Goal: Task Accomplishment & Management: Complete application form

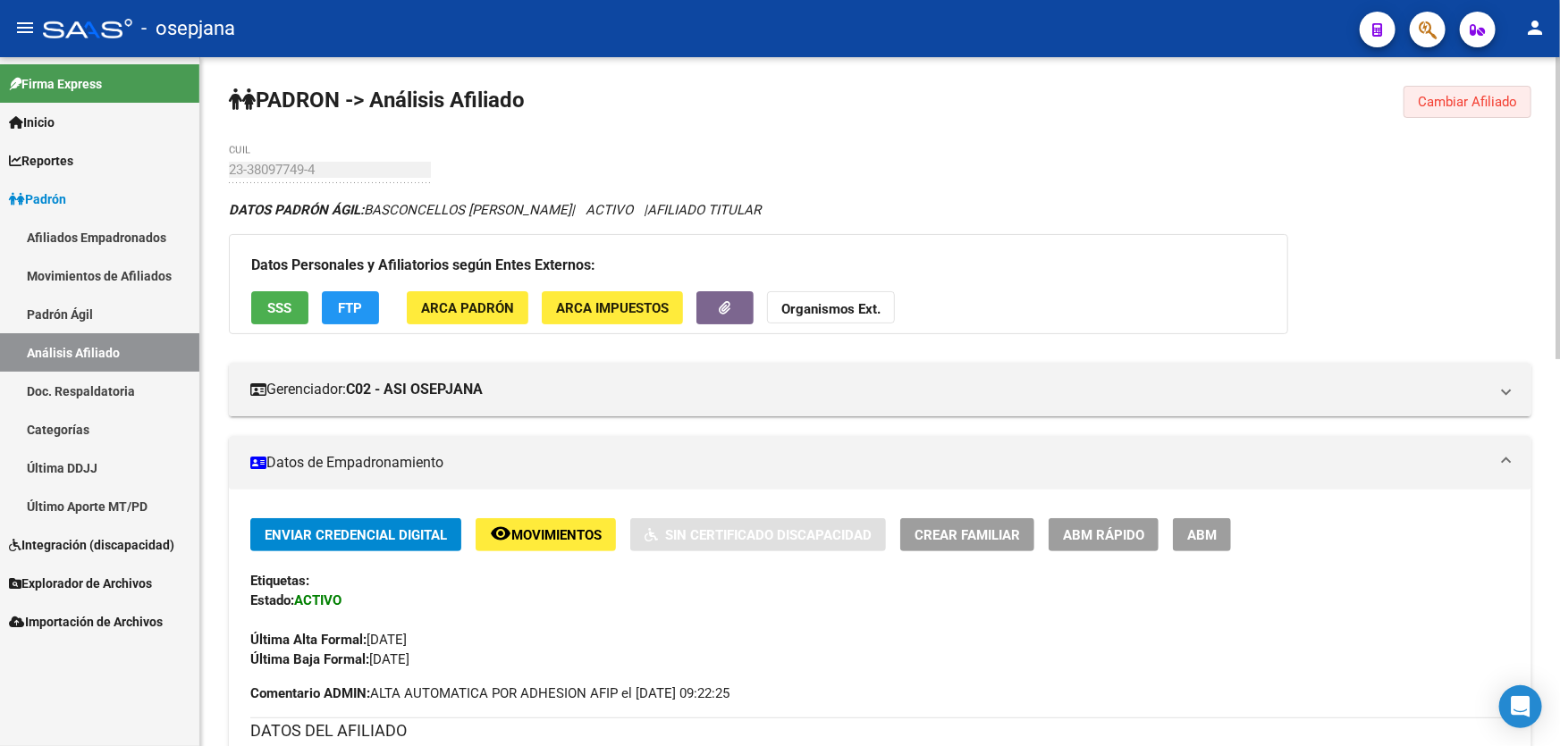
click at [1449, 103] on span "Cambiar Afiliado" at bounding box center [1467, 102] width 99 height 16
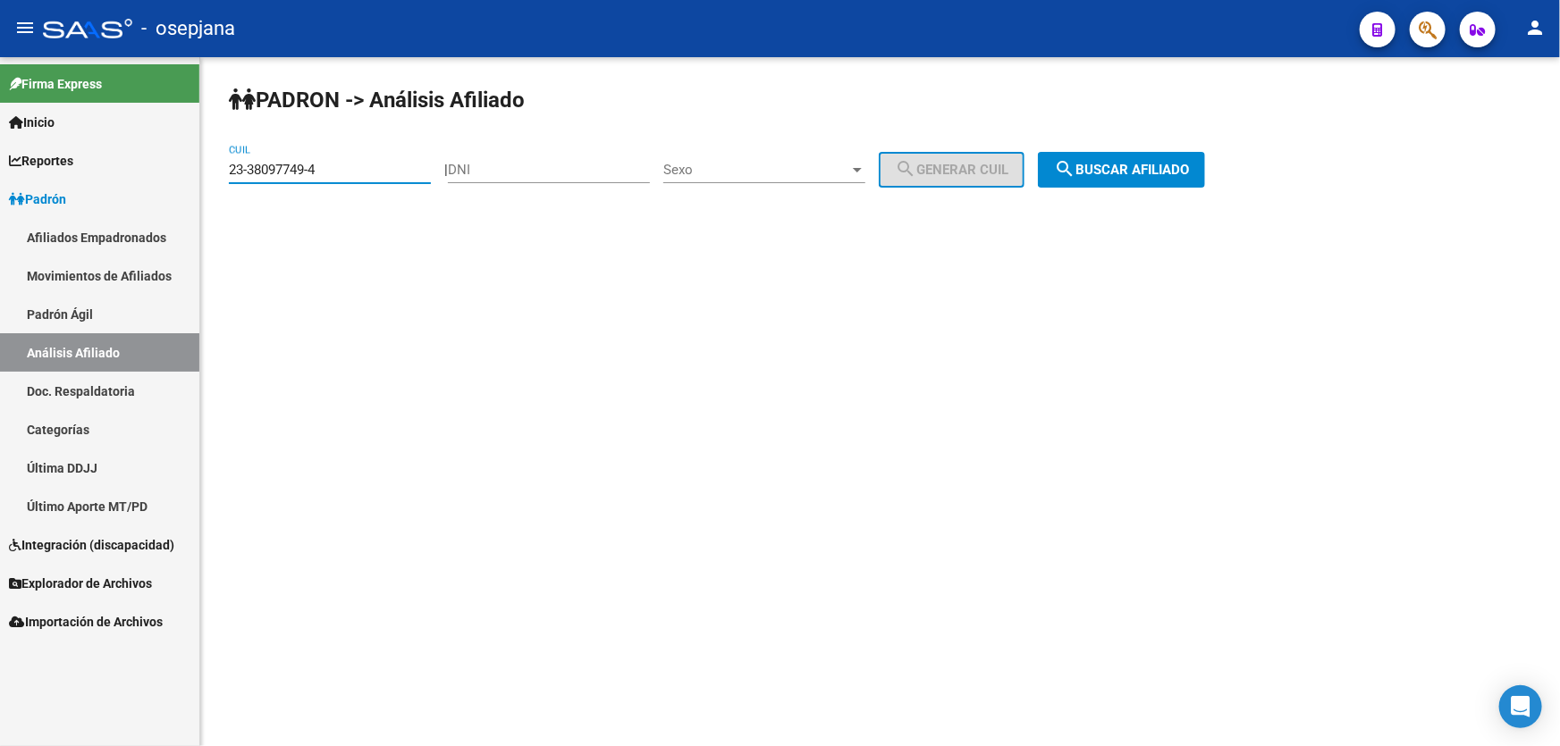
drag, startPoint x: 350, startPoint y: 173, endPoint x: 211, endPoint y: 179, distance: 139.6
click at [211, 179] on div "PADRON -> Análisis Afiliado 23-38097749-4 CUIL | DNI Sexo Sexo search Generar C…" at bounding box center [880, 151] width 1360 height 188
paste input "7-40850865-2"
click at [1141, 164] on span "search Buscar afiliado" at bounding box center [1121, 170] width 135 height 16
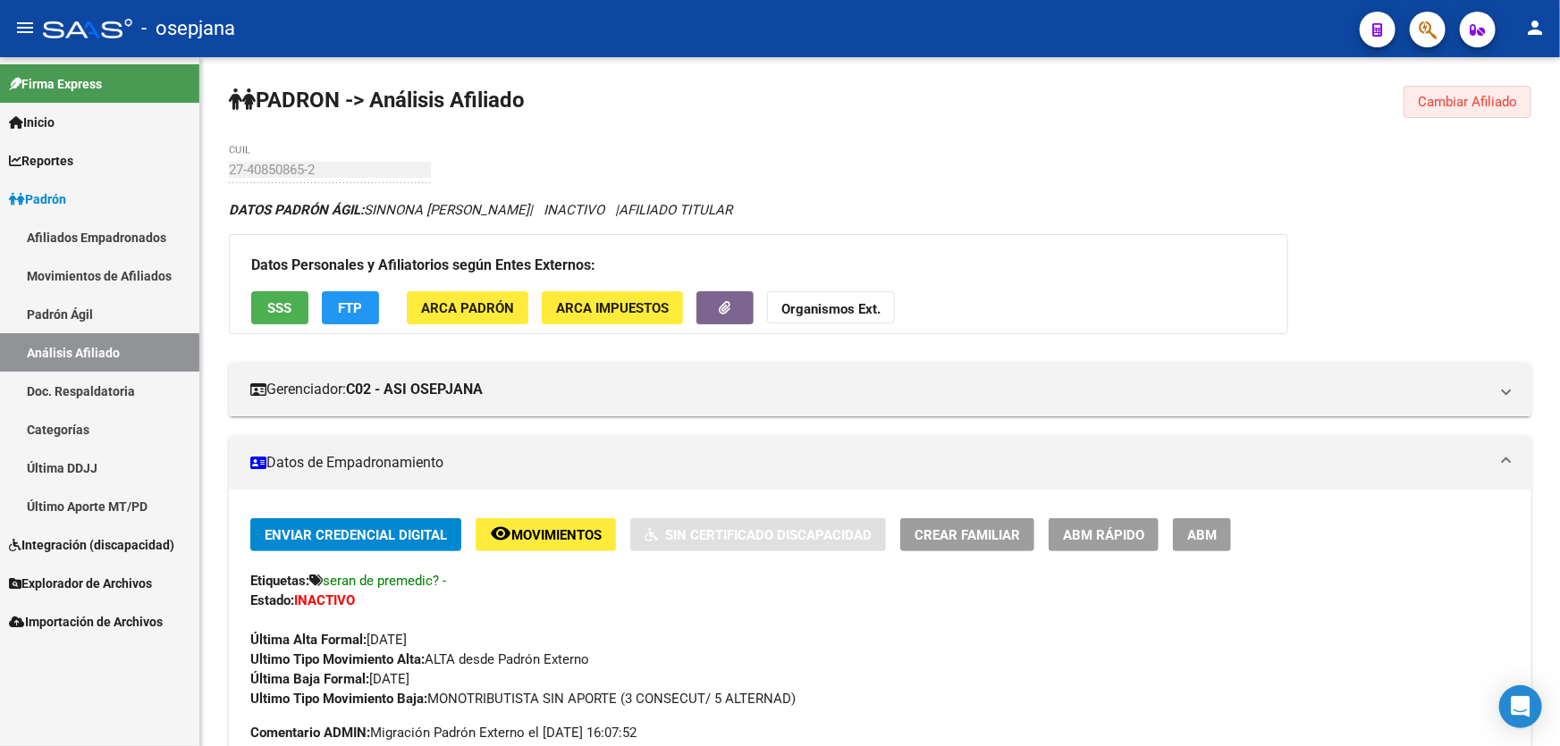
click at [1482, 94] on span "Cambiar Afiliado" at bounding box center [1467, 102] width 99 height 16
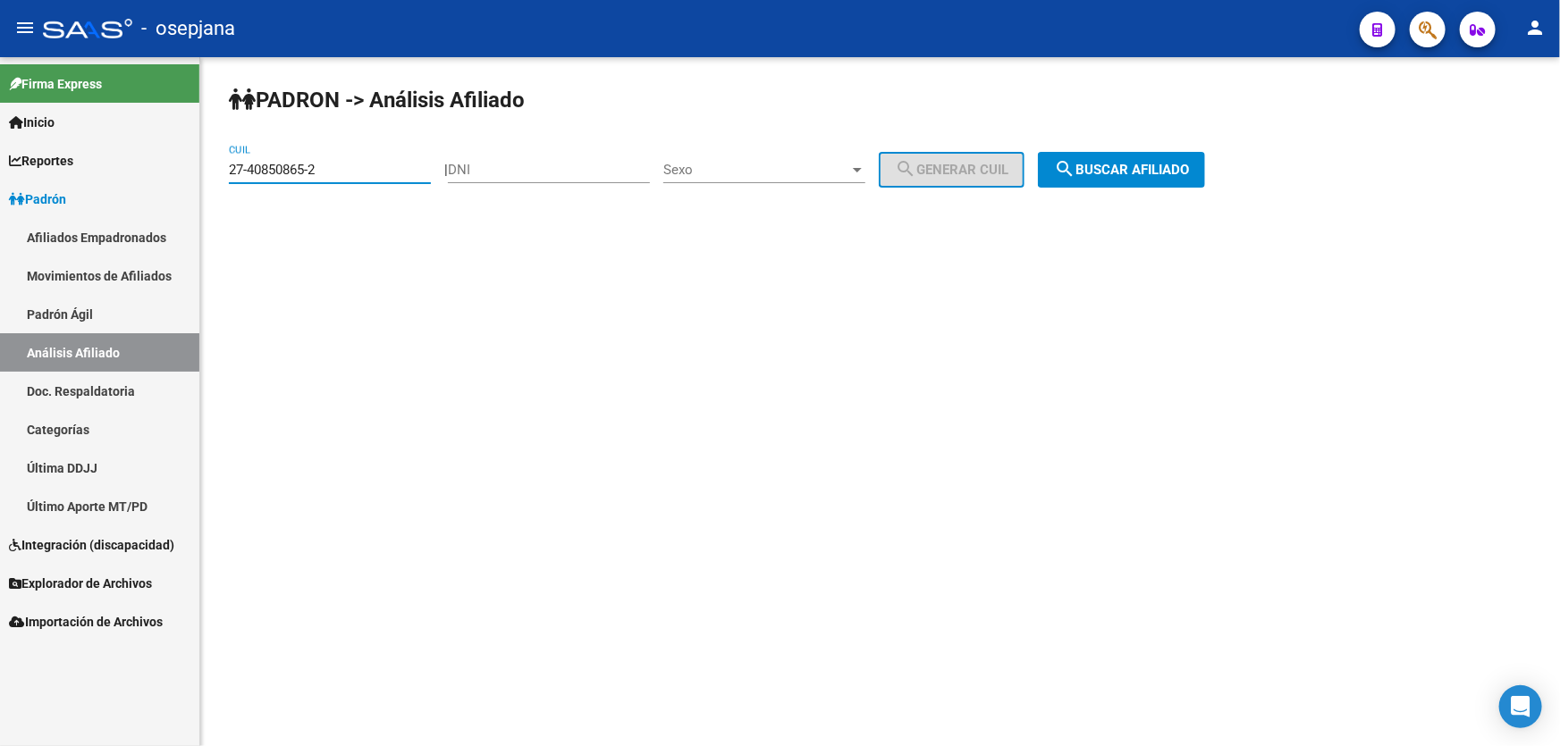
drag, startPoint x: 331, startPoint y: 164, endPoint x: 227, endPoint y: 182, distance: 105.2
click at [227, 182] on div "PADRON -> Análisis Afiliado 27-40850865-2 CUIL | DNI Sexo Sexo search Generar C…" at bounding box center [880, 151] width 1360 height 188
drag, startPoint x: 250, startPoint y: 160, endPoint x: 331, endPoint y: 134, distance: 84.5
click at [331, 134] on div "PADRON -> Análisis Afiliado 27-40850865-2 CUIL | DNI Sexo Sexo search Generar C…" at bounding box center [880, 151] width 1360 height 188
drag, startPoint x: 325, startPoint y: 158, endPoint x: 240, endPoint y: 173, distance: 85.2
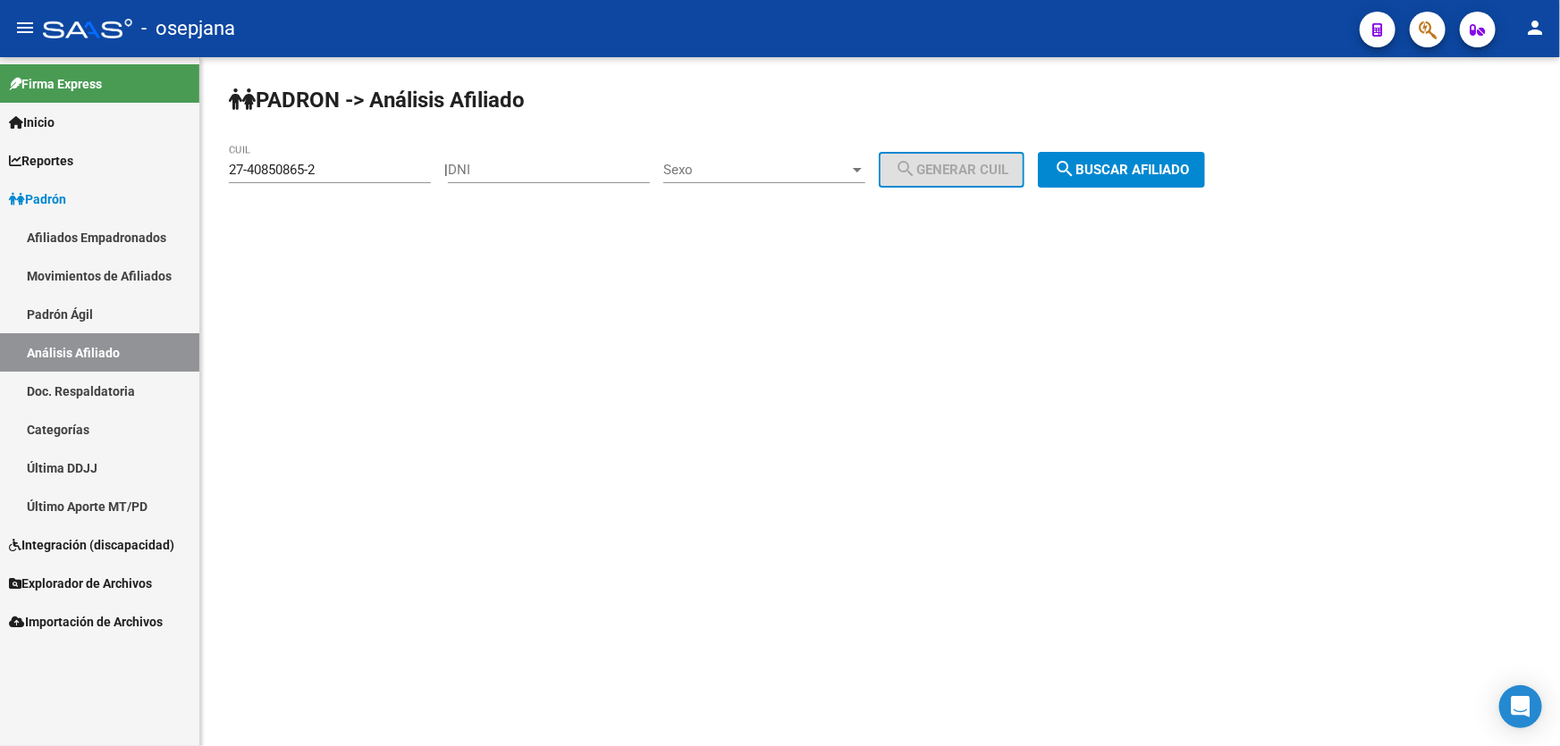
click at [237, 171] on div "27-40850865-2 CUIL" at bounding box center [330, 164] width 202 height 38
paste input "0-93952069-5"
type input "20-93952069-5"
click at [1177, 152] on button "search Buscar afiliado" at bounding box center [1121, 170] width 167 height 36
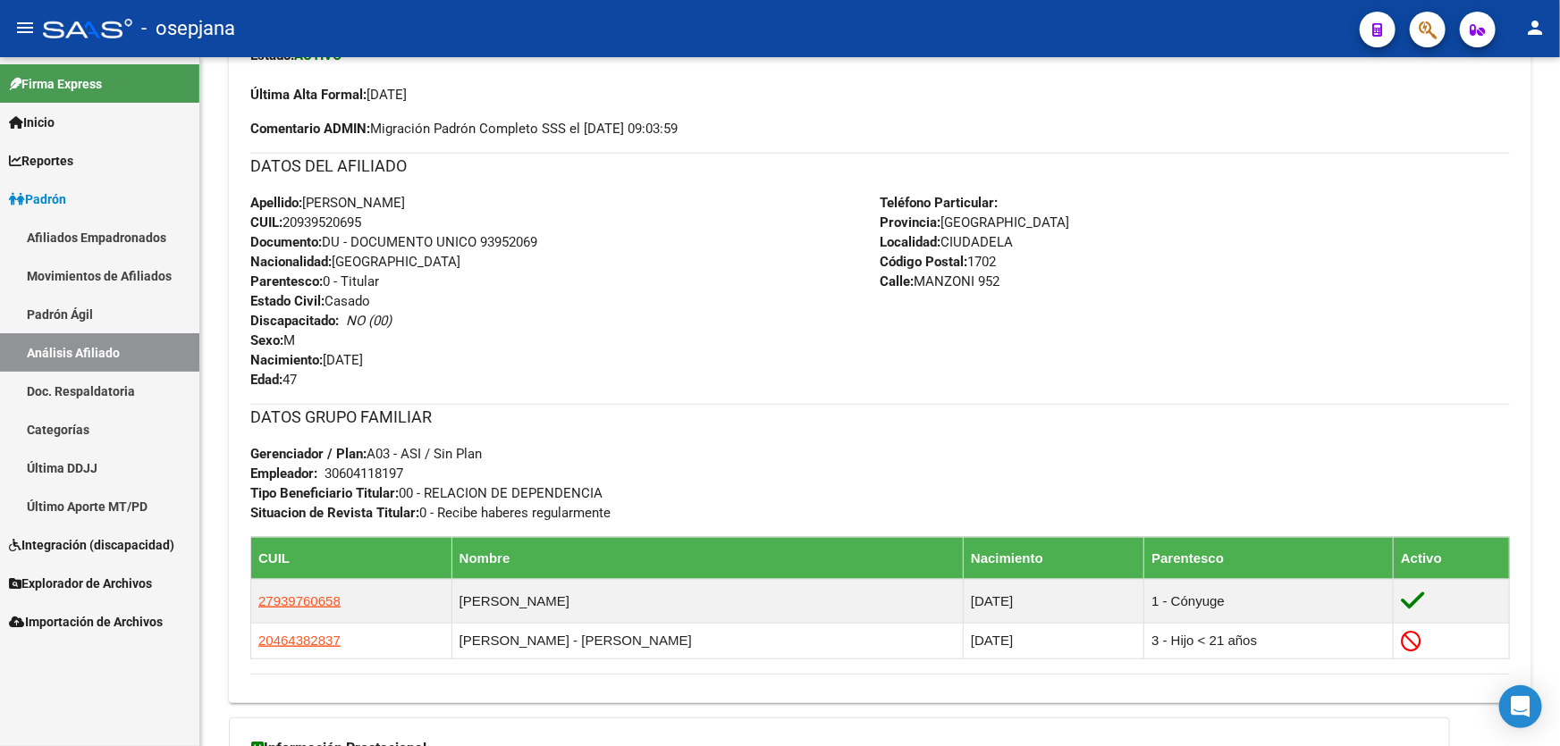
scroll to position [747, 0]
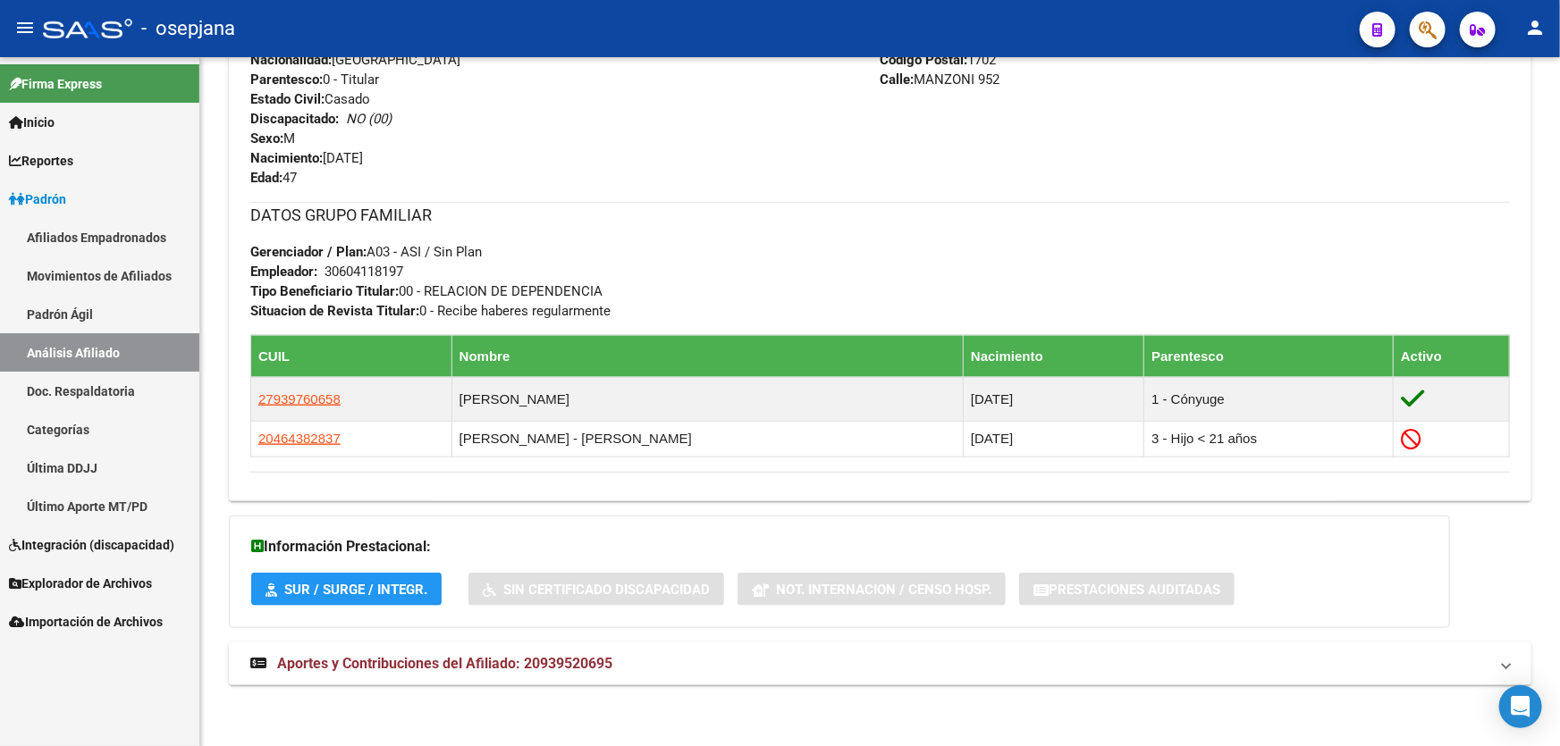
click at [708, 677] on mat-expansion-panel-header "Aportes y Contribuciones del Afiliado: 20939520695" at bounding box center [880, 664] width 1302 height 43
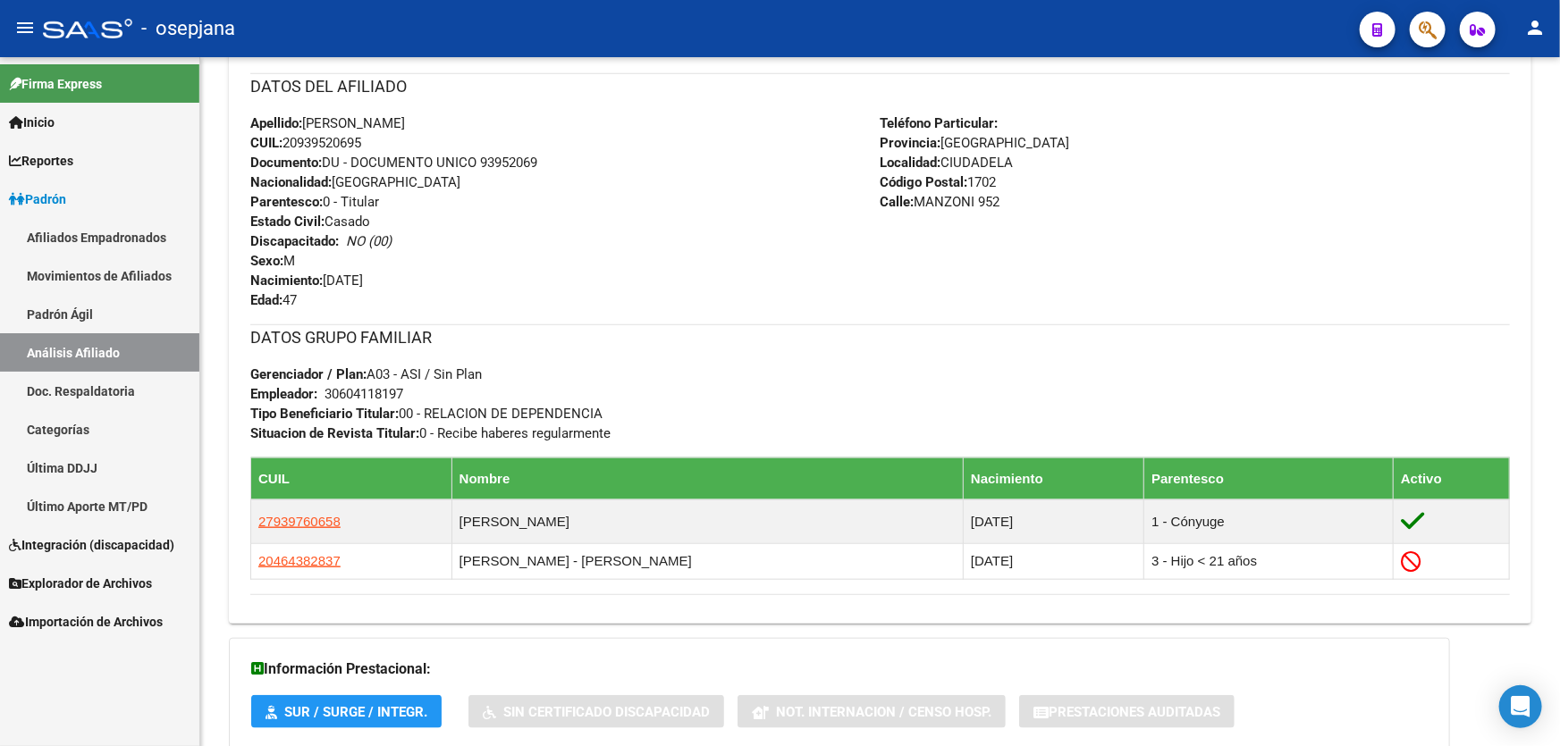
scroll to position [585, 0]
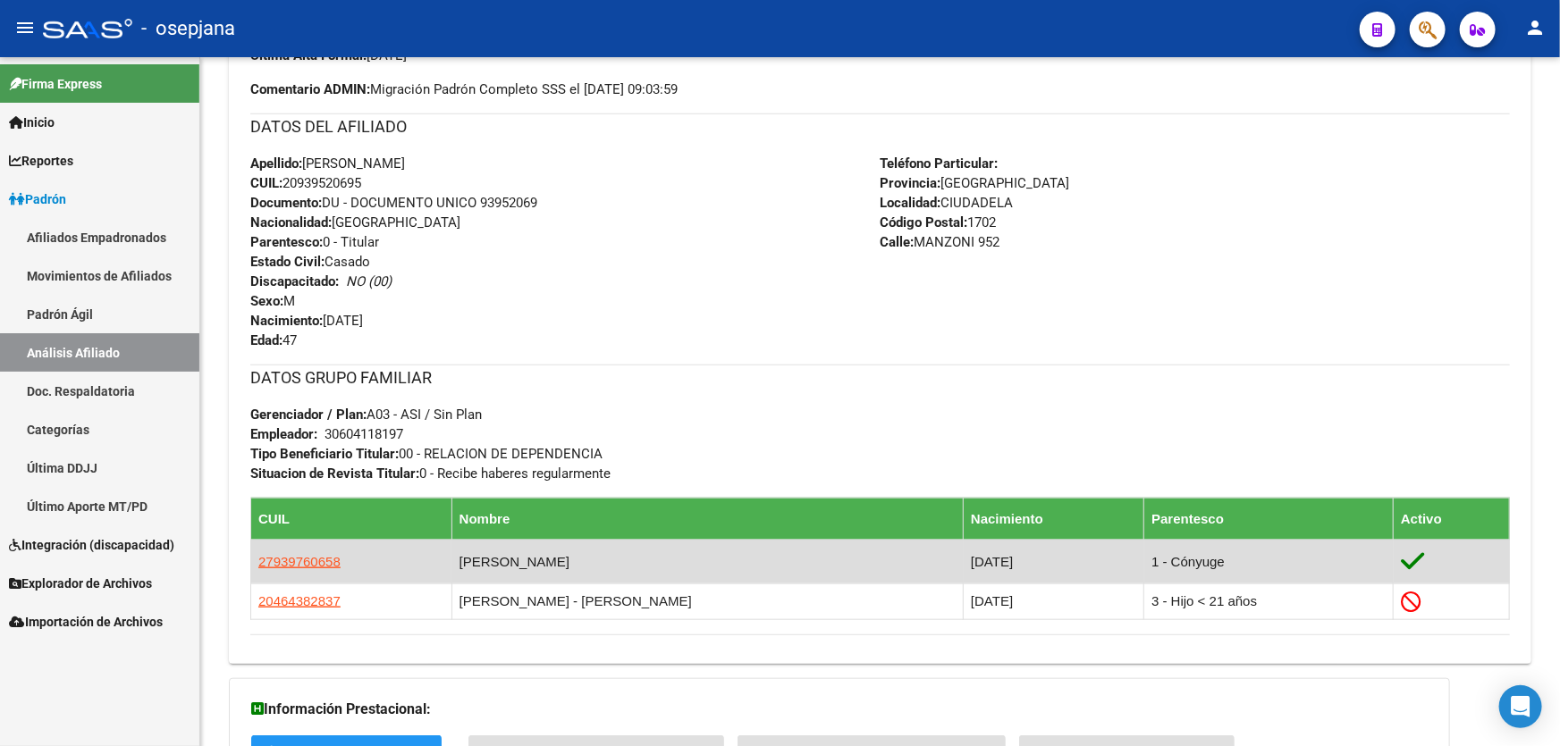
click at [305, 547] on td "27939760658" at bounding box center [351, 562] width 201 height 44
click at [298, 563] on span "27939760658" at bounding box center [299, 561] width 82 height 15
type textarea "27939760658"
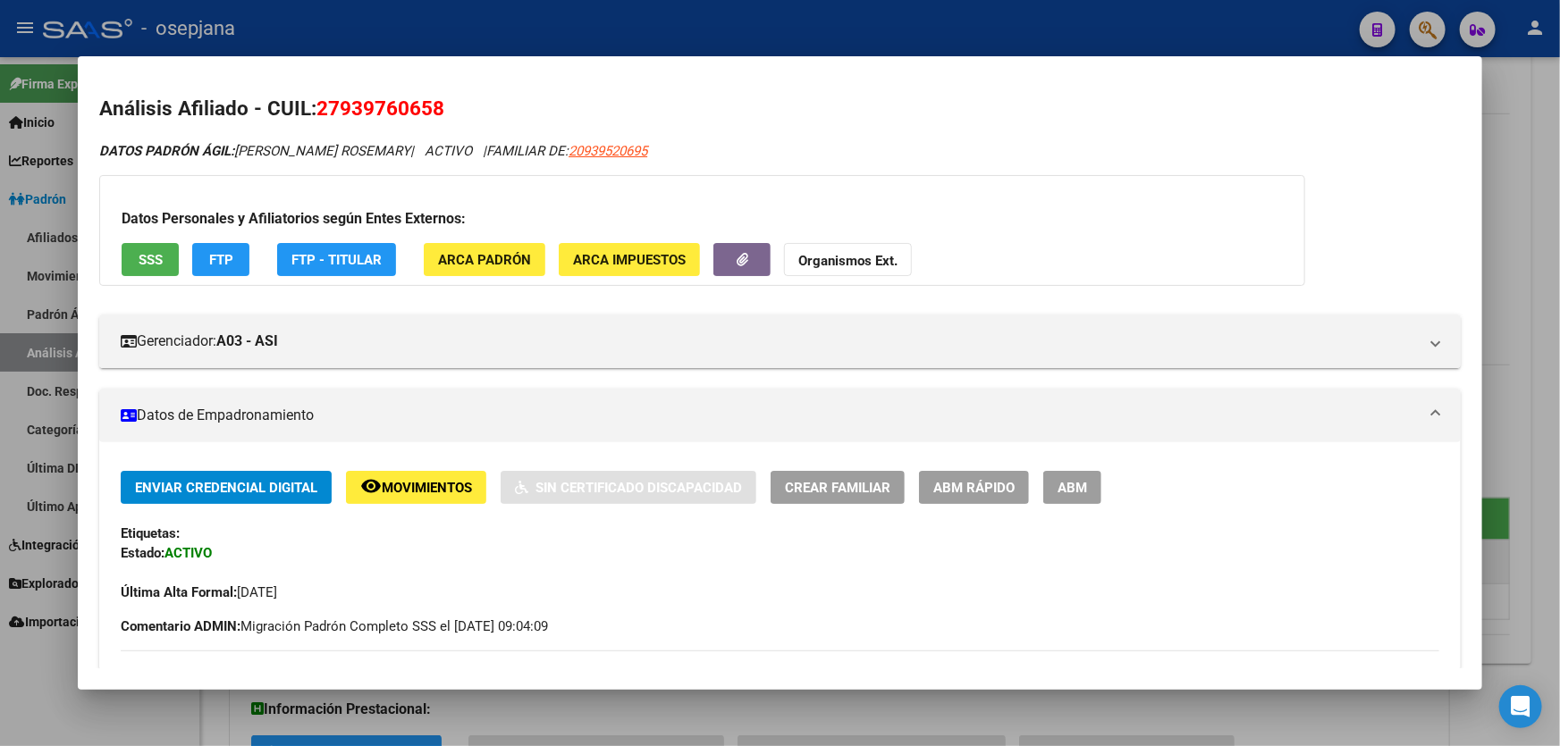
click at [139, 256] on span "SSS" at bounding box center [151, 260] width 24 height 16
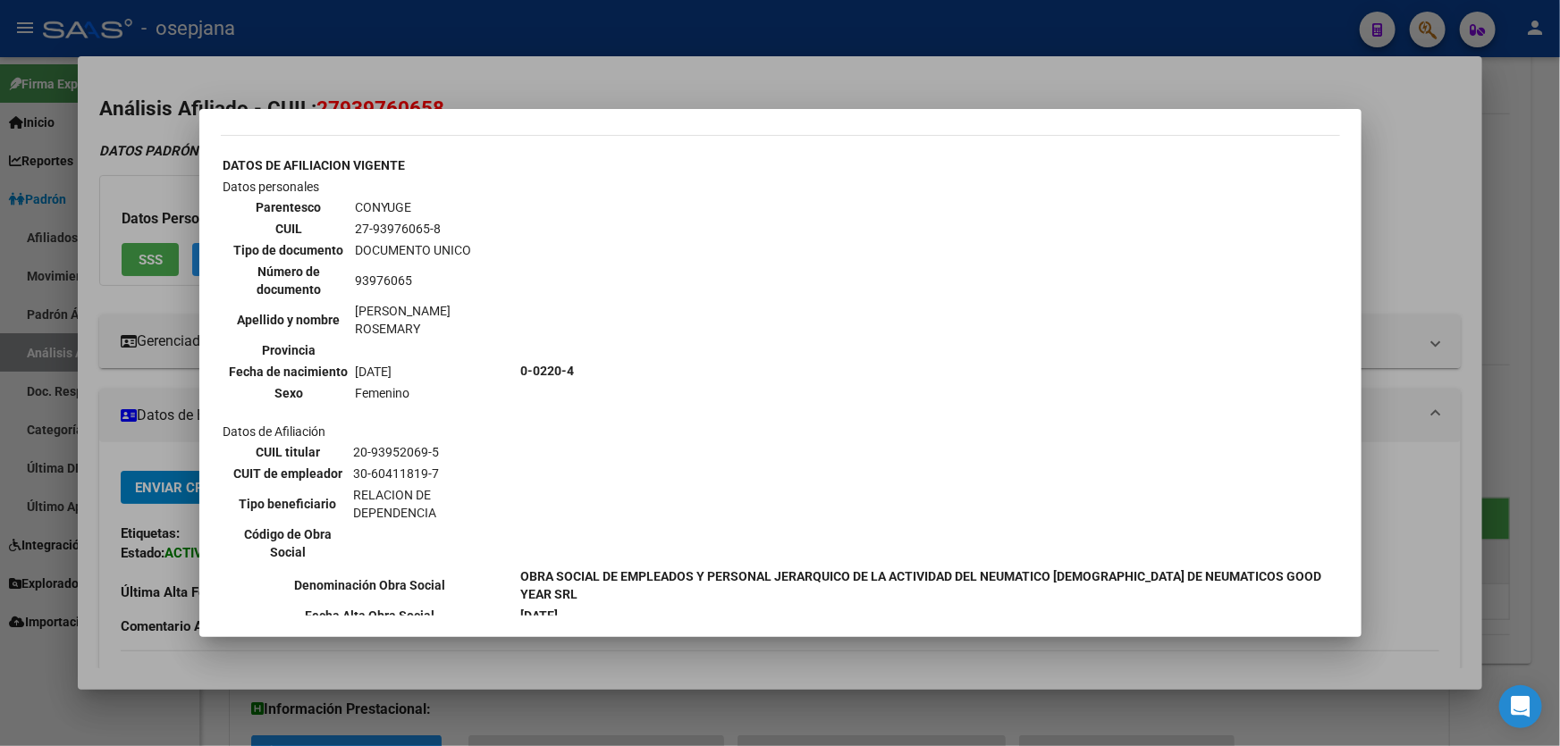
scroll to position [731, 0]
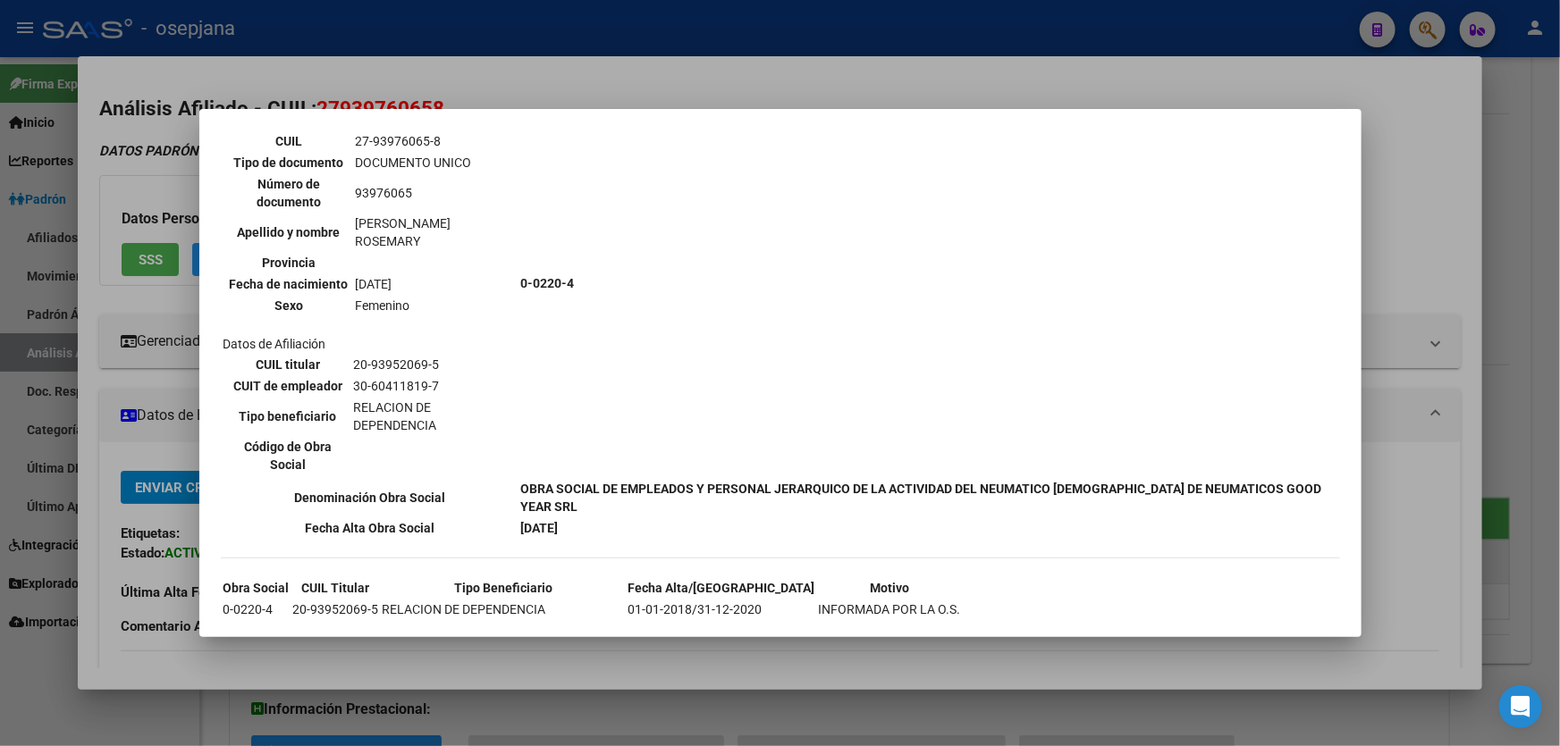
click at [1440, 234] on div at bounding box center [780, 373] width 1560 height 746
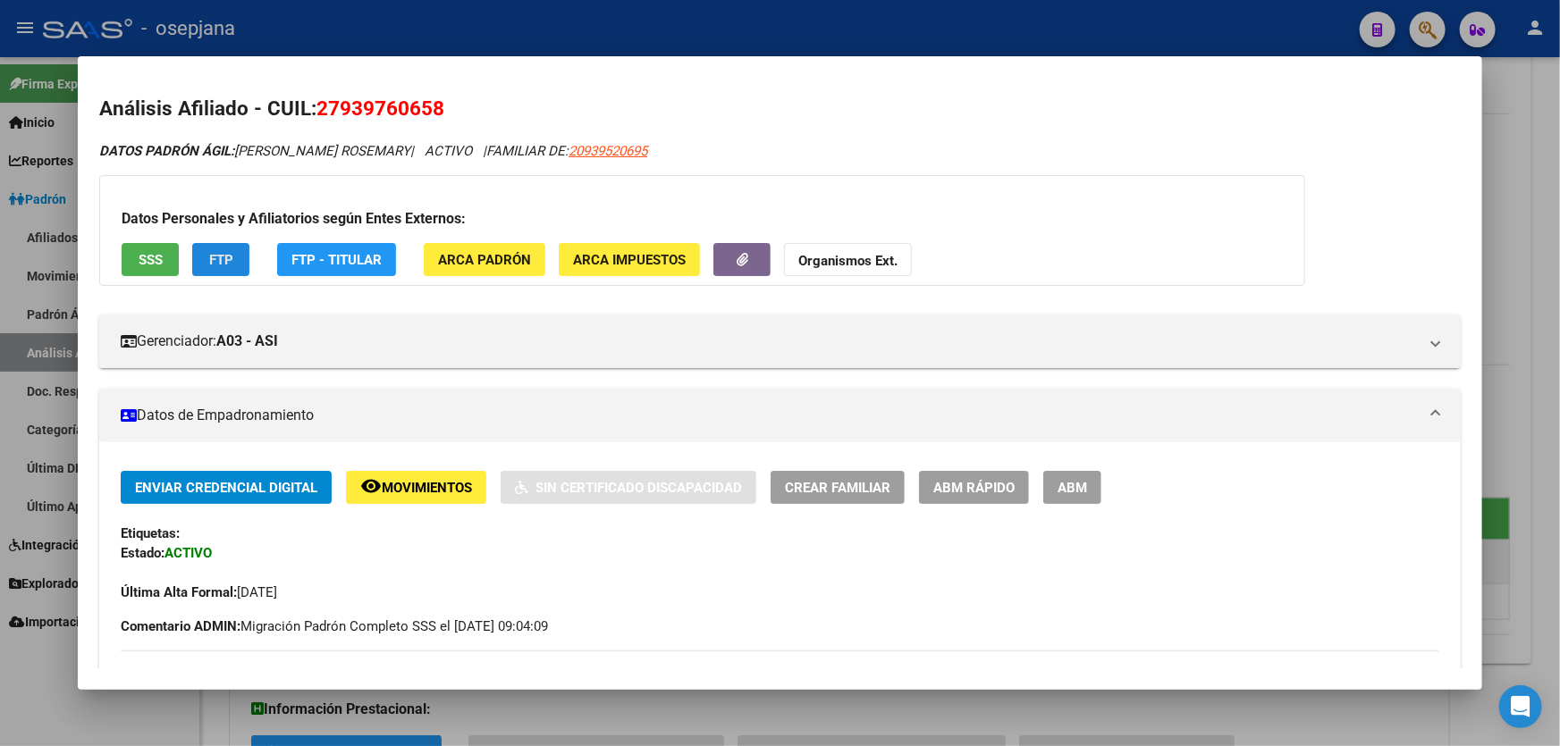
click at [205, 259] on button "FTP" at bounding box center [220, 259] width 57 height 33
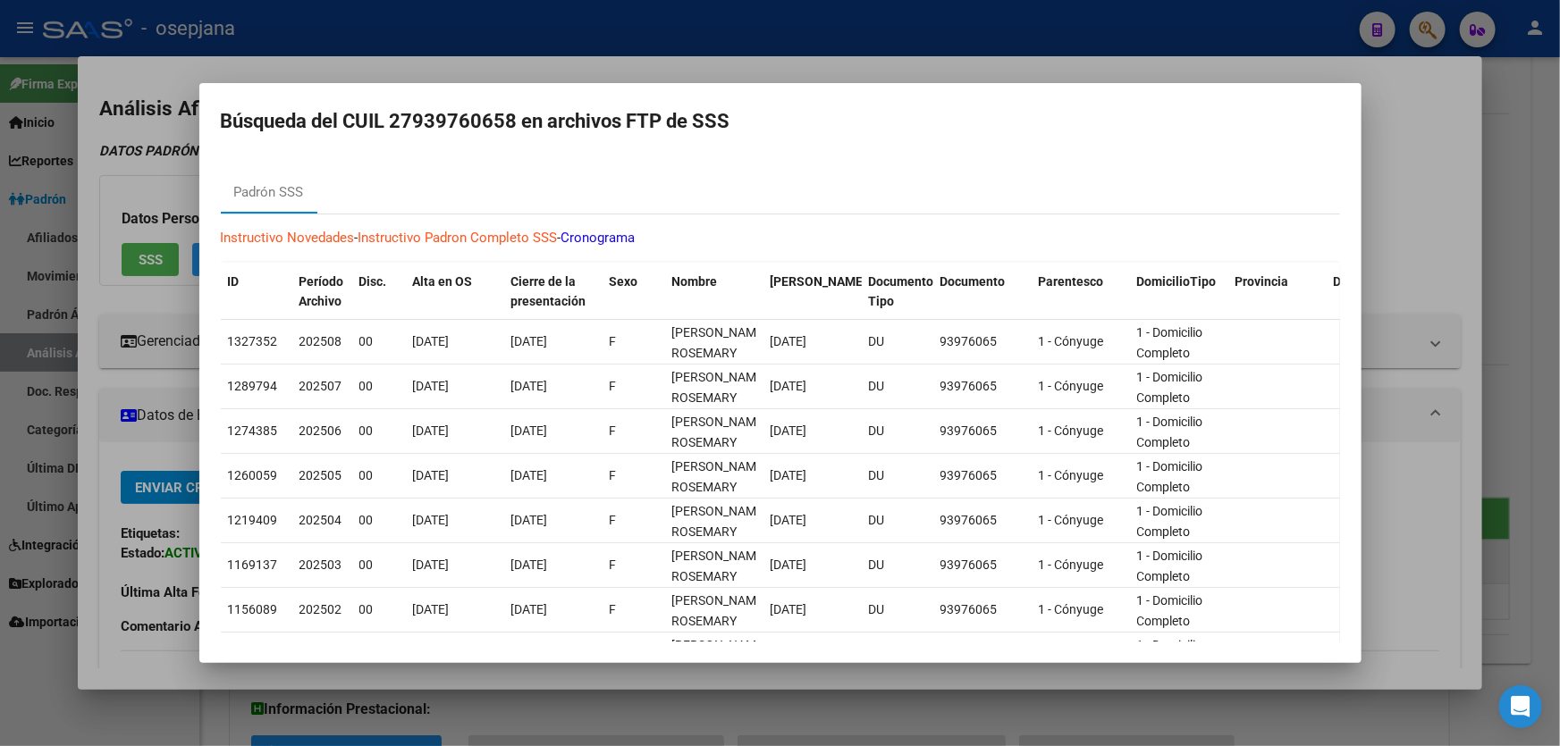
click at [1559, 251] on div at bounding box center [780, 373] width 1560 height 746
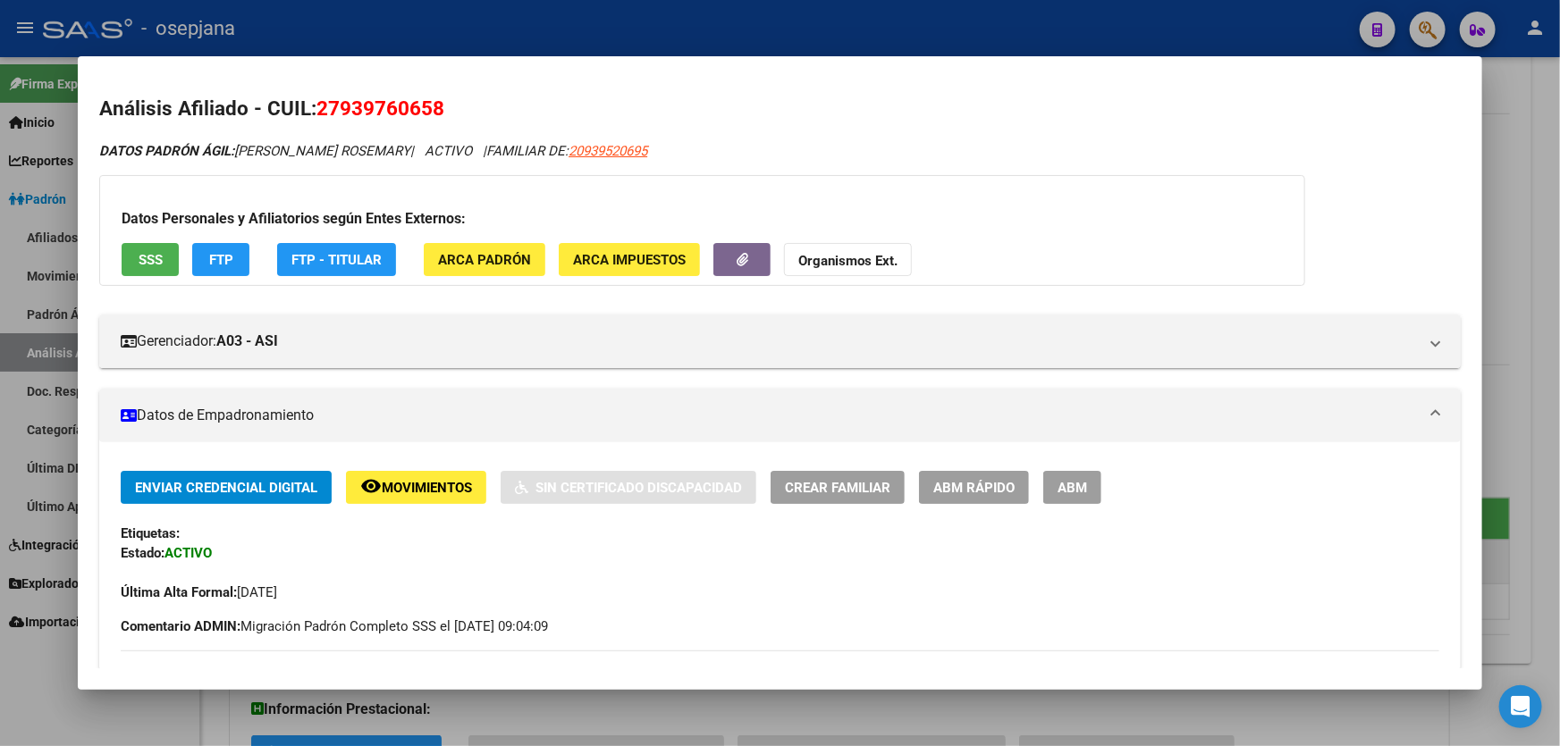
click at [1559, 251] on div at bounding box center [780, 373] width 1560 height 746
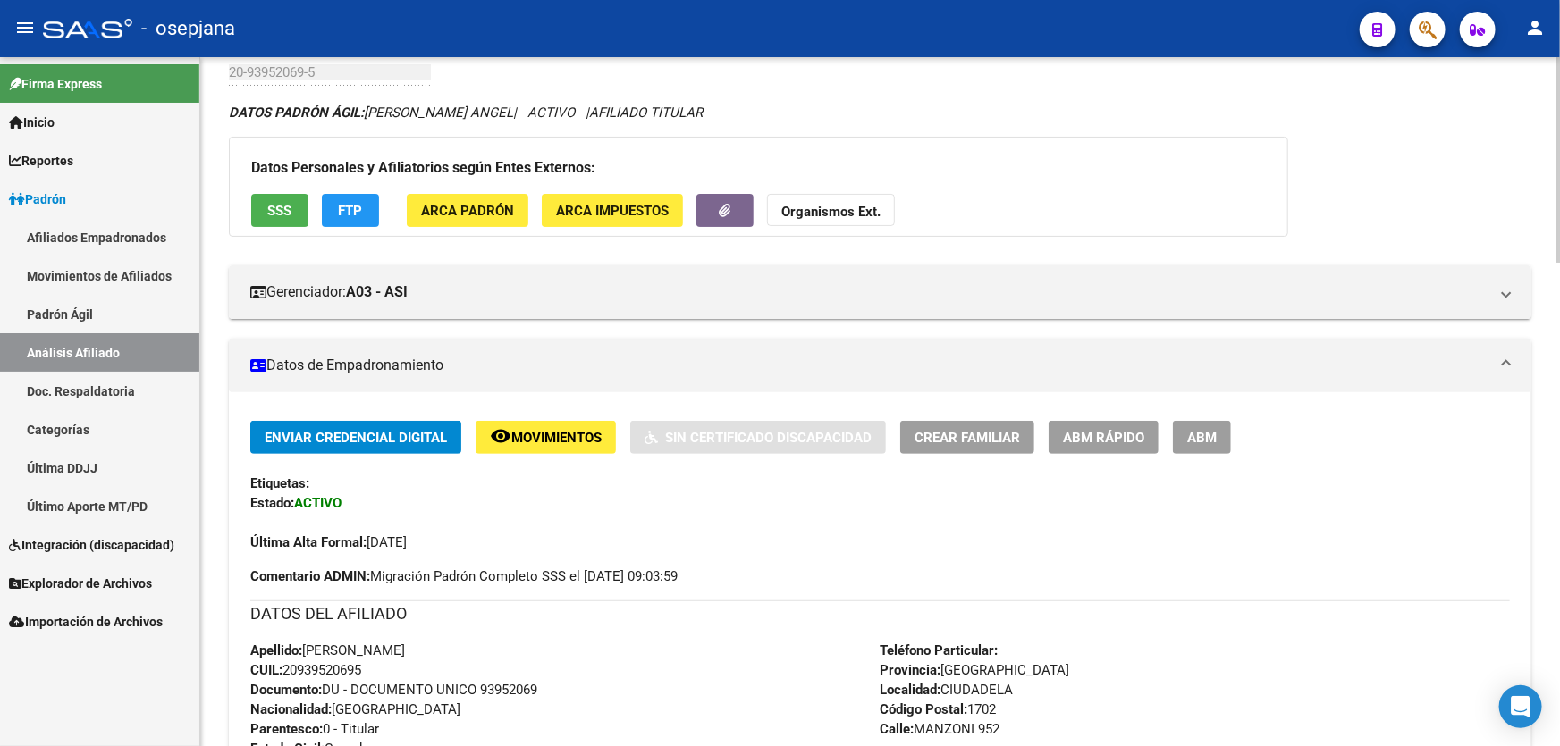
scroll to position [0, 0]
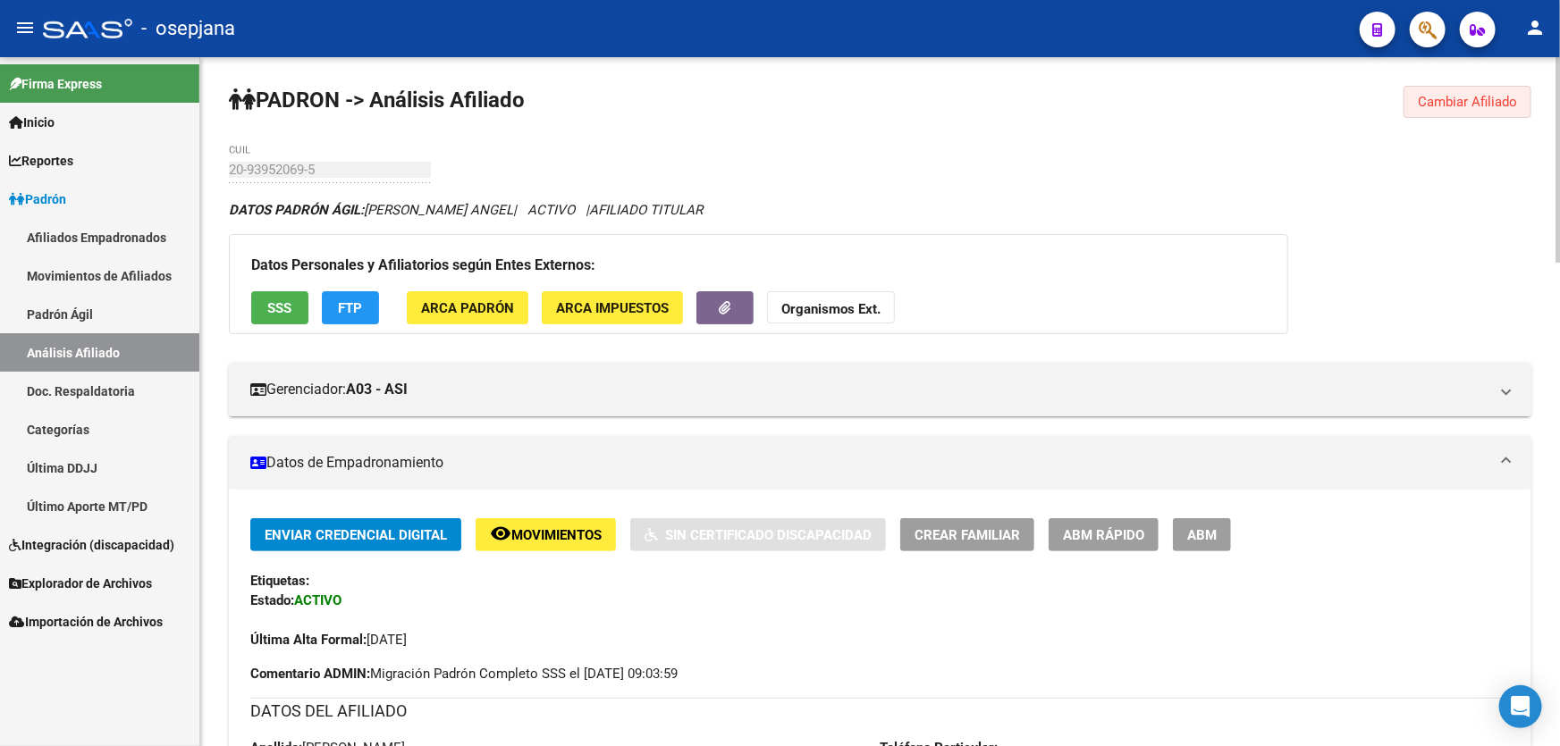
click at [1432, 91] on button "Cambiar Afiliado" at bounding box center [1468, 102] width 128 height 32
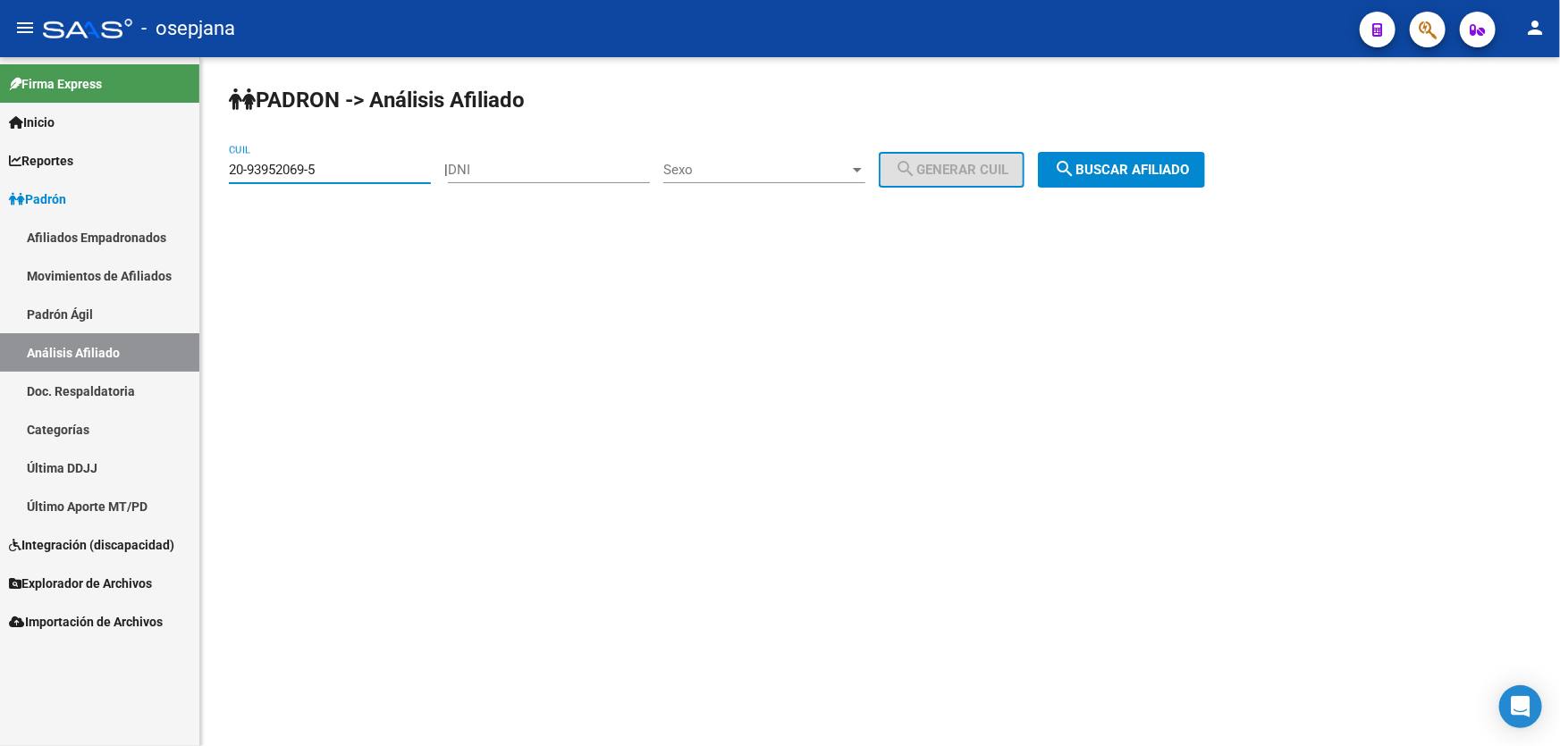
drag, startPoint x: 349, startPoint y: 168, endPoint x: 206, endPoint y: 173, distance: 143.1
click at [206, 173] on div "PADRON -> Análisis Afiliado 20-93952069-5 CUIL | DNI Sexo Sexo search Generar C…" at bounding box center [880, 151] width 1360 height 188
drag, startPoint x: 247, startPoint y: 160, endPoint x: 228, endPoint y: 165, distance: 19.5
click at [229, 165] on input "20-93952069-5" at bounding box center [330, 170] width 202 height 16
drag, startPoint x: 363, startPoint y: 170, endPoint x: 220, endPoint y: 171, distance: 143.0
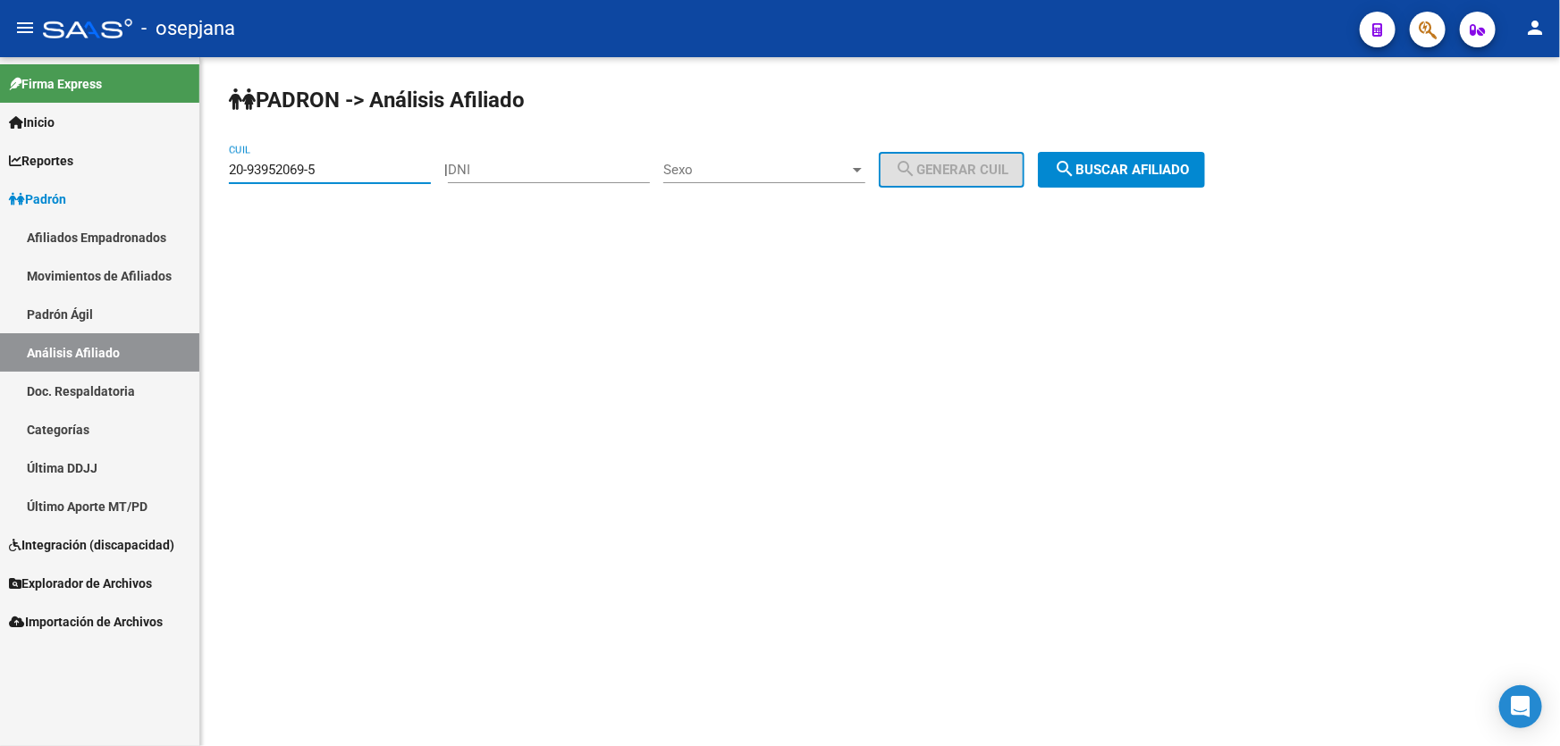
click at [220, 171] on div "PADRON -> Análisis Afiliado 20-93952069-5 CUIL | DNI Sexo Sexo search Generar C…" at bounding box center [880, 151] width 1360 height 188
paste input "7-18409085-1"
click at [1142, 170] on span "search Buscar afiliado" at bounding box center [1121, 170] width 135 height 16
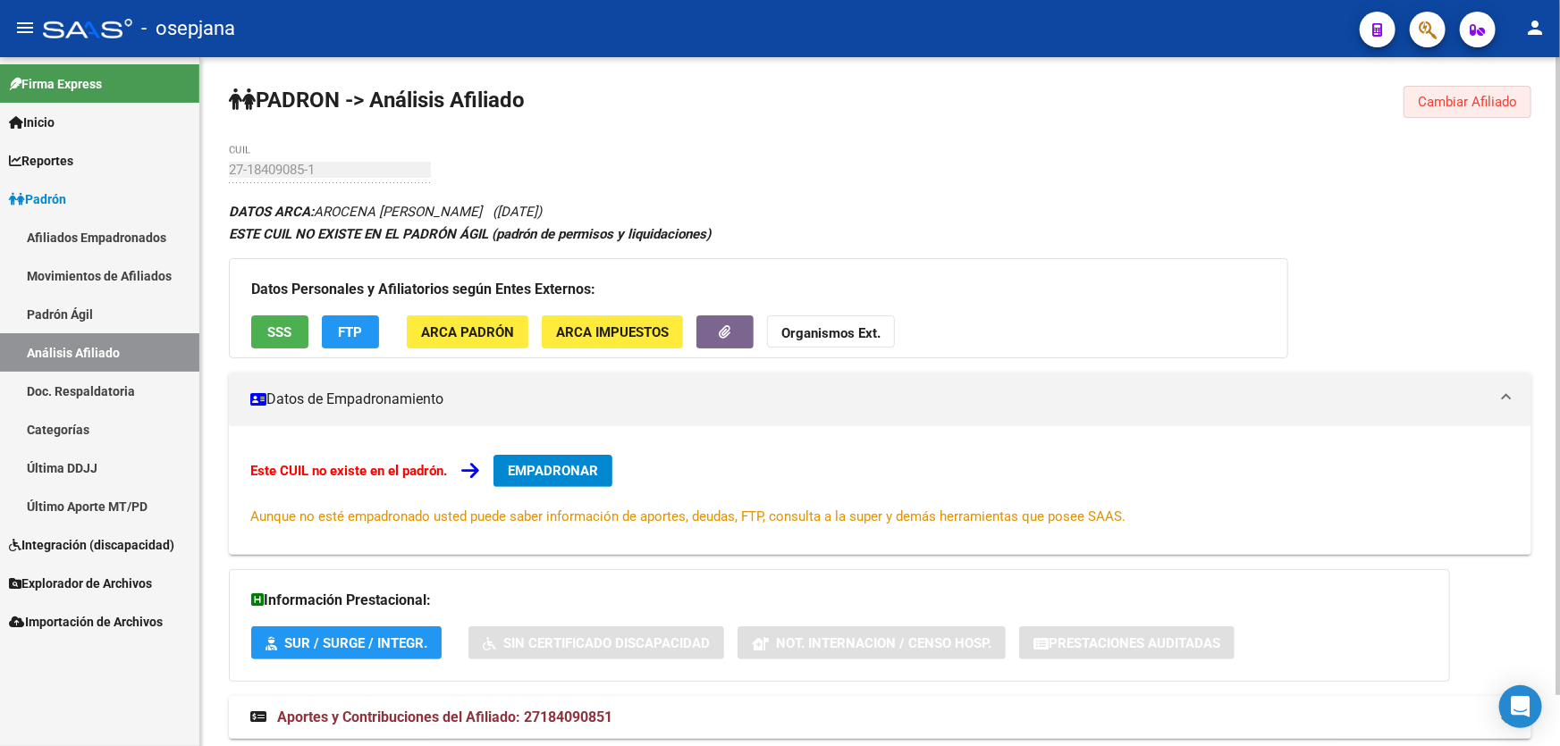
click at [1481, 110] on button "Cambiar Afiliado" at bounding box center [1468, 102] width 128 height 32
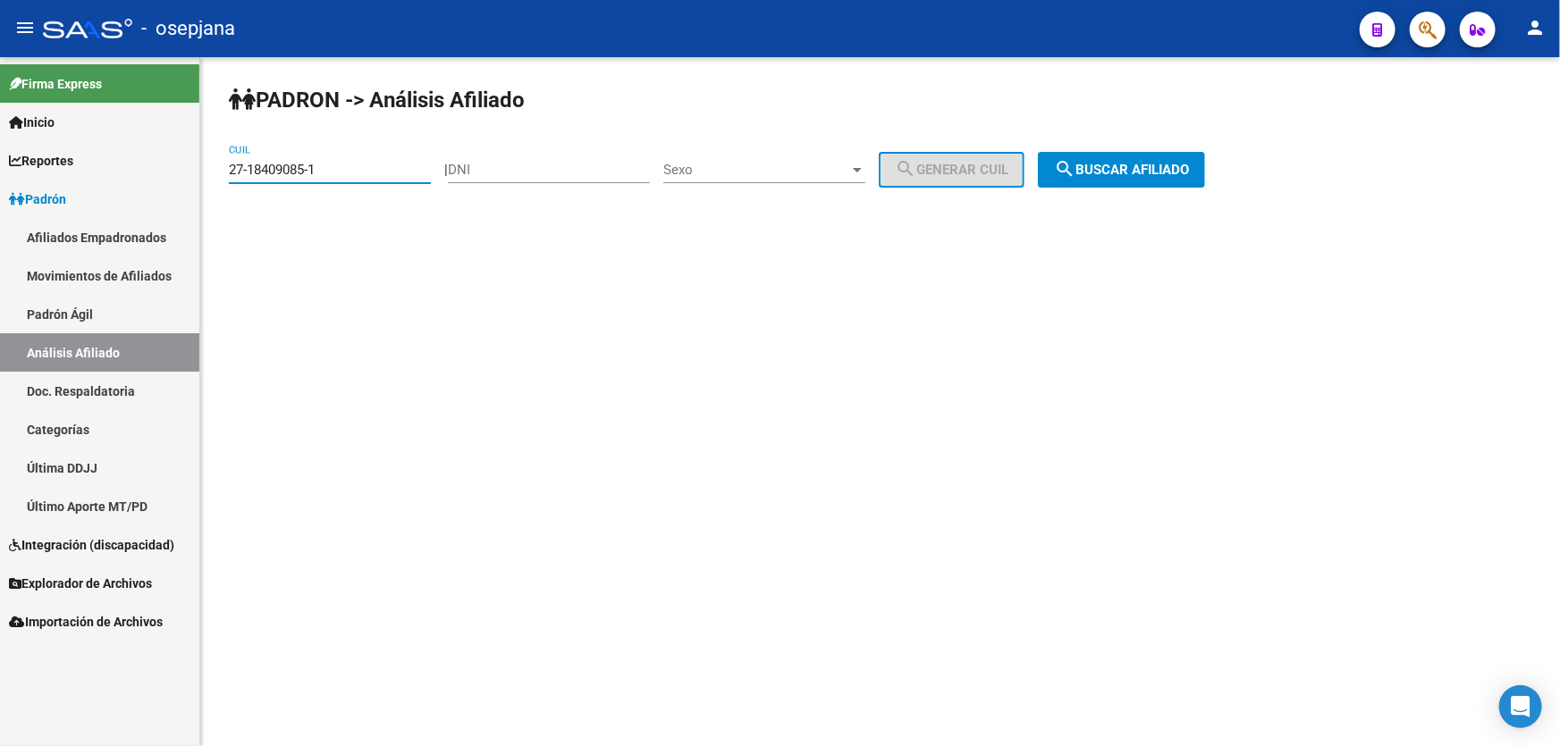
drag, startPoint x: 363, startPoint y: 170, endPoint x: 207, endPoint y: 185, distance: 156.3
click at [207, 185] on div "PADRON -> Análisis Afiliado 27-18409085-1 CUIL | DNI Sexo Sexo search Generar C…" at bounding box center [880, 151] width 1360 height 188
drag, startPoint x: 242, startPoint y: 178, endPoint x: 382, endPoint y: 161, distance: 140.5
click at [382, 162] on input "27-18409085-1" at bounding box center [330, 170] width 202 height 16
click at [1121, 162] on span "search Buscar afiliado" at bounding box center [1121, 170] width 135 height 16
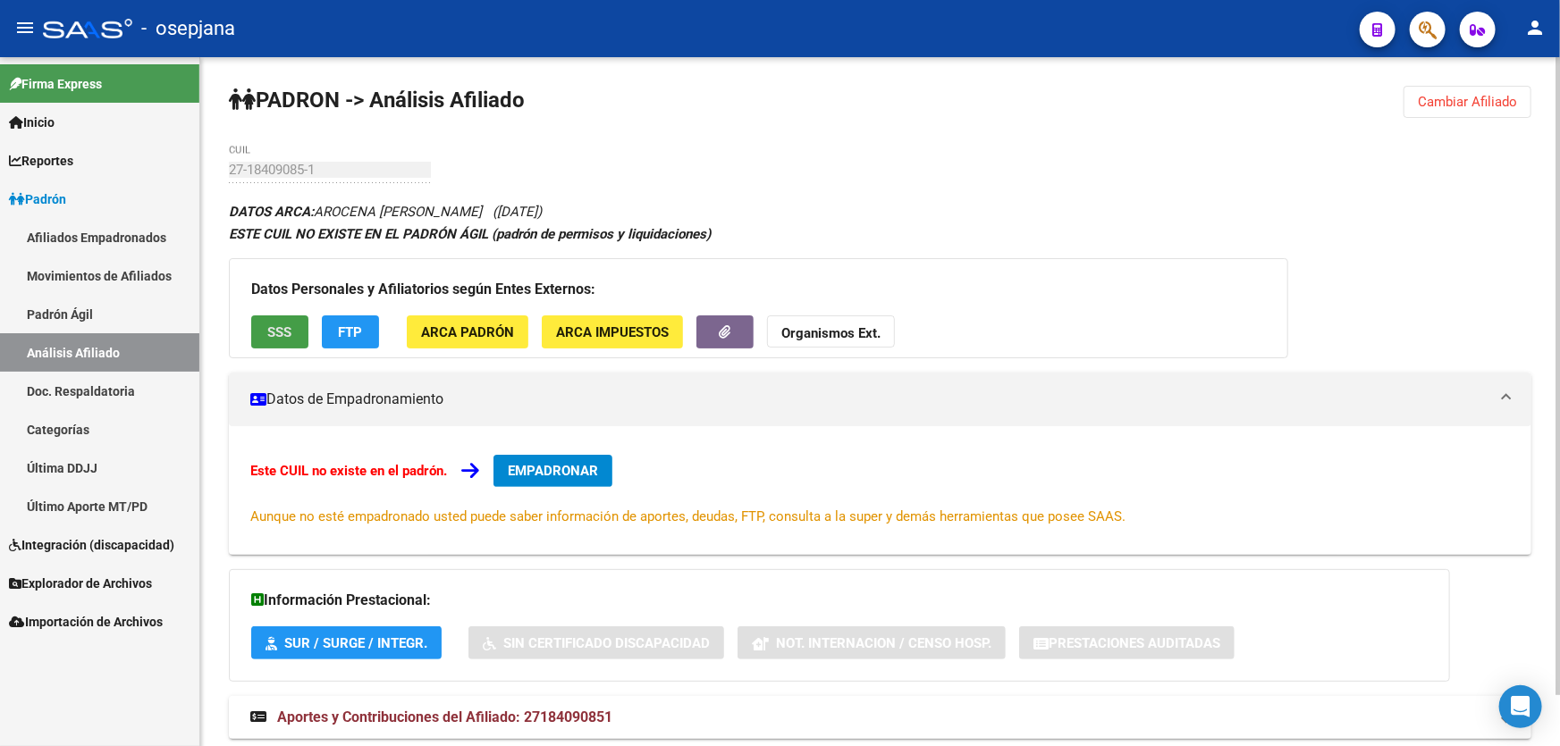
click at [278, 331] on span "SSS" at bounding box center [280, 333] width 24 height 16
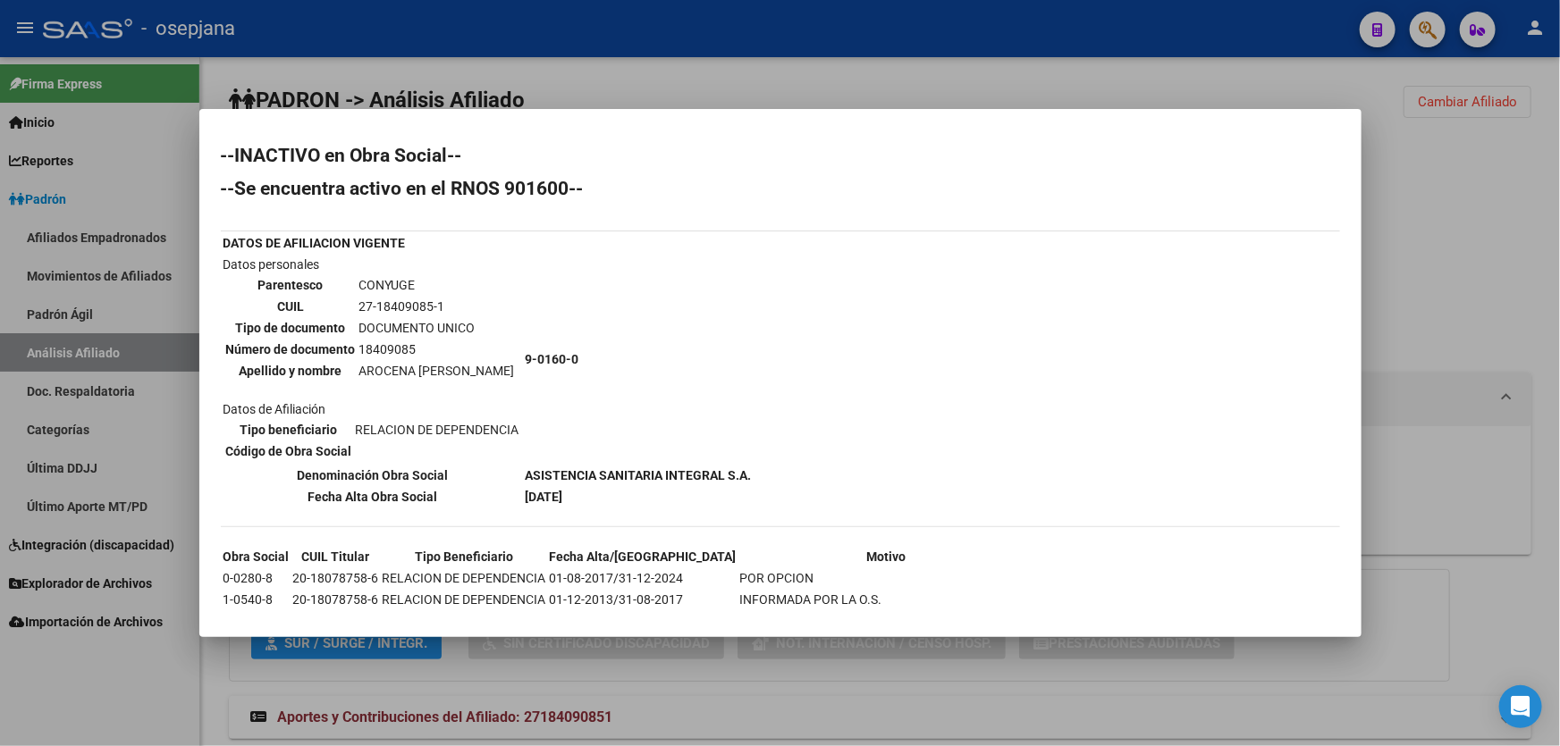
click at [1462, 231] on div at bounding box center [780, 373] width 1560 height 746
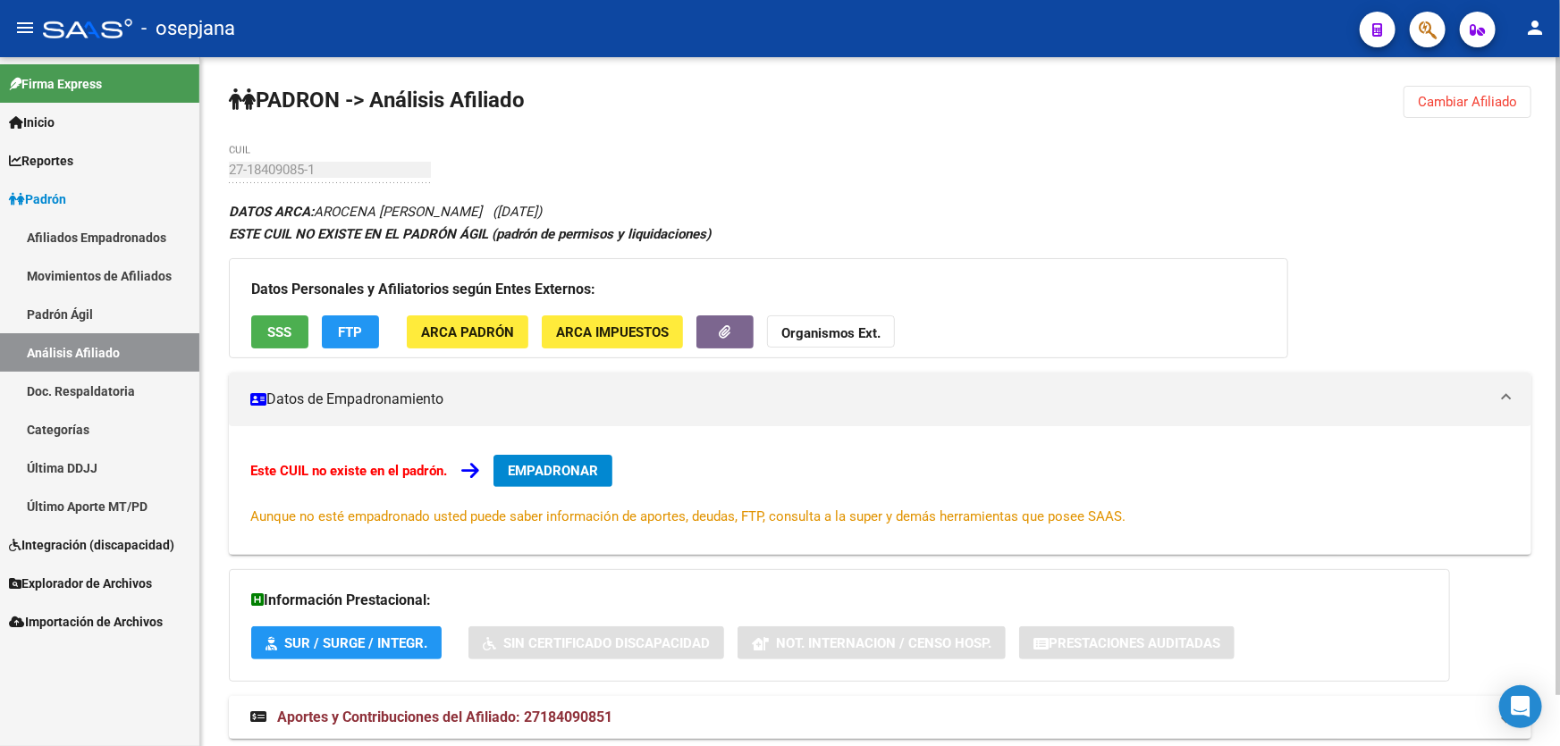
click at [1485, 94] on span "Cambiar Afiliado" at bounding box center [1467, 102] width 99 height 16
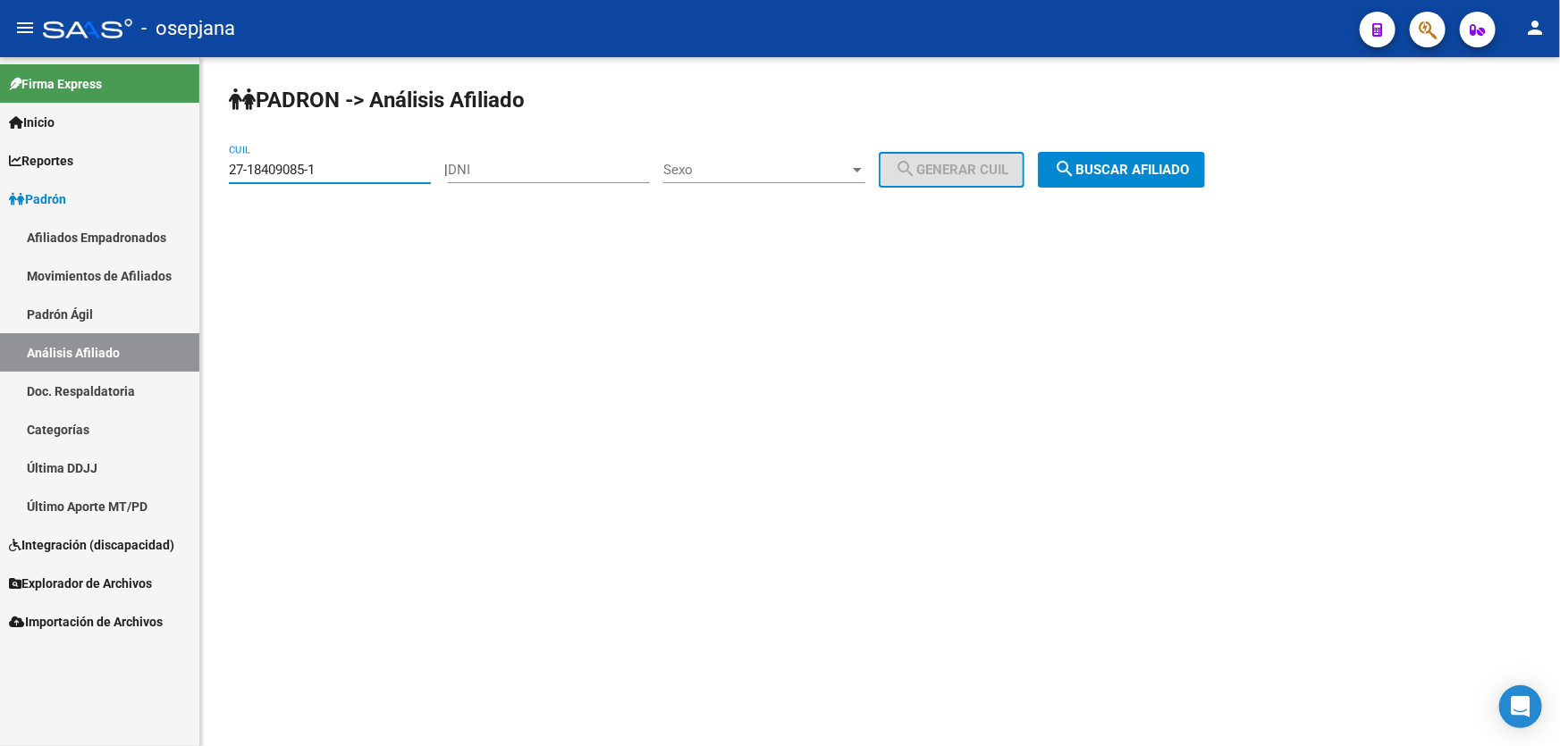
drag, startPoint x: 343, startPoint y: 171, endPoint x: 217, endPoint y: 178, distance: 126.2
click at [217, 178] on div "PADRON -> Análisis Afiliado 27-18409085-1 CUIL | DNI Sexo Sexo search Generar C…" at bounding box center [880, 151] width 1360 height 188
paste input "0-21537544-8"
click at [1218, 175] on app-analisis-afiliado "PADRON -> Análisis Afiliado 20-21537544-8 CUIL | DNI Sexo Sexo search Generar C…" at bounding box center [724, 170] width 990 height 16
click at [1100, 174] on span "search Buscar afiliado" at bounding box center [1121, 170] width 135 height 16
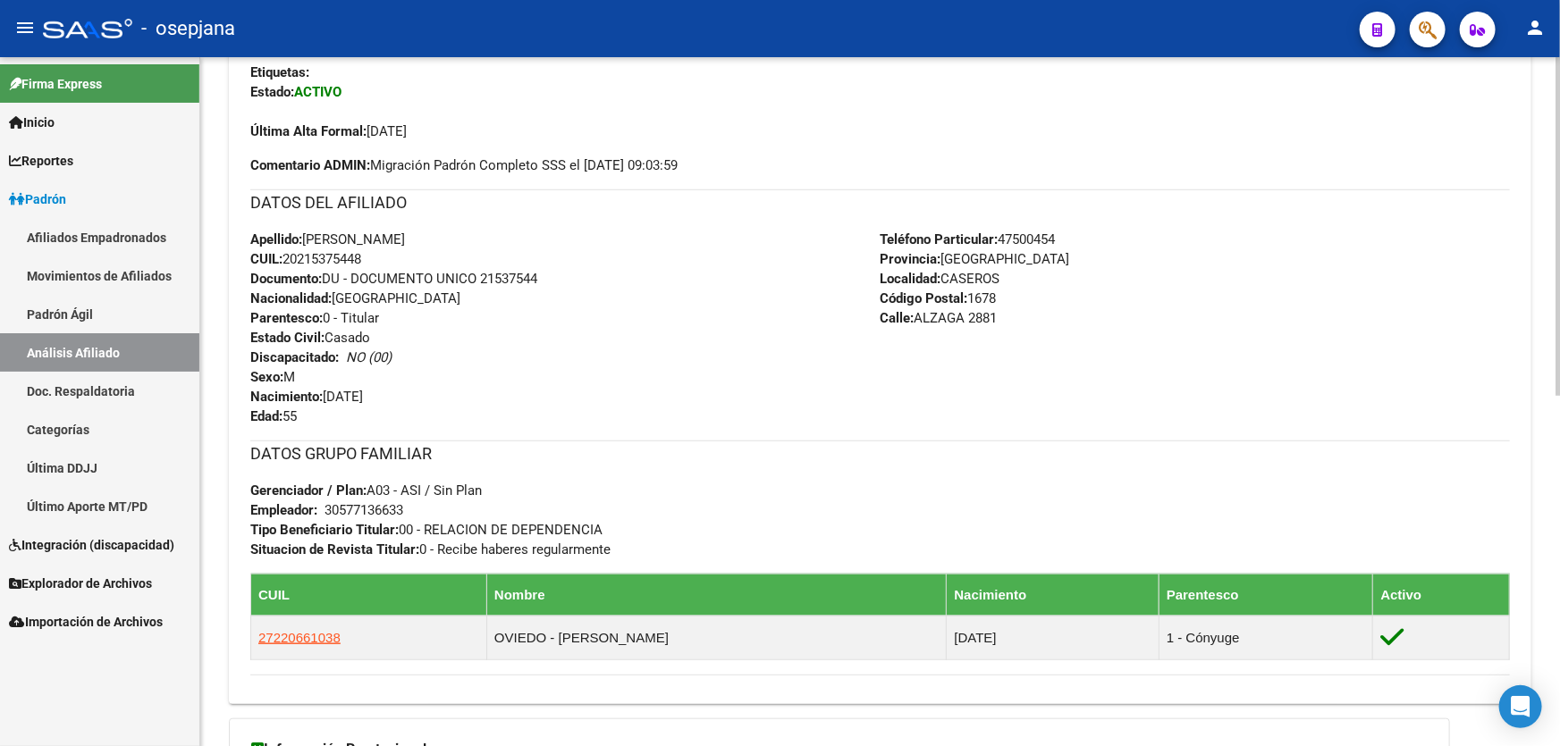
scroll to position [711, 0]
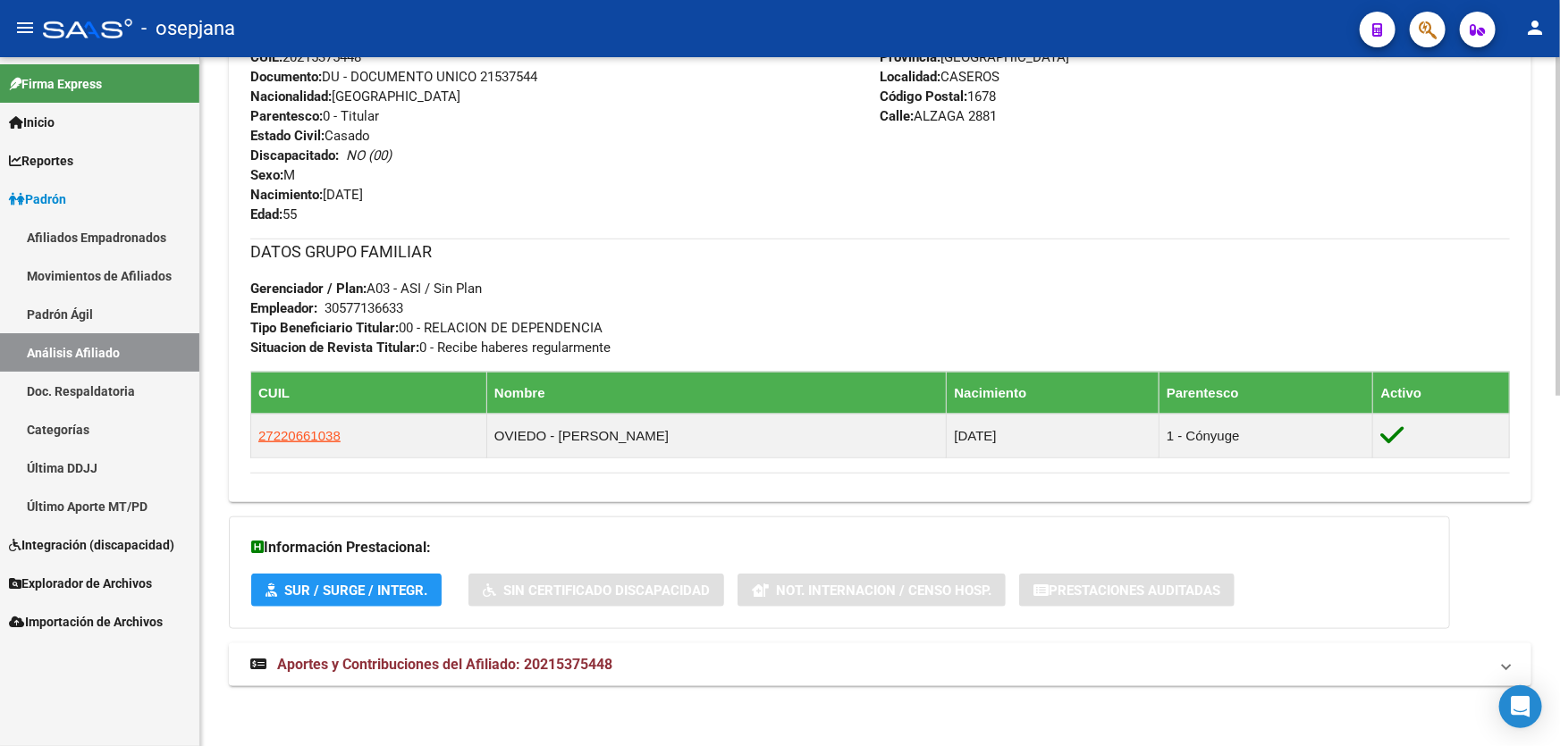
click at [465, 662] on span "Aportes y Contribuciones del Afiliado: 20215375448" at bounding box center [444, 664] width 335 height 17
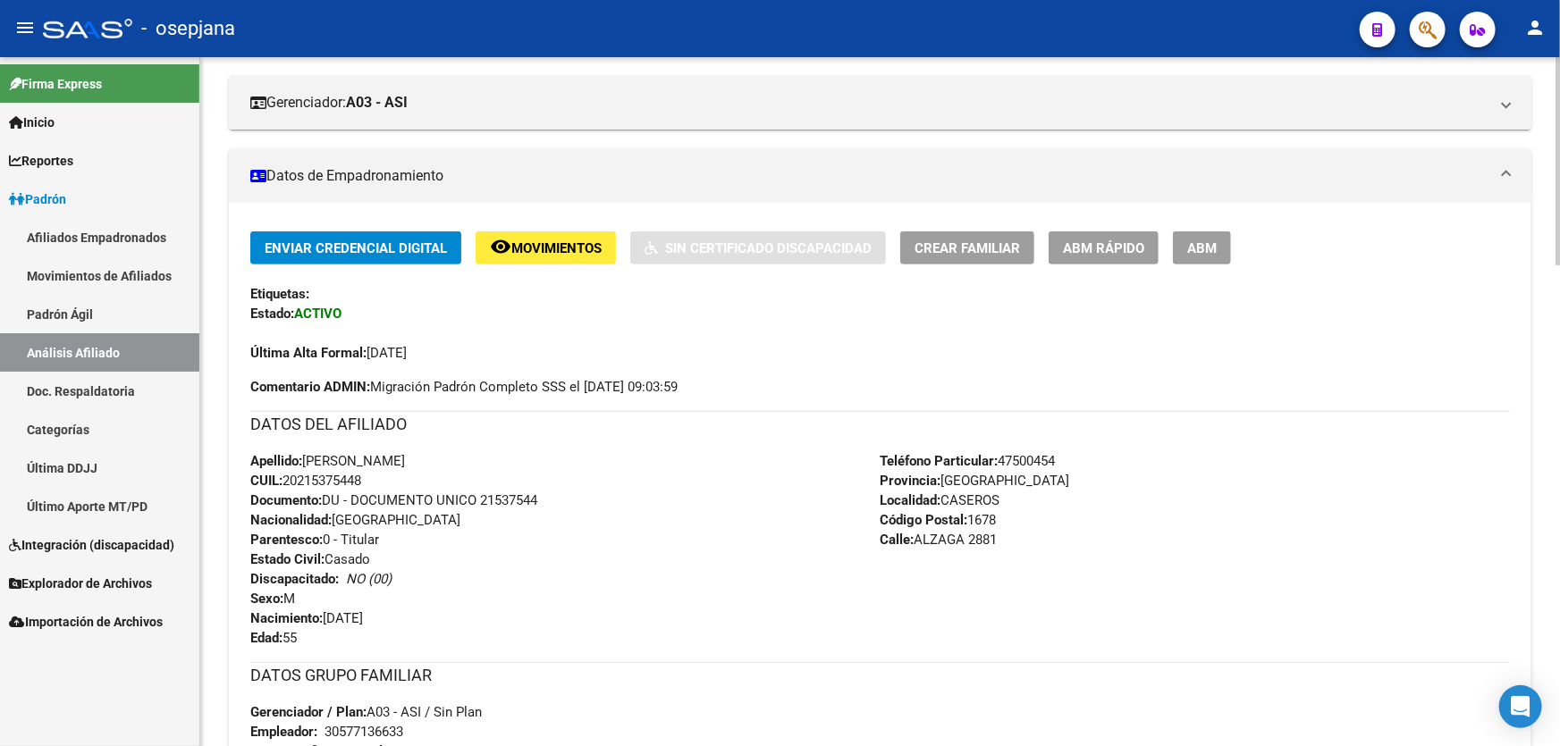
scroll to position [125, 0]
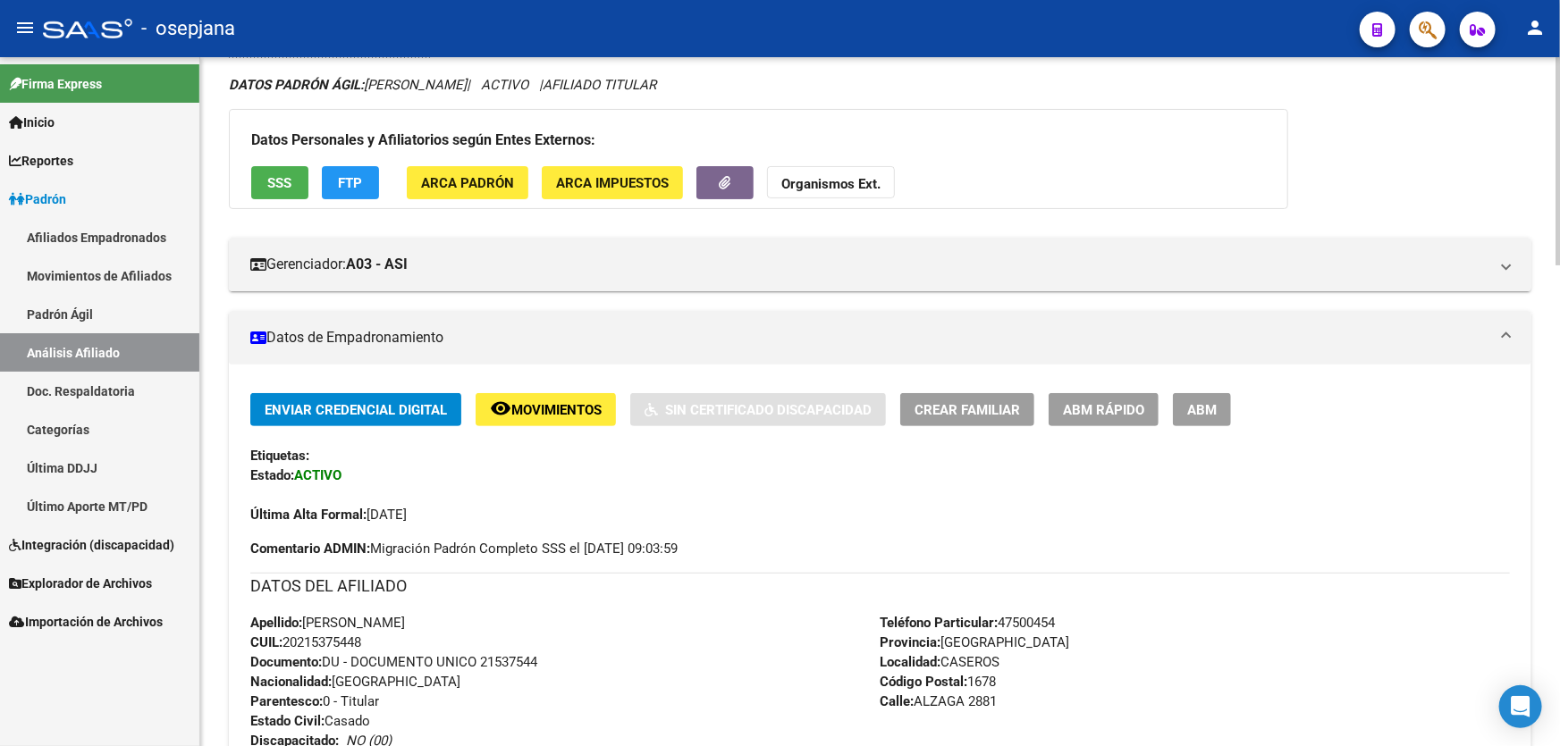
click at [291, 188] on span "SSS" at bounding box center [280, 183] width 24 height 16
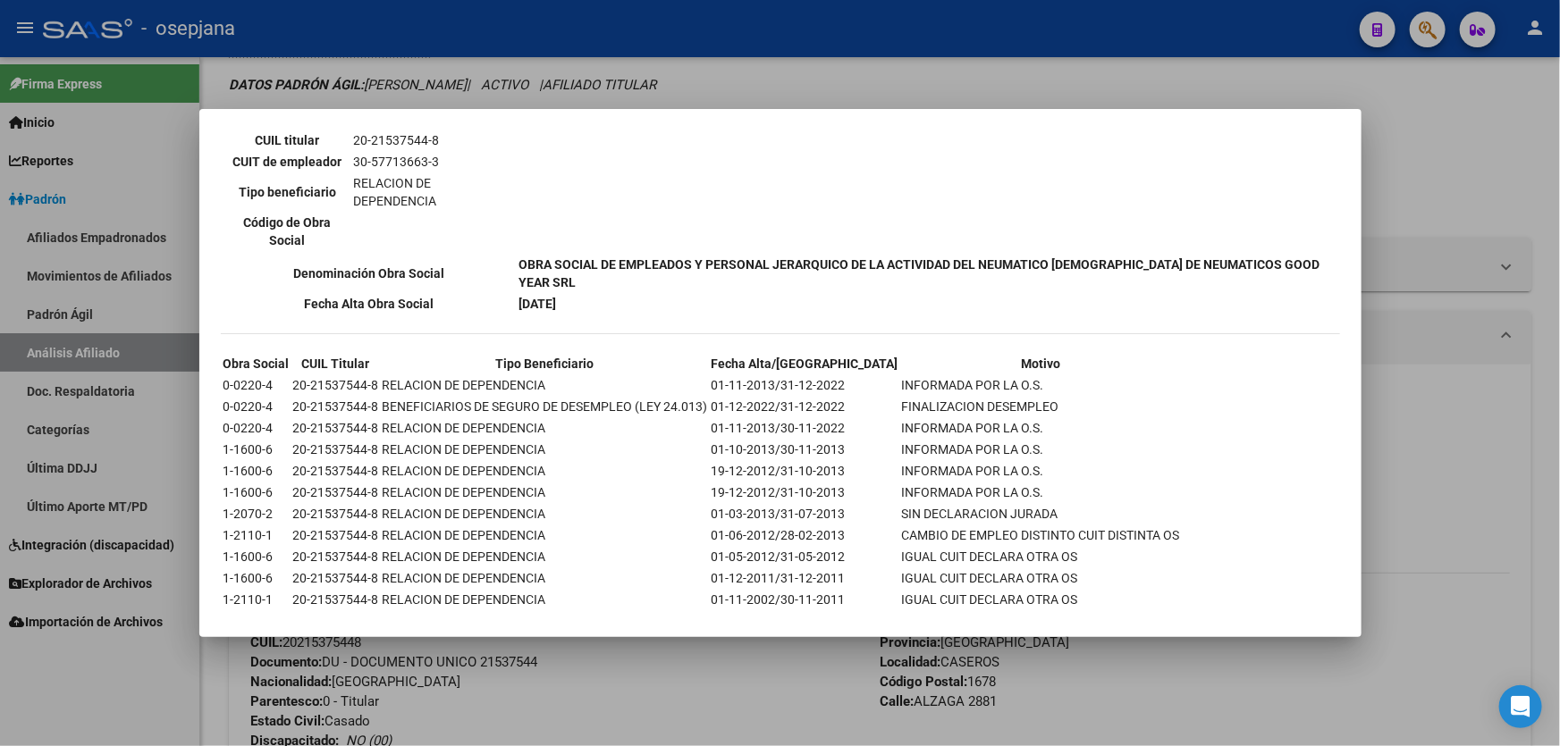
scroll to position [941, 0]
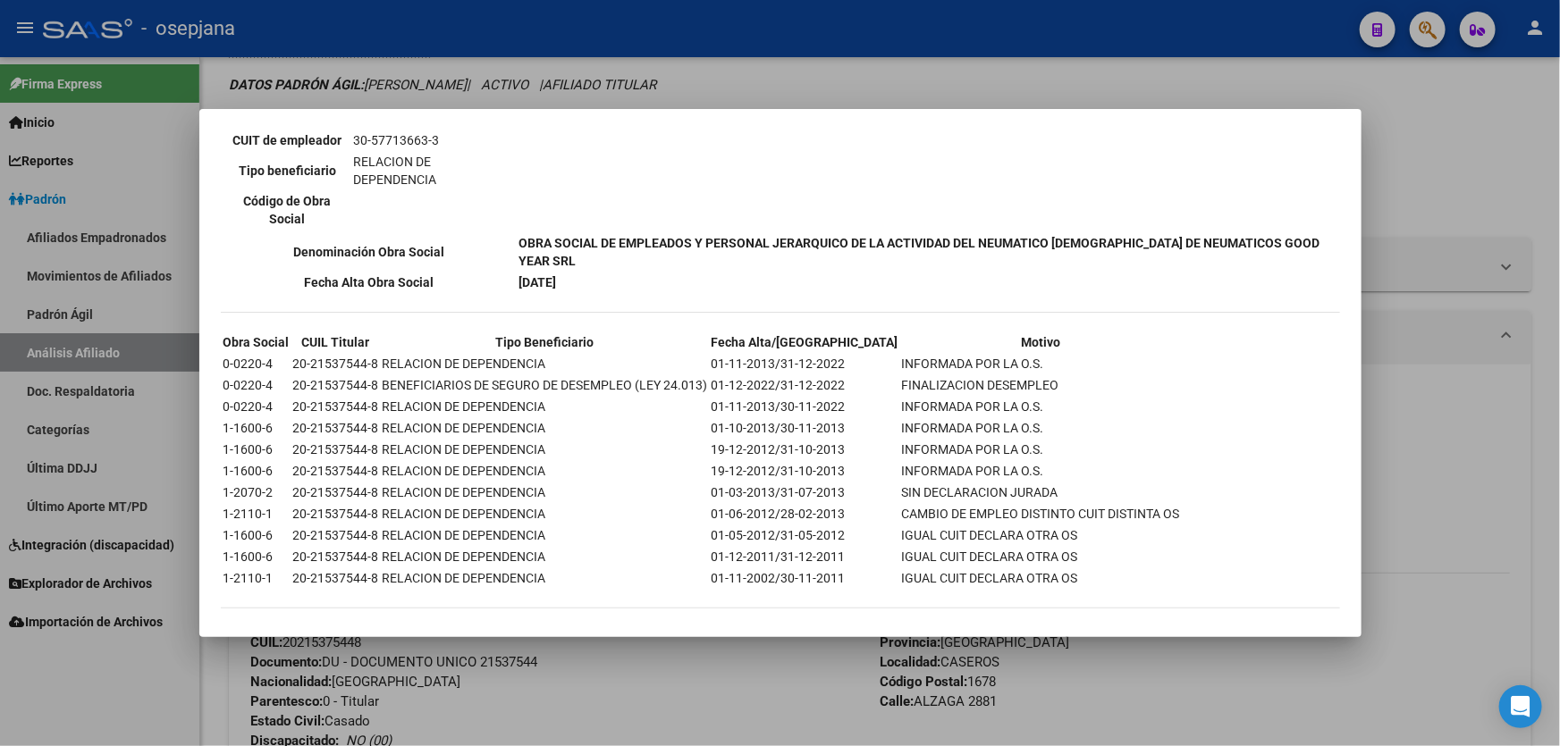
click at [1559, 236] on div at bounding box center [780, 373] width 1560 height 746
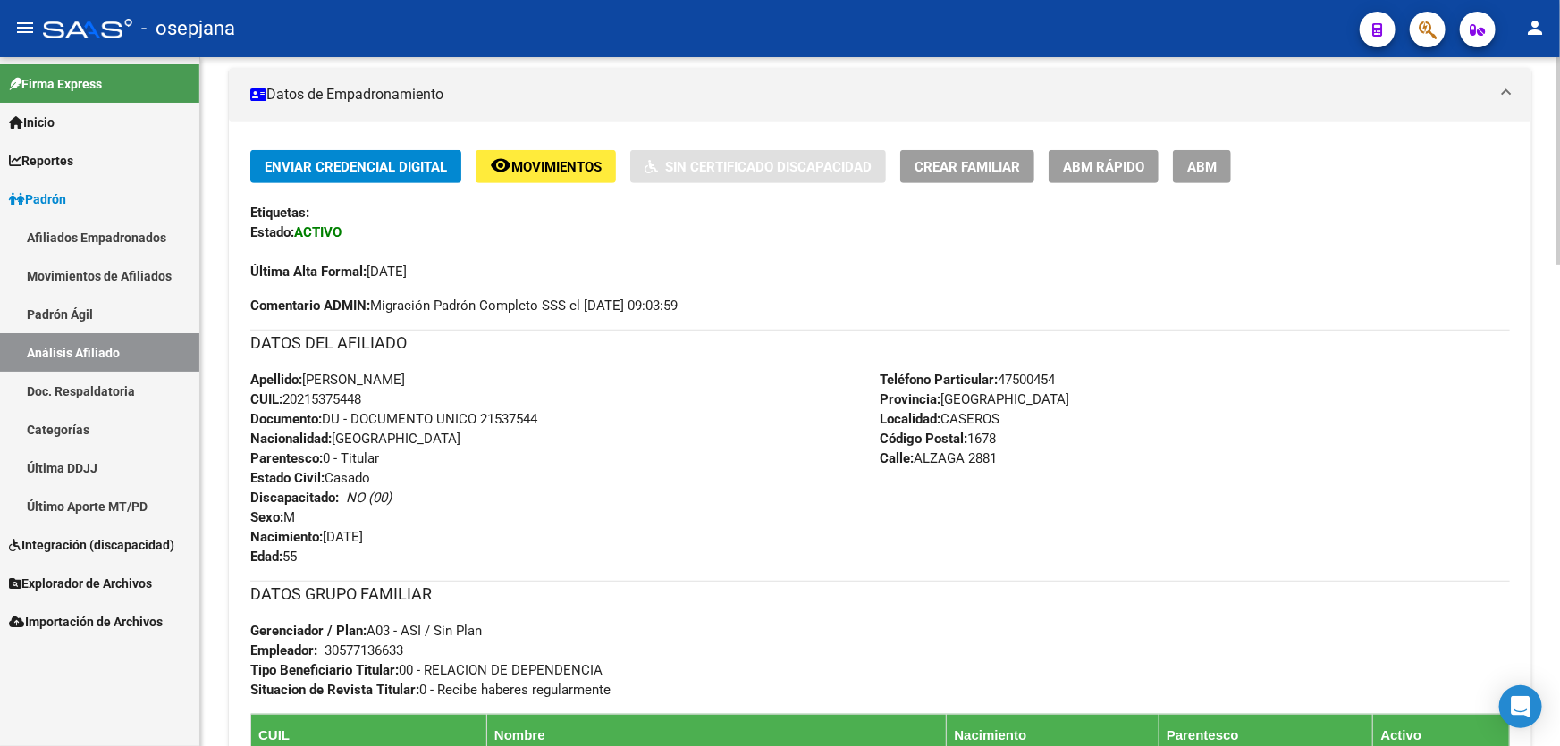
scroll to position [0, 0]
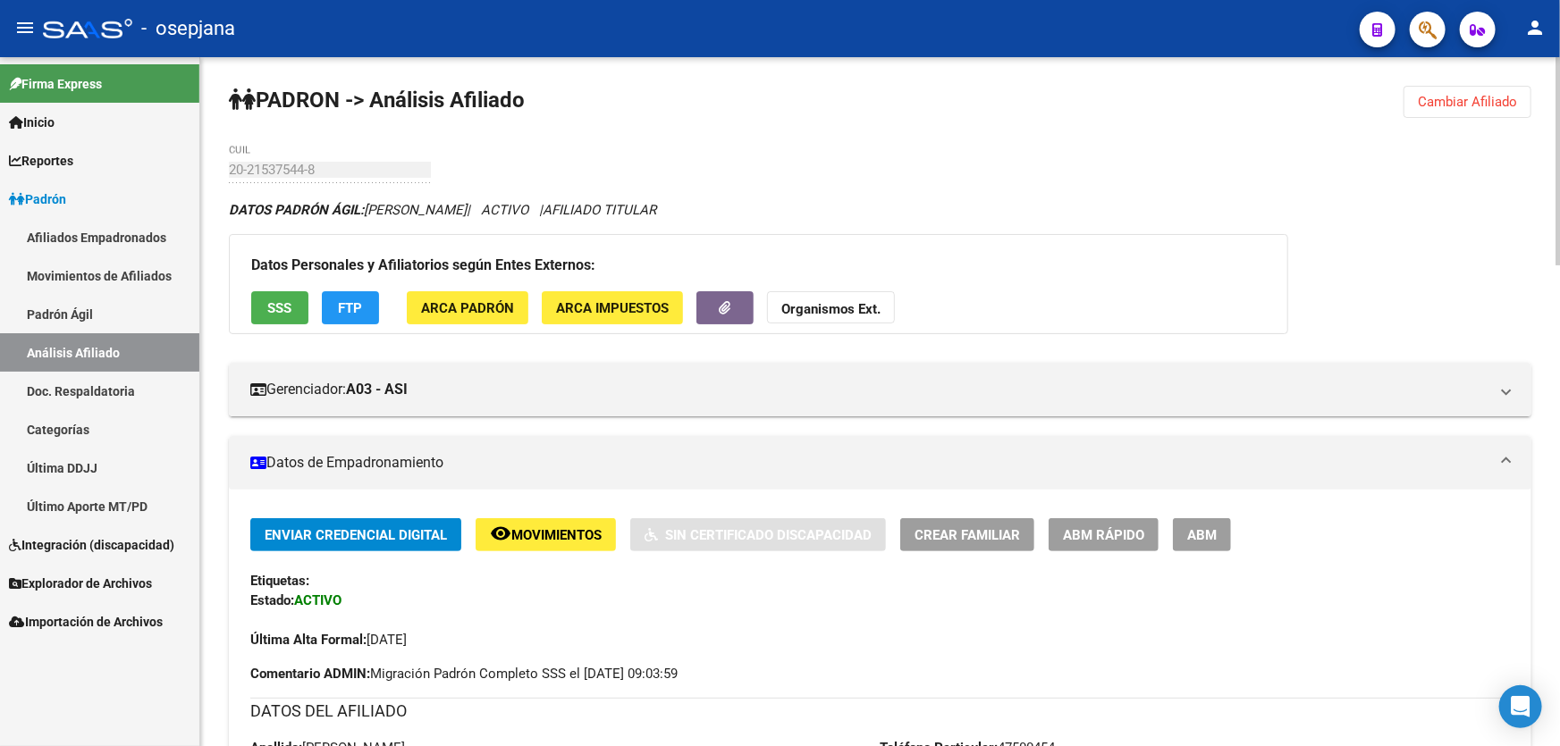
click at [1500, 94] on span "Cambiar Afiliado" at bounding box center [1467, 102] width 99 height 16
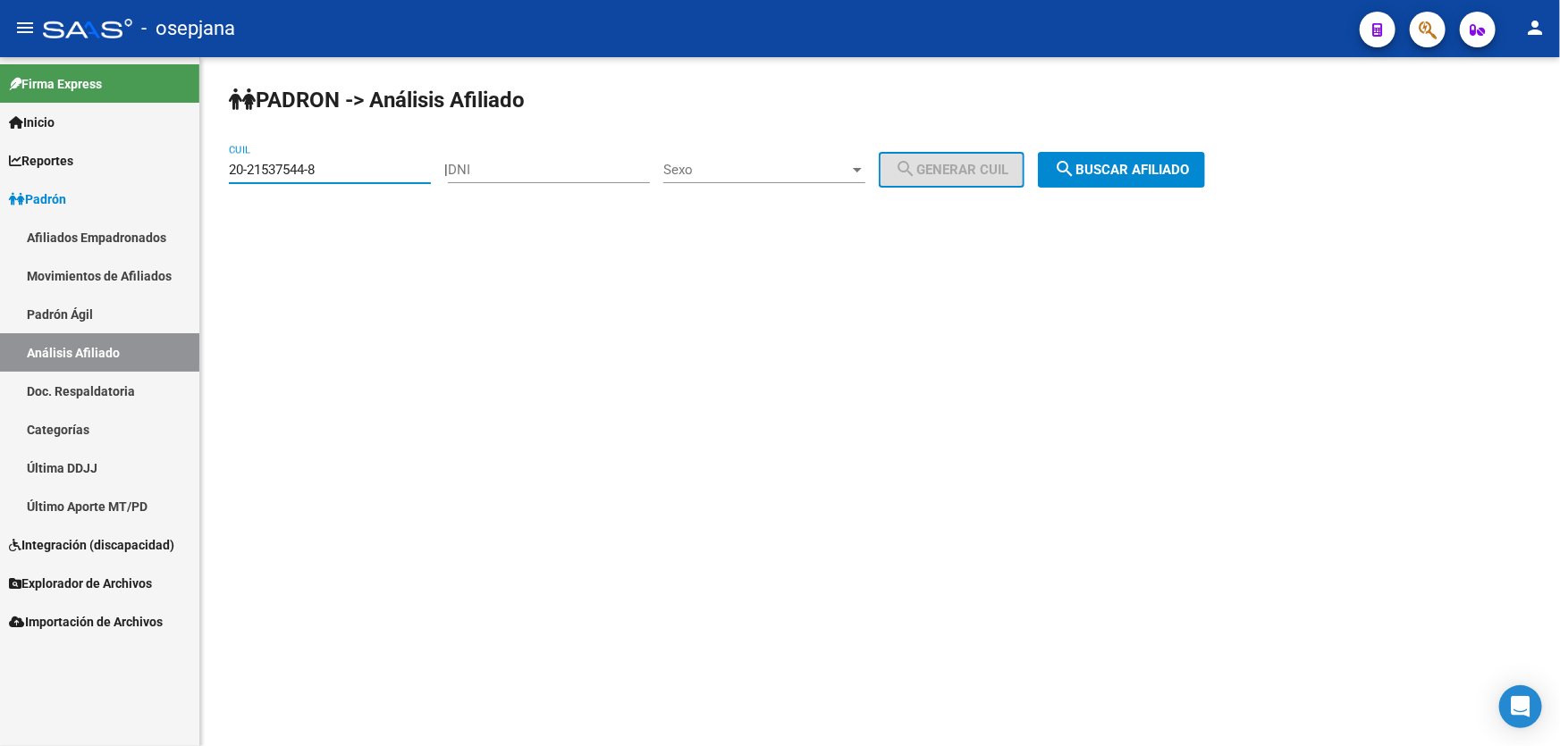
drag, startPoint x: 360, startPoint y: 172, endPoint x: 188, endPoint y: 171, distance: 172.5
click at [188, 171] on mat-sidenav-container "Firma Express Inicio Calendario SSS Instructivos Contacto OS Reportes Padrón Tr…" at bounding box center [780, 401] width 1560 height 689
paste input "7-94127102"
click at [1103, 181] on button "search Buscar afiliado" at bounding box center [1121, 170] width 167 height 36
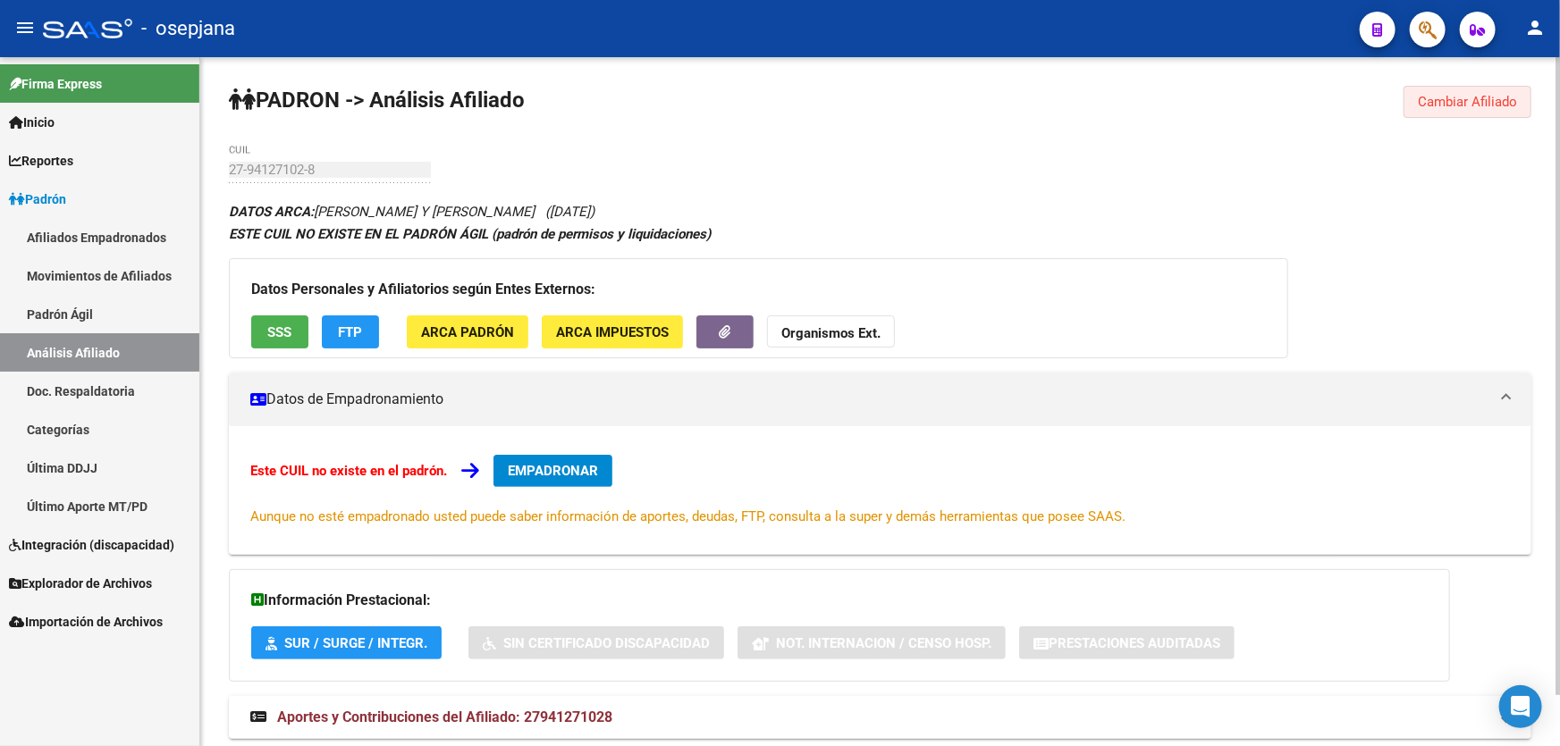
click at [1454, 99] on span "Cambiar Afiliado" at bounding box center [1467, 102] width 99 height 16
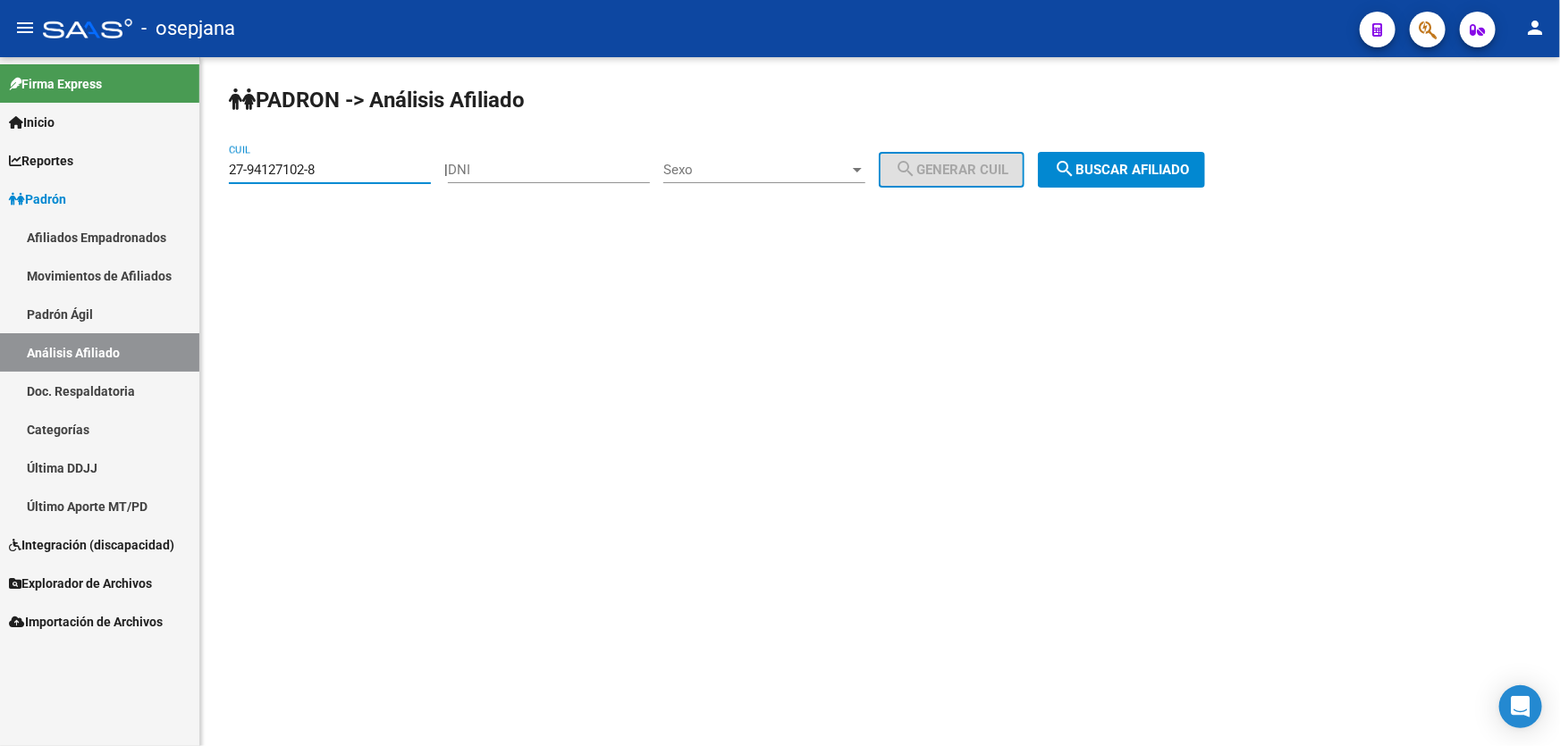
drag, startPoint x: 334, startPoint y: 171, endPoint x: 211, endPoint y: 177, distance: 123.5
click at [211, 177] on div "PADRON -> Análisis Afiliado 27-94127102-8 CUIL | DNI Sexo Sexo search Generar C…" at bounding box center [880, 151] width 1360 height 188
paste input "3-40396213-9"
click at [1187, 162] on span "search Buscar afiliado" at bounding box center [1121, 170] width 135 height 16
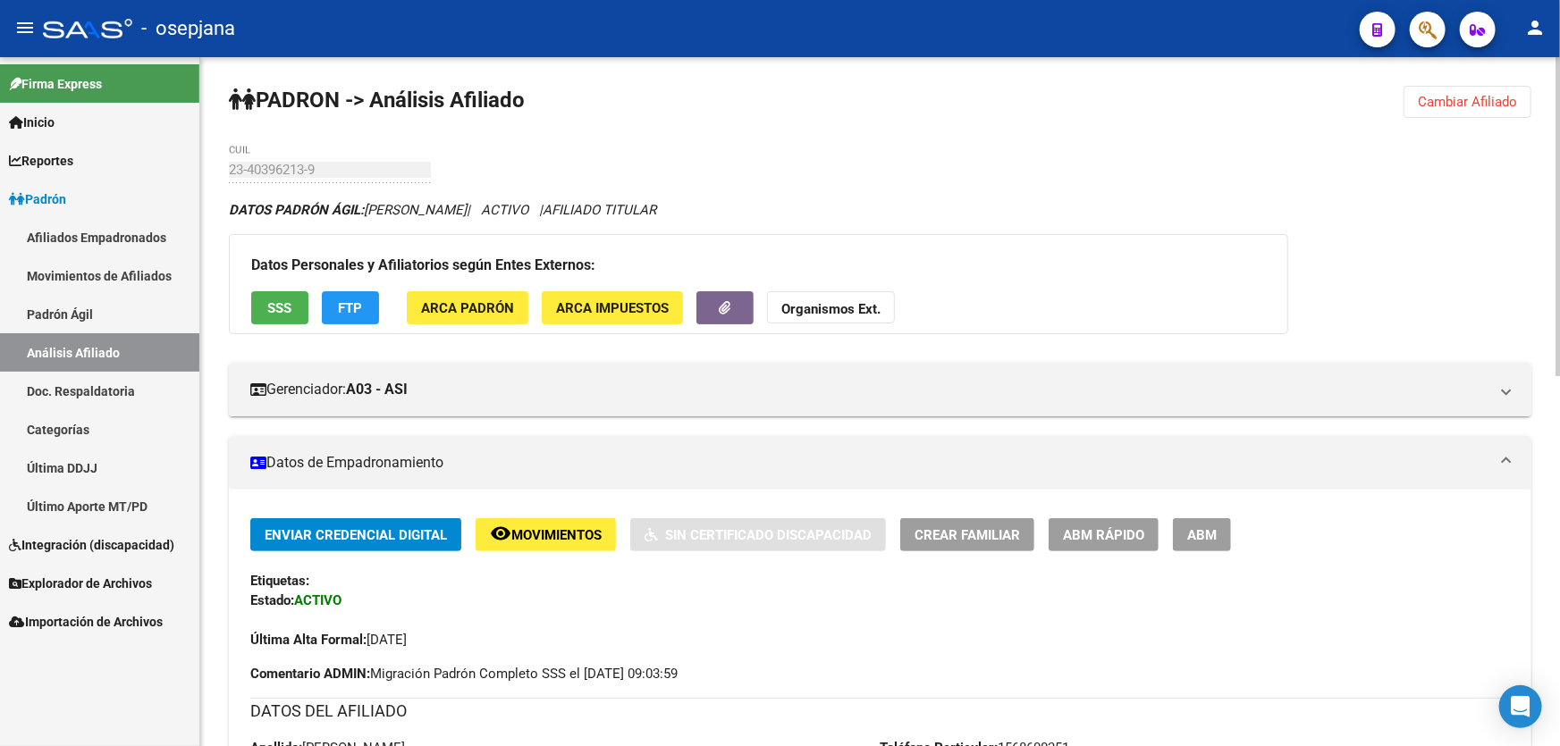
click at [1478, 103] on span "Cambiar Afiliado" at bounding box center [1467, 102] width 99 height 16
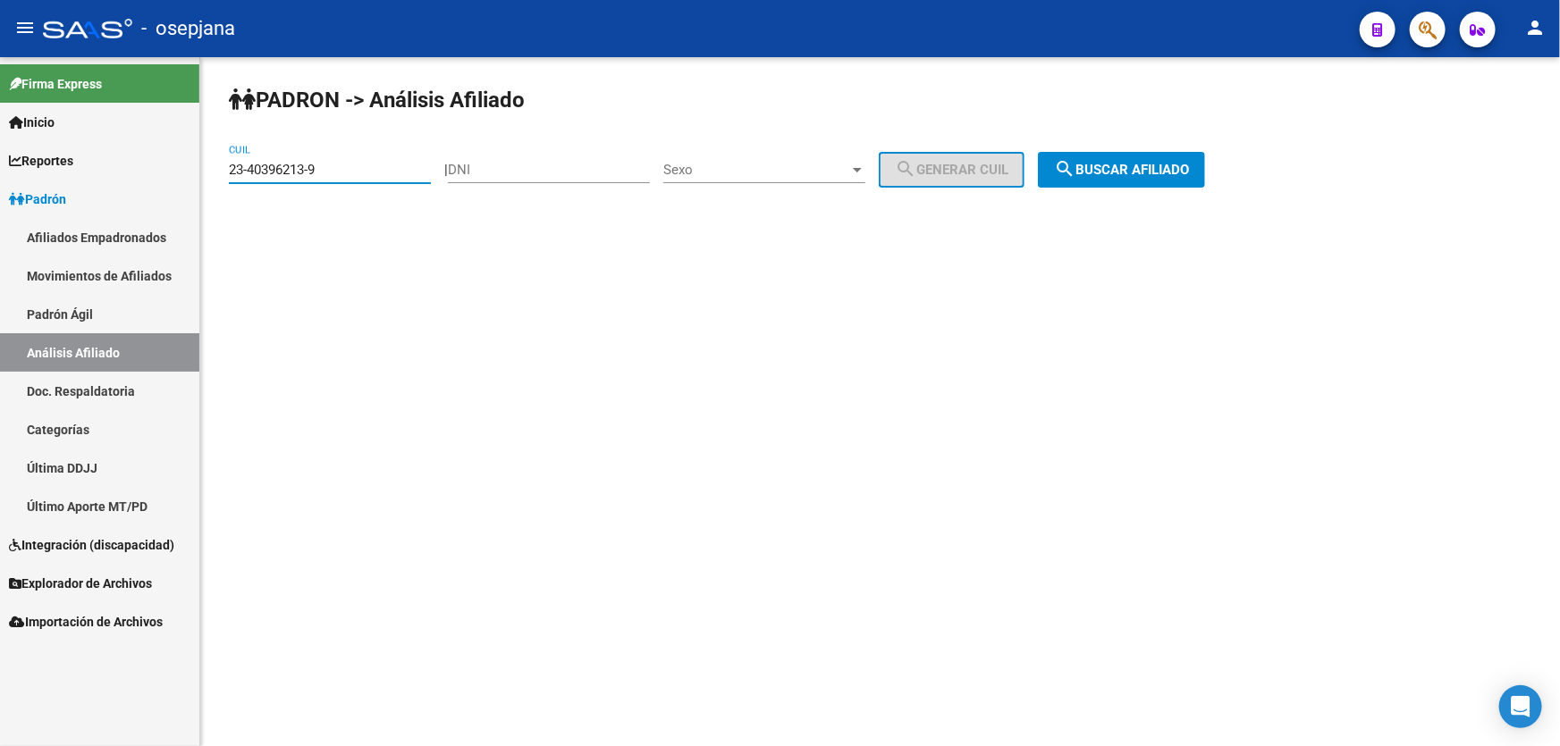
drag, startPoint x: 263, startPoint y: 170, endPoint x: 197, endPoint y: 170, distance: 66.2
click at [197, 170] on mat-sidenav-container "Firma Express Inicio Calendario SSS Instructivos Contacto OS Reportes Padrón Tr…" at bounding box center [780, 401] width 1560 height 689
paste input "0-17195930-7"
click at [1140, 171] on span "search Buscar afiliado" at bounding box center [1121, 170] width 135 height 16
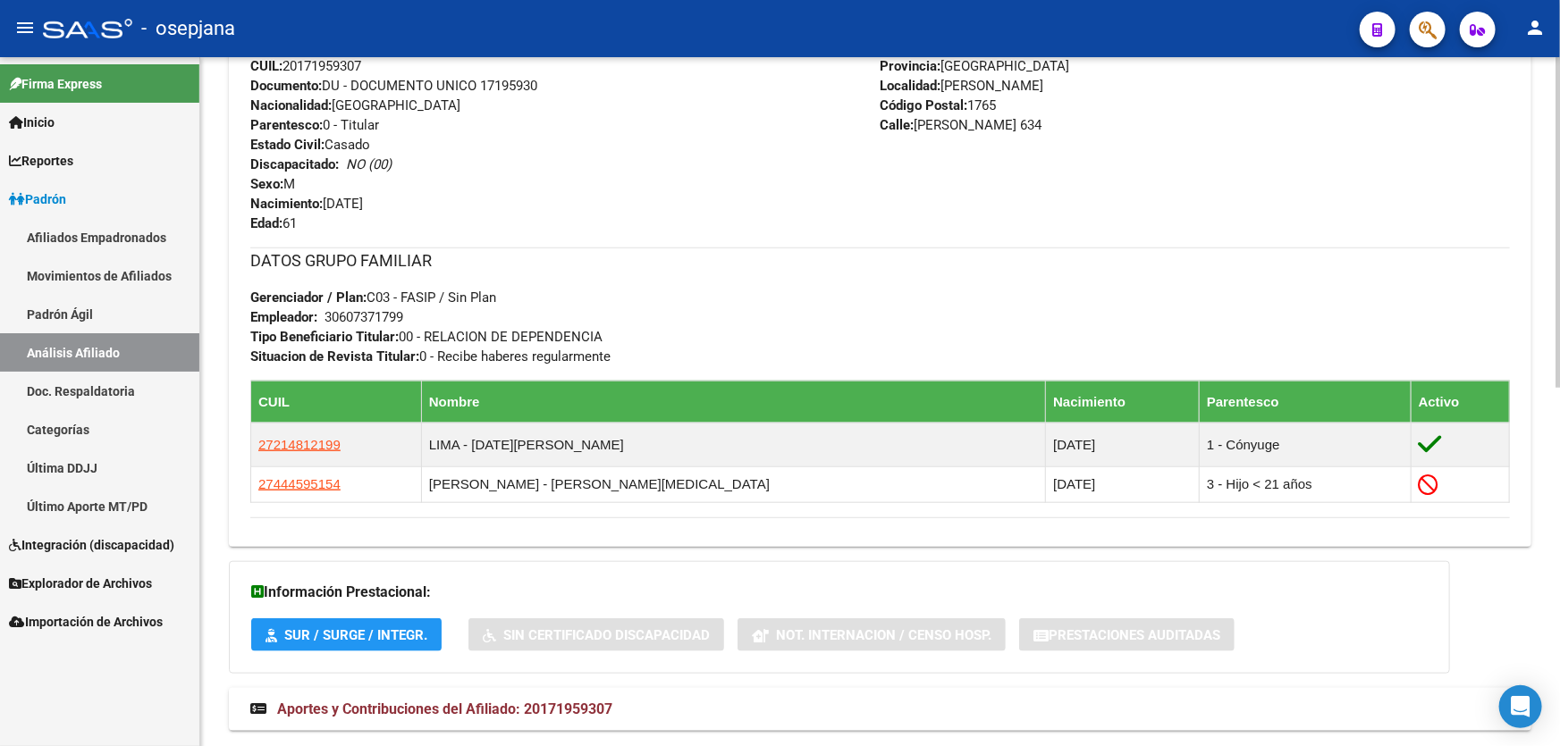
scroll to position [747, 0]
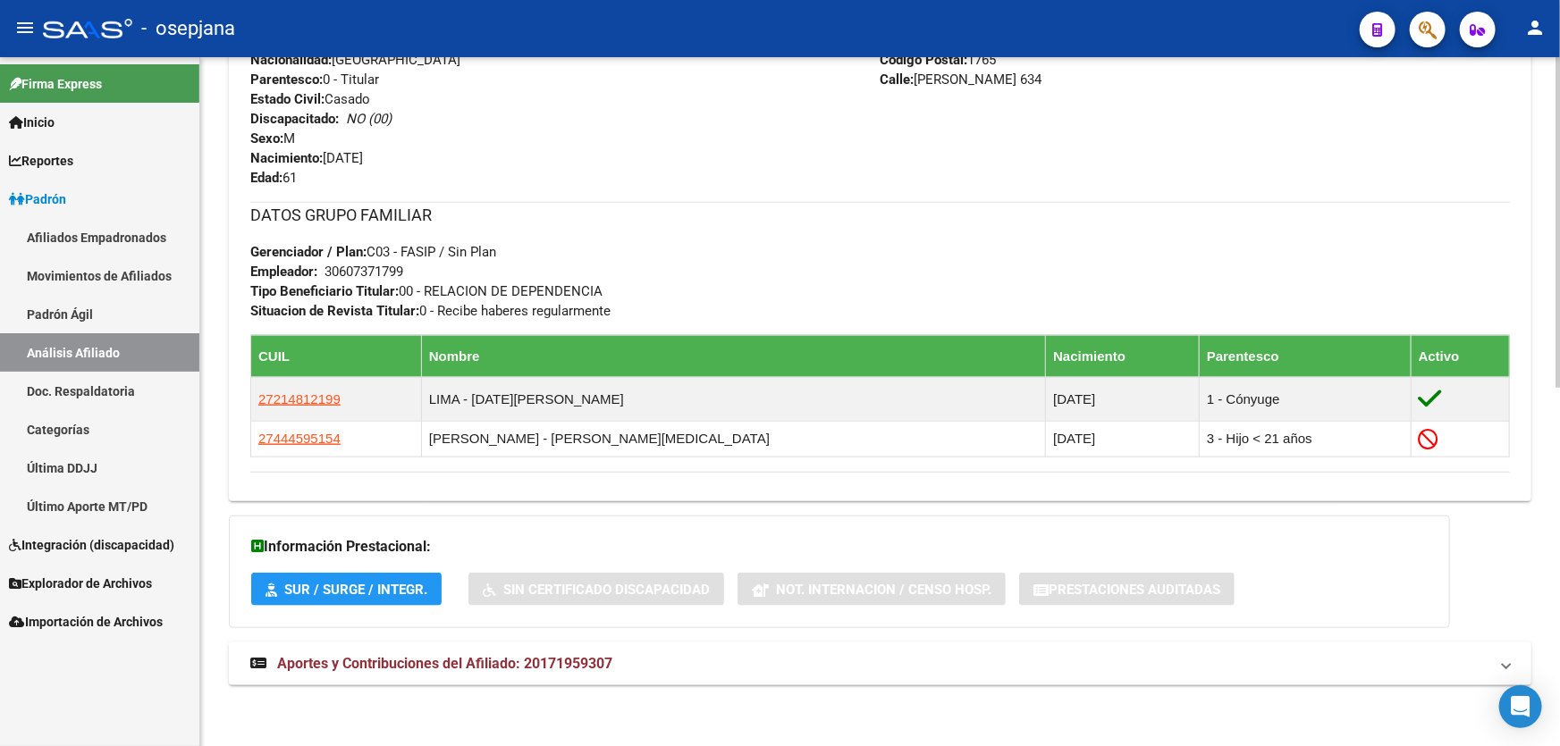
click at [924, 647] on mat-expansion-panel-header "Aportes y Contribuciones del Afiliado: 20171959307" at bounding box center [880, 664] width 1302 height 43
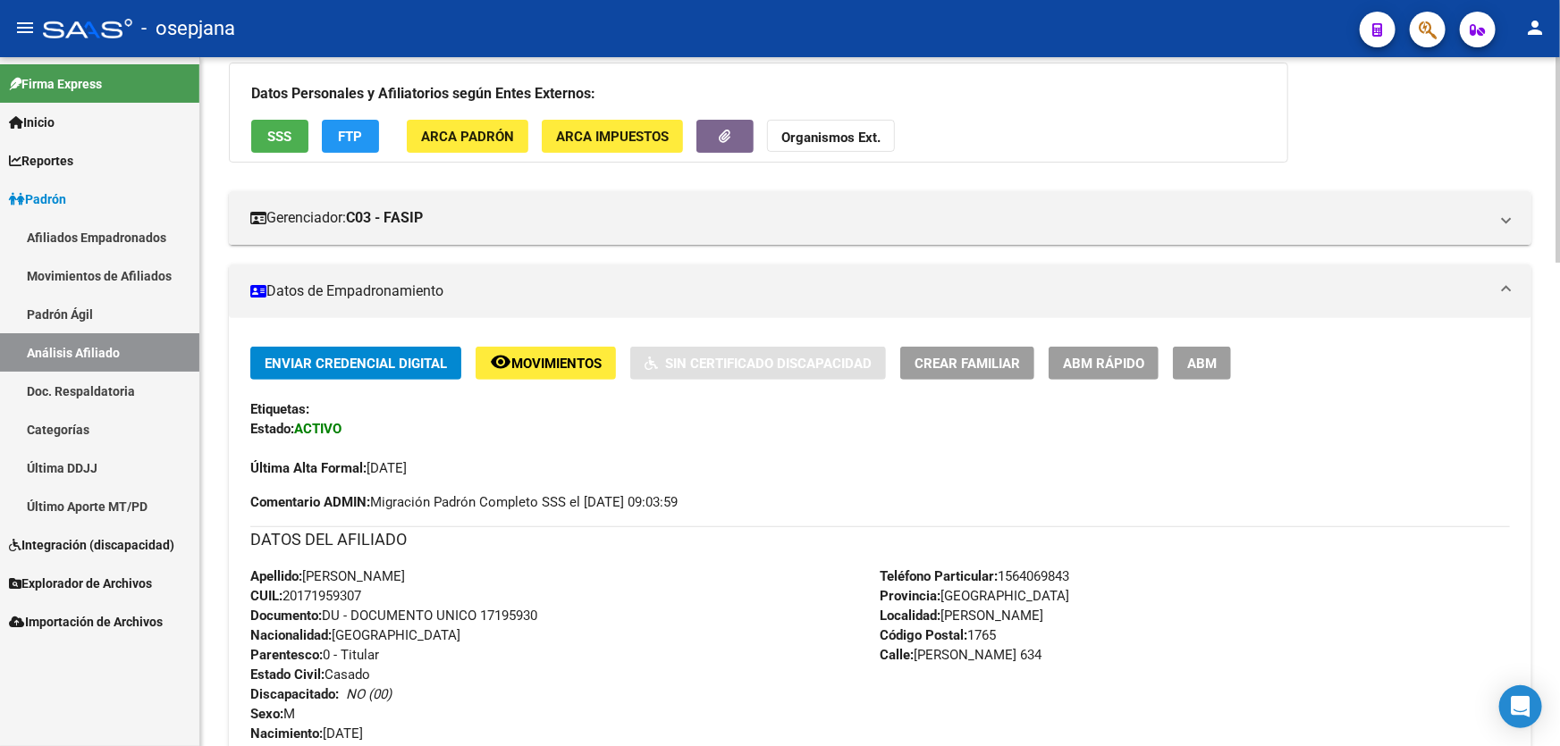
scroll to position [0, 0]
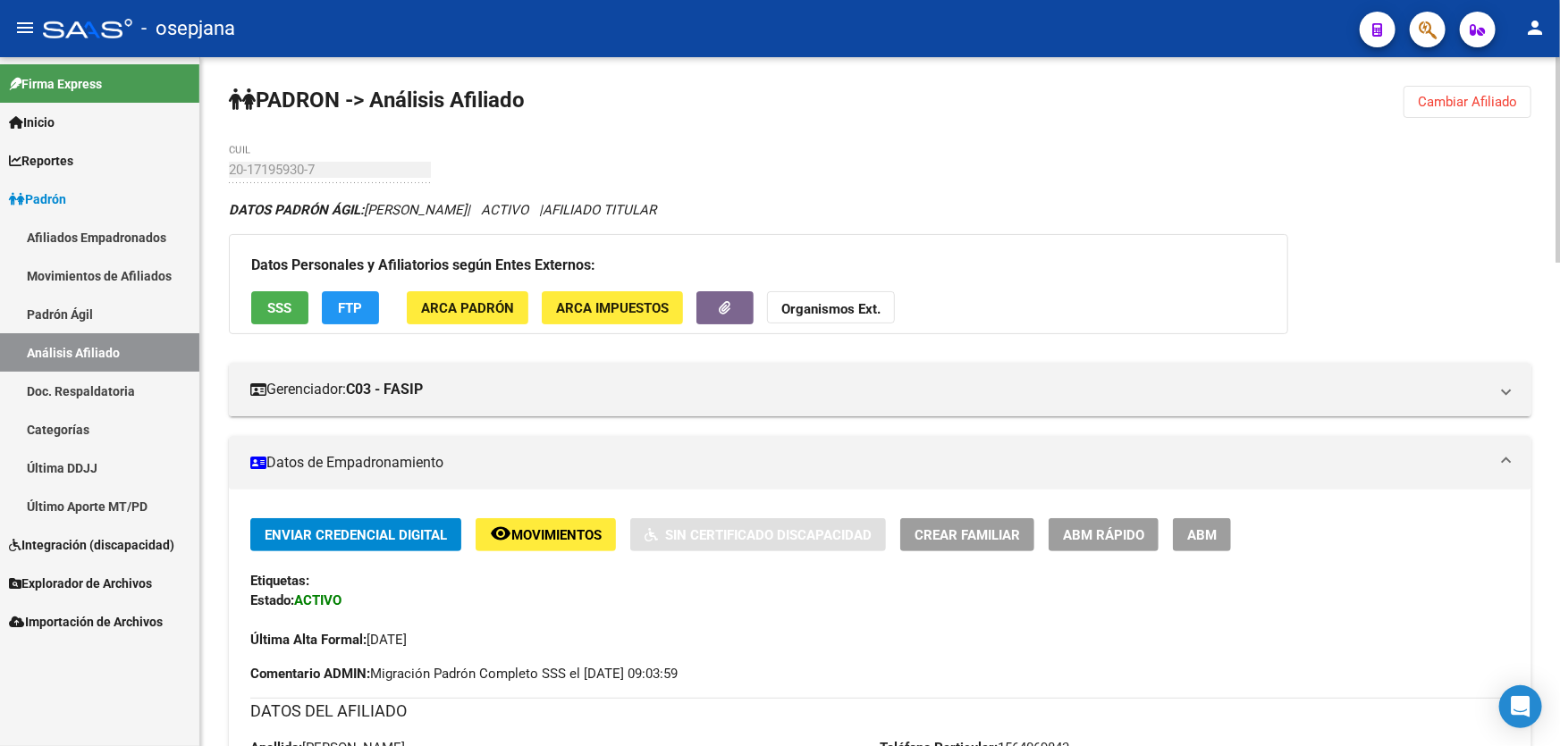
click at [283, 288] on div "Datos Personales y Afiliatorios según Entes Externos: SSS FTP ARCA Padrón ARCA …" at bounding box center [758, 284] width 1059 height 100
click at [285, 316] on button "SSS" at bounding box center [279, 307] width 57 height 33
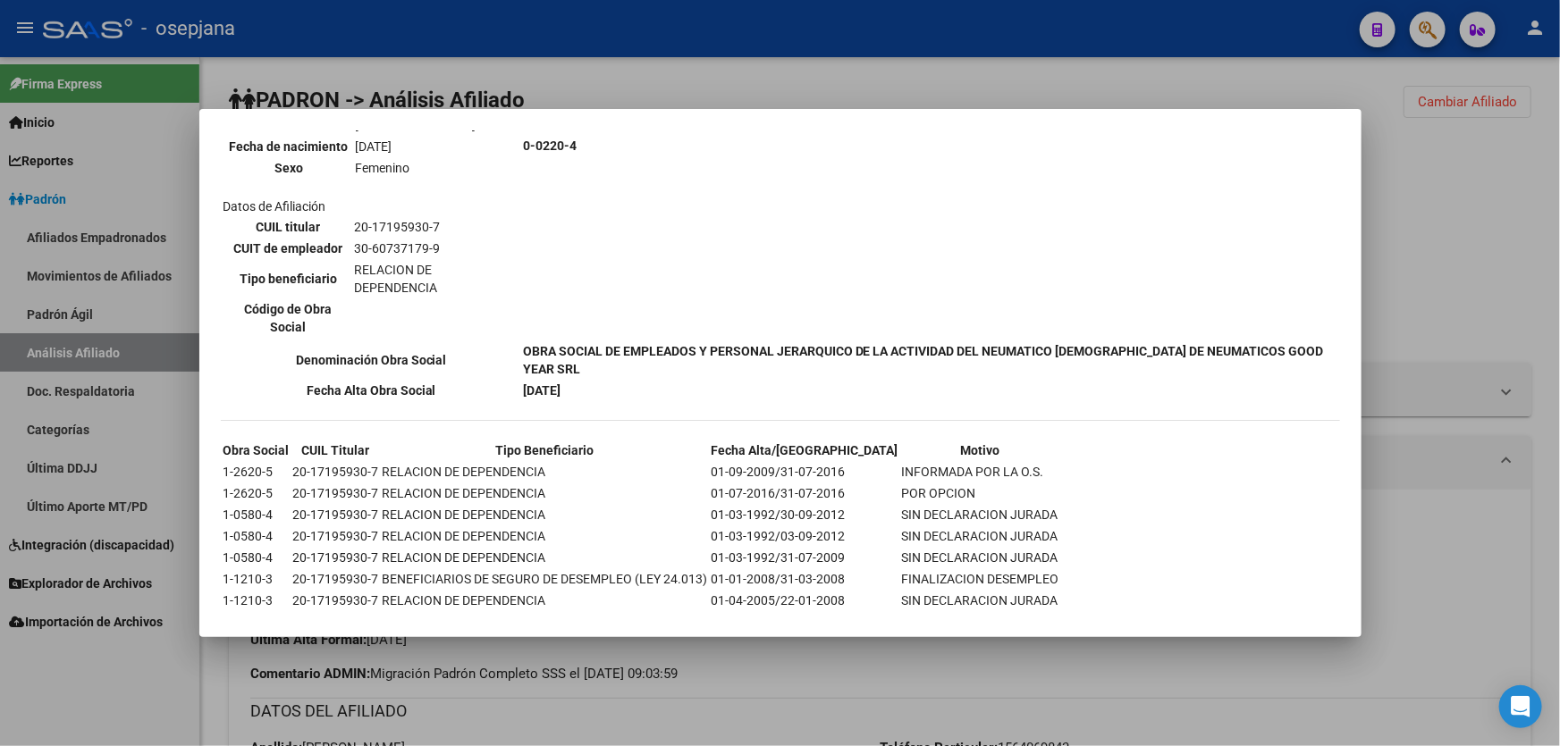
scroll to position [878, 0]
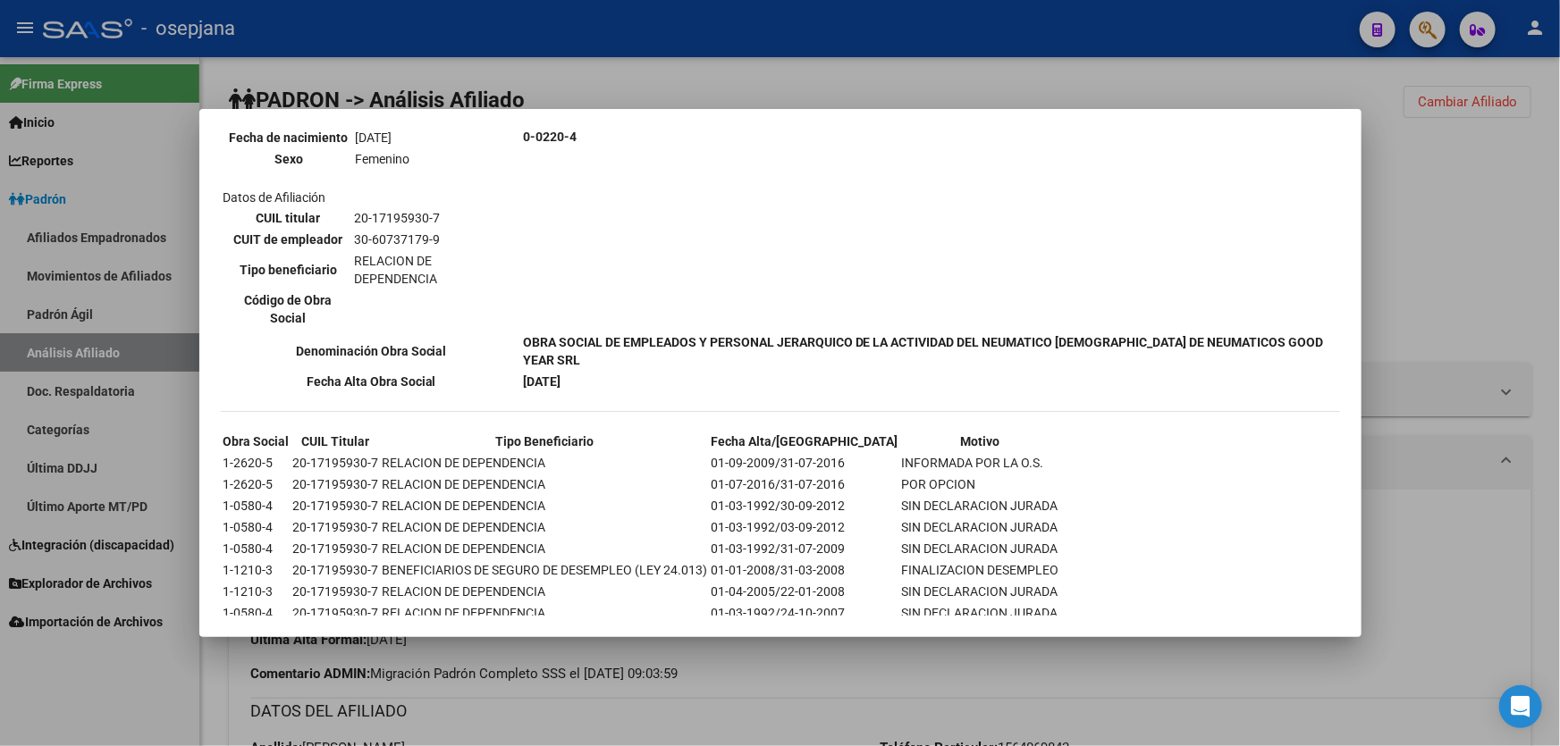
click at [1457, 264] on div at bounding box center [780, 373] width 1560 height 746
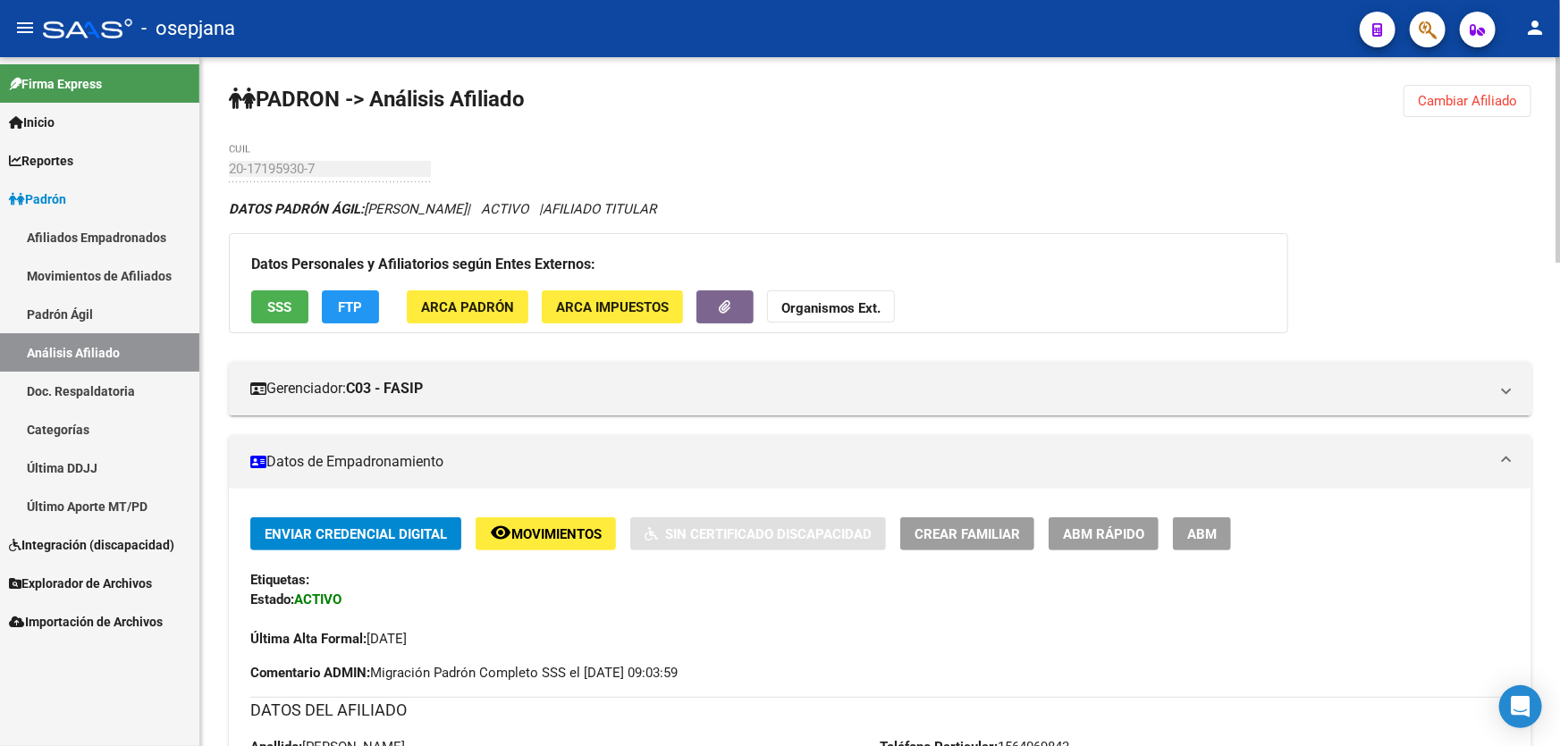
scroll to position [0, 0]
click at [1479, 101] on span "Cambiar Afiliado" at bounding box center [1467, 102] width 99 height 16
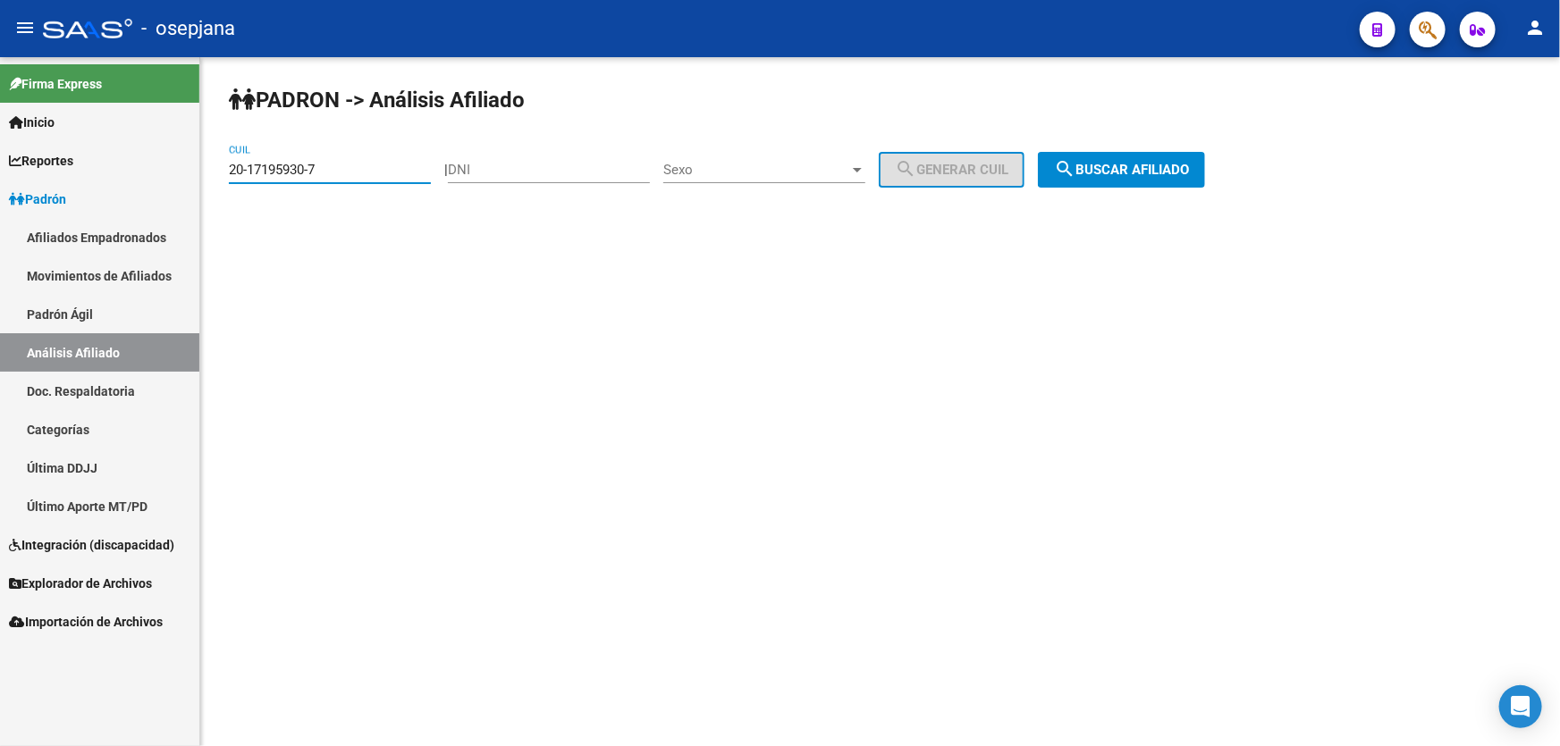
drag, startPoint x: 370, startPoint y: 168, endPoint x: 209, endPoint y: 177, distance: 161.2
click at [207, 175] on div "PADRON -> Análisis Afiliado 20-17195930-7 CUIL | DNI Sexo Sexo search Generar C…" at bounding box center [880, 151] width 1360 height 188
paste input "30390496-5"
type input "20-30390496-5"
click at [1143, 152] on button "search Buscar afiliado" at bounding box center [1121, 170] width 167 height 36
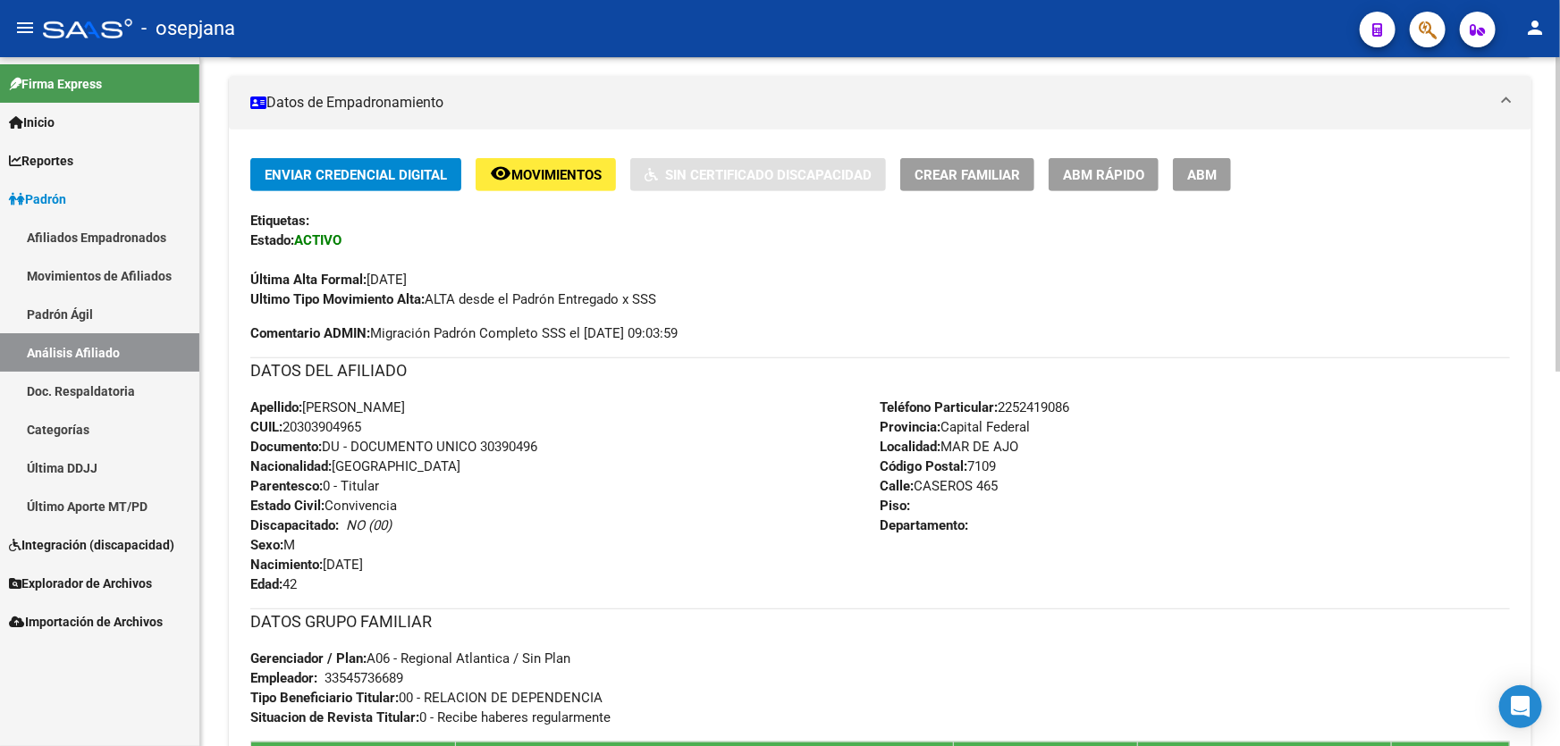
scroll to position [162, 0]
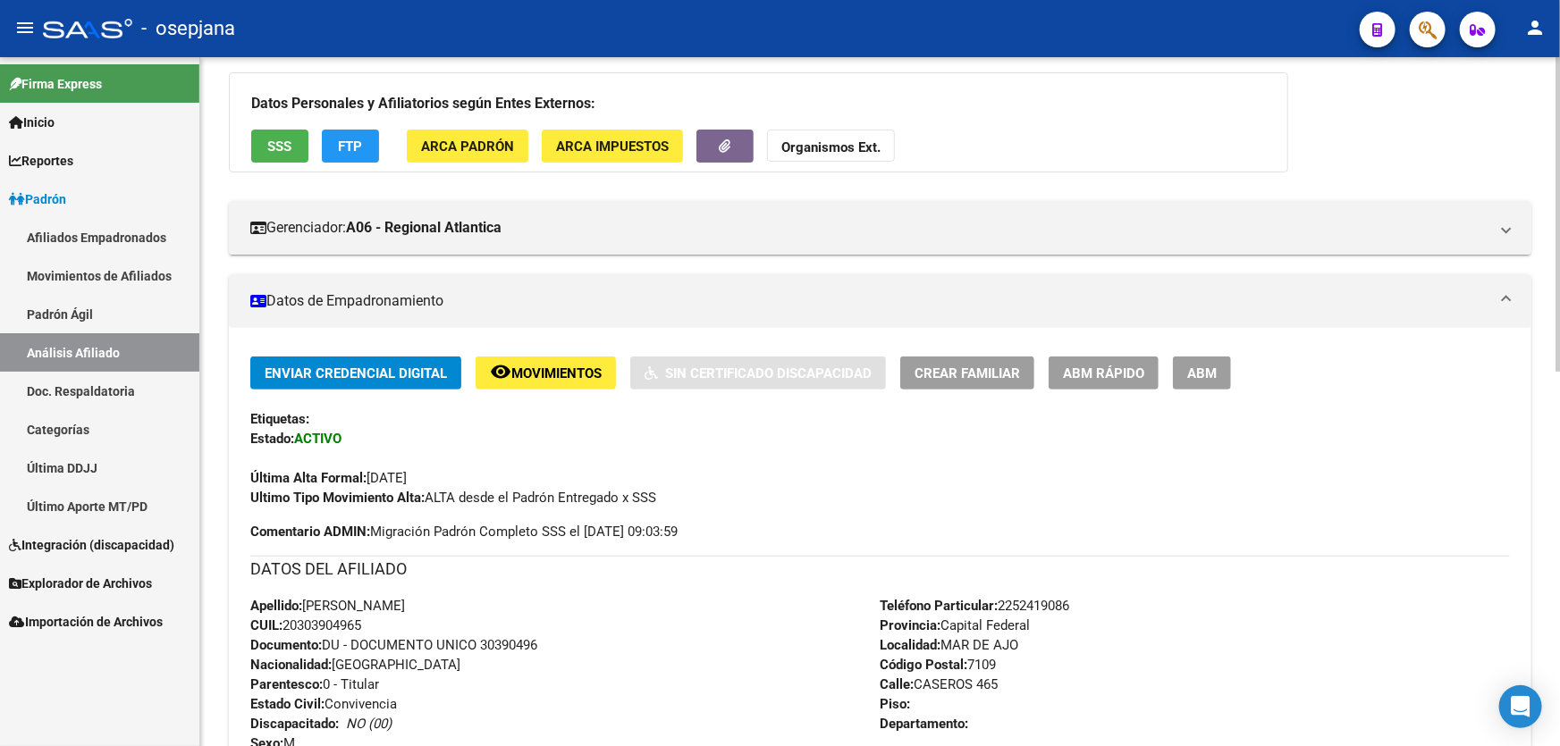
click at [1113, 357] on button "ABM Rápido" at bounding box center [1104, 373] width 110 height 33
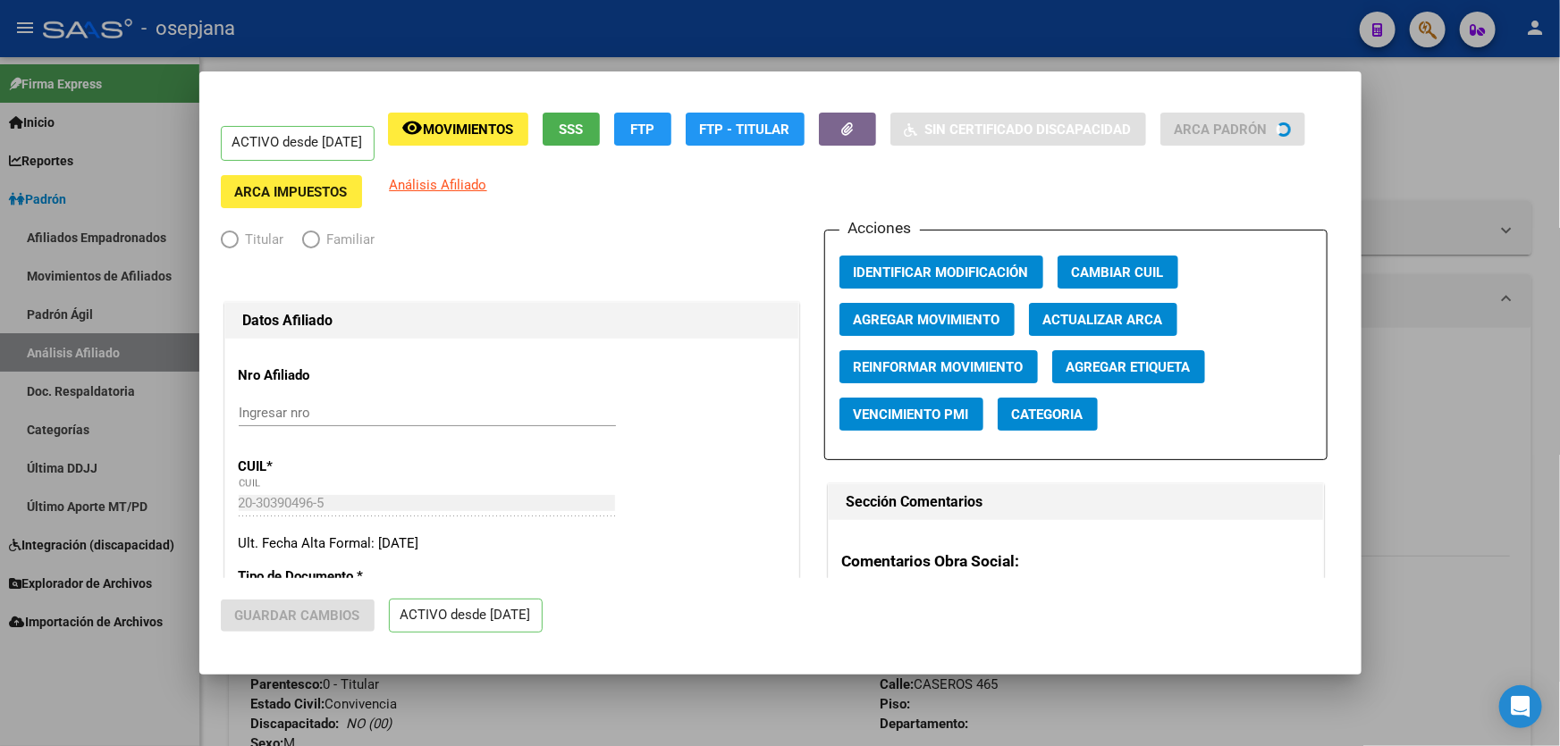
radio input "true"
type input "33-54573668-9"
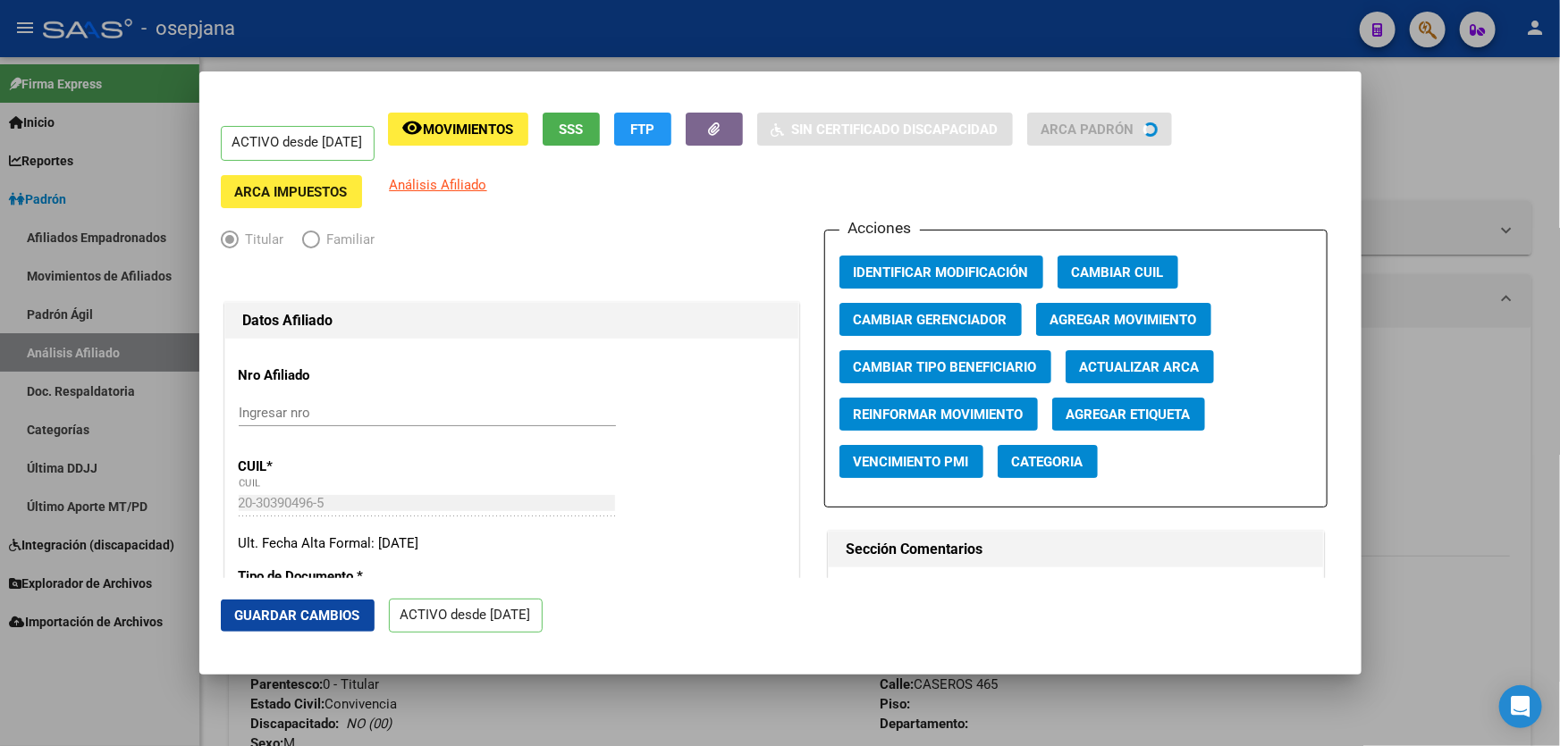
click at [1118, 364] on span "Actualizar ARCA" at bounding box center [1140, 367] width 120 height 16
type input "[PERSON_NAME]"
type input "MAR DE AJO"
type input "CASEROS"
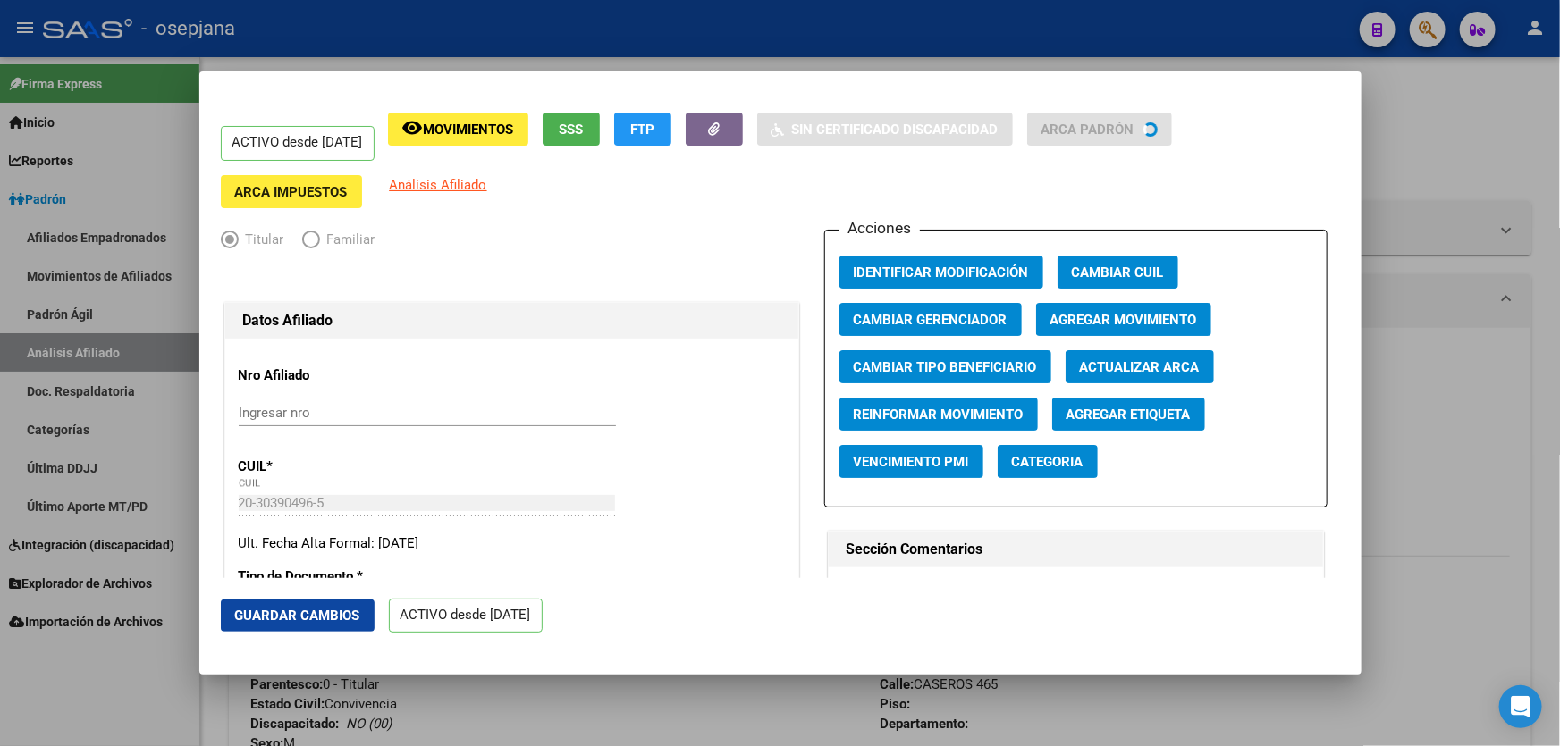
type input "465"
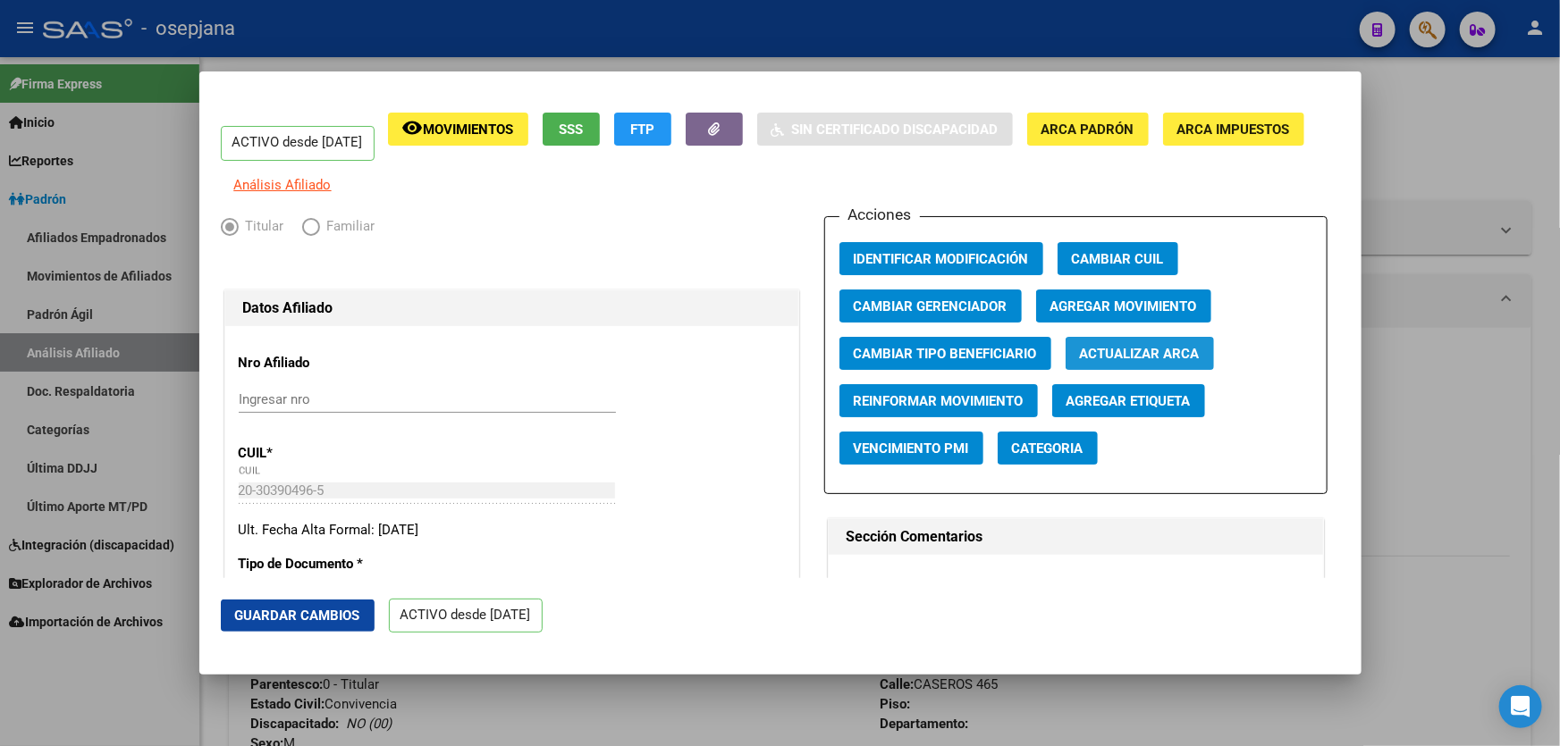
click at [1136, 362] on span "Actualizar ARCA" at bounding box center [1140, 354] width 120 height 16
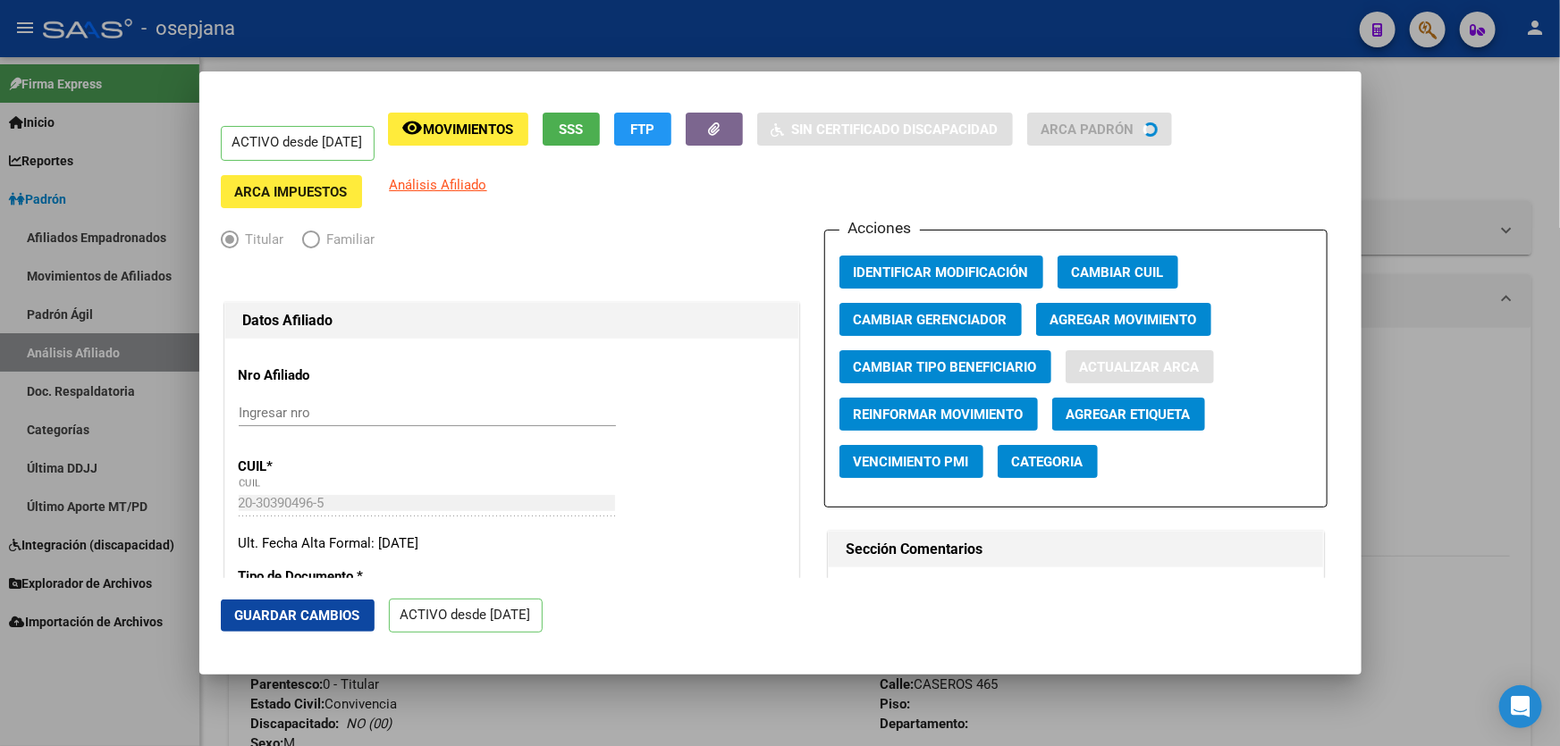
type input "MAR DE AJO"
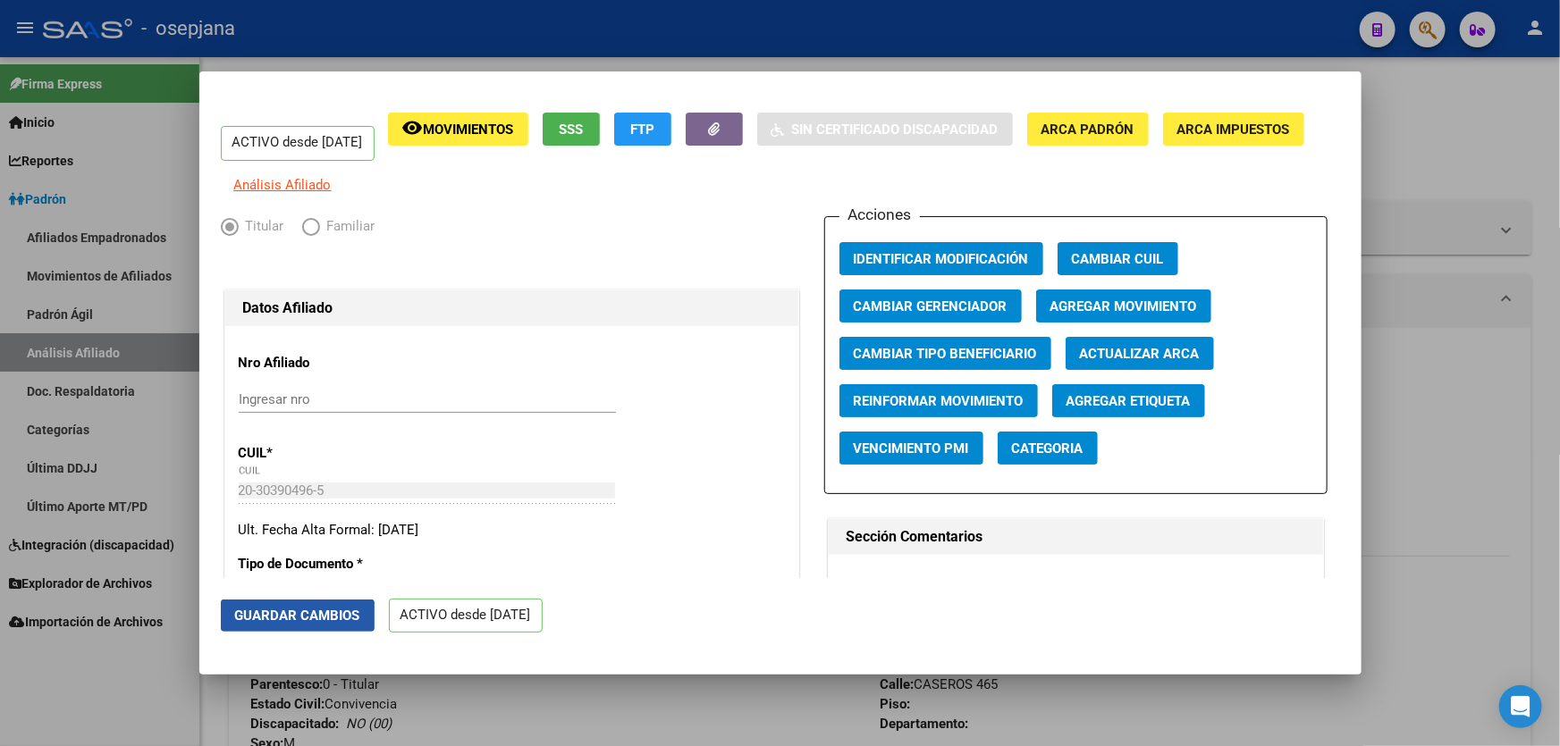
click at [320, 606] on button "Guardar Cambios" at bounding box center [298, 616] width 154 height 32
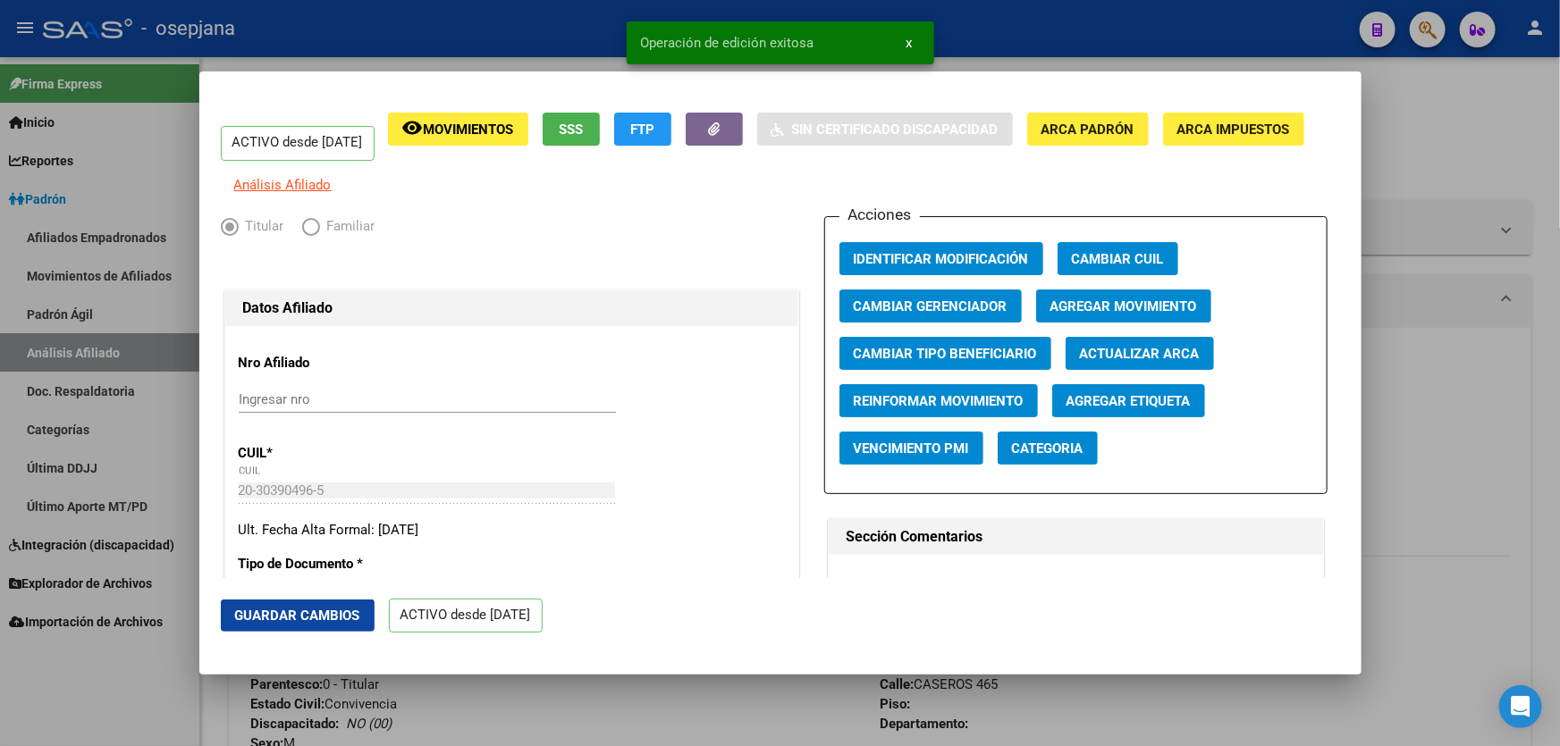
click at [1459, 410] on div at bounding box center [780, 373] width 1560 height 746
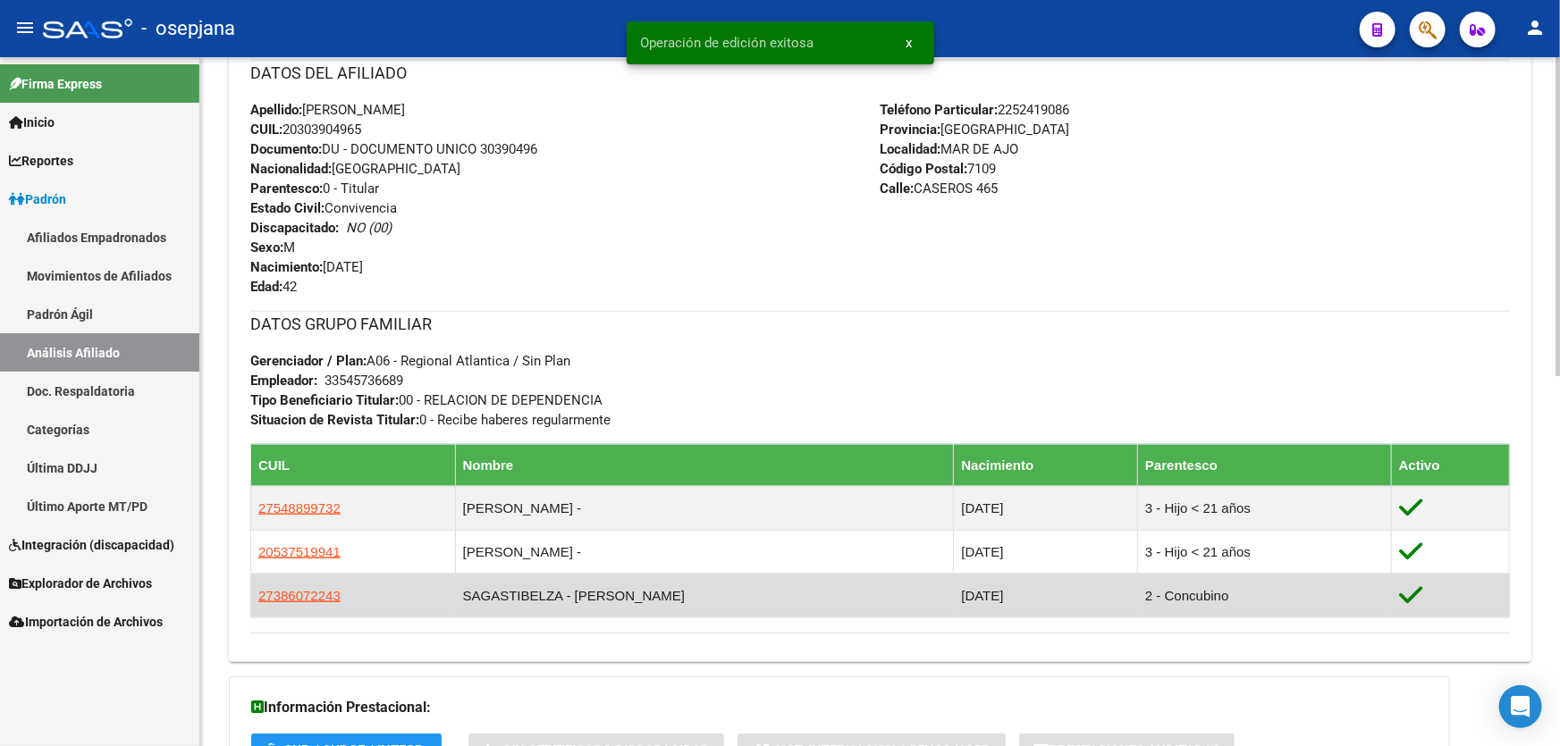
scroll to position [800, 0]
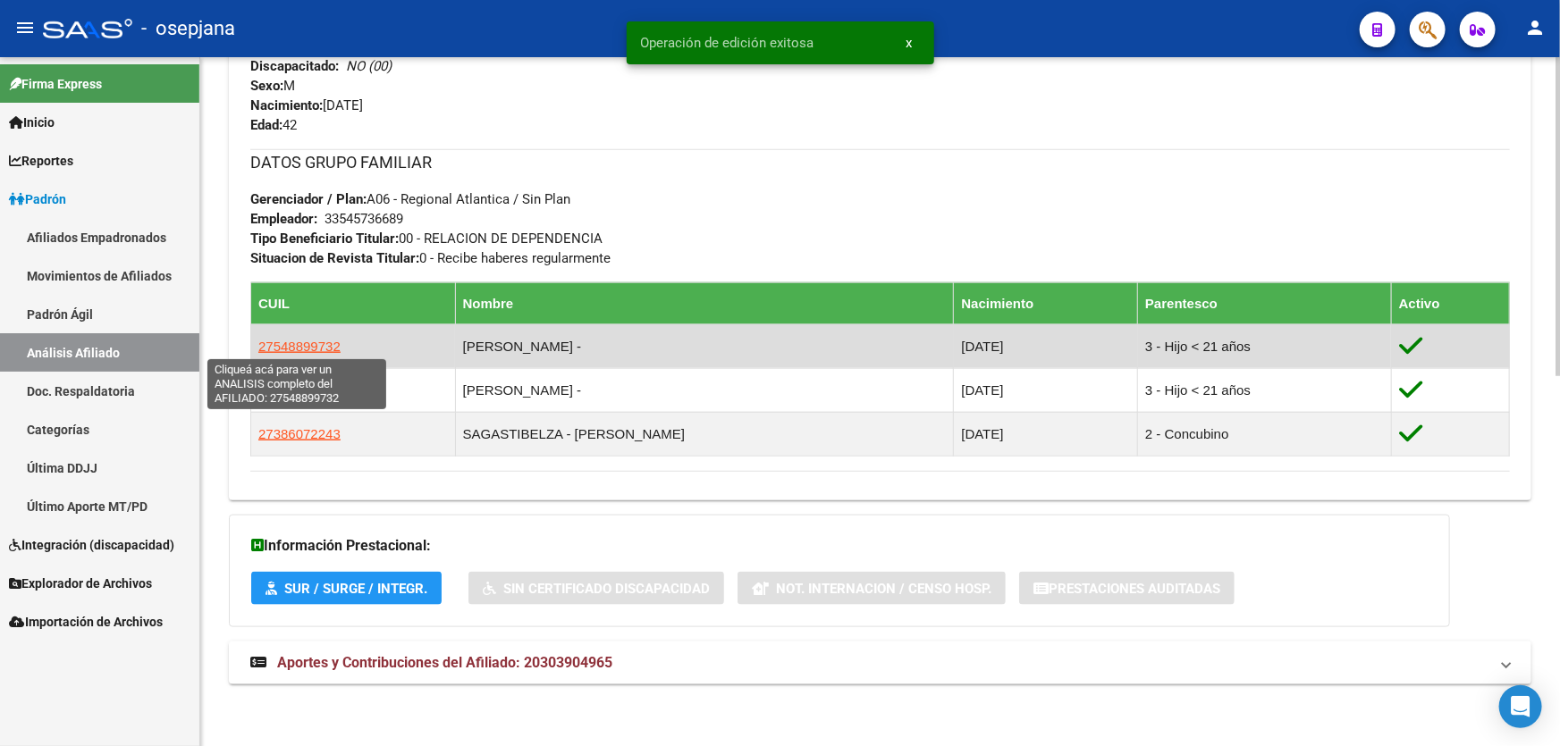
click at [302, 350] on span "27548899732" at bounding box center [299, 346] width 82 height 15
type textarea "27548899732"
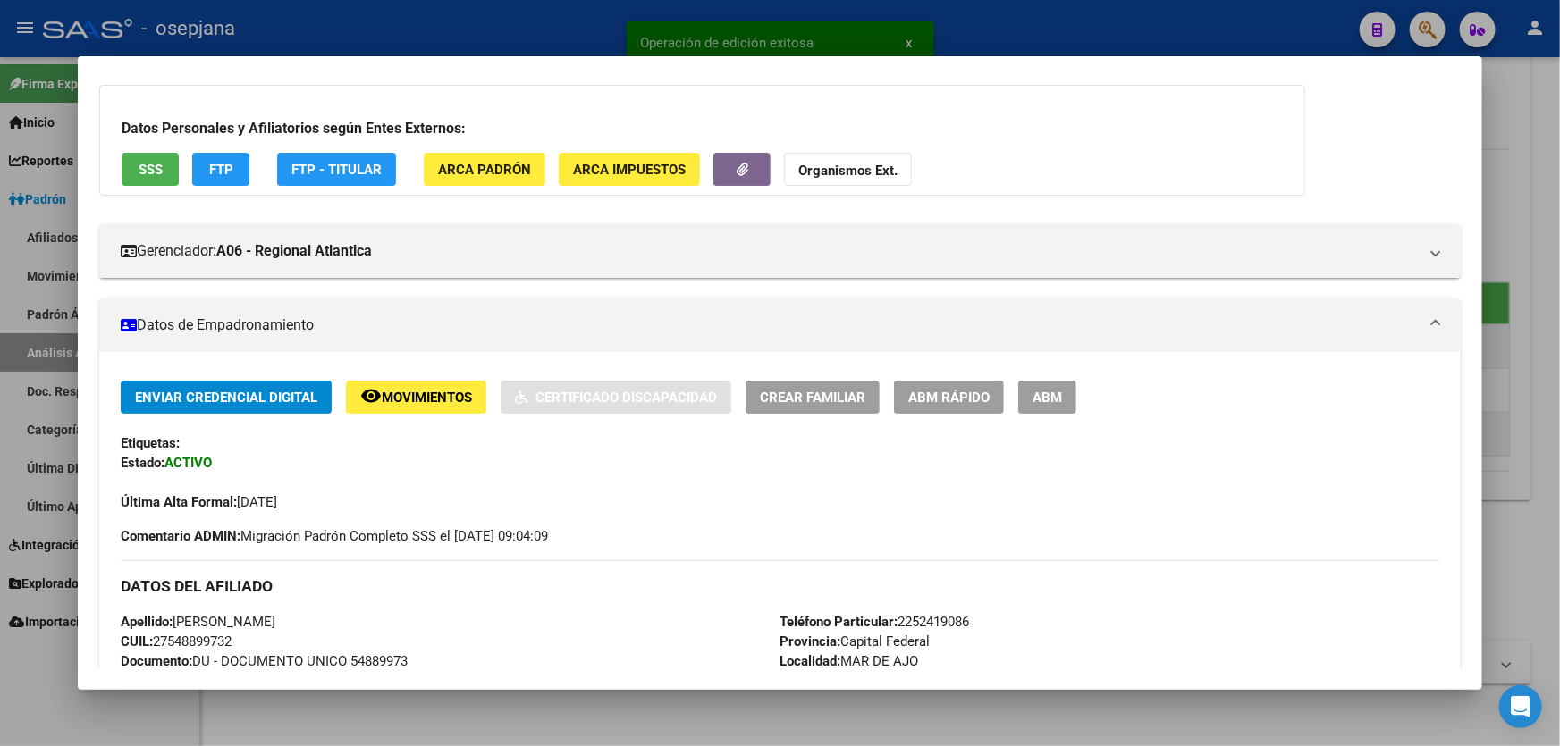
scroll to position [301, 0]
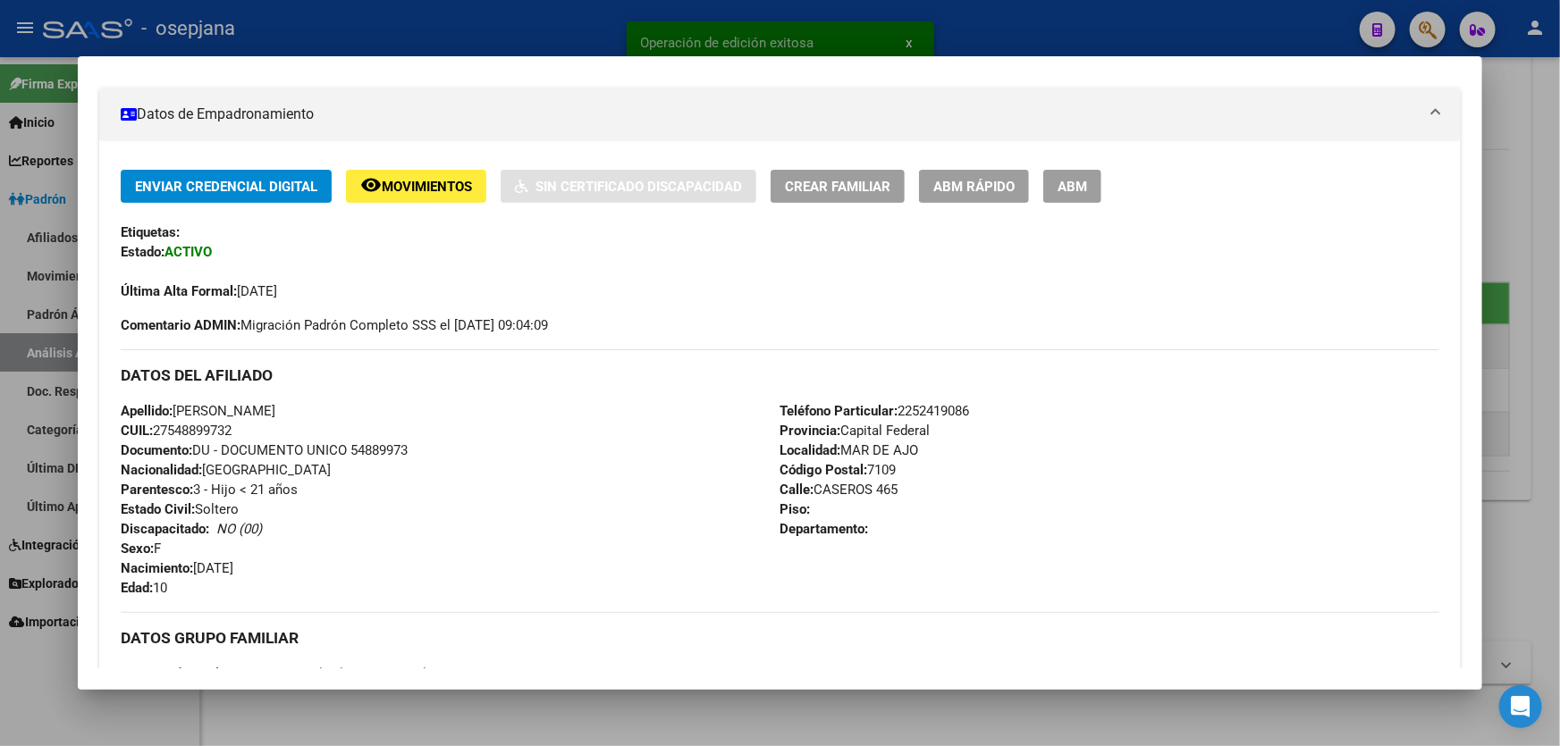
click at [974, 170] on button "ABM Rápido" at bounding box center [974, 186] width 110 height 33
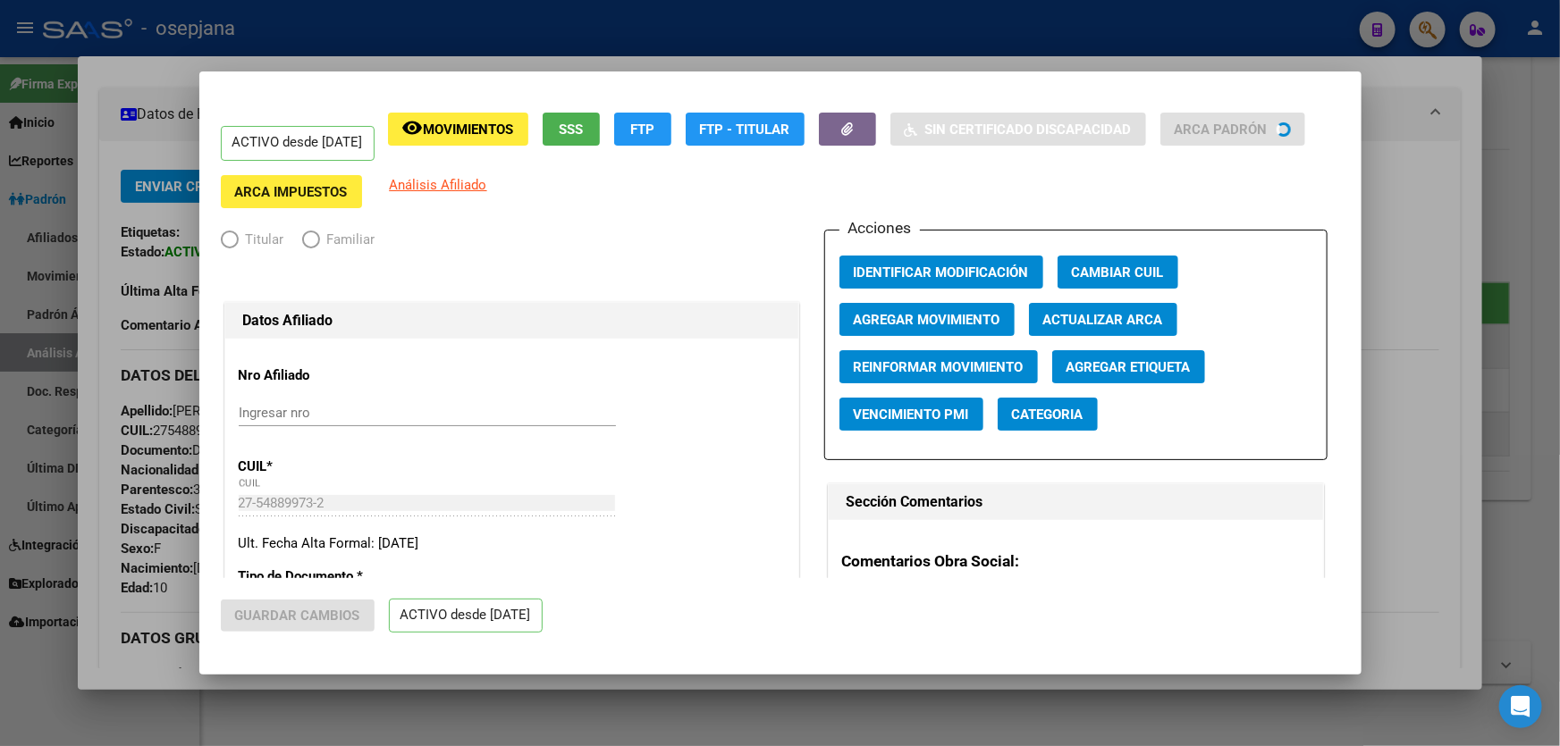
radio input "true"
type input "33-54573668-9"
click at [1125, 319] on span "Actualizar ARCA" at bounding box center [1103, 320] width 120 height 16
type input "[PERSON_NAME]"
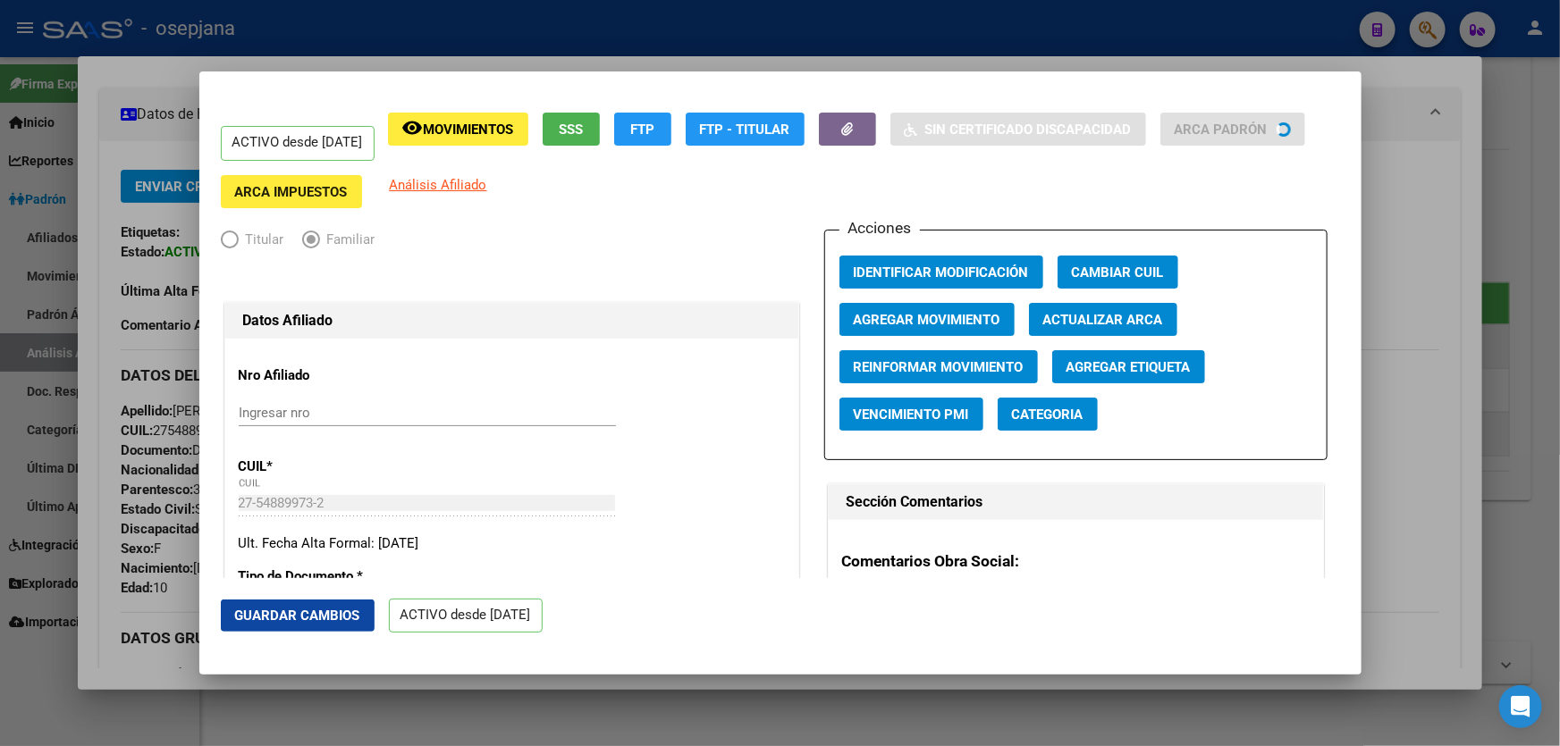
type input "MAR DE AJØ"
type input "CASEROS"
type input "465"
click at [307, 603] on button "Guardar Cambios" at bounding box center [298, 616] width 154 height 32
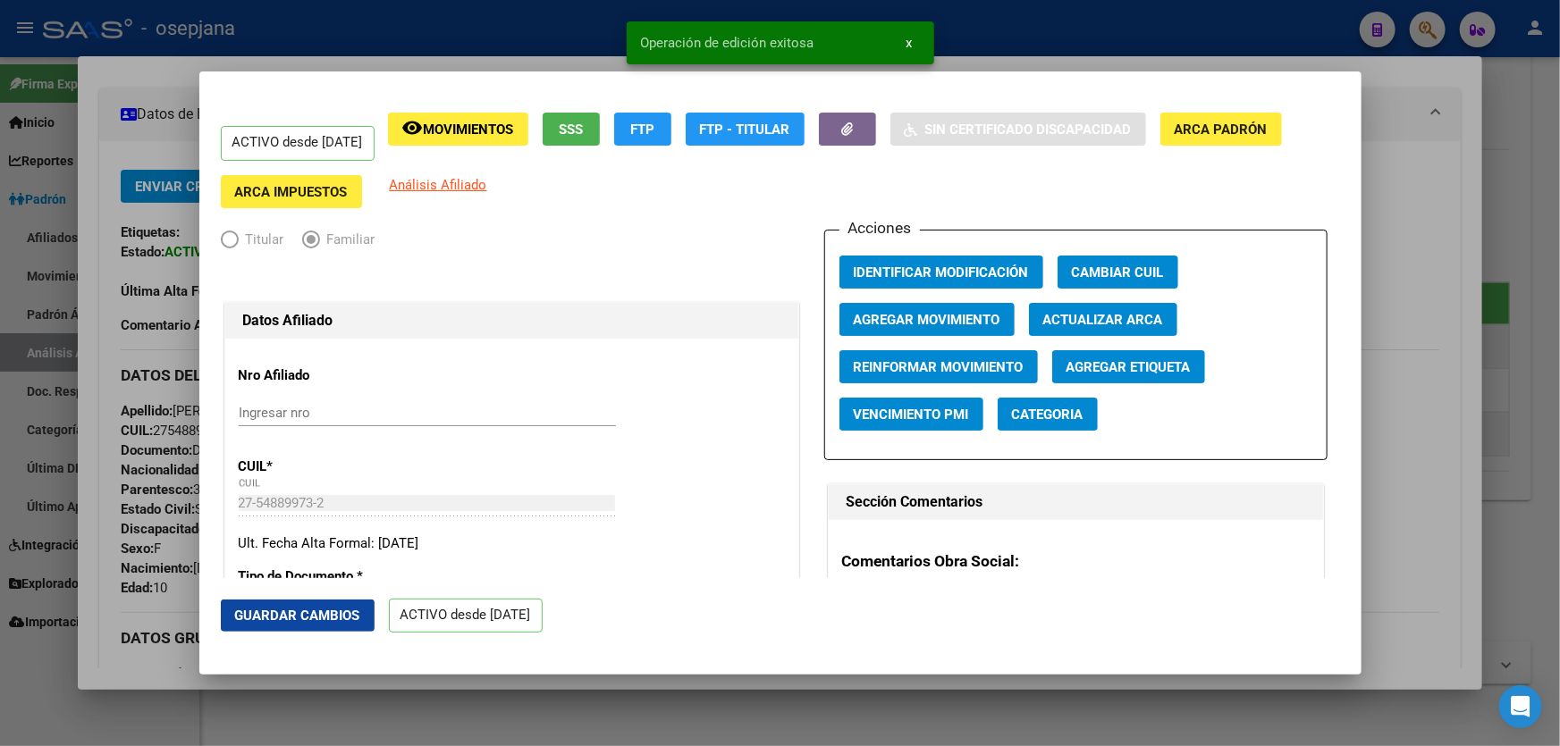
click at [1559, 416] on div at bounding box center [780, 373] width 1560 height 746
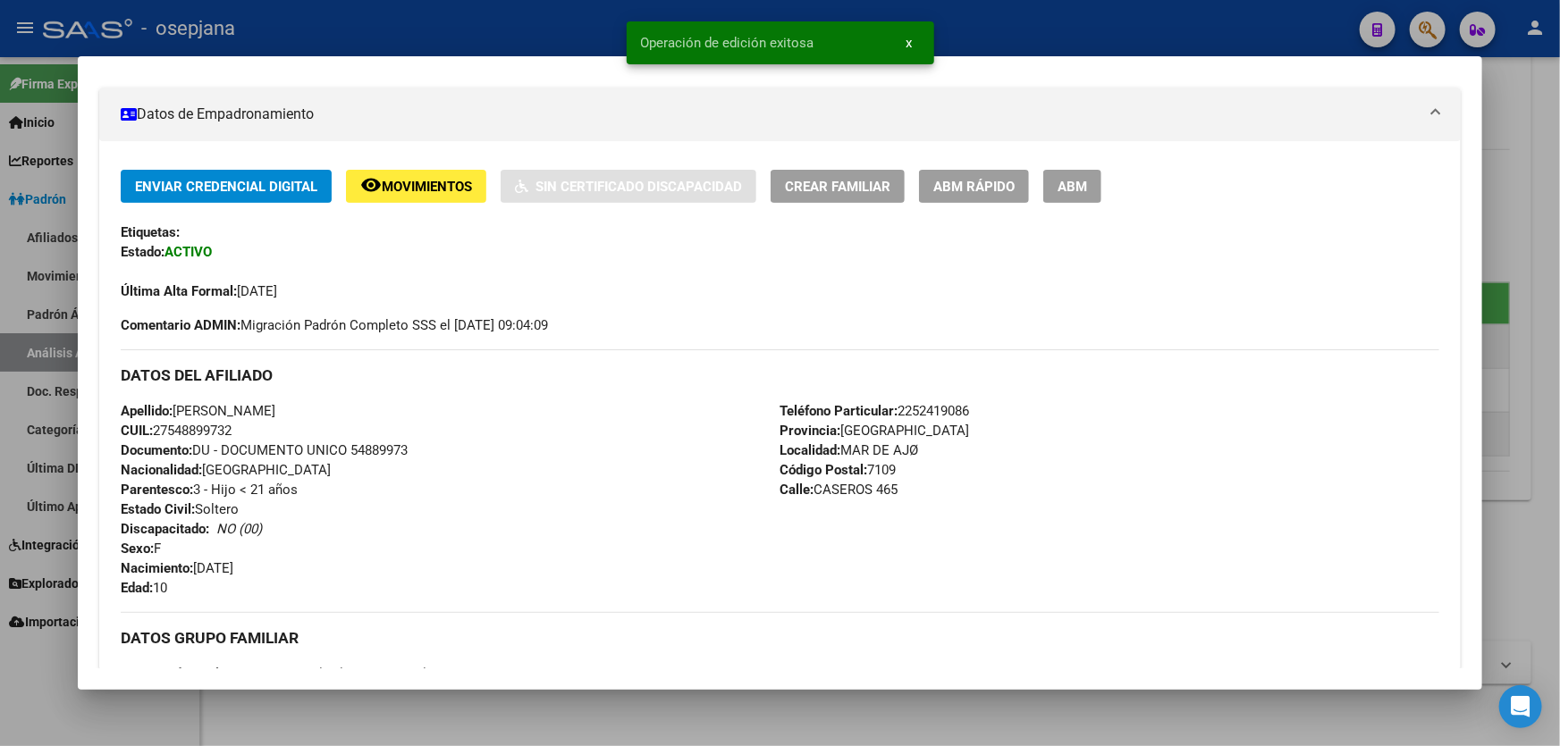
click at [1559, 416] on div at bounding box center [780, 373] width 1560 height 746
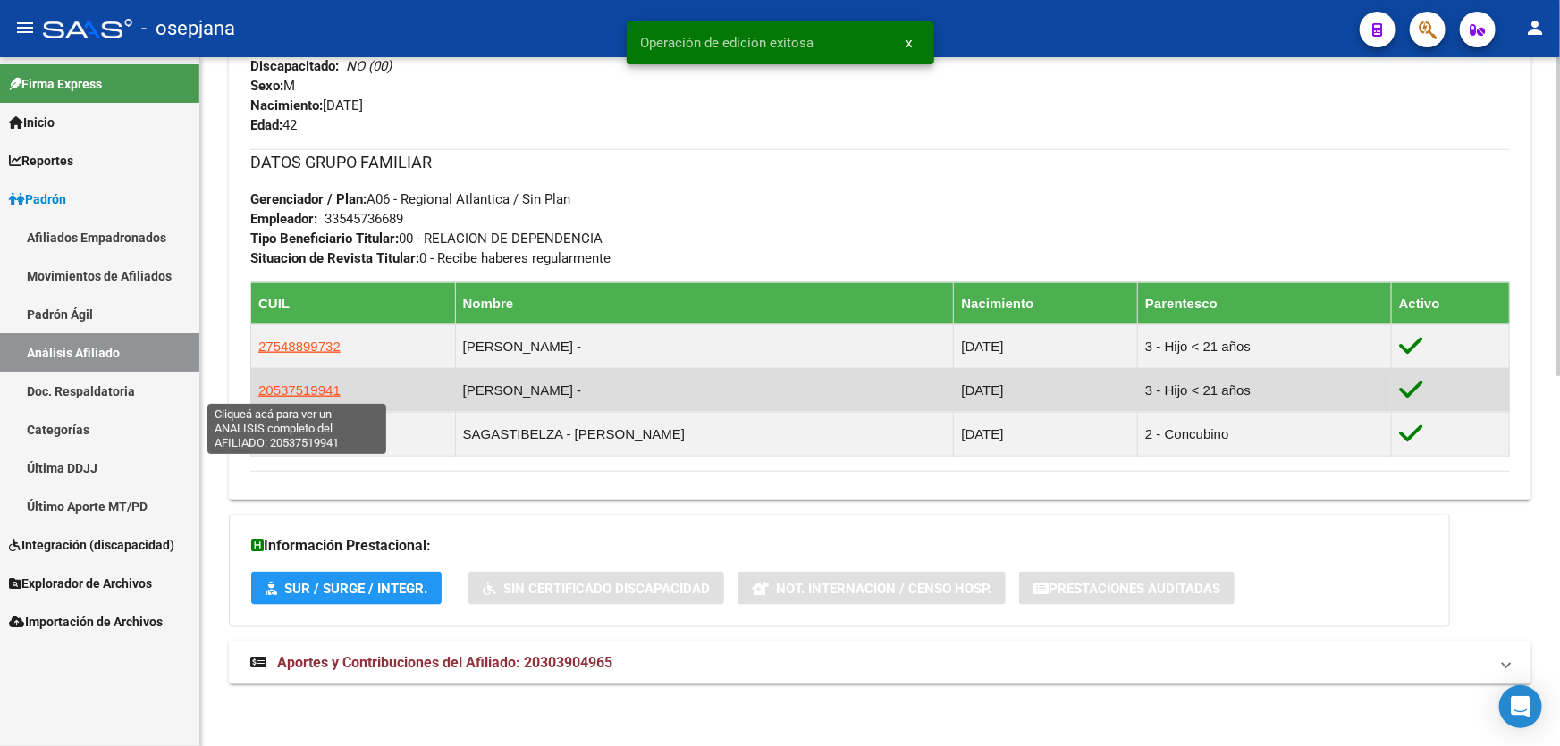
click at [303, 383] on span "20537519941" at bounding box center [299, 390] width 82 height 15
type textarea "20537519941"
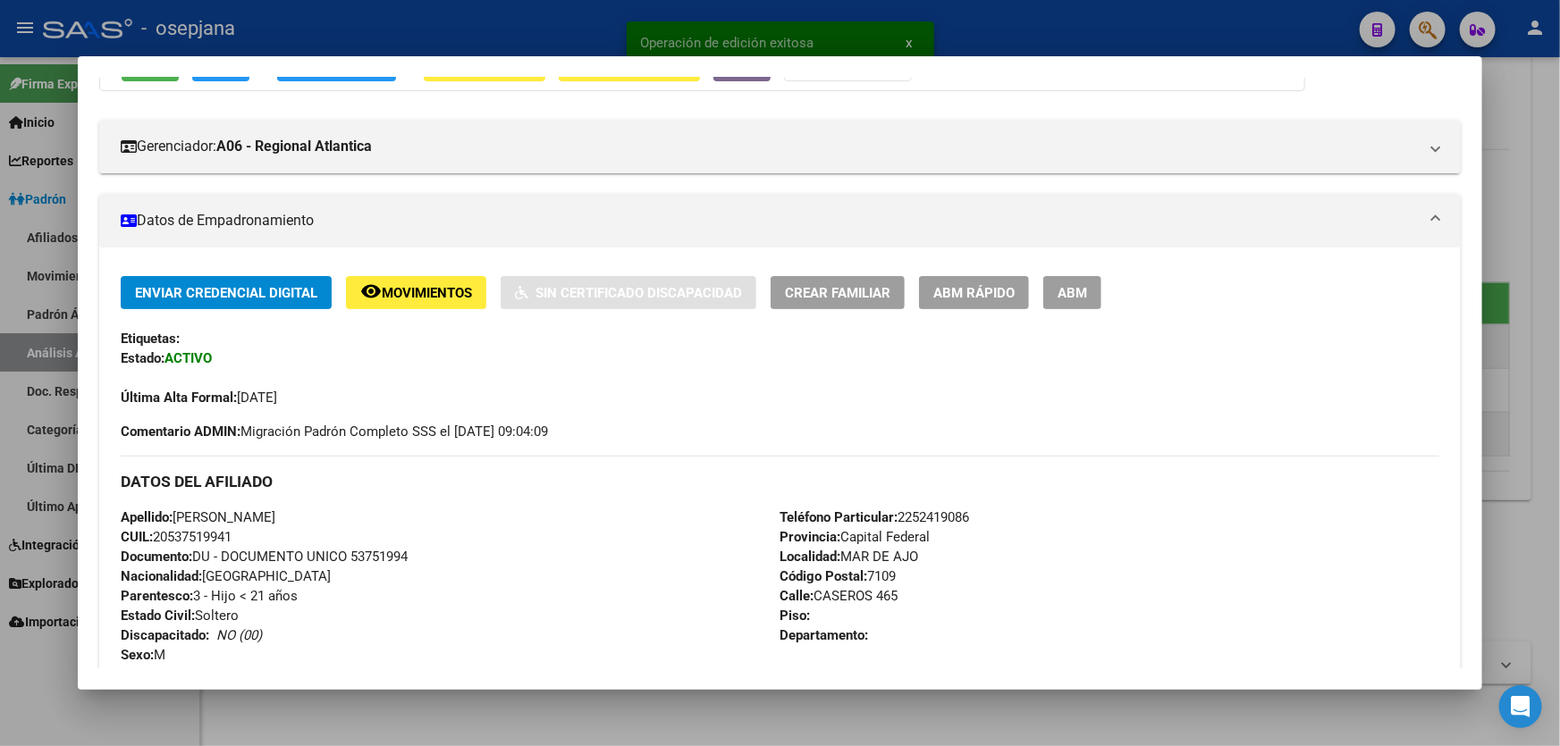
scroll to position [220, 0]
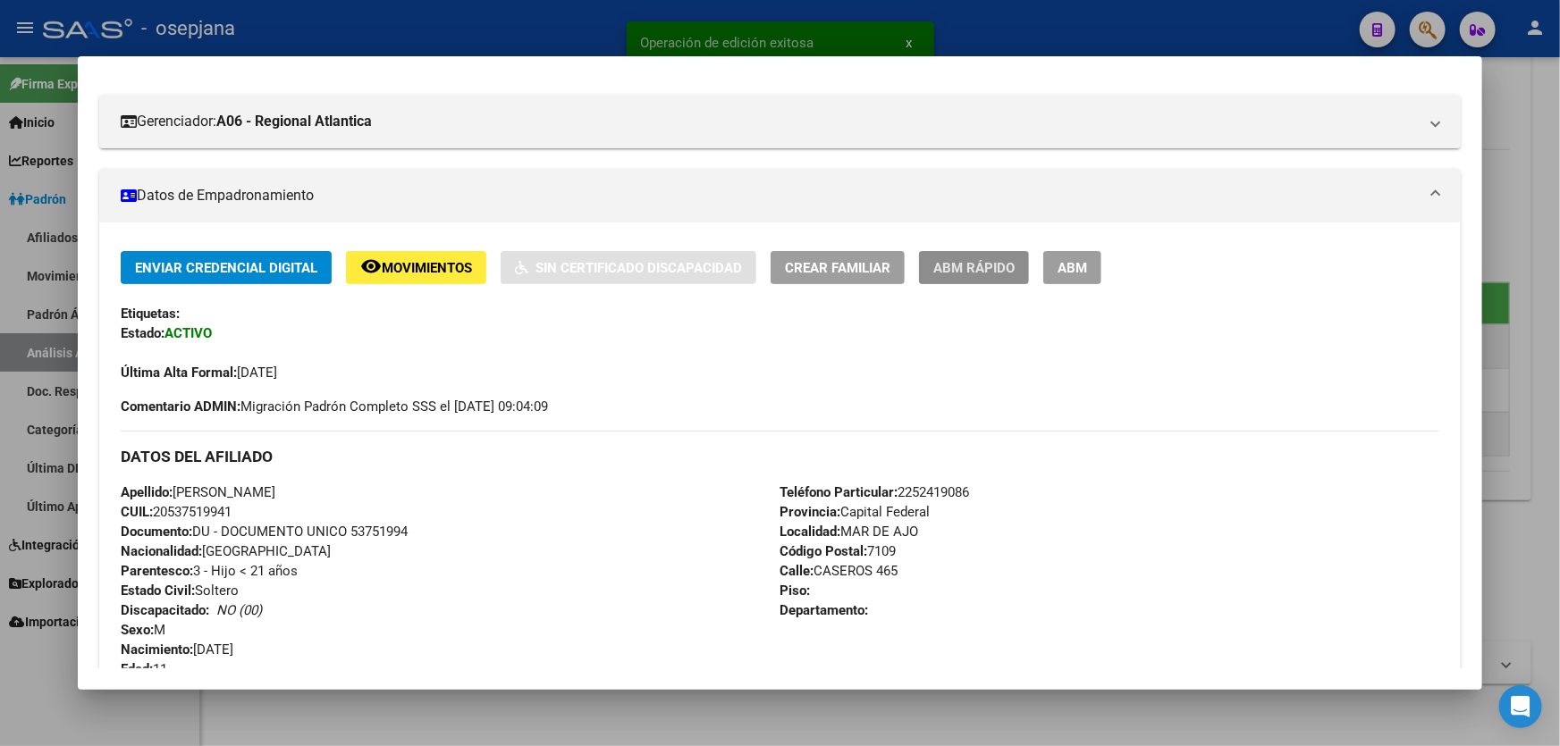
click at [981, 266] on span "ABM Rápido" at bounding box center [973, 268] width 81 height 16
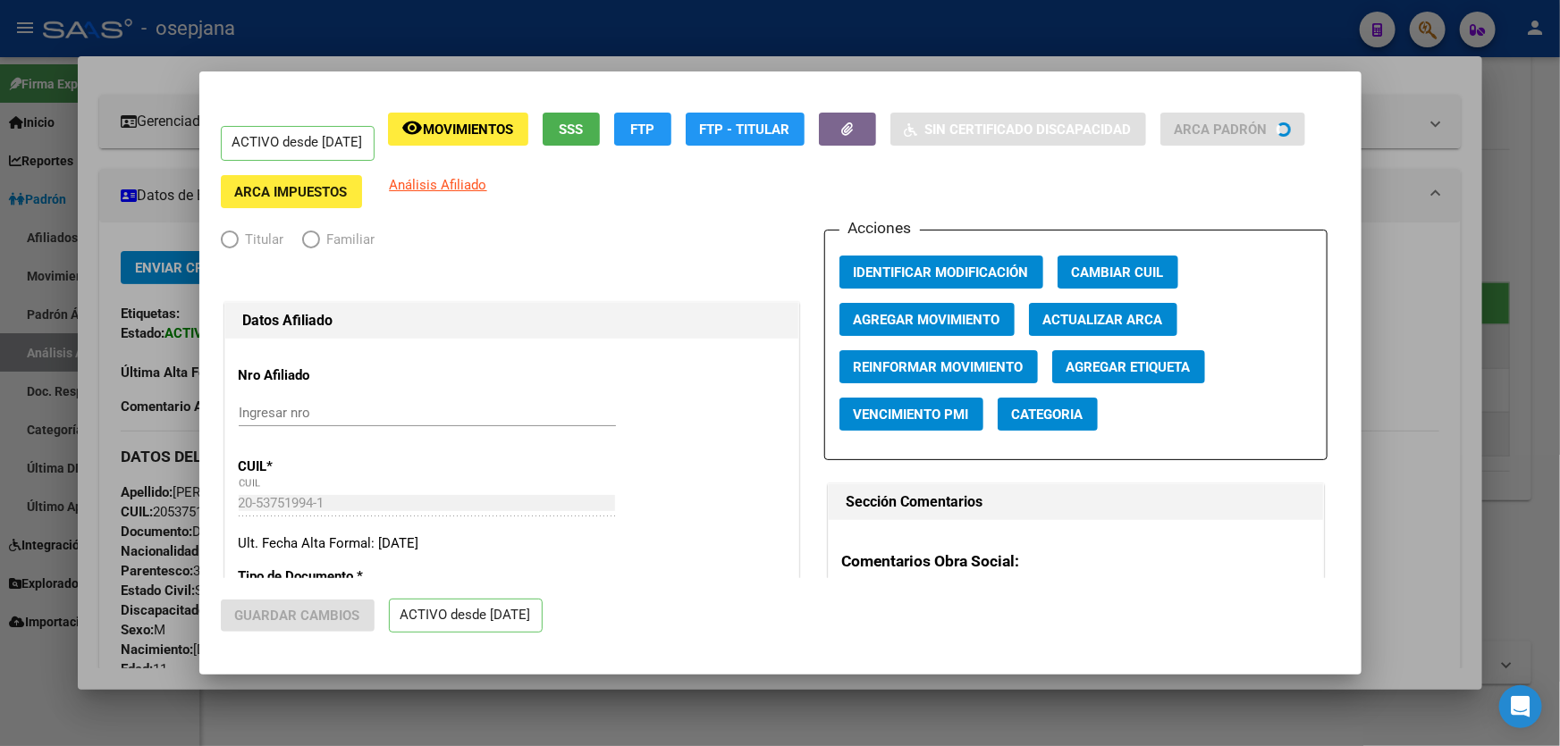
radio input "true"
type input "33-54573668-9"
click at [1119, 316] on span "Actualizar ARCA" at bounding box center [1103, 320] width 120 height 16
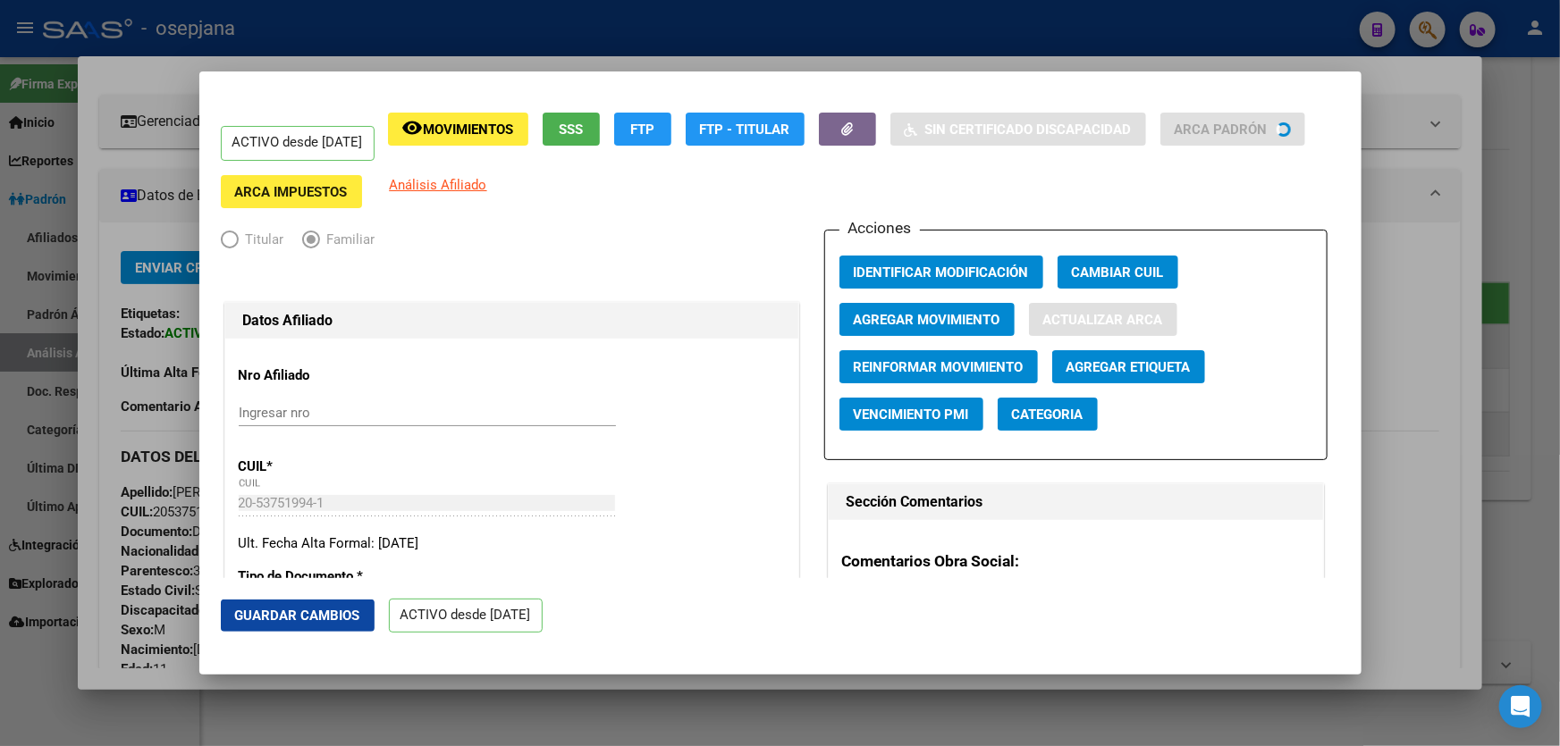
type input "[PERSON_NAME]"
type input "MAR DE AJO"
type input "CASEROS"
type input "584"
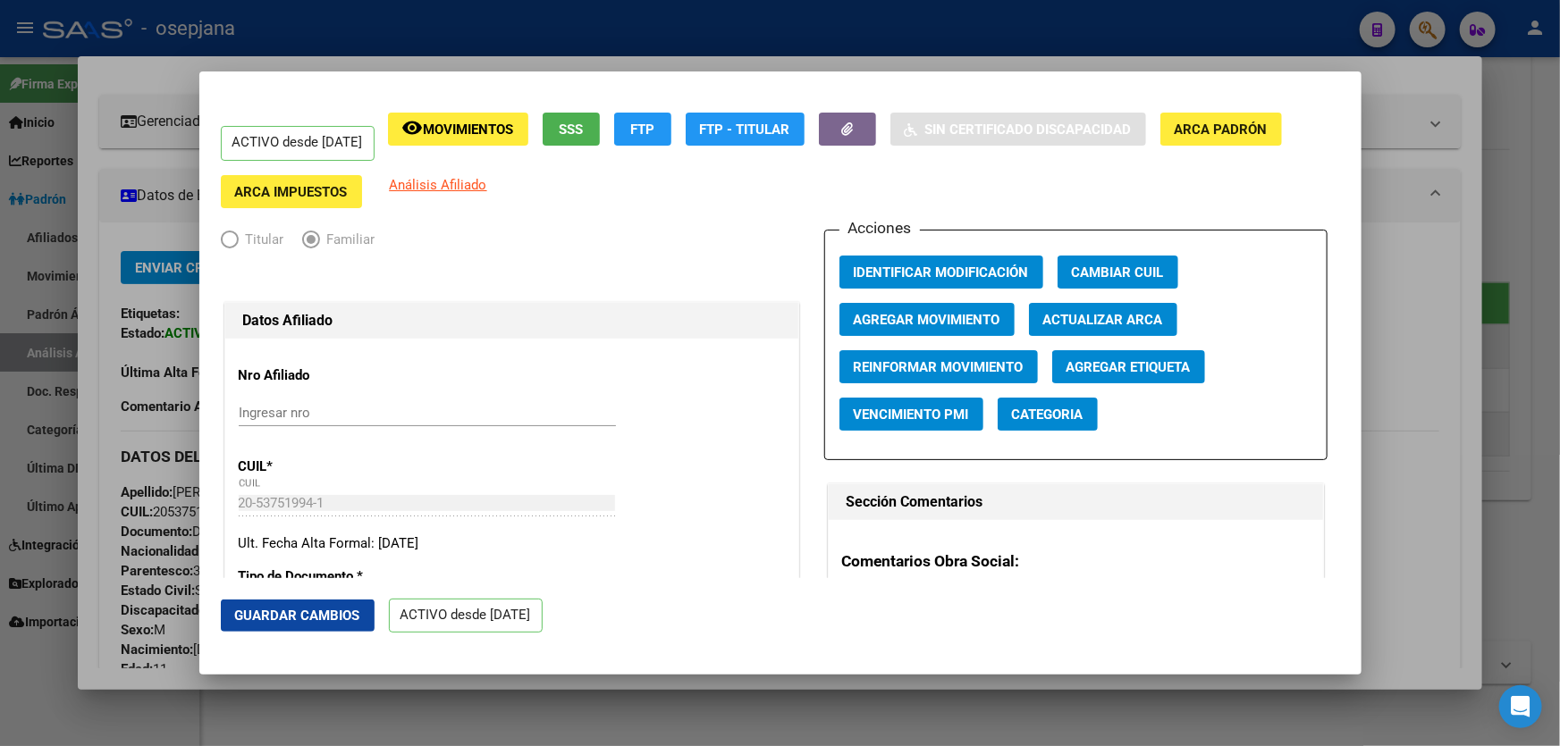
click at [294, 612] on span "Guardar Cambios" at bounding box center [297, 616] width 125 height 16
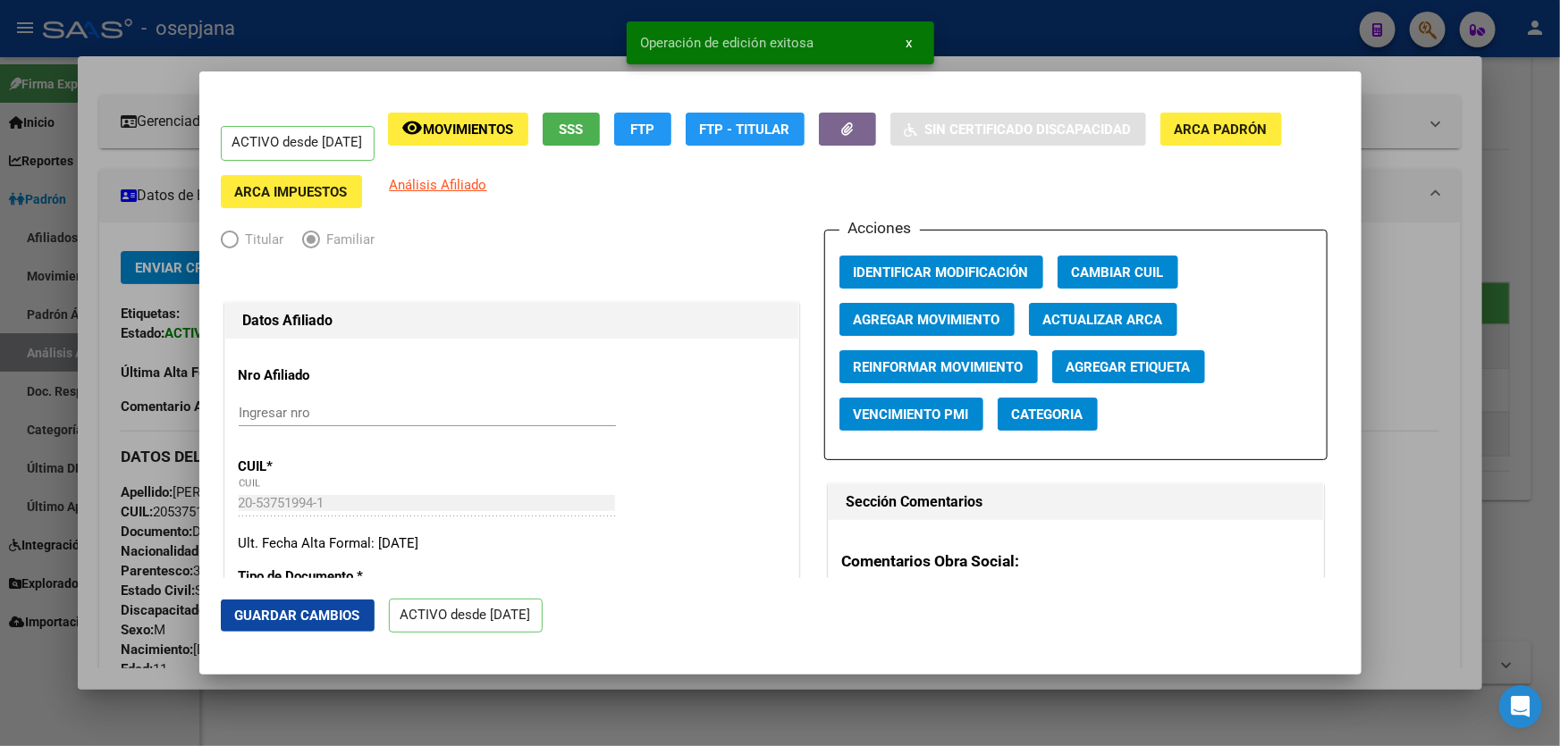
click at [1559, 430] on div at bounding box center [780, 373] width 1560 height 746
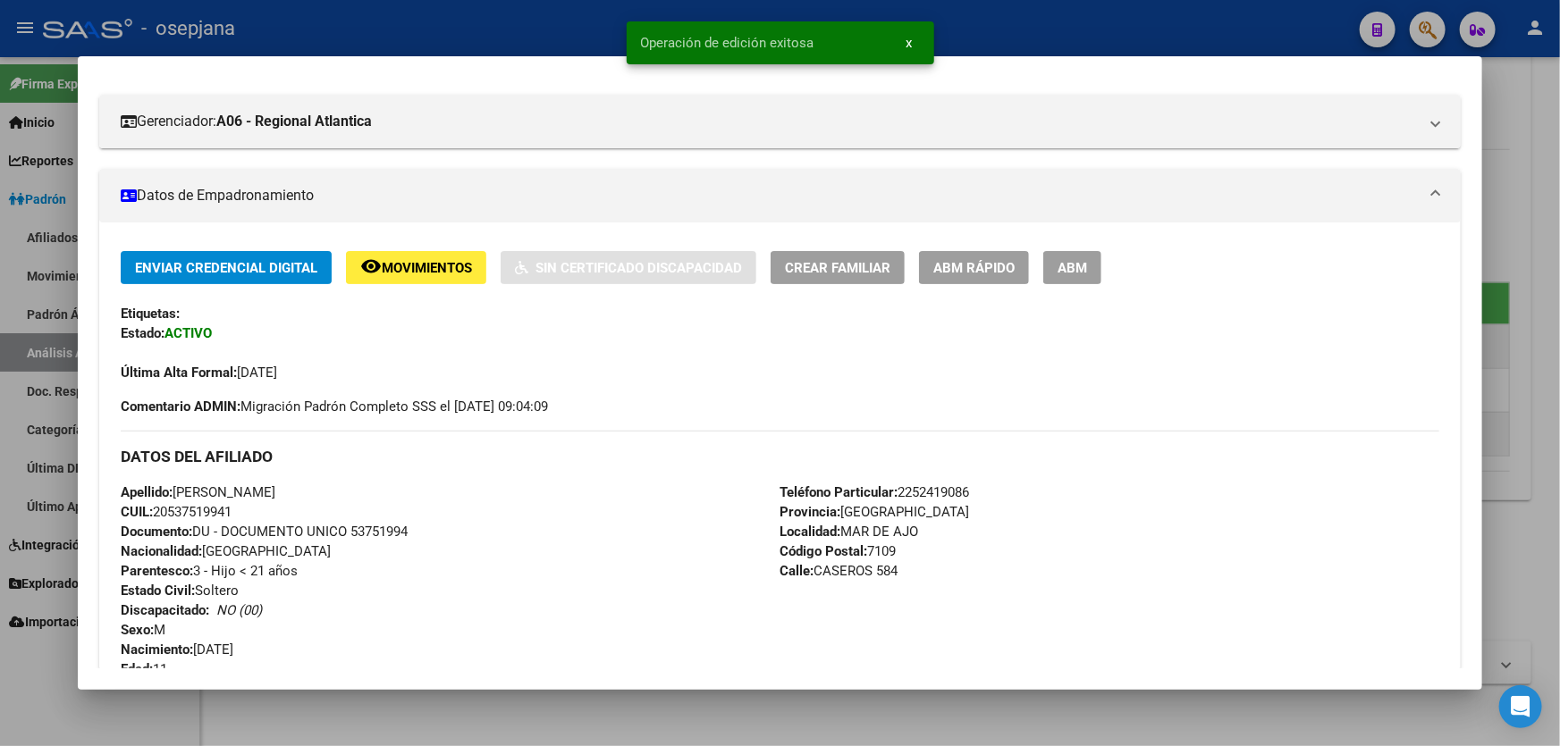
click at [1559, 430] on div at bounding box center [780, 373] width 1560 height 746
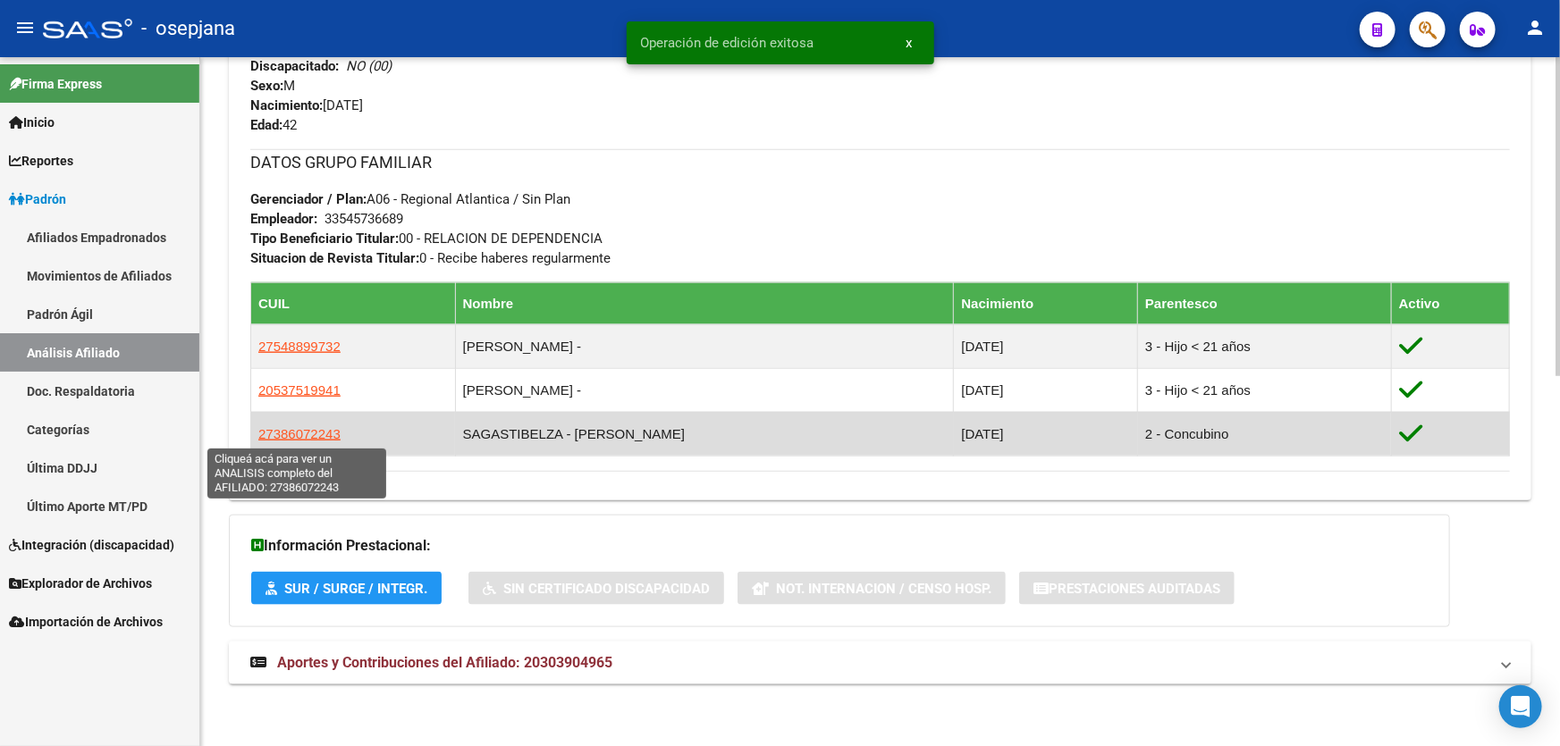
click at [291, 429] on span "27386072243" at bounding box center [299, 433] width 82 height 15
type textarea "27386072243"
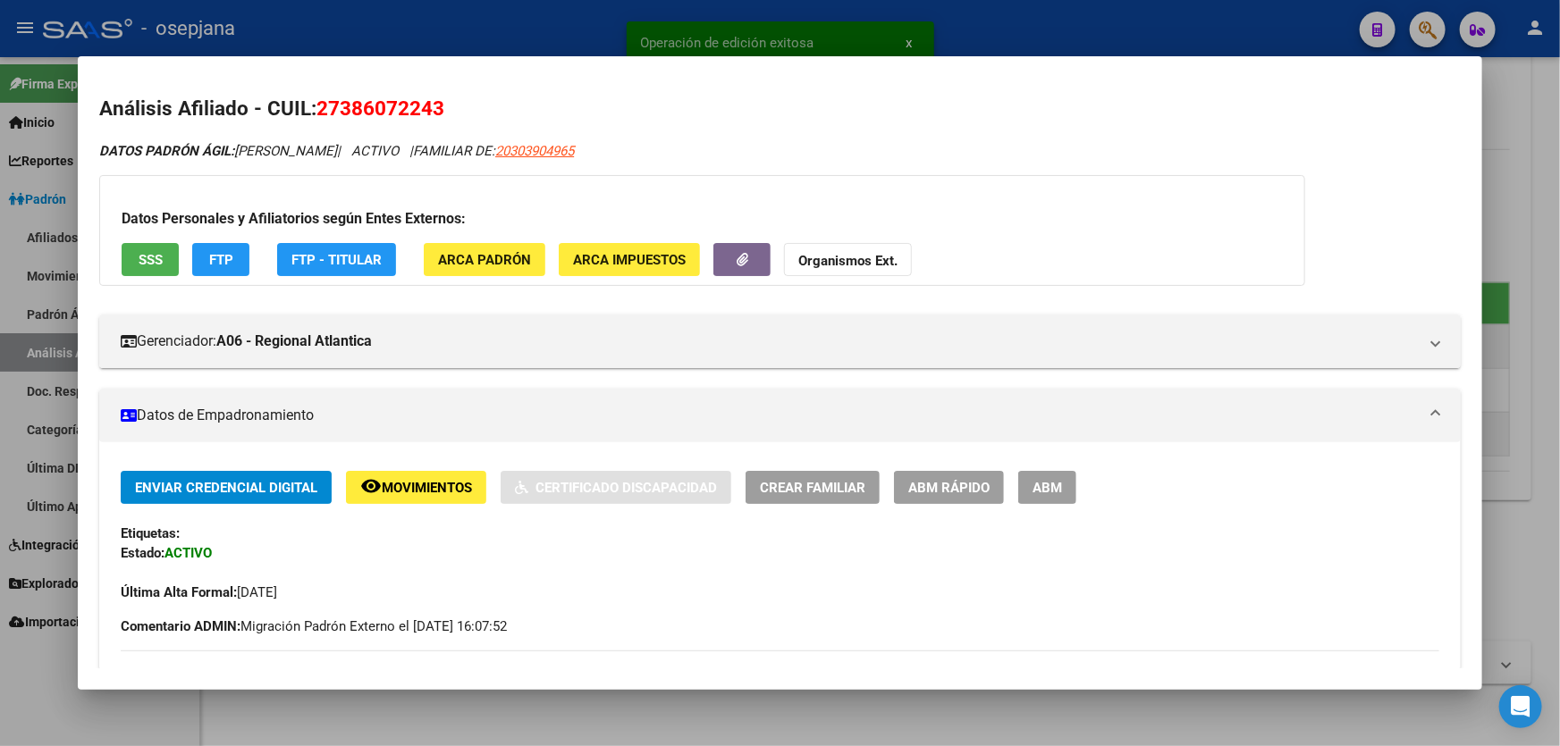
scroll to position [325, 0]
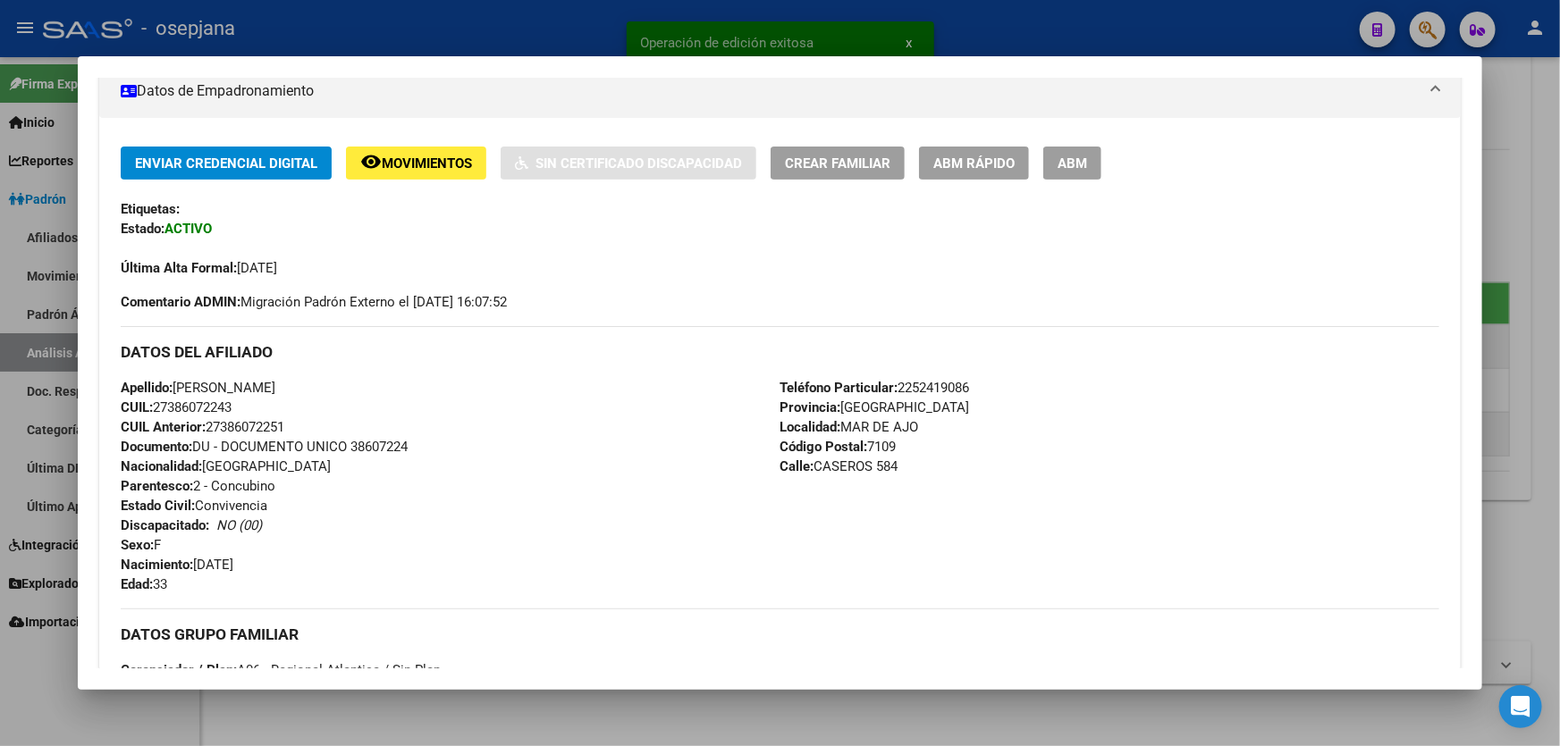
click at [1559, 302] on div at bounding box center [780, 373] width 1560 height 746
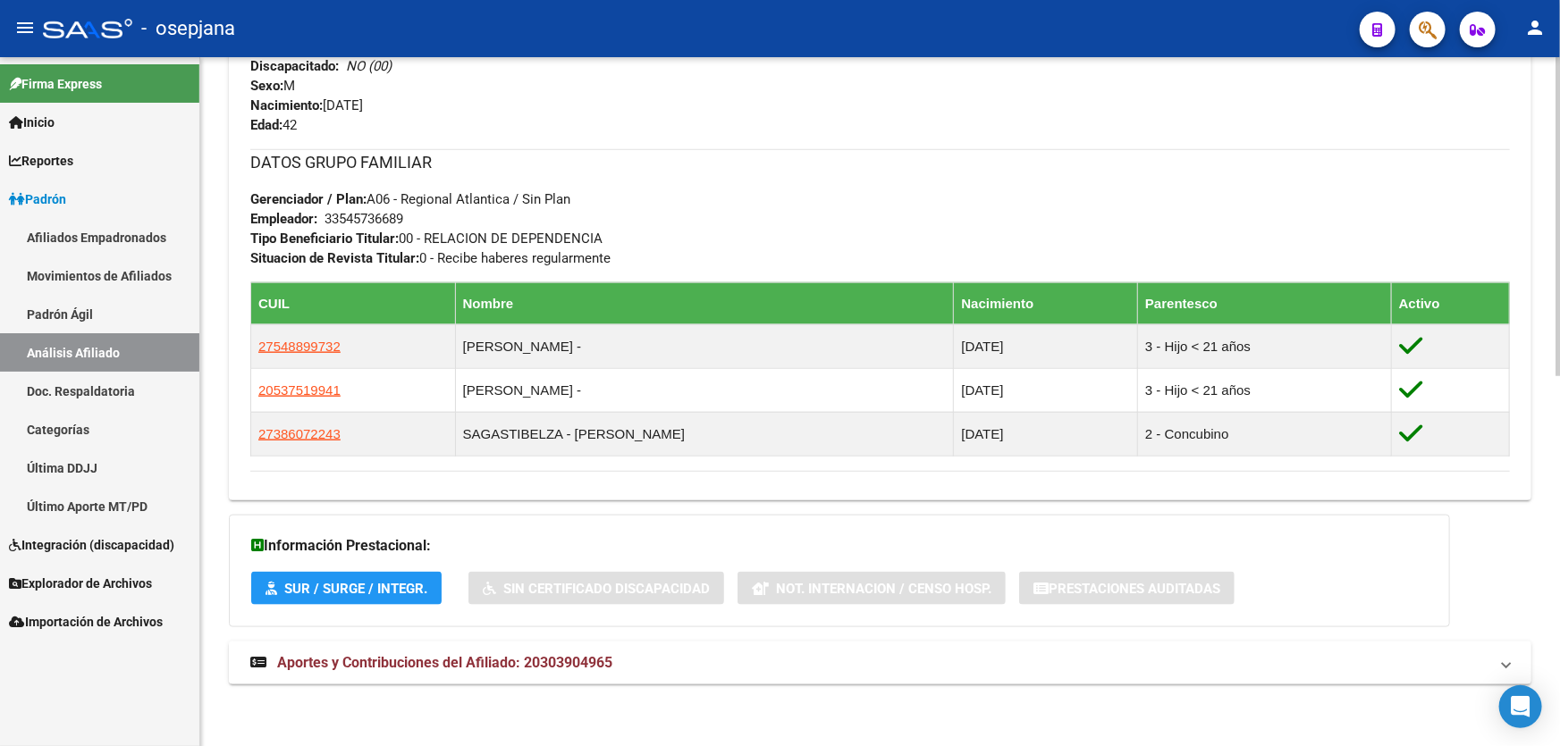
click at [1330, 662] on mat-panel-title "Aportes y Contribuciones del Afiliado: 20303904965" at bounding box center [869, 663] width 1238 height 20
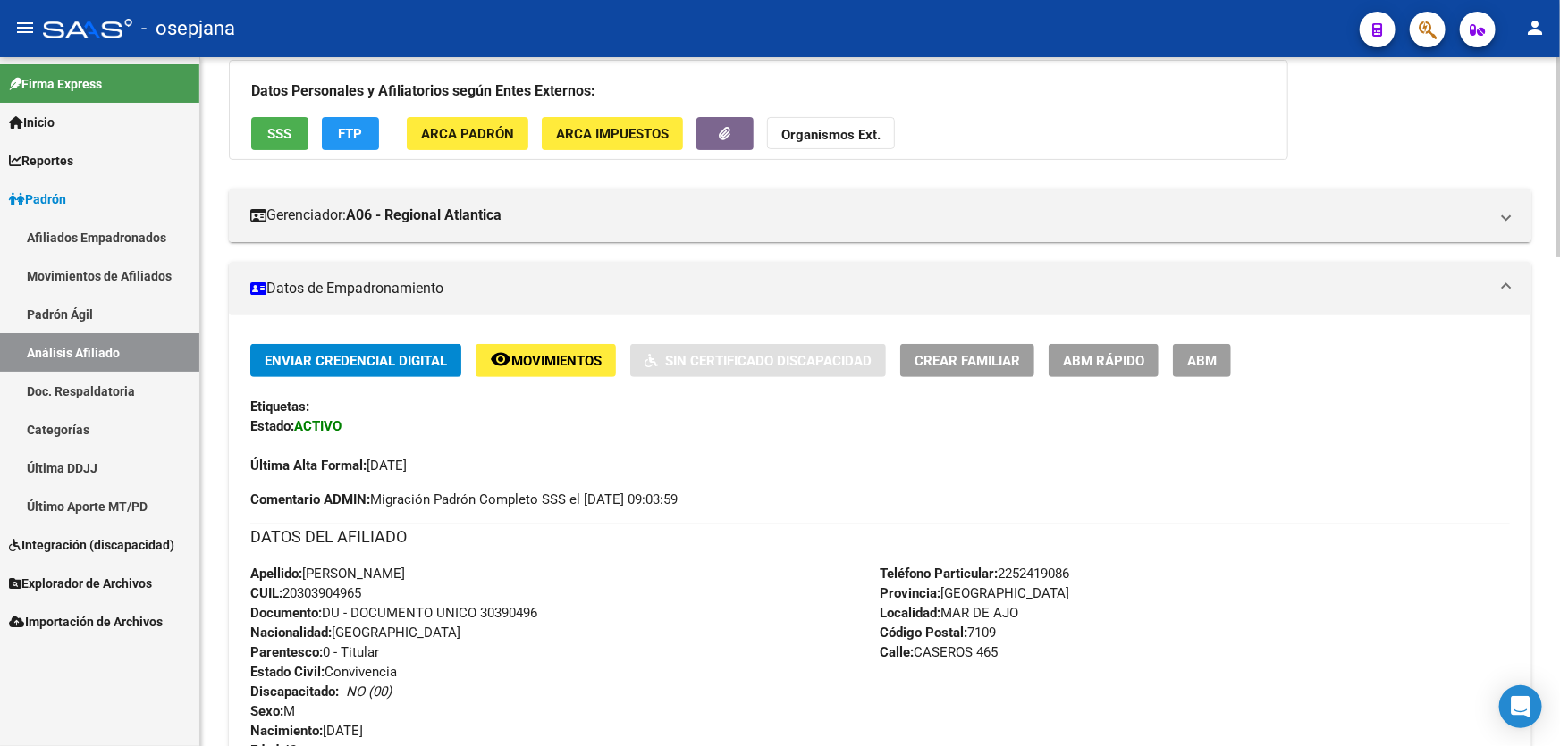
scroll to position [0, 0]
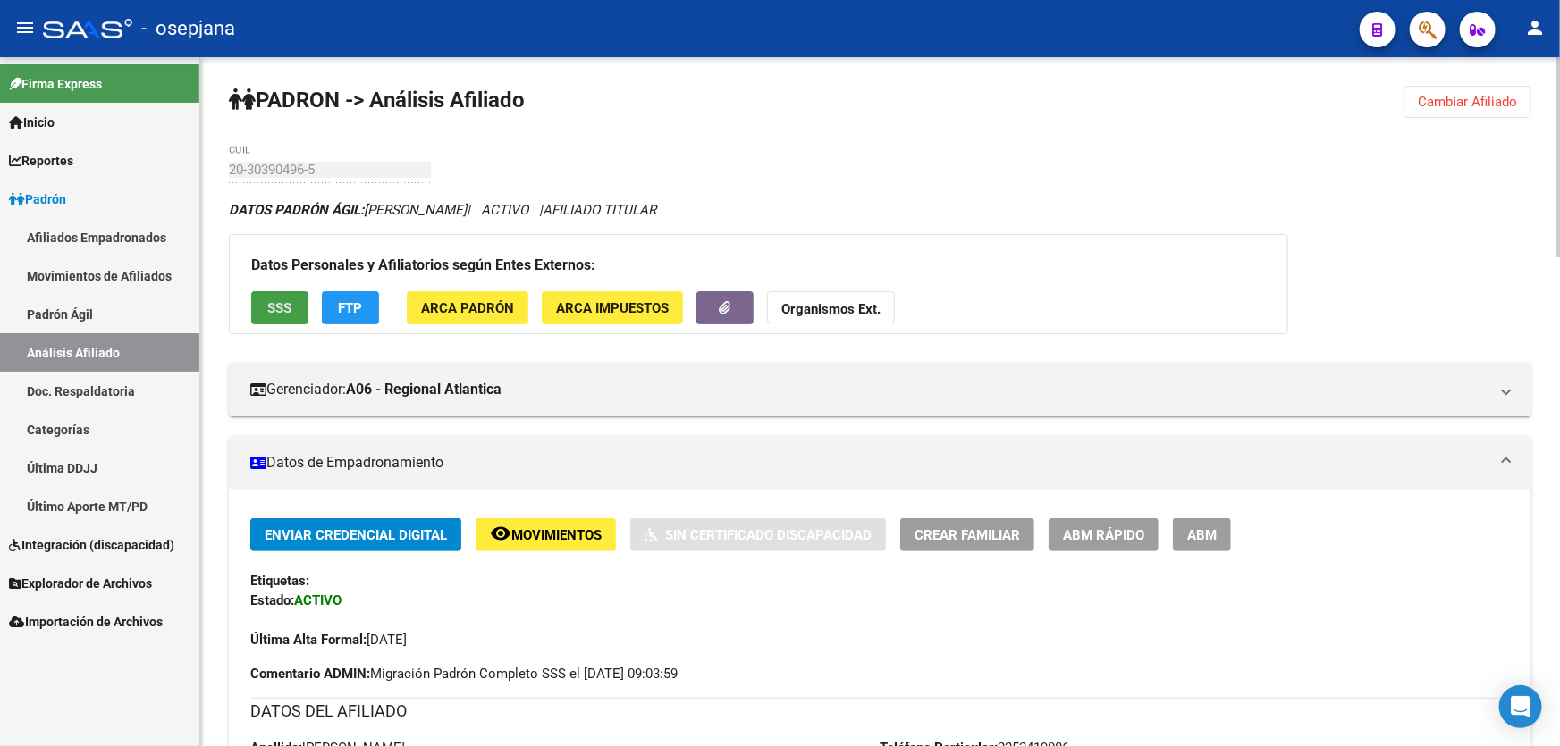
click at [279, 306] on span "SSS" at bounding box center [280, 308] width 24 height 16
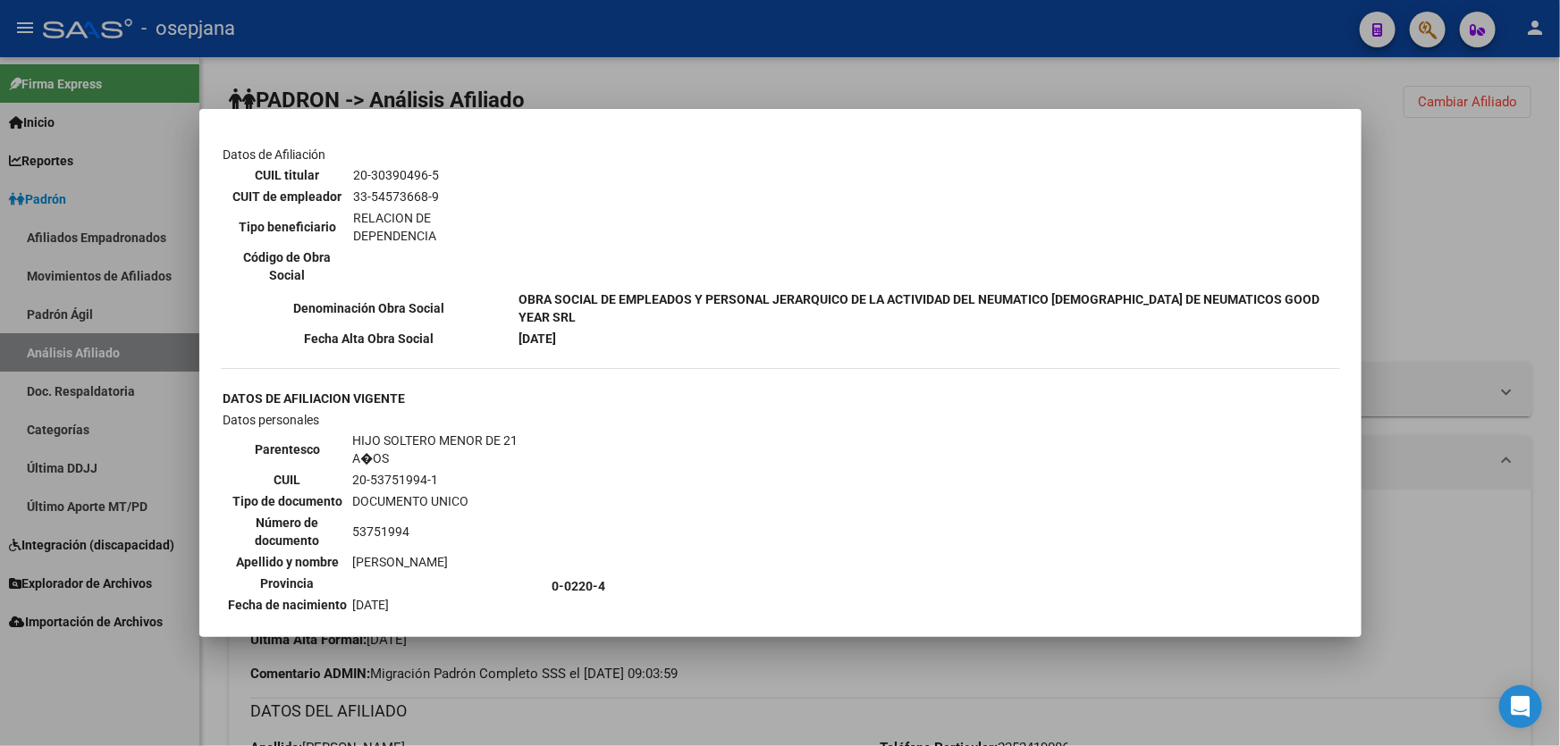
scroll to position [1137, 0]
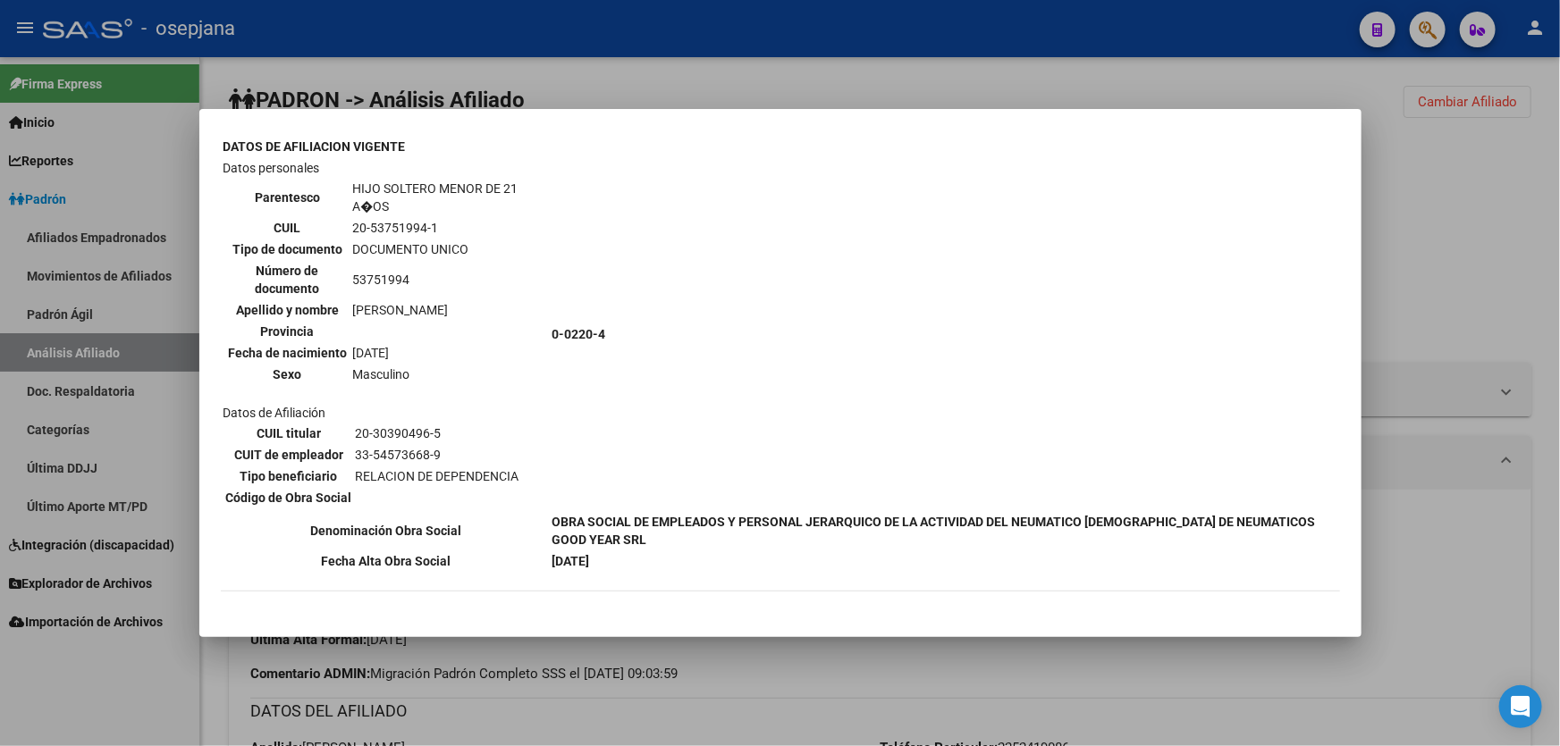
click at [1503, 209] on div at bounding box center [780, 373] width 1560 height 746
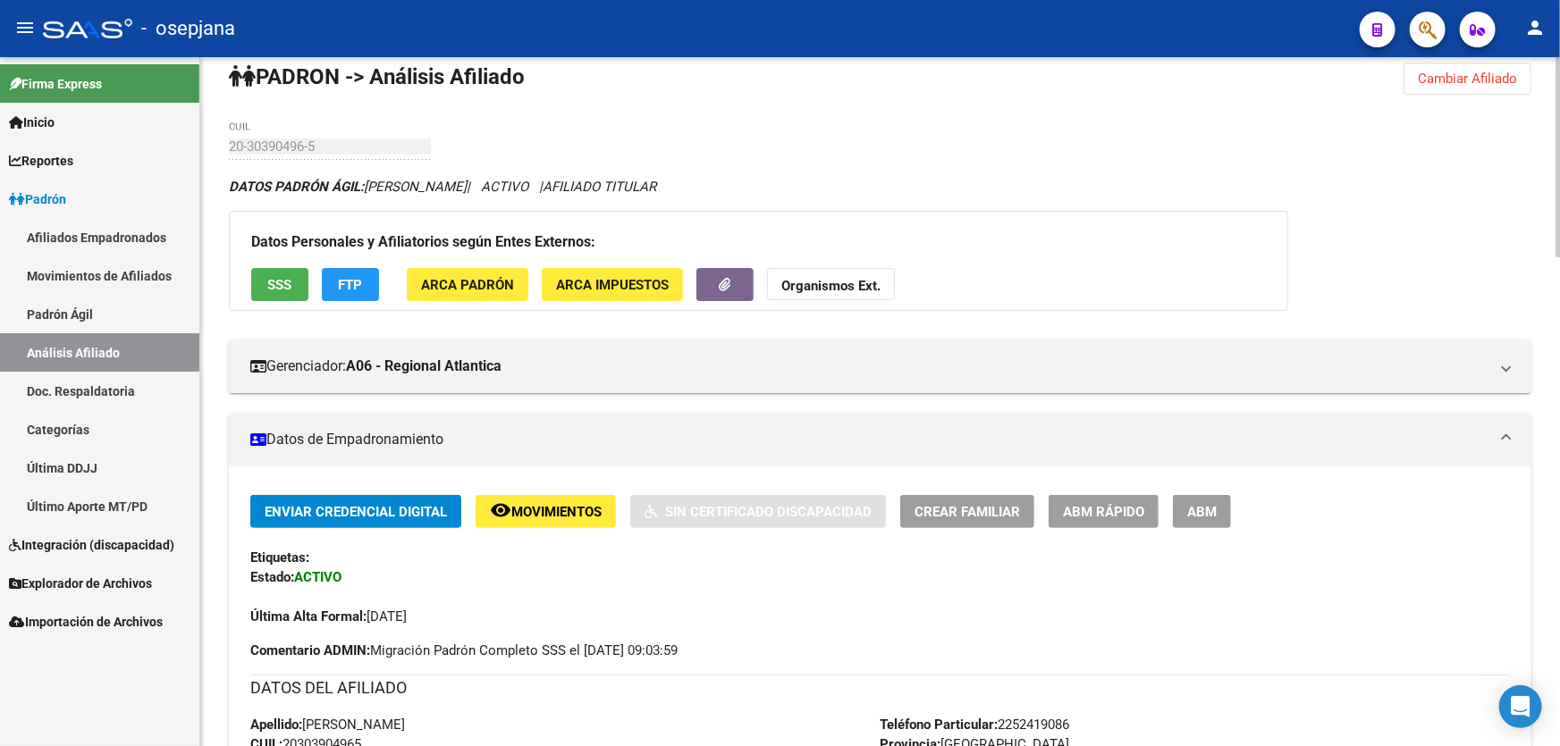
scroll to position [0, 0]
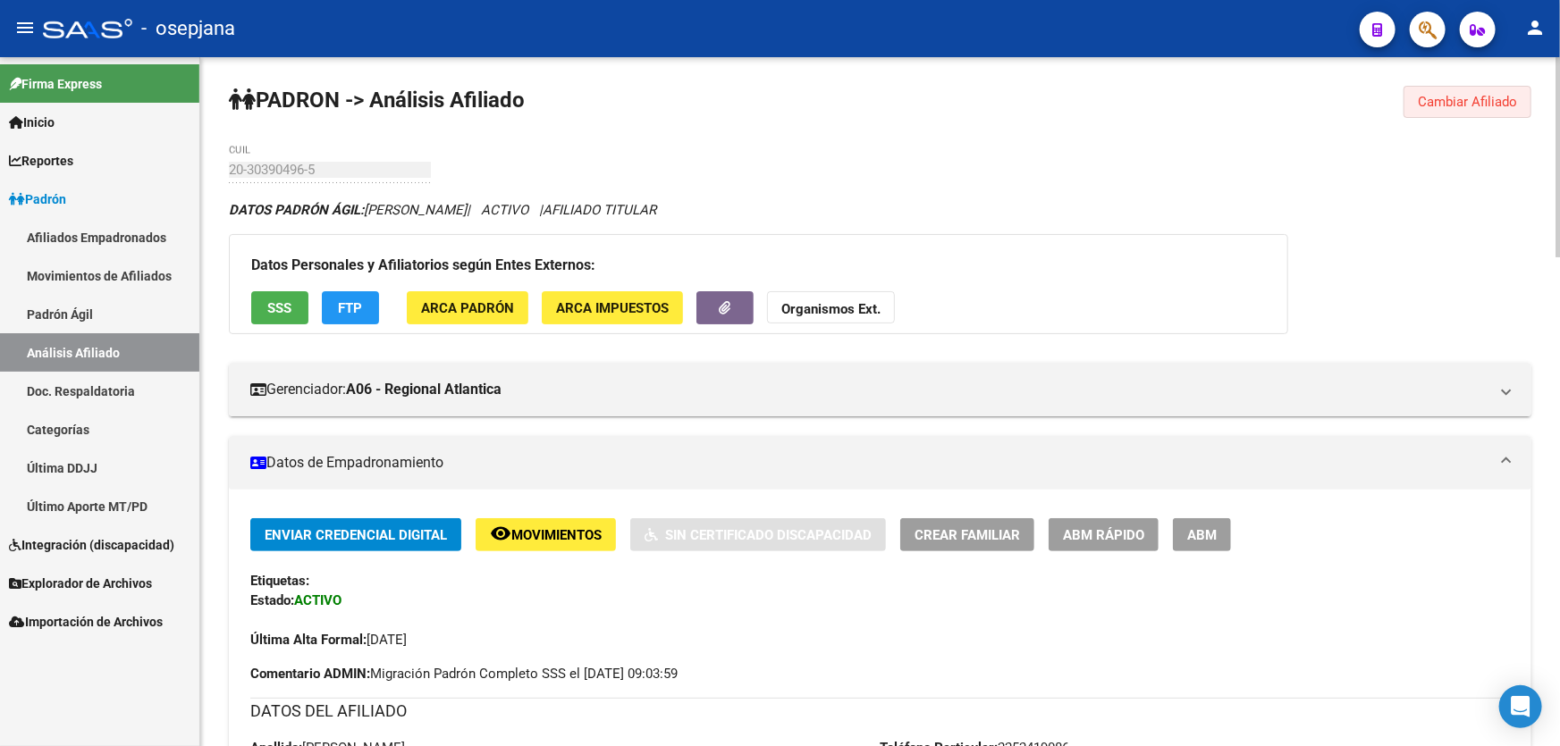
click at [1485, 91] on button "Cambiar Afiliado" at bounding box center [1468, 102] width 128 height 32
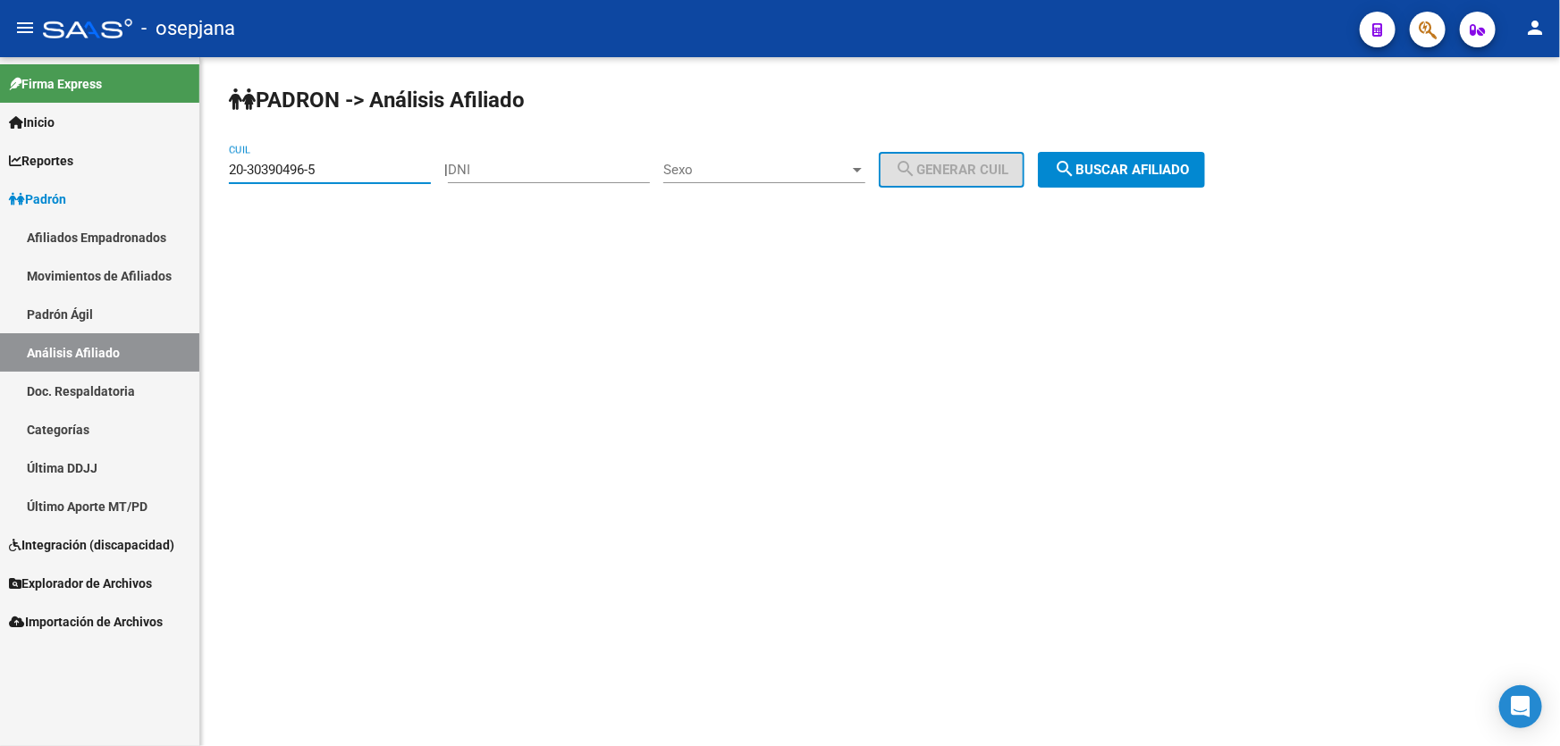
drag, startPoint x: 349, startPoint y: 173, endPoint x: 227, endPoint y: 182, distance: 121.9
click at [227, 182] on div "PADRON -> Análisis Afiliado 20-30390496-5 CUIL | DNI Sexo Sexo search Generar C…" at bounding box center [880, 151] width 1360 height 188
paste input "27130106-6"
click at [1130, 163] on span "search Buscar afiliado" at bounding box center [1121, 170] width 135 height 16
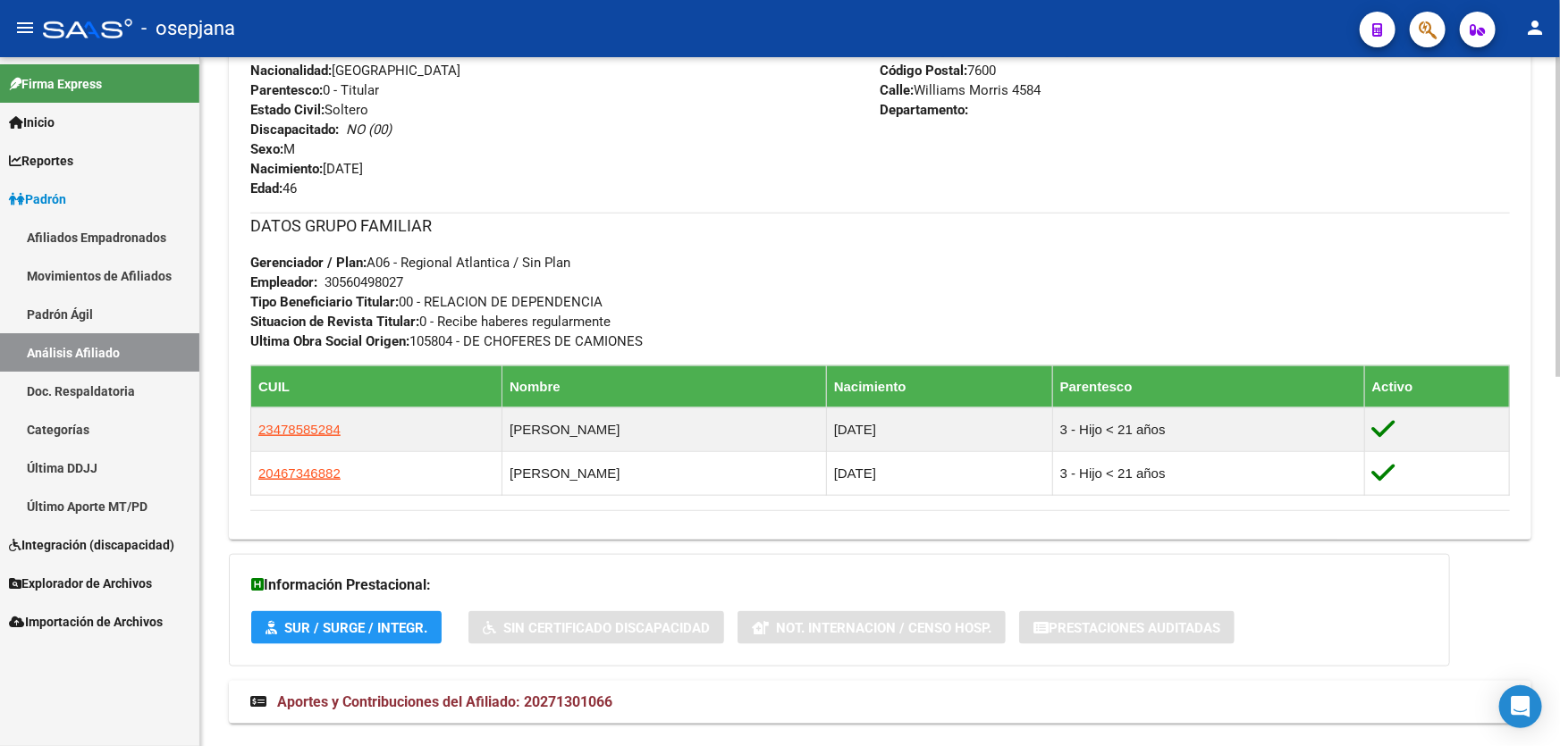
scroll to position [796, 0]
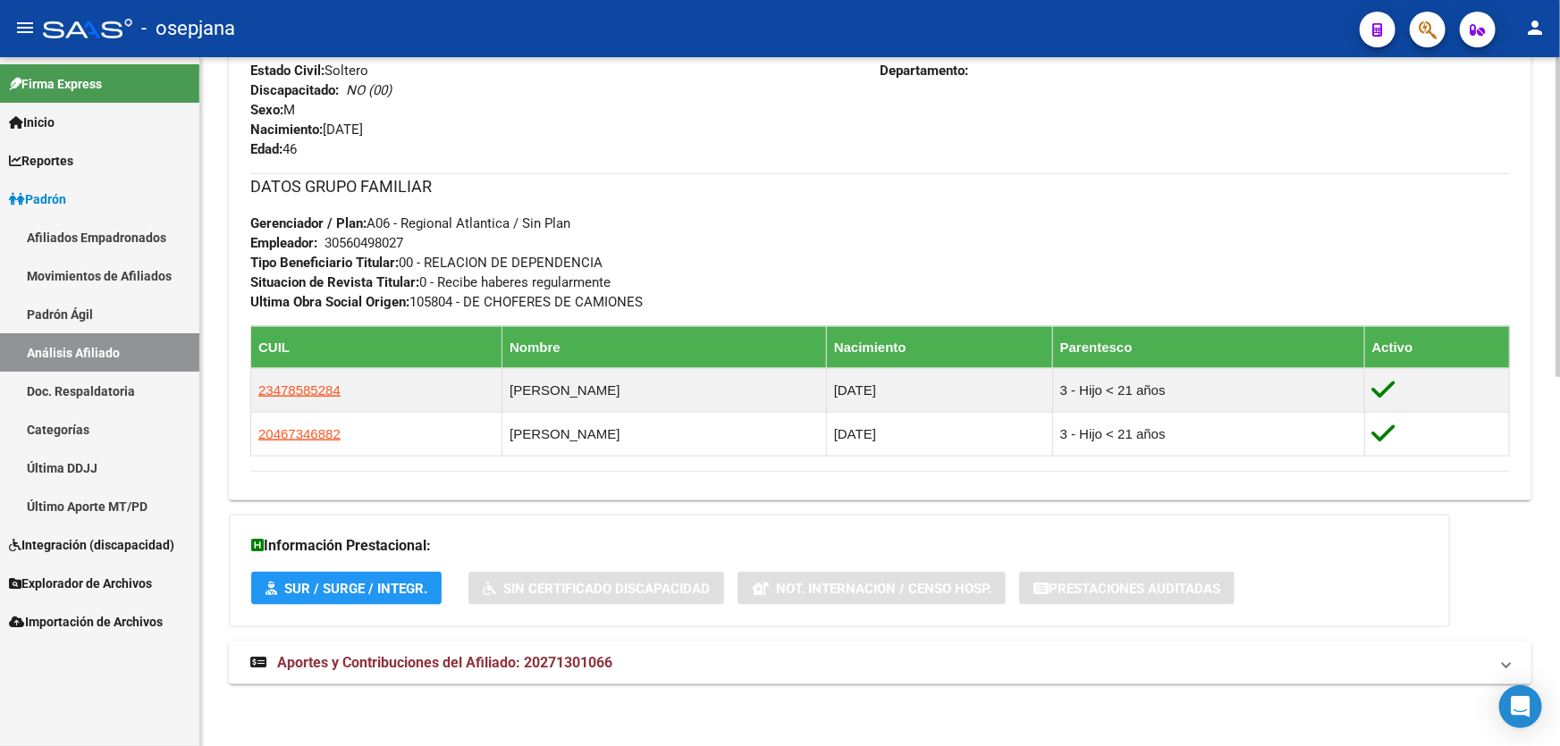
click at [620, 681] on mat-expansion-panel-header "Aportes y Contribuciones del Afiliado: 20271301066" at bounding box center [880, 663] width 1302 height 43
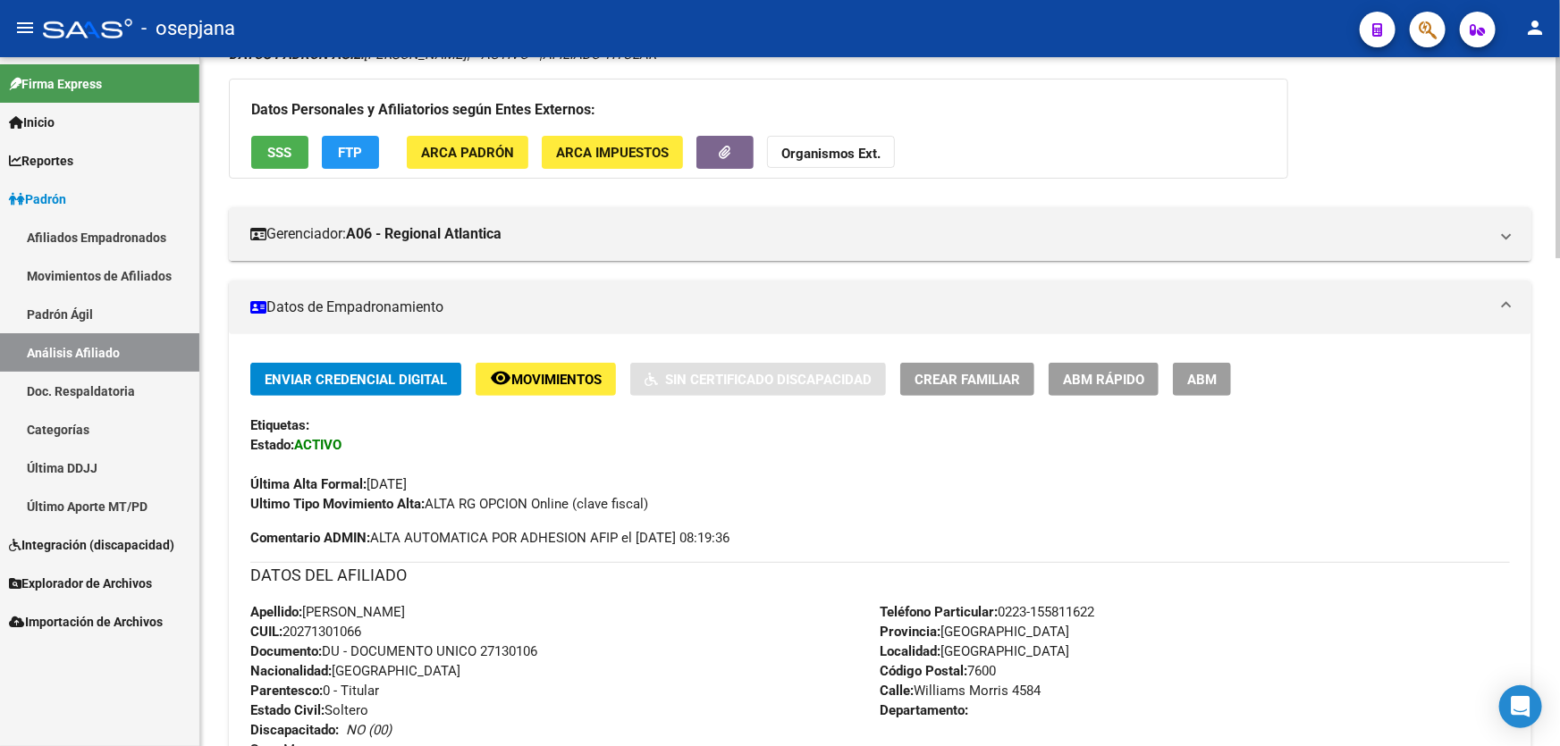
scroll to position [0, 0]
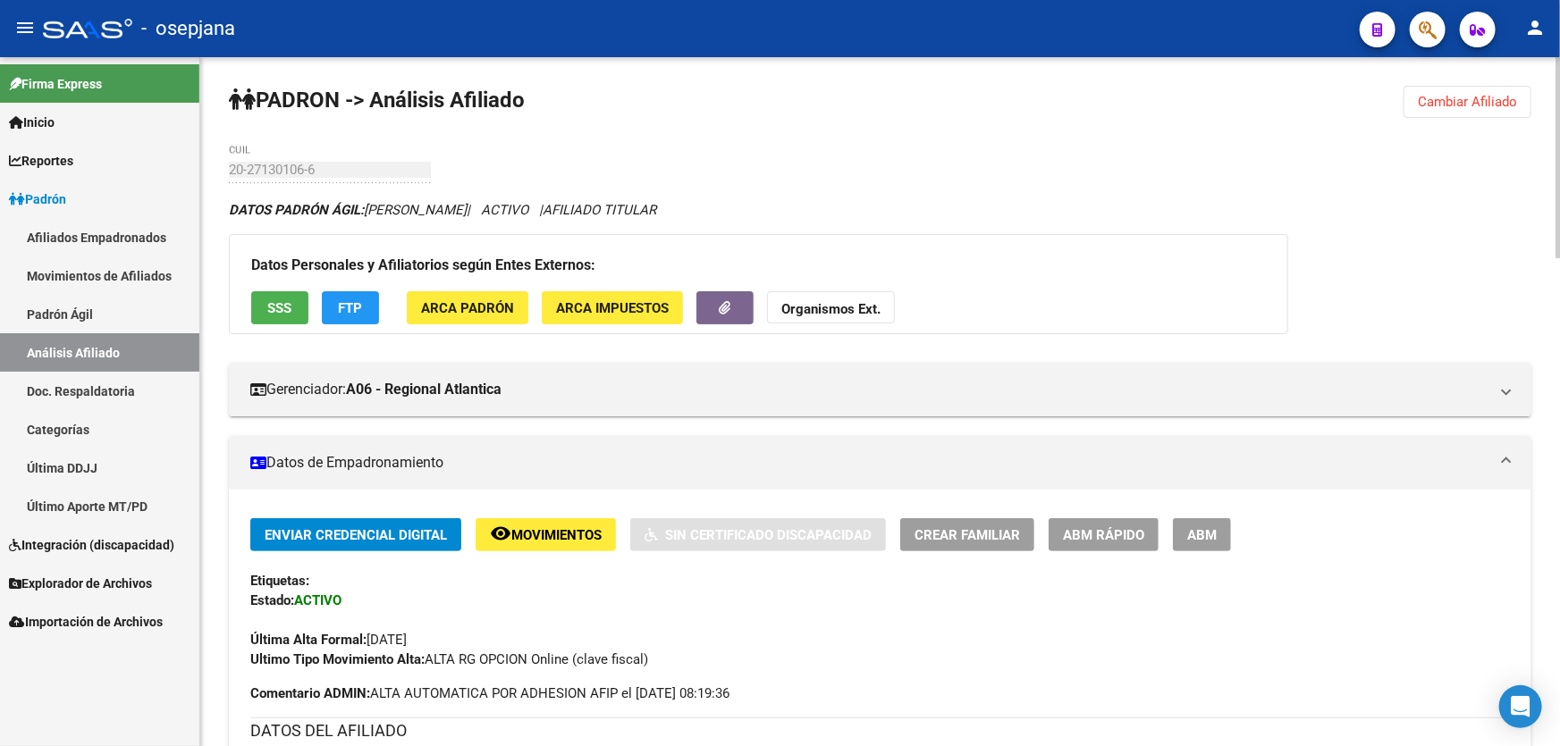
click at [1450, 98] on span "Cambiar Afiliado" at bounding box center [1467, 102] width 99 height 16
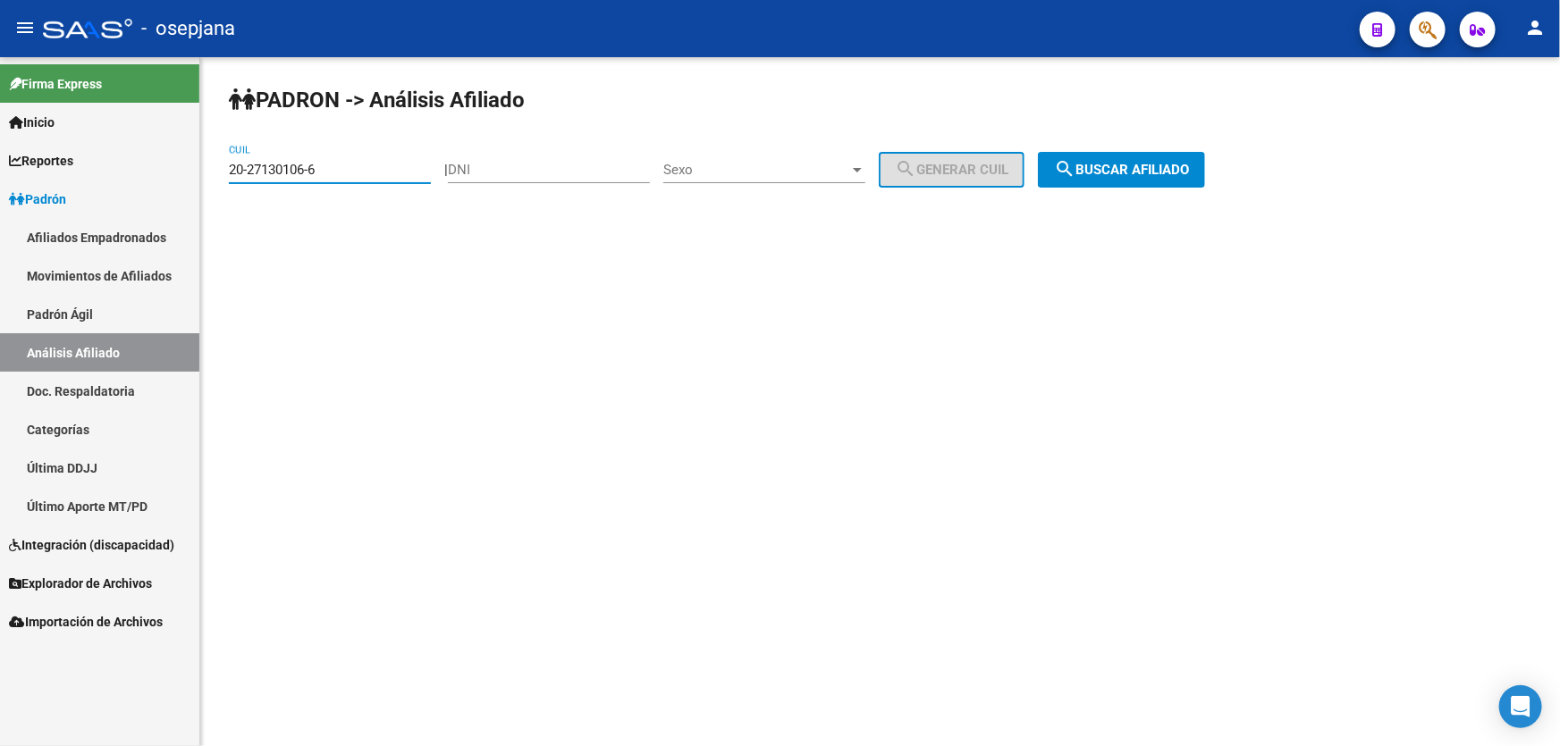
drag, startPoint x: 272, startPoint y: 168, endPoint x: 192, endPoint y: 174, distance: 79.8
click at [192, 174] on mat-sidenav-container "Firma Express Inicio Calendario SSS Instructivos Contacto OS Reportes Padrón Tr…" at bounding box center [780, 401] width 1560 height 689
paste input "7-32385780-1"
click at [1136, 178] on button "search Buscar afiliado" at bounding box center [1121, 170] width 167 height 36
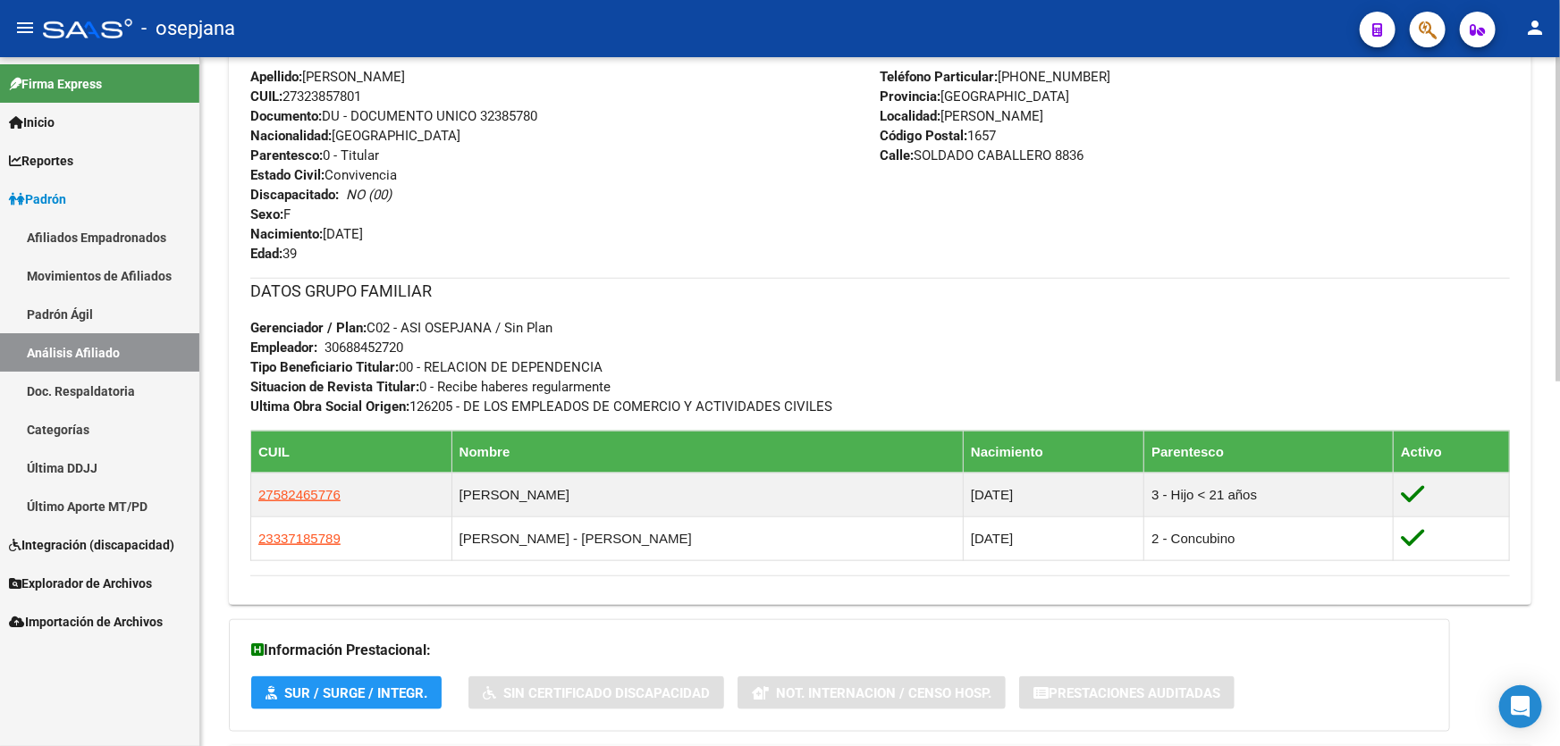
scroll to position [775, 0]
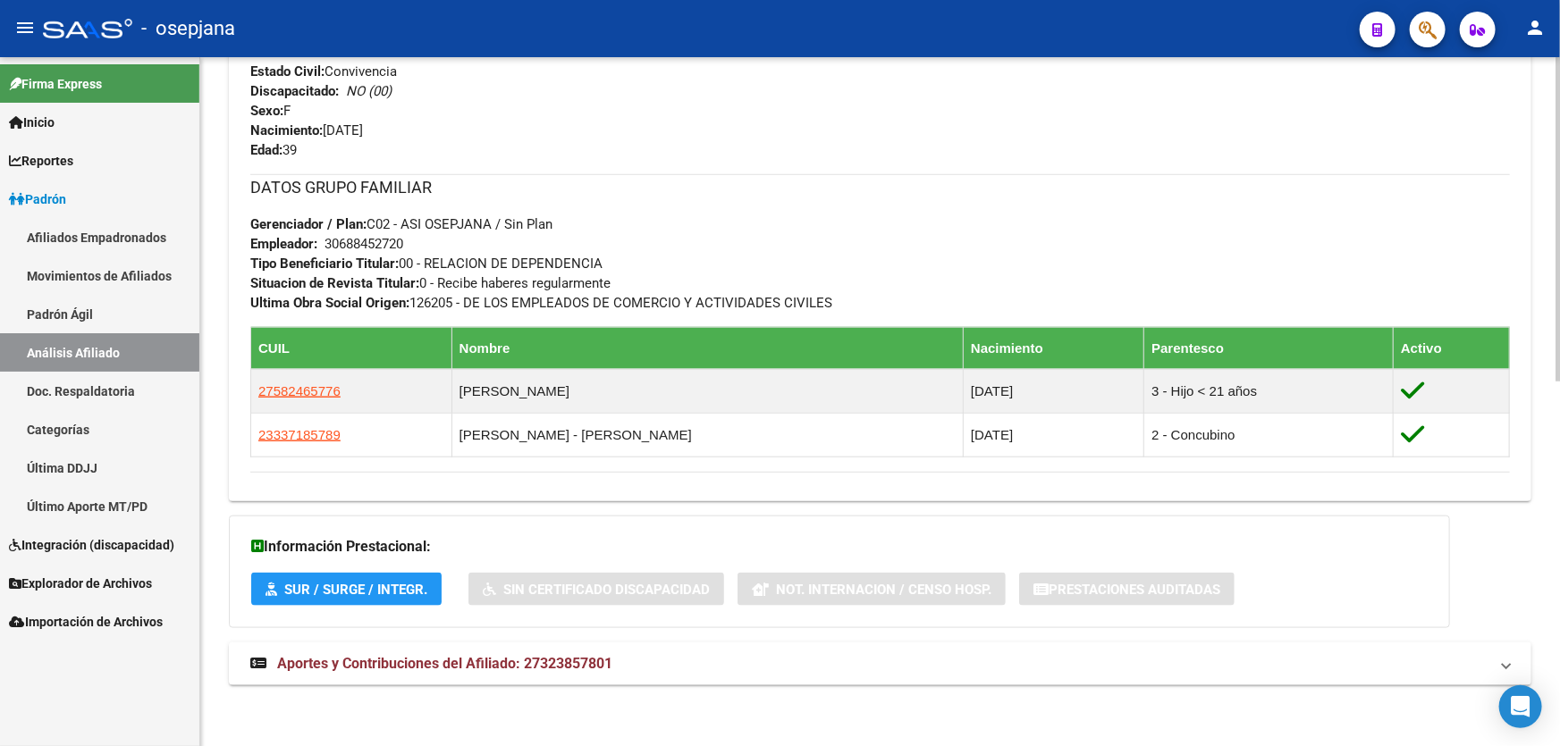
click at [704, 688] on div "DATOS PADRÓN ÁGIL: [PERSON_NAME] | ACTIVO | AFILIADO TITULAR Datos Personales y…" at bounding box center [880, 65] width 1302 height 1280
click at [718, 672] on mat-panel-title "Aportes y Contribuciones del Afiliado: 27323857801" at bounding box center [869, 664] width 1238 height 20
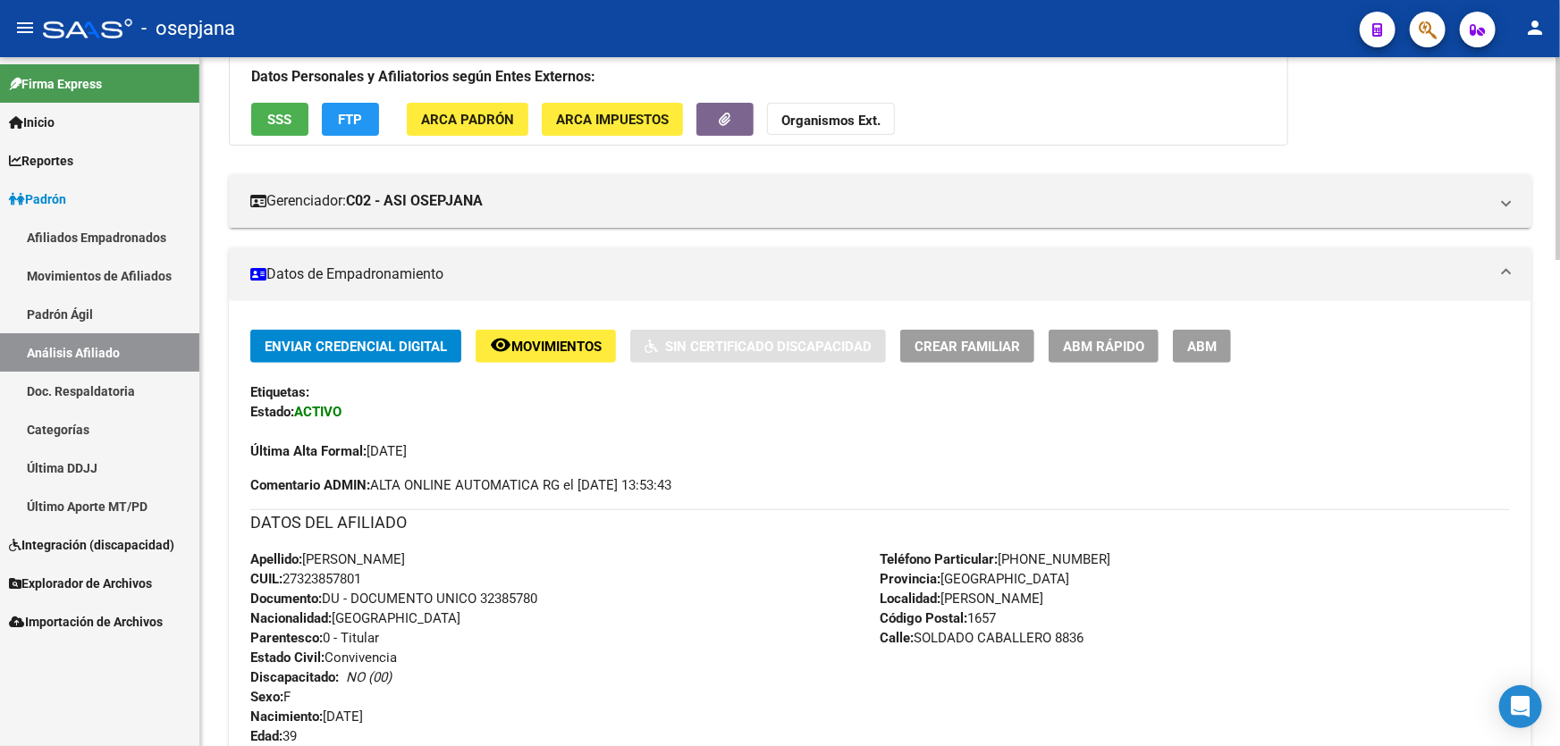
scroll to position [0, 0]
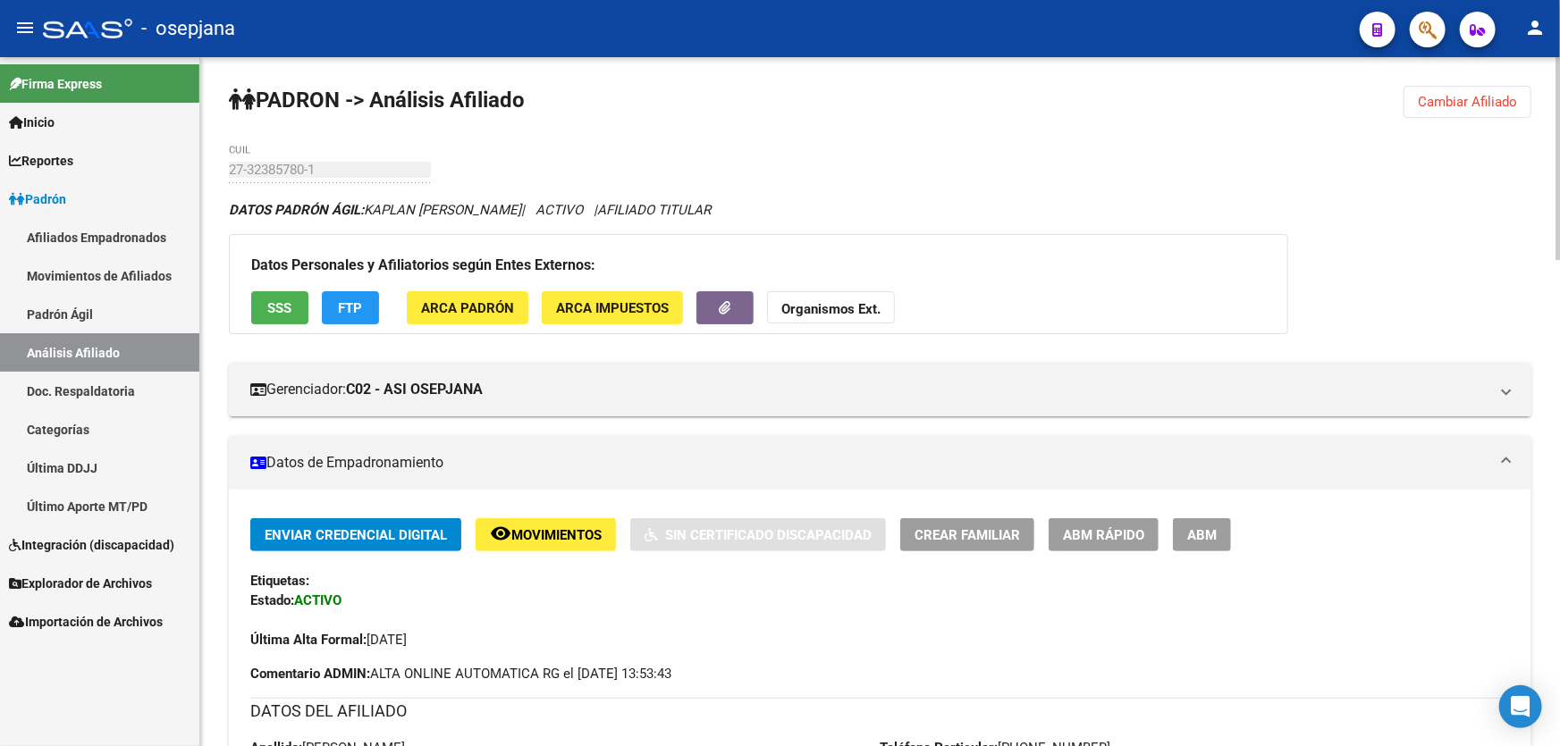
click at [1451, 88] on button "Cambiar Afiliado" at bounding box center [1468, 102] width 128 height 32
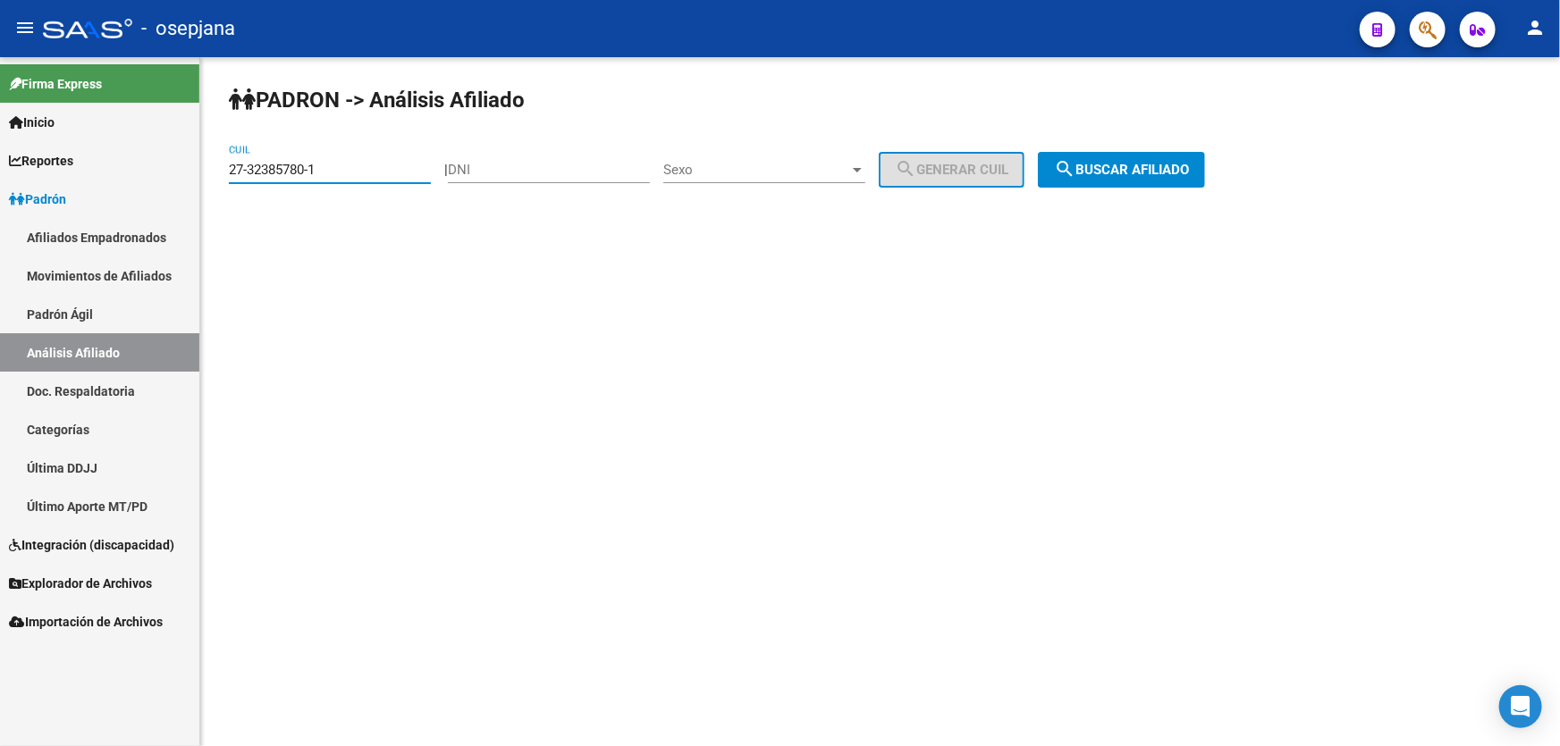
drag, startPoint x: 399, startPoint y: 167, endPoint x: 215, endPoint y: 168, distance: 183.3
click at [215, 168] on div "PADRON -> Análisis Afiliado 27-32385780-1 CUIL | DNI Sexo Sexo search Generar C…" at bounding box center [880, 151] width 1360 height 188
paste input "0-26992075"
type input "20-26992075-1"
click at [1153, 165] on span "search Buscar afiliado" at bounding box center [1121, 170] width 135 height 16
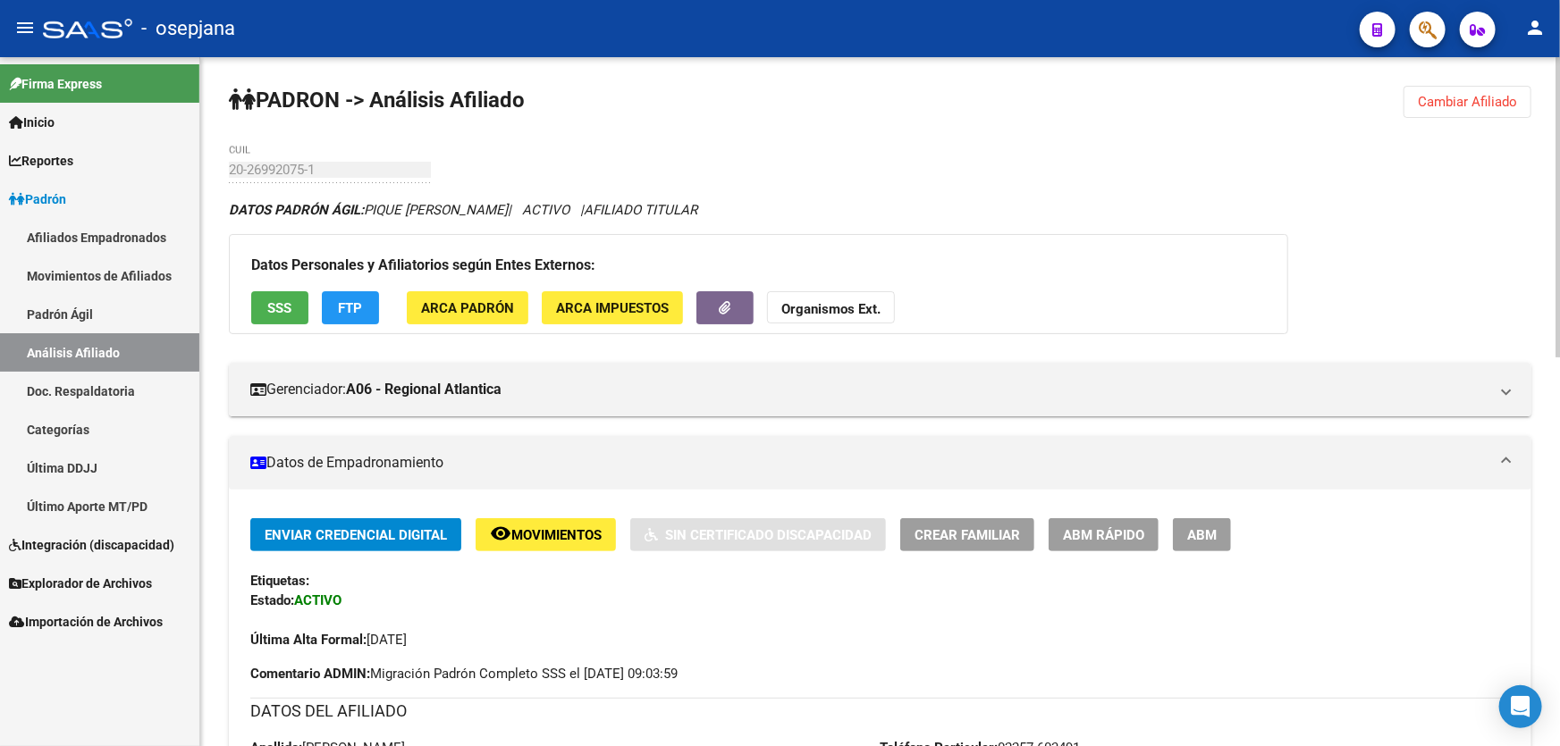
click at [1093, 550] on div "Enviar Credencial Digital remove_red_eye Movimientos Sin Certificado Discapacid…" at bounding box center [880, 583] width 1260 height 131
click at [1096, 536] on span "ABM Rápido" at bounding box center [1103, 535] width 81 height 16
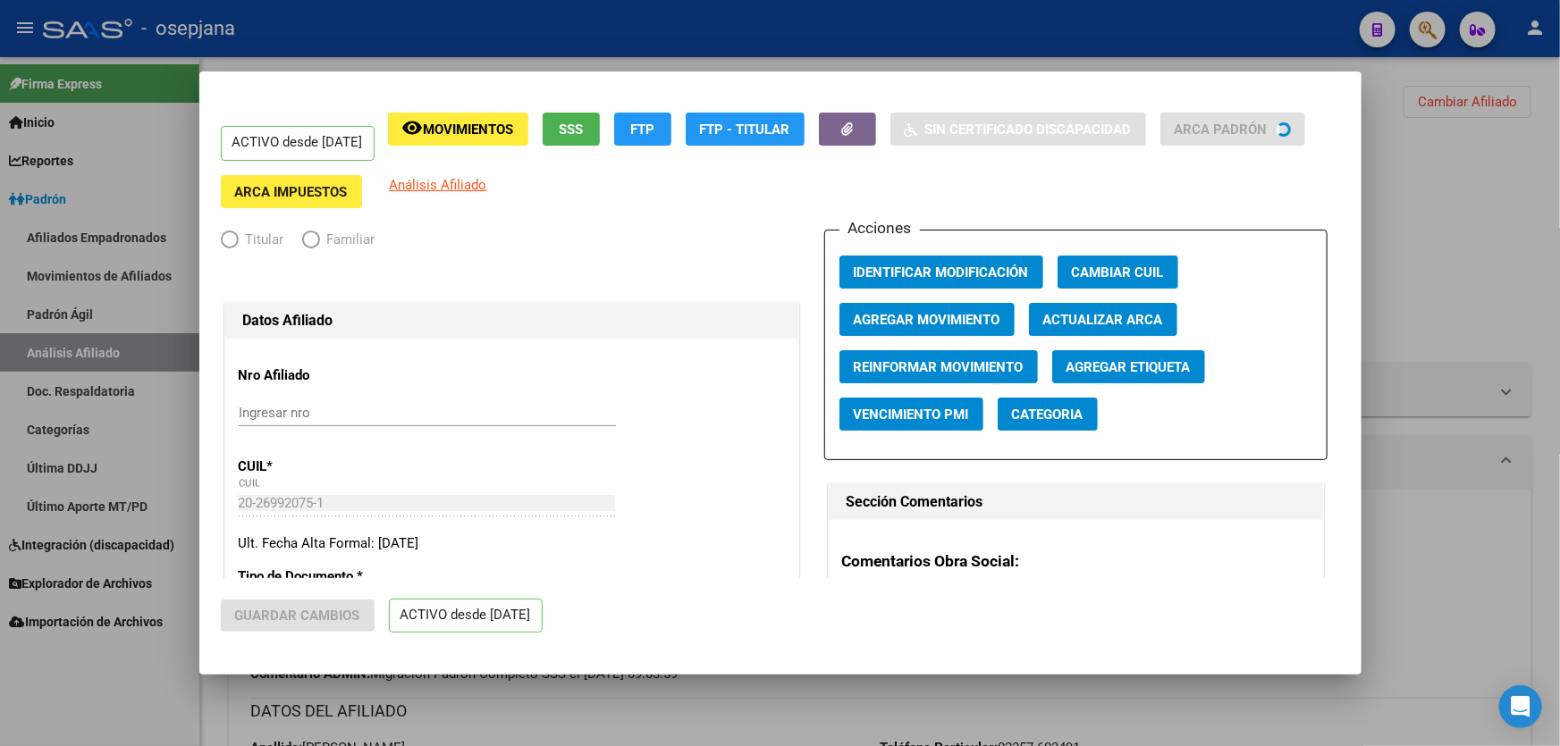
radio input "true"
type input "30-66640848-5"
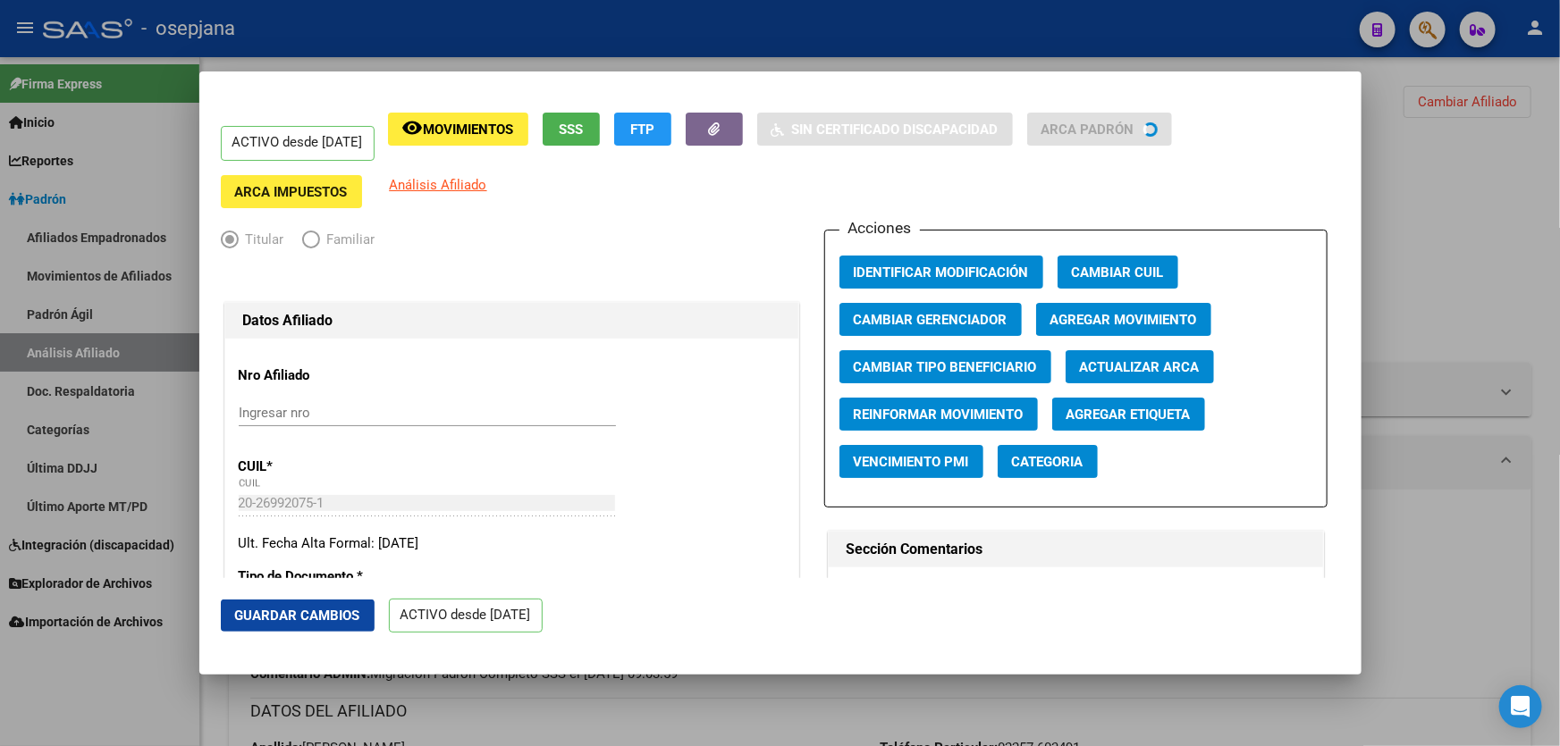
click at [1133, 360] on span "Actualizar ARCA" at bounding box center [1140, 367] width 120 height 16
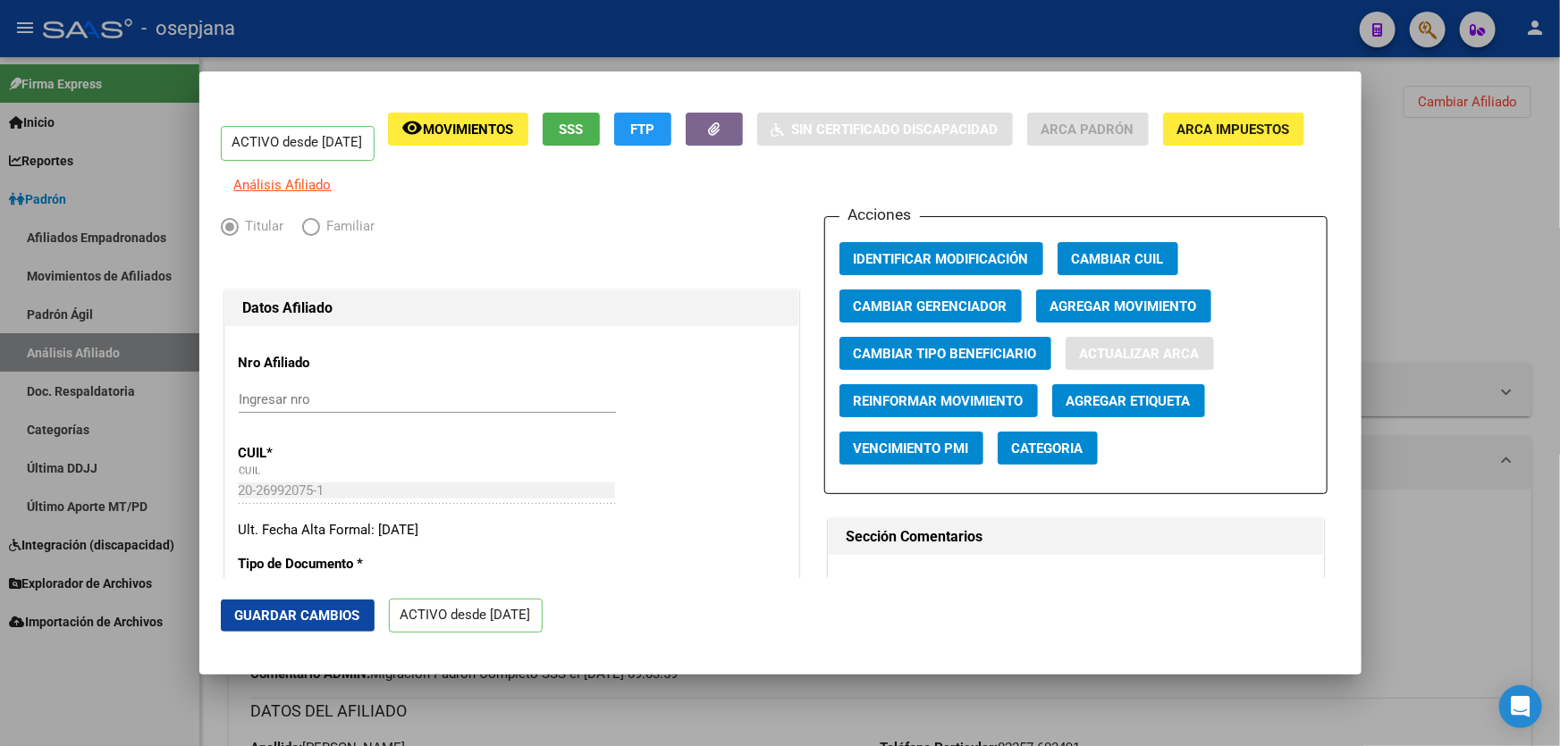
type input "PIQUE"
type input "[PERSON_NAME]"
type input "MAR DE AJO"
type input "DIAGONAL RIVADAVIA"
type input "175"
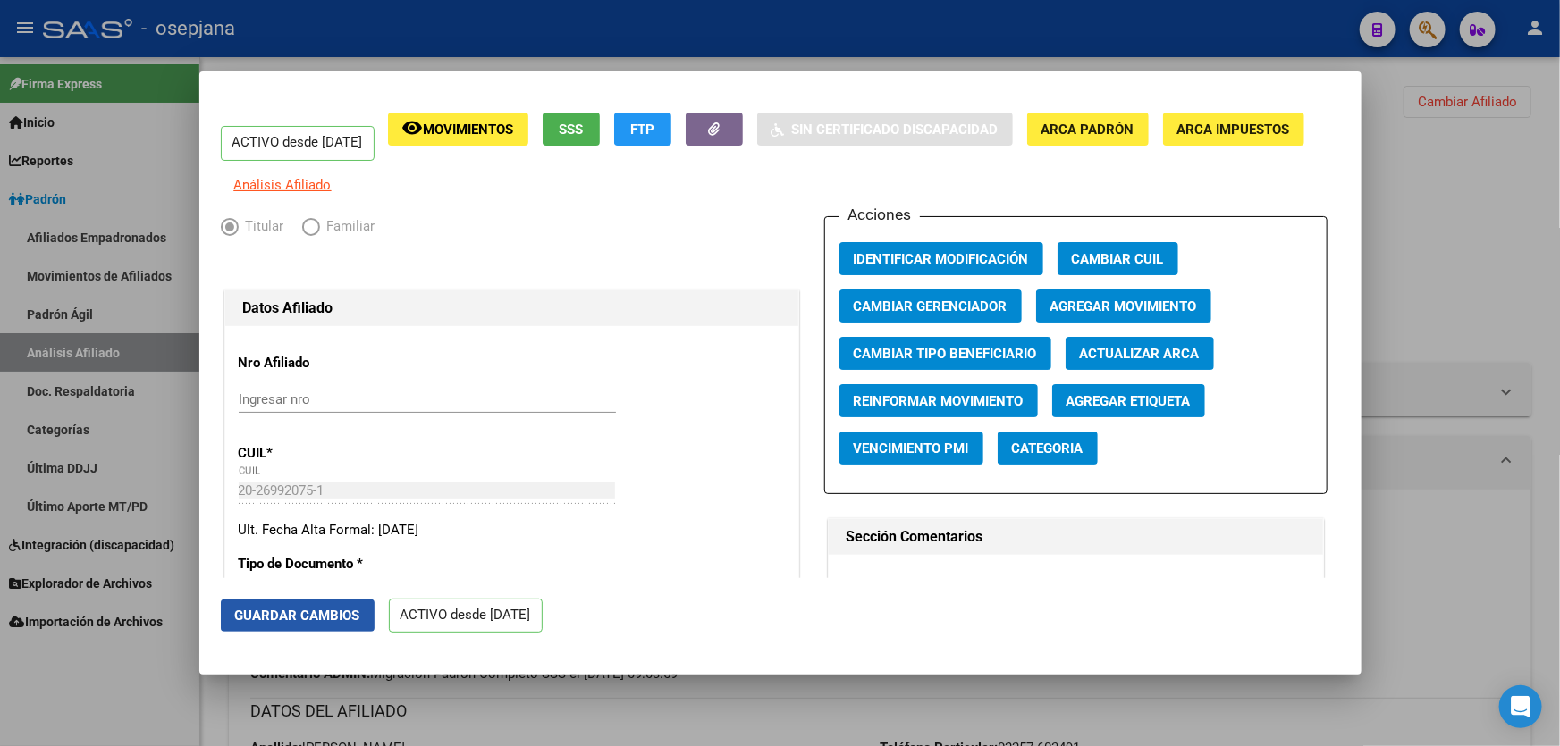
click at [286, 603] on button "Guardar Cambios" at bounding box center [298, 616] width 154 height 32
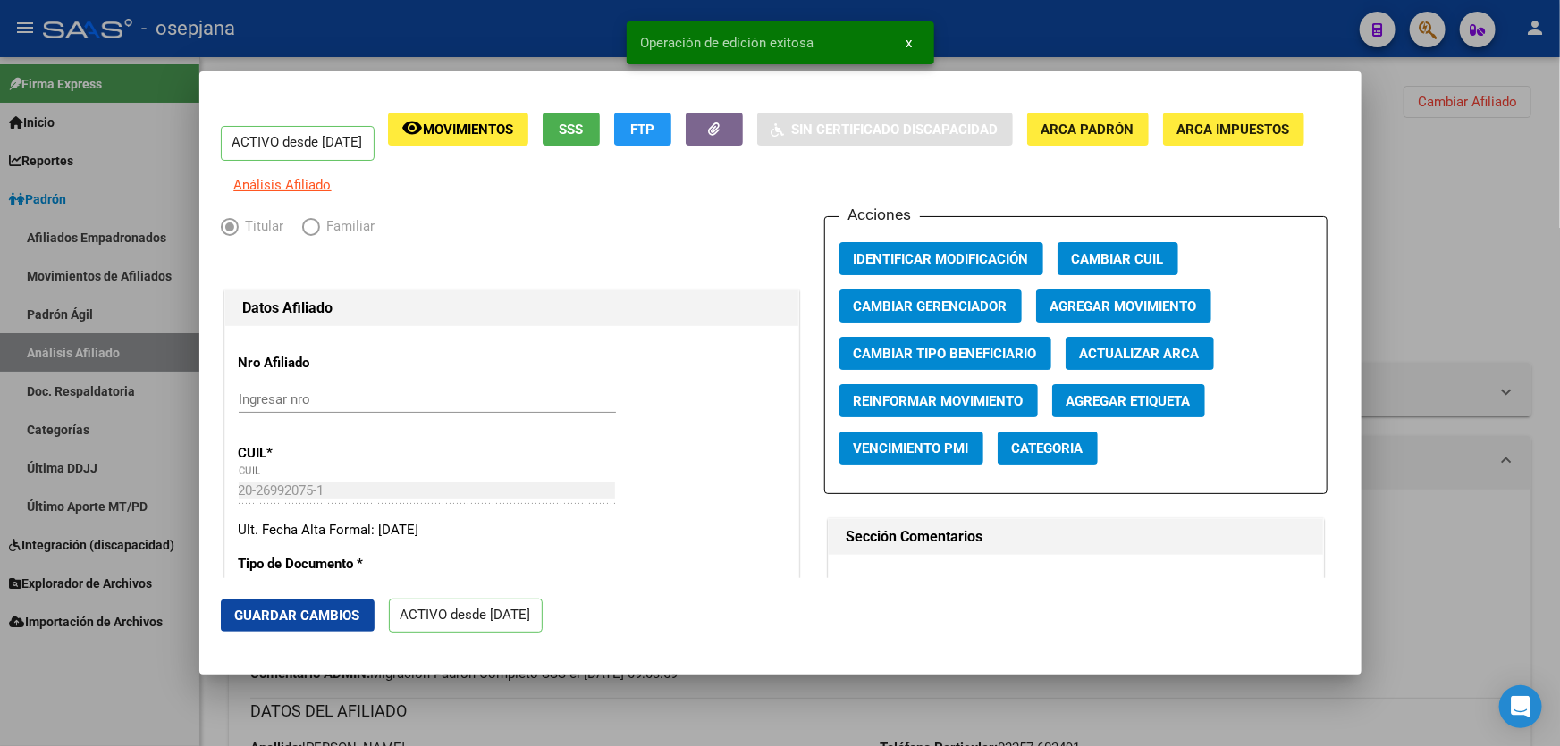
click at [1559, 397] on div at bounding box center [780, 373] width 1560 height 746
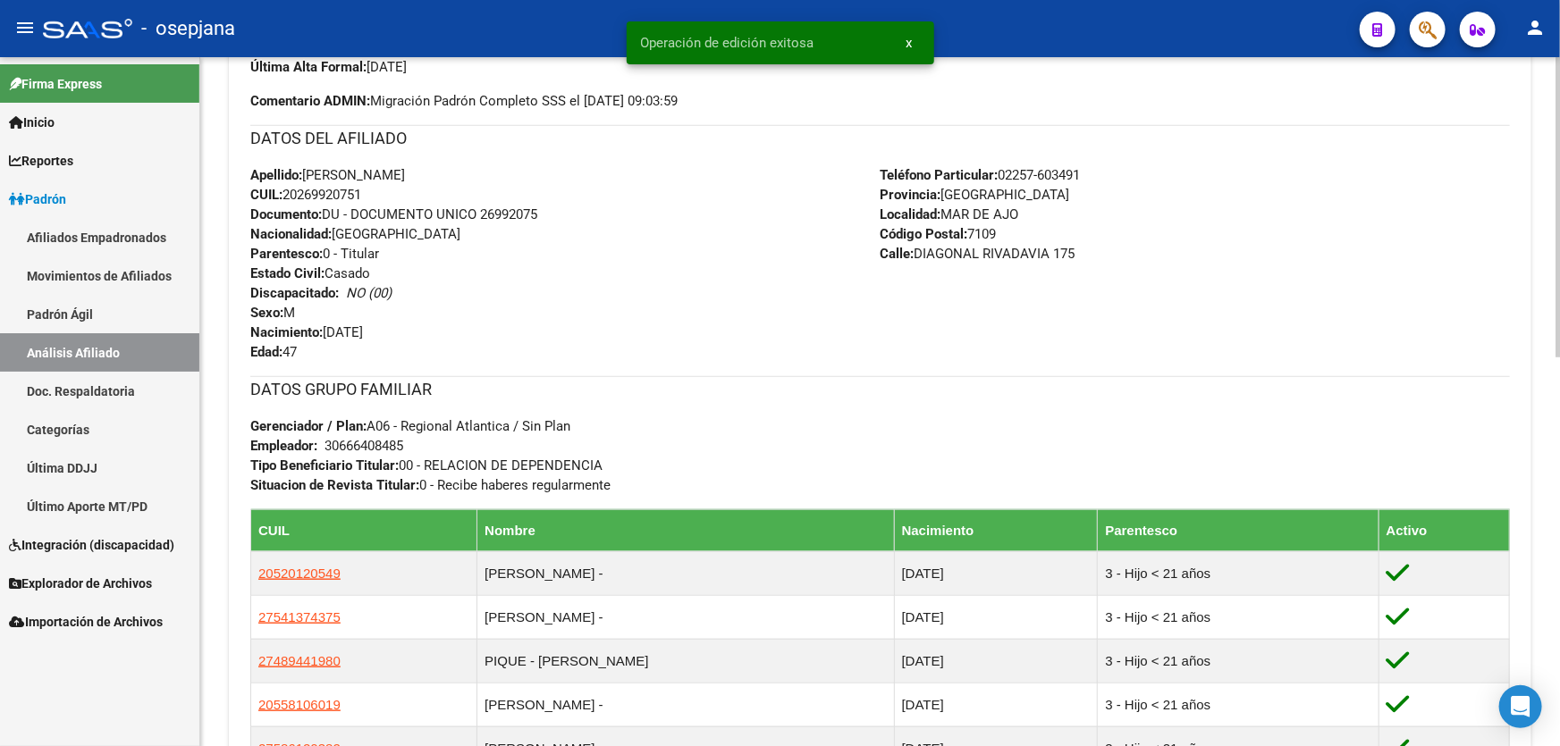
scroll to position [731, 0]
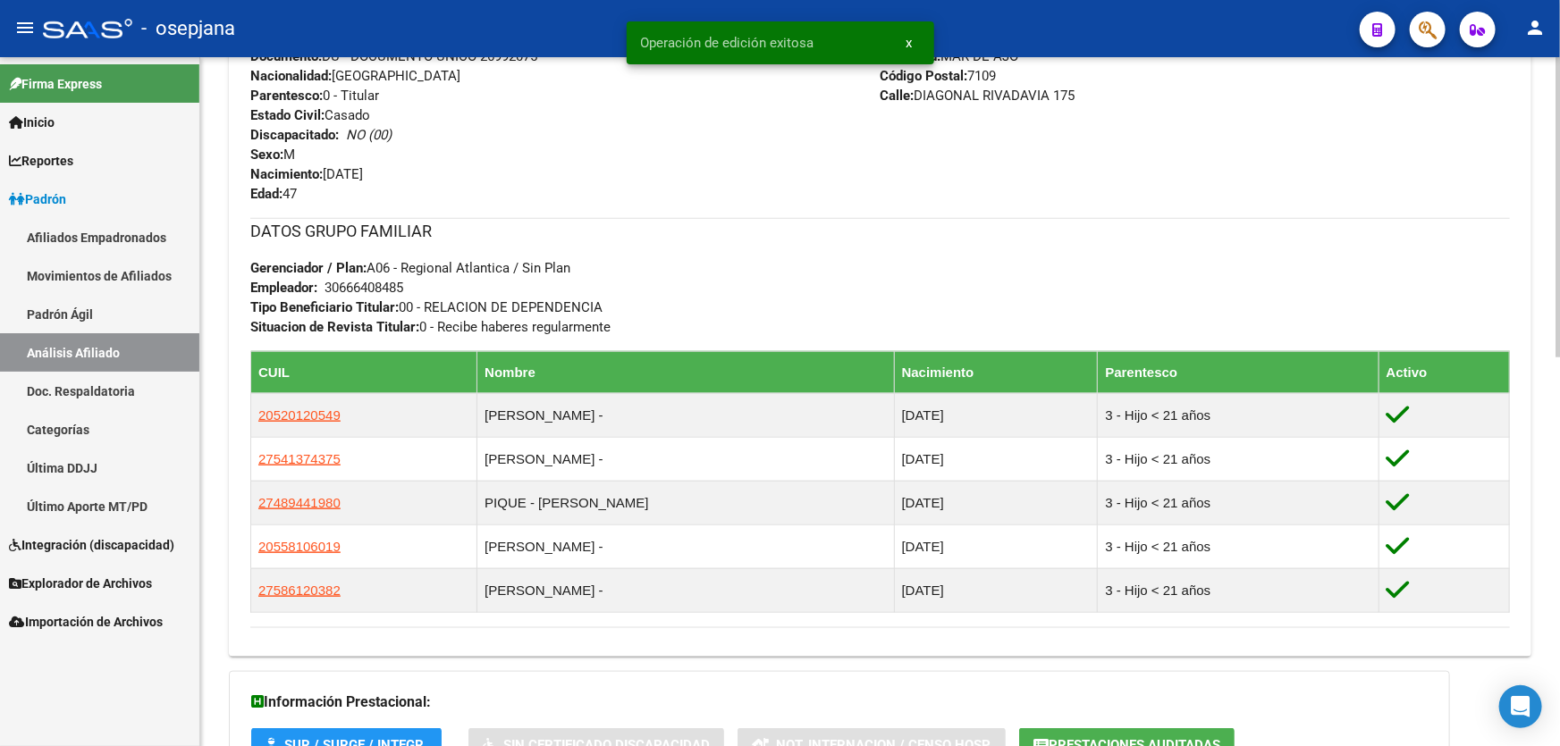
click at [269, 386] on th "CUIL" at bounding box center [364, 372] width 226 height 42
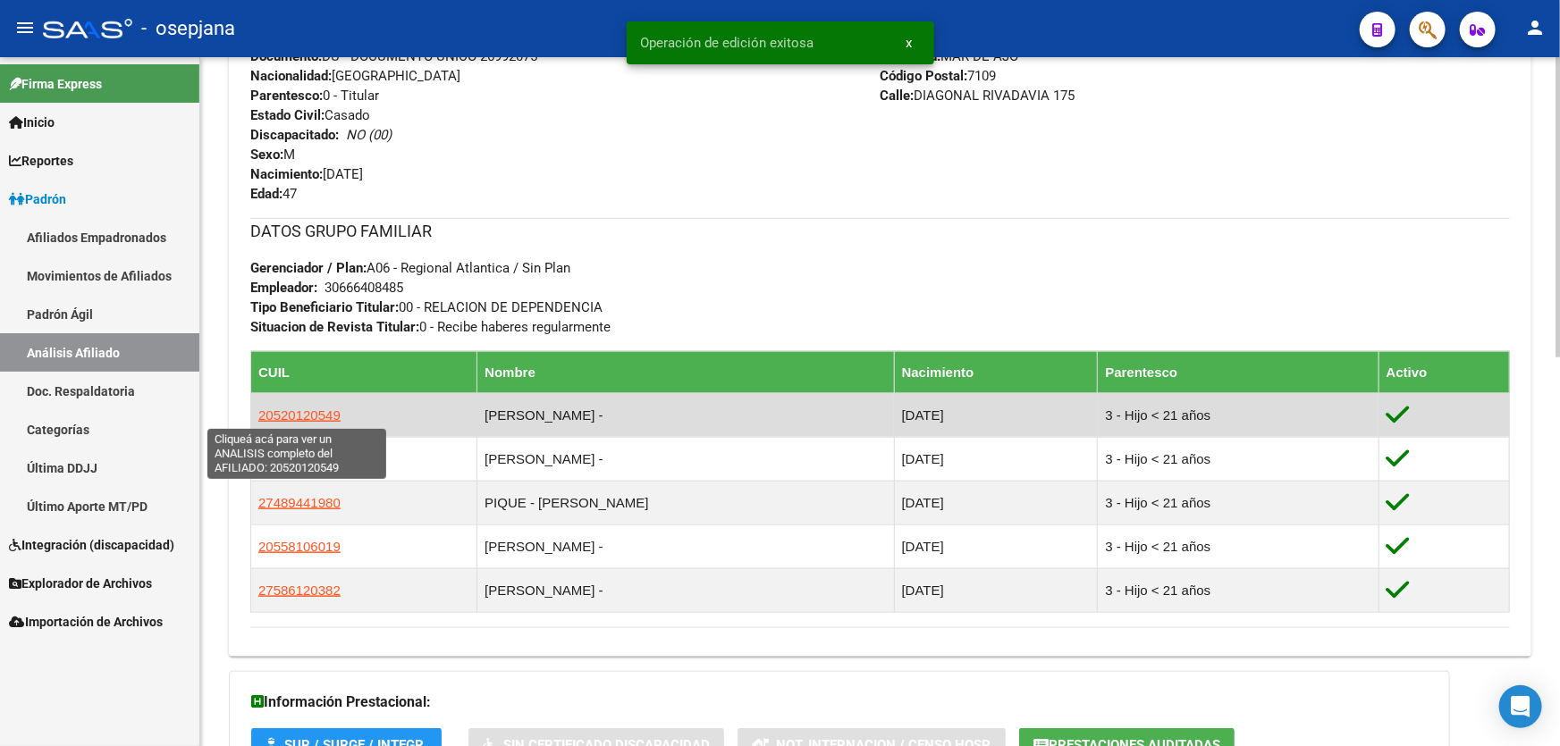
click at [268, 408] on span "20520120549" at bounding box center [299, 415] width 82 height 15
type textarea "20520120549"
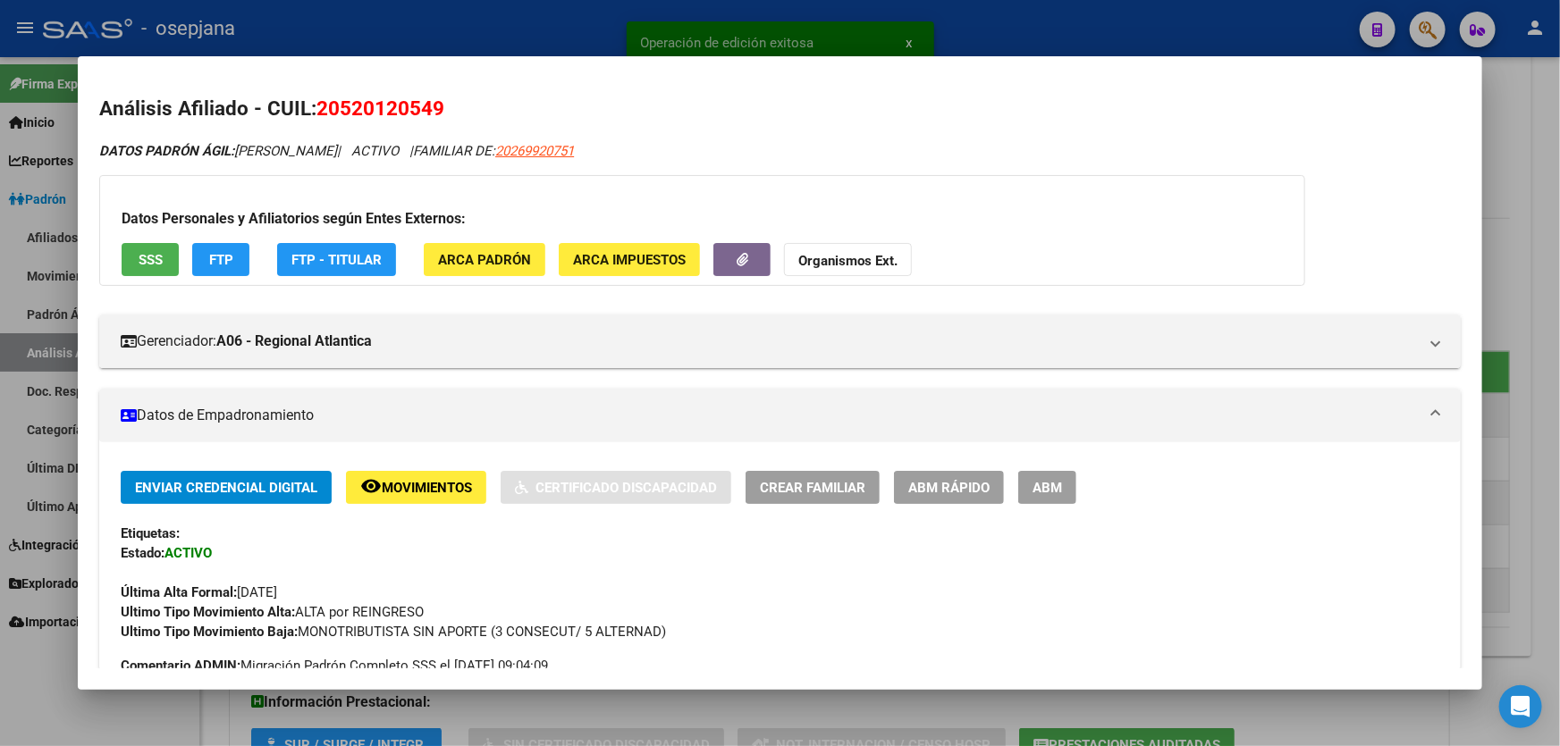
scroll to position [243, 0]
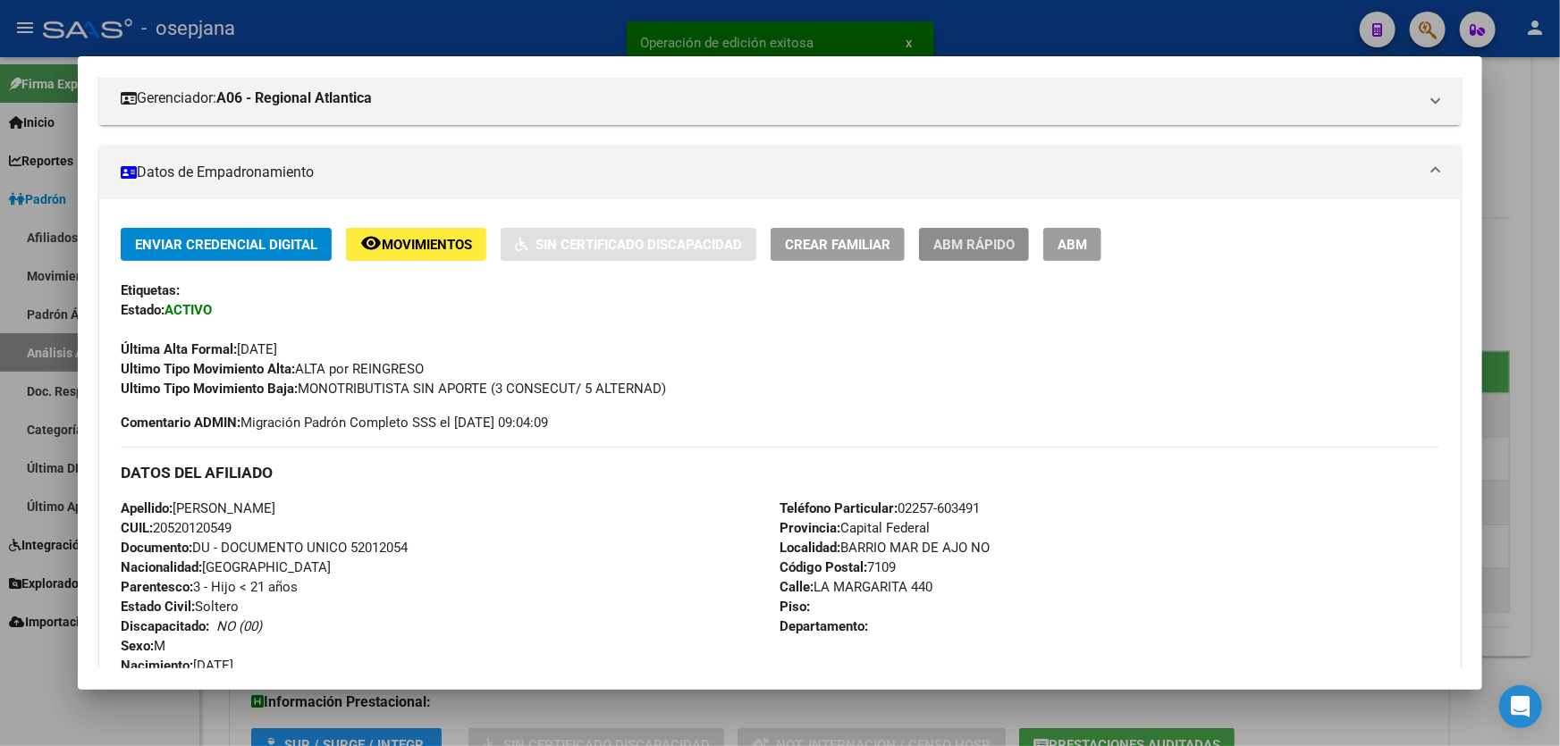
click at [1001, 228] on button "ABM Rápido" at bounding box center [974, 244] width 110 height 33
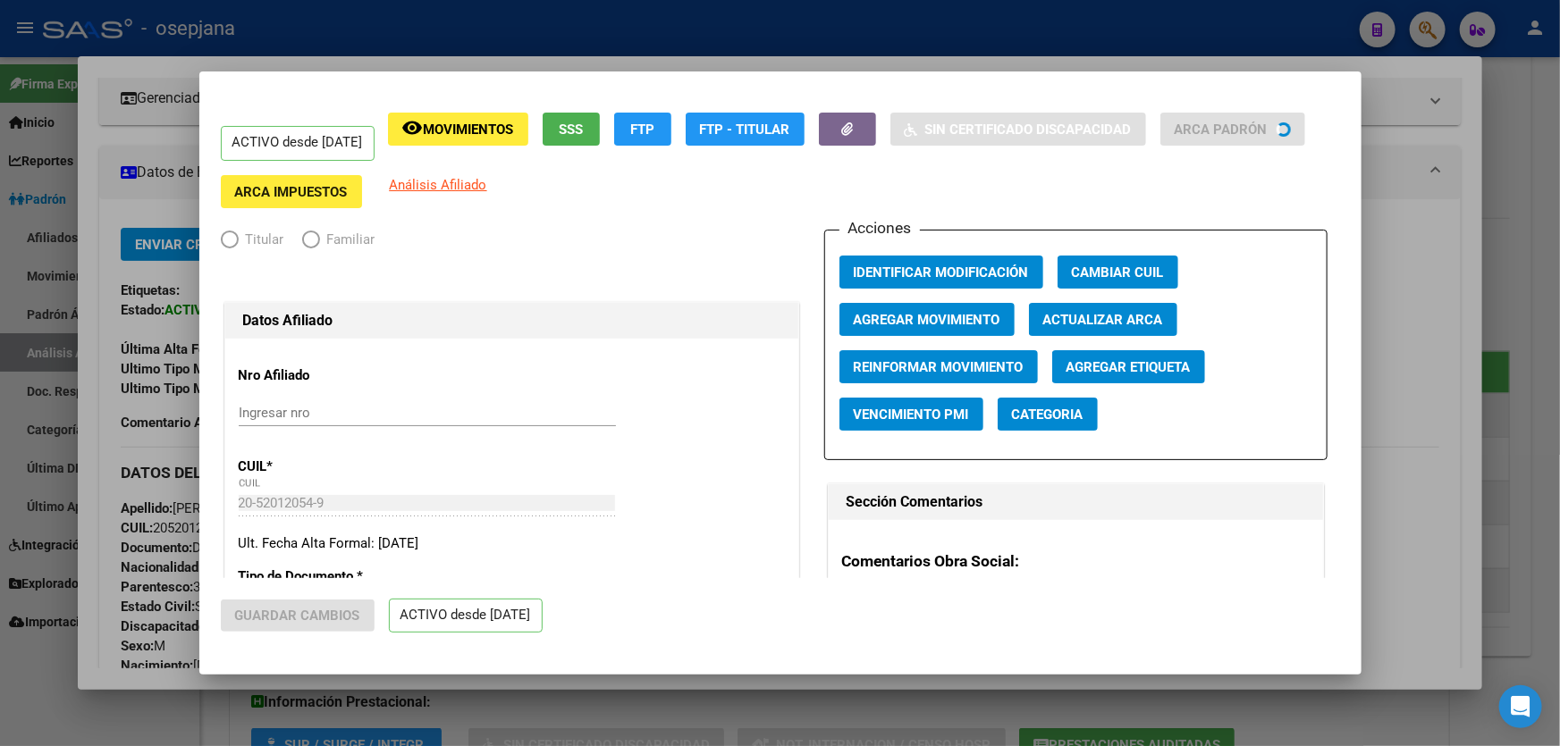
radio input "true"
type input "30-66640848-5"
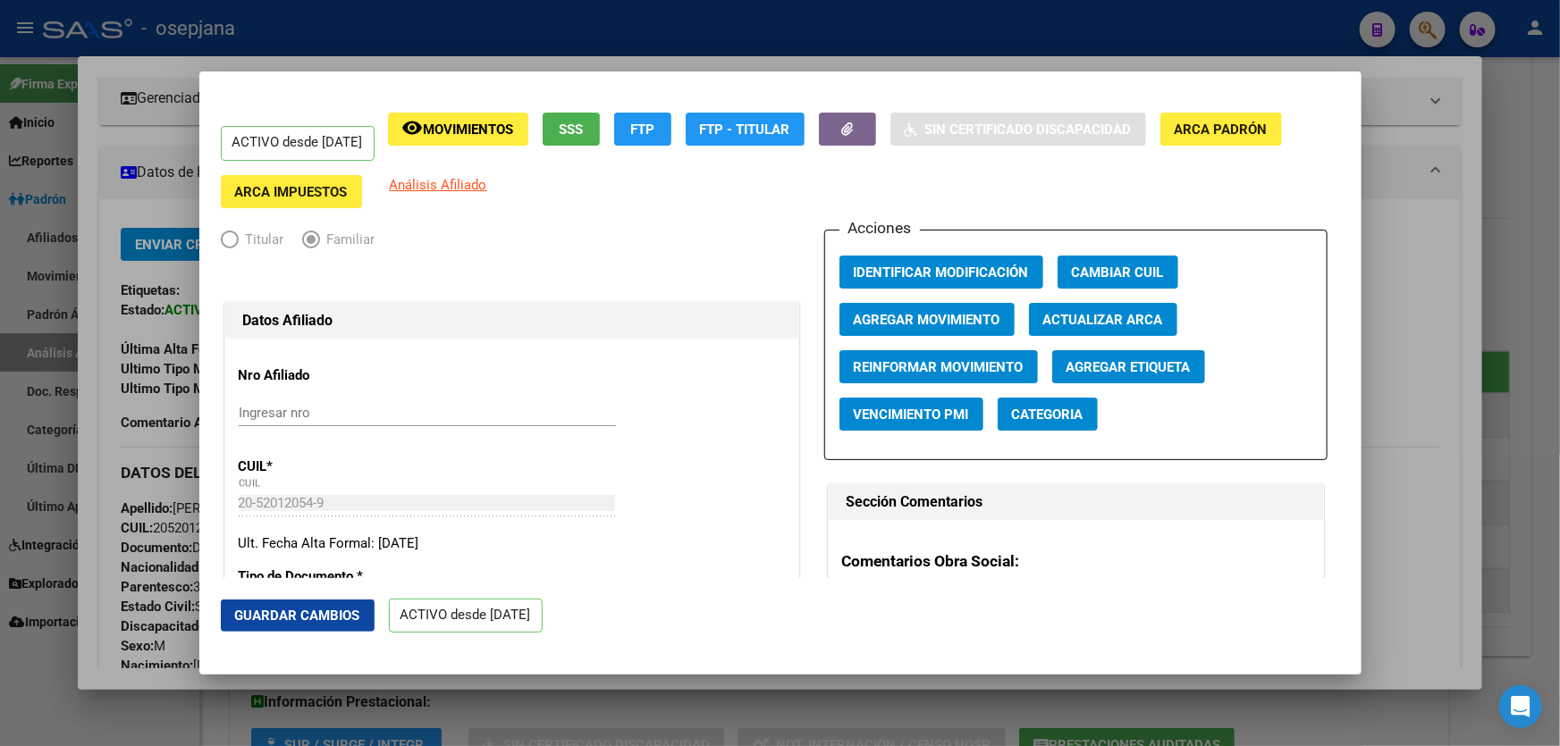
click at [1135, 316] on span "Actualizar ARCA" at bounding box center [1103, 320] width 120 height 16
type input "PIQUE"
type input "[PERSON_NAME]"
type input "[DATE]"
type input "MAR DE AJÌ"
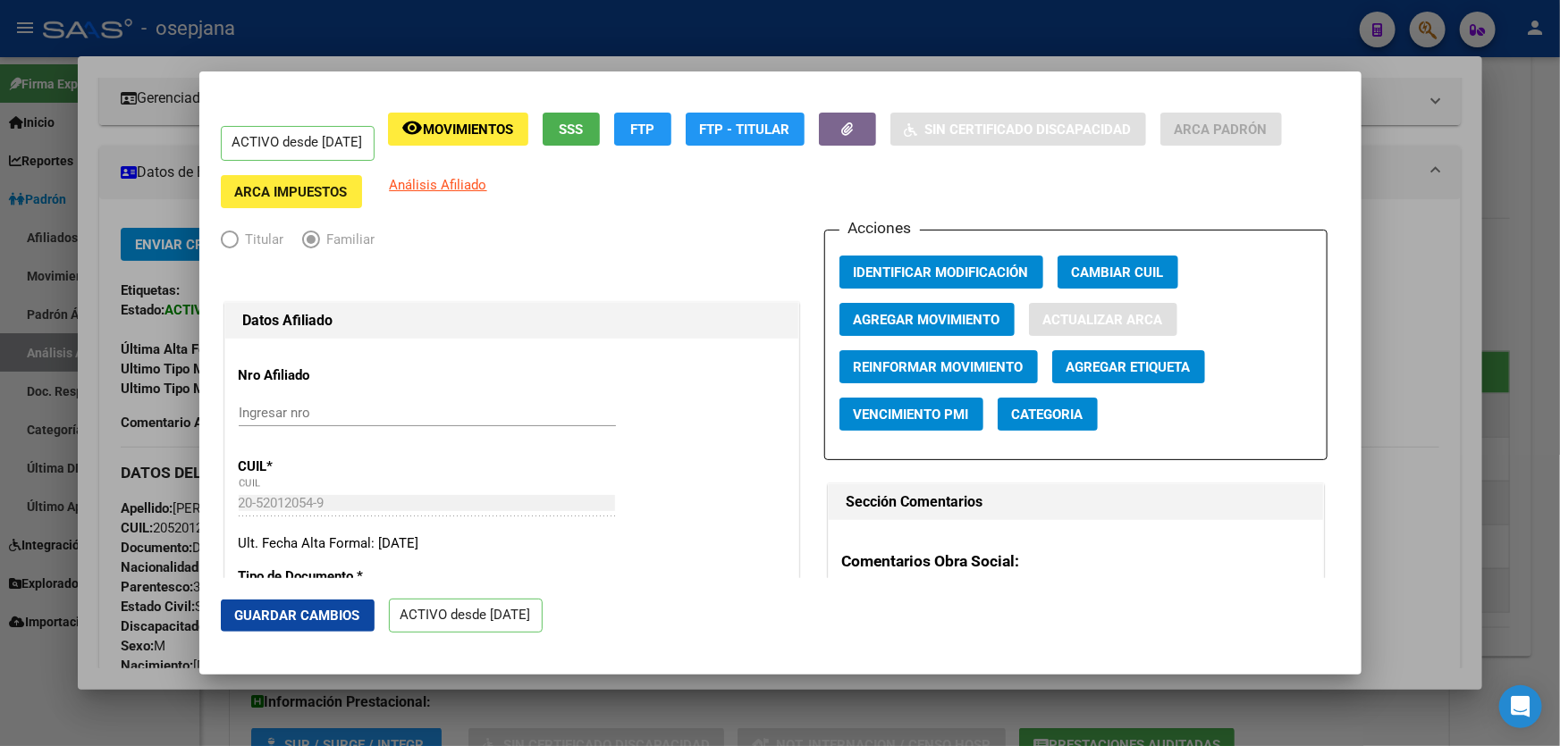
type input "LA MARGARITA"
type input "440"
click at [245, 628] on button "Guardar Cambios" at bounding box center [298, 616] width 154 height 32
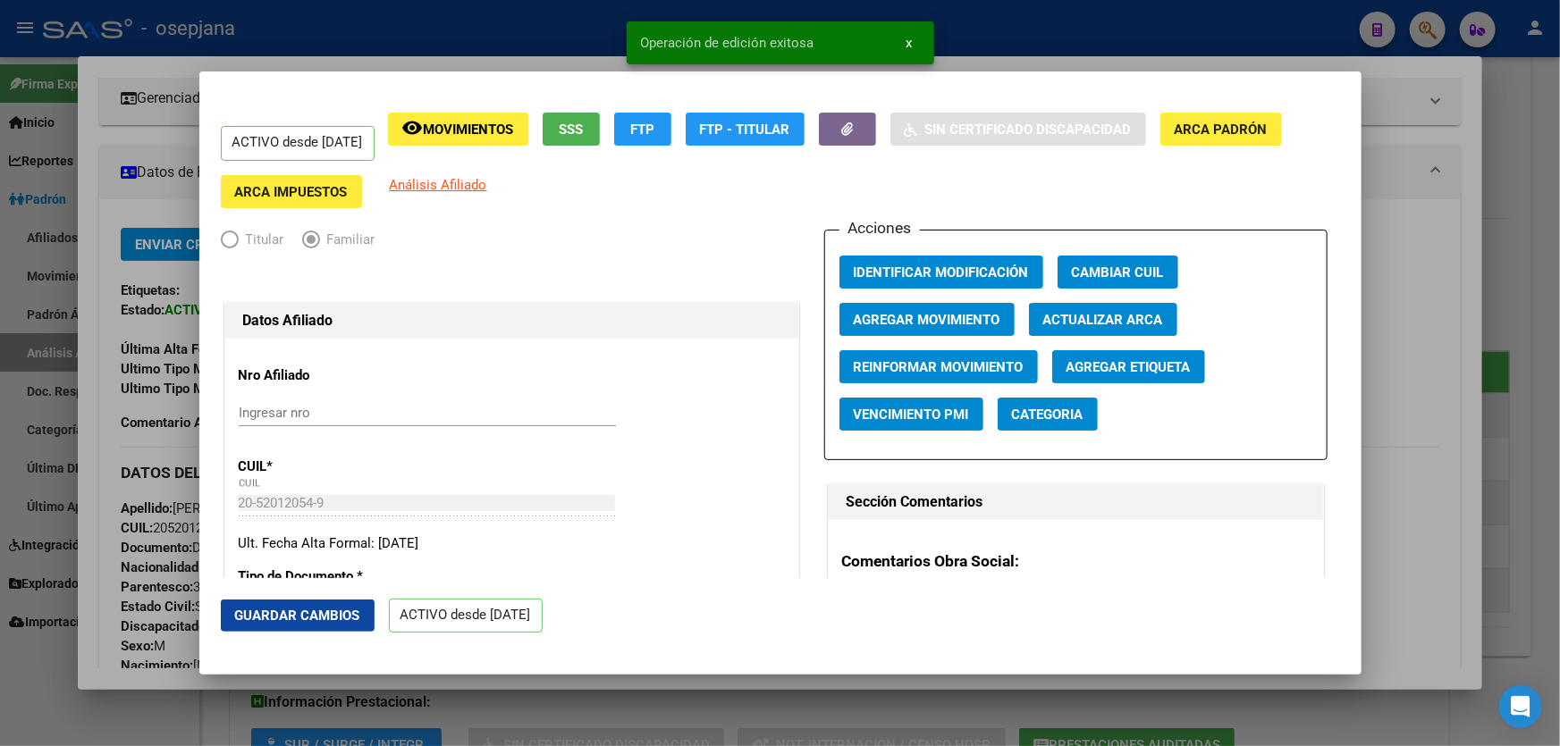
click at [1559, 415] on div at bounding box center [780, 373] width 1560 height 746
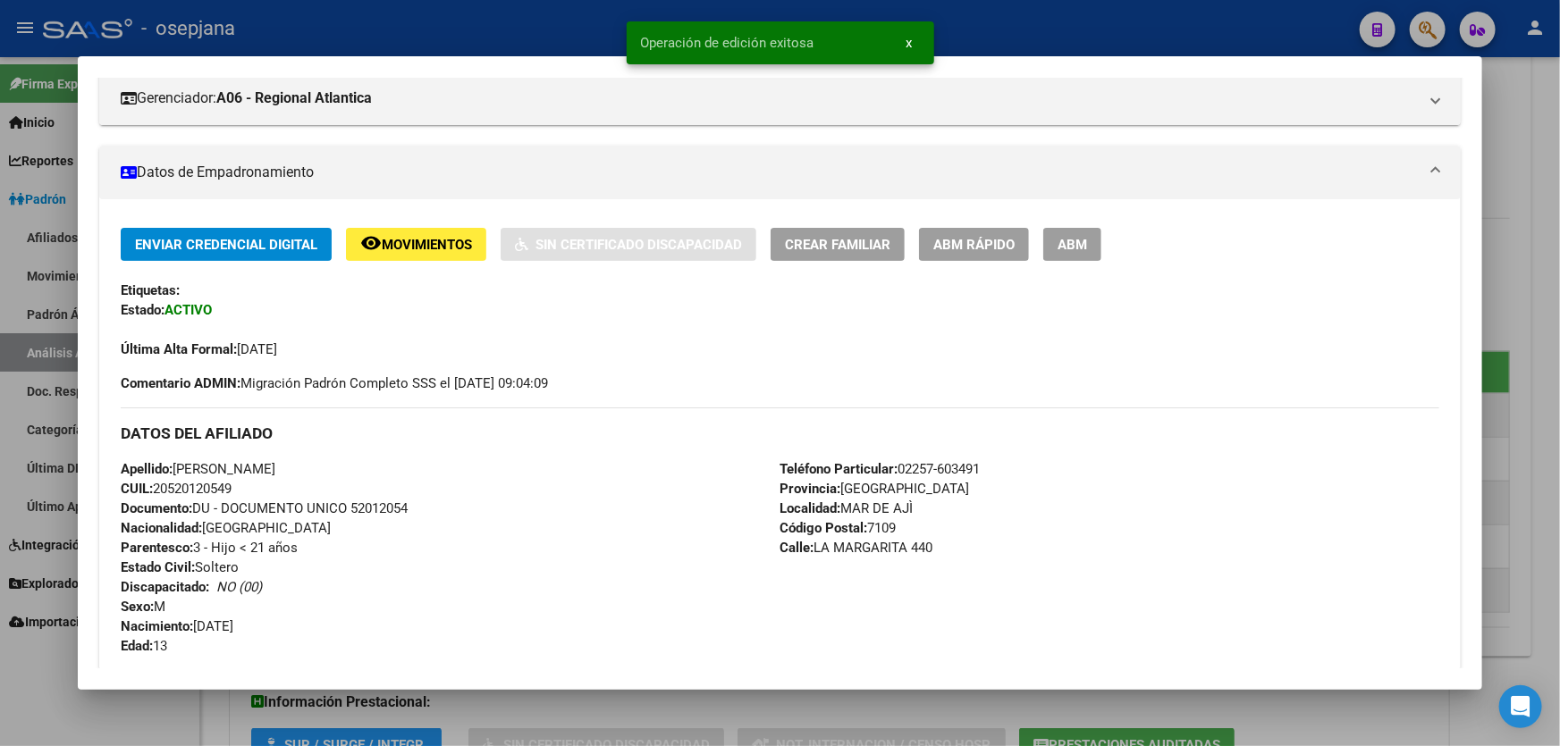
click at [1559, 415] on div at bounding box center [780, 373] width 1560 height 746
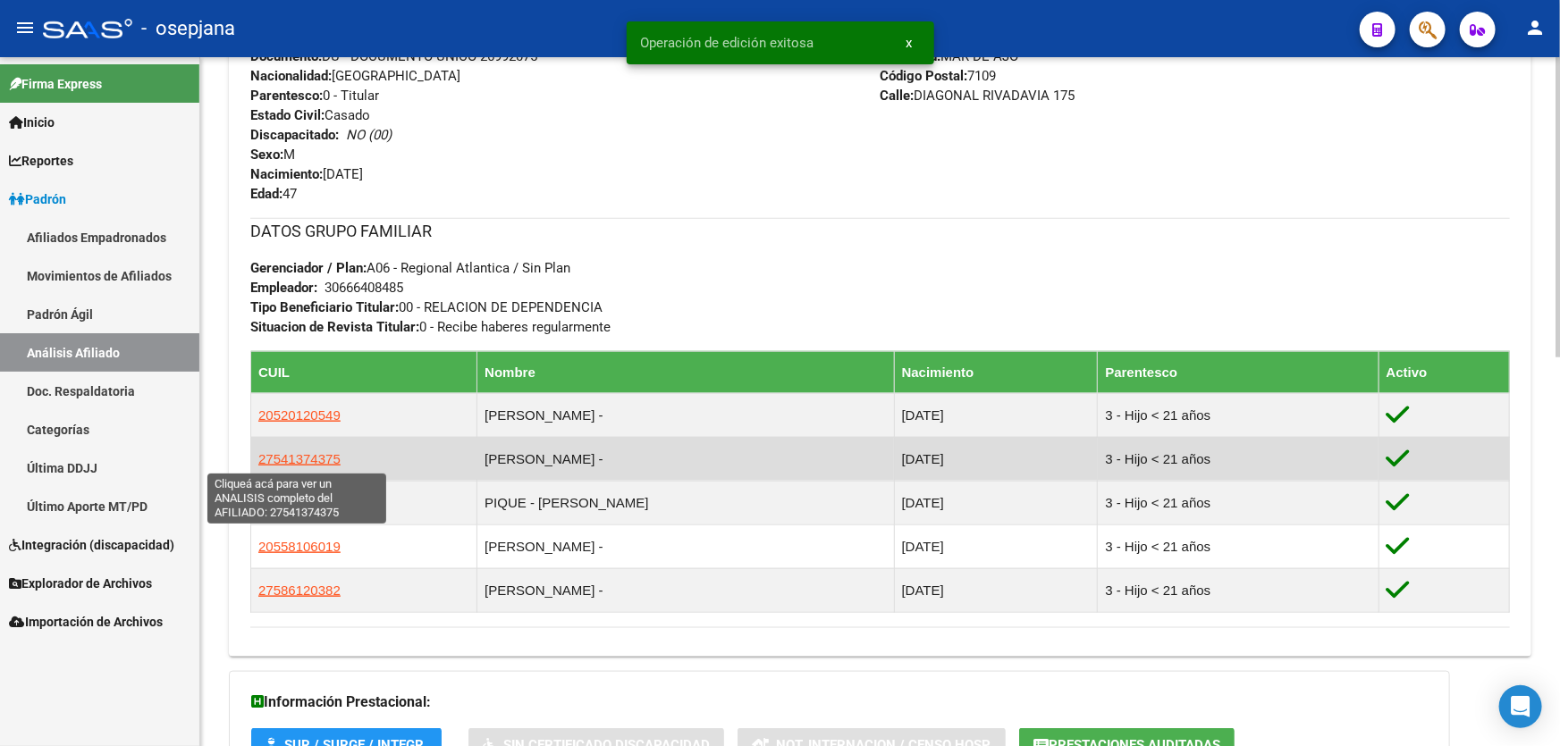
click at [308, 459] on span "27541374375" at bounding box center [299, 458] width 82 height 15
type textarea "27541374375"
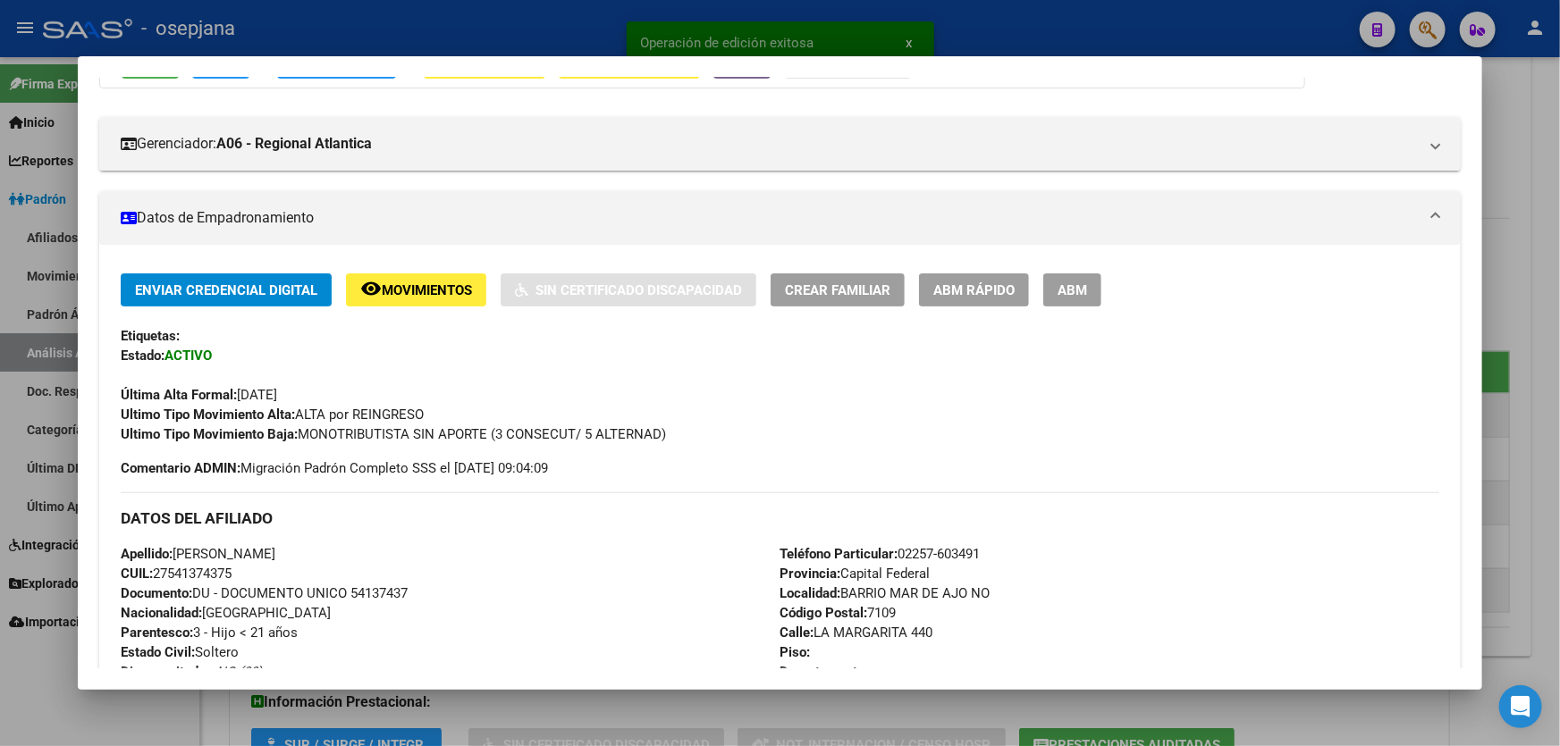
scroll to position [220, 0]
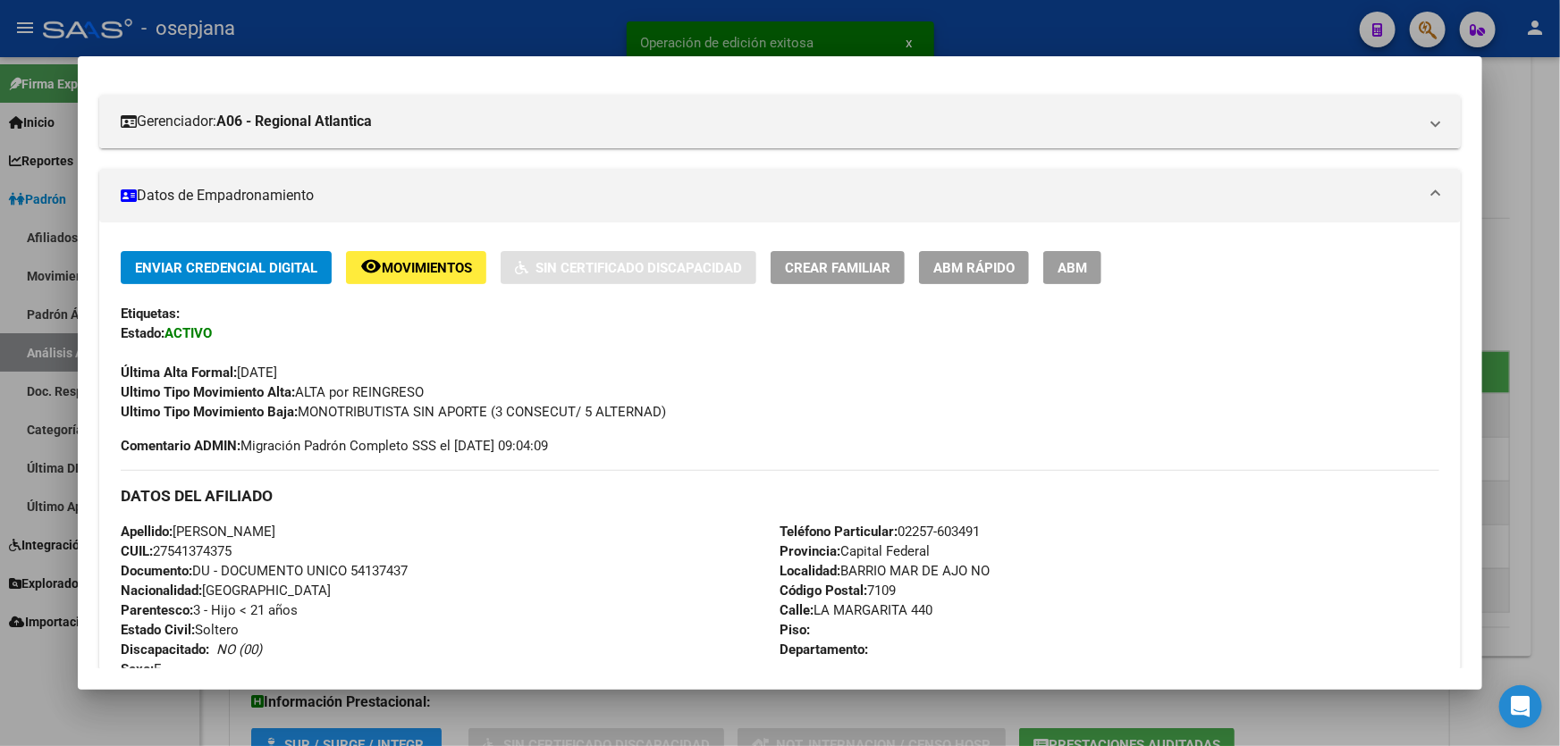
click at [1004, 267] on span "ABM Rápido" at bounding box center [973, 268] width 81 height 16
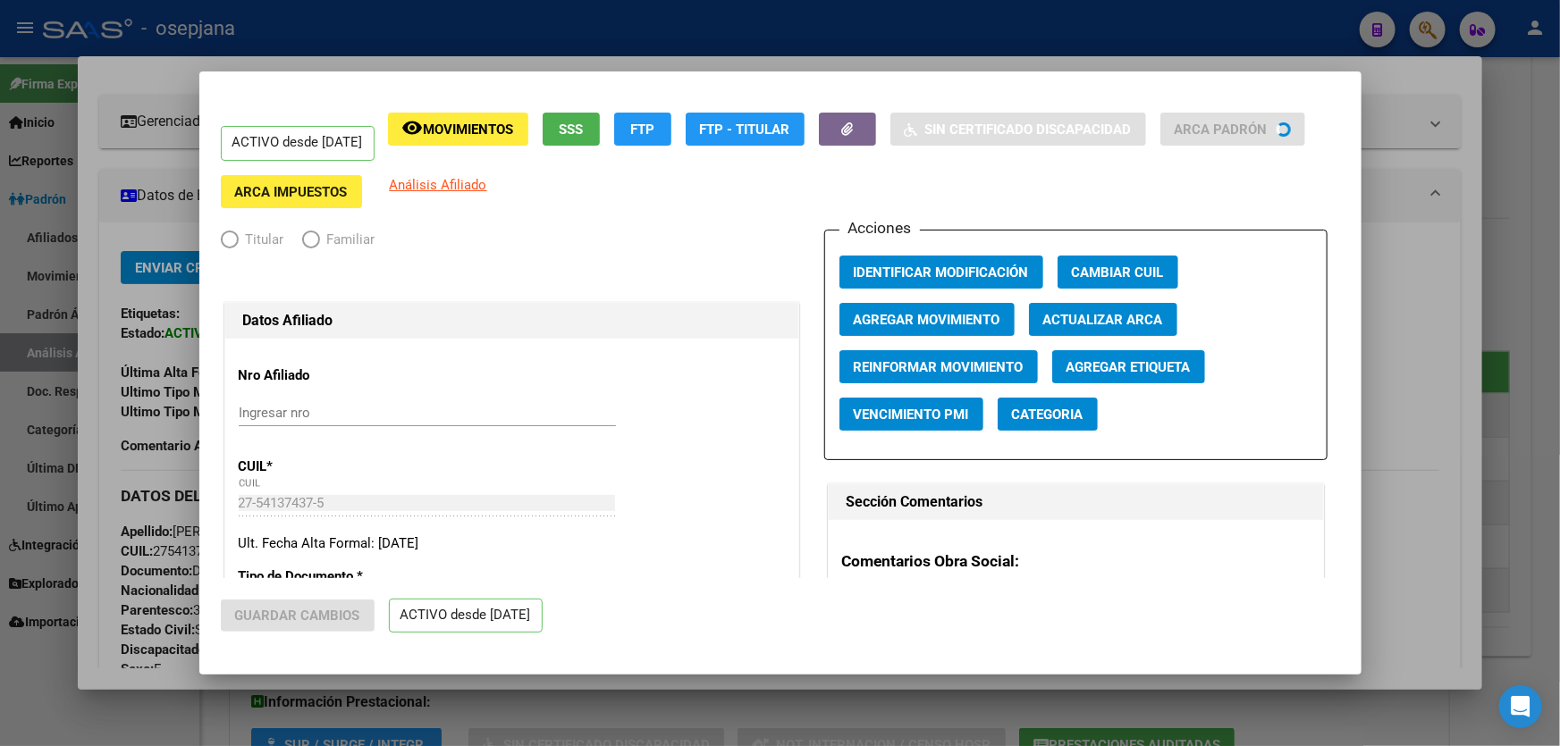
radio input "true"
type input "30-66640848-5"
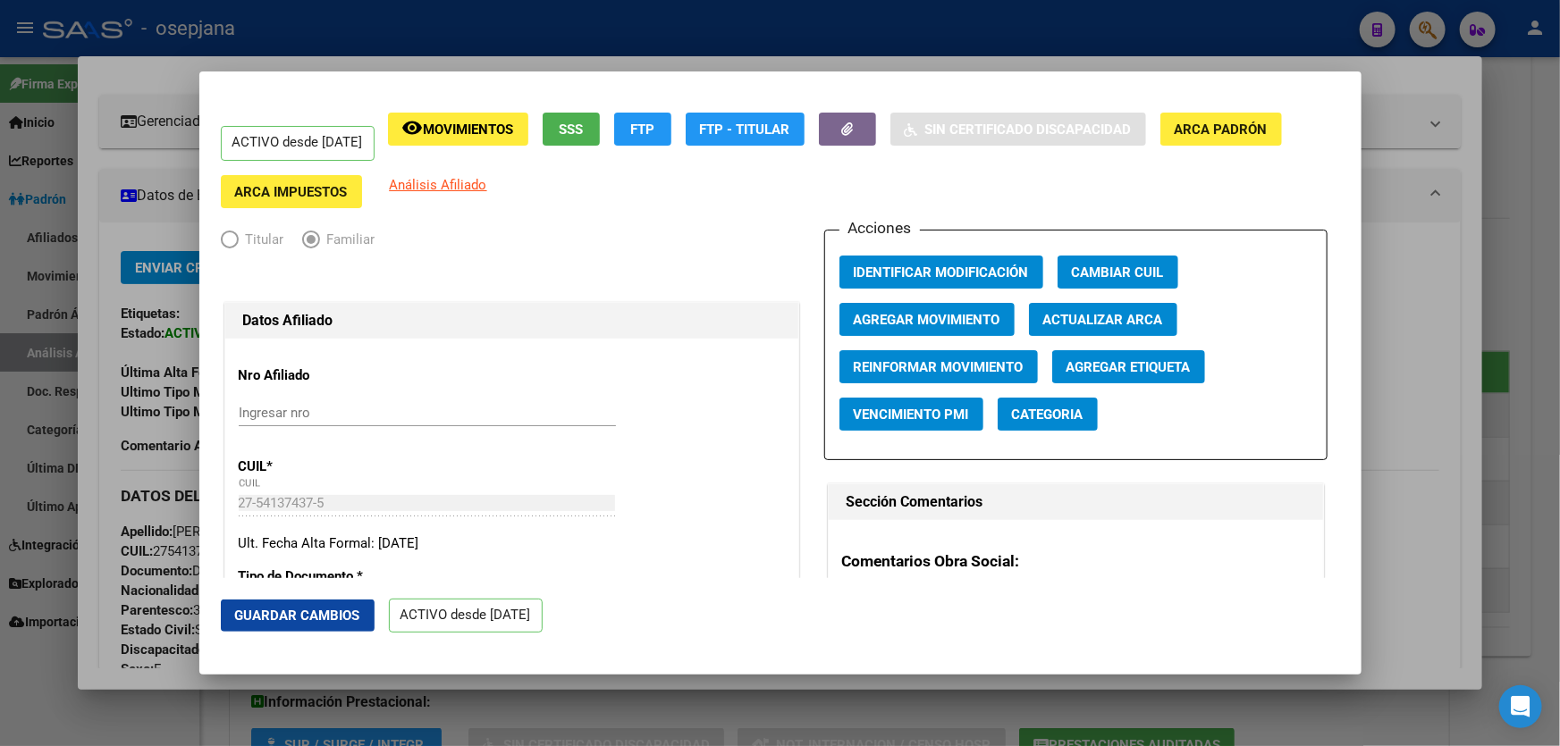
click at [1120, 313] on span "Actualizar ARCA" at bounding box center [1103, 320] width 120 height 16
type input "[PERSON_NAME]"
type input "MAR DE AJØ"
type input "LA MARGARITA"
type input "440"
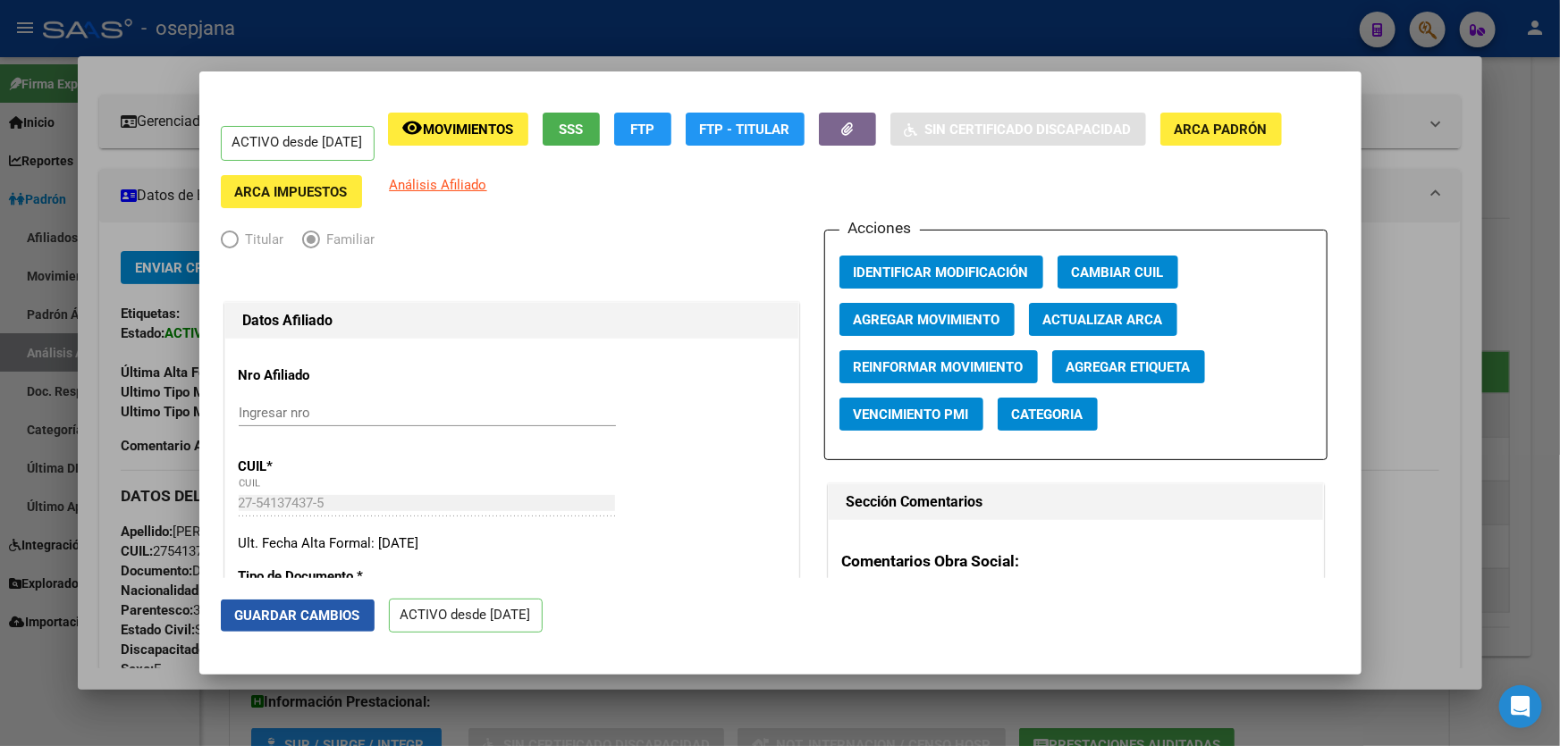
click at [310, 615] on span "Guardar Cambios" at bounding box center [297, 616] width 125 height 16
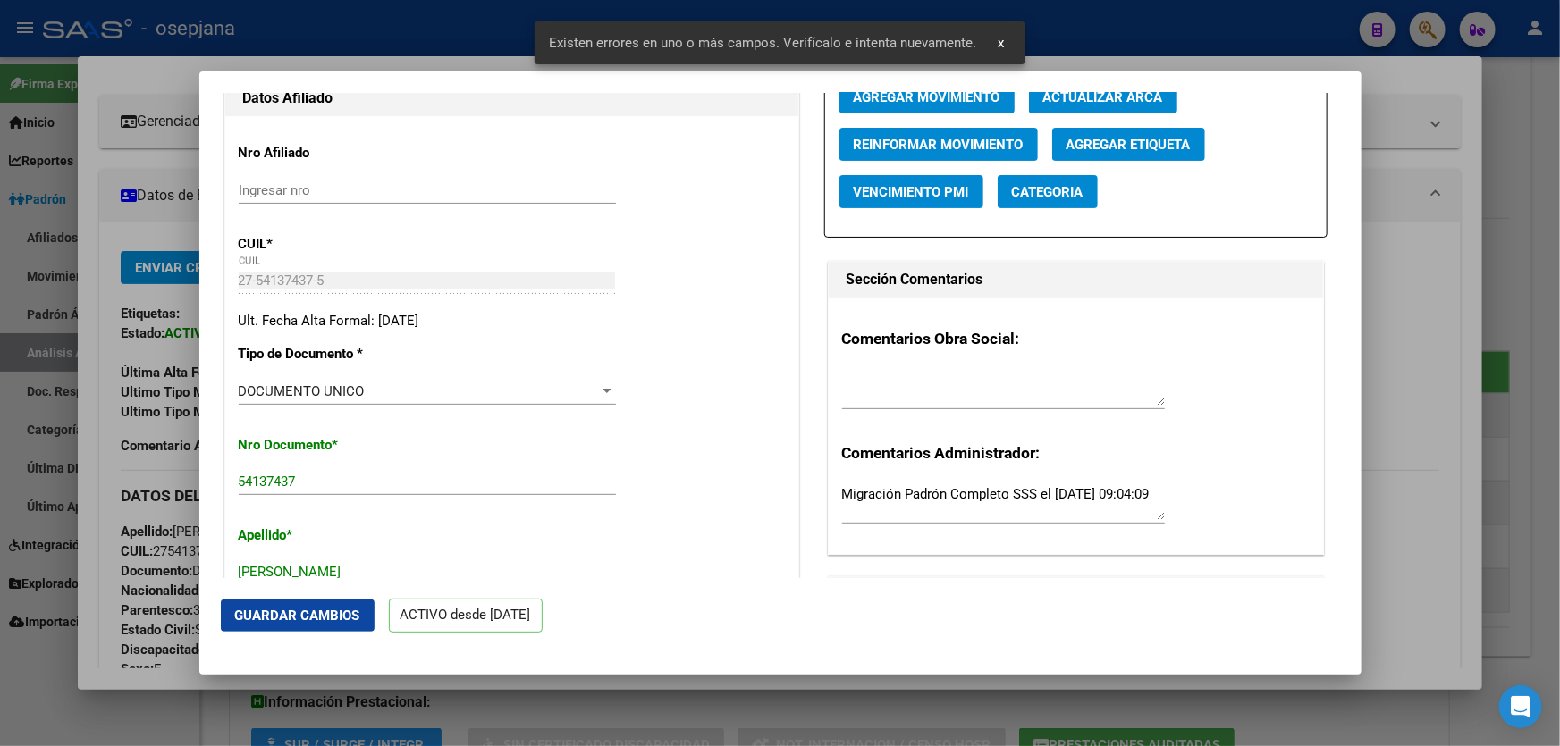
scroll to position [487, 0]
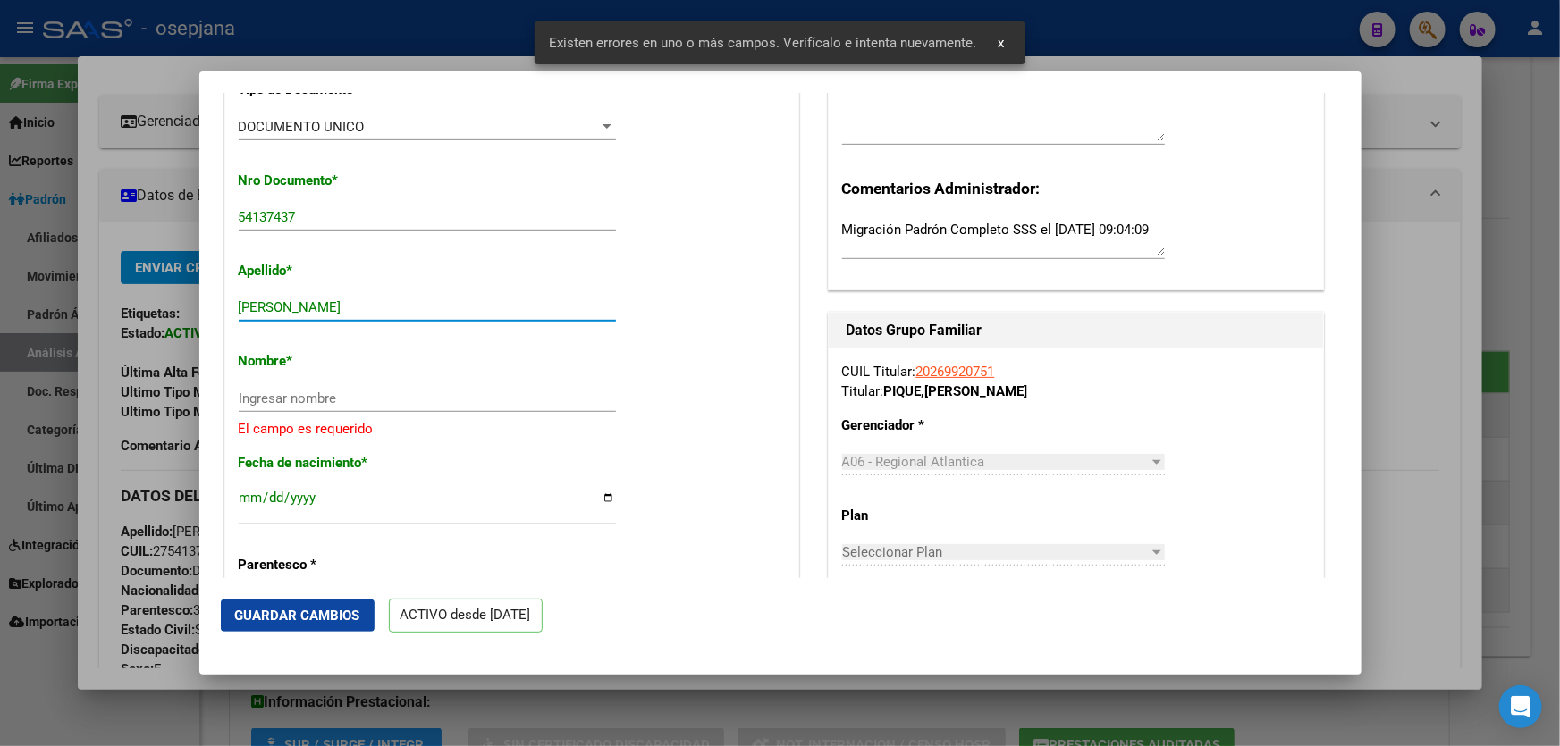
drag, startPoint x: 282, startPoint y: 304, endPoint x: 437, endPoint y: 305, distance: 154.7
click at [437, 305] on input "[PERSON_NAME]" at bounding box center [427, 307] width 377 height 16
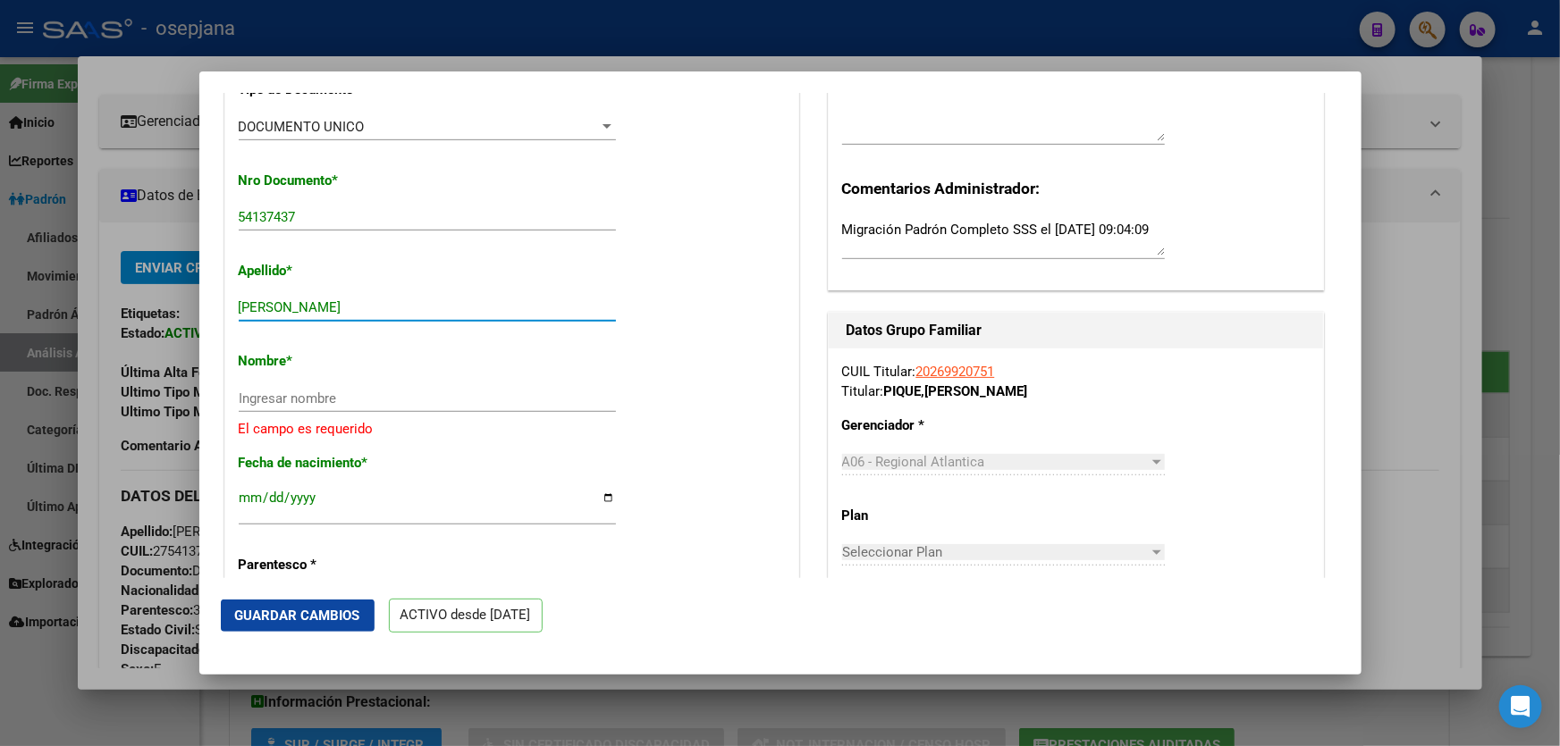
drag, startPoint x: 349, startPoint y: 296, endPoint x: 322, endPoint y: 299, distance: 27.1
click at [322, 299] on input "[PERSON_NAME]" at bounding box center [427, 307] width 377 height 16
drag, startPoint x: 279, startPoint y: 305, endPoint x: 451, endPoint y: 308, distance: 171.7
click at [451, 307] on input "[PERSON_NAME]" at bounding box center [427, 307] width 377 height 16
type input "PIQUE"
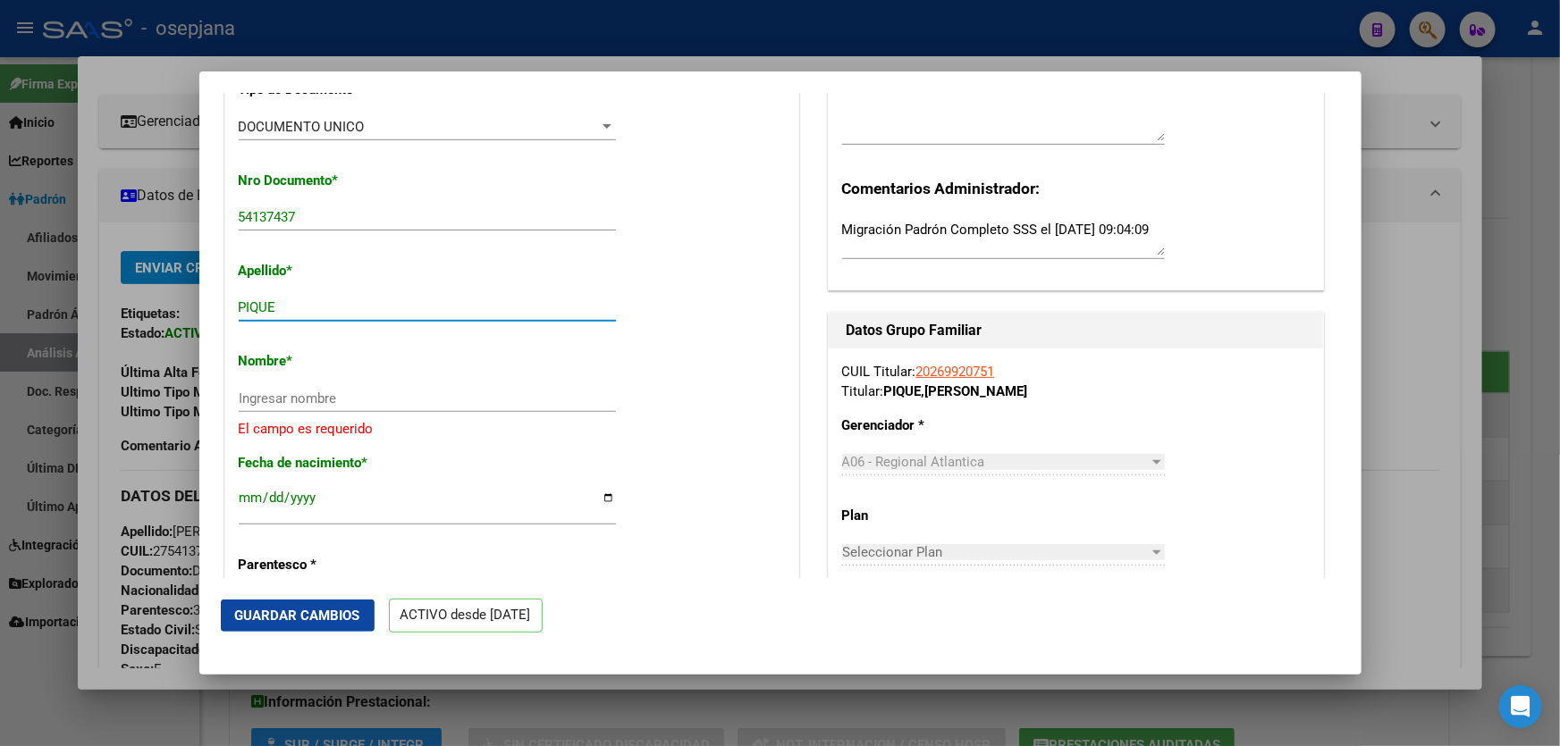
click at [382, 401] on input "Ingresar nombre" at bounding box center [427, 399] width 377 height 16
paste input "[PERSON_NAME]"
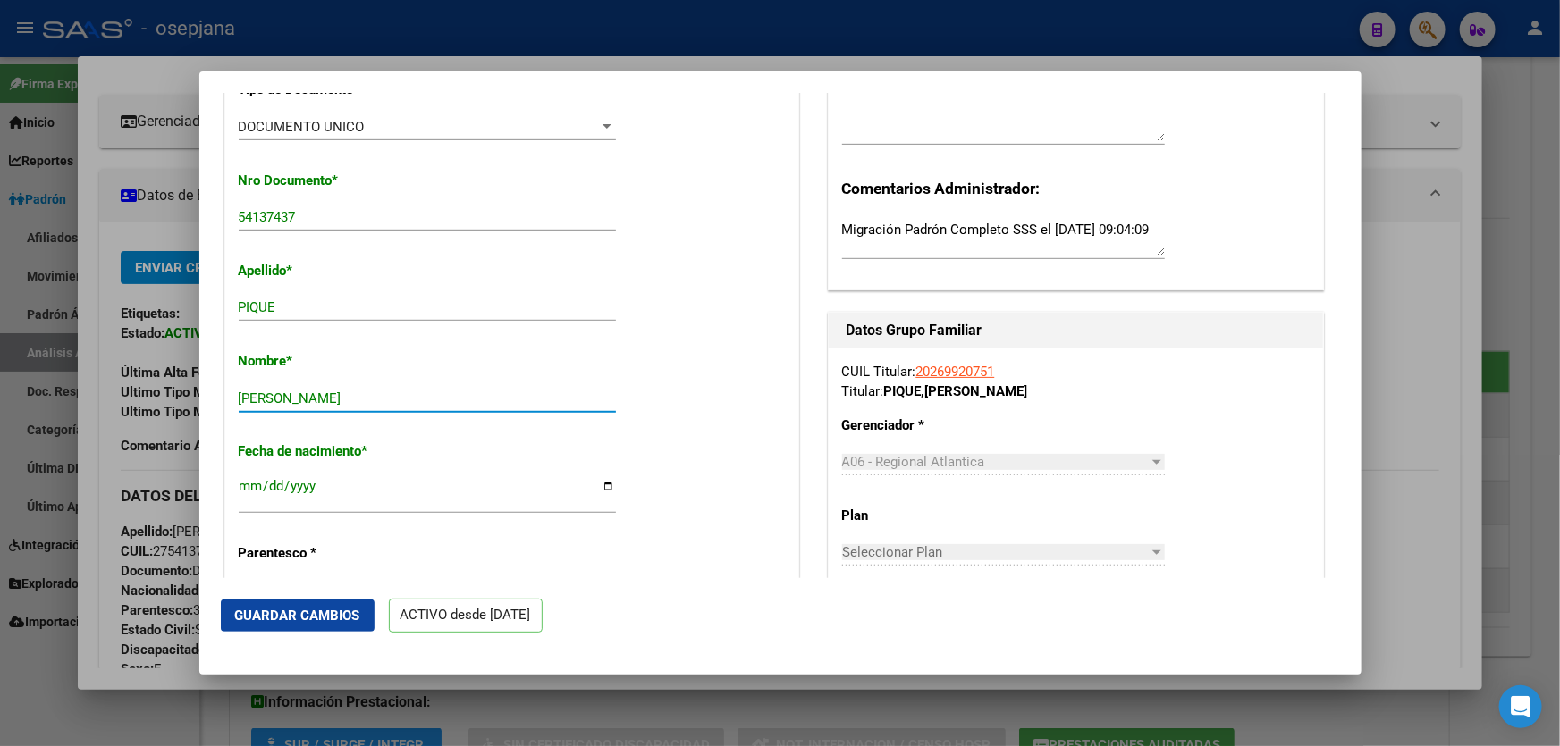
type input "[PERSON_NAME]"
click at [309, 618] on span "Guardar Cambios" at bounding box center [297, 616] width 125 height 16
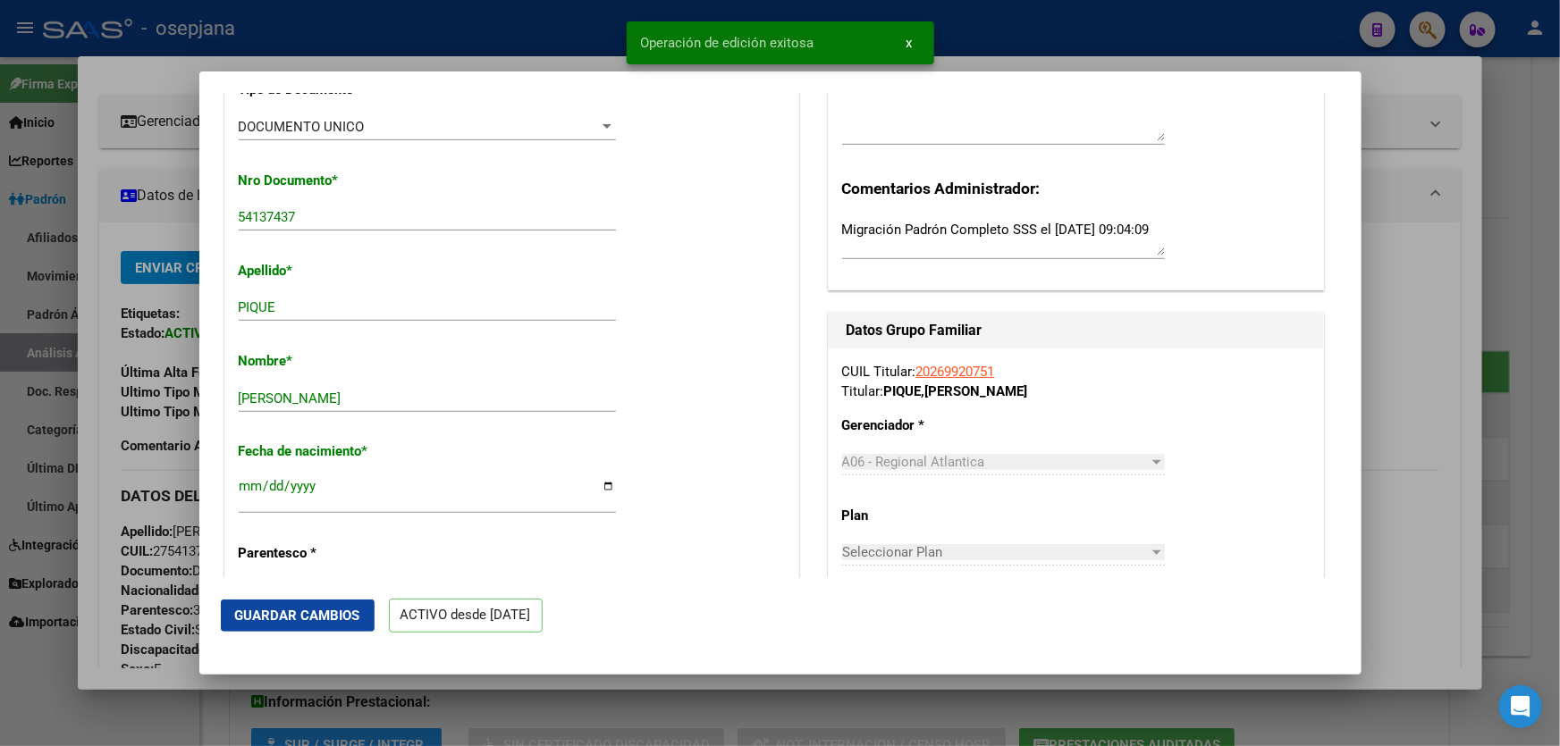
click at [1559, 576] on div at bounding box center [780, 373] width 1560 height 746
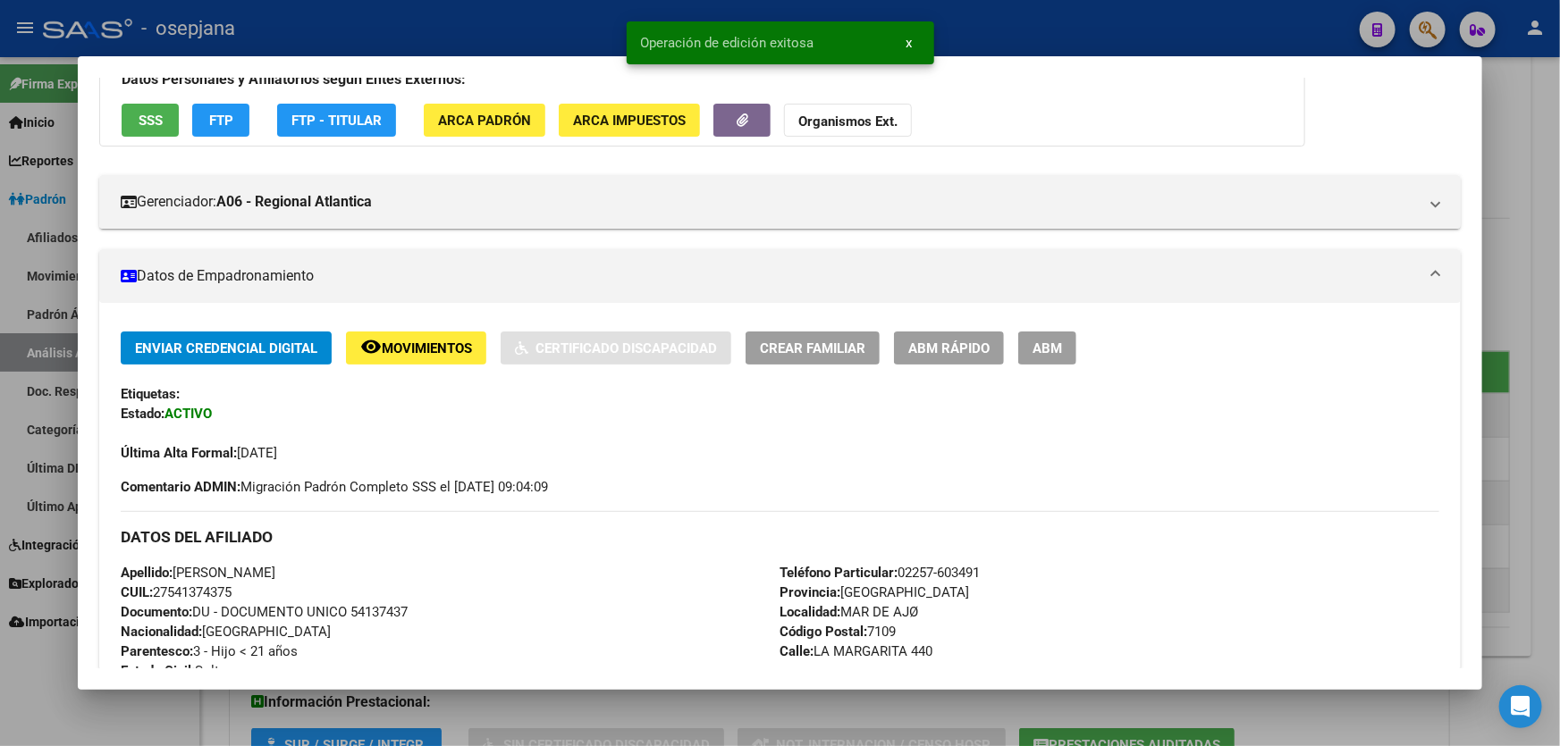
scroll to position [220, 0]
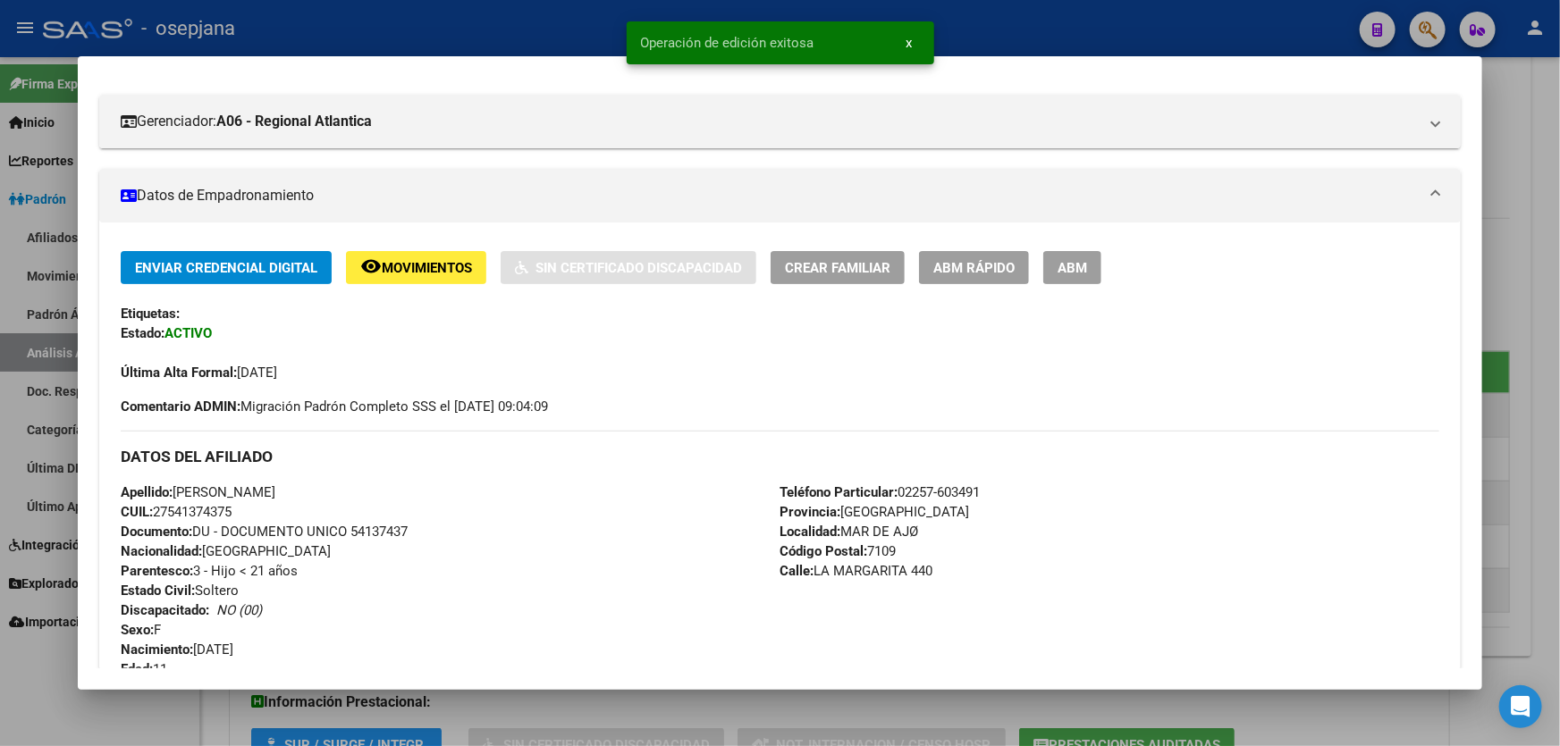
click at [1559, 576] on div at bounding box center [780, 373] width 1560 height 746
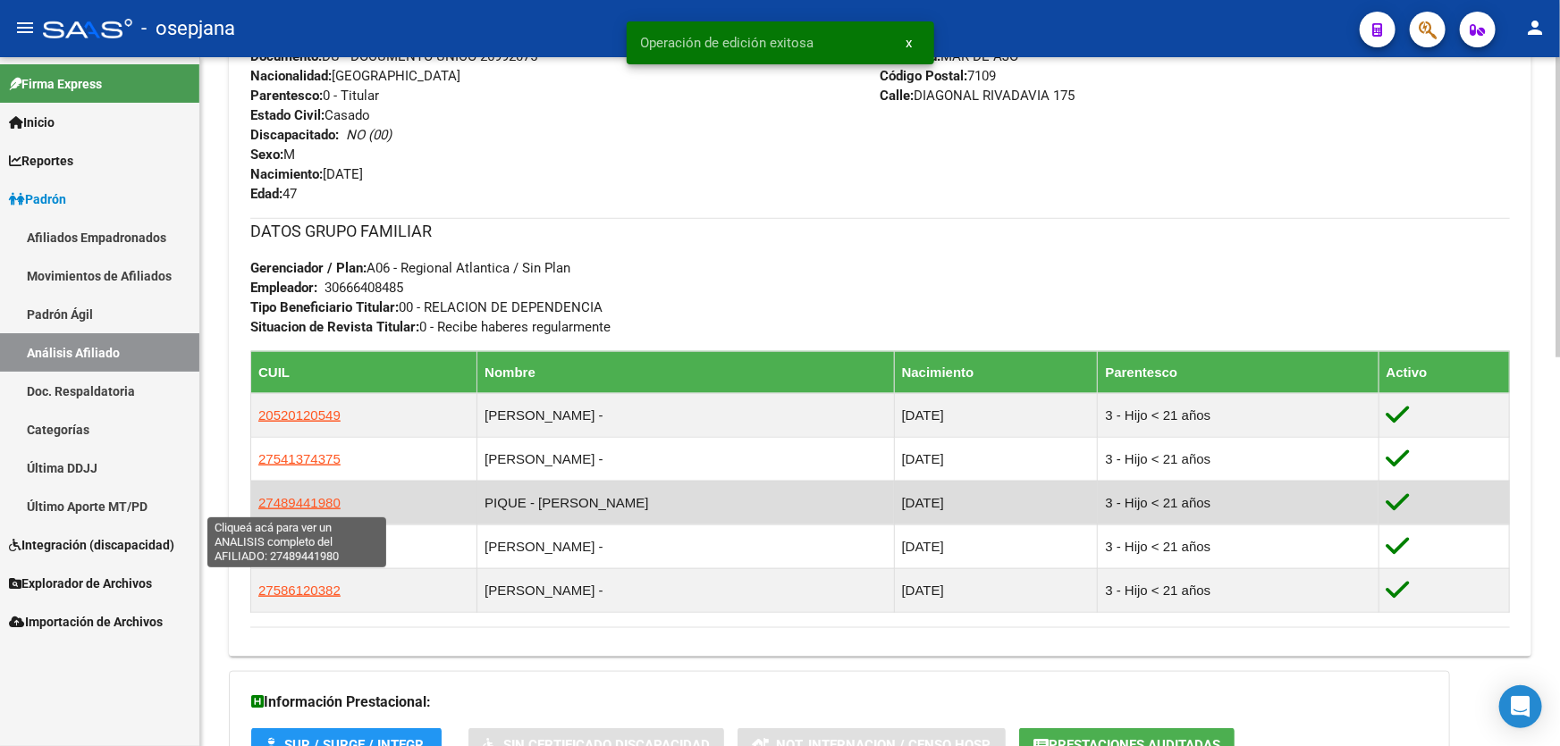
click at [314, 506] on span "27489441980" at bounding box center [299, 502] width 82 height 15
type textarea "27489441980"
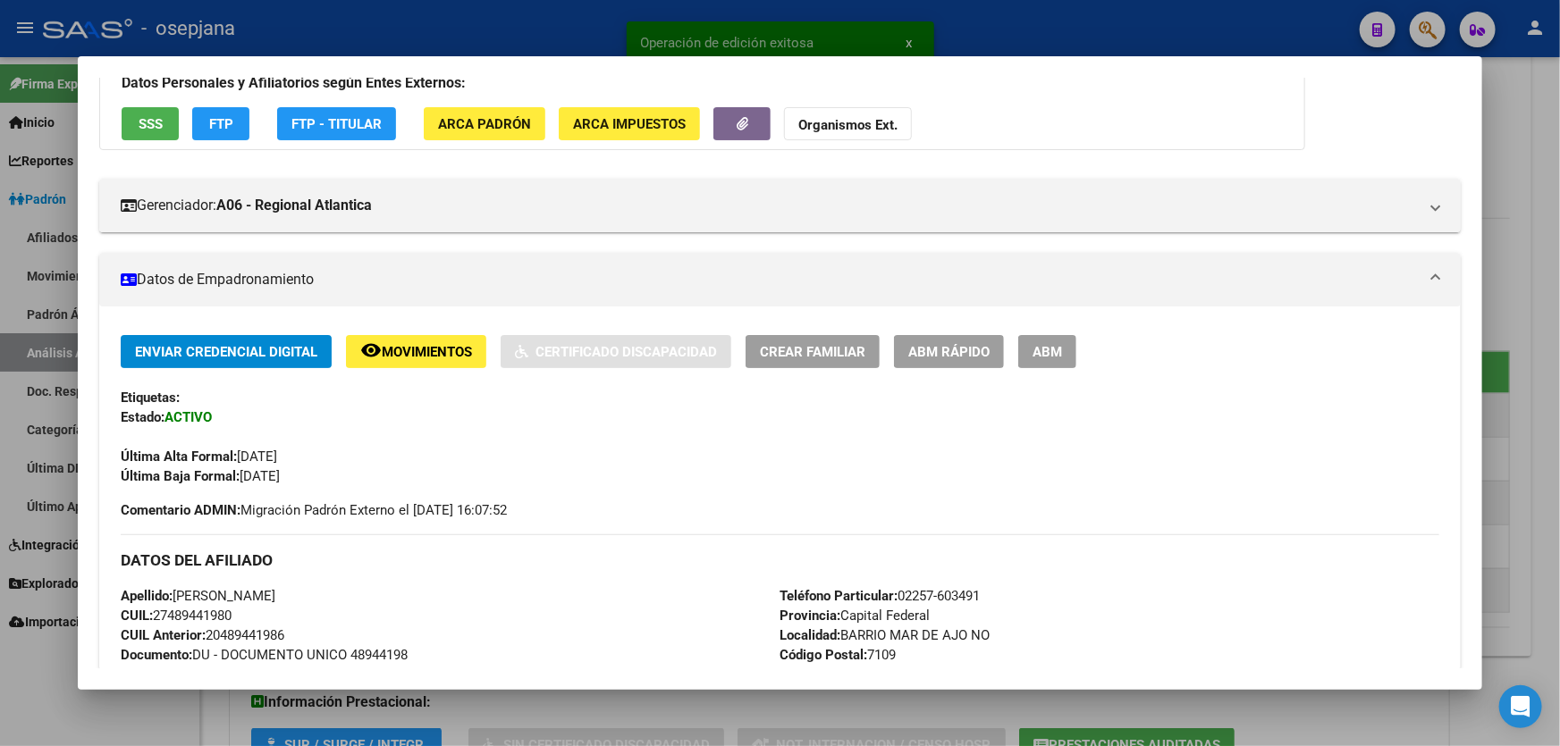
scroll to position [139, 0]
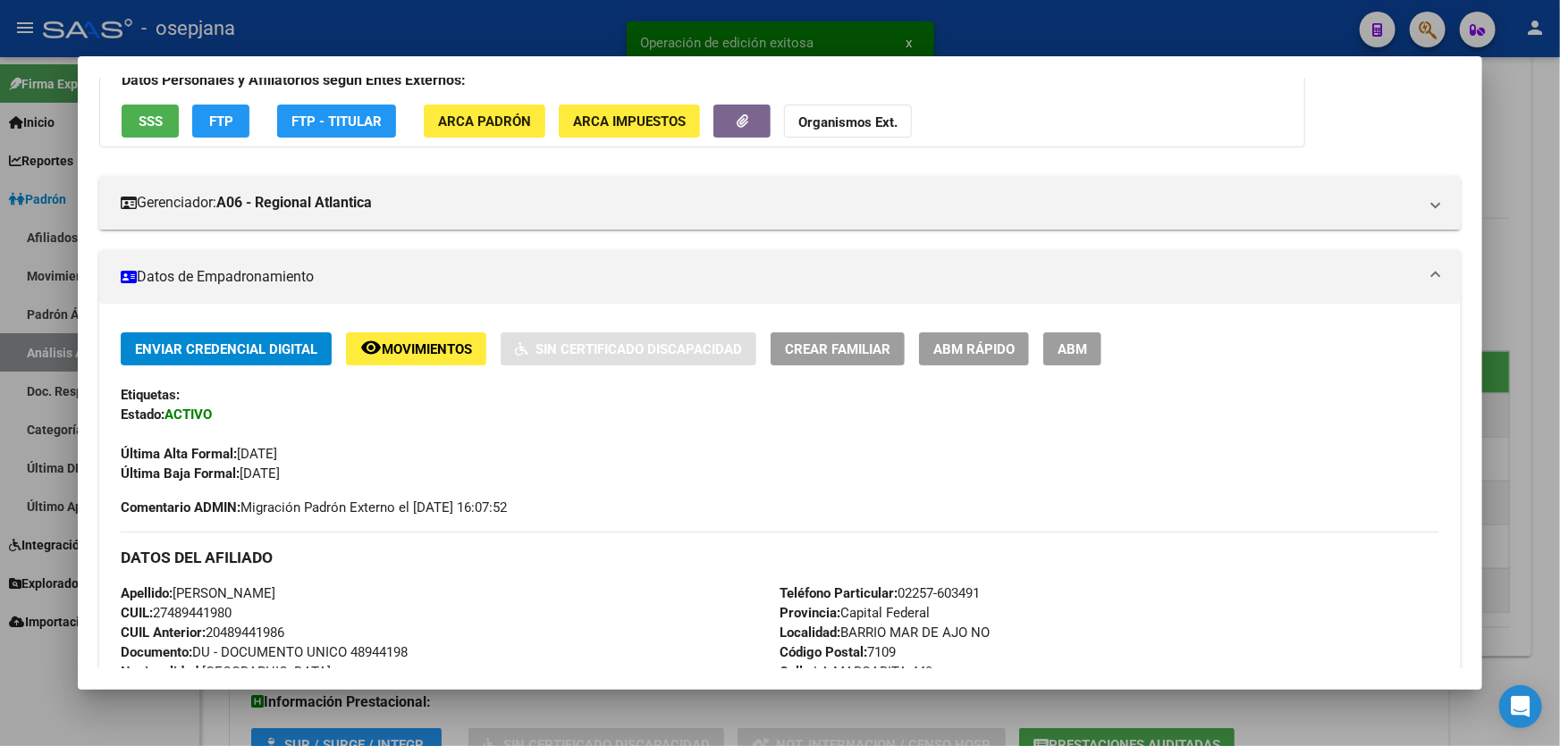
click at [974, 358] on button "ABM Rápido" at bounding box center [974, 349] width 110 height 33
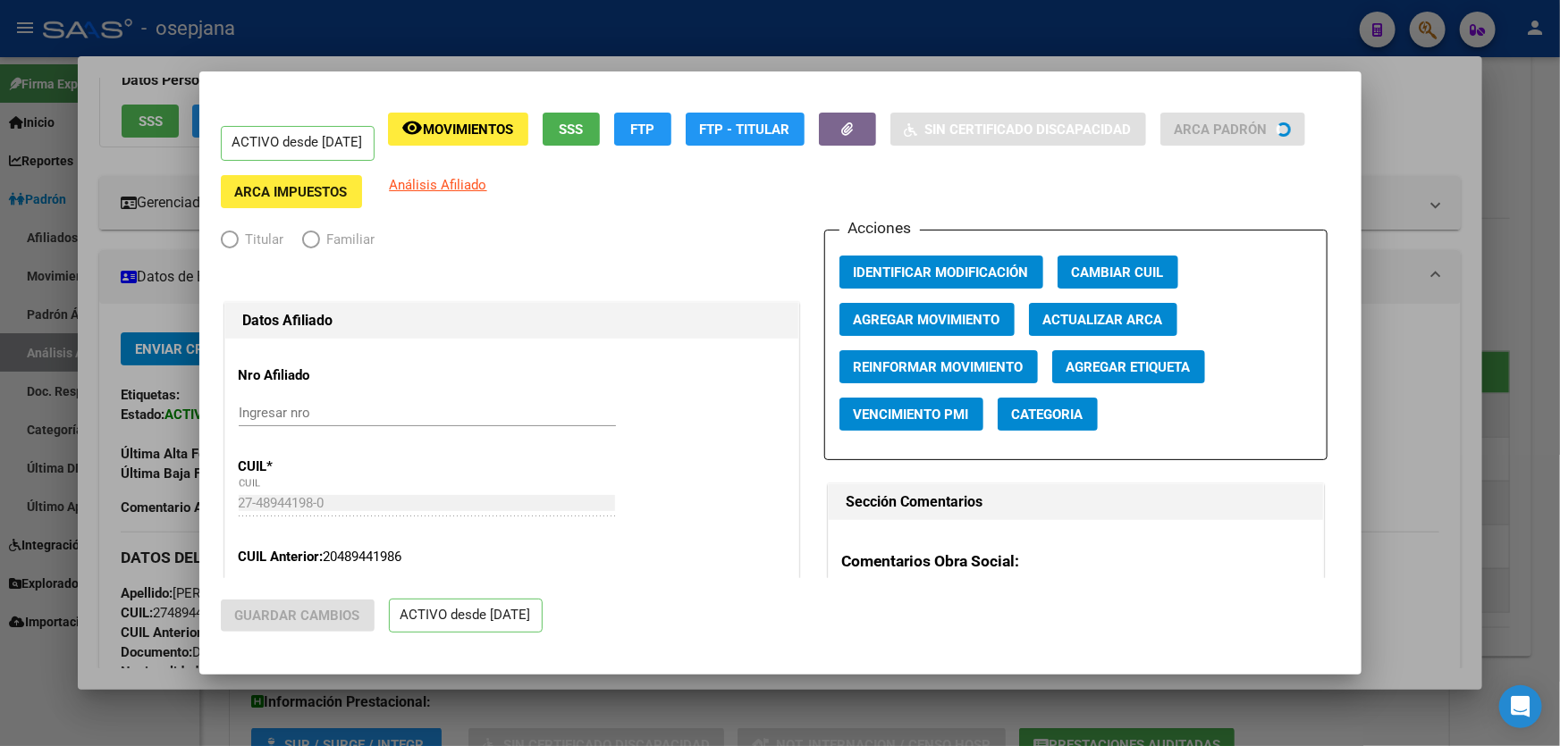
radio input "true"
type input "30-66640848-5"
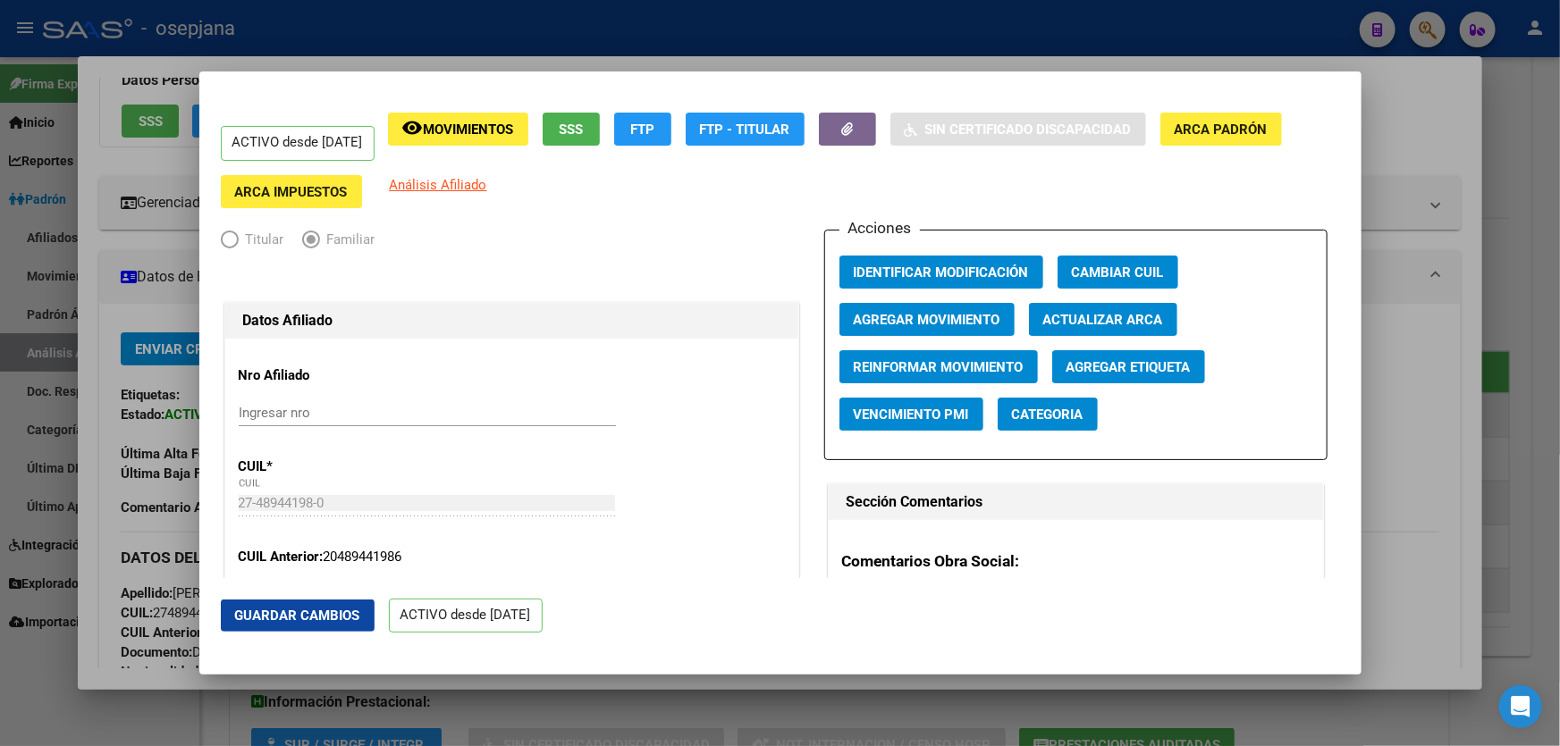
click at [1104, 314] on span "Actualizar ARCA" at bounding box center [1103, 320] width 120 height 16
type input "PIQUE"
type input "[PERSON_NAME]"
type input "MAR DE AJO"
type input "7111"
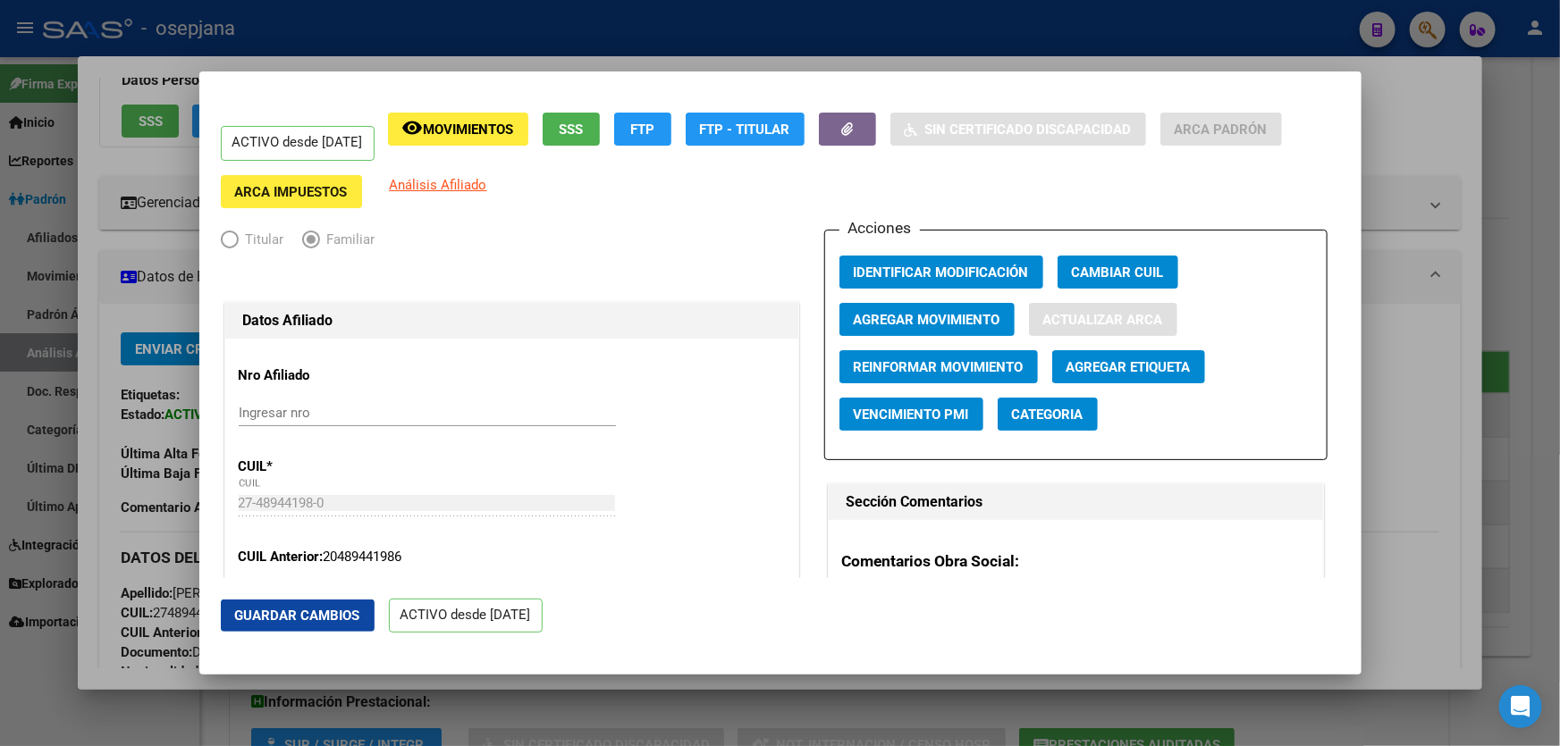
type input "LA MARGARITA"
click at [300, 603] on button "Guardar Cambios" at bounding box center [298, 616] width 154 height 32
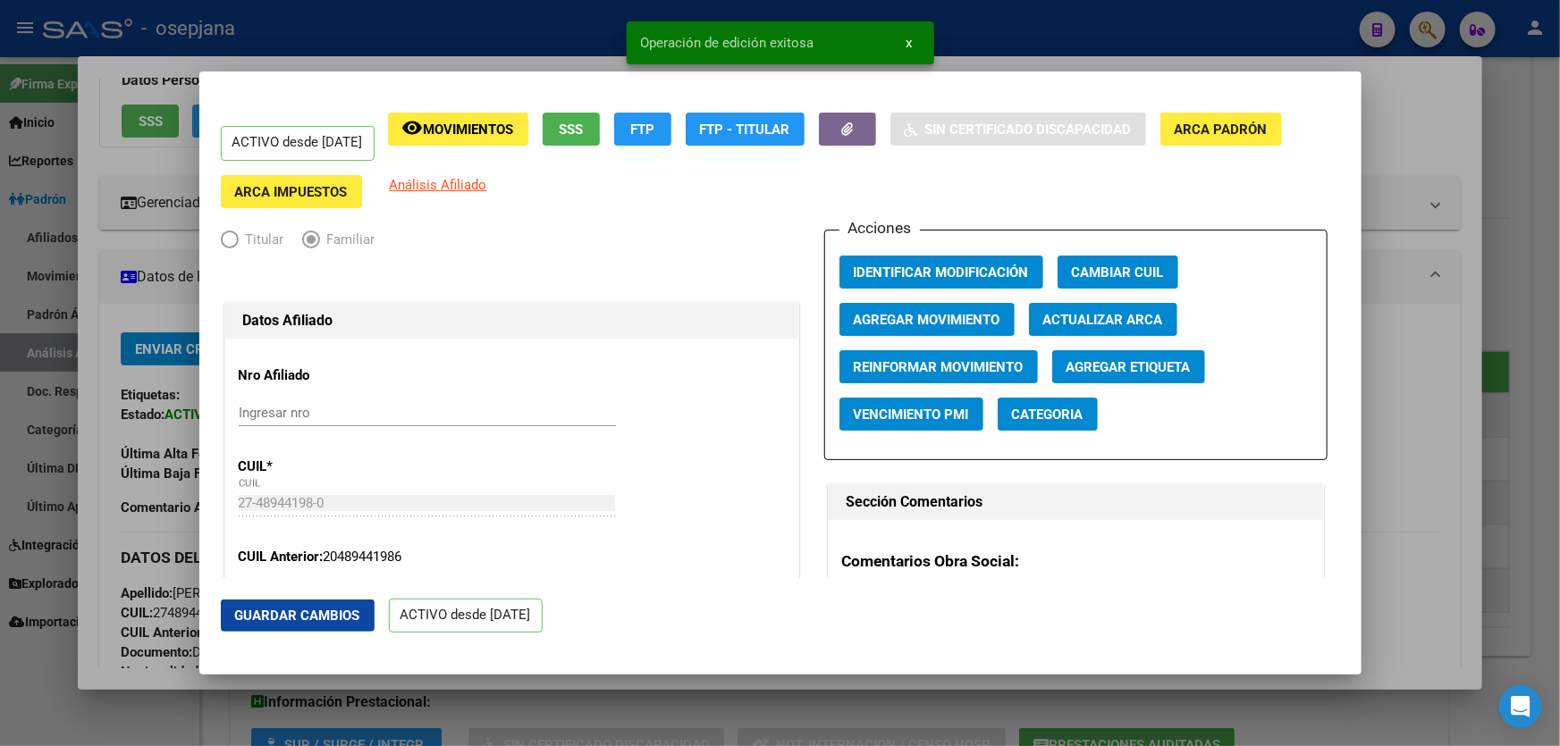
click at [1559, 433] on div at bounding box center [780, 373] width 1560 height 746
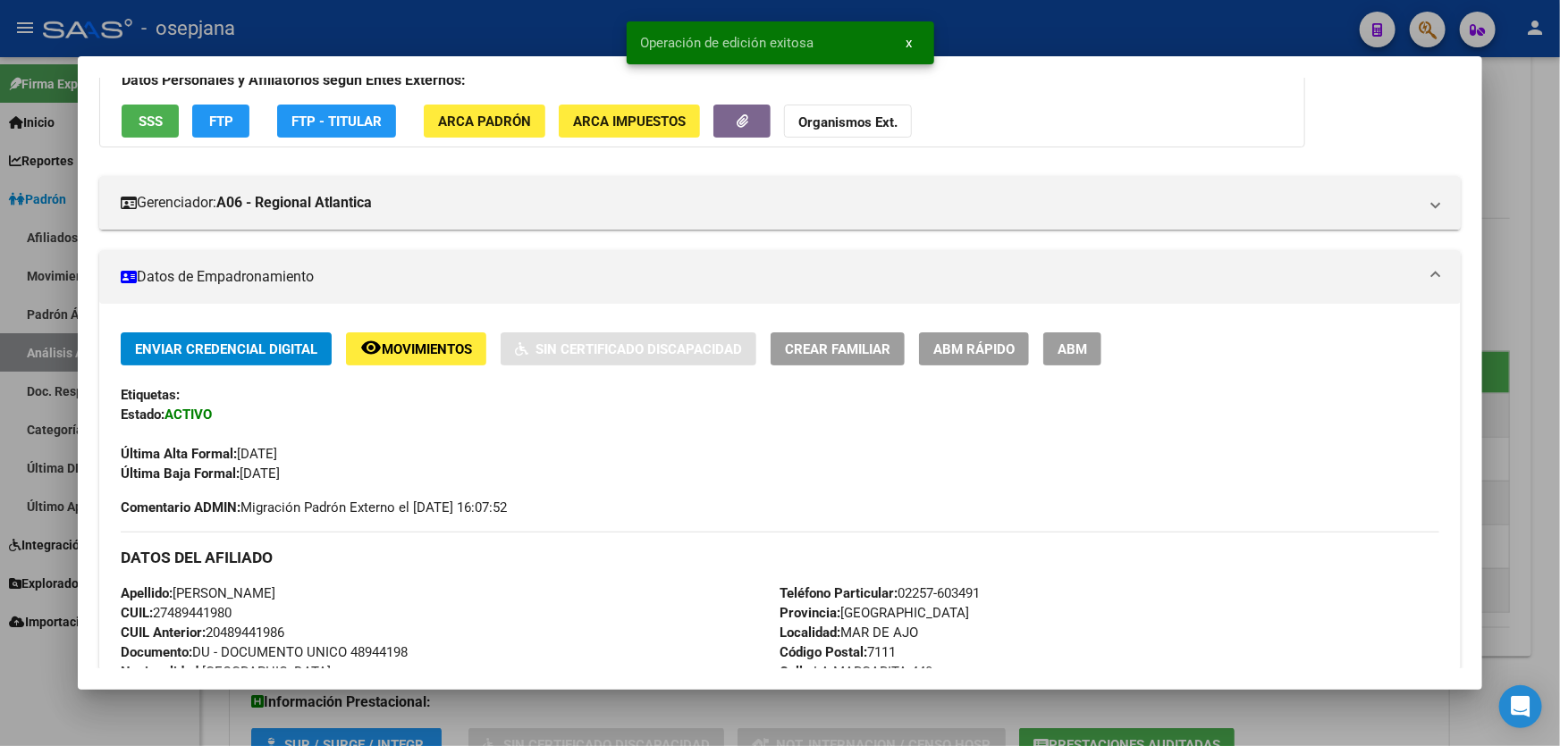
click at [1559, 433] on div at bounding box center [780, 373] width 1560 height 746
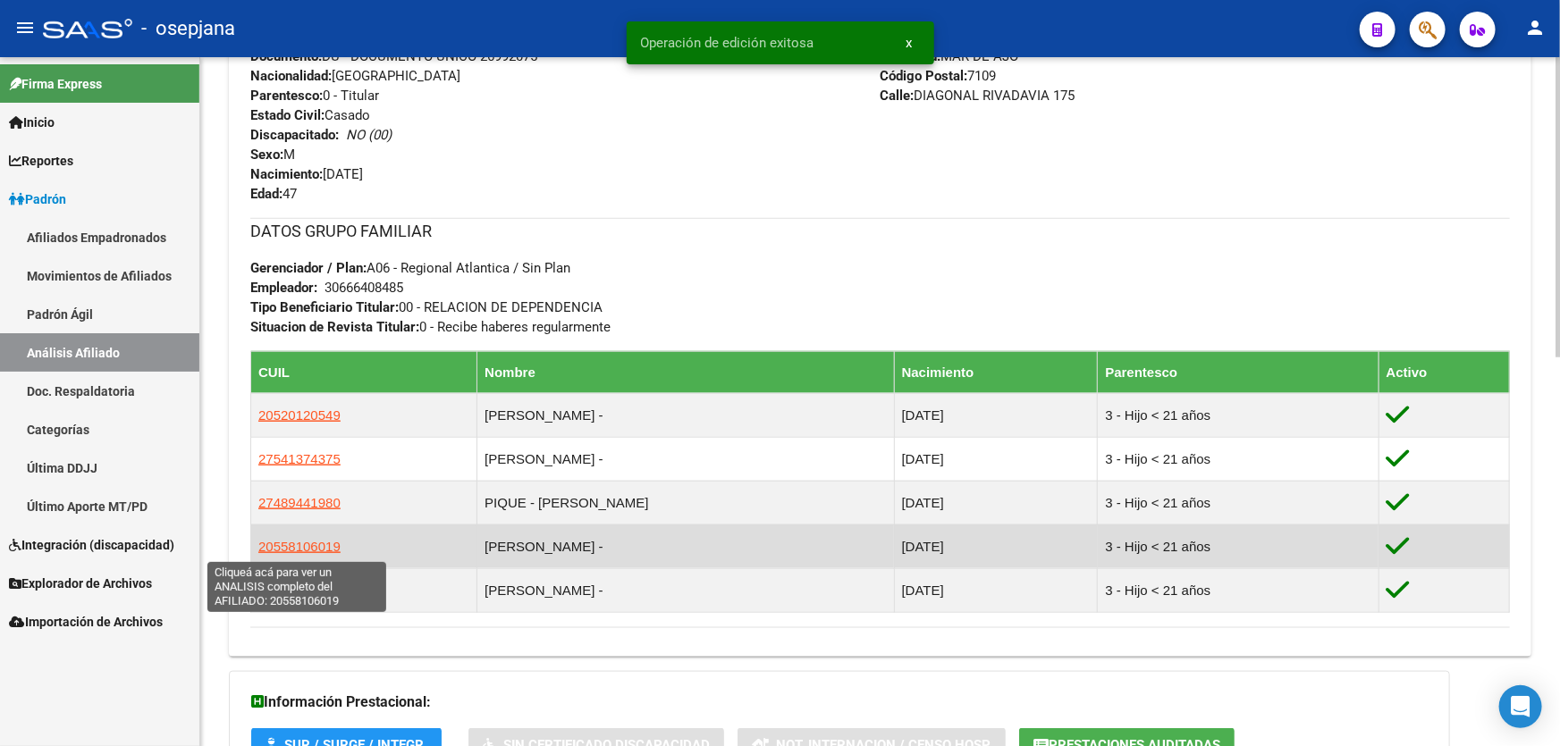
click at [304, 540] on span "20558106019" at bounding box center [299, 546] width 82 height 15
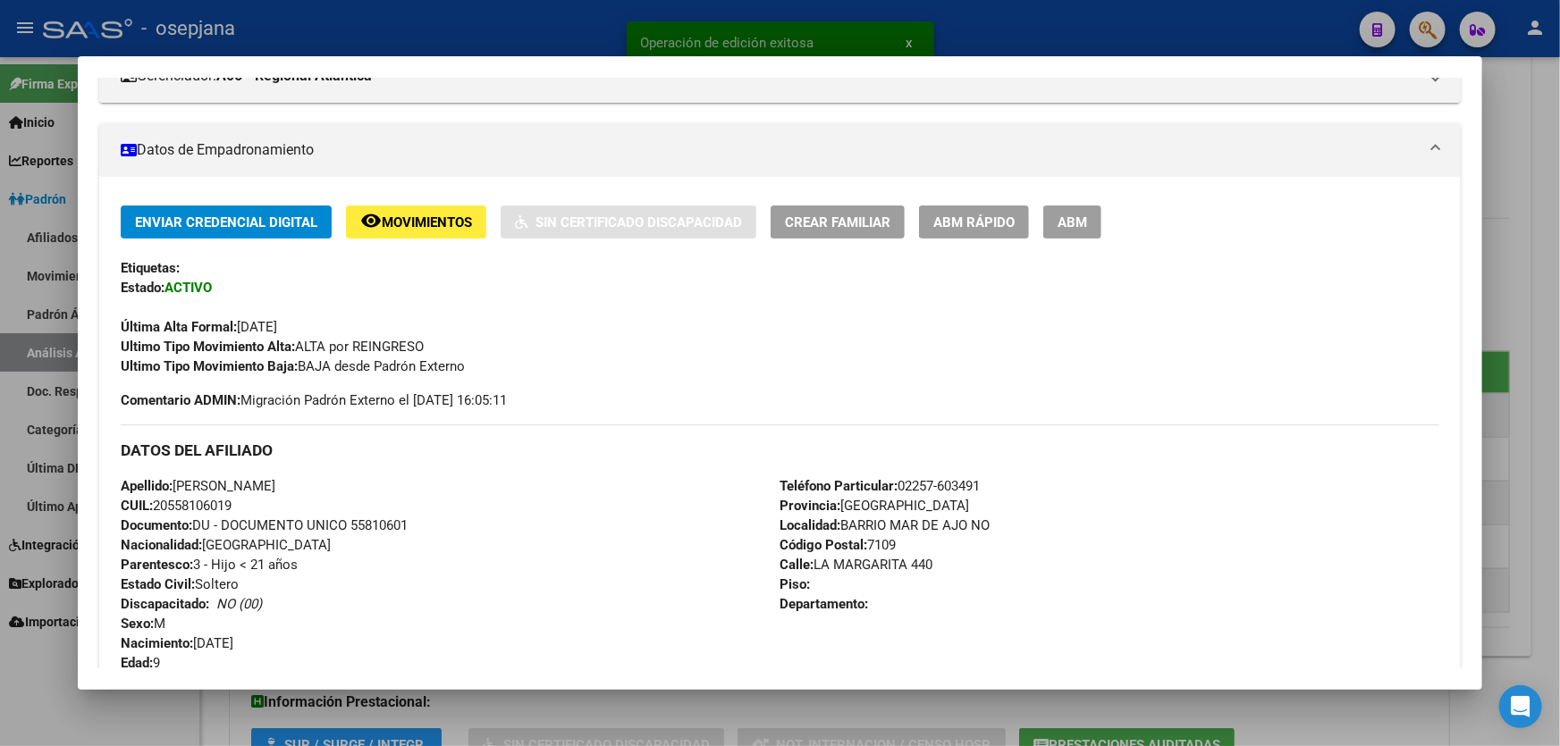
scroll to position [301, 0]
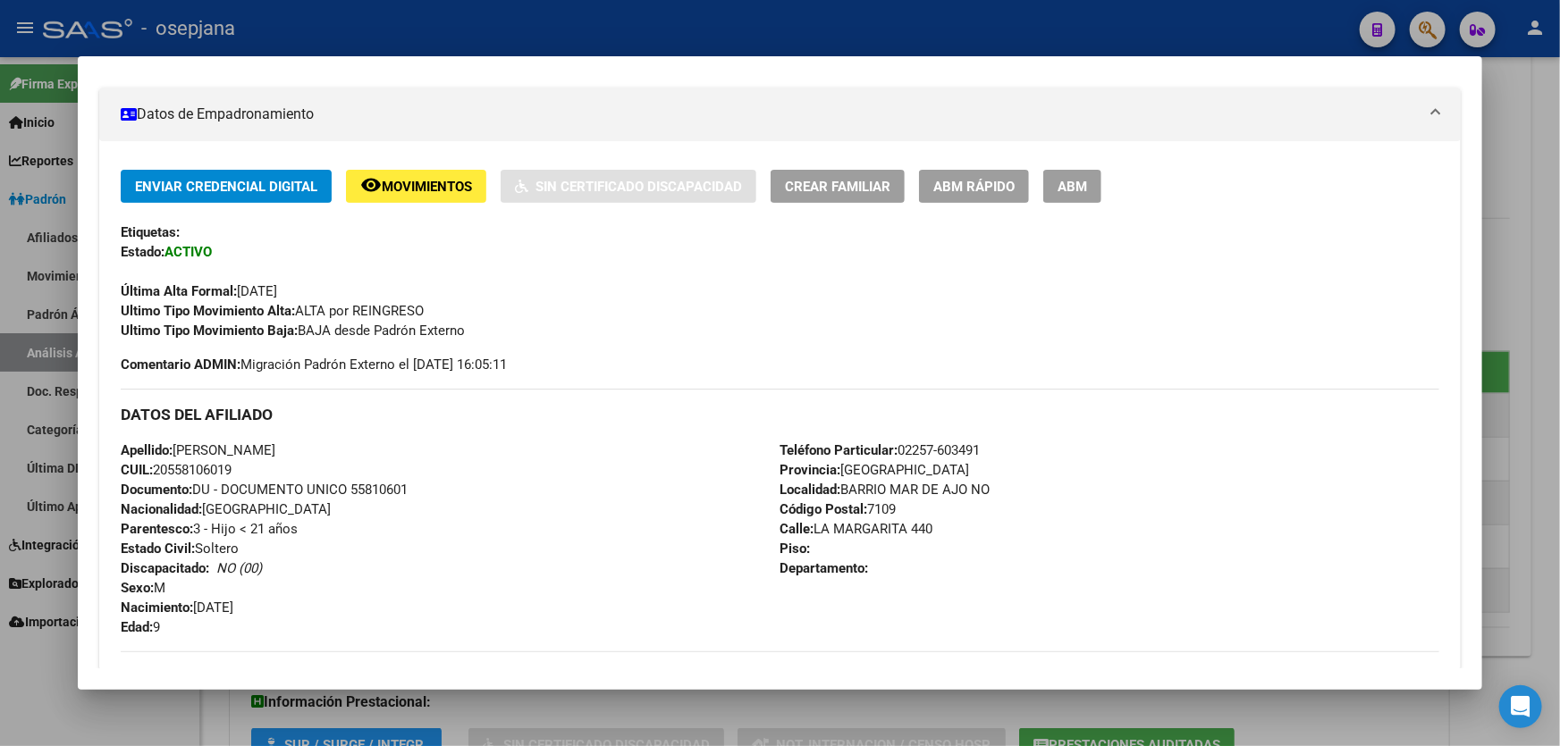
click at [1559, 284] on div at bounding box center [780, 373] width 1560 height 746
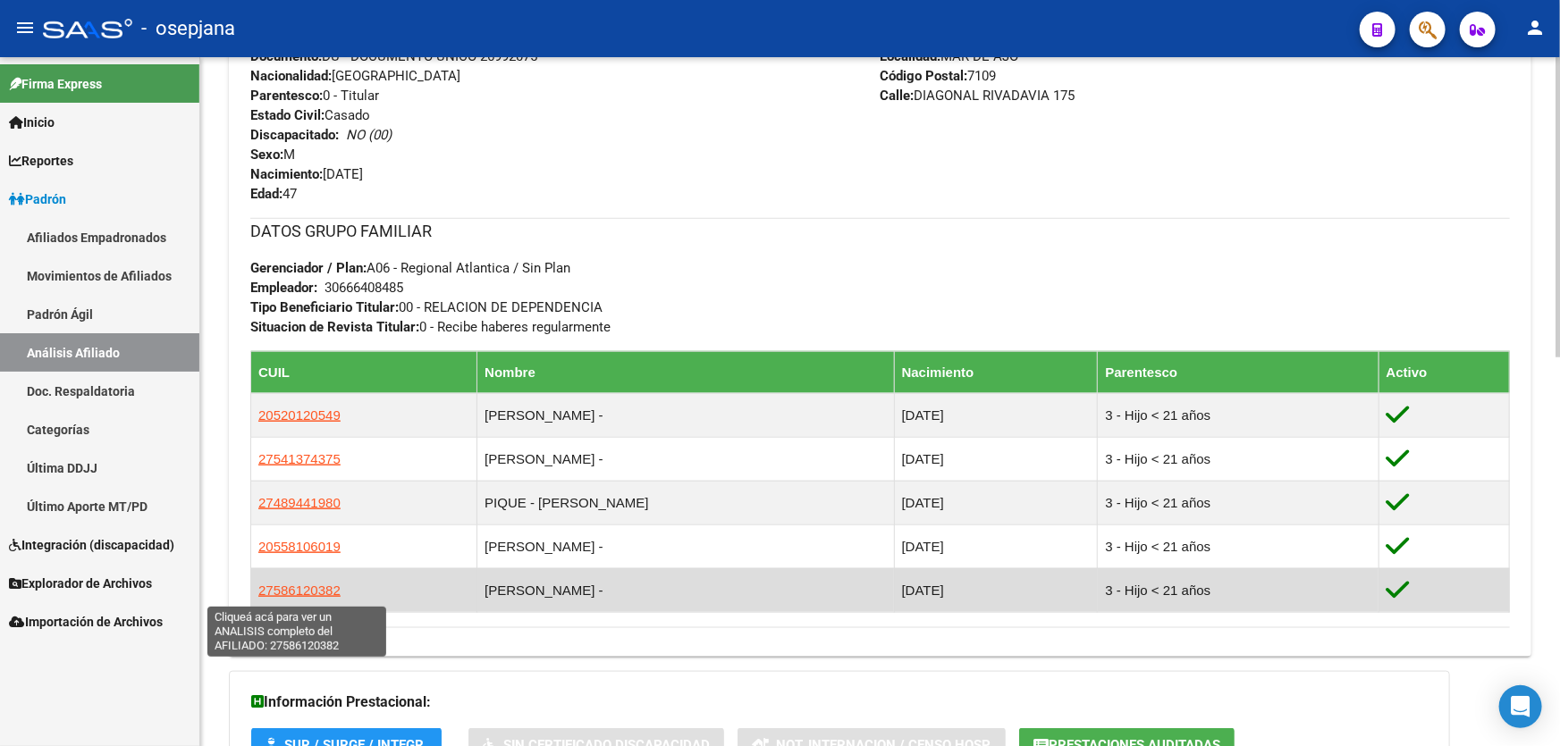
click at [304, 583] on span "27586120382" at bounding box center [299, 590] width 82 height 15
type textarea "27586120382"
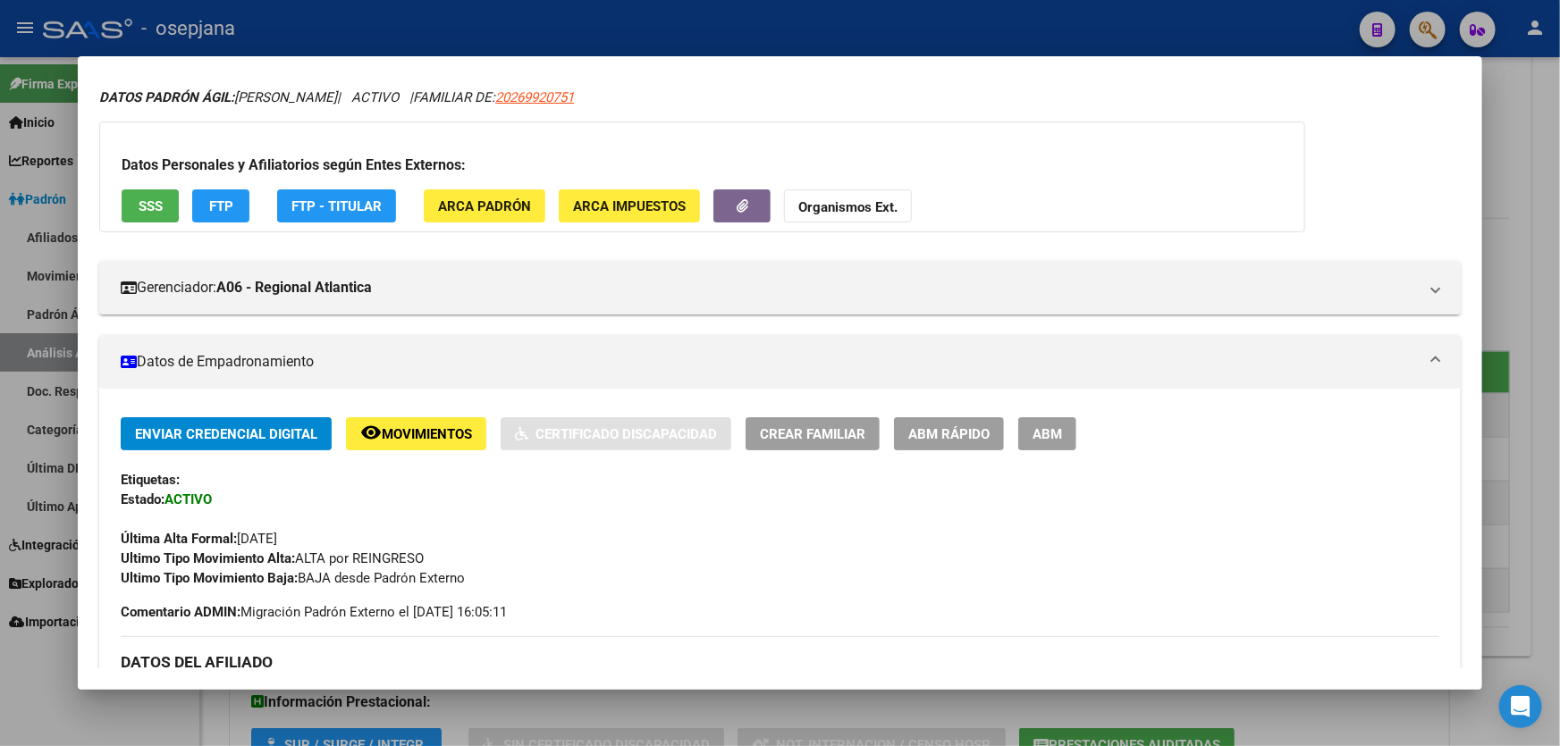
scroll to position [220, 0]
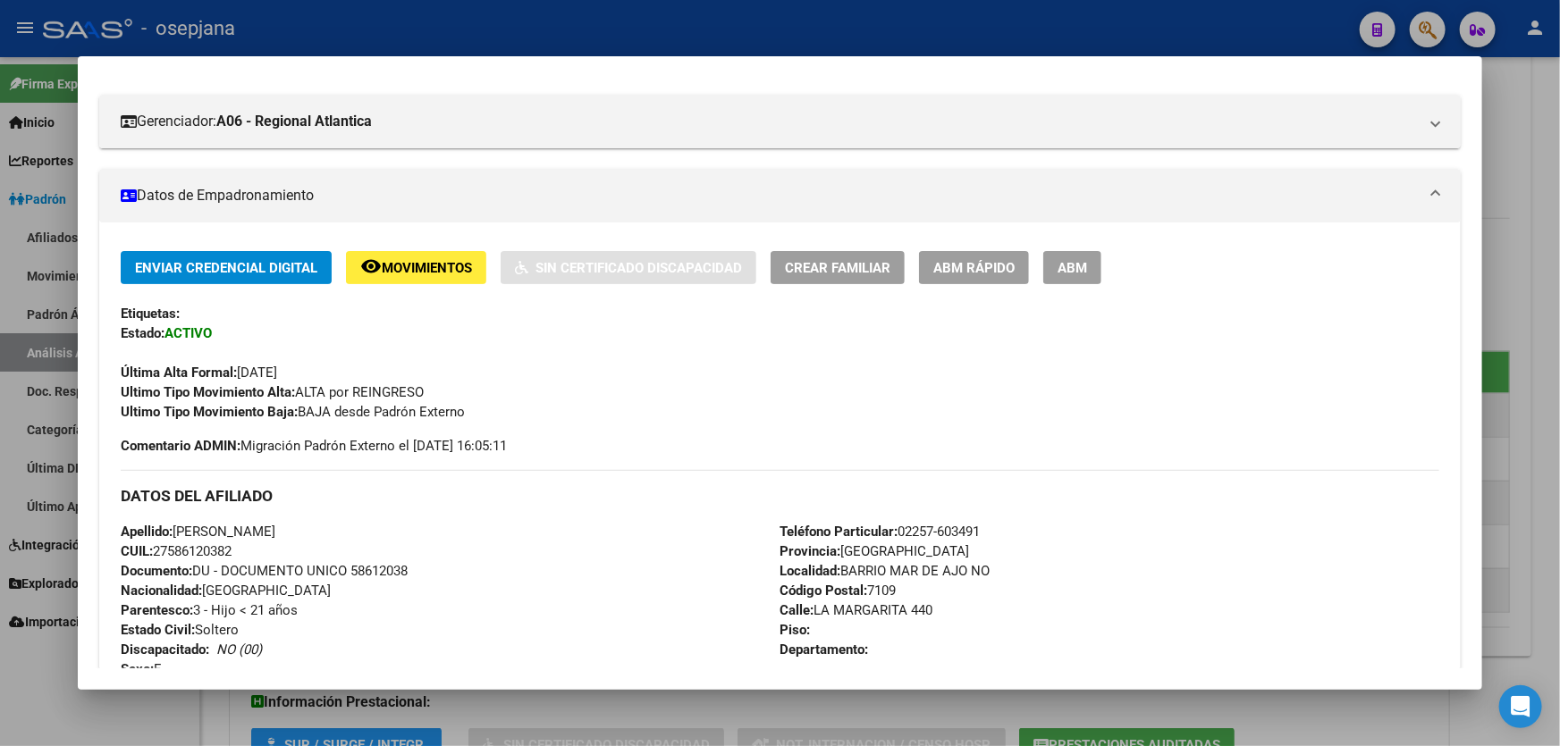
click at [1559, 336] on div at bounding box center [780, 373] width 1560 height 746
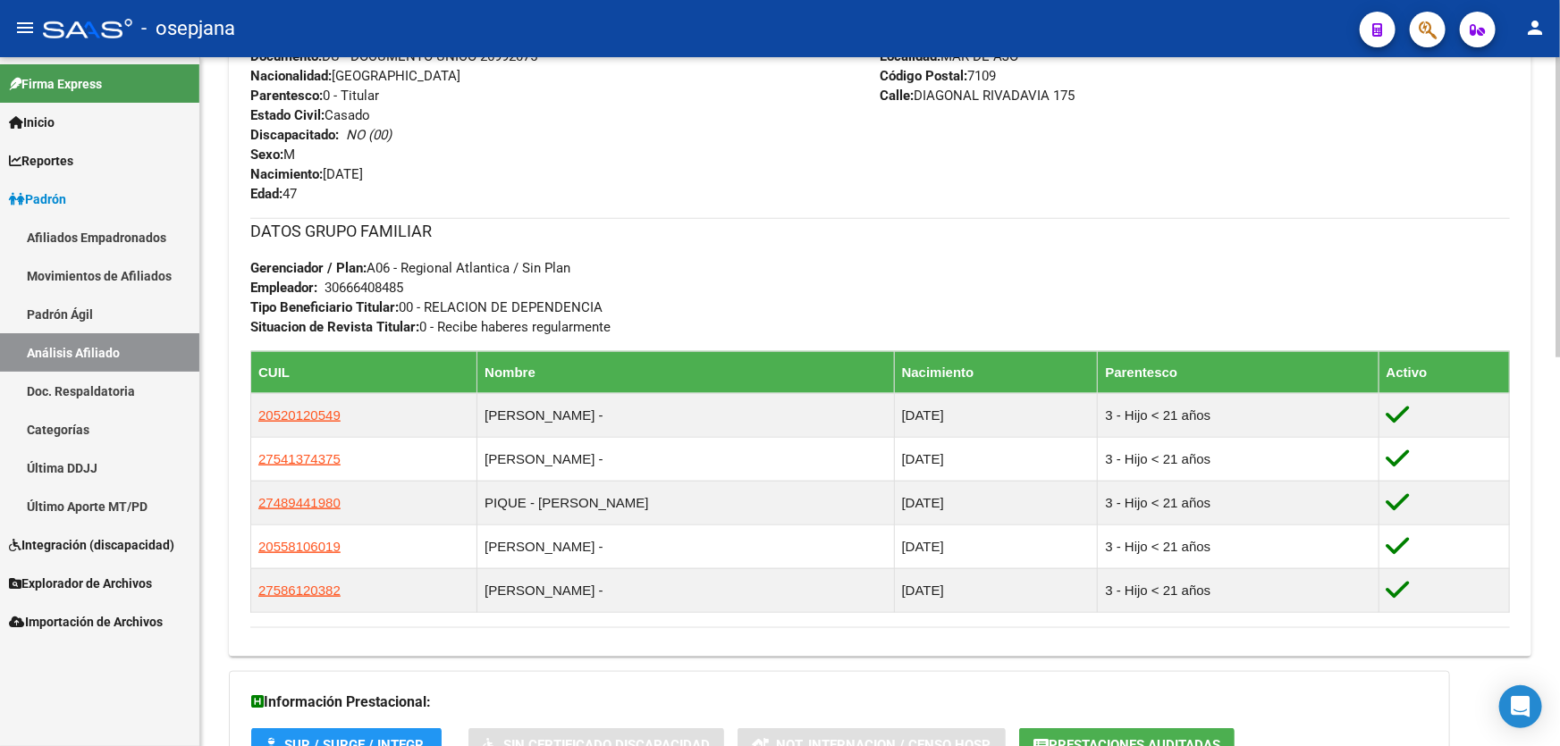
scroll to position [889, 0]
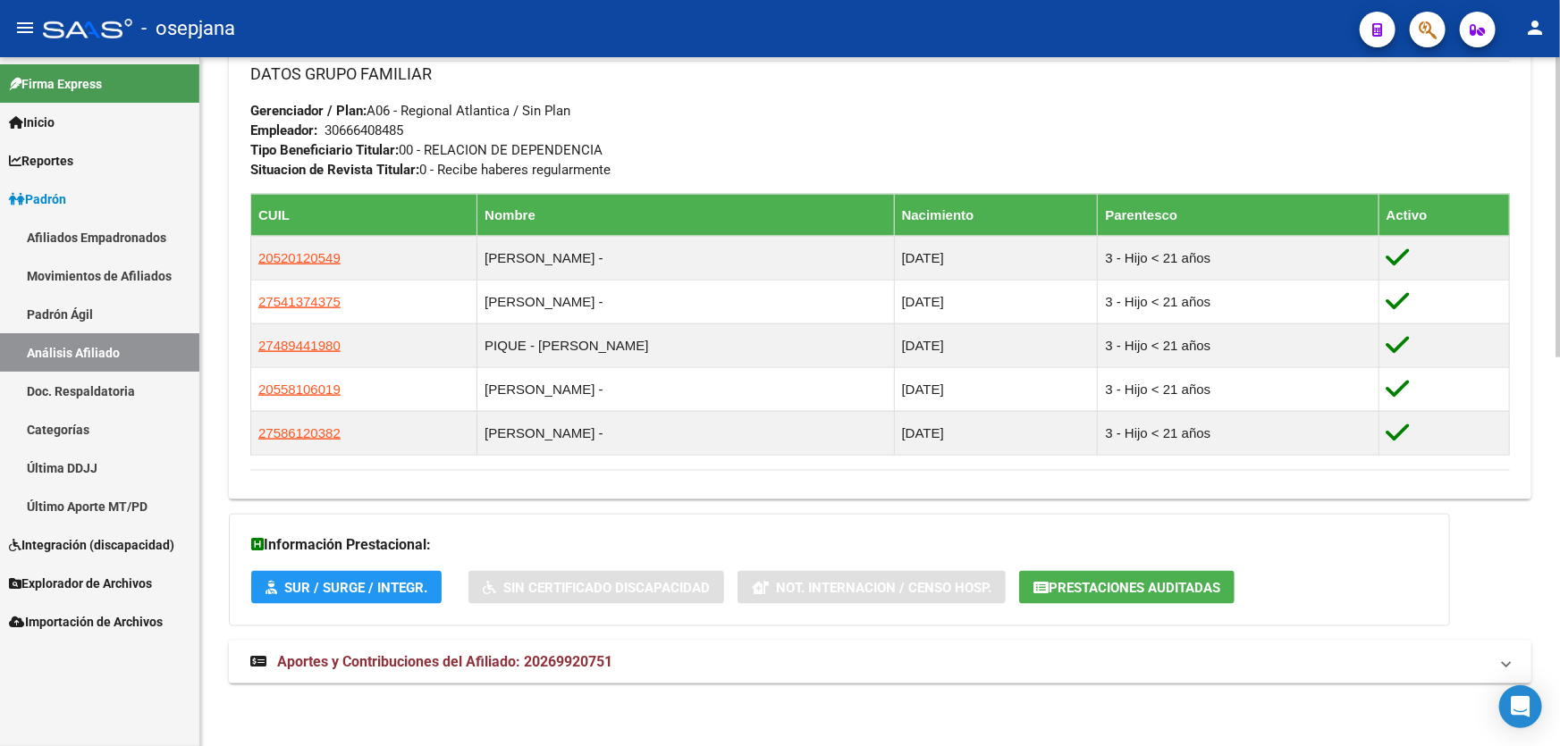
click at [554, 666] on span "Aportes y Contribuciones del Afiliado: 20269920751" at bounding box center [444, 661] width 335 height 17
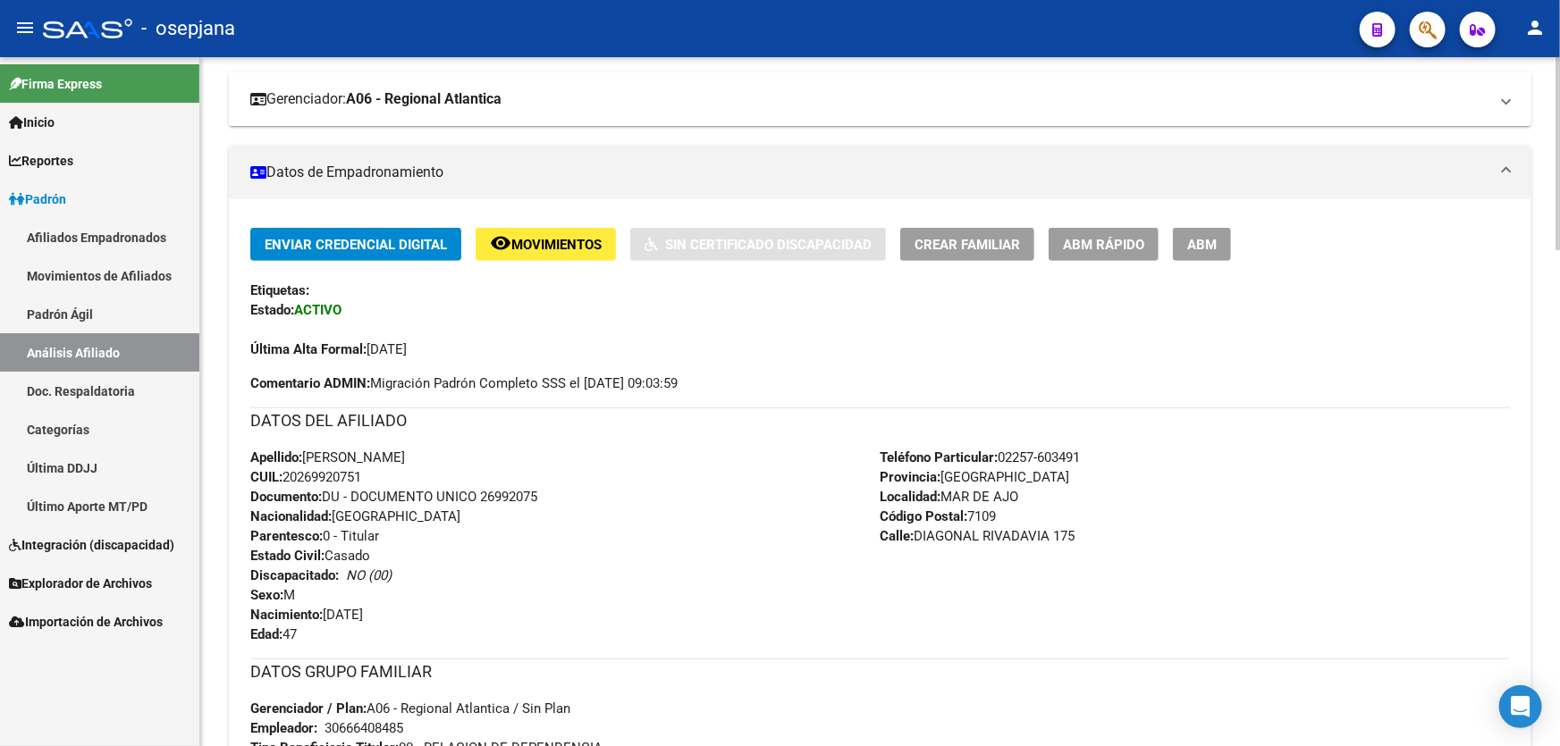
scroll to position [0, 0]
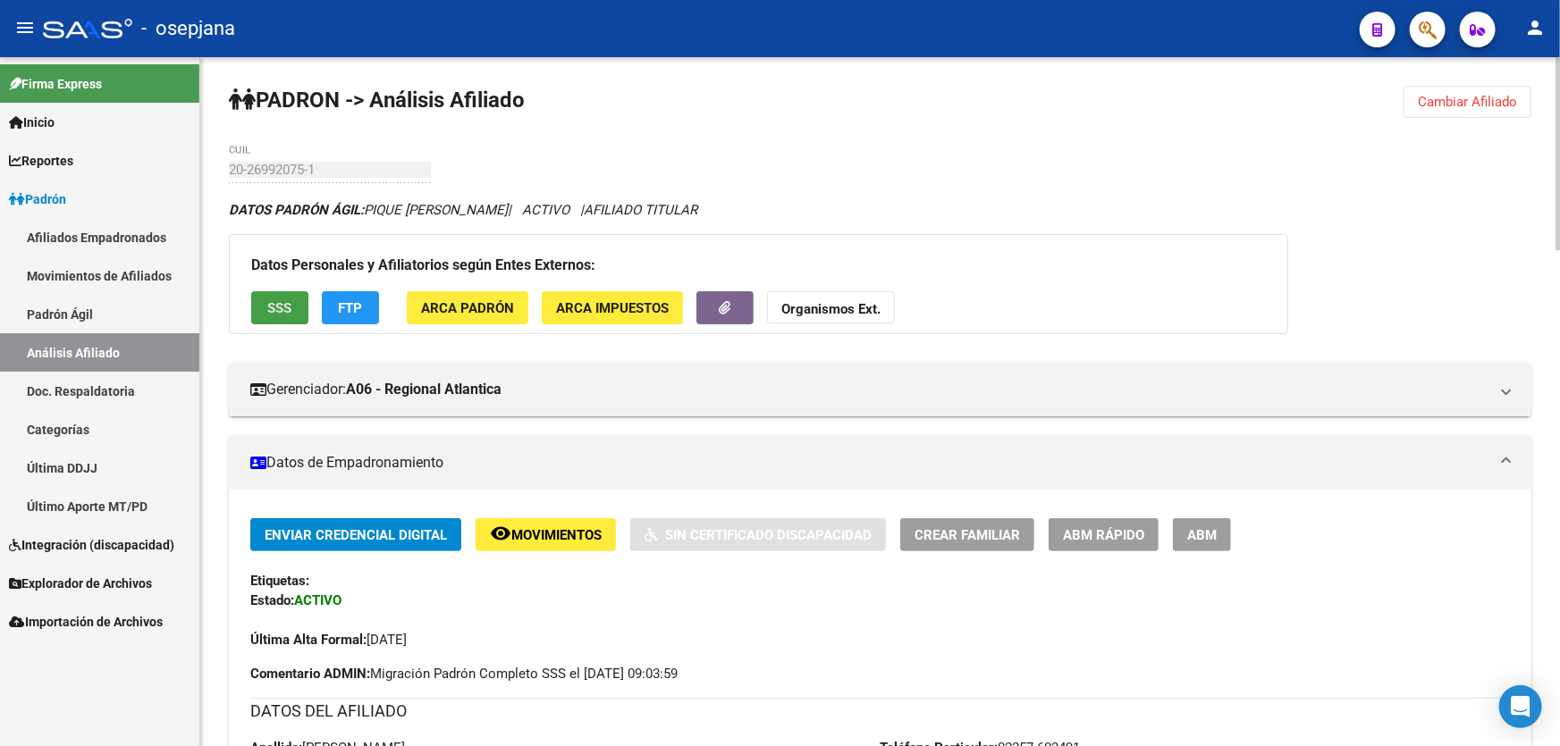
click at [291, 319] on button "SSS" at bounding box center [279, 307] width 57 height 33
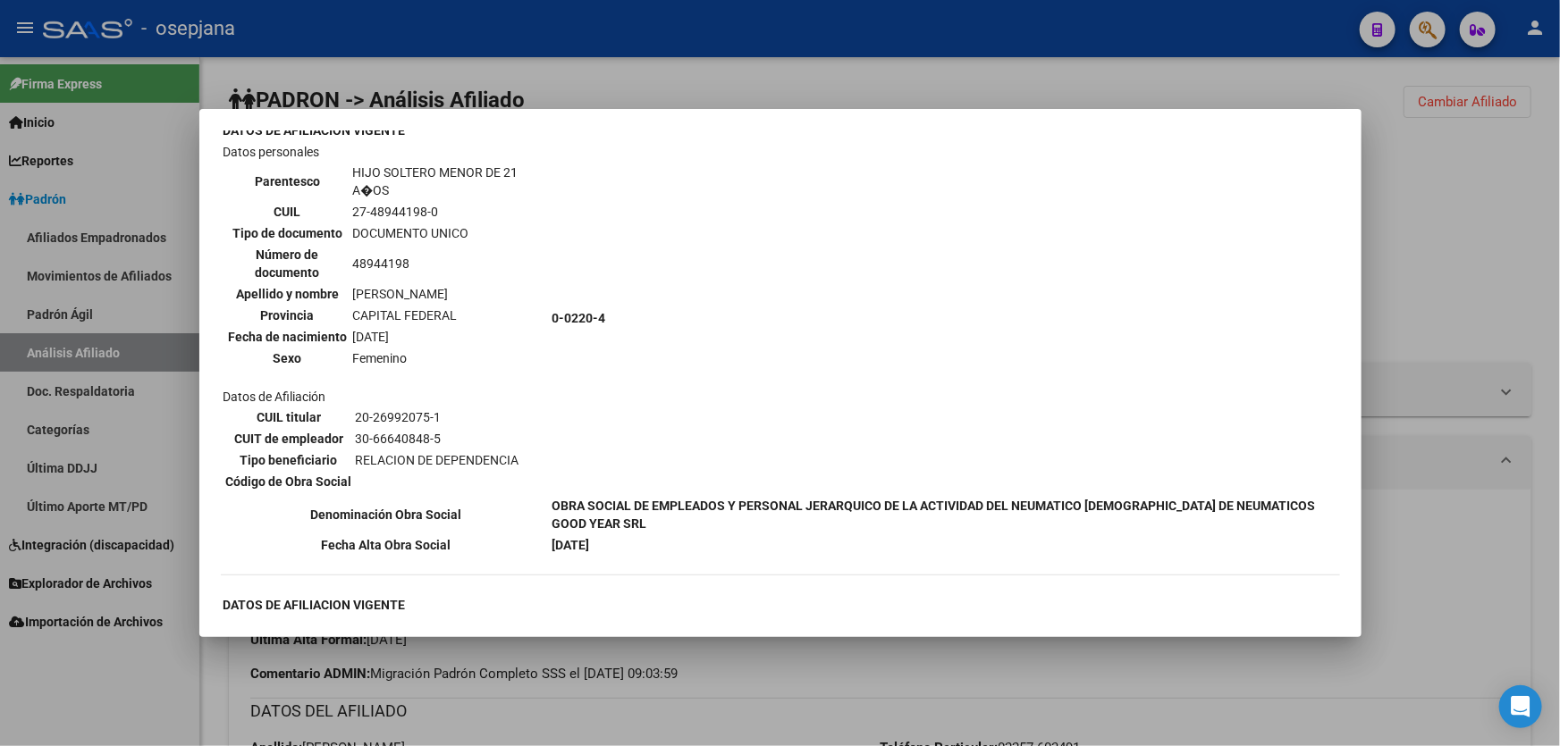
scroll to position [1300, 0]
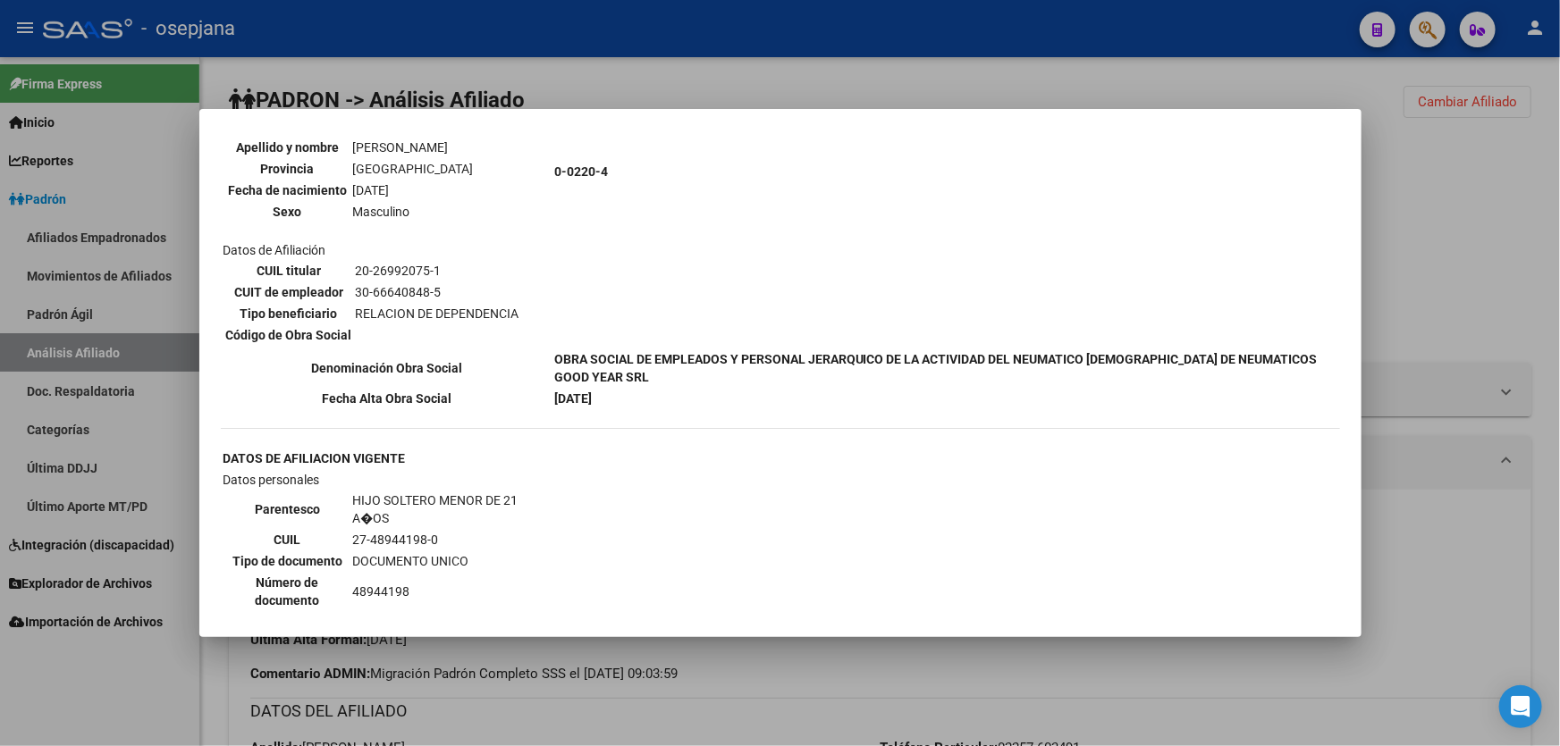
click at [1513, 277] on div at bounding box center [780, 373] width 1560 height 746
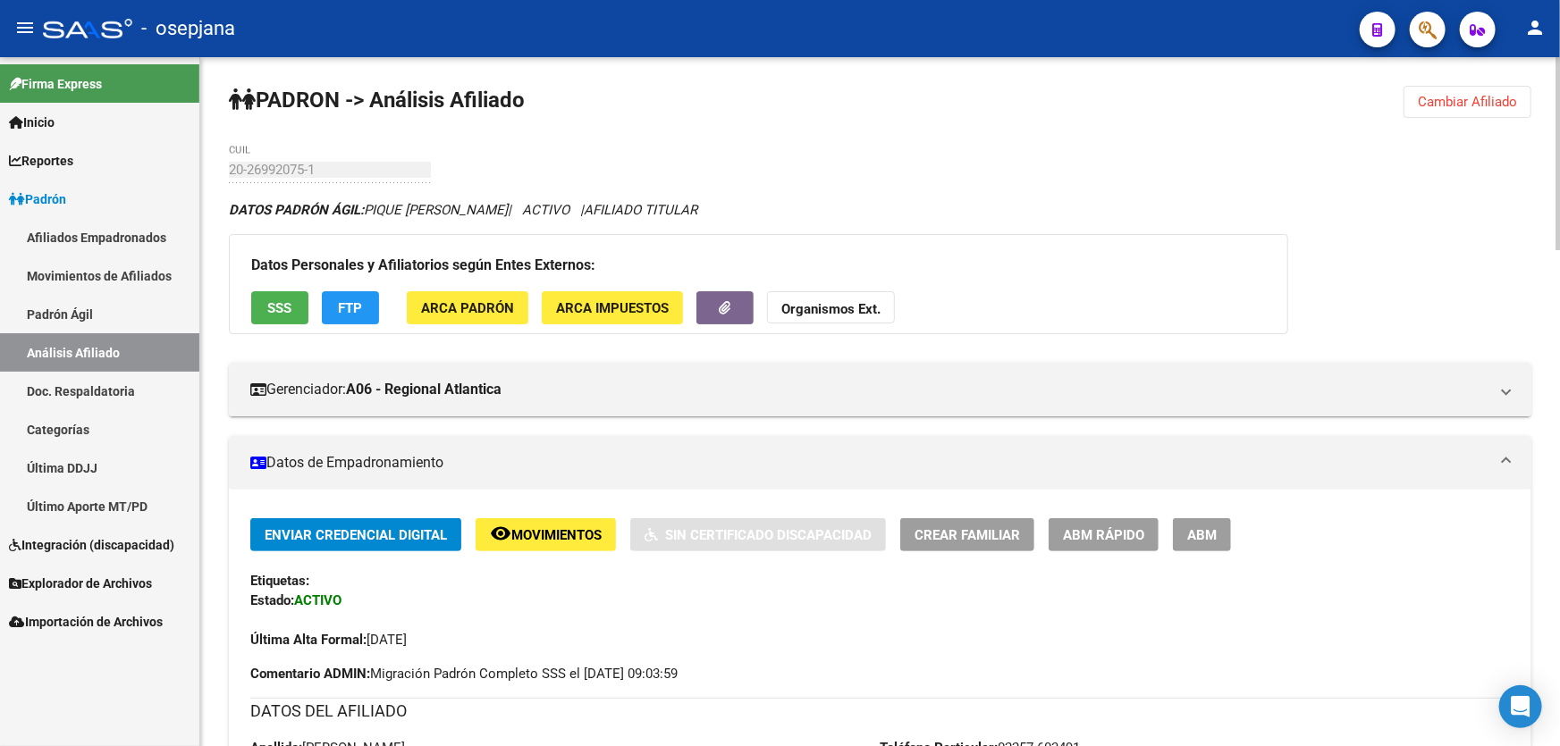
click at [1502, 104] on span "Cambiar Afiliado" at bounding box center [1467, 102] width 99 height 16
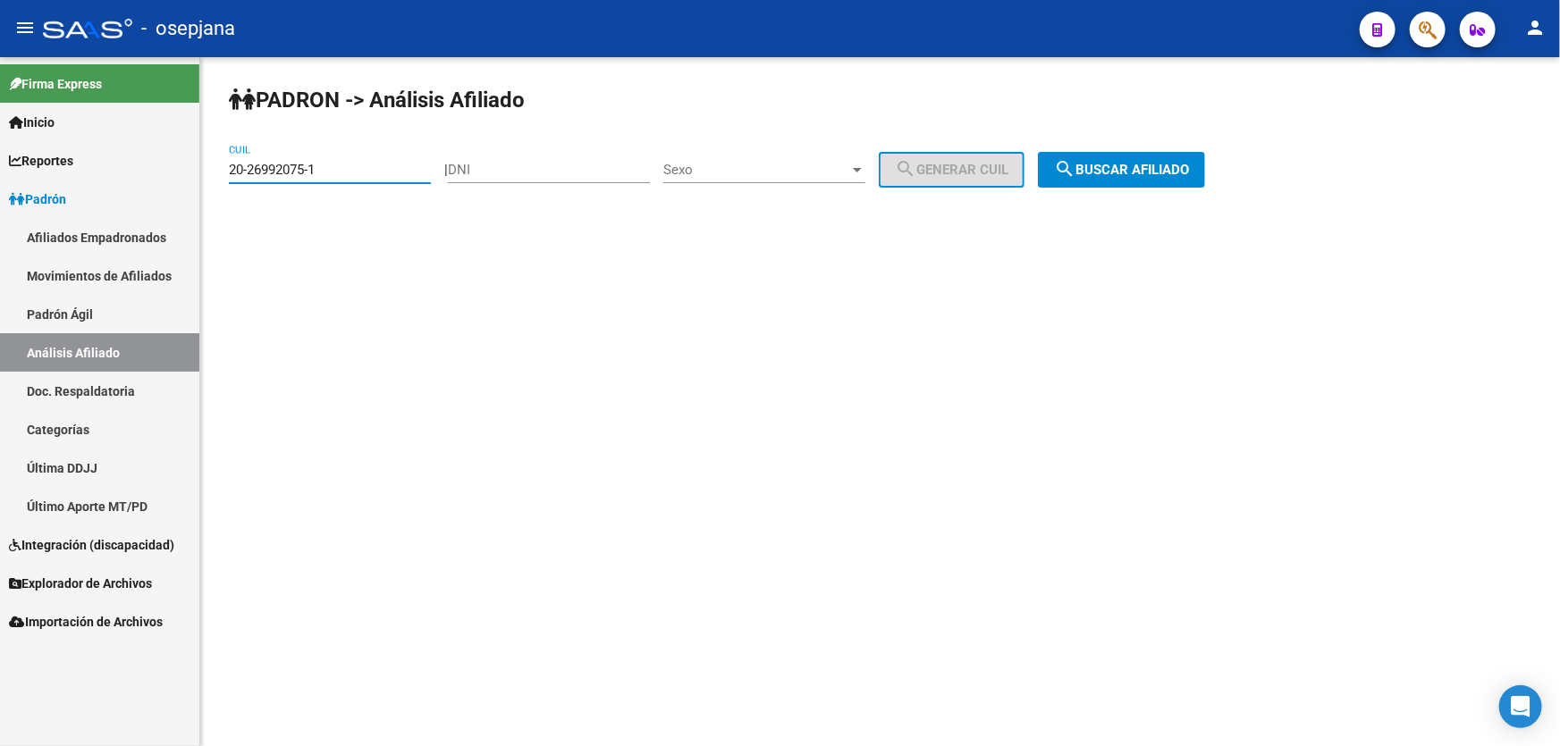
drag, startPoint x: 367, startPoint y: 173, endPoint x: 225, endPoint y: 179, distance: 141.4
click at [225, 179] on div "PADRON -> Análisis Afiliado 20-26992075-1 CUIL | DNI Sexo Sexo search Generar C…" at bounding box center [880, 151] width 1360 height 188
paste input "3-32402983-4"
click at [1205, 168] on button "search Buscar afiliado" at bounding box center [1121, 170] width 167 height 36
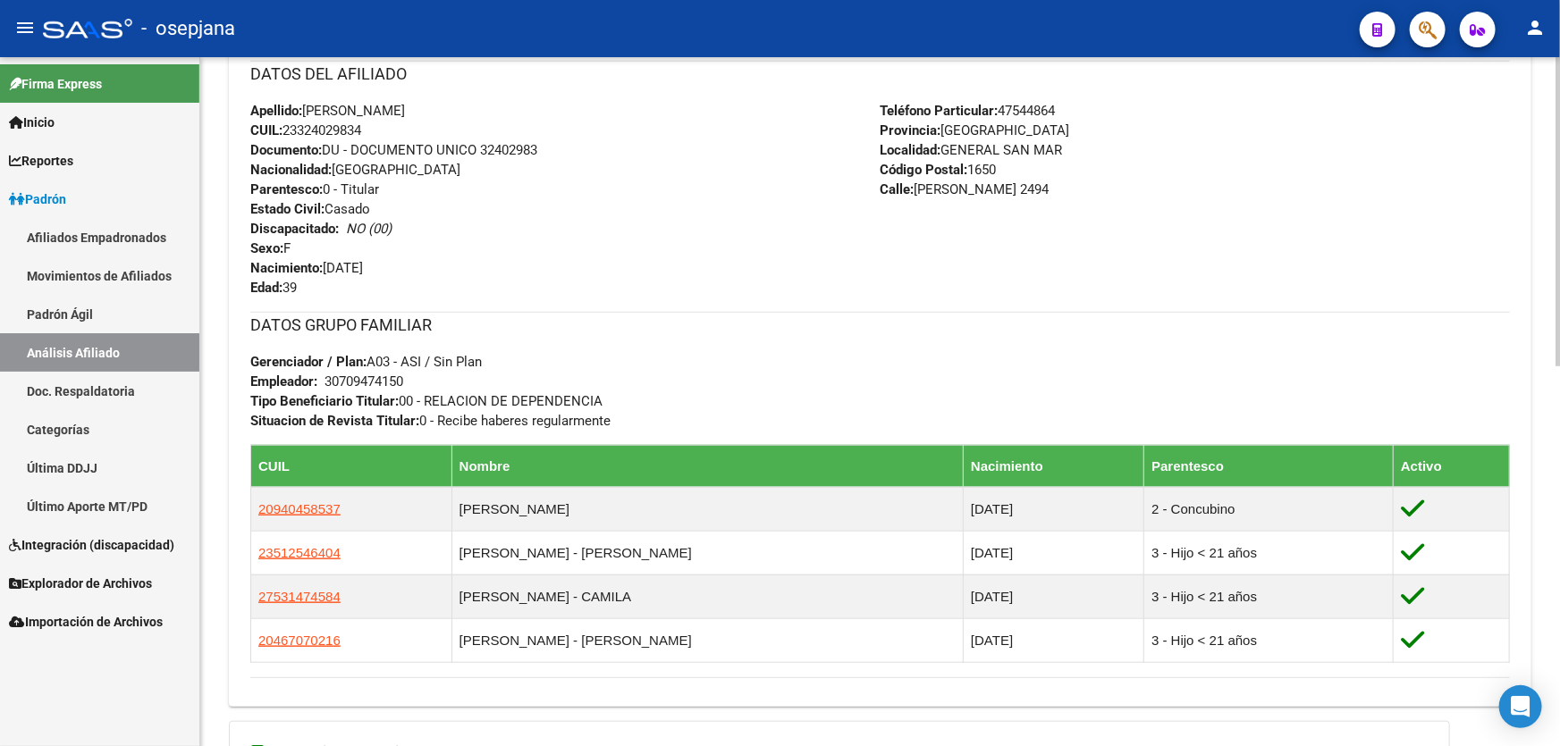
scroll to position [650, 0]
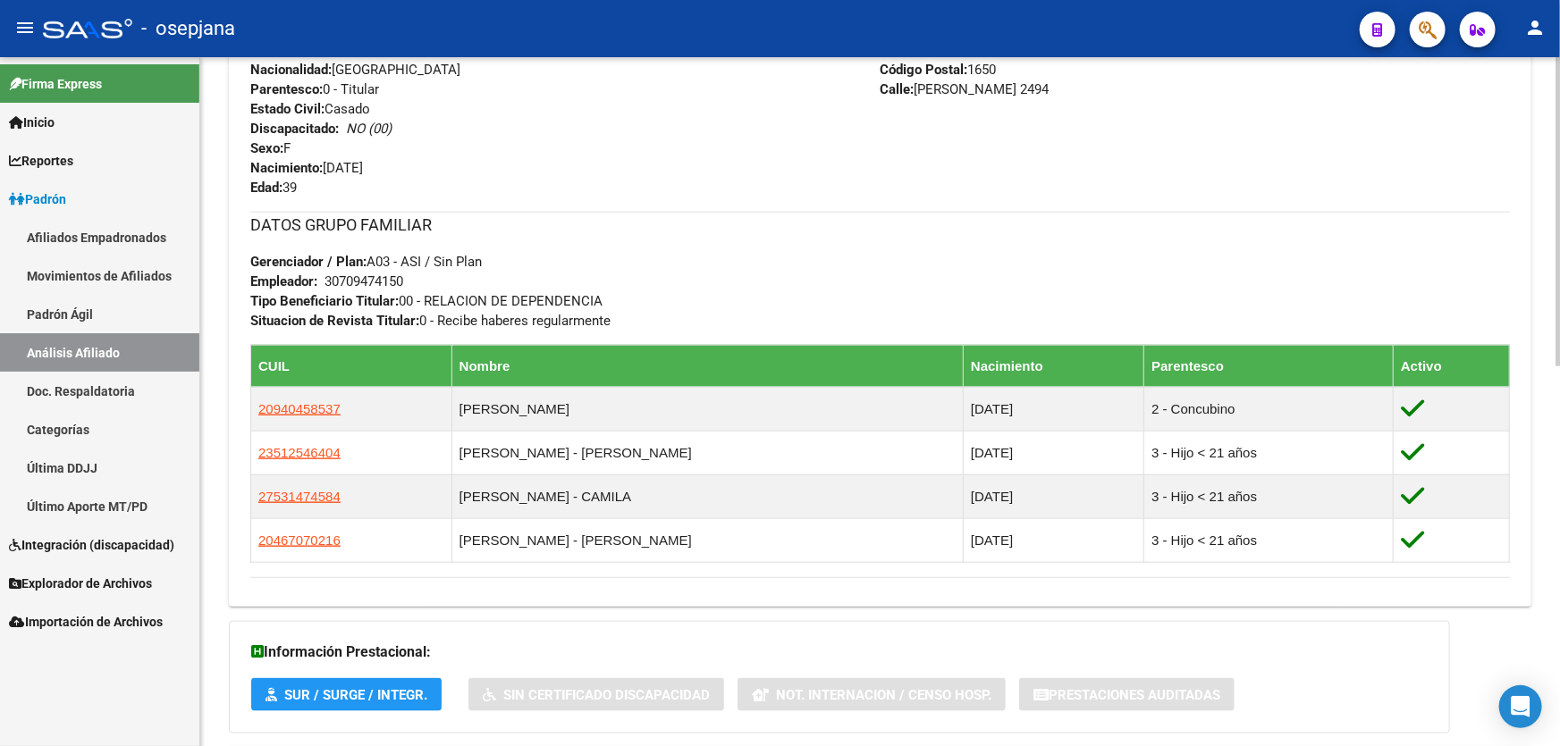
scroll to position [845, 0]
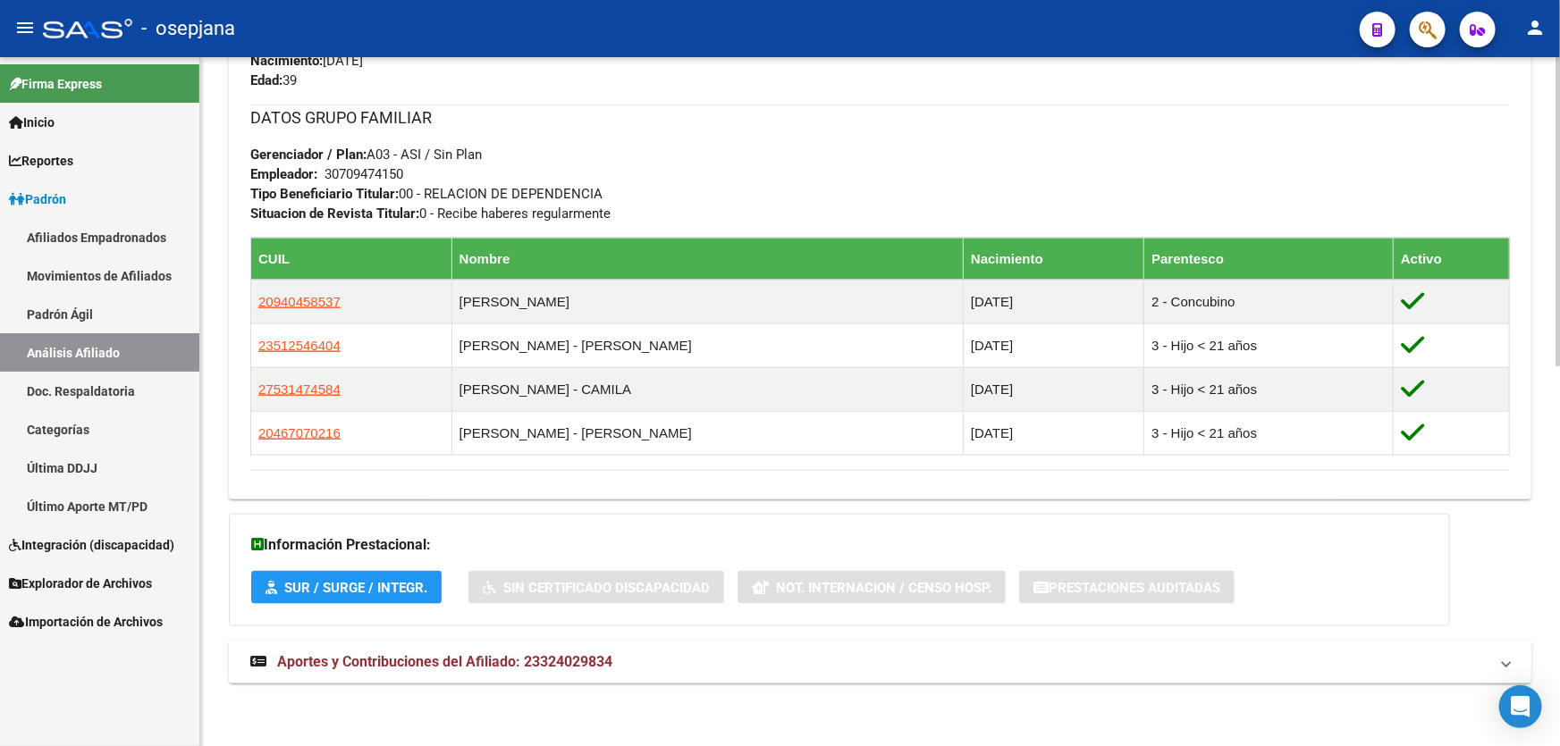
click at [745, 652] on mat-expansion-panel-header "Aportes y Contribuciones del Afiliado: 23324029834" at bounding box center [880, 662] width 1302 height 43
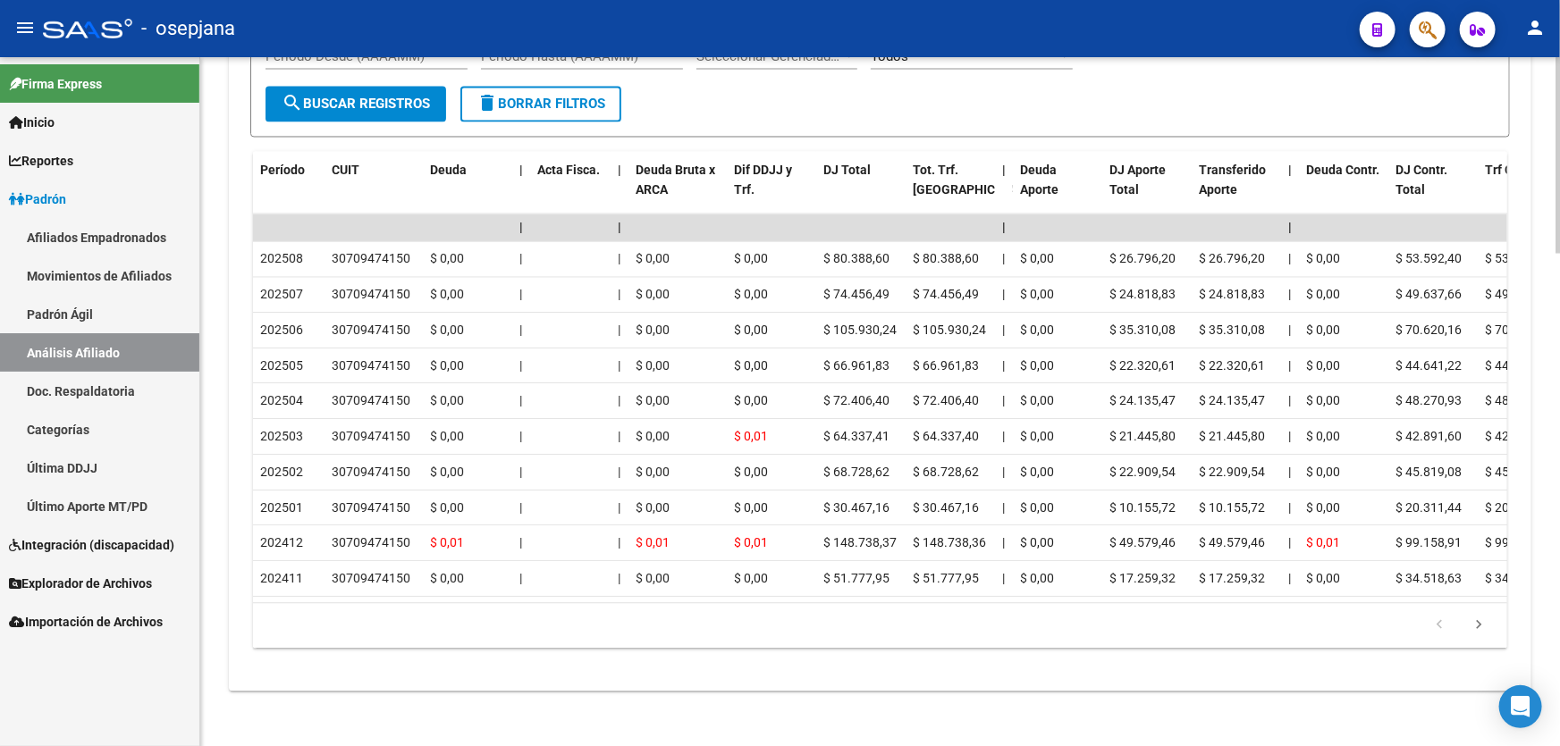
scroll to position [0, 394]
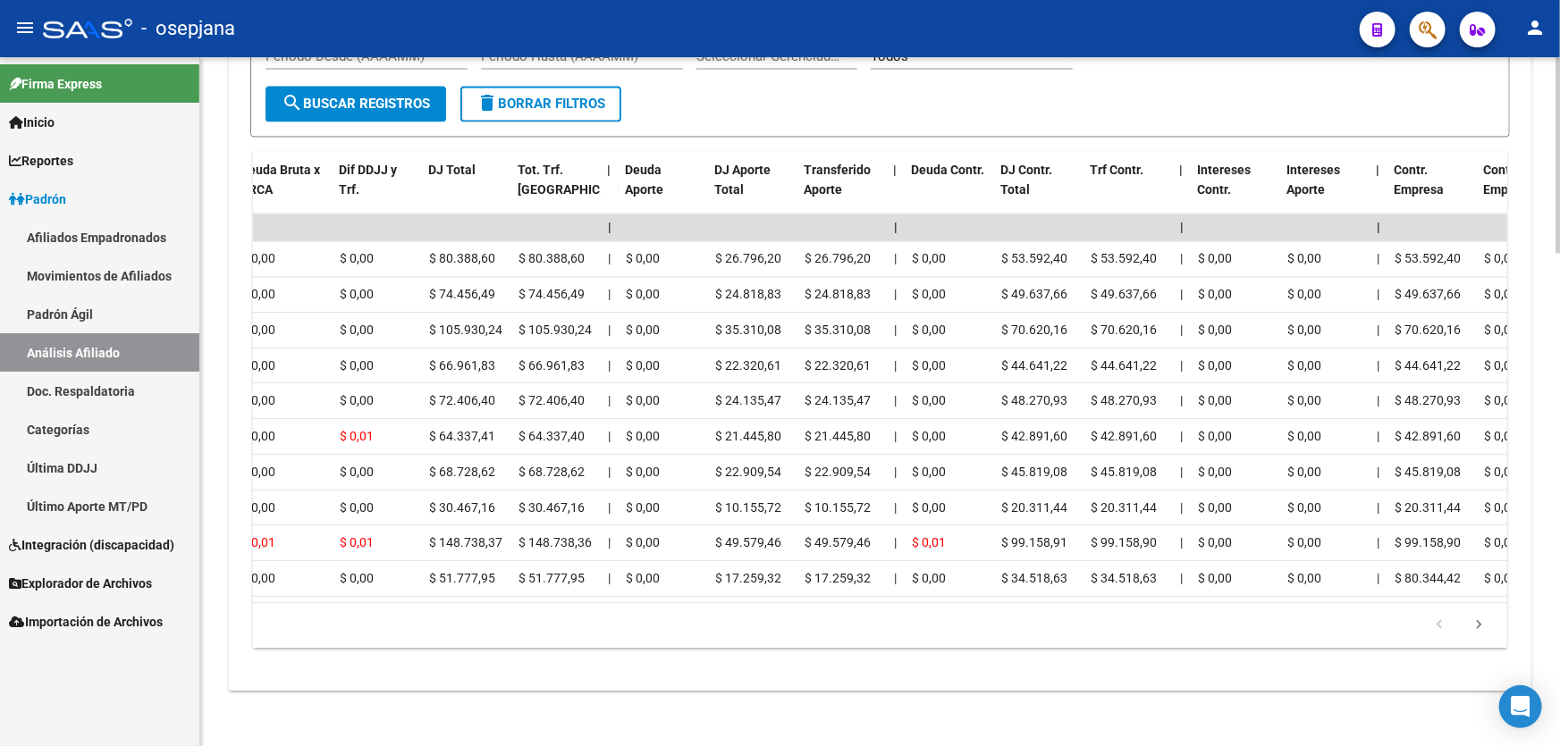
drag, startPoint x: 957, startPoint y: 620, endPoint x: 1142, endPoint y: 621, distance: 184.2
click at [1142, 621] on datatable-pager "1 2 3 4 5" at bounding box center [880, 626] width 1236 height 30
click at [749, 607] on div "179.769.313.486.231.570.000.000.000.000.000.000.000.000.000.000.000.000.000.000…" at bounding box center [880, 626] width 1254 height 45
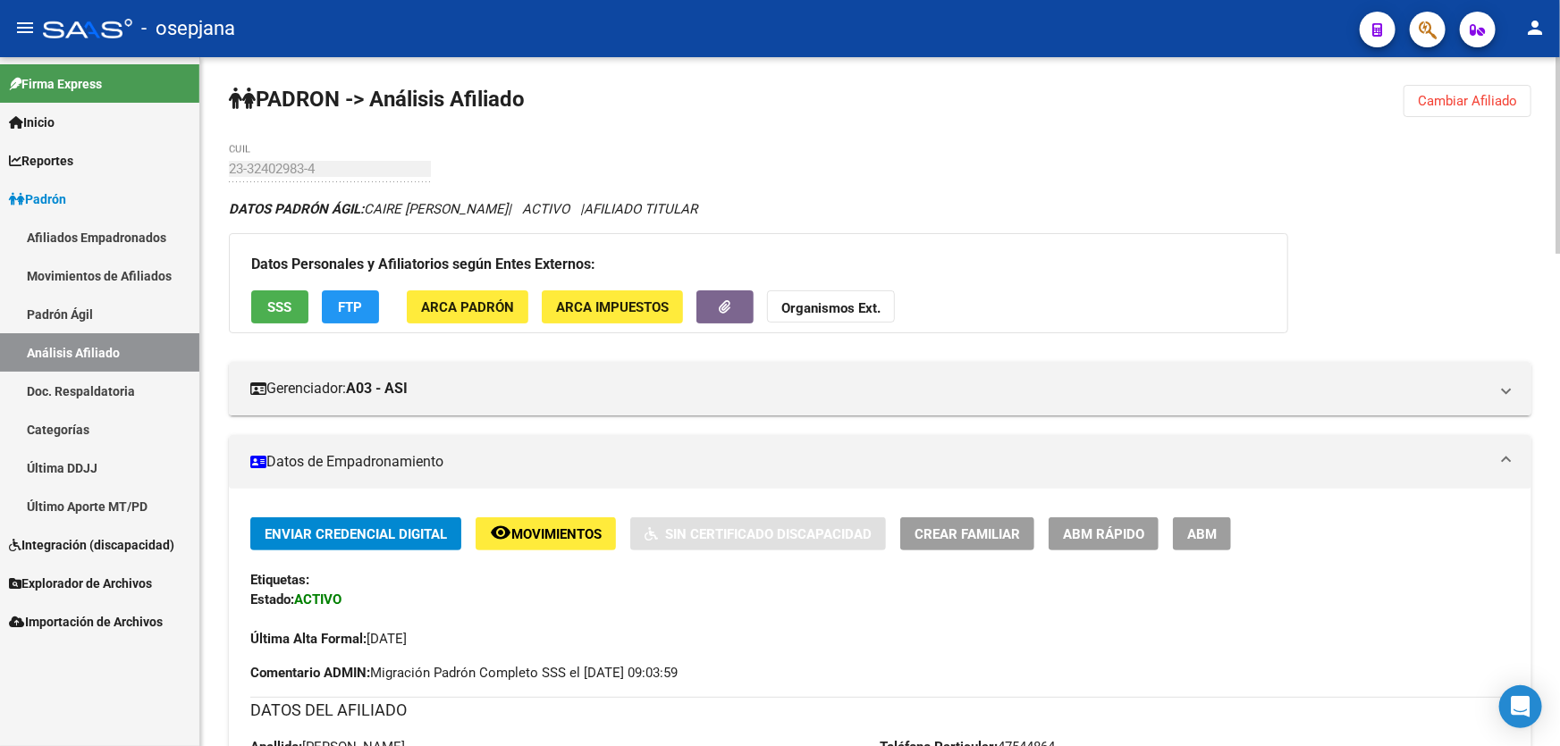
scroll to position [0, 0]
click at [1462, 96] on span "Cambiar Afiliado" at bounding box center [1467, 102] width 99 height 16
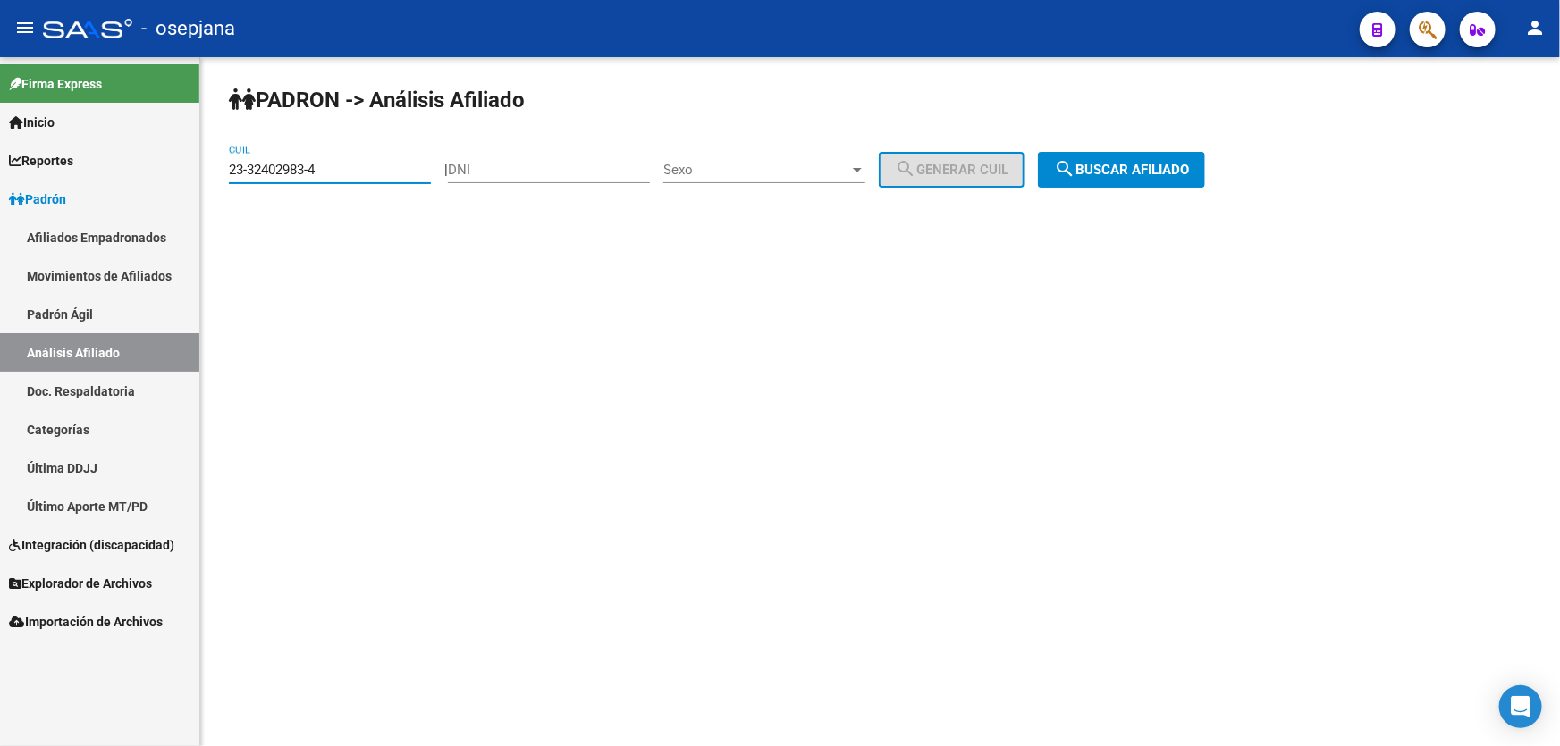
drag, startPoint x: 361, startPoint y: 173, endPoint x: 174, endPoint y: 173, distance: 186.8
click at [174, 173] on mat-sidenav-container "Firma Express Inicio Calendario SSS Instructivos Contacto OS Reportes Padrón Tr…" at bounding box center [780, 401] width 1560 height 689
paste input "0-24543505"
drag, startPoint x: 1170, startPoint y: 184, endPoint x: 1260, endPoint y: 183, distance: 90.3
click at [1173, 184] on button "search Buscar afiliado" at bounding box center [1121, 170] width 167 height 36
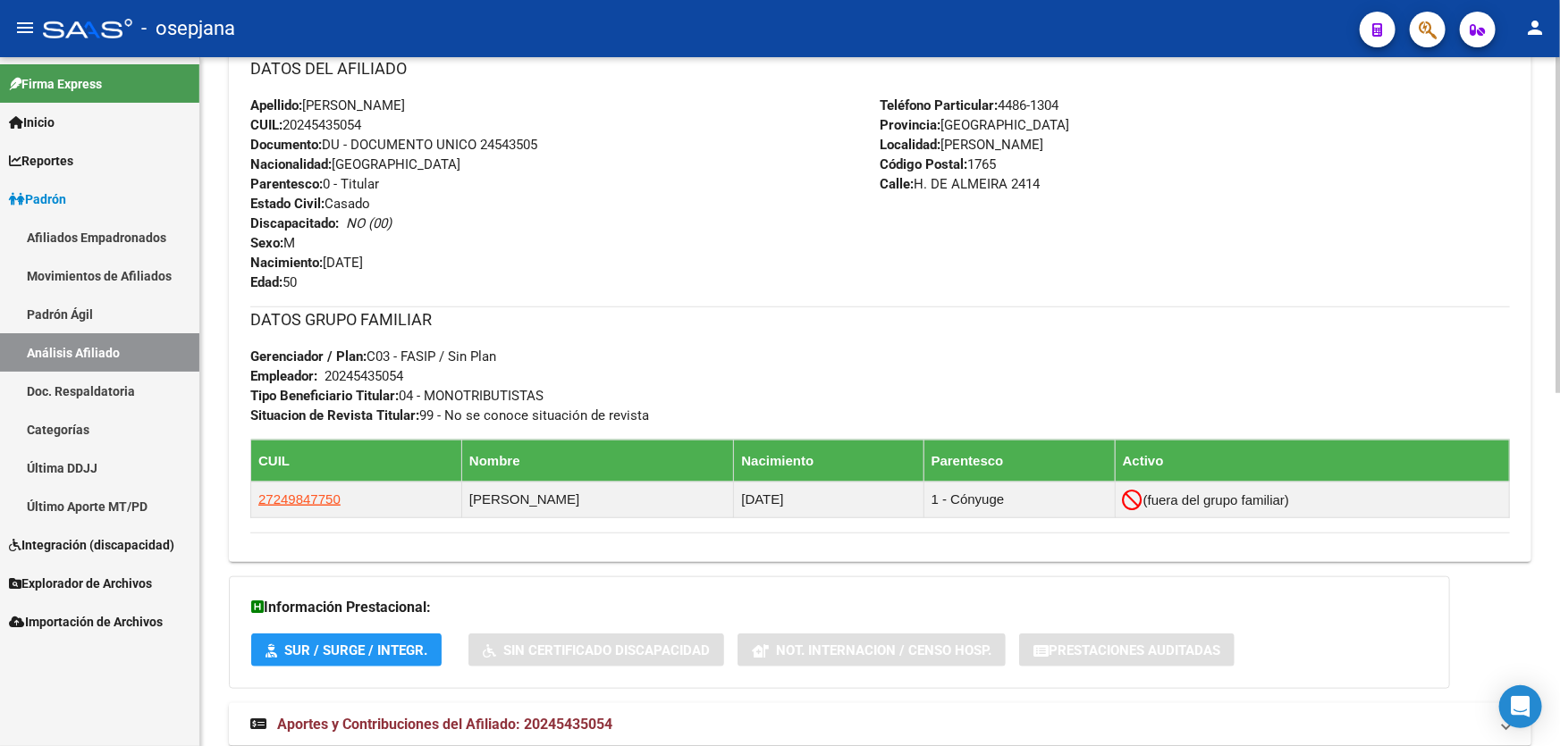
scroll to position [723, 0]
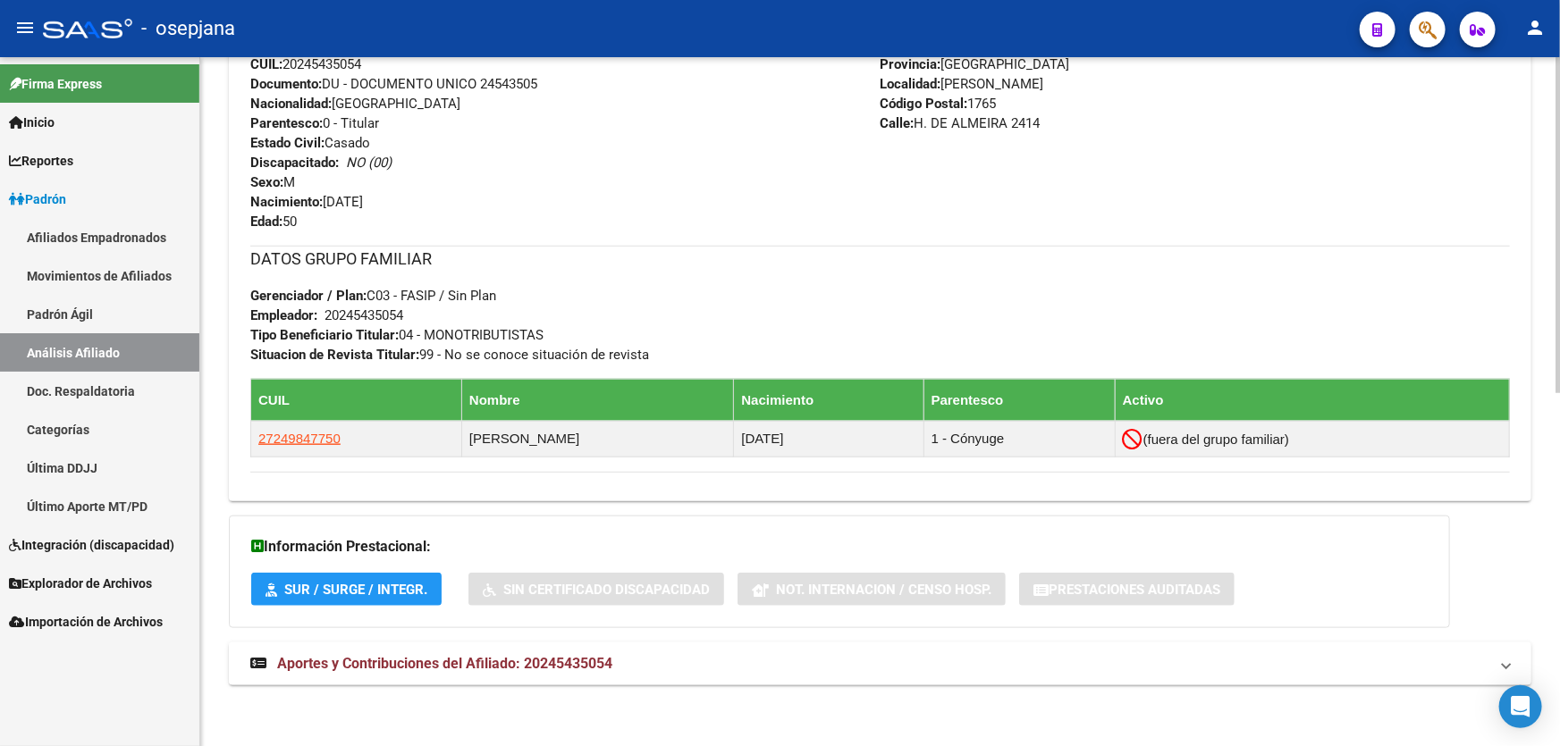
click at [654, 658] on mat-panel-title "Aportes y Contribuciones del Afiliado: 20245435054" at bounding box center [869, 664] width 1238 height 20
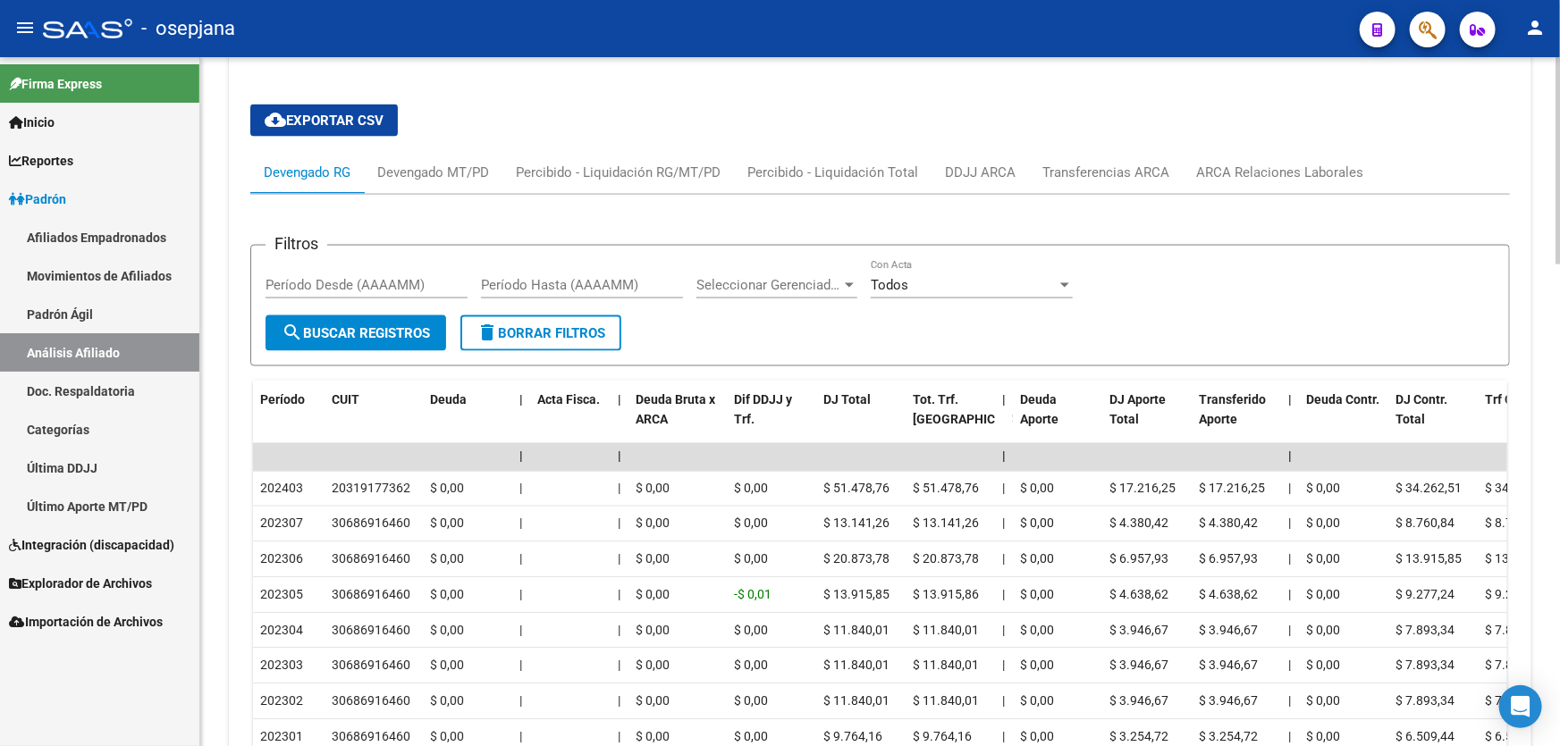
scroll to position [1373, 0]
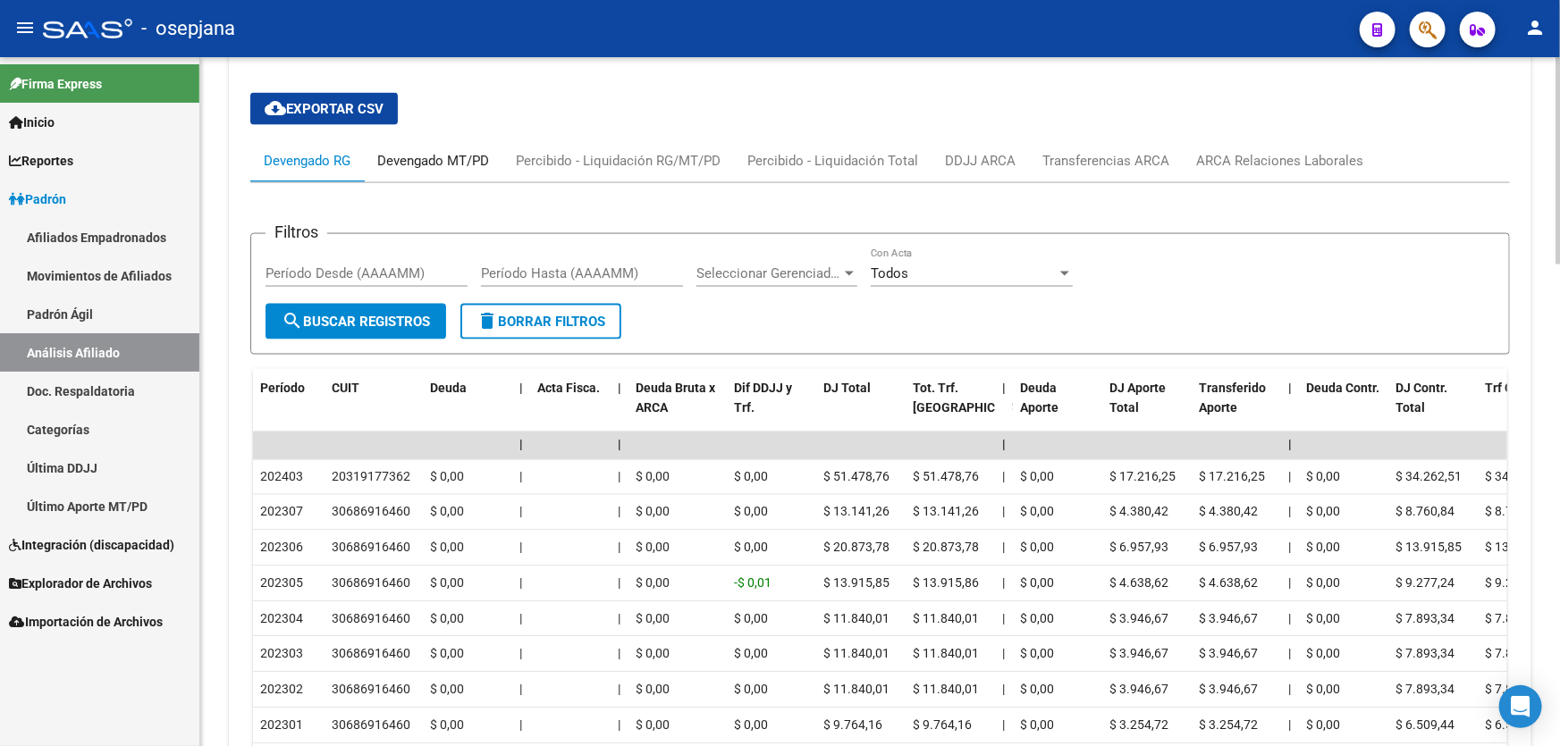
click at [436, 161] on div "Devengado MT/PD" at bounding box center [433, 161] width 112 height 20
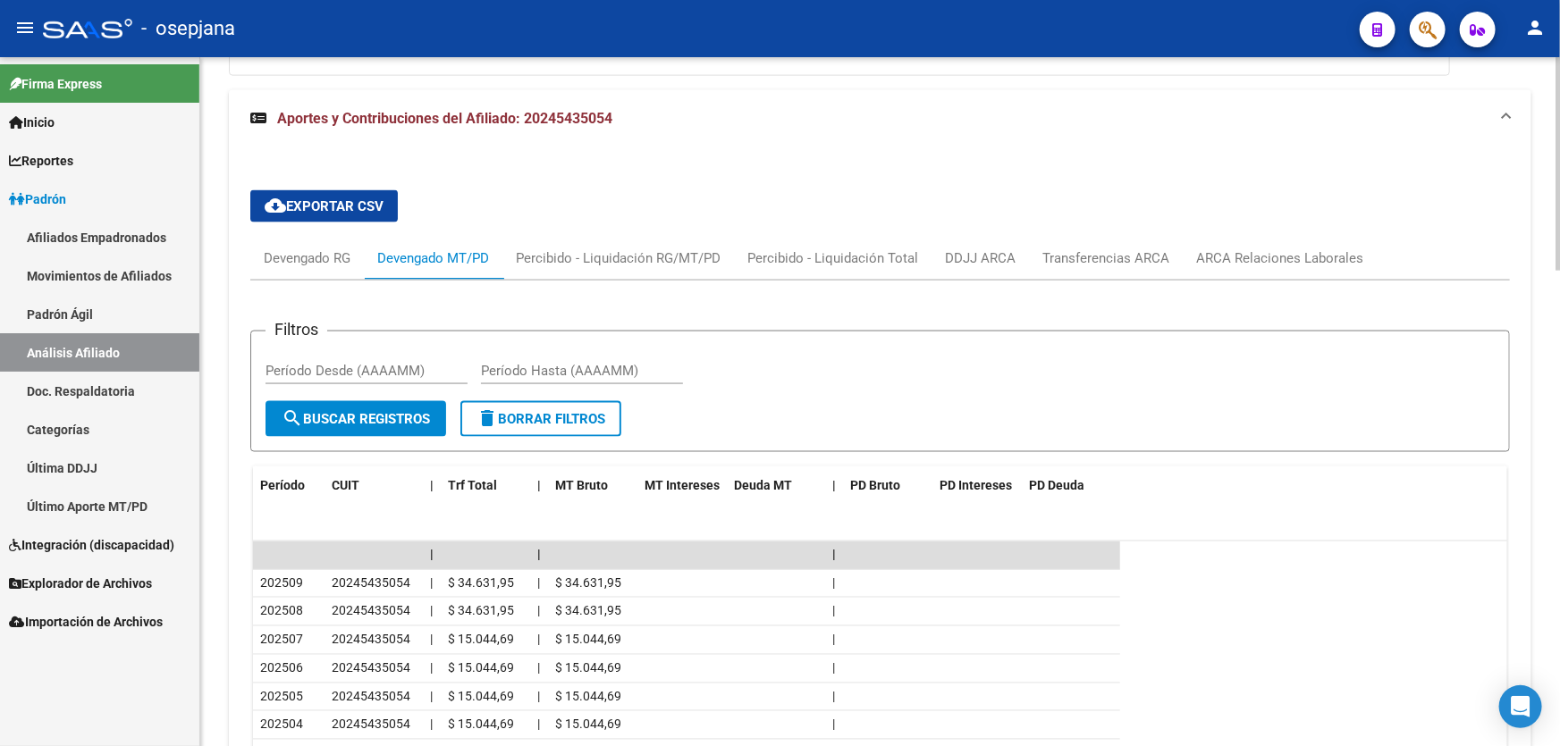
scroll to position [1357, 0]
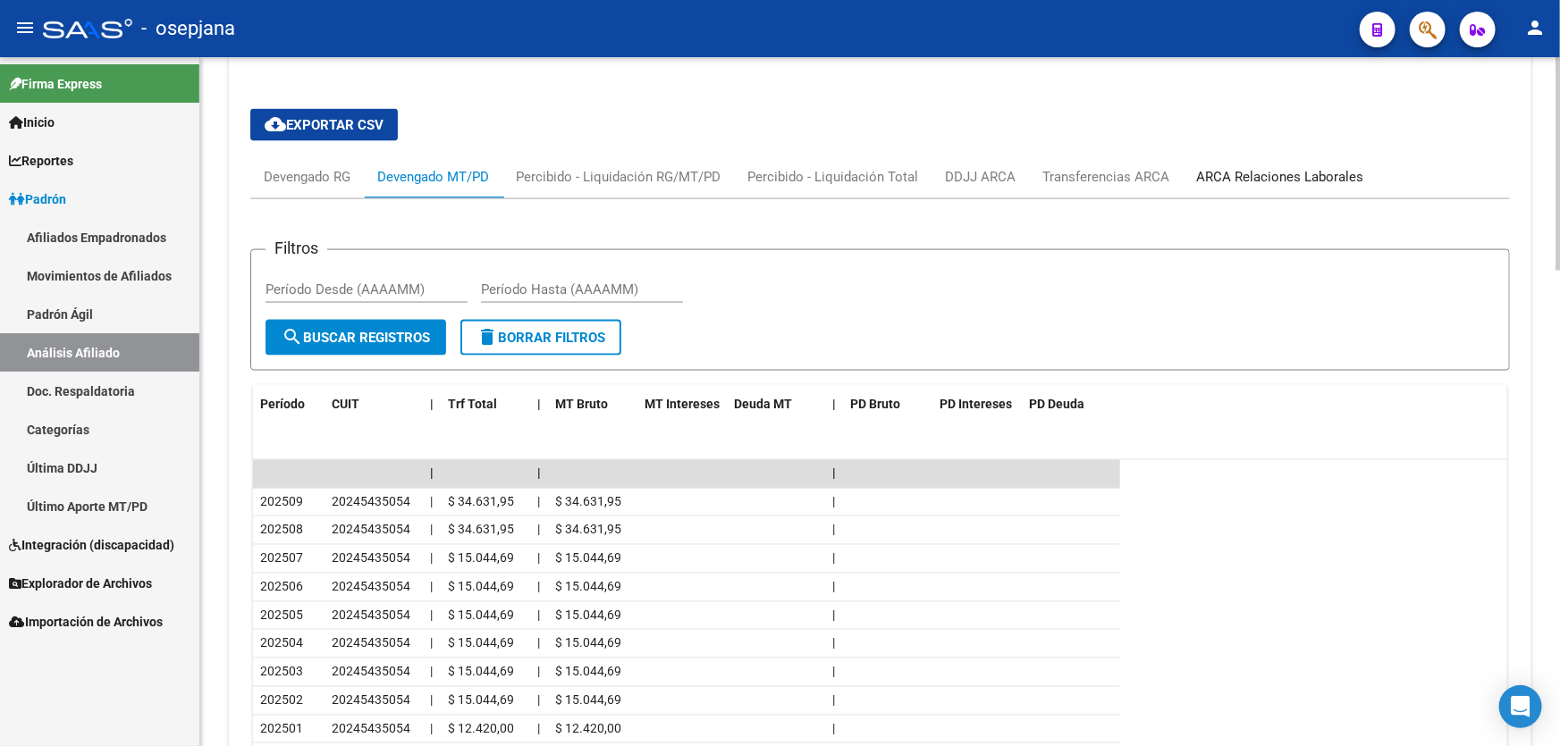
click at [1290, 169] on div "ARCA Relaciones Laborales" at bounding box center [1279, 177] width 167 height 20
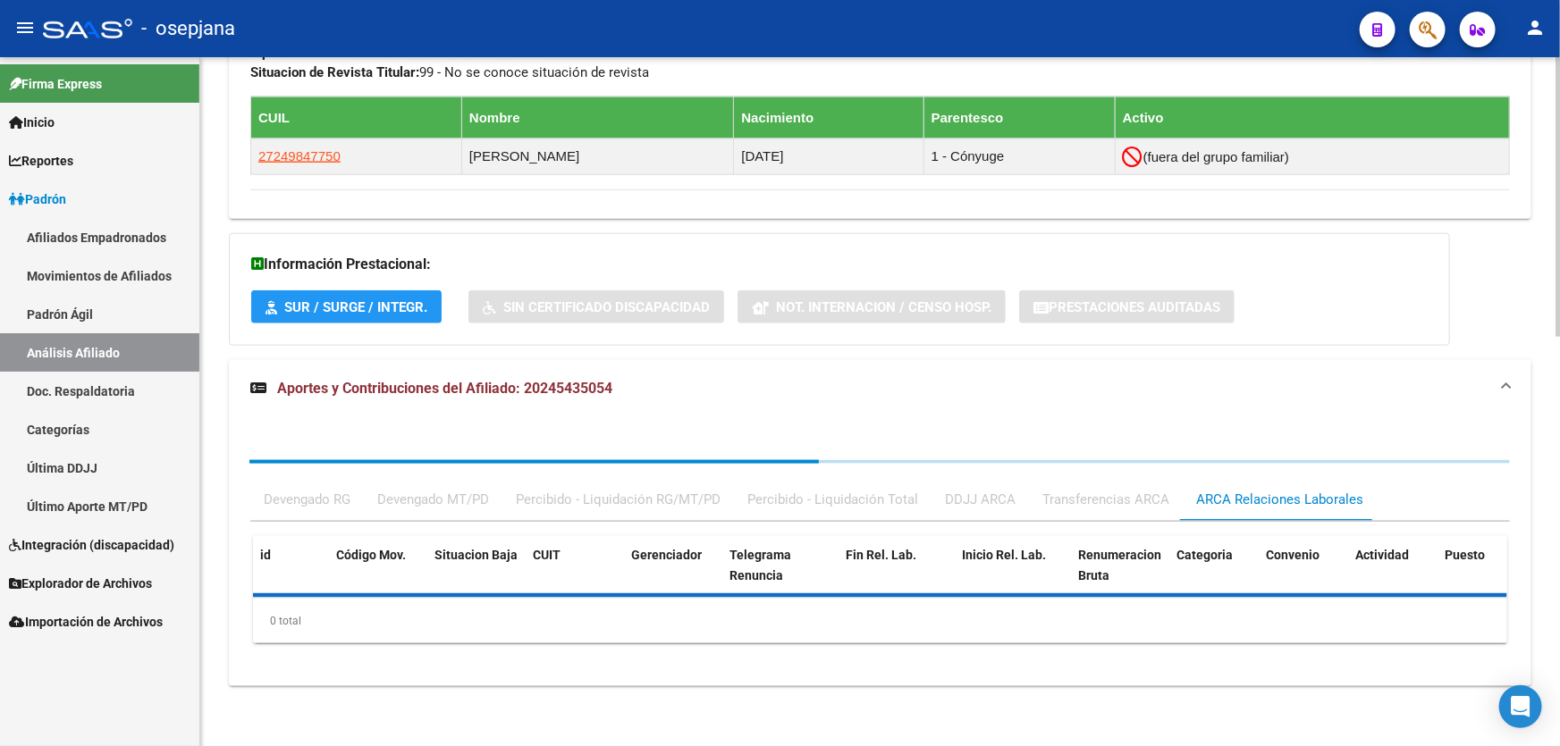
scroll to position [1136, 0]
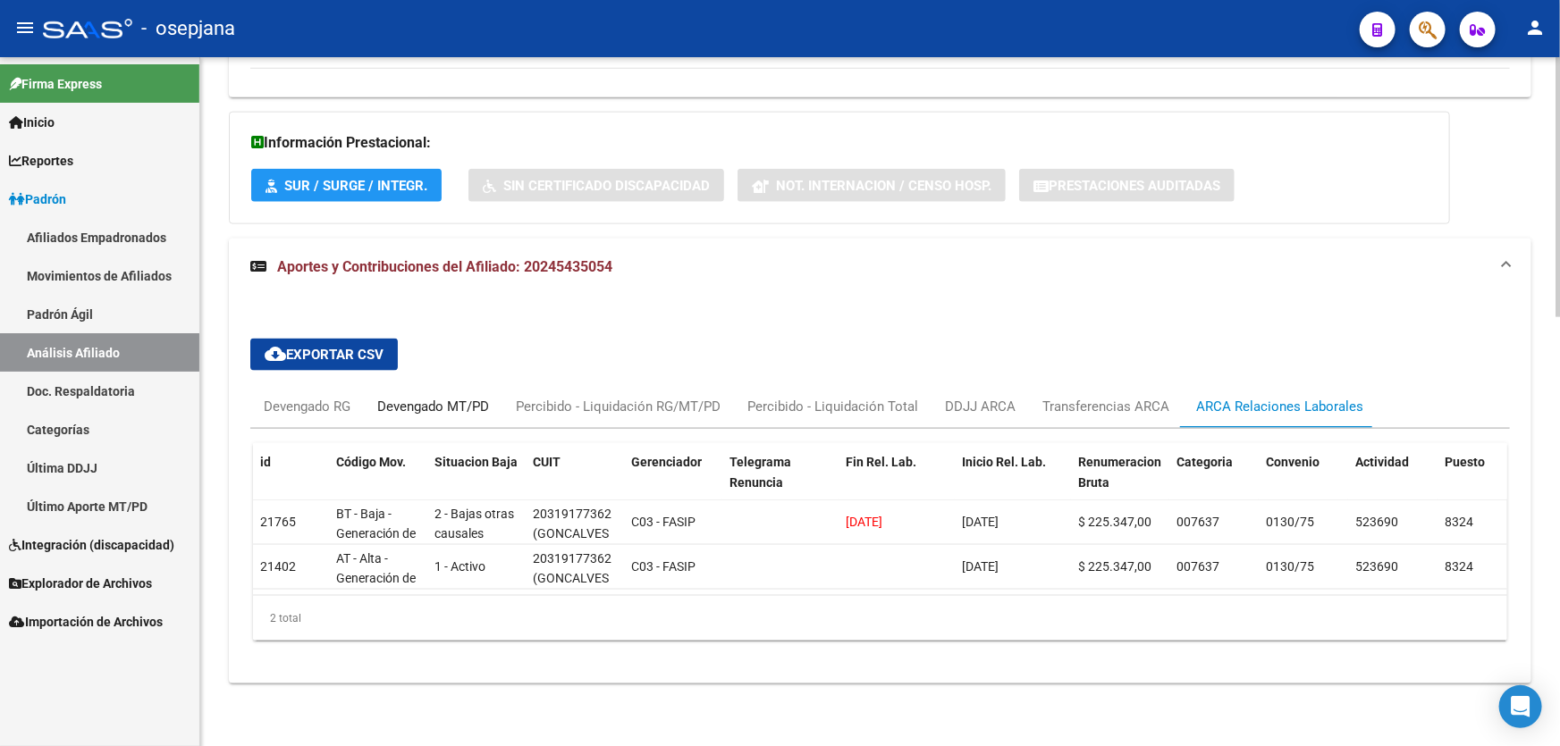
click at [410, 397] on div "Devengado MT/PD" at bounding box center [433, 407] width 112 height 20
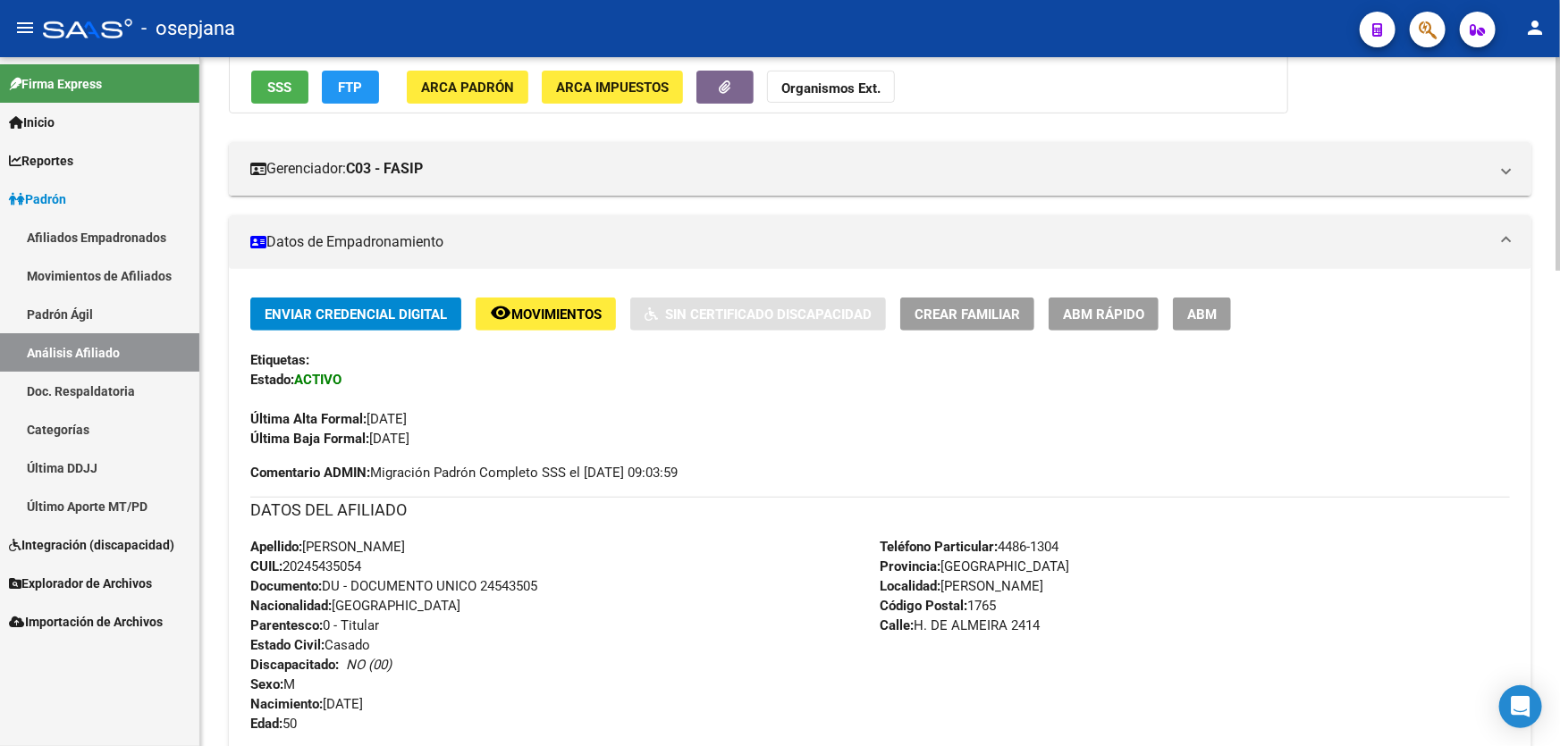
scroll to position [0, 0]
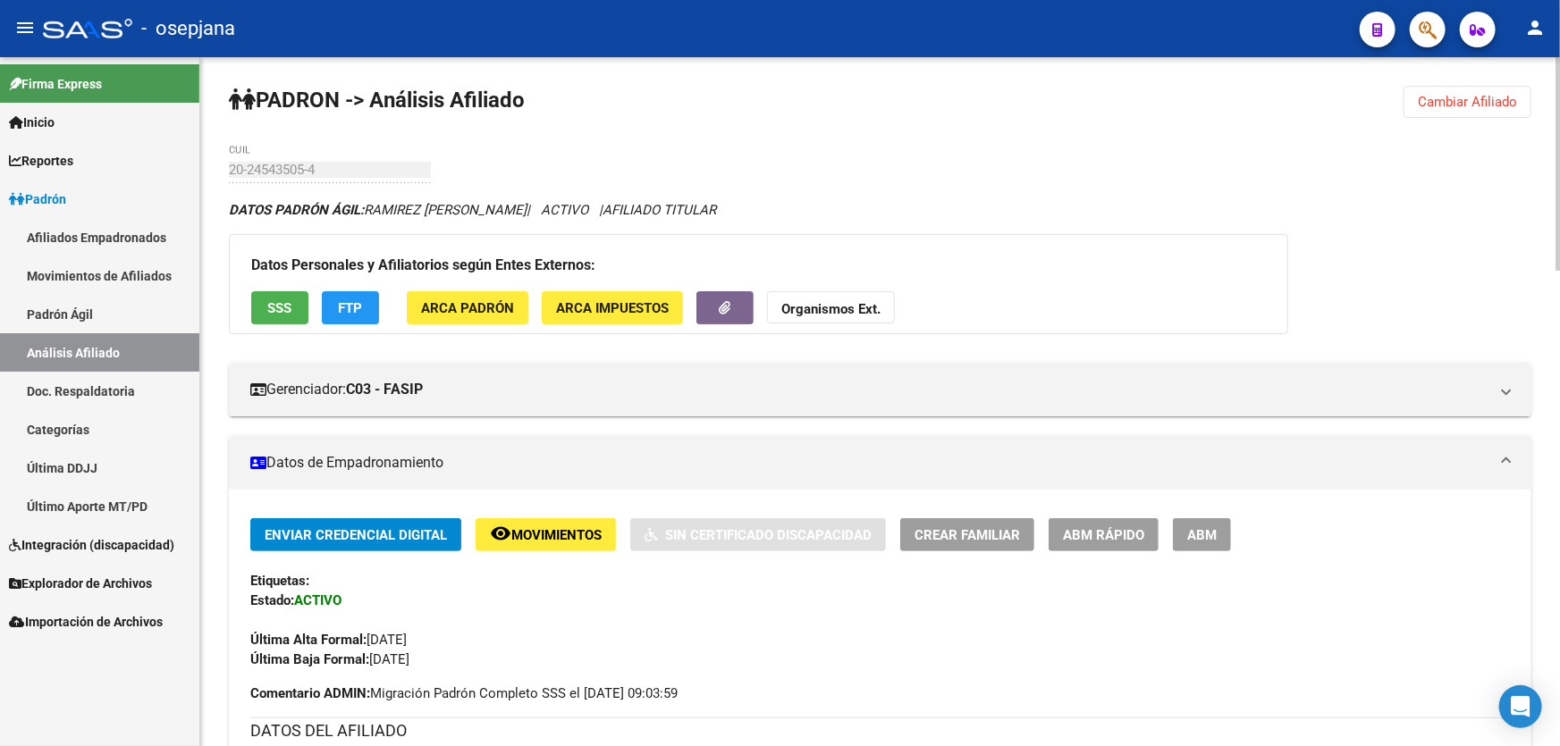
click at [850, 316] on button "Organismos Ext." at bounding box center [831, 307] width 128 height 33
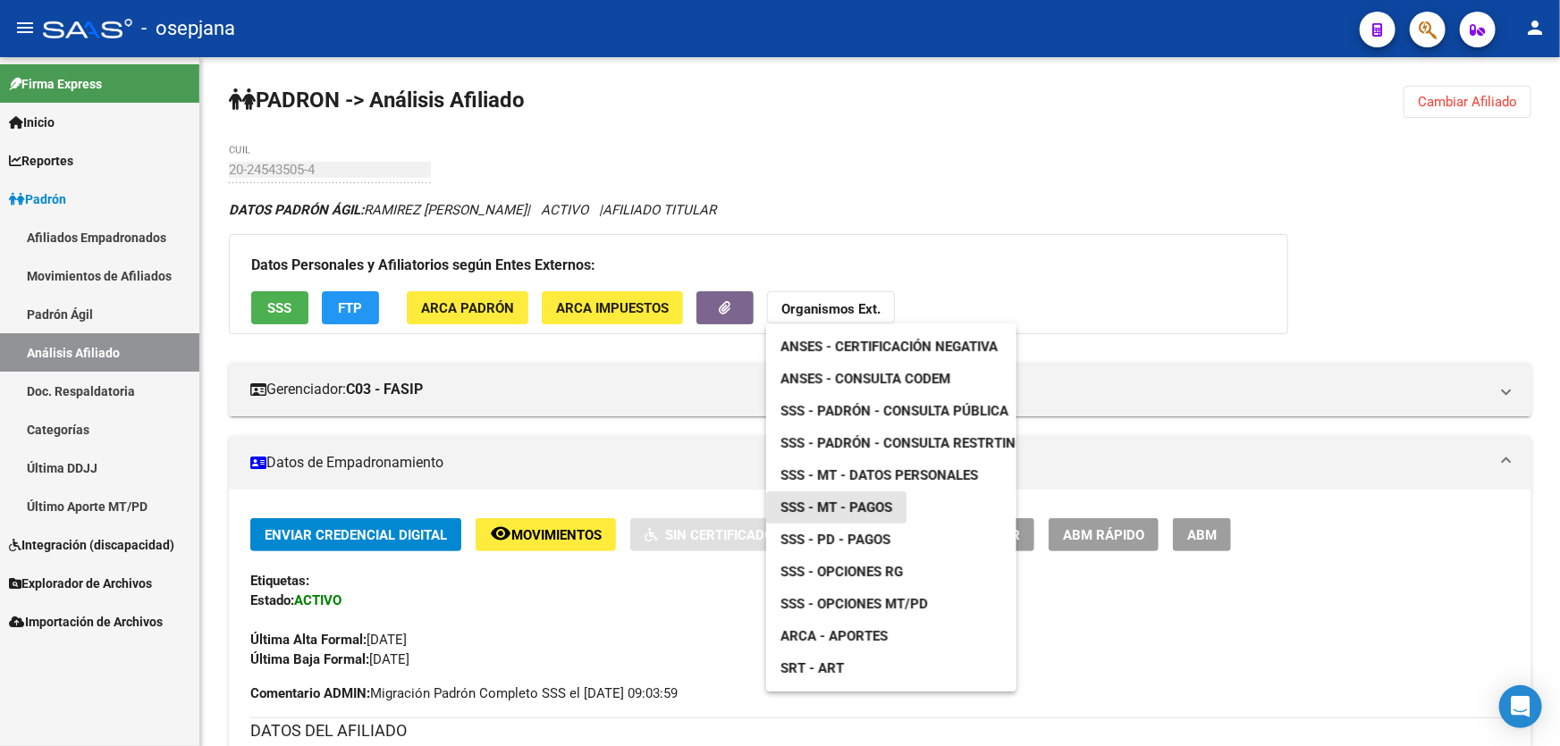
click at [889, 510] on span "SSS - MT - Pagos" at bounding box center [836, 508] width 112 height 16
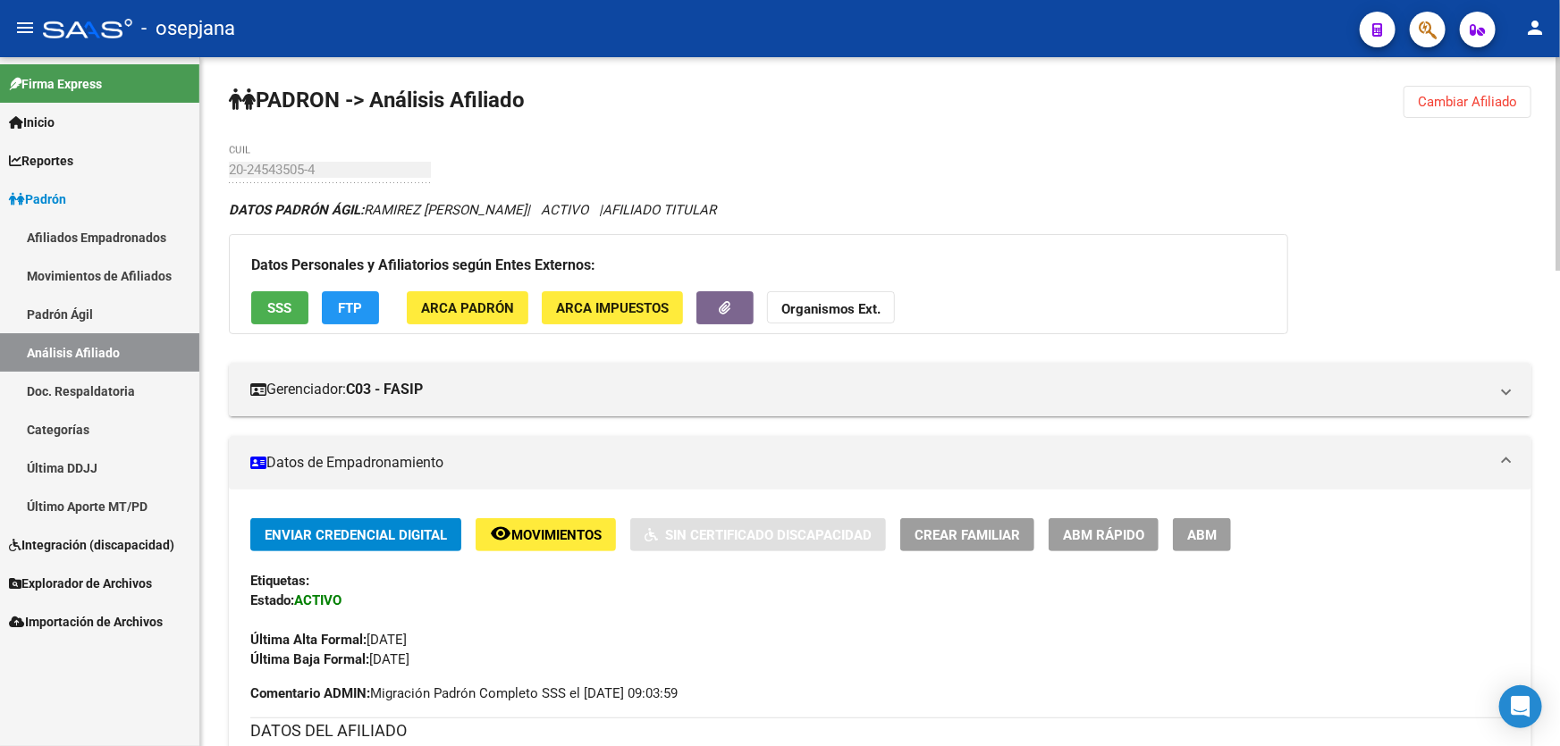
click at [837, 305] on strong "Organismos Ext." at bounding box center [830, 309] width 99 height 16
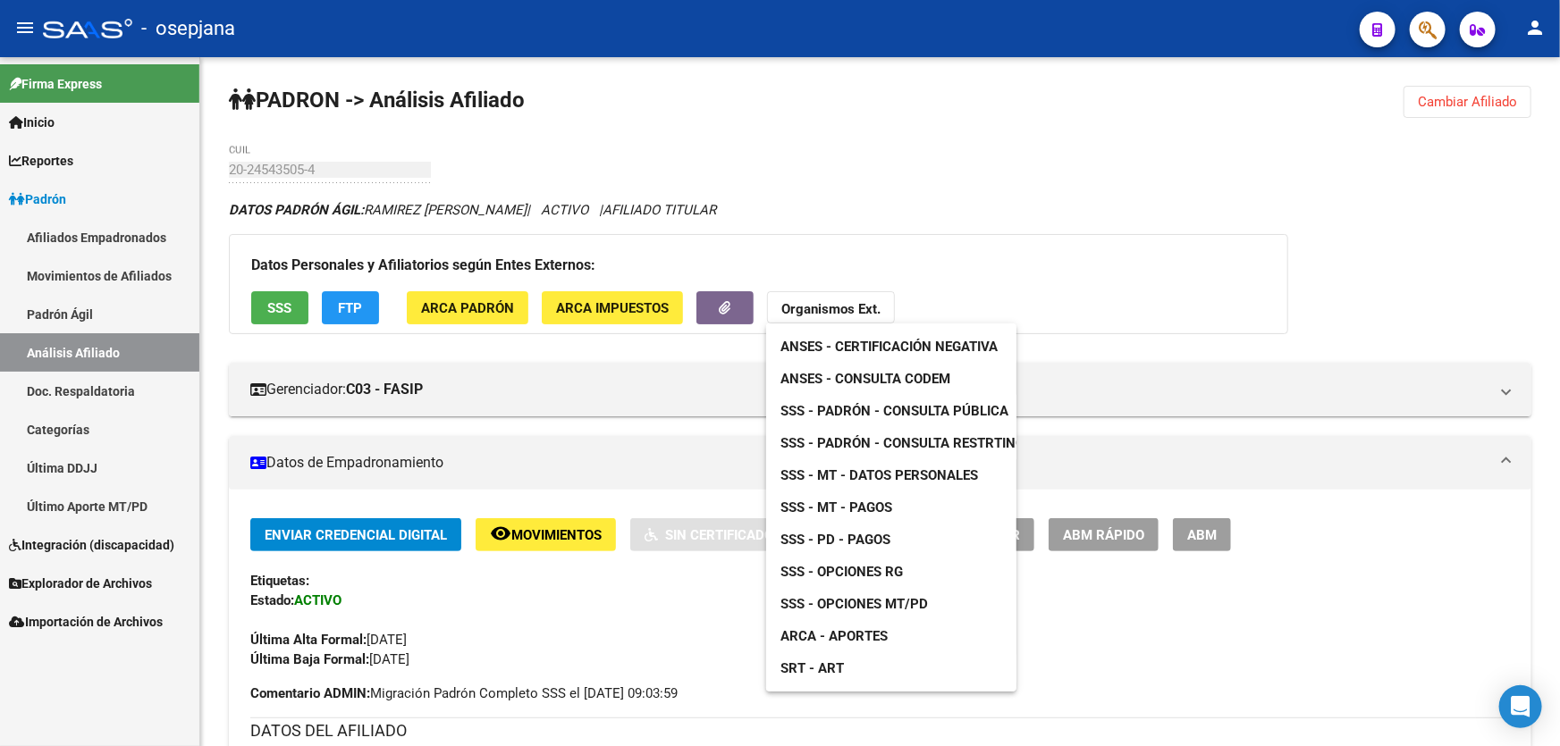
click at [936, 468] on span "SSS - MT - Datos Personales" at bounding box center [879, 476] width 198 height 16
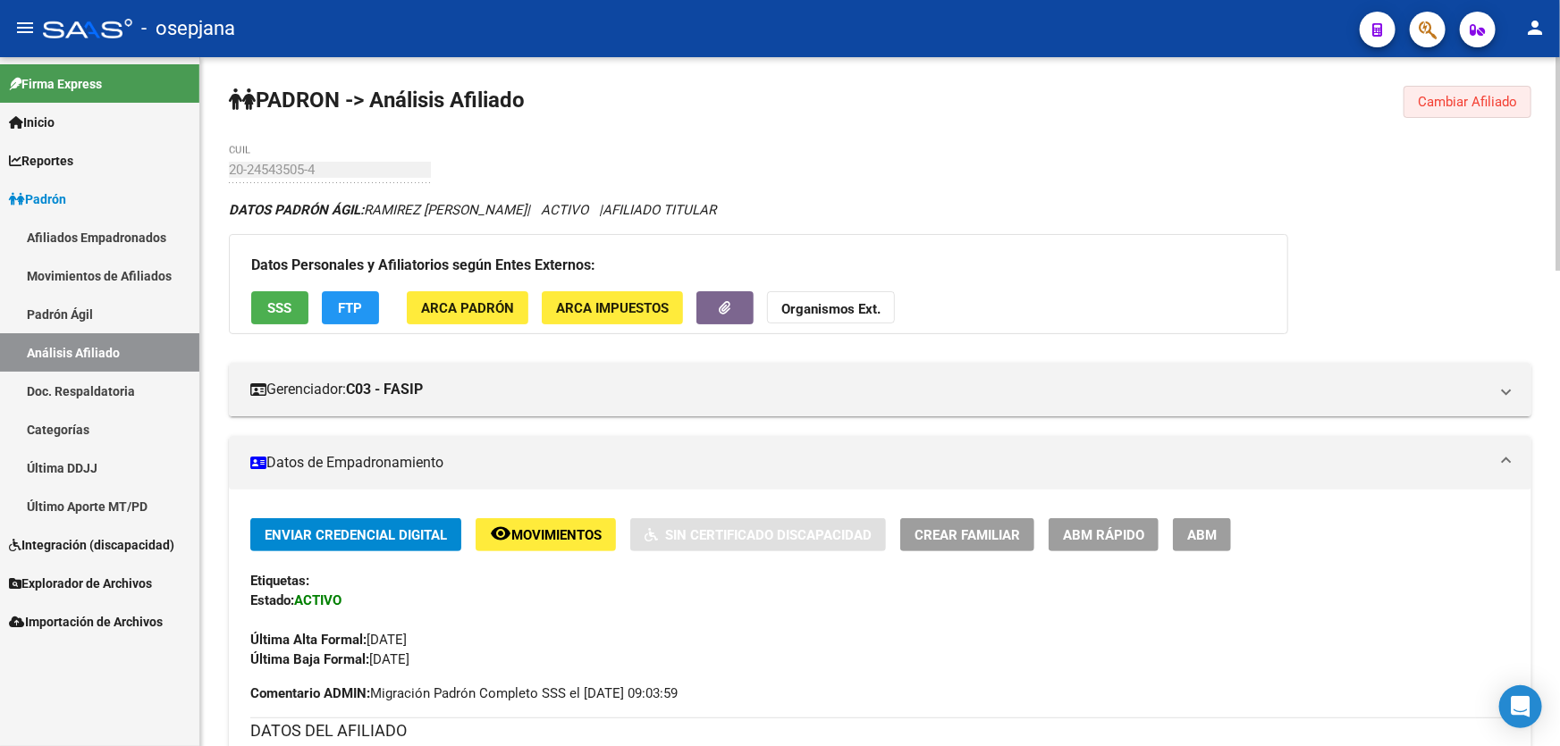
click at [1483, 89] on button "Cambiar Afiliado" at bounding box center [1468, 102] width 128 height 32
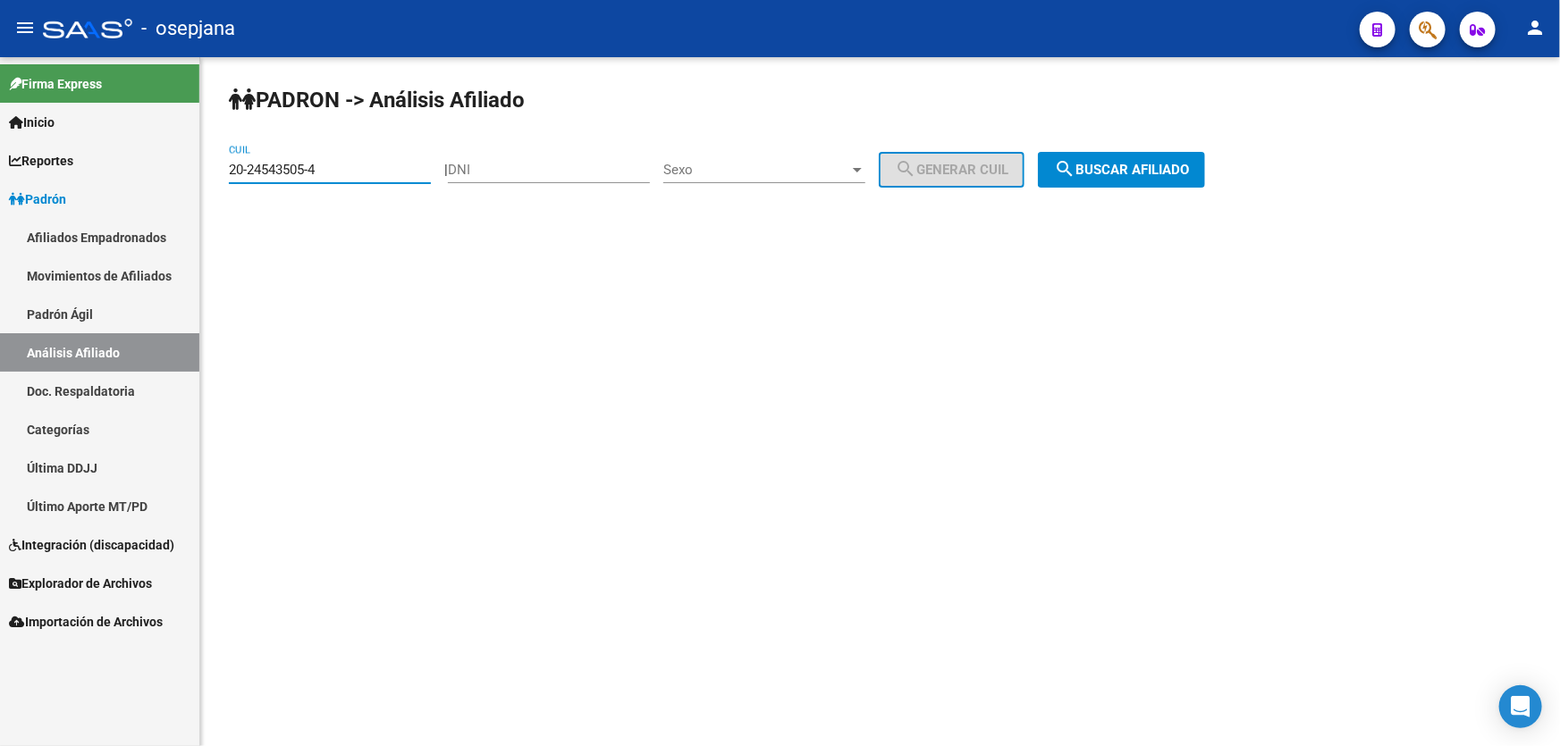
paste input "4-42998273-8"
type input "24-42998273-8"
click at [1147, 155] on button "search Buscar afiliado" at bounding box center [1121, 170] width 167 height 36
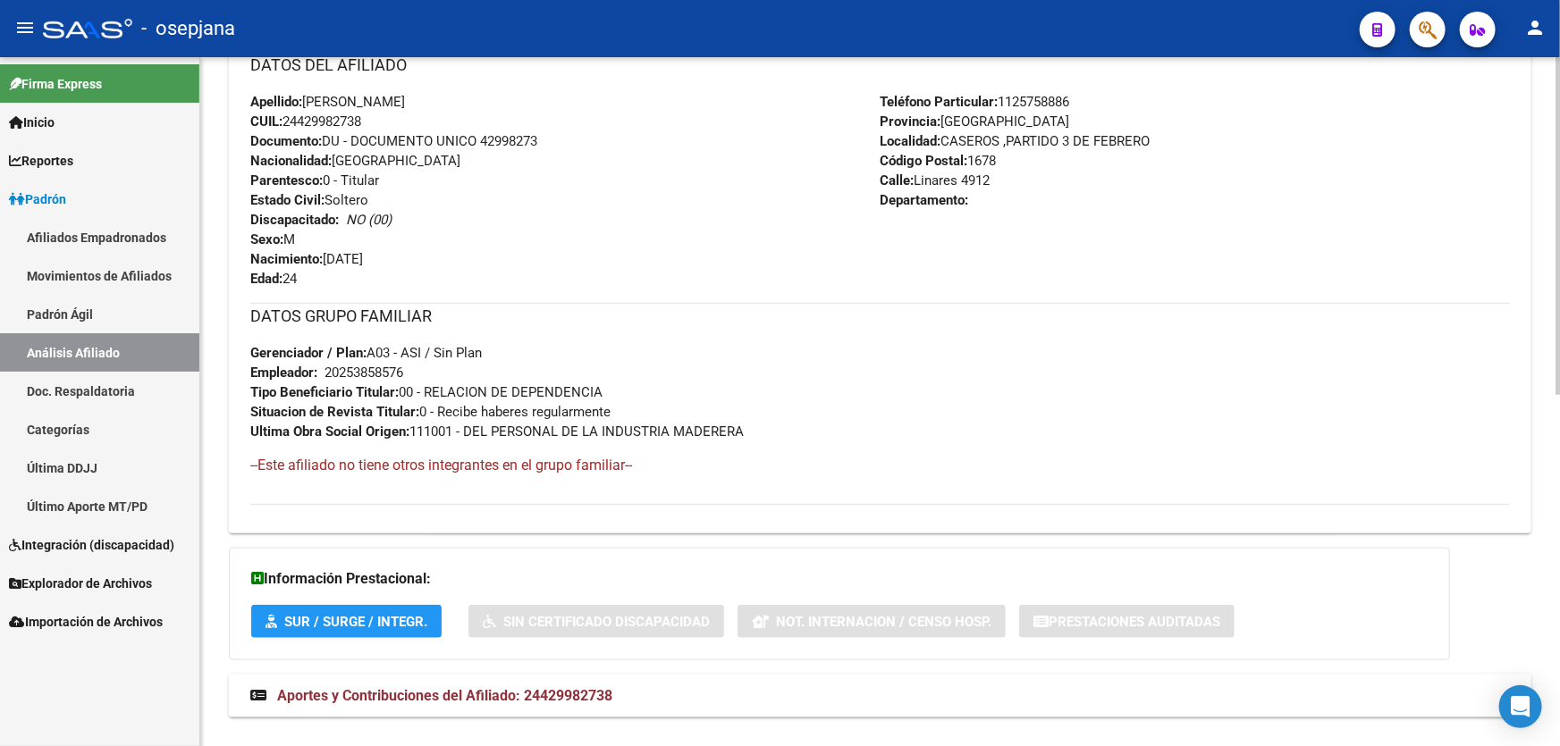
scroll to position [716, 0]
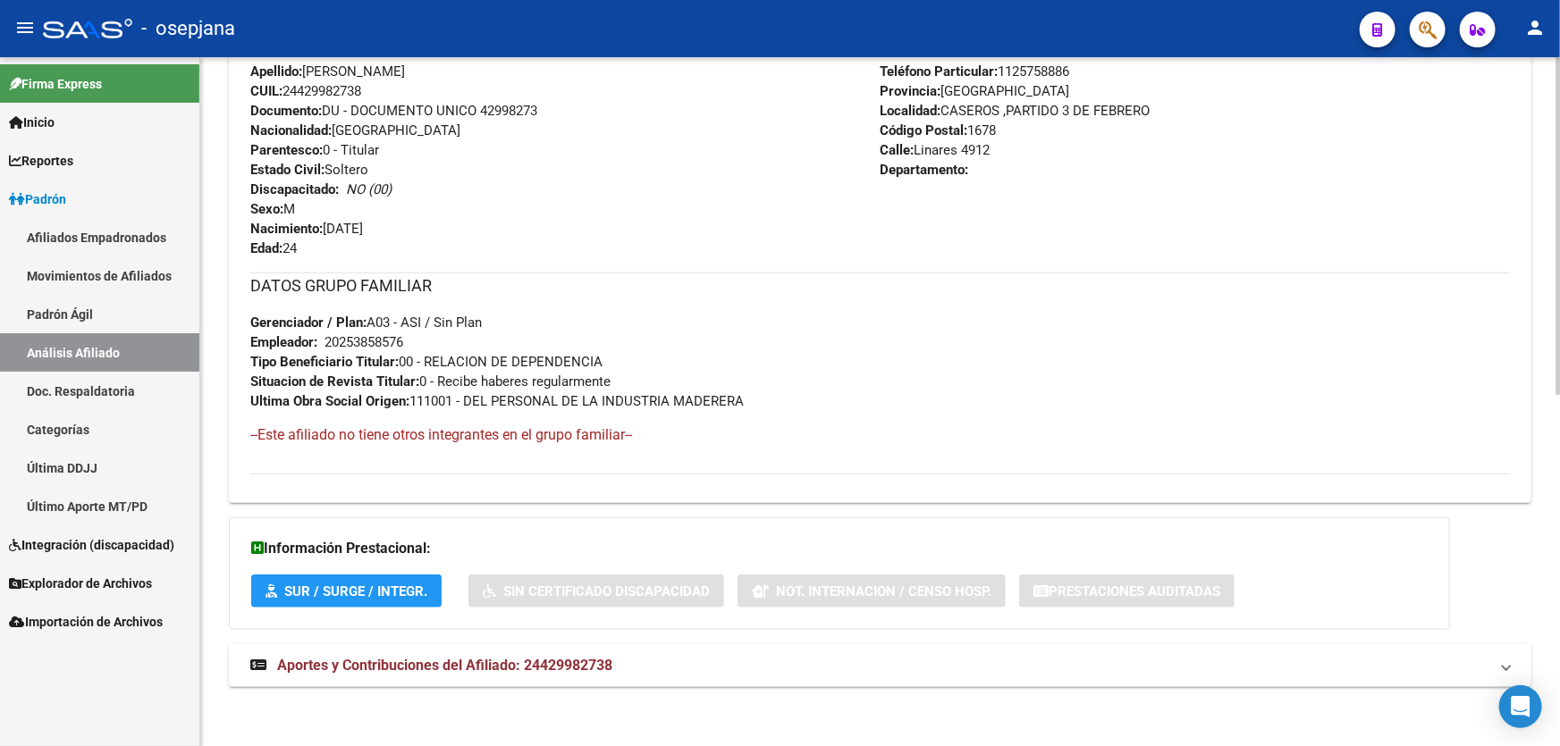
click at [1264, 662] on mat-panel-title "Aportes y Contribuciones del Afiliado: 24429982738" at bounding box center [869, 666] width 1238 height 20
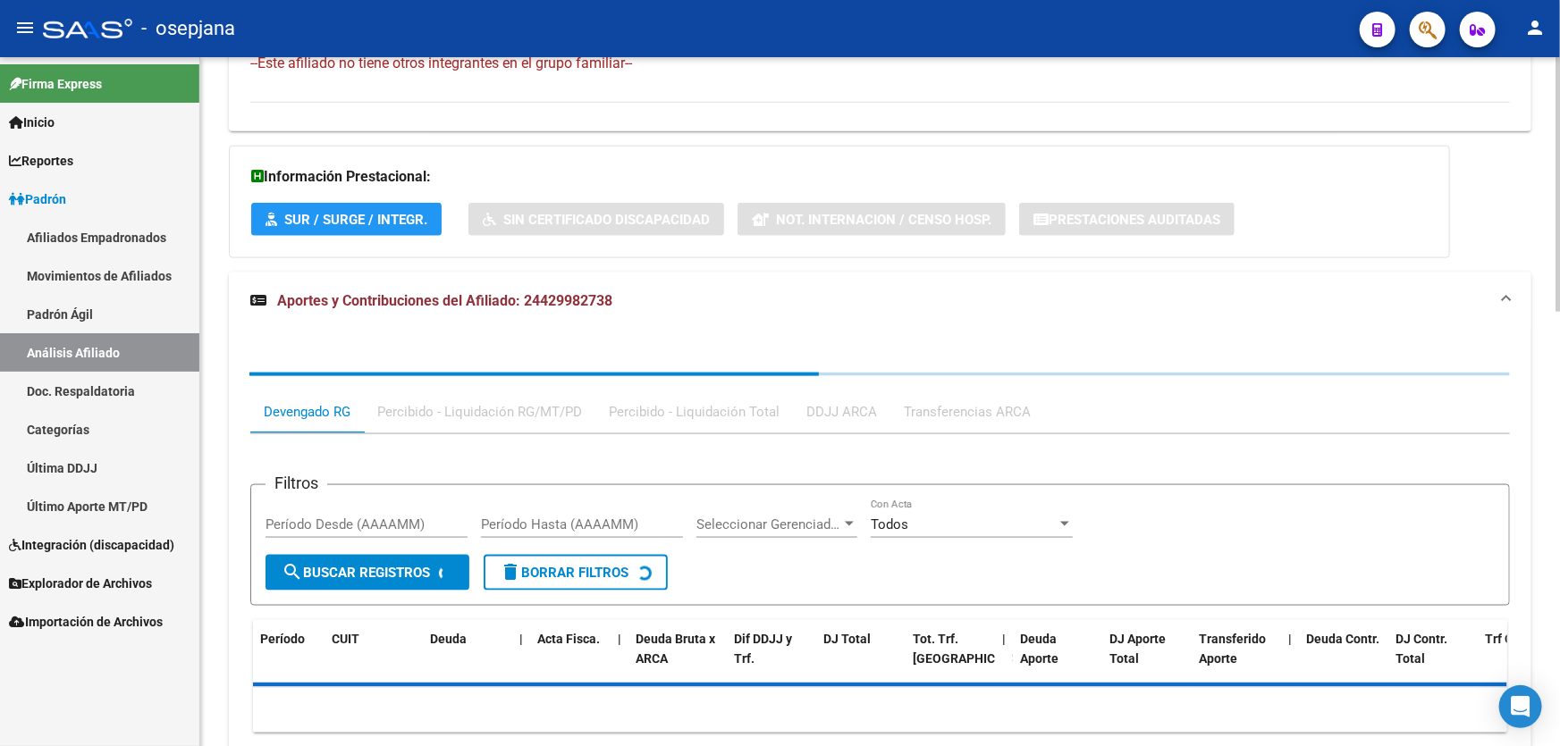
scroll to position [1176, 0]
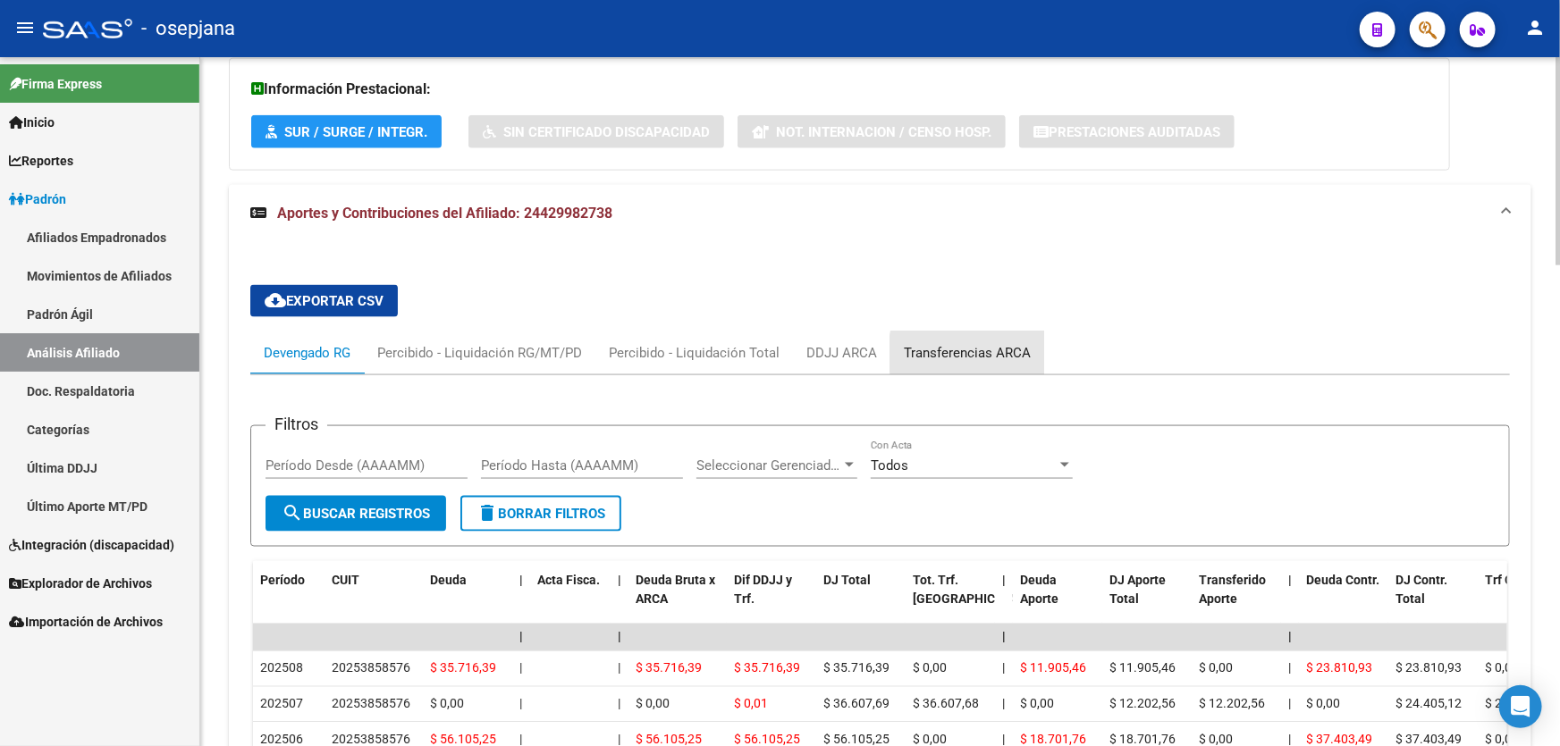
click at [987, 352] on div "Transferencias ARCA" at bounding box center [967, 353] width 127 height 20
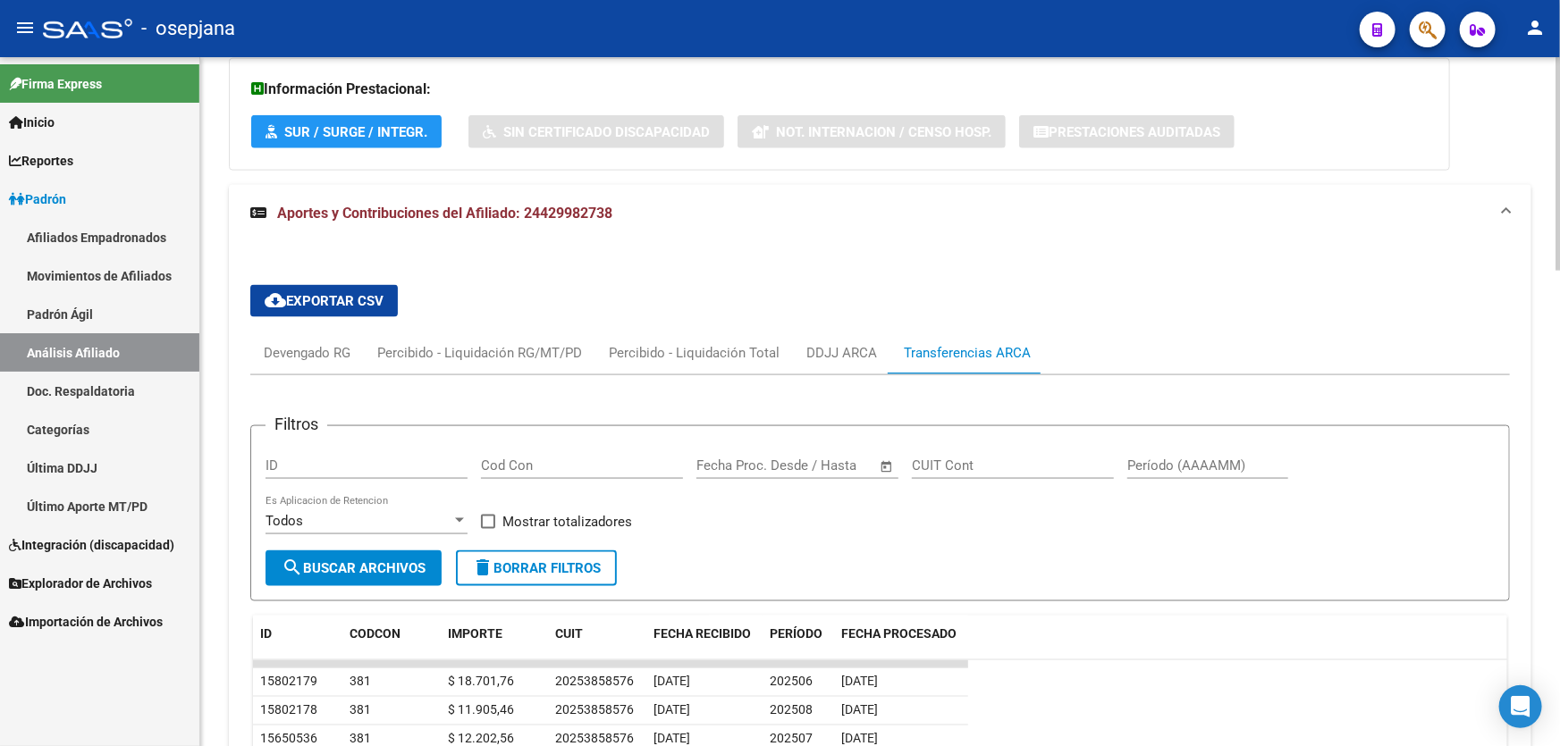
scroll to position [1257, 0]
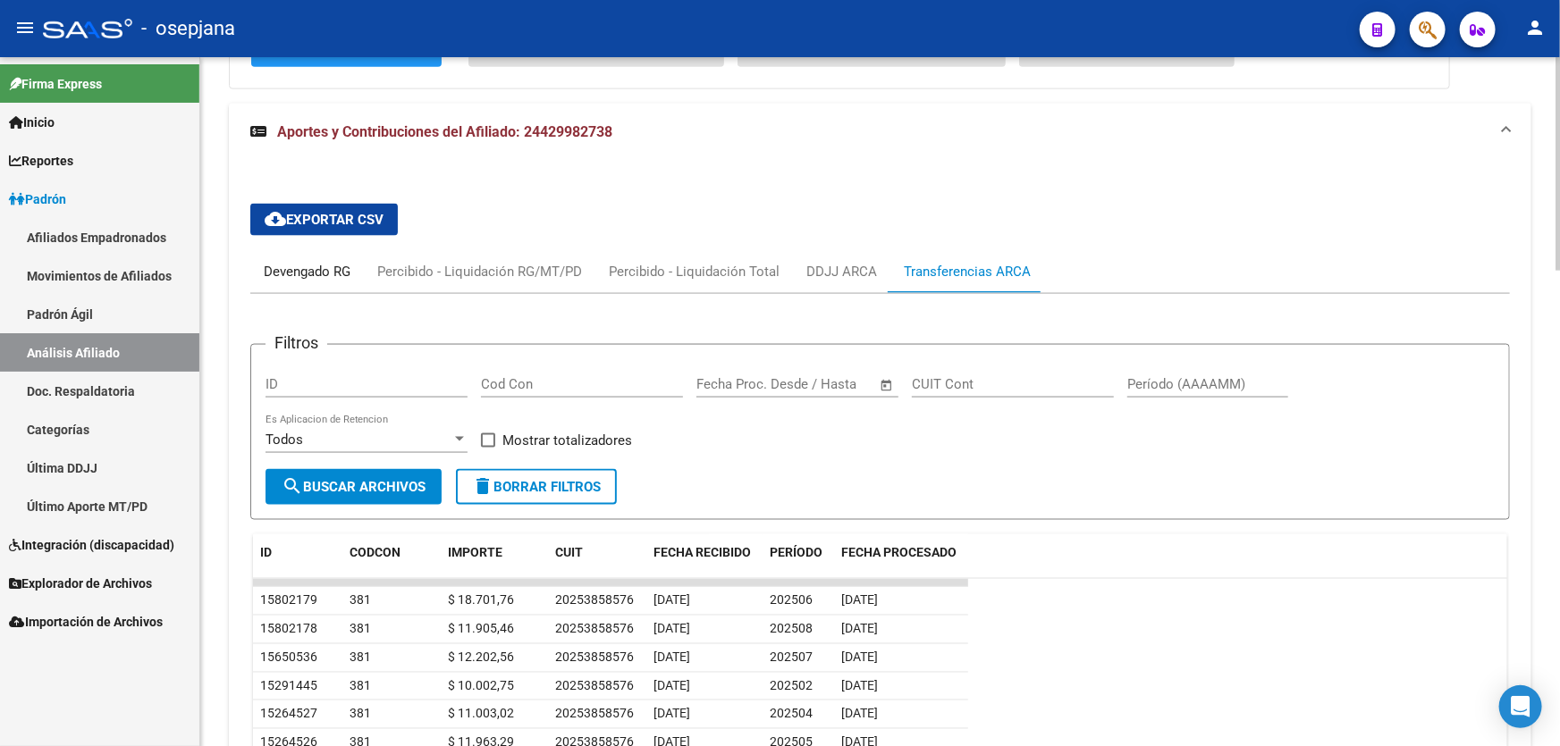
click at [333, 262] on div "Devengado RG" at bounding box center [307, 272] width 87 height 20
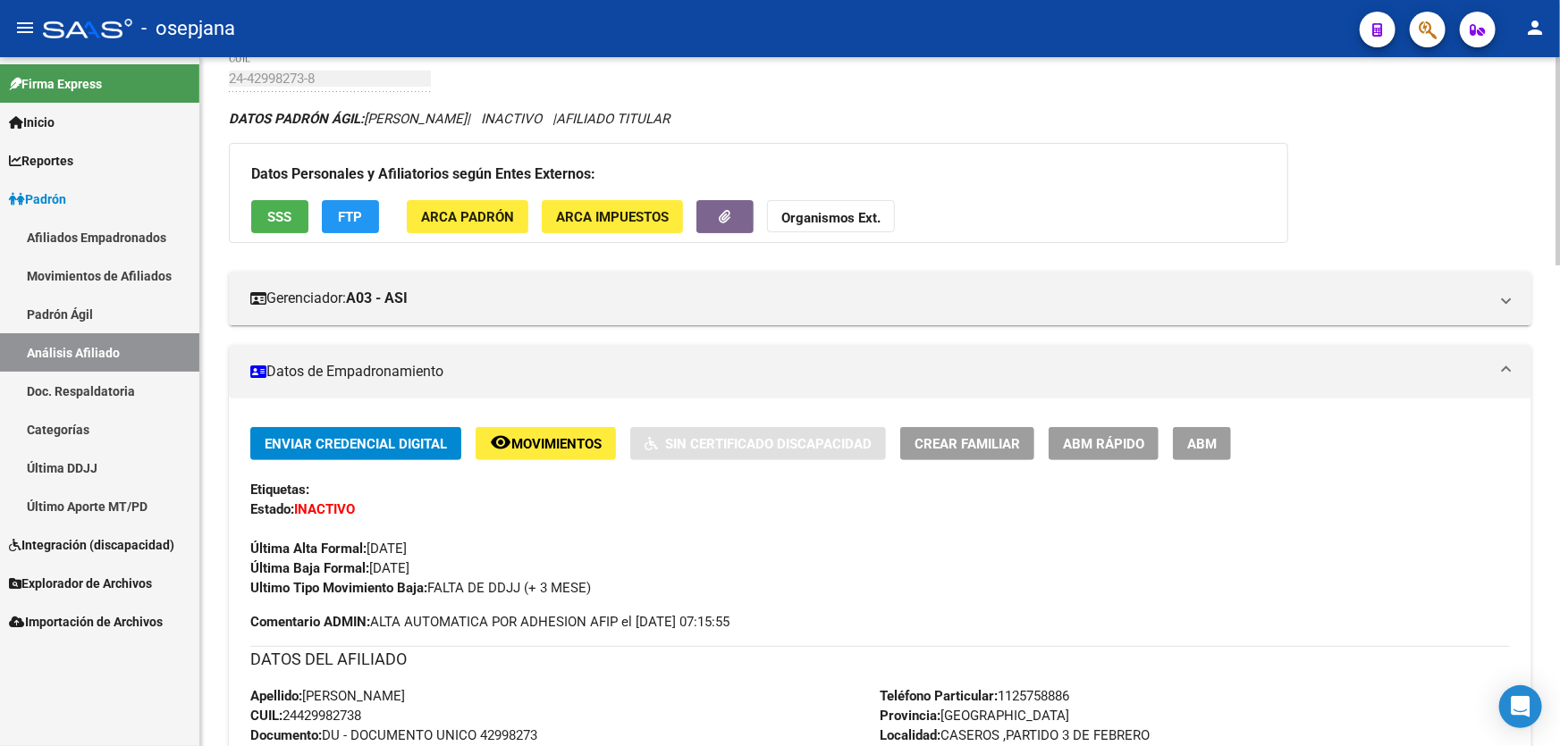
scroll to position [49, 0]
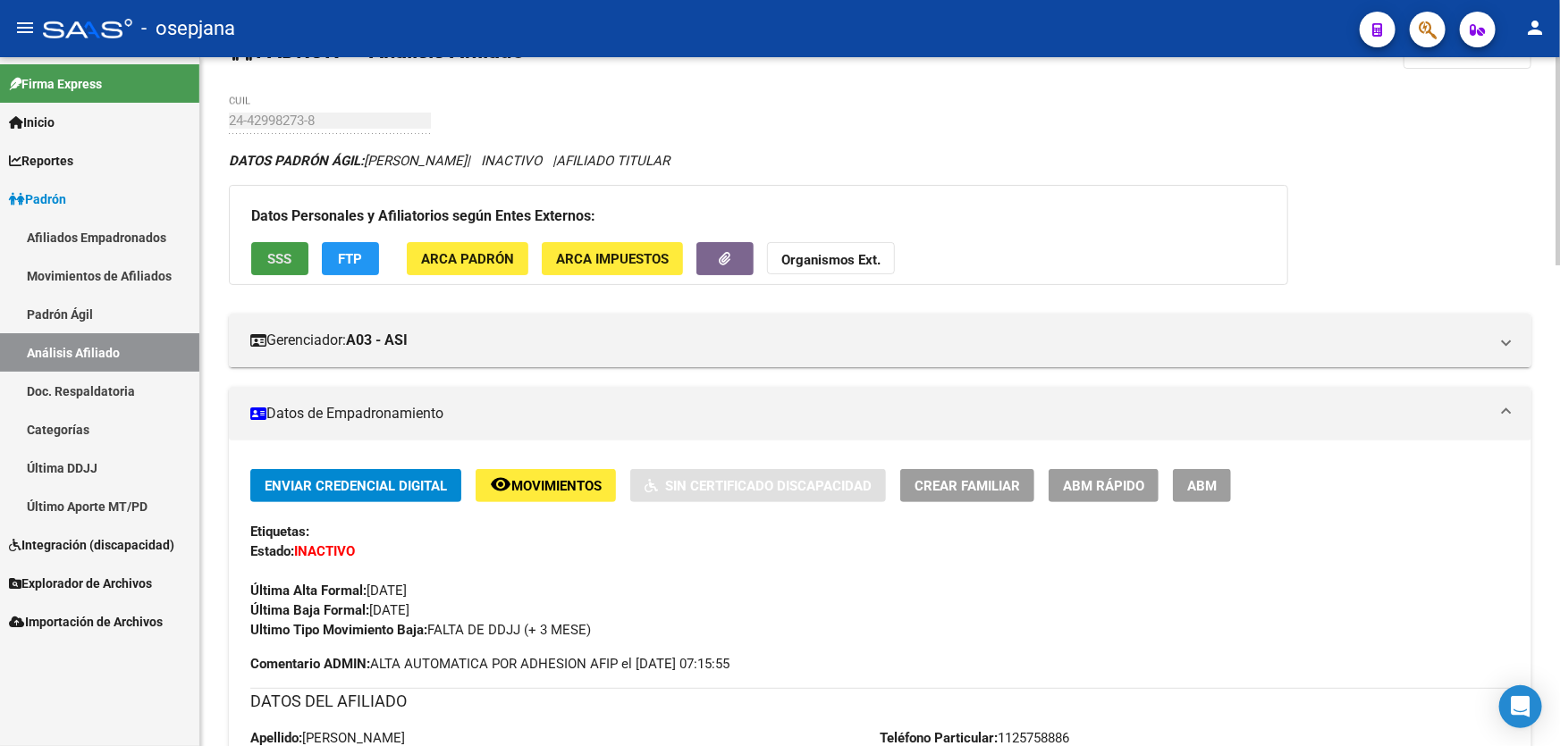
click at [304, 249] on button "SSS" at bounding box center [279, 258] width 57 height 33
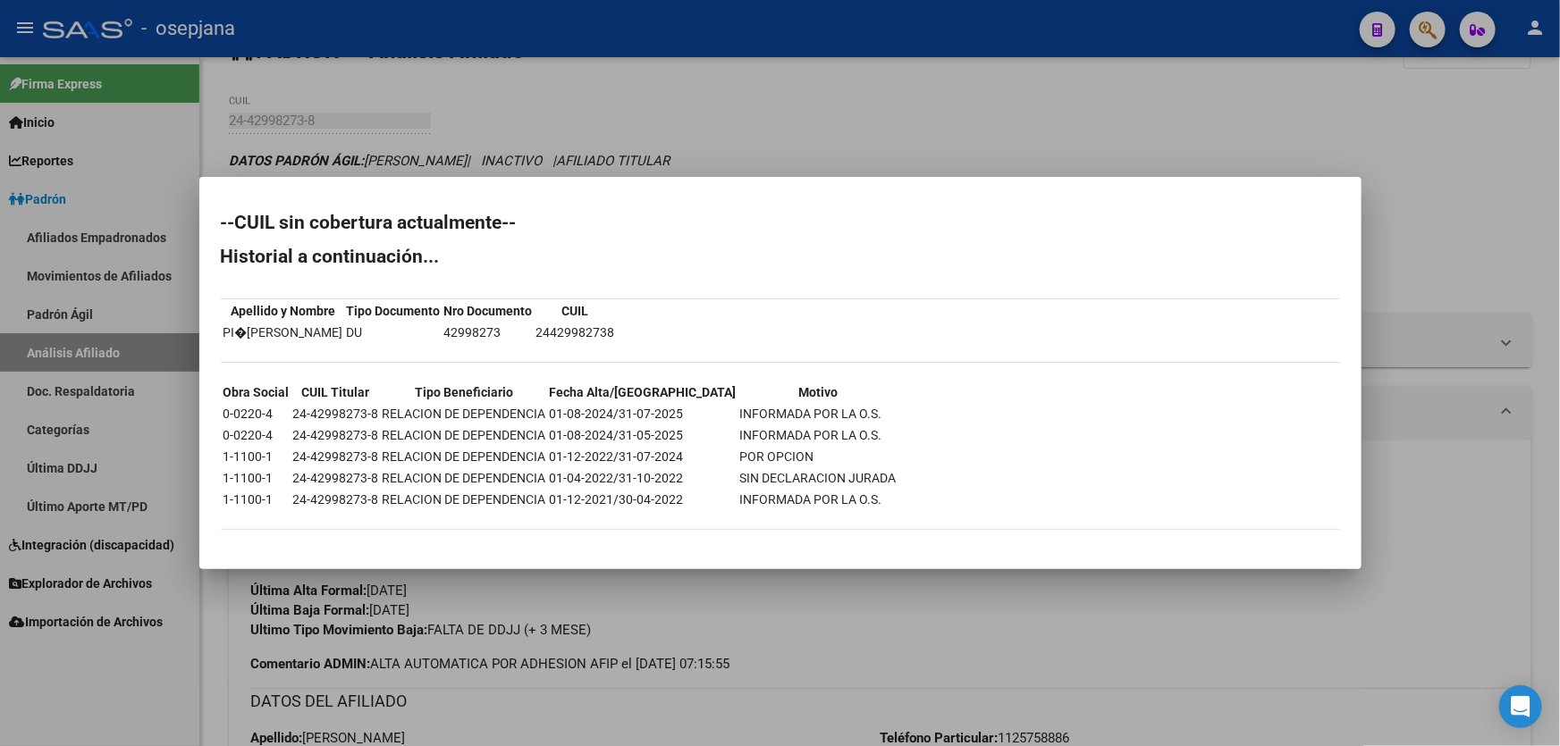
click at [989, 151] on div at bounding box center [780, 373] width 1560 height 746
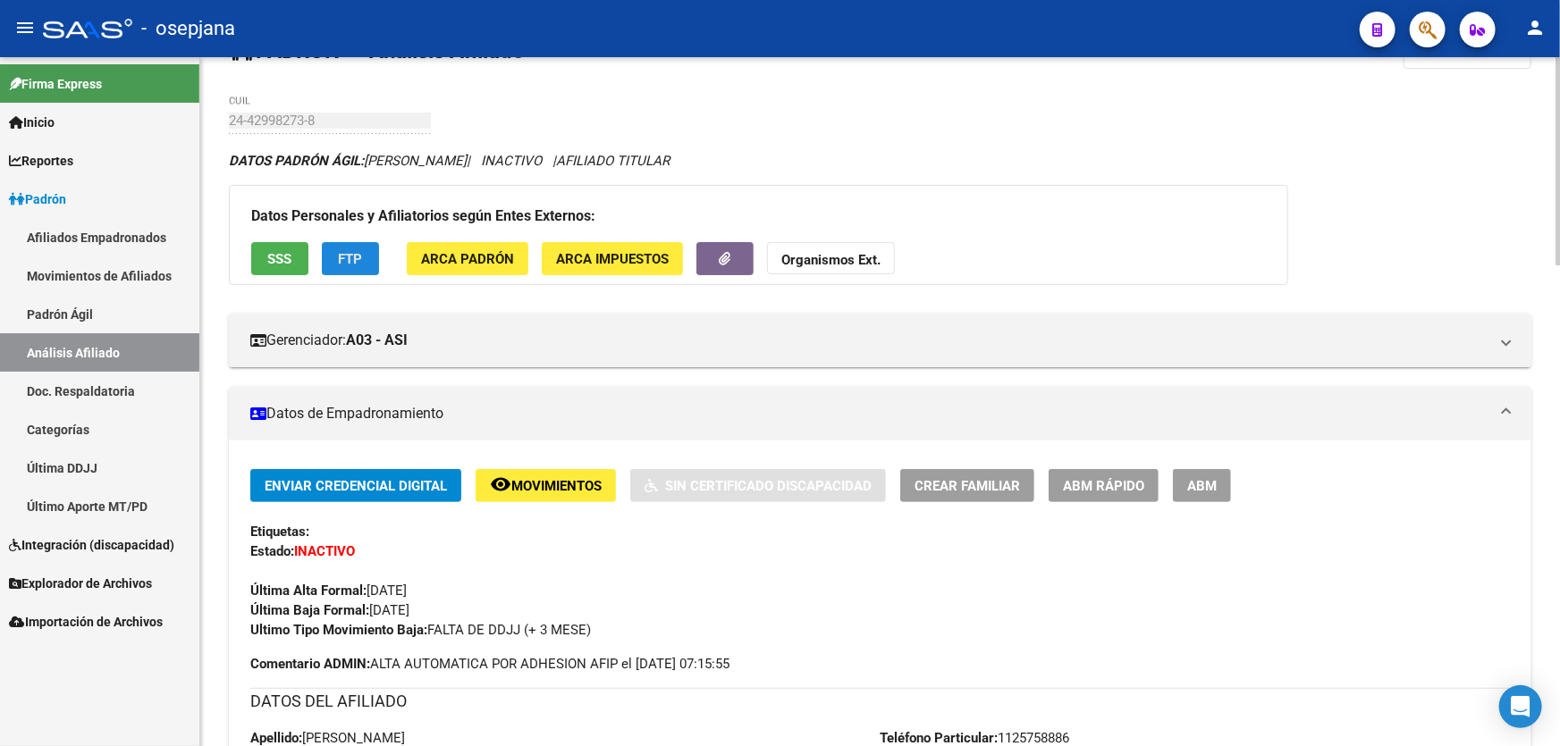
click at [352, 258] on span "FTP" at bounding box center [351, 259] width 24 height 16
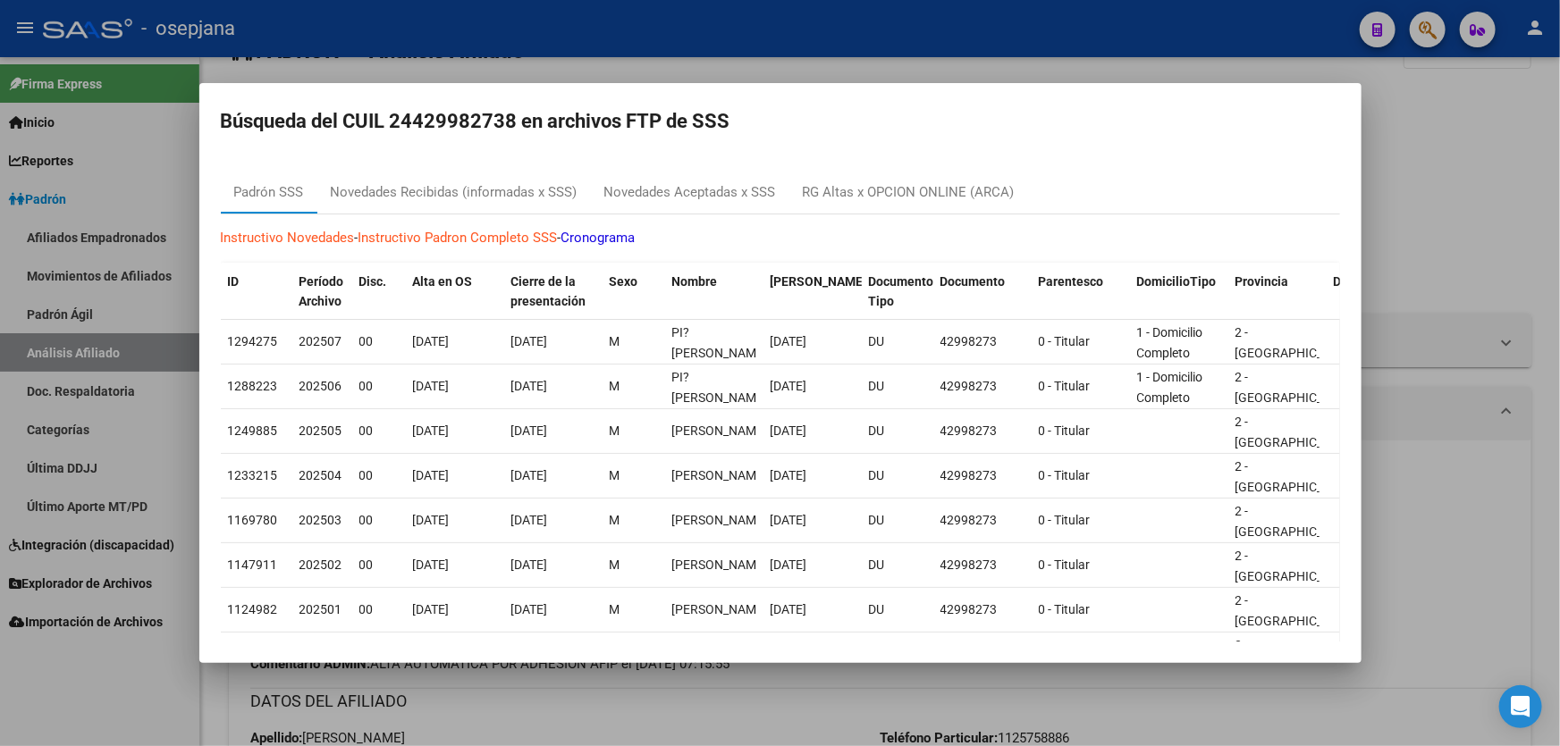
click at [1496, 324] on div at bounding box center [780, 373] width 1560 height 746
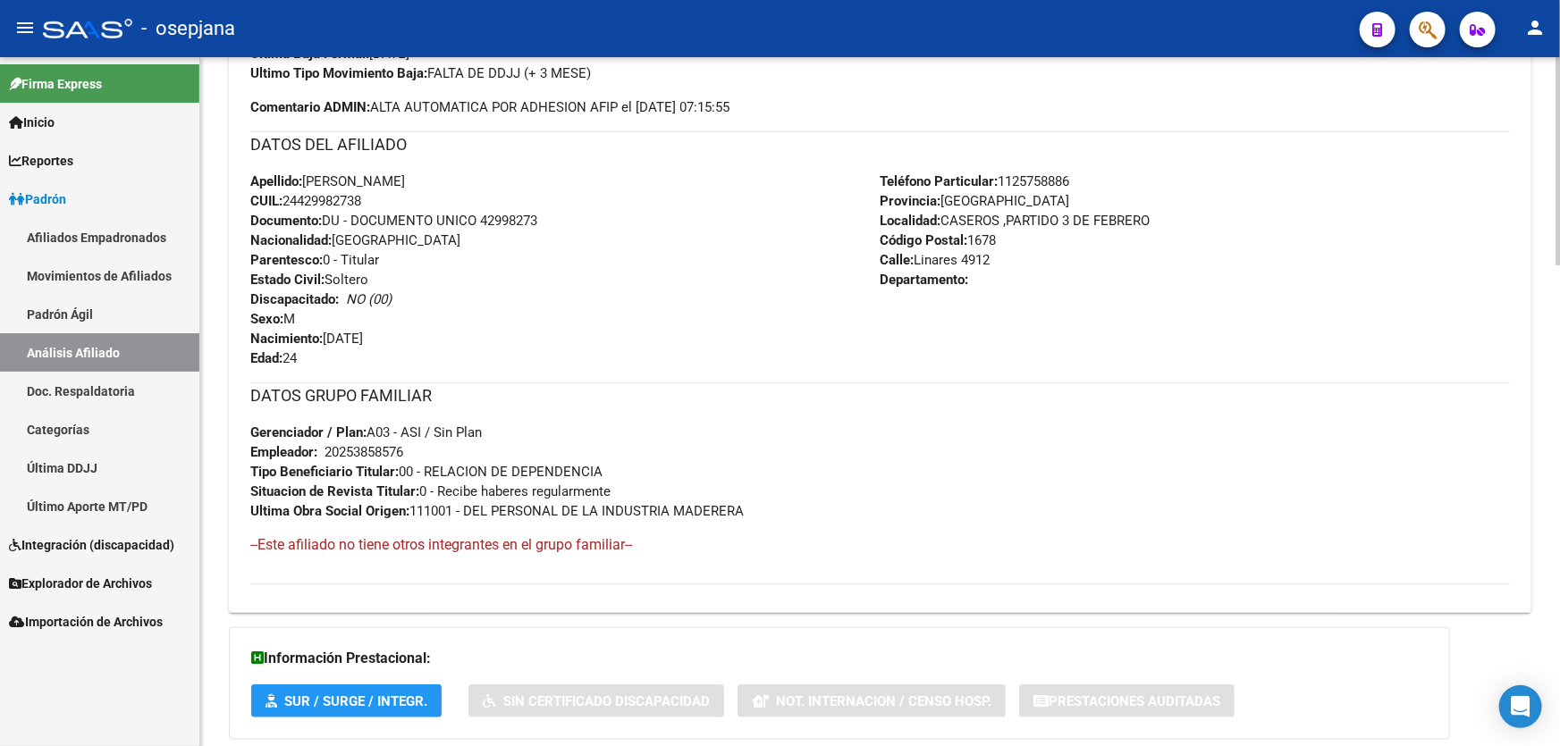
scroll to position [212, 0]
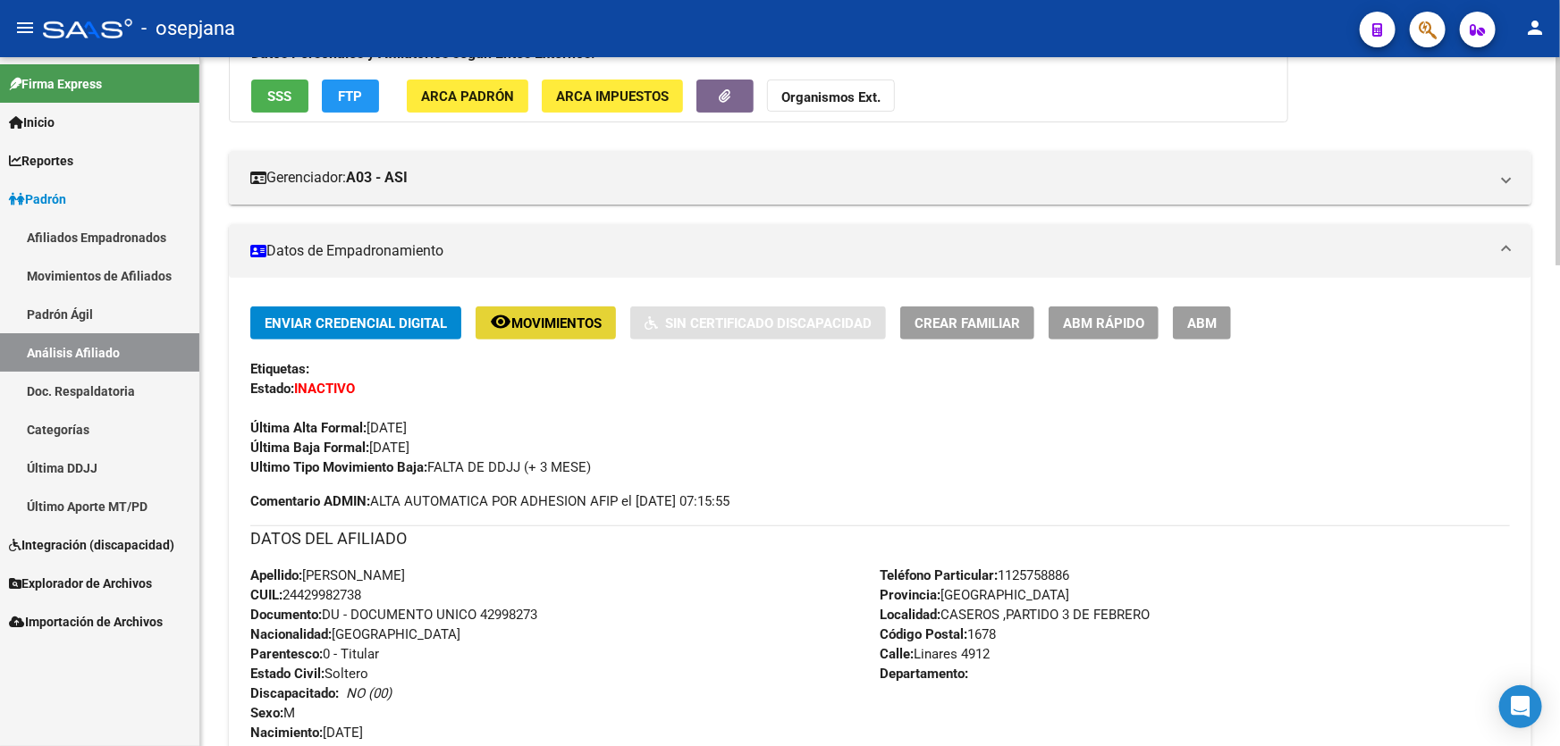
click at [563, 329] on span "Movimientos" at bounding box center [556, 324] width 90 height 16
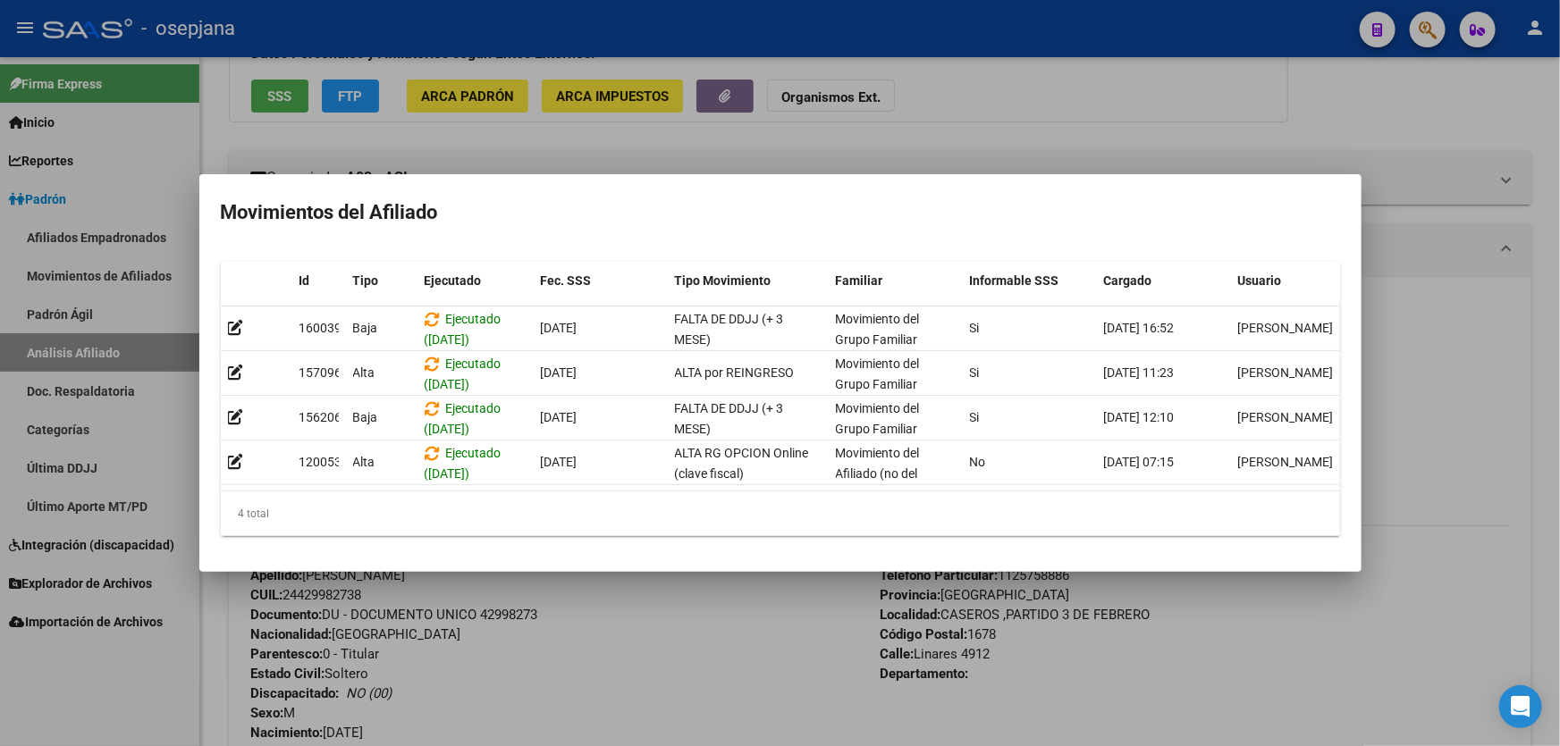
click at [1422, 466] on div at bounding box center [780, 373] width 1560 height 746
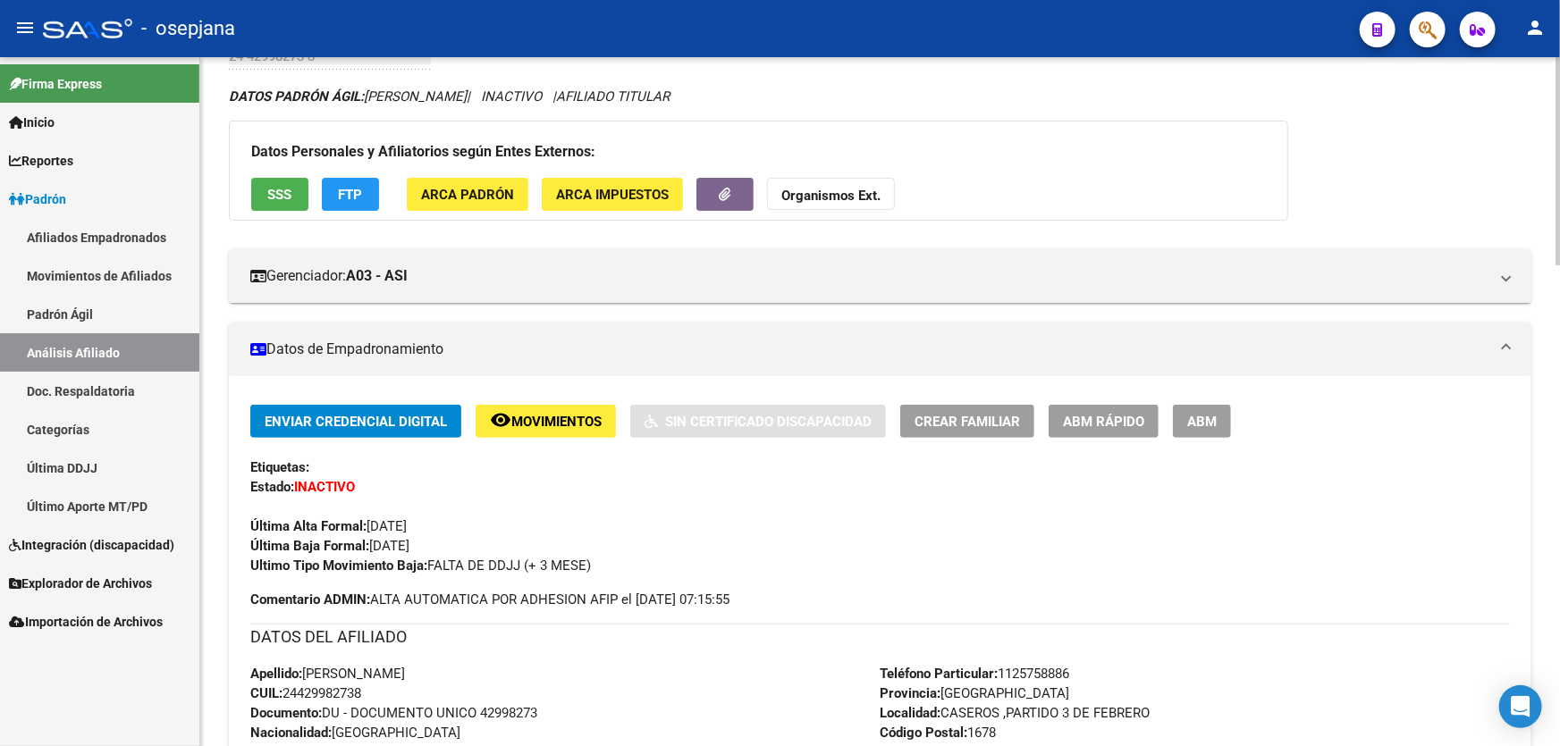
scroll to position [0, 0]
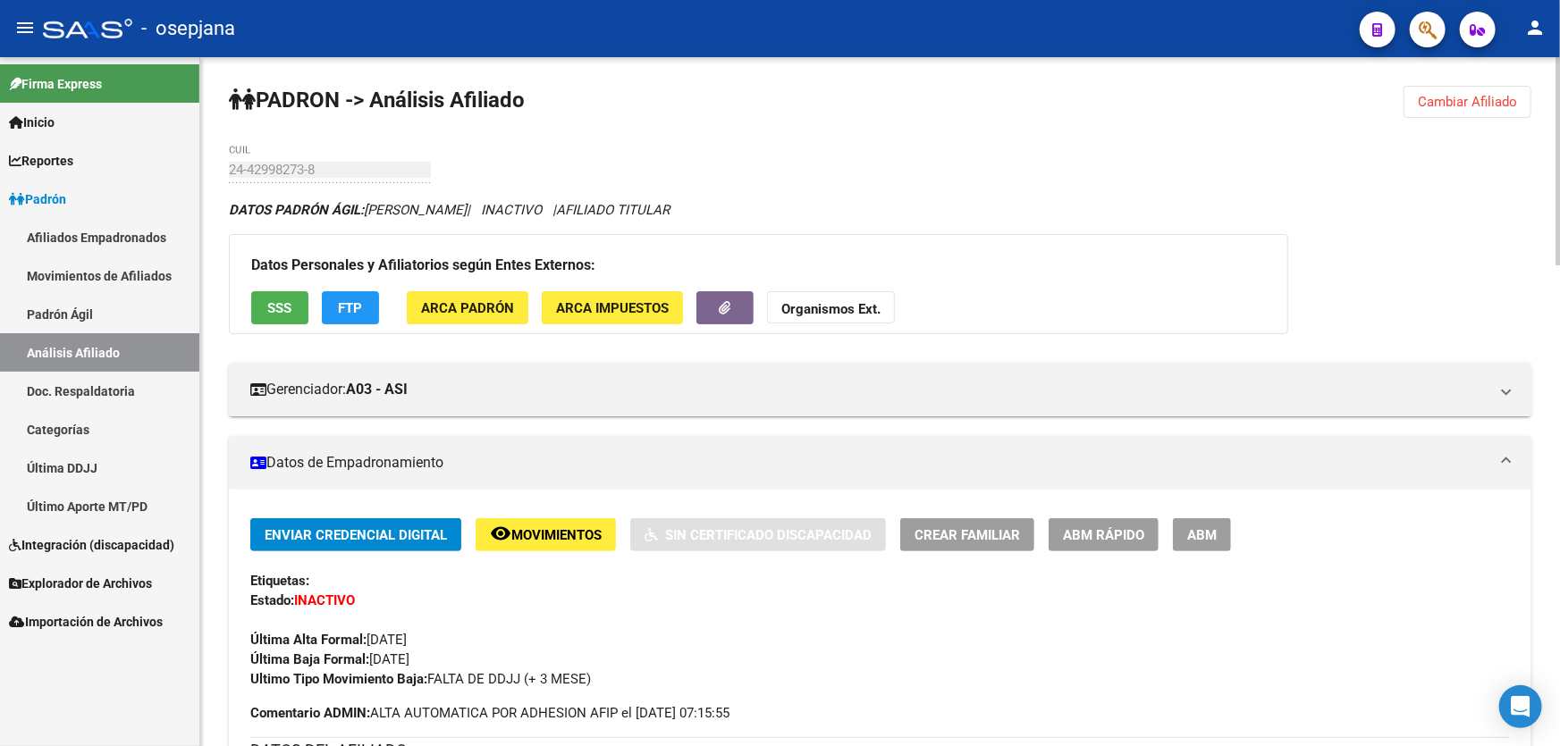
click at [282, 291] on button "SSS" at bounding box center [279, 307] width 57 height 33
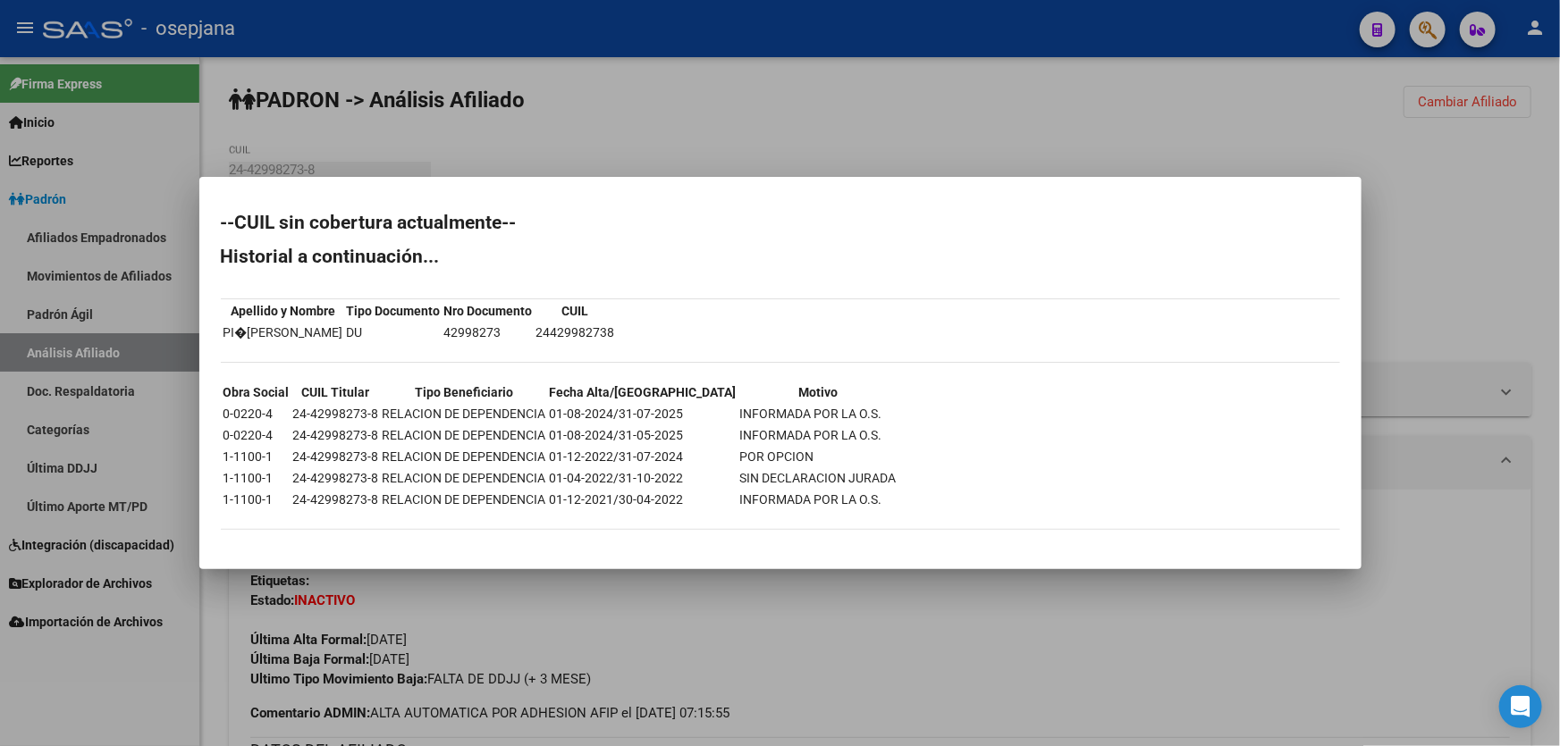
click at [889, 44] on div at bounding box center [780, 373] width 1560 height 746
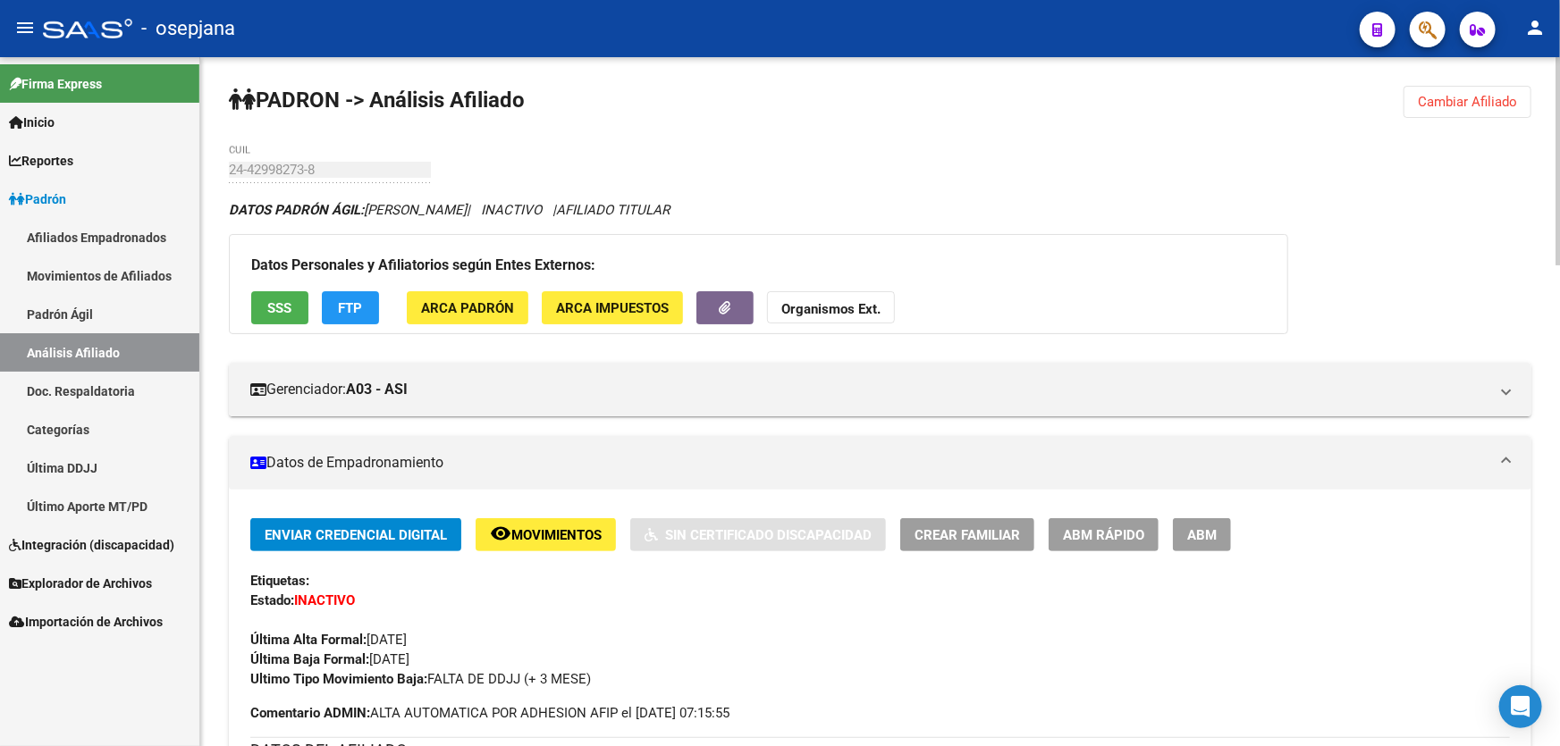
click at [844, 306] on strong "Organismos Ext." at bounding box center [830, 309] width 99 height 16
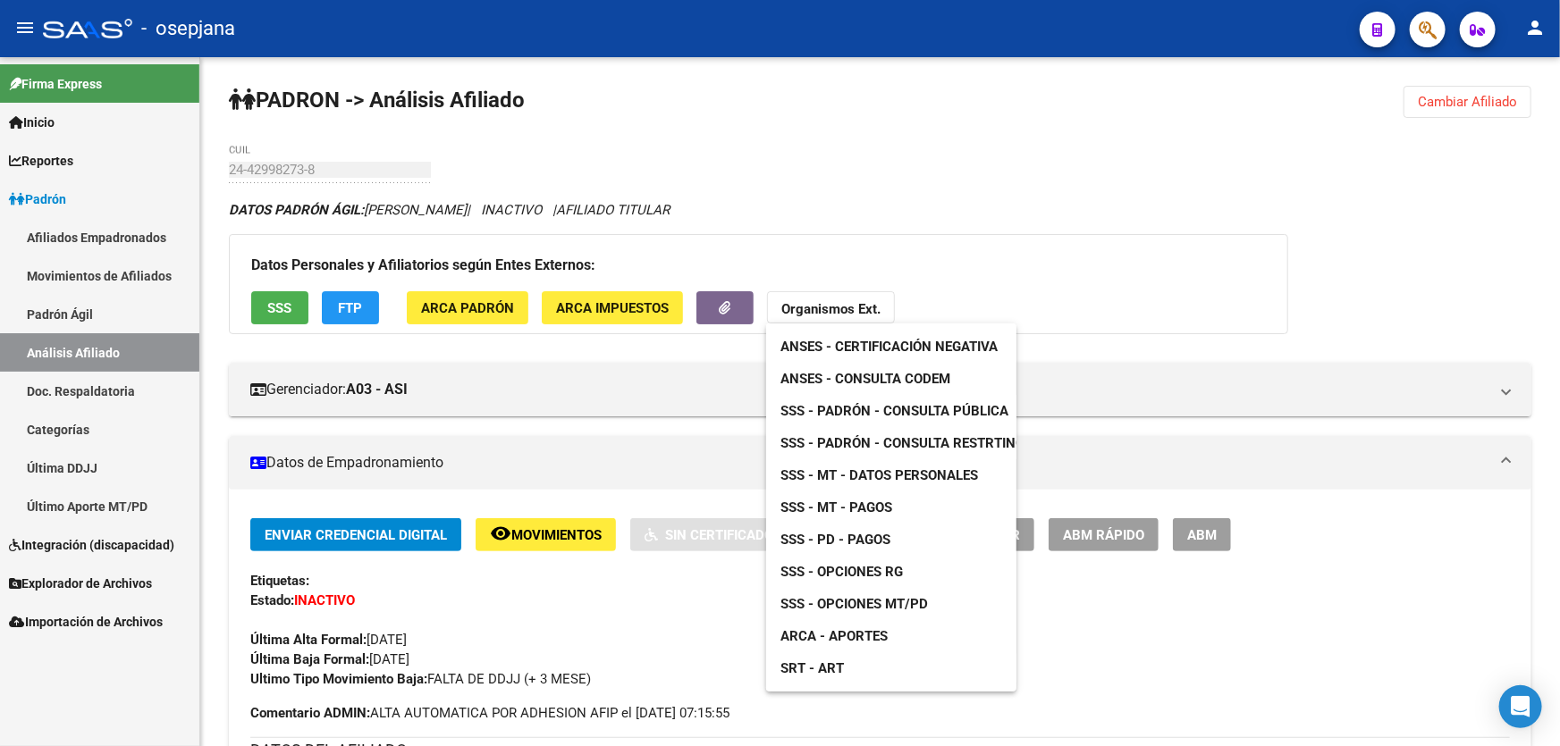
click at [870, 644] on span "ARCA - Aportes" at bounding box center [833, 636] width 107 height 16
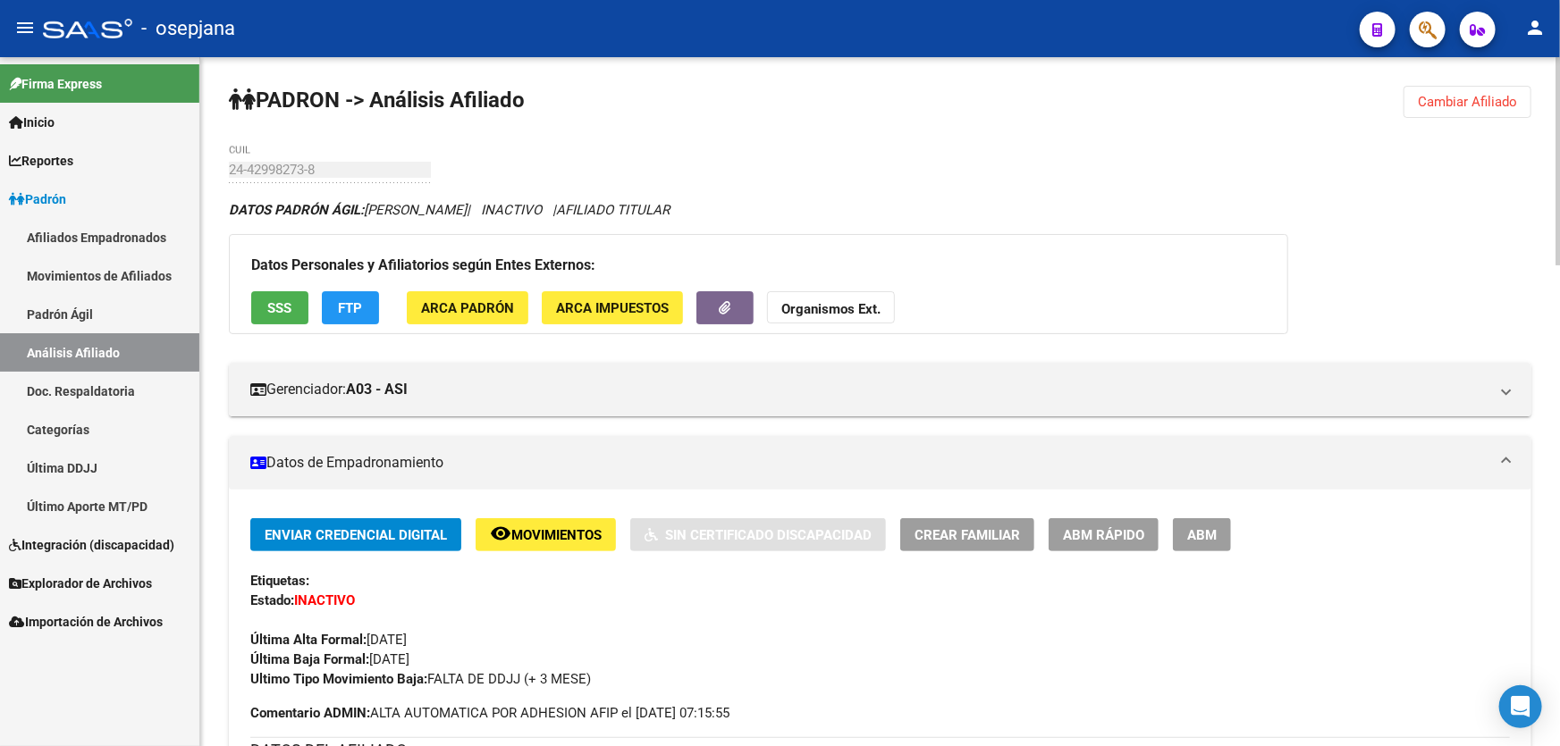
click at [851, 307] on strong "Organismos Ext." at bounding box center [830, 309] width 99 height 16
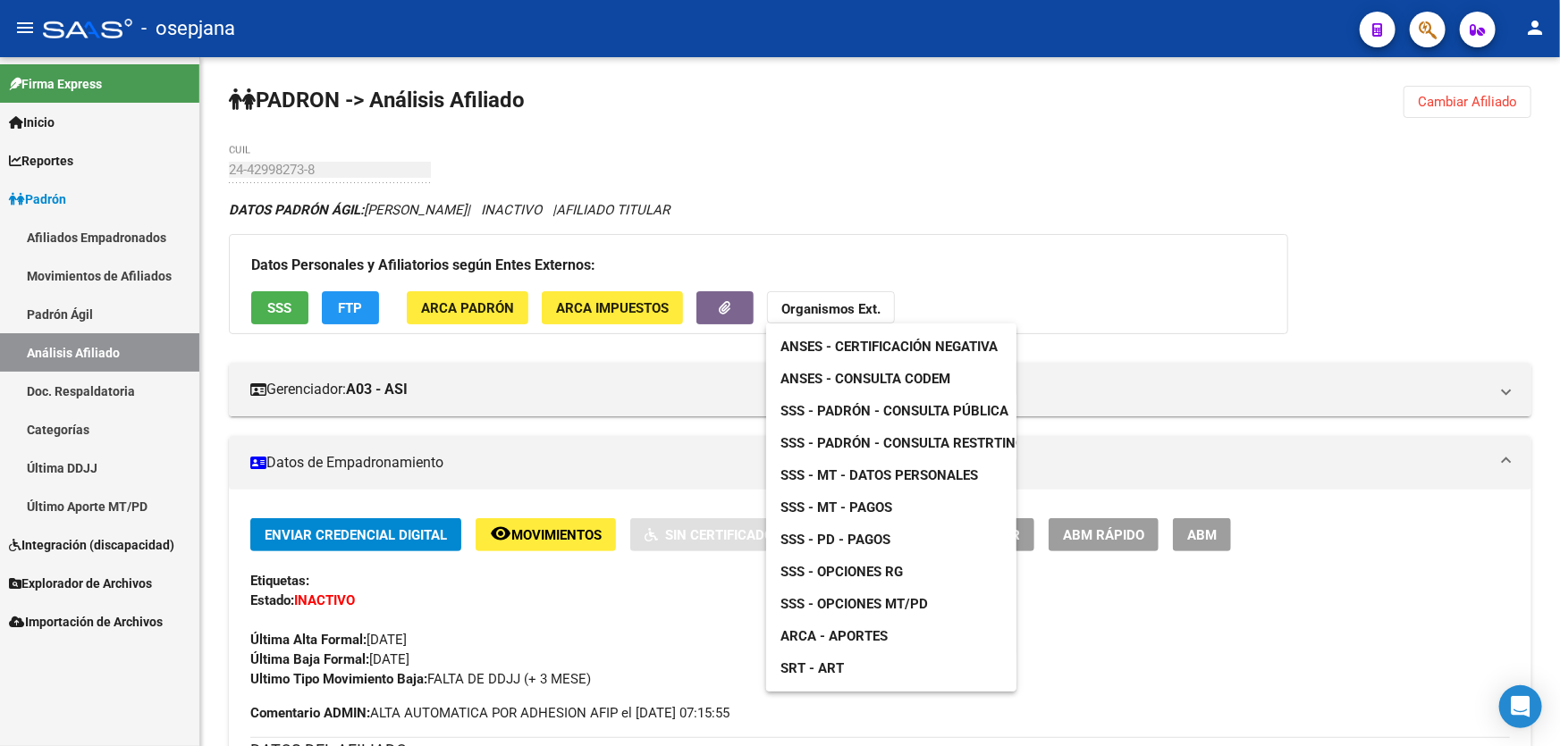
click at [883, 571] on span "SSS - Opciones RG" at bounding box center [841, 572] width 122 height 16
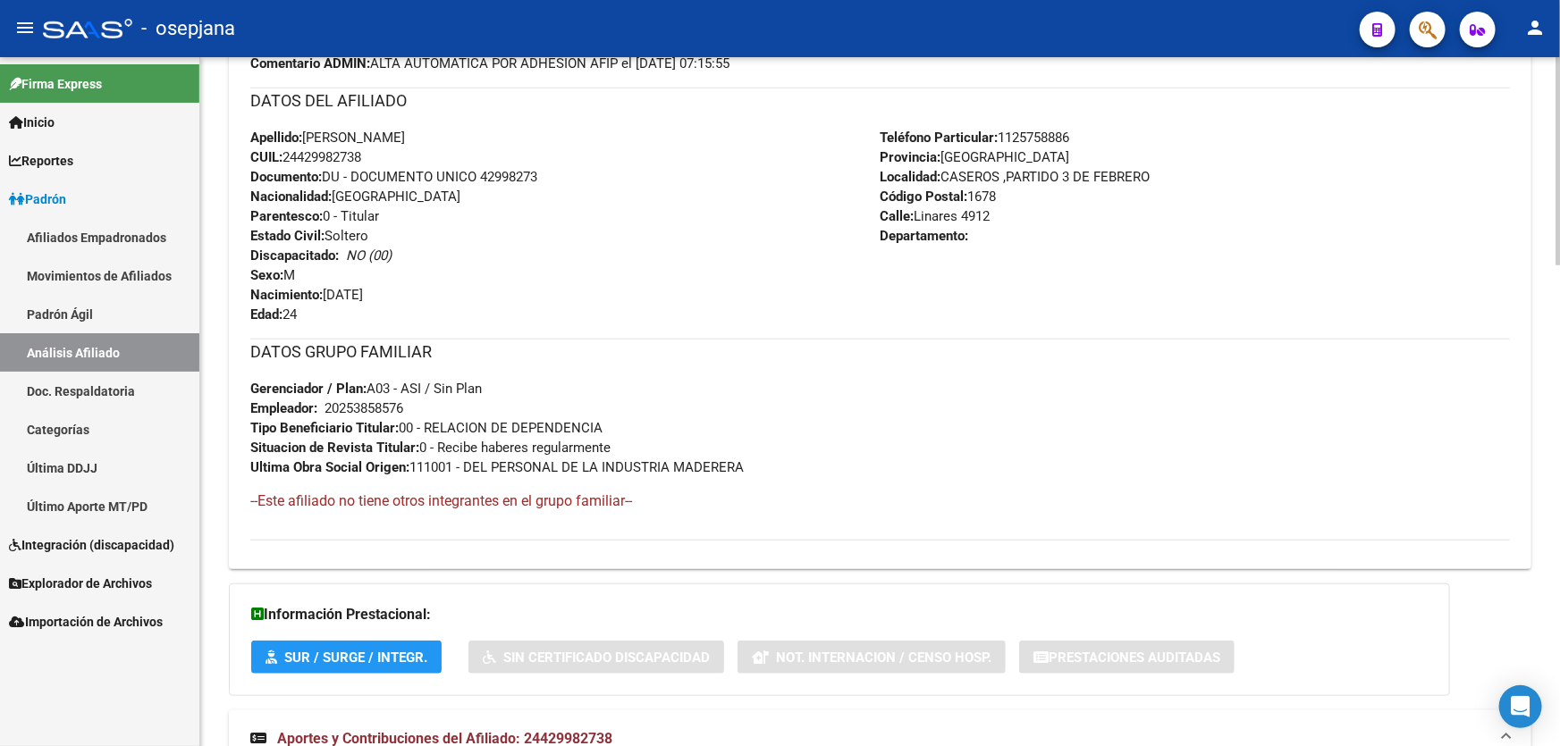
scroll to position [80, 0]
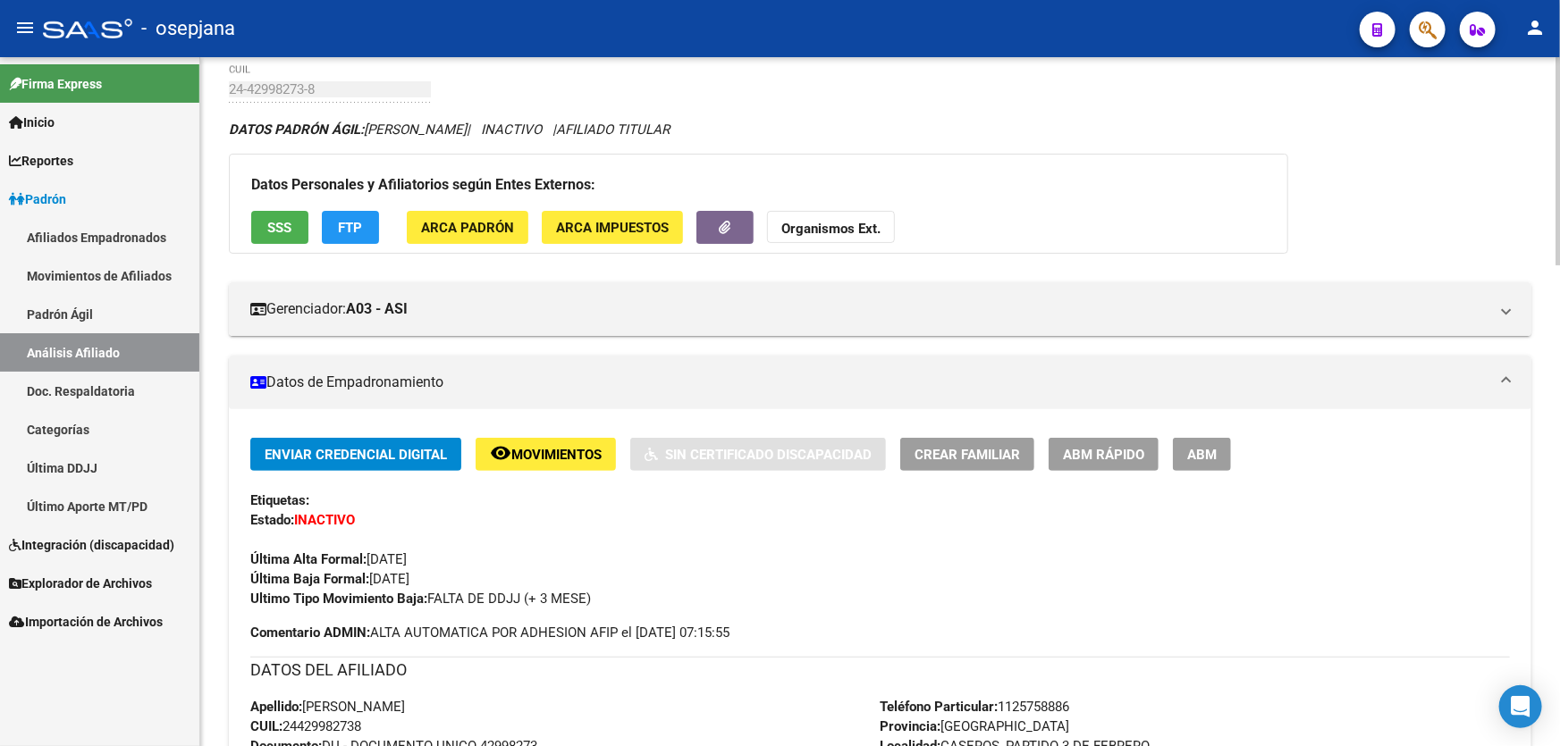
click at [553, 471] on div "Enviar Credencial Digital remove_red_eye Movimientos Sin Certificado Discapacid…" at bounding box center [880, 523] width 1260 height 171
click at [556, 458] on span "Movimientos" at bounding box center [556, 455] width 90 height 16
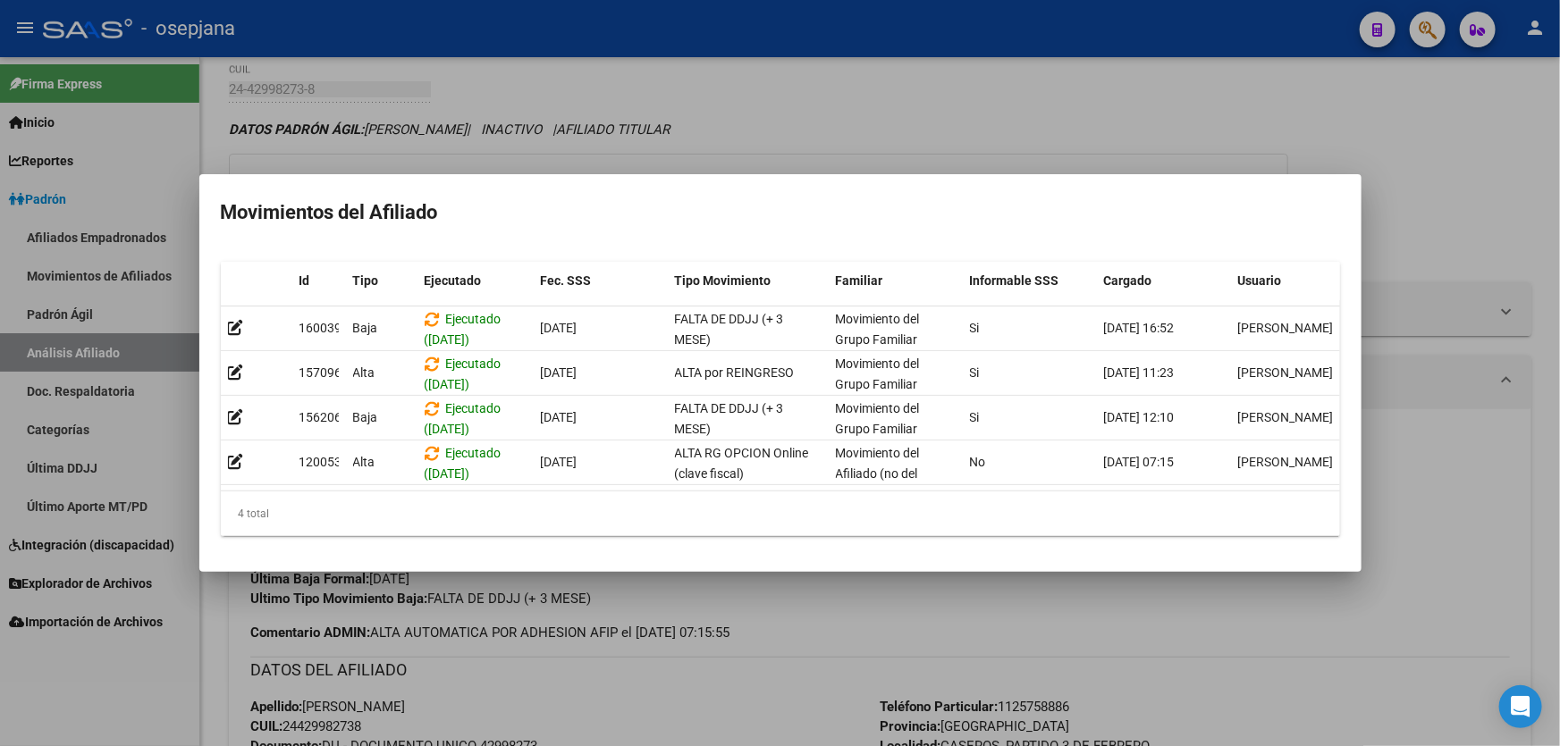
click at [638, 680] on div at bounding box center [780, 373] width 1560 height 746
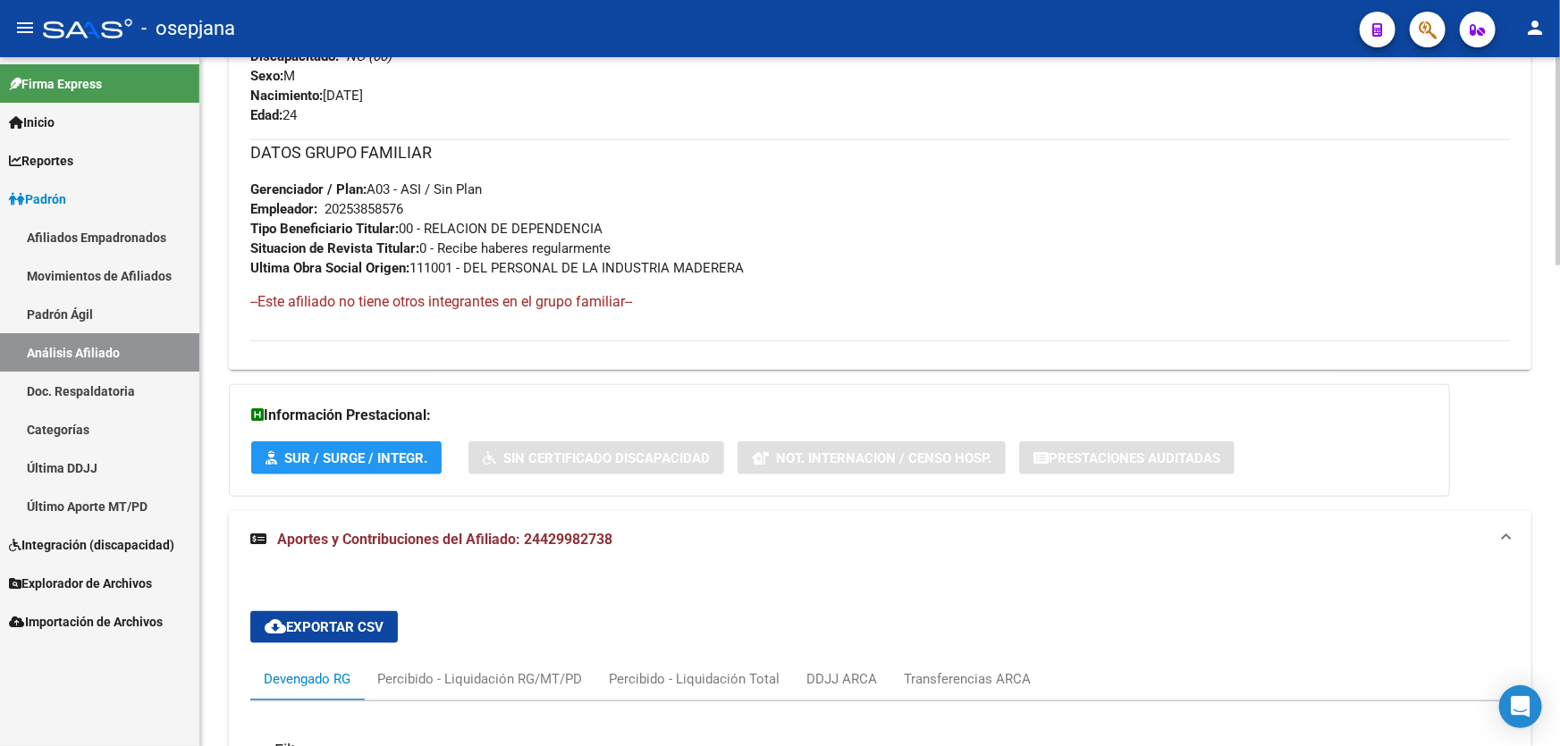
scroll to position [487, 0]
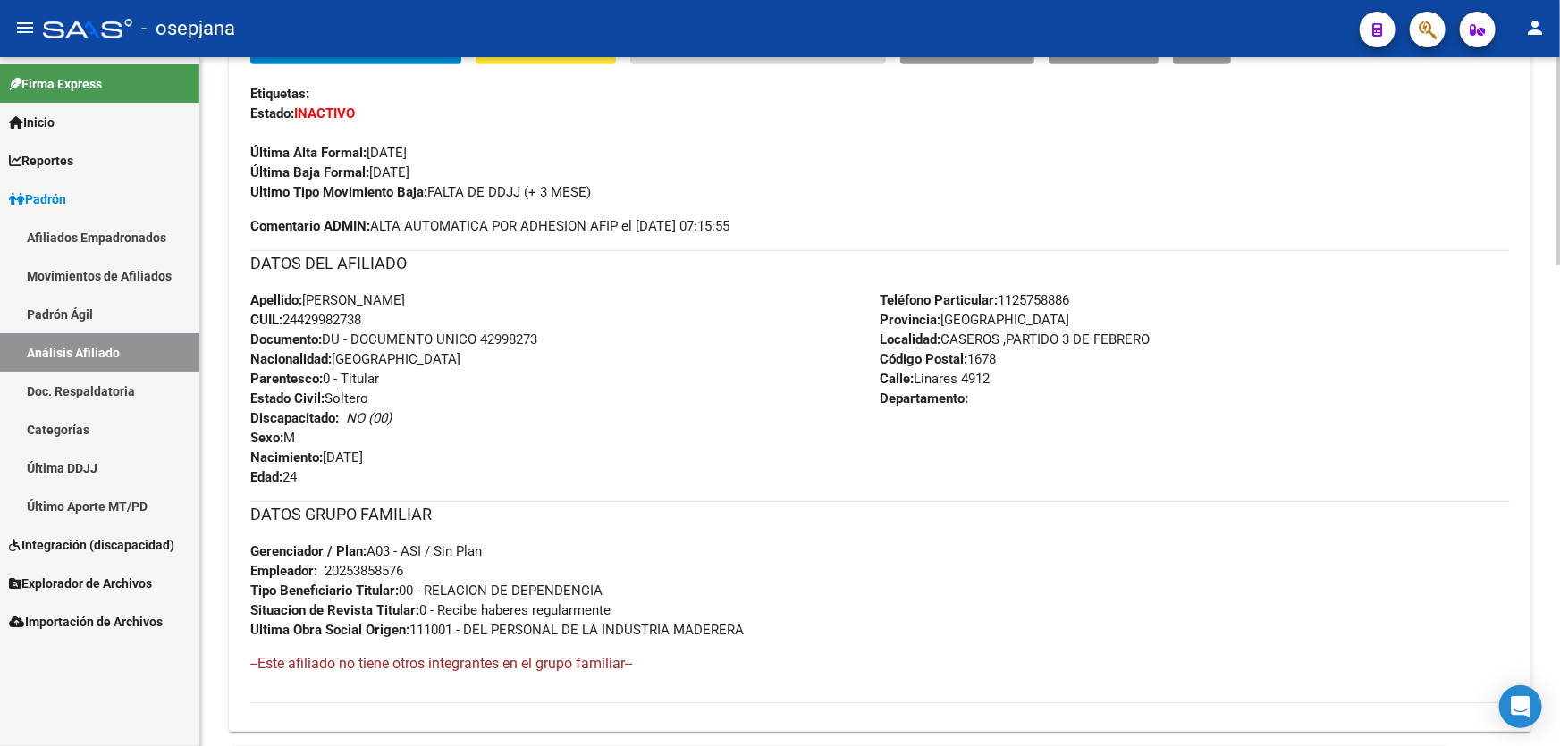
click at [484, 333] on span "Documento: DU - DOCUMENTO UNICO 42998273" at bounding box center [393, 340] width 287 height 16
drag, startPoint x: 483, startPoint y: 335, endPoint x: 567, endPoint y: 336, distance: 84.0
click at [567, 336] on div "Apellido: [PERSON_NAME]: 24429982738 Documento: DU - DOCUMENTO UNICO 42998273 N…" at bounding box center [565, 389] width 630 height 197
copy span "42998273"
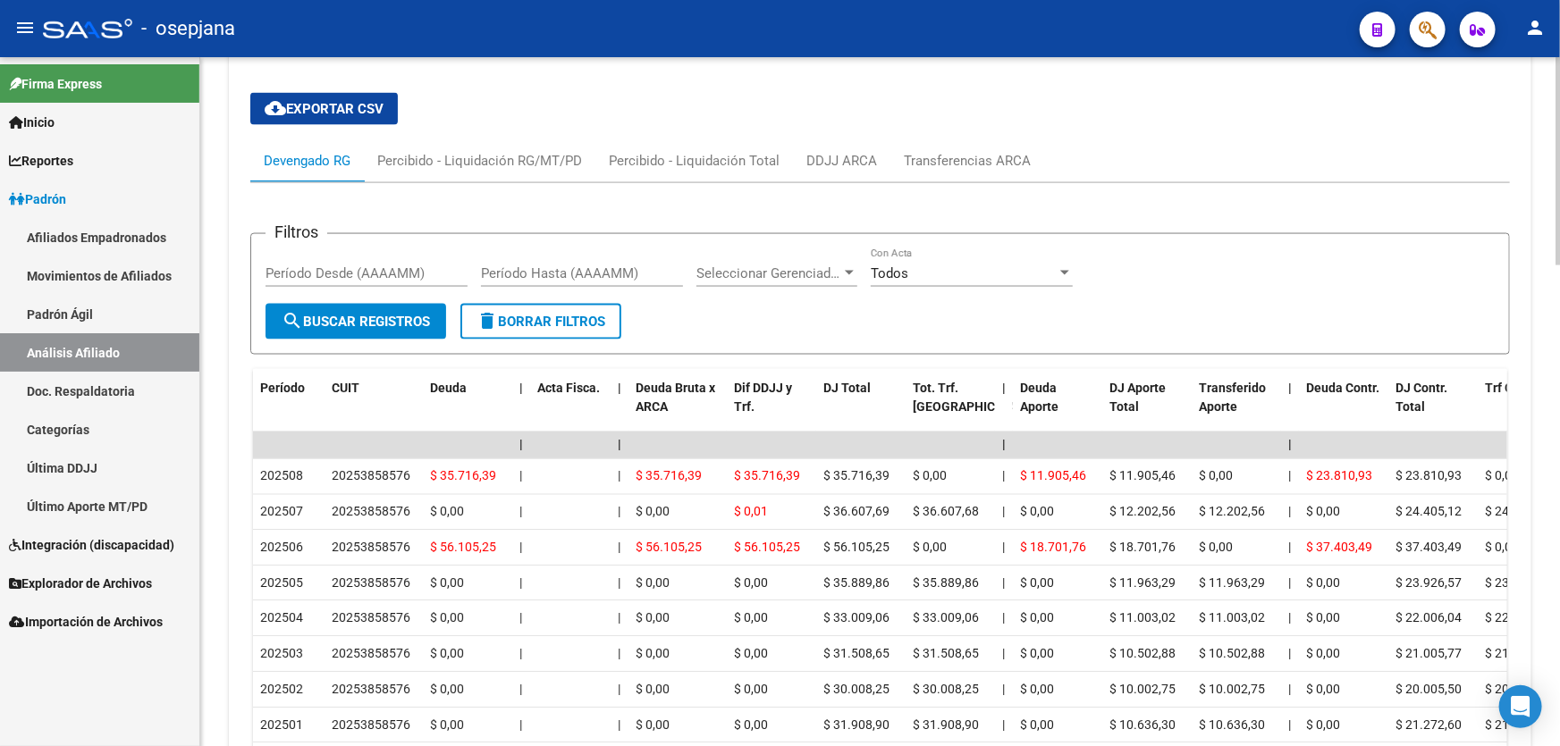
scroll to position [1350, 0]
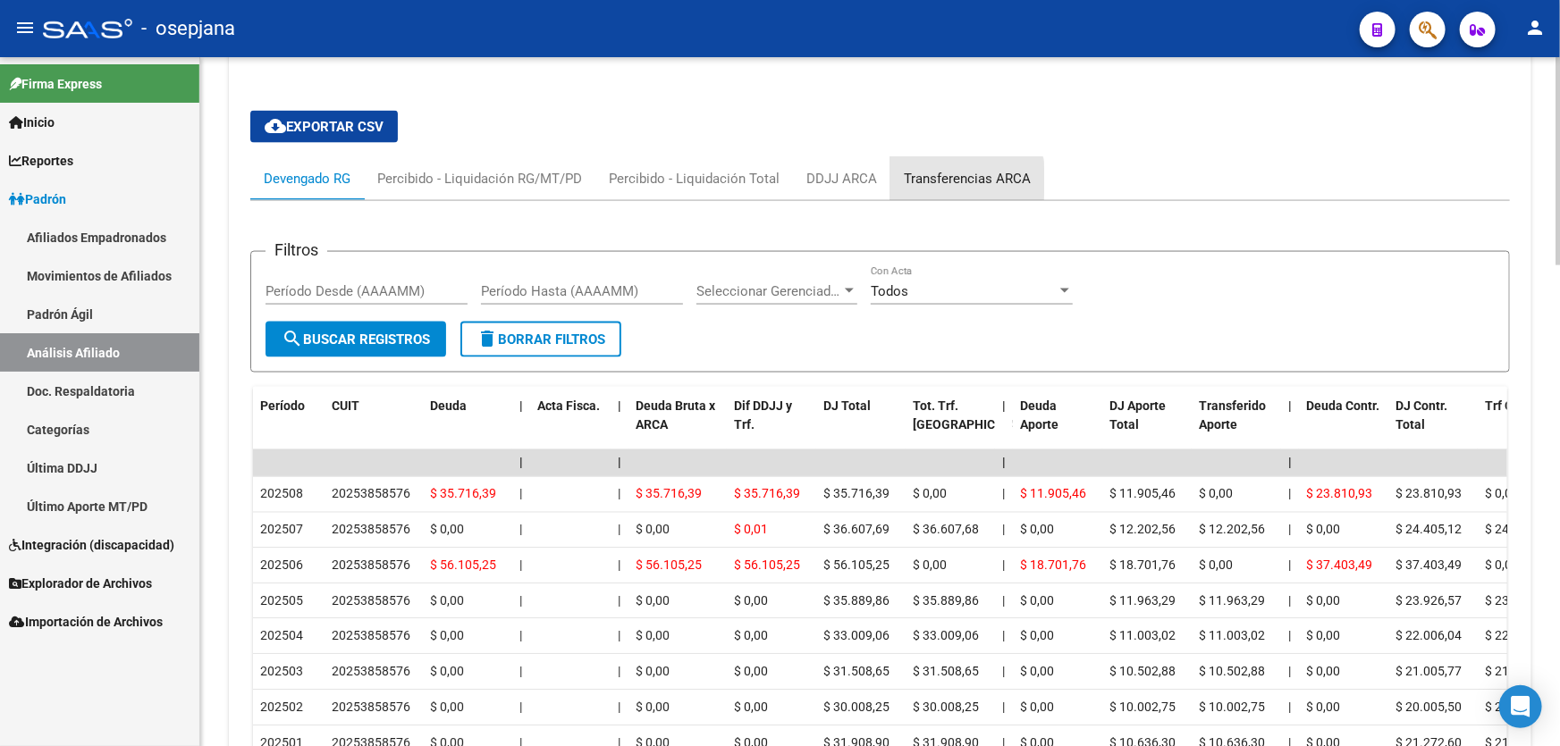
click at [933, 180] on div "Transferencias ARCA" at bounding box center [967, 179] width 127 height 20
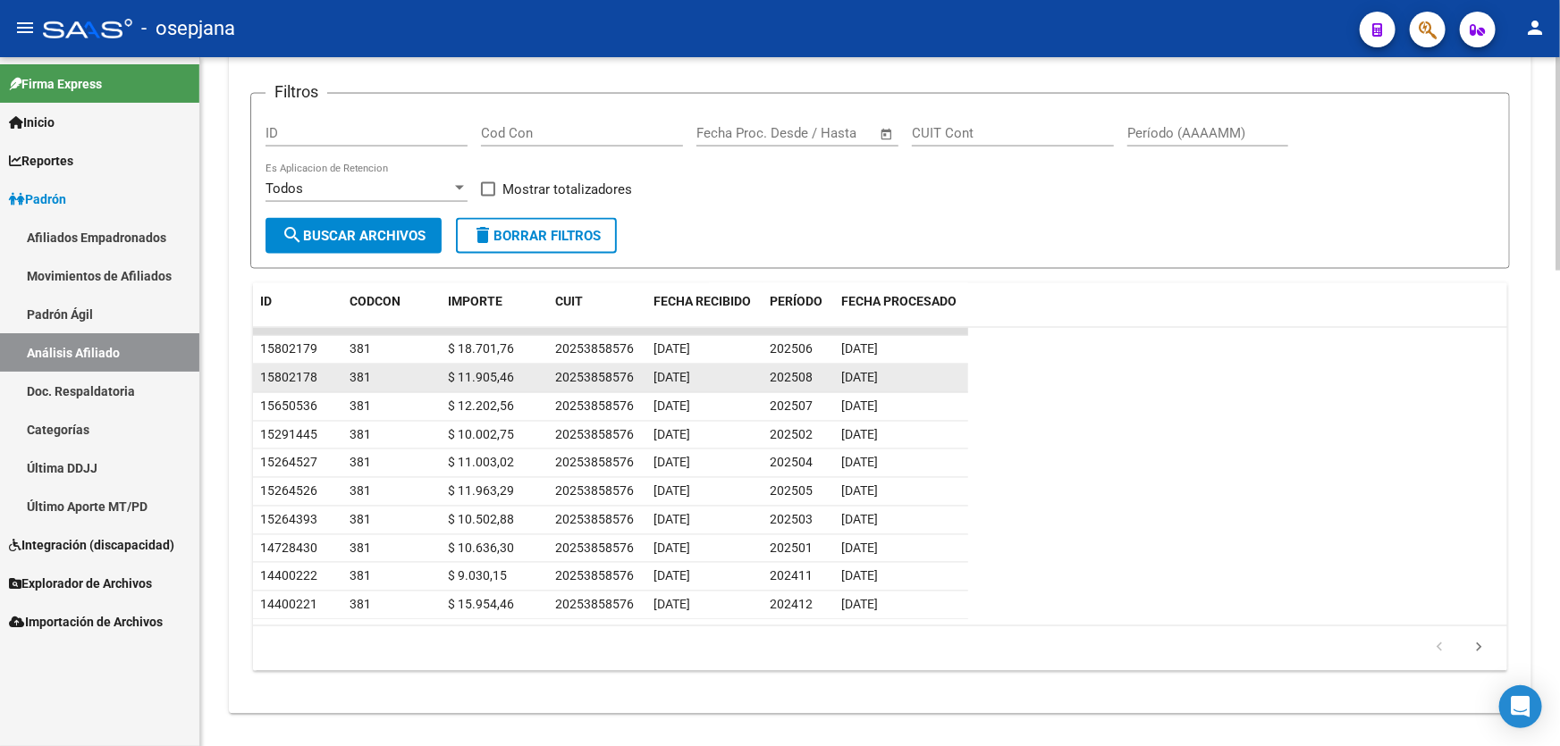
scroll to position [1512, 0]
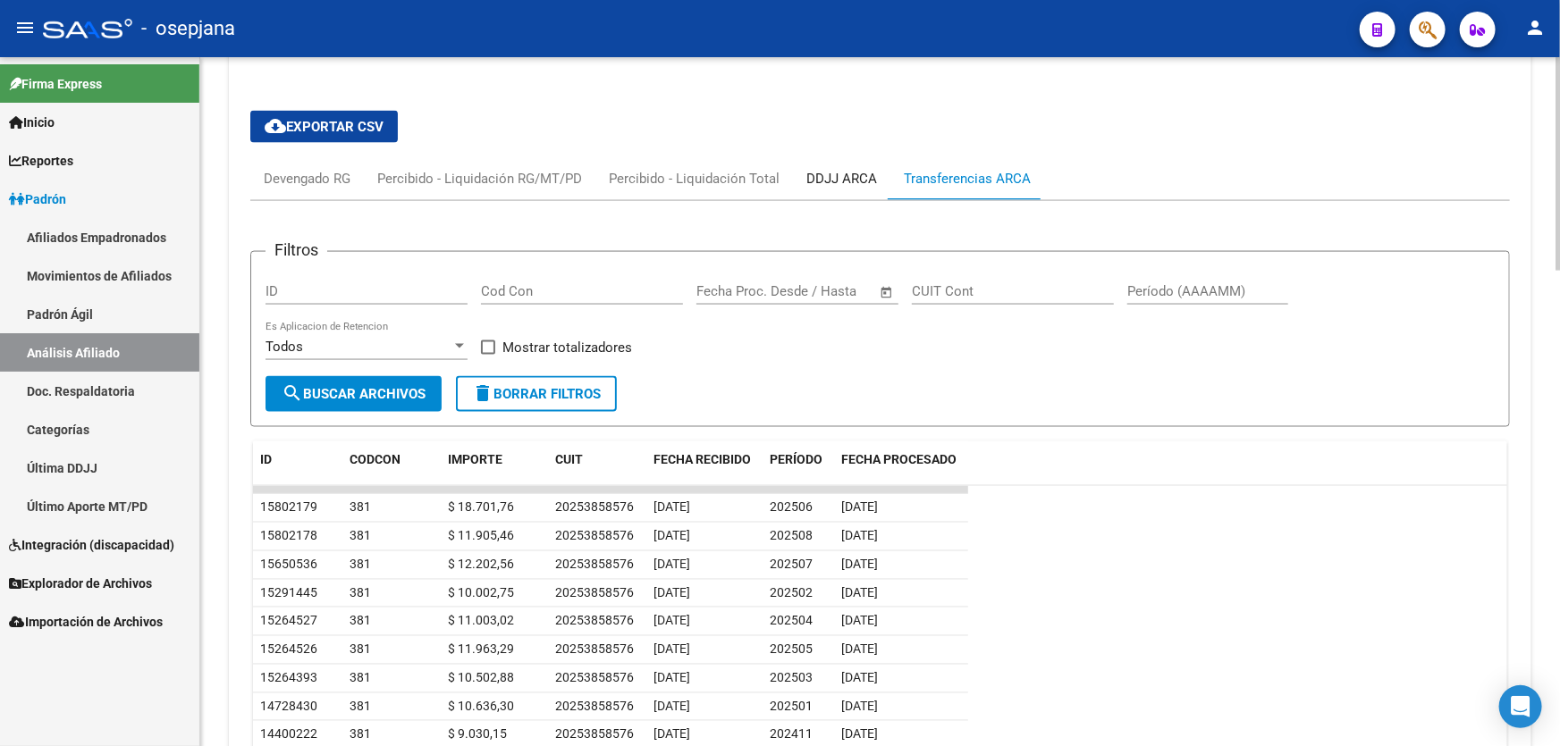
click at [854, 179] on div "DDJJ ARCA" at bounding box center [841, 179] width 71 height 20
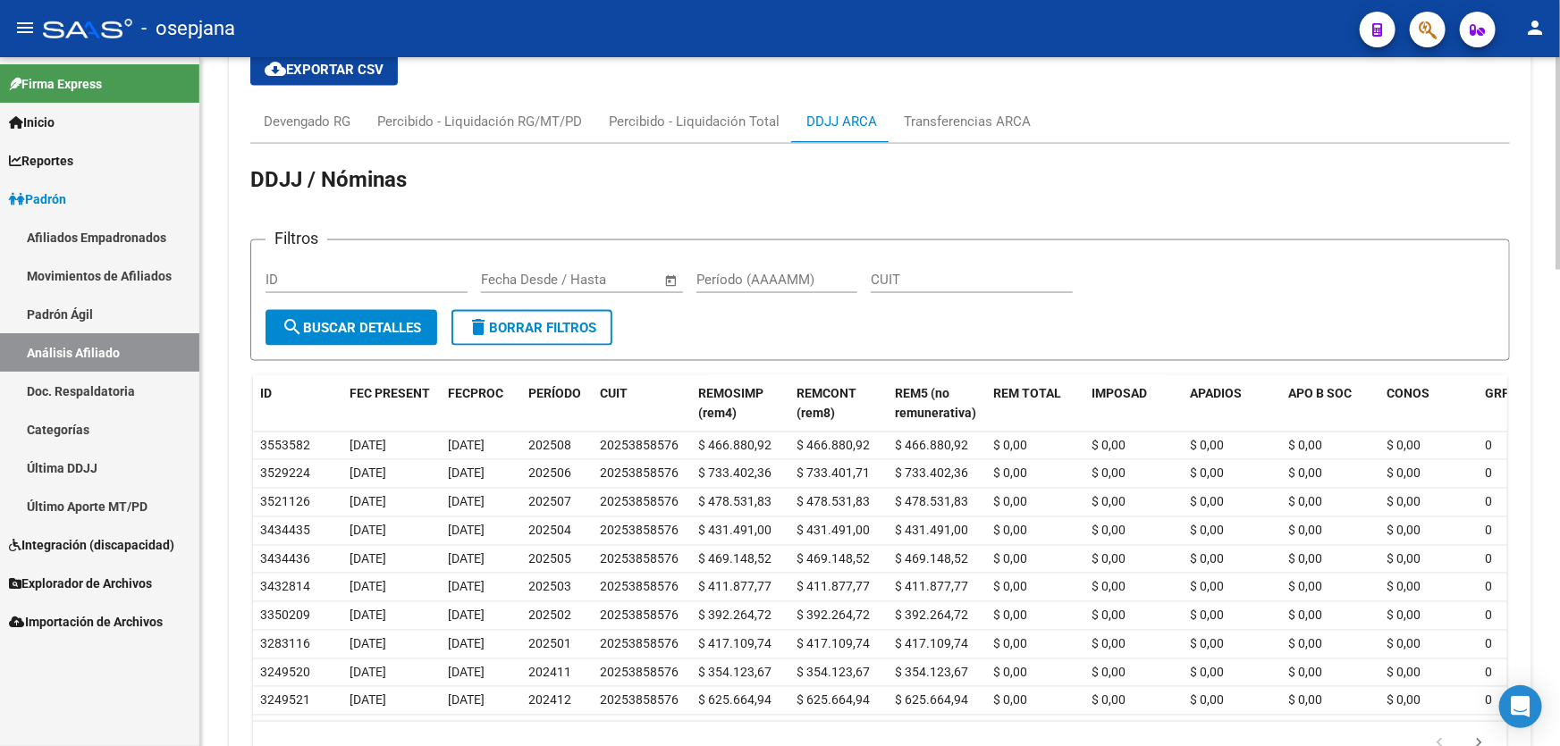
scroll to position [1430, 0]
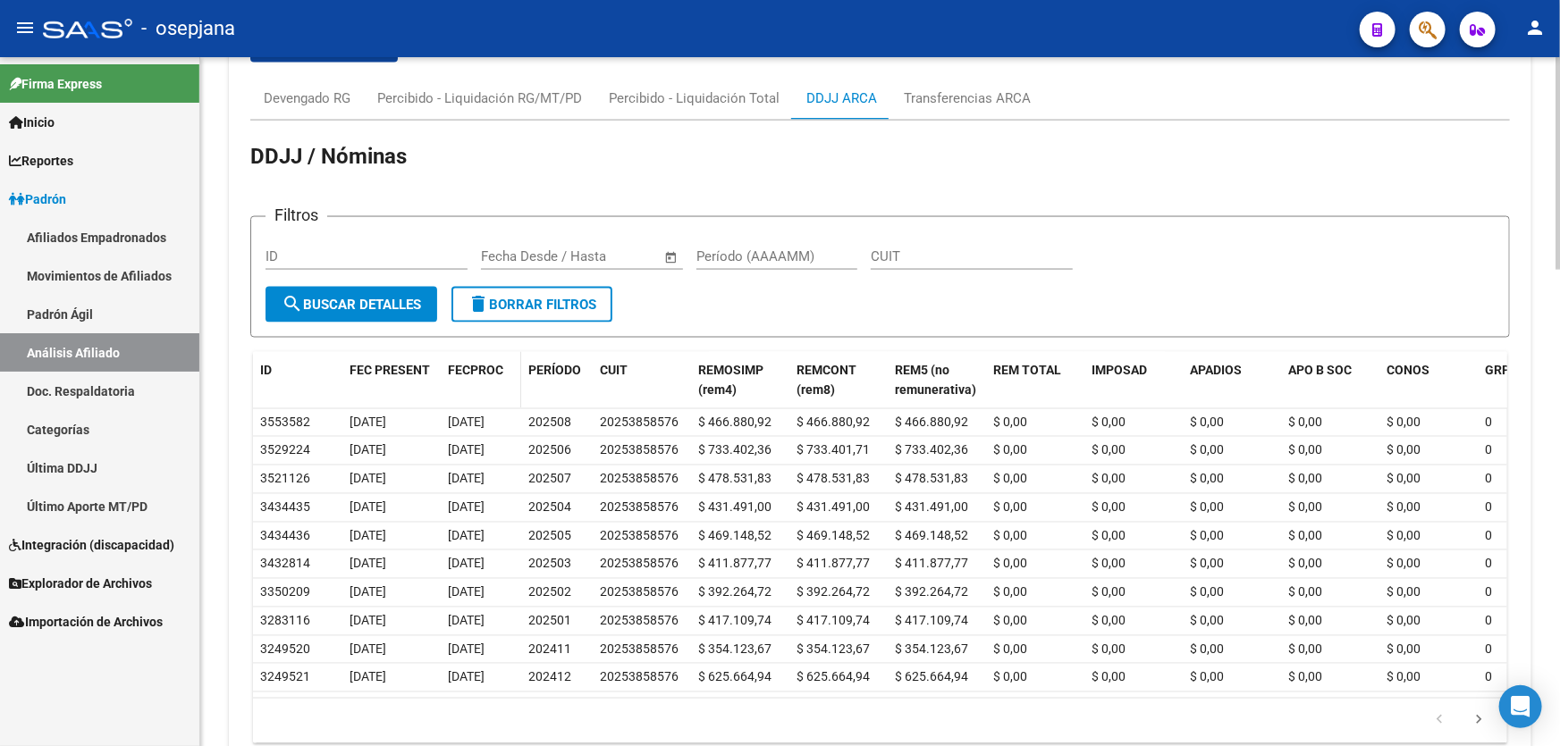
click at [484, 366] on span "FECPROC" at bounding box center [475, 371] width 55 height 14
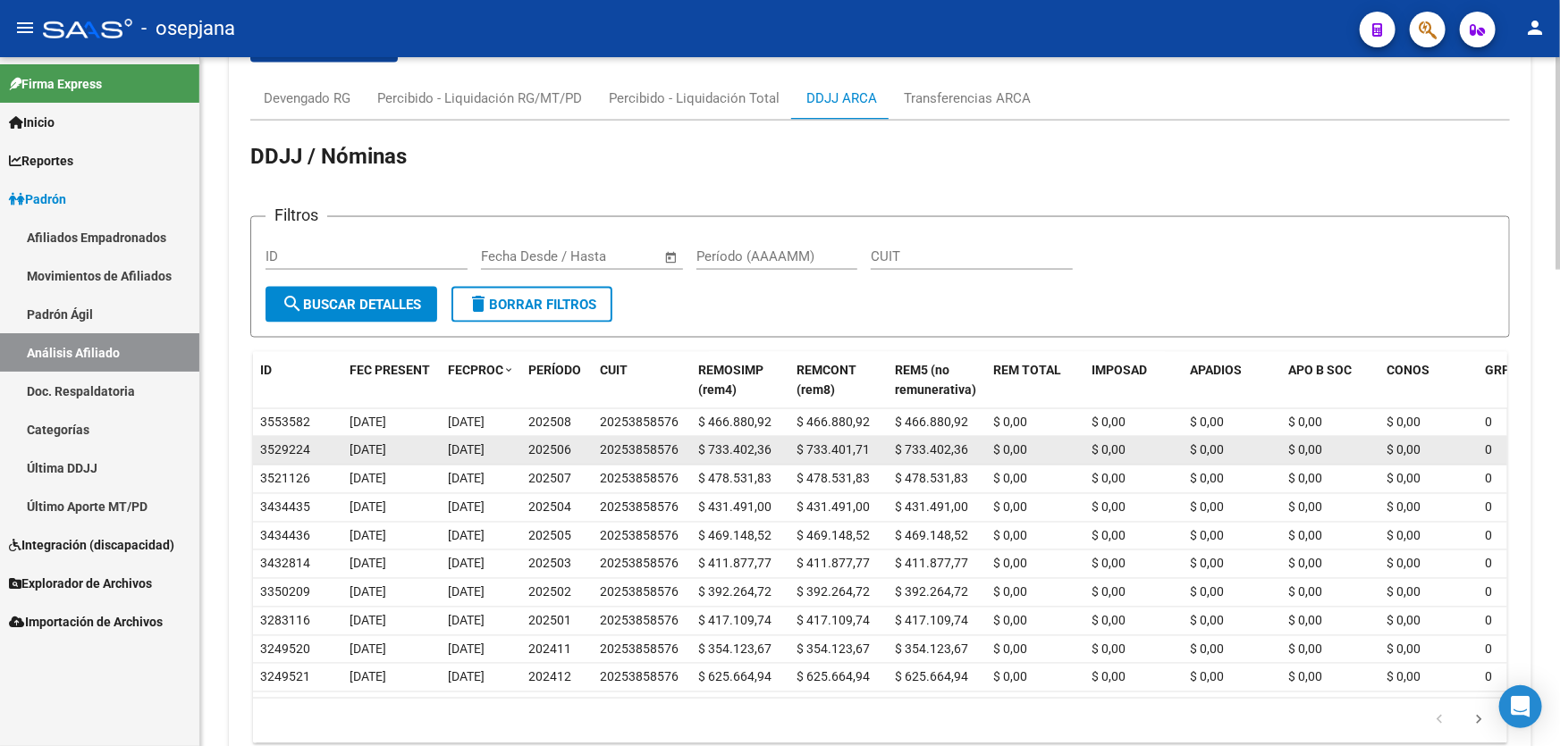
scroll to position [0, 0]
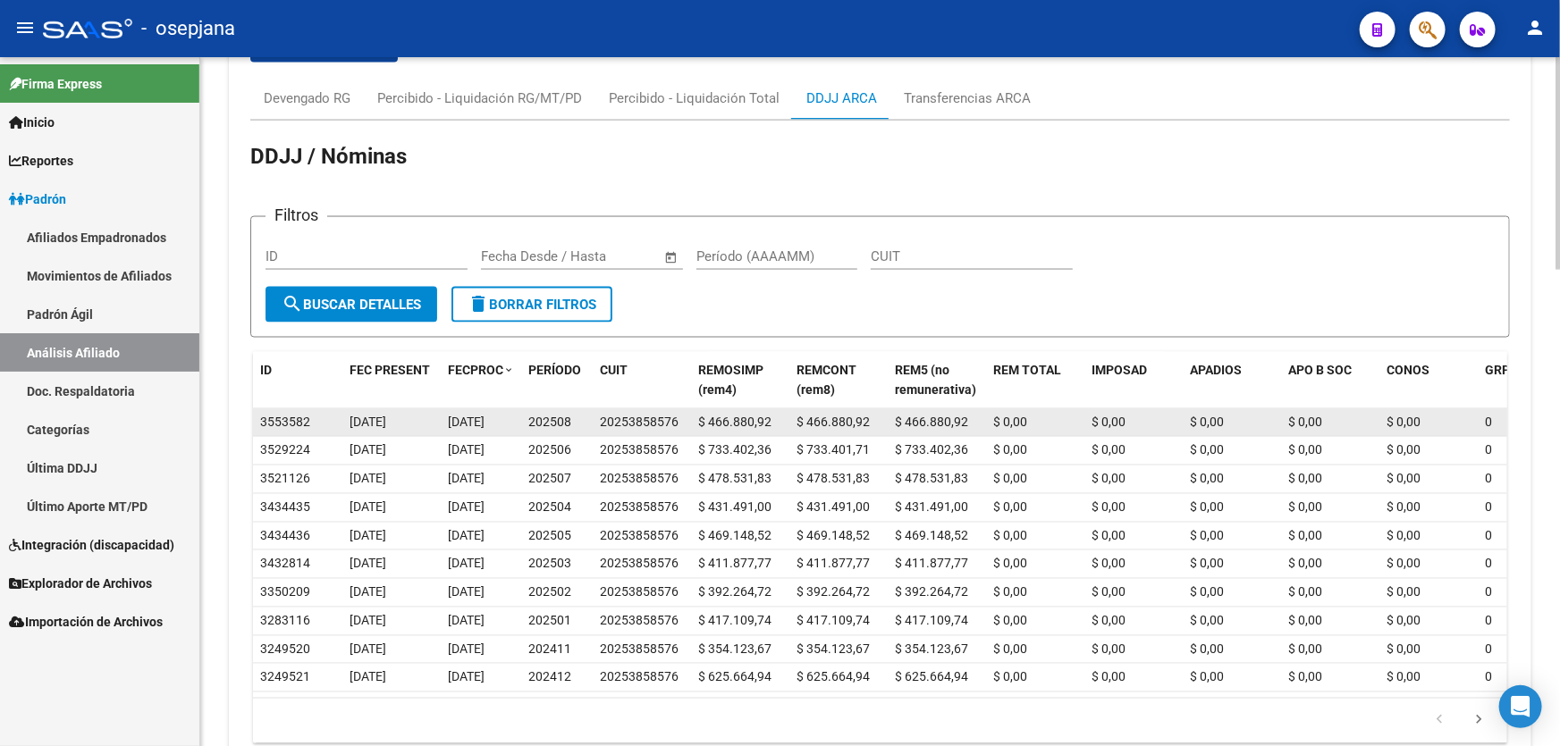
drag, startPoint x: 513, startPoint y: 448, endPoint x: 453, endPoint y: 419, distance: 66.4
click at [453, 419] on datatable-scroller "3553582 [DATE] [DATE] 202508 20253858576 $ 466.880,92 $ 466.880,92 $ 466.880,92…" at bounding box center [880, 551] width 1254 height 284
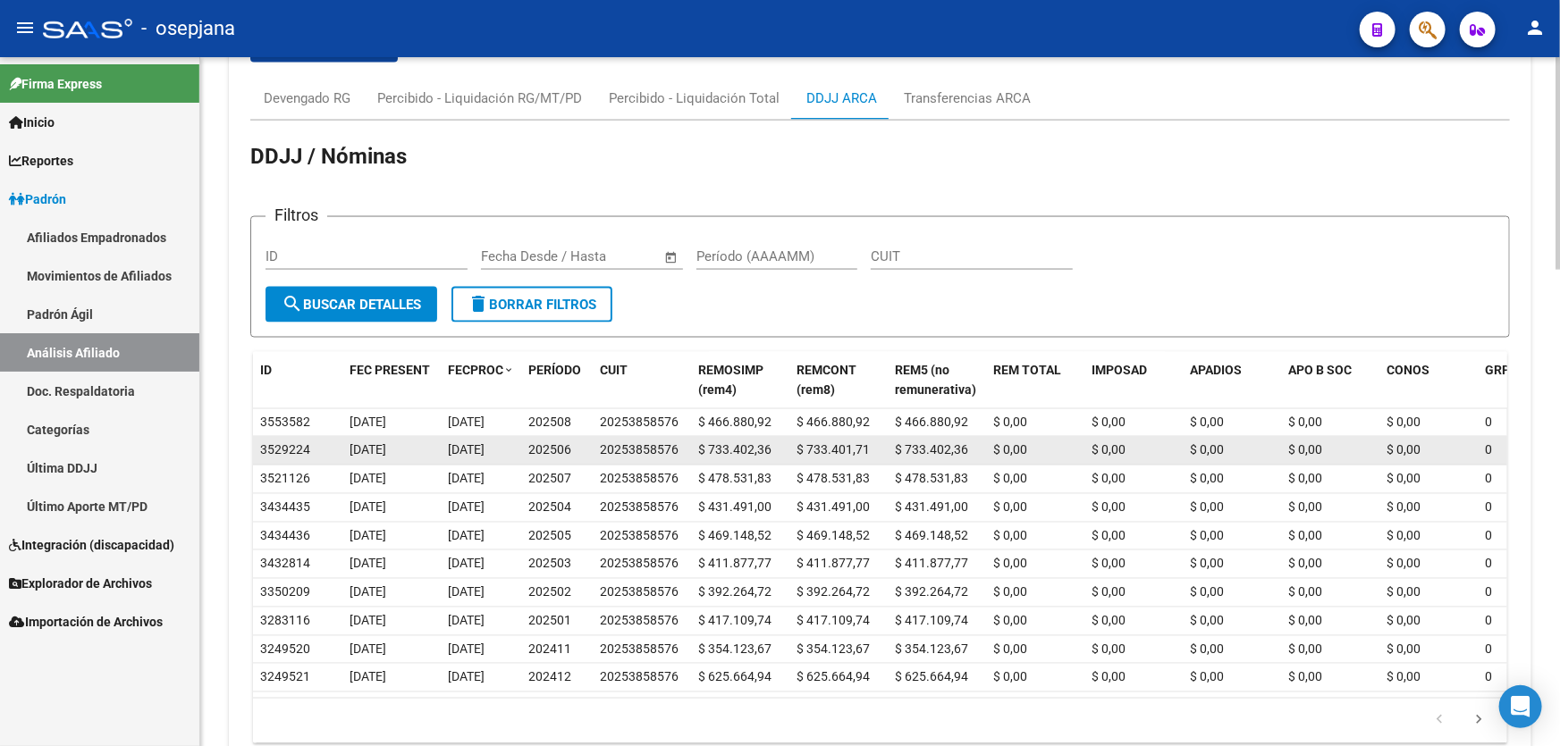
click at [483, 450] on span "[DATE]" at bounding box center [466, 450] width 37 height 14
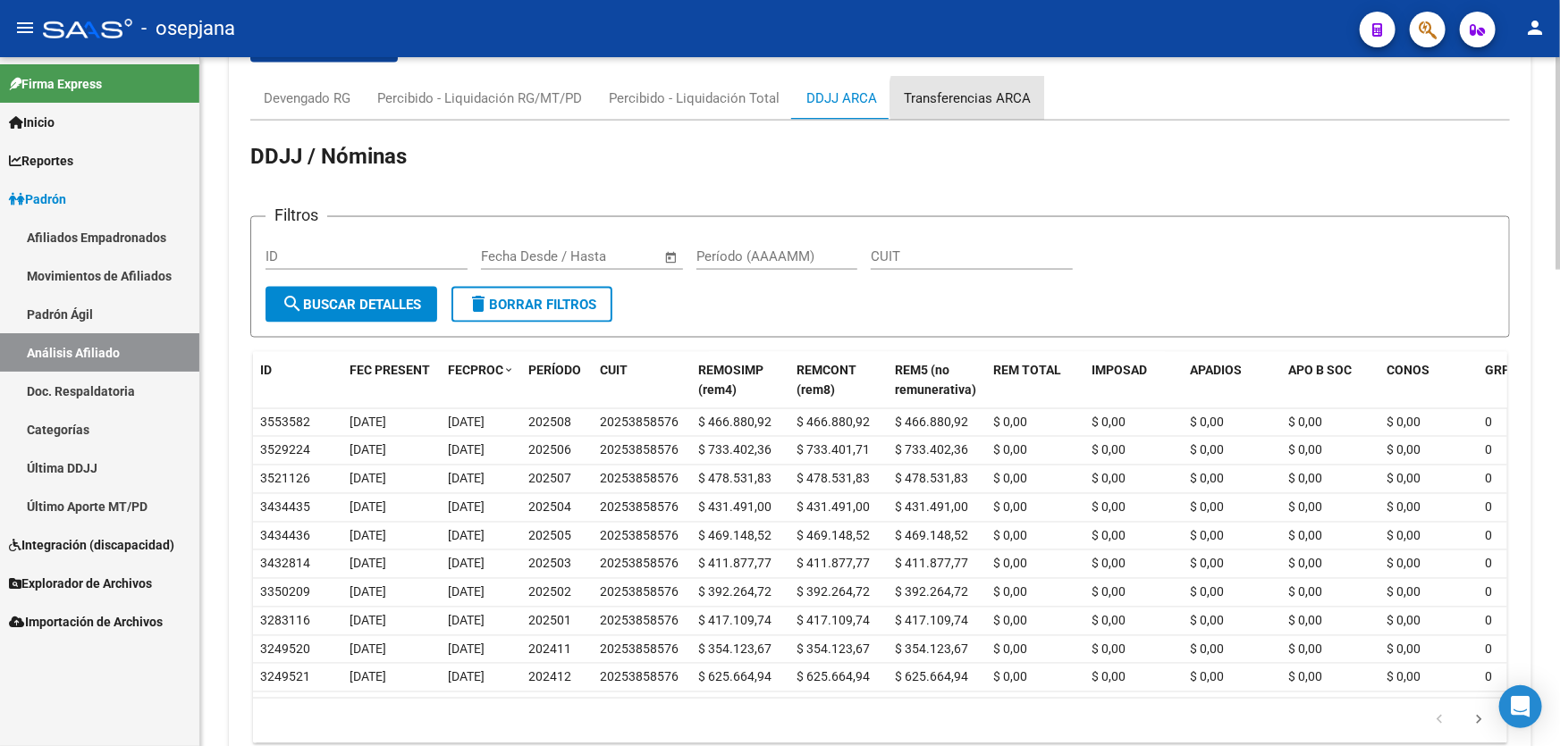
click at [971, 97] on div "Transferencias ARCA" at bounding box center [967, 99] width 127 height 20
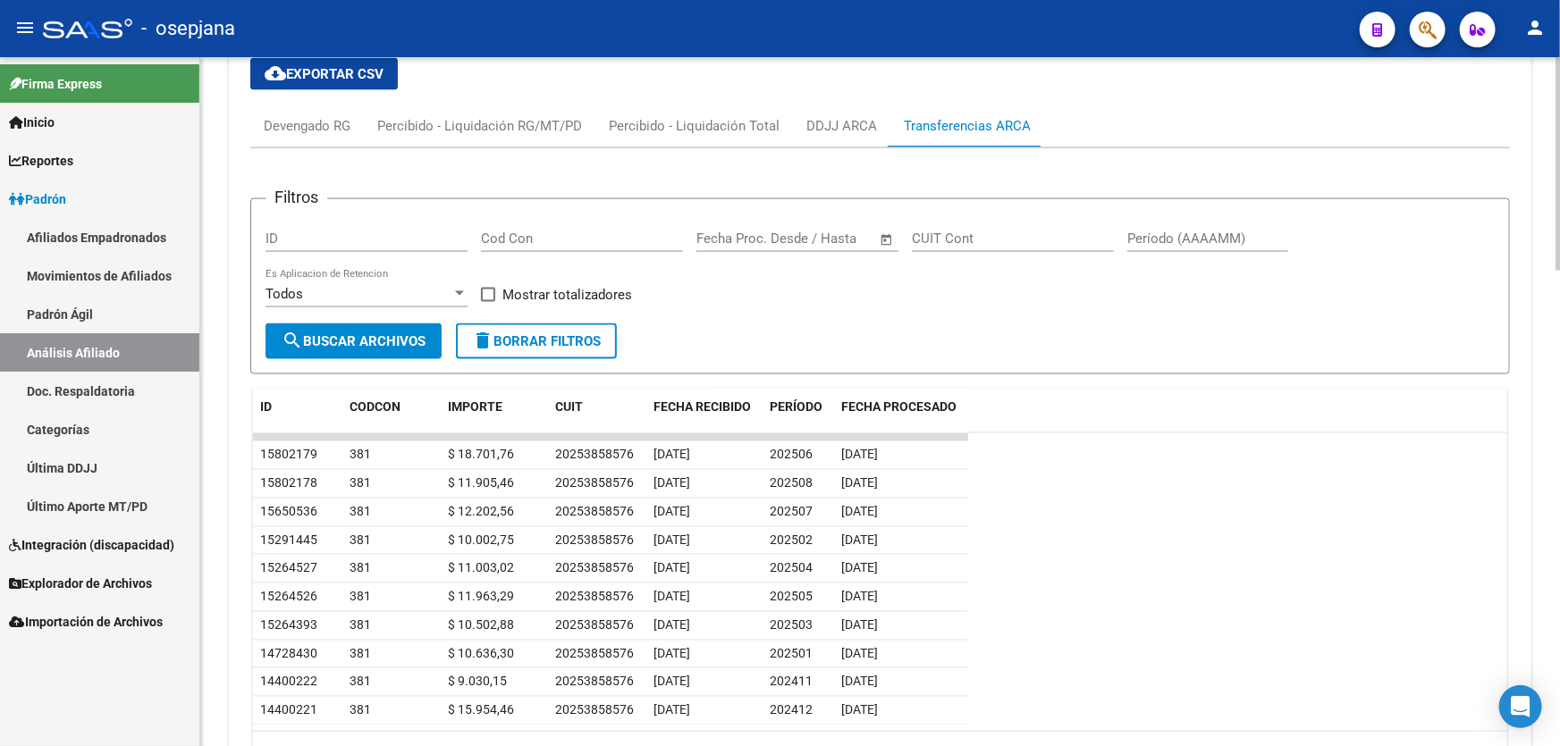
scroll to position [1430, 0]
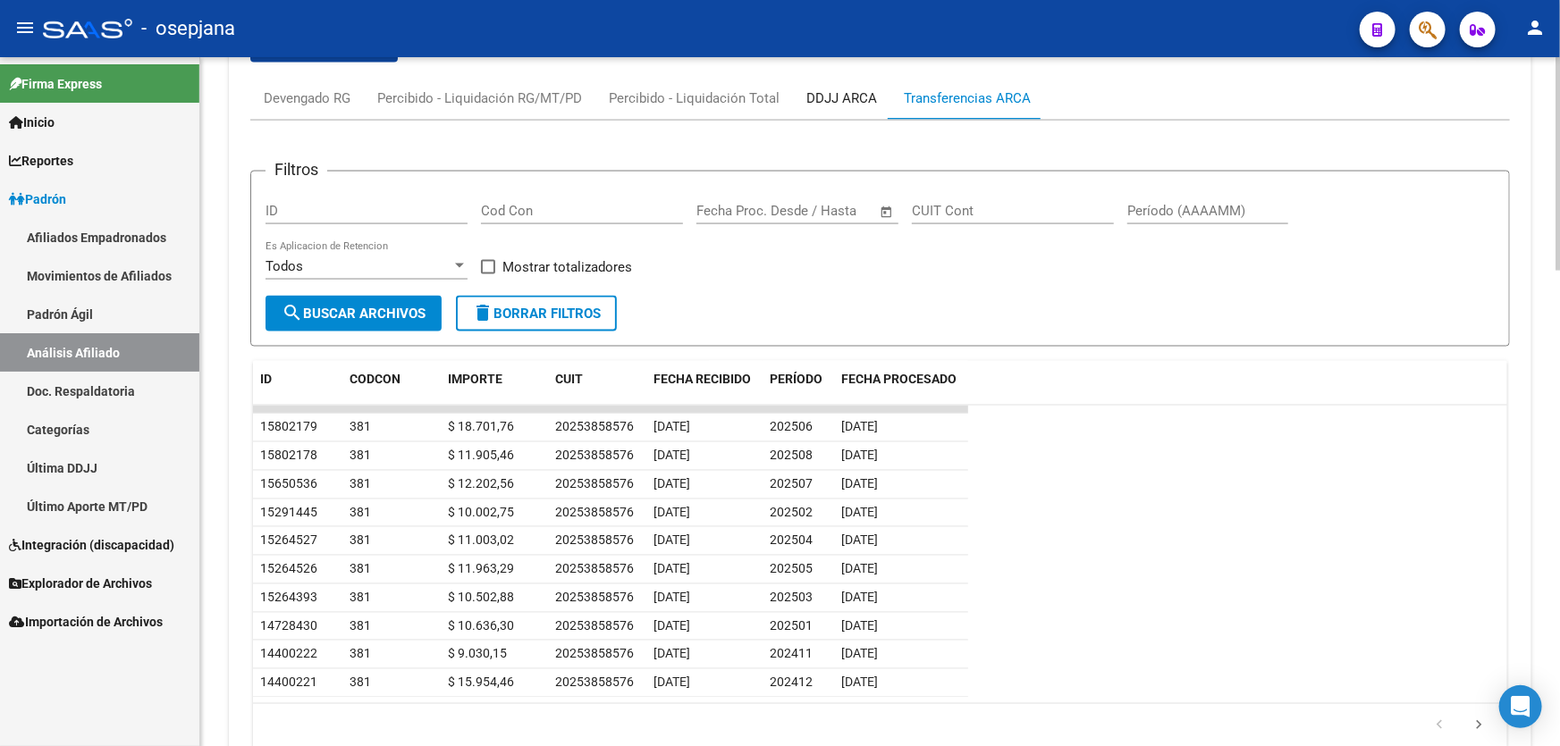
click at [835, 97] on div "DDJJ ARCA" at bounding box center [841, 99] width 71 height 20
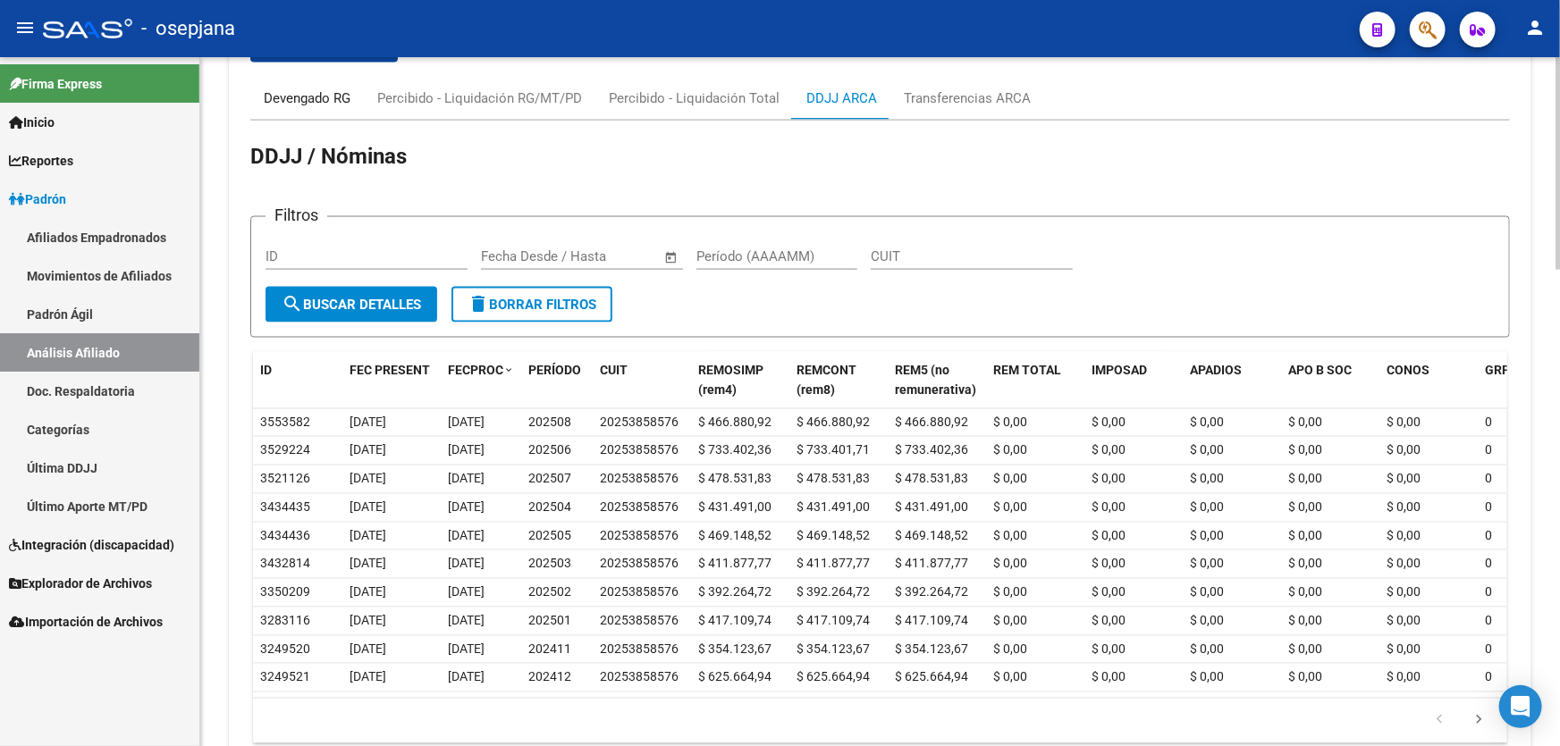
click at [299, 104] on div "Devengado RG" at bounding box center [307, 99] width 87 height 20
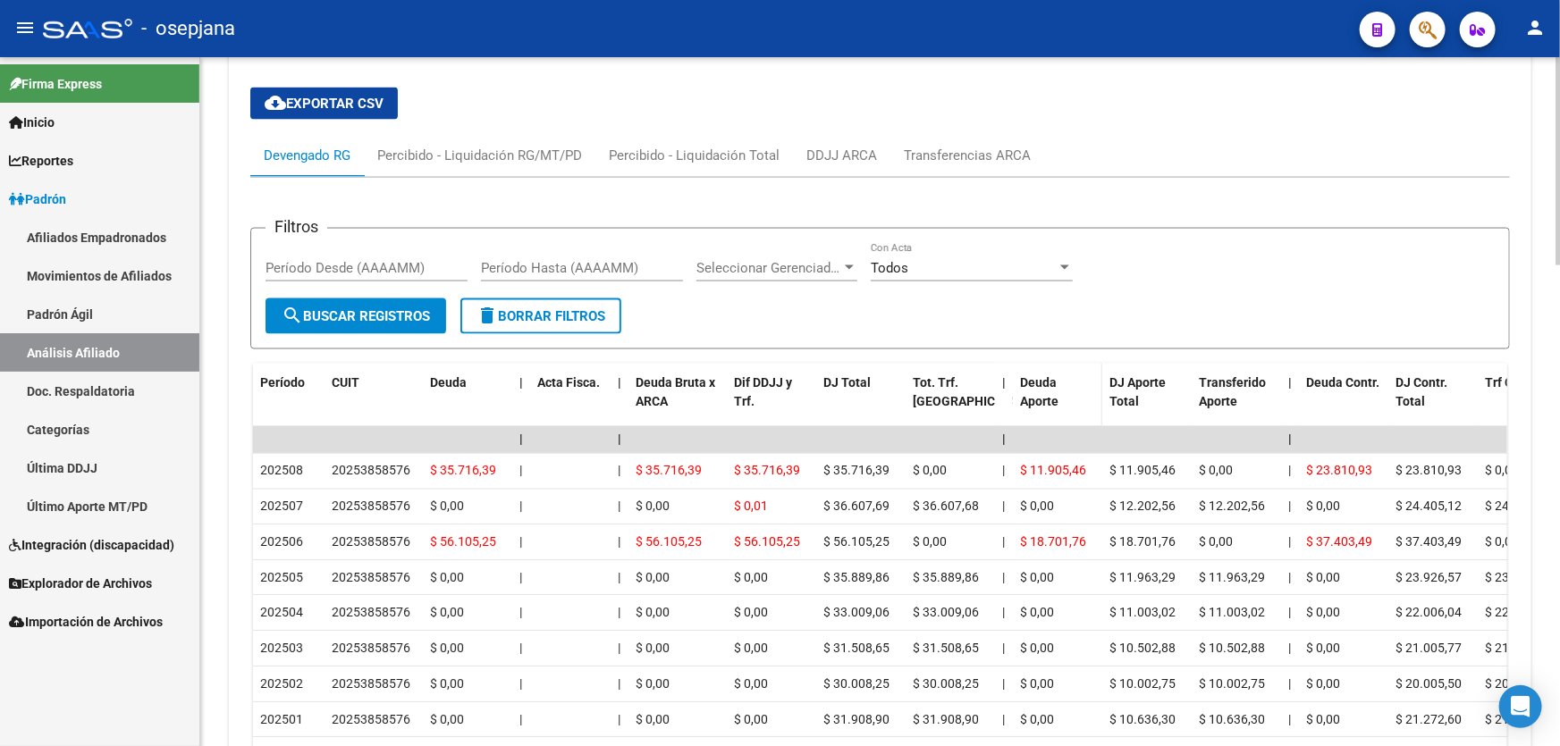
scroll to position [1350, 0]
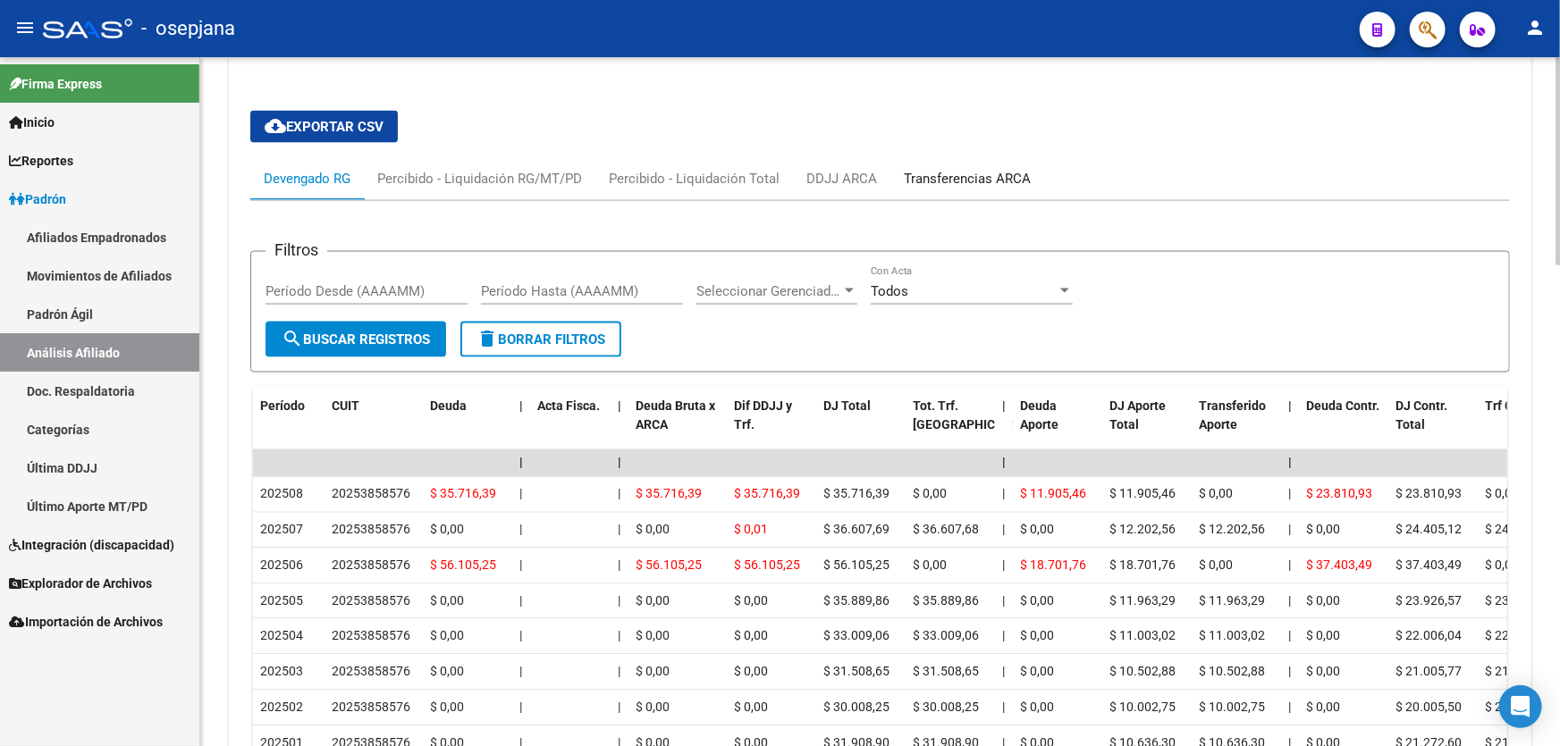
click at [972, 187] on div "Transferencias ARCA" at bounding box center [967, 178] width 154 height 43
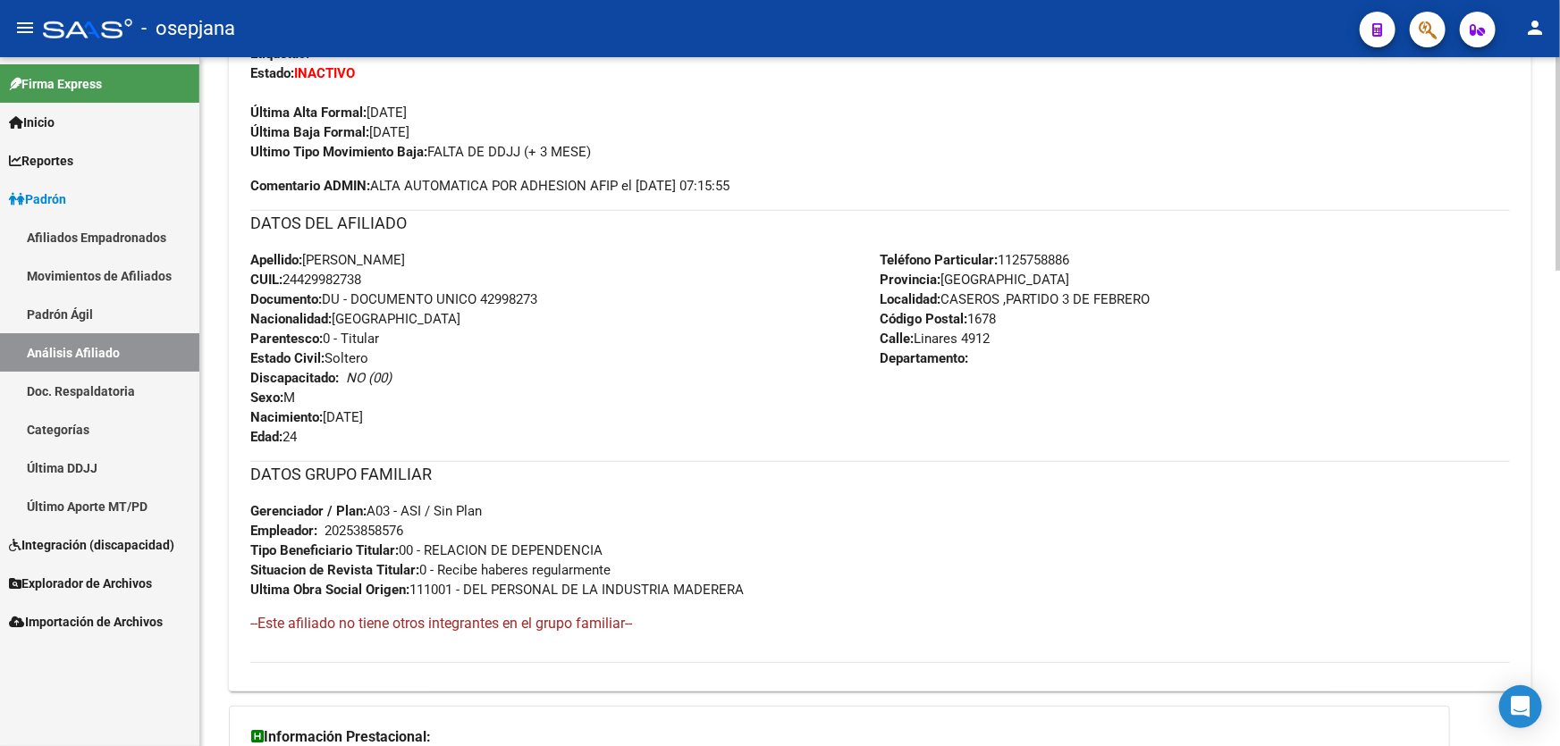
scroll to position [131, 0]
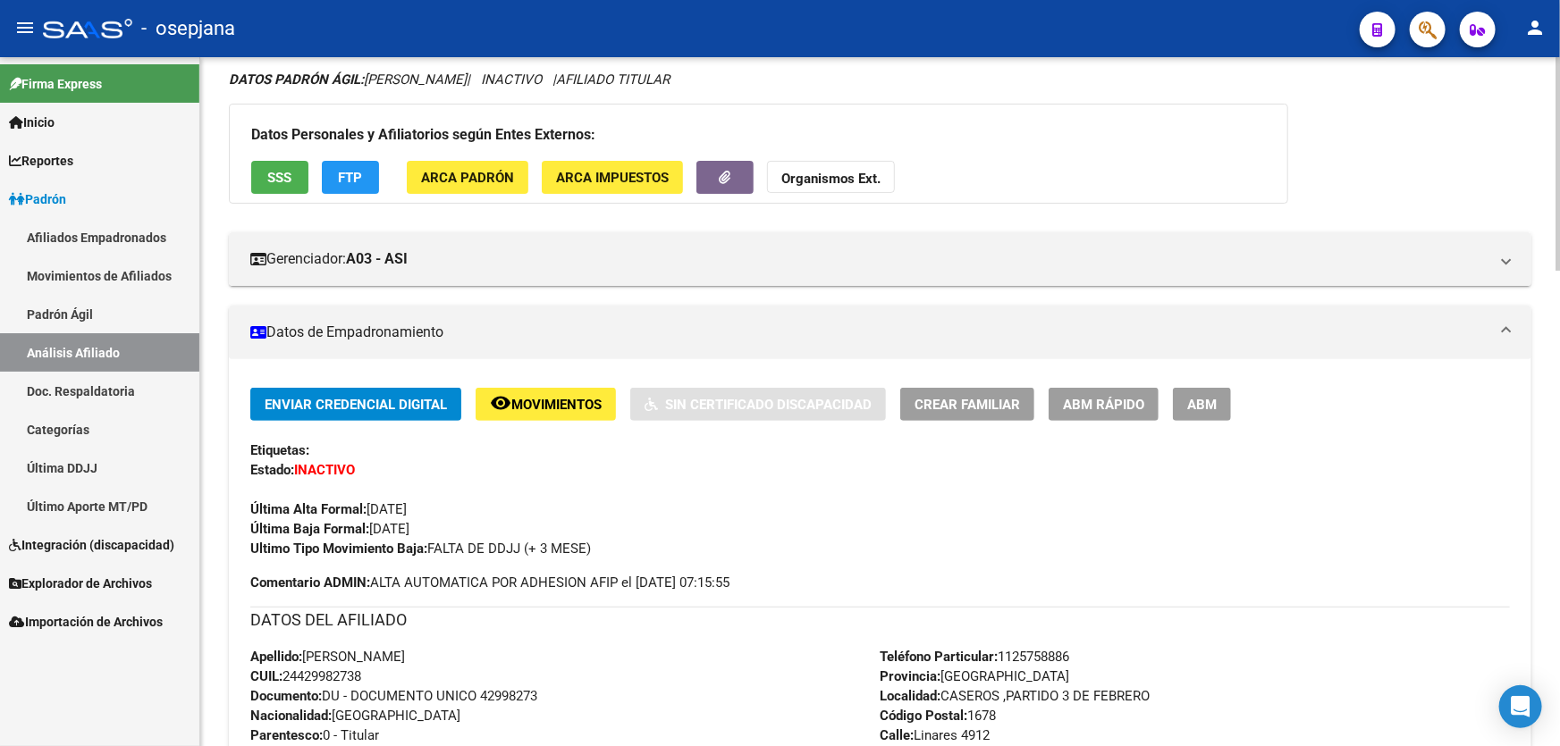
click at [1104, 402] on span "ABM Rápido" at bounding box center [1103, 405] width 81 height 16
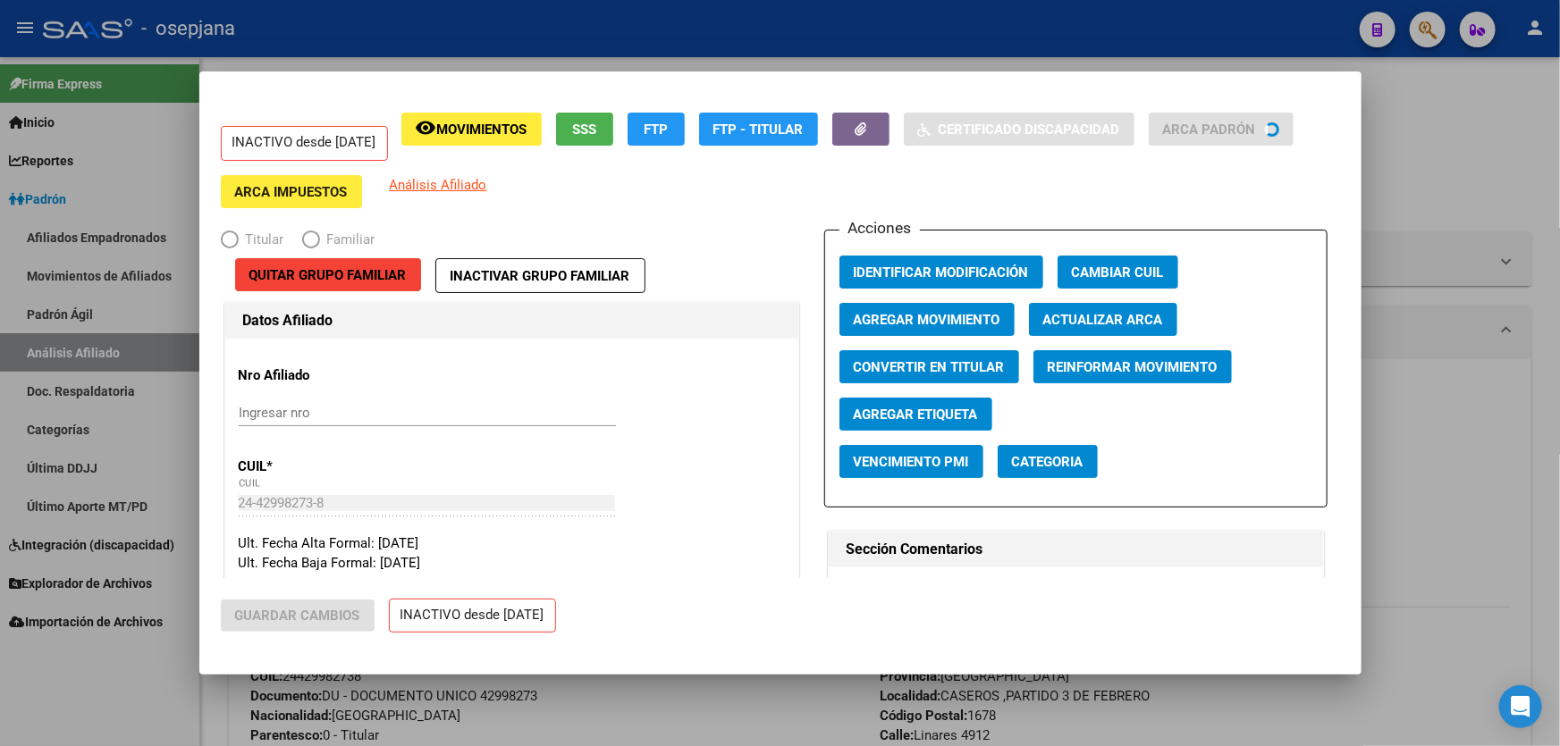
radio input "true"
type input "20-25385857-6"
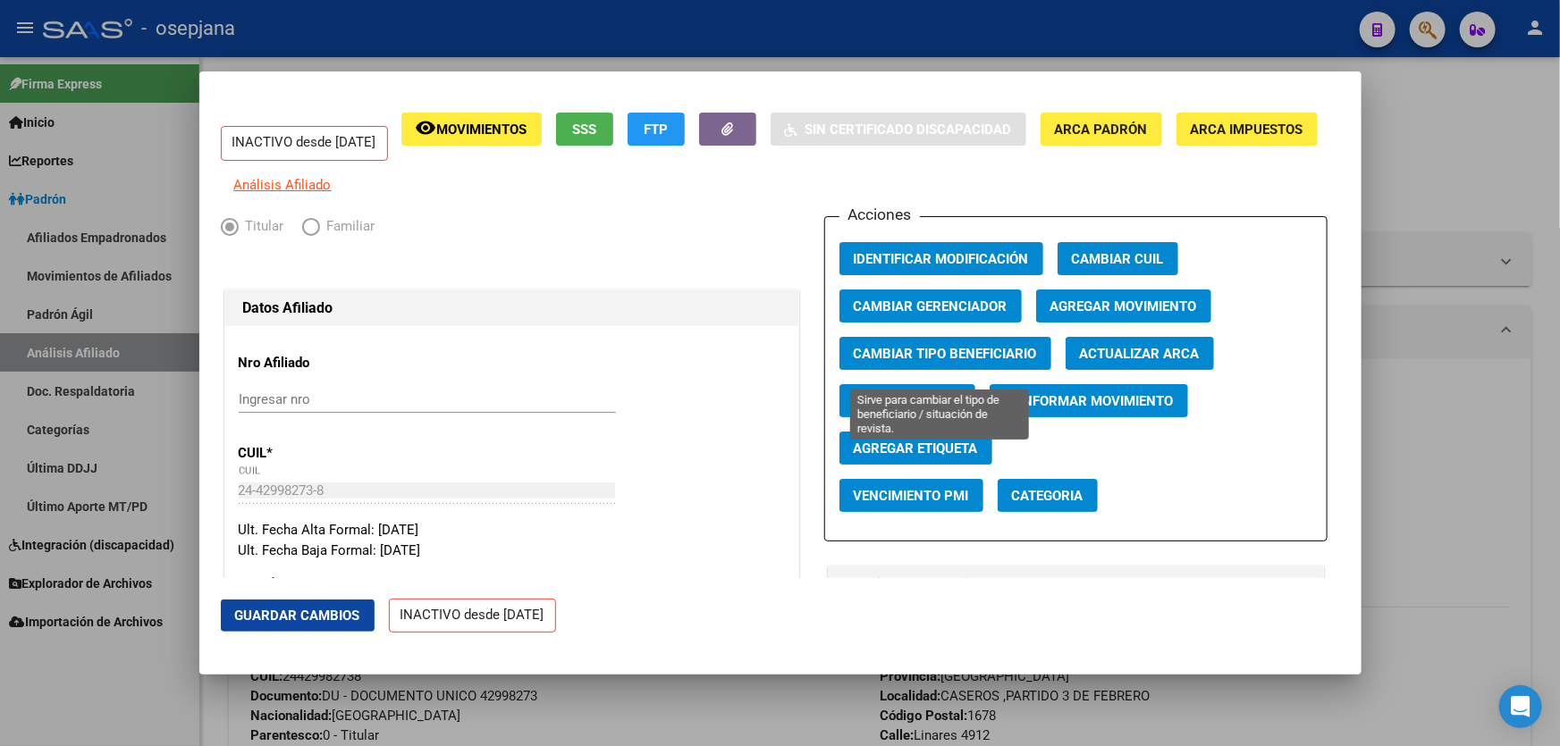
click at [982, 359] on span "Cambiar Tipo Beneficiario" at bounding box center [945, 354] width 183 height 16
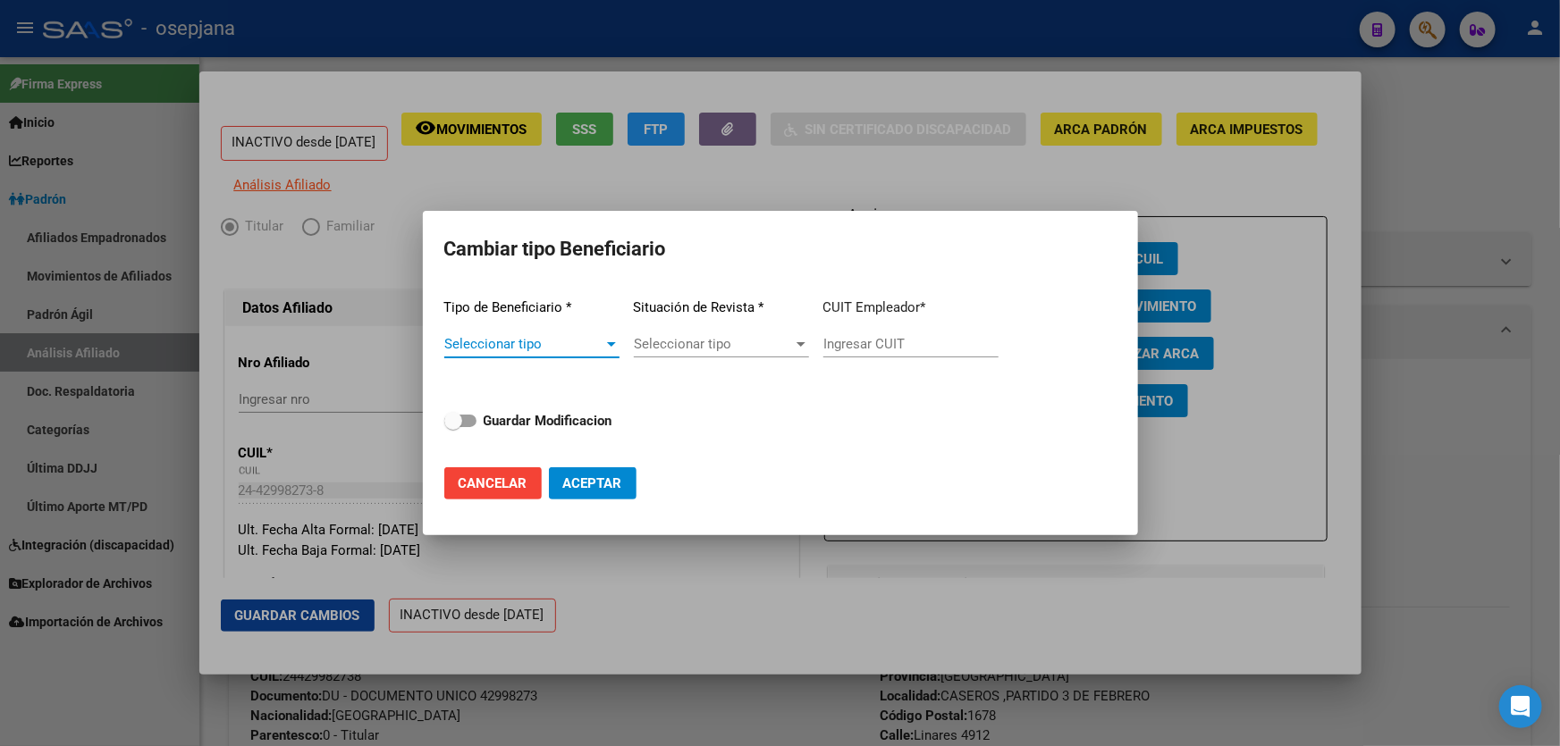
click at [523, 346] on span "Seleccionar tipo" at bounding box center [523, 344] width 159 height 16
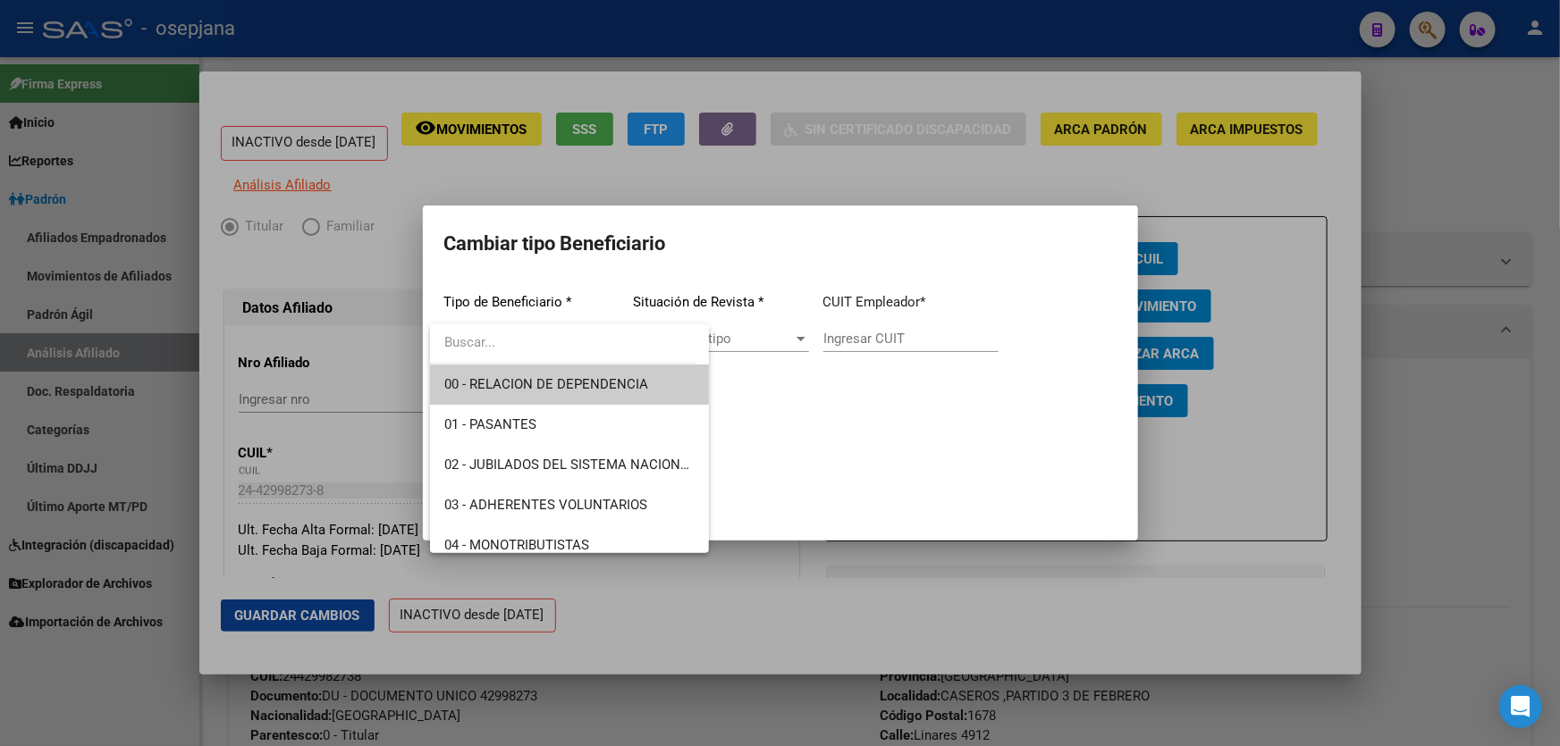
click at [527, 383] on span "00 - RELACION DE DEPENDENCIA" at bounding box center [546, 384] width 204 height 16
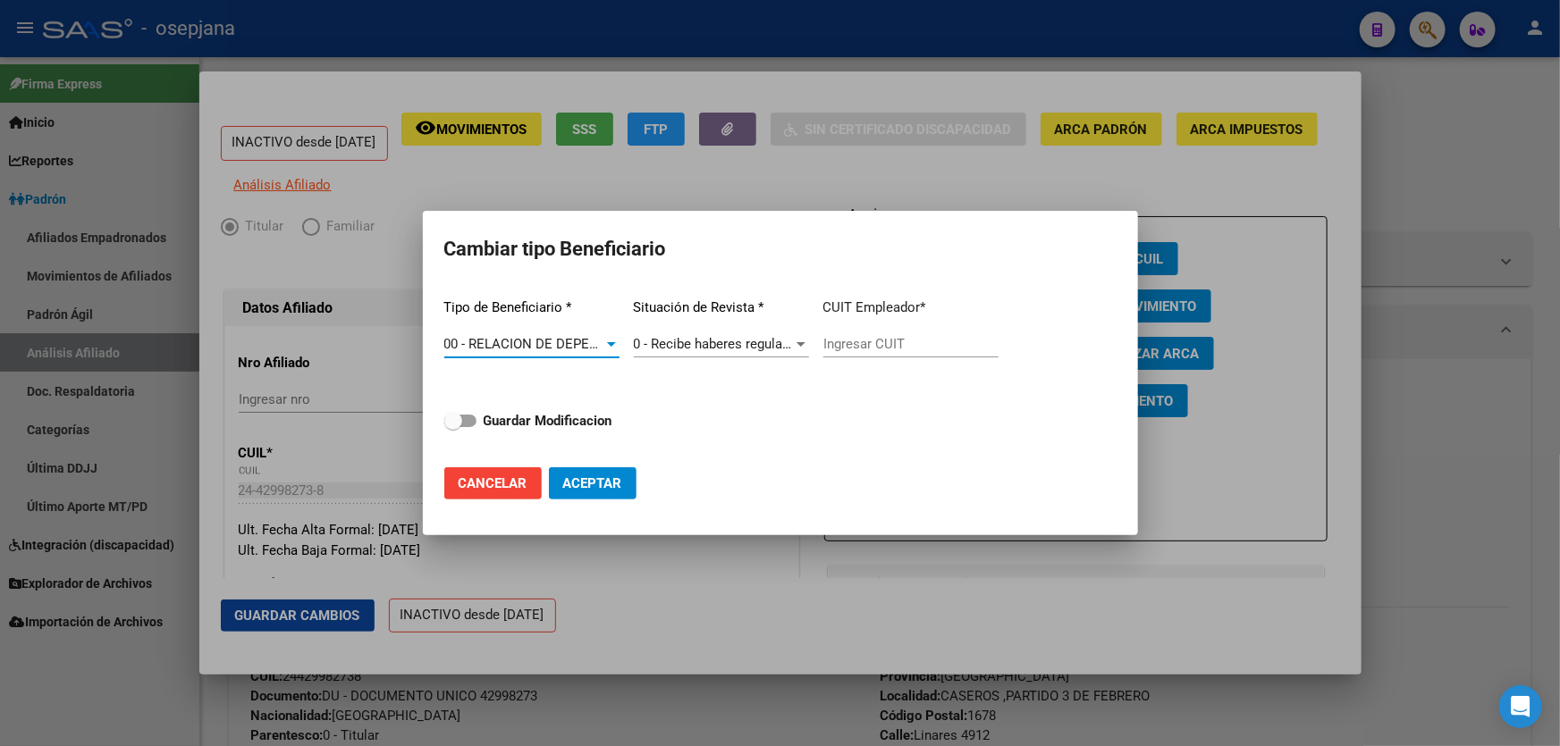
type input "20-25385857-6"
click at [534, 417] on strong "Guardar Modificacion" at bounding box center [548, 421] width 129 height 16
click at [453, 427] on input "Guardar Modificacion" at bounding box center [452, 427] width 1 height 1
click at [609, 473] on button "Aceptar" at bounding box center [593, 484] width 88 height 32
checkbox input "false"
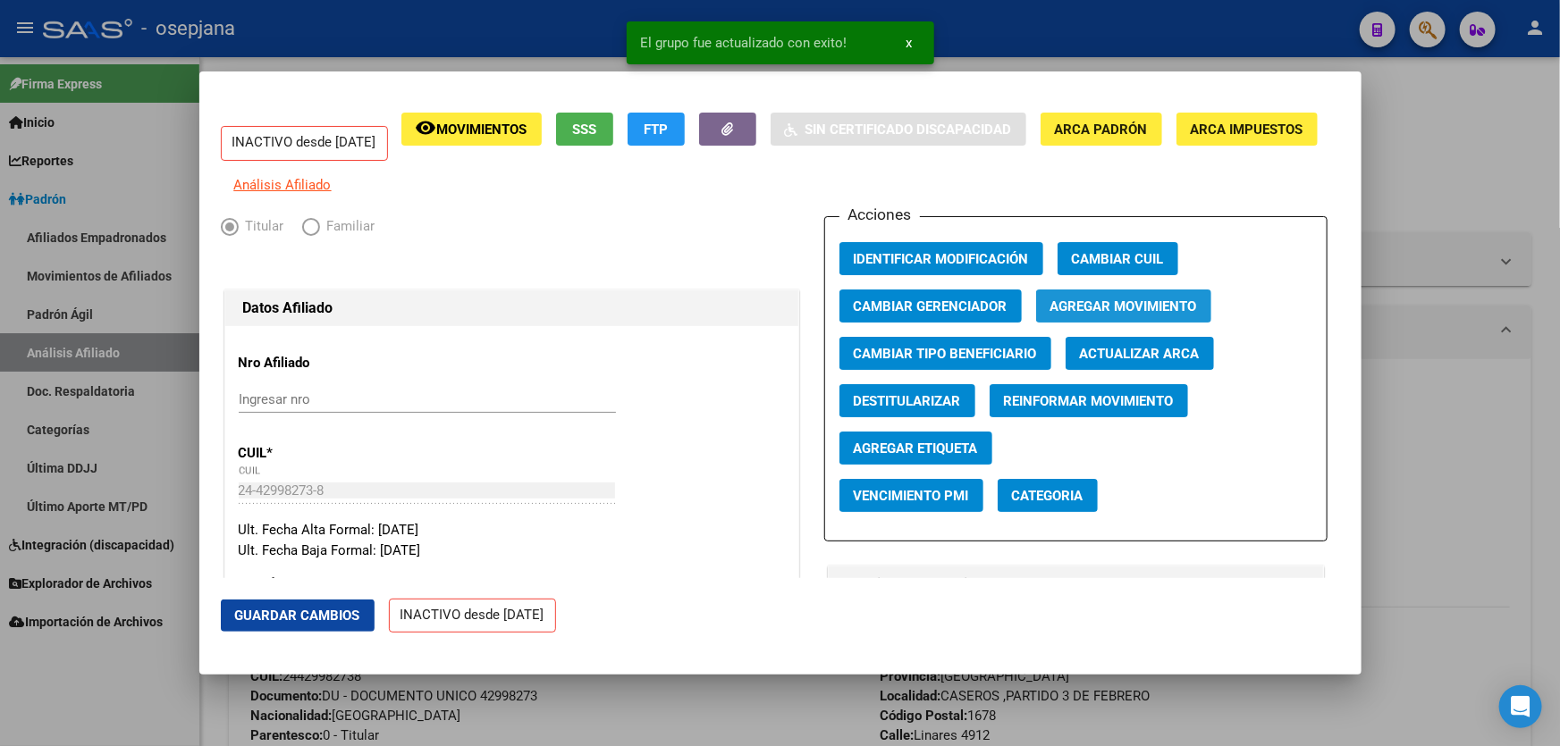
click at [1105, 306] on button "Agregar Movimiento" at bounding box center [1123, 306] width 175 height 33
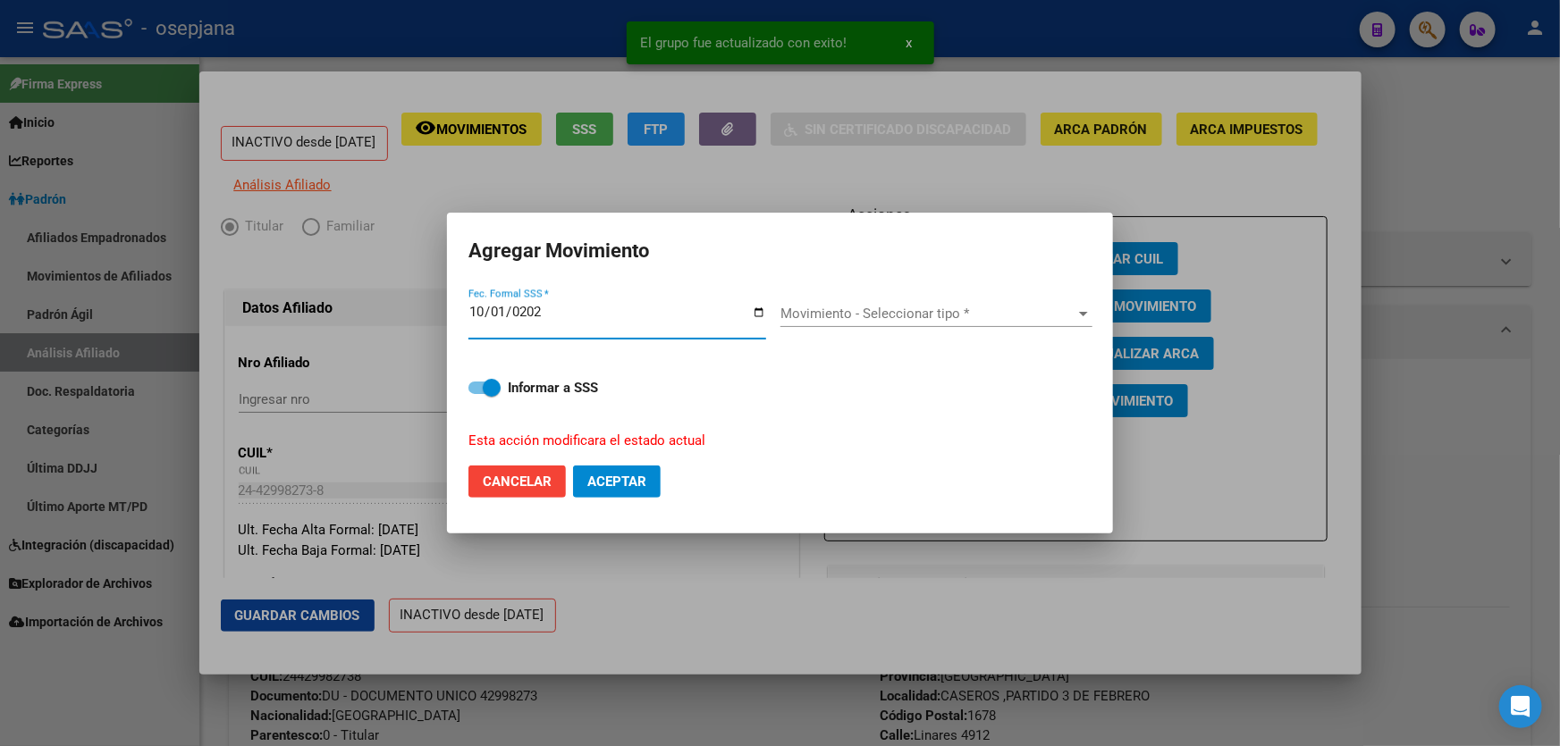
type input "[DATE]"
click at [886, 311] on span "Movimiento - Seleccionar tipo *" at bounding box center [928, 314] width 296 height 16
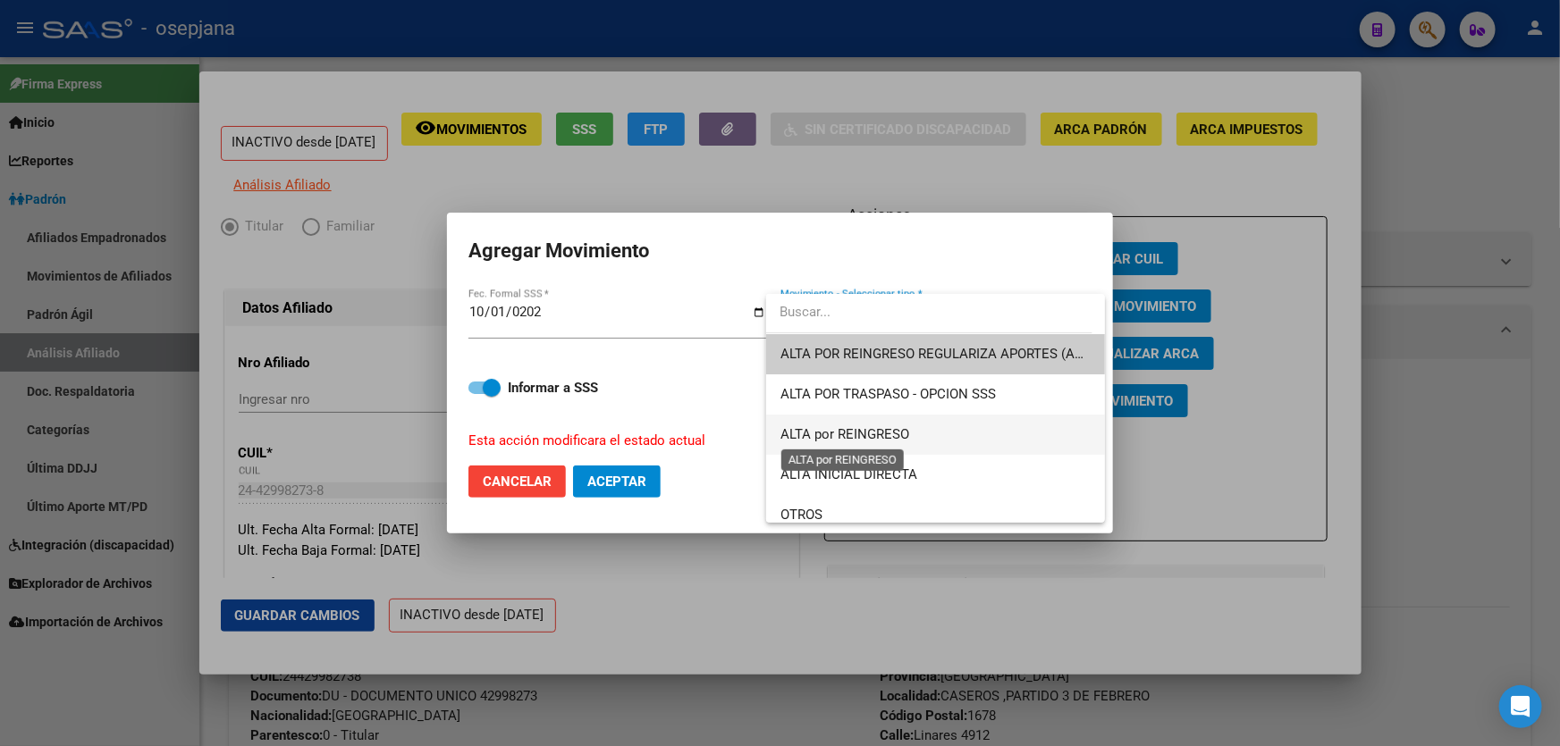
click at [889, 430] on span "ALTA por REINGRESO" at bounding box center [844, 434] width 129 height 16
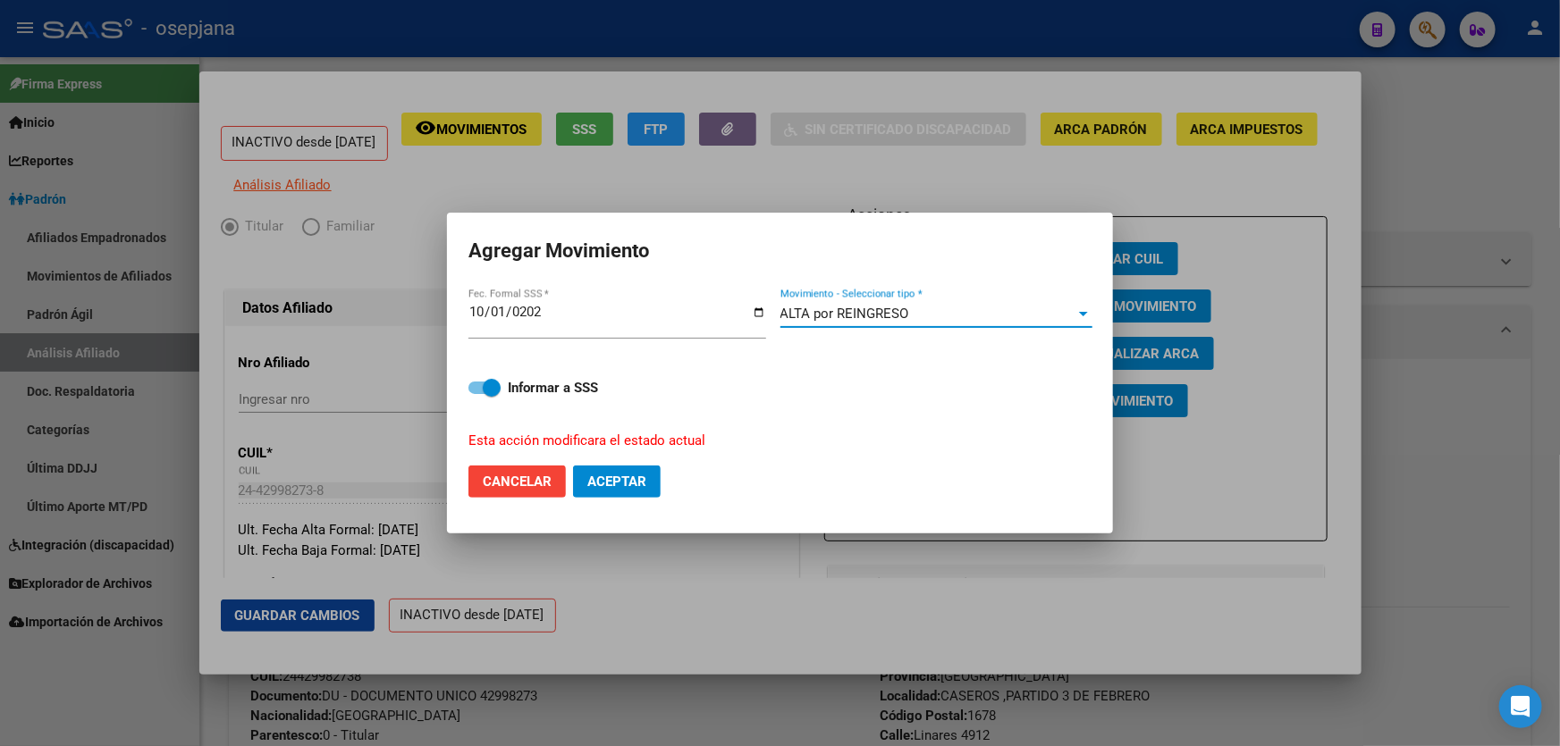
click at [614, 476] on span "Aceptar" at bounding box center [616, 482] width 59 height 16
checkbox input "false"
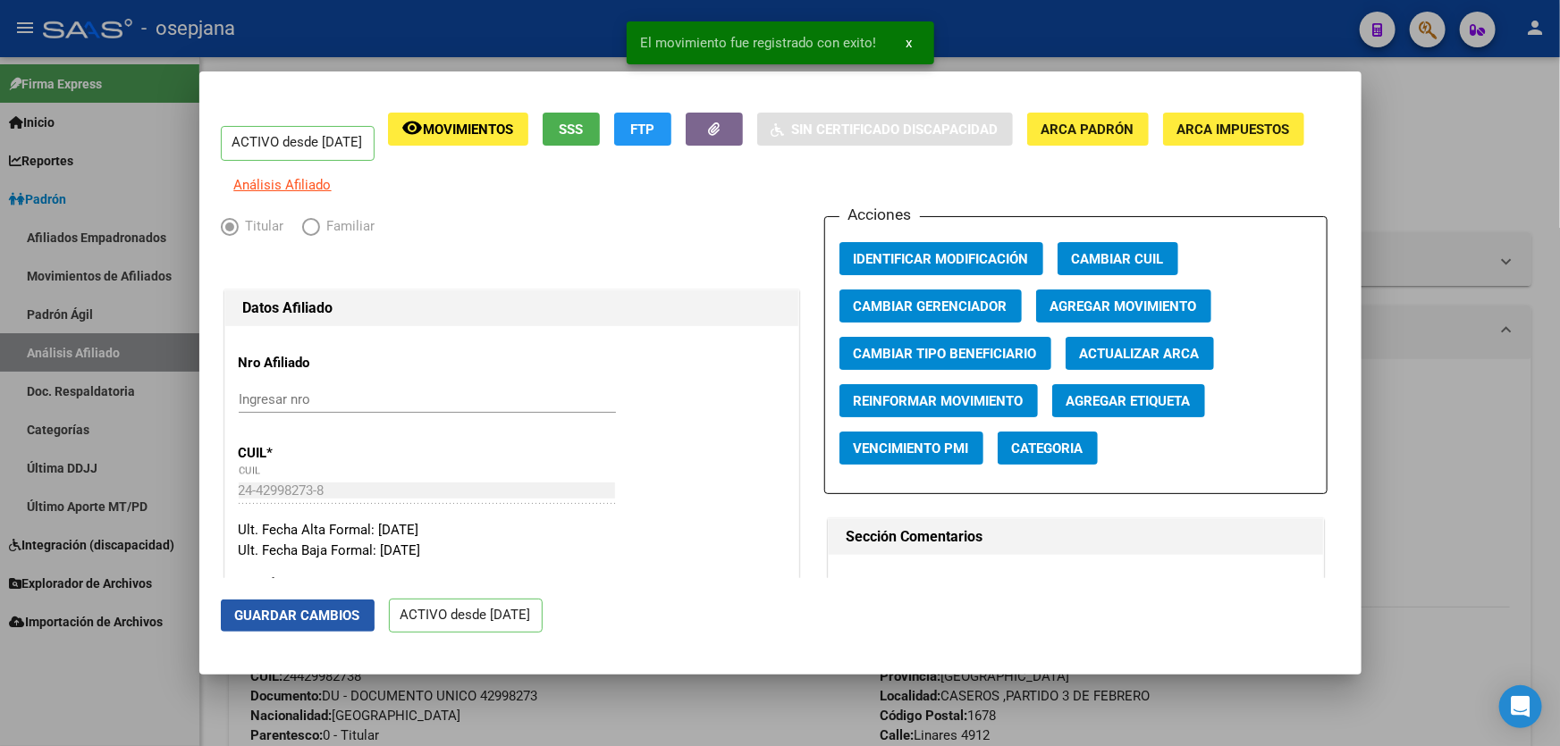
click at [282, 616] on span "Guardar Cambios" at bounding box center [297, 616] width 125 height 16
click at [1559, 385] on div at bounding box center [780, 373] width 1560 height 746
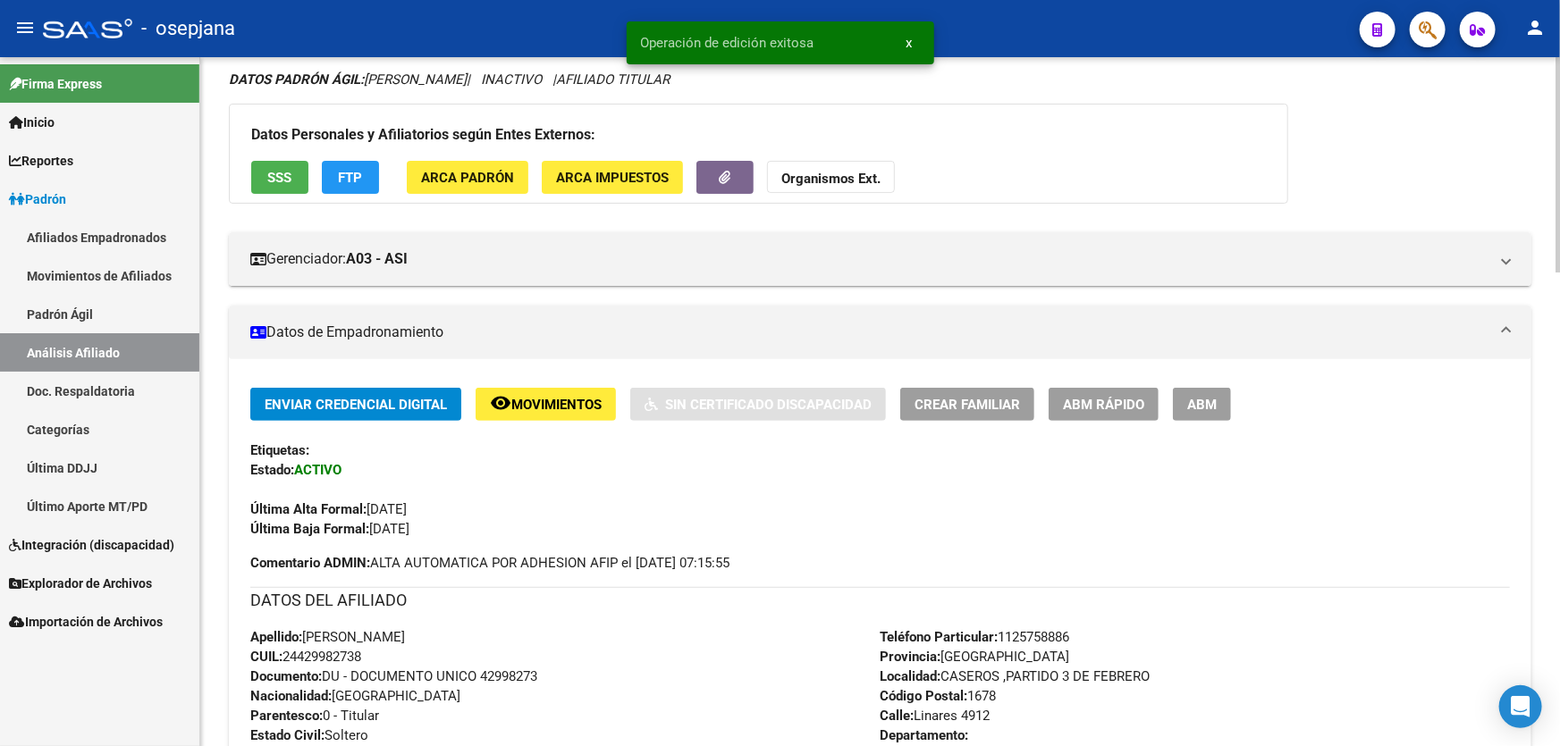
click at [554, 406] on span "Movimientos" at bounding box center [556, 405] width 90 height 16
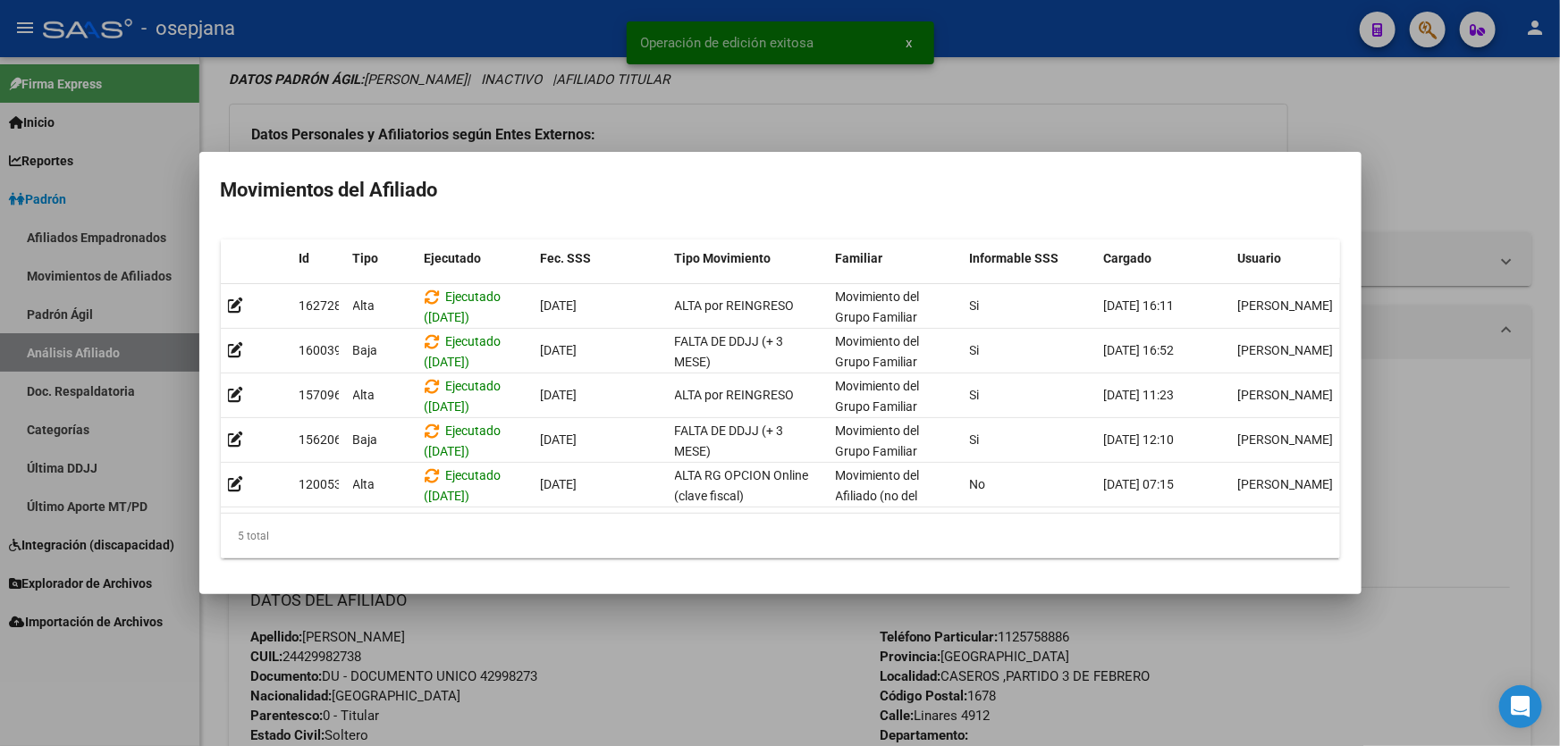
click at [1559, 340] on div at bounding box center [780, 373] width 1560 height 746
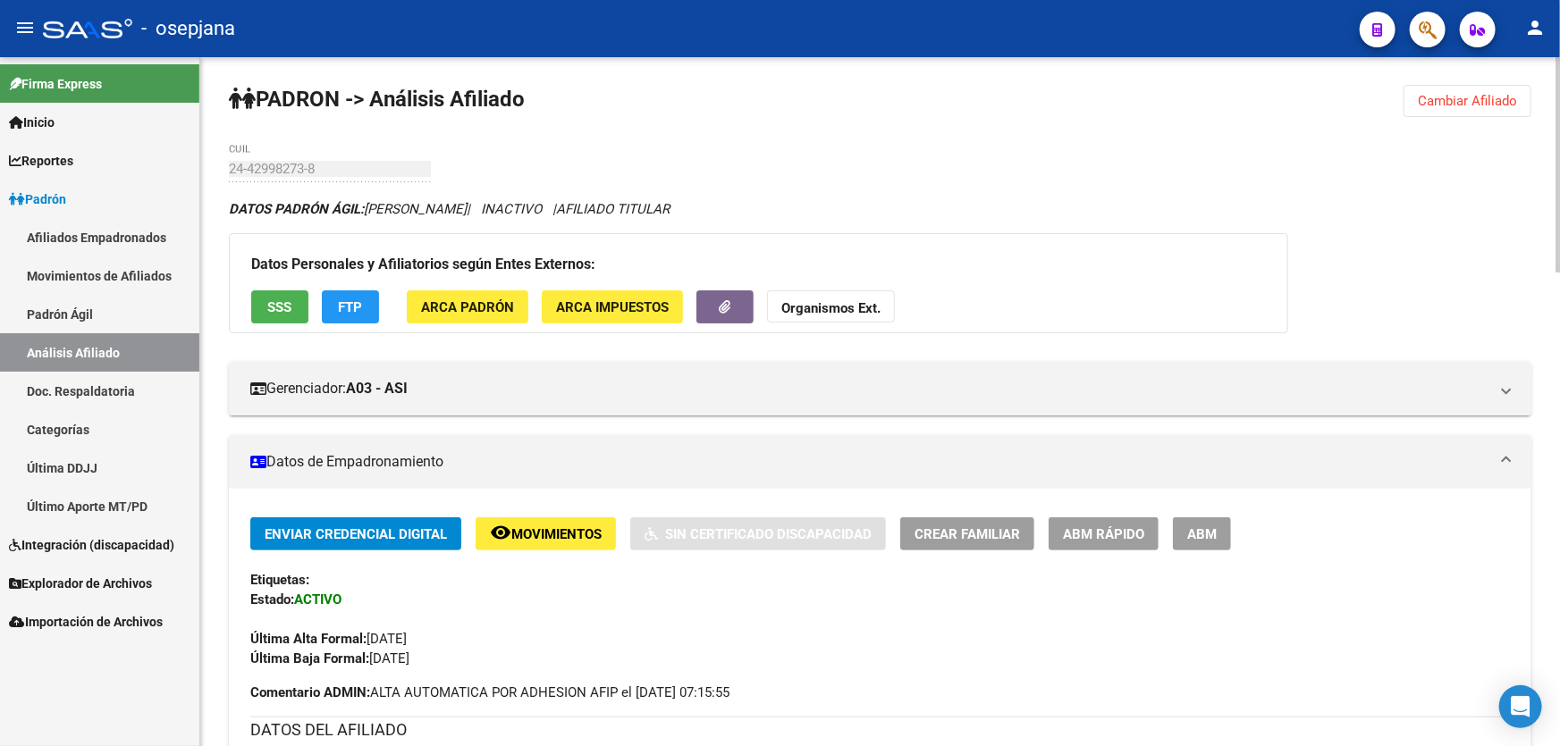
scroll to position [0, 0]
click at [1471, 114] on button "Cambiar Afiliado" at bounding box center [1468, 102] width 128 height 32
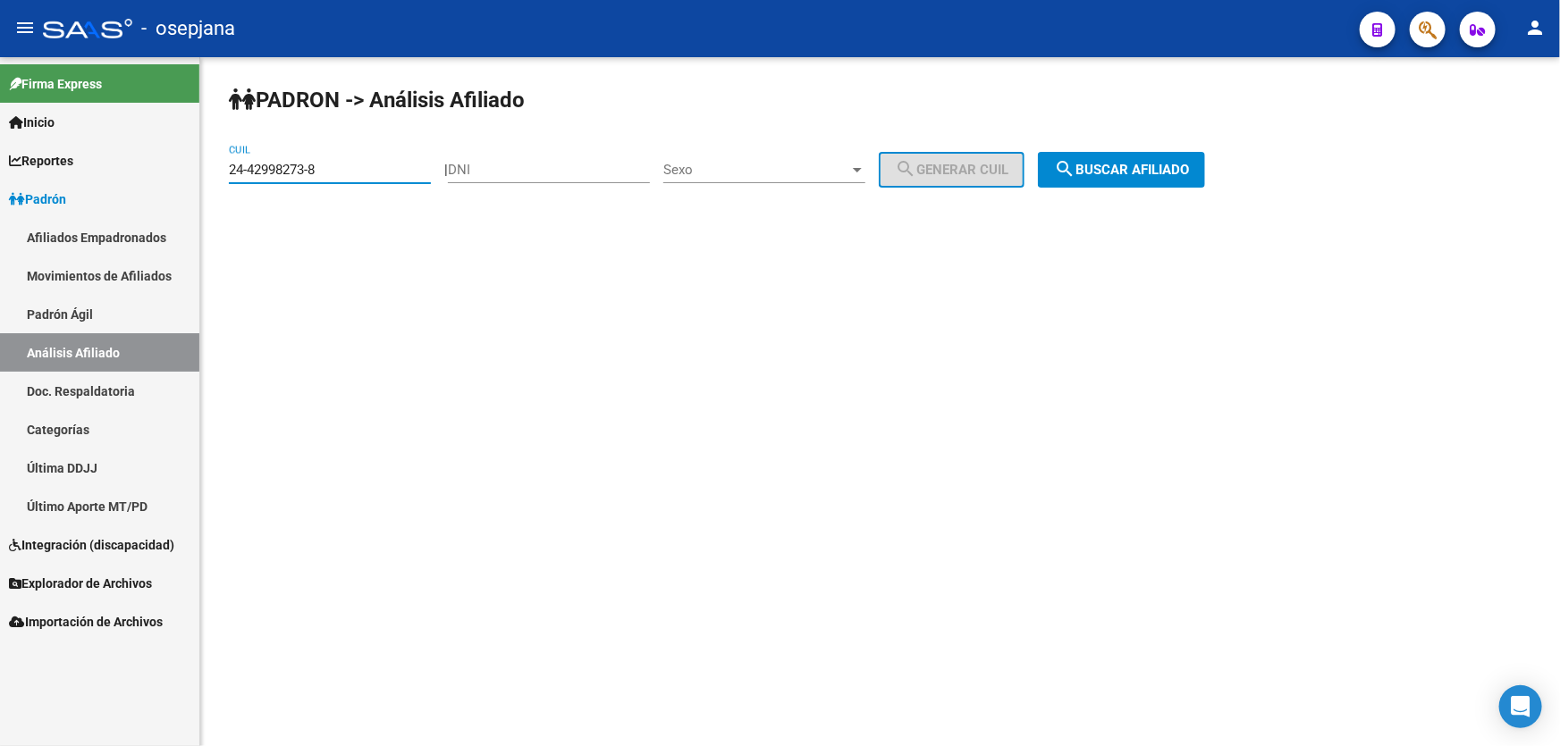
drag, startPoint x: 347, startPoint y: 171, endPoint x: 0, endPoint y: 195, distance: 347.7
click at [0, 195] on mat-sidenav-container "Firma Express Inicio Calendario SSS Instructivos Contacto OS Reportes Padrón Tr…" at bounding box center [780, 401] width 1560 height 689
paste input "0-27573358-0"
type input "20-27573358-0"
click at [1159, 166] on span "search Buscar afiliado" at bounding box center [1121, 170] width 135 height 16
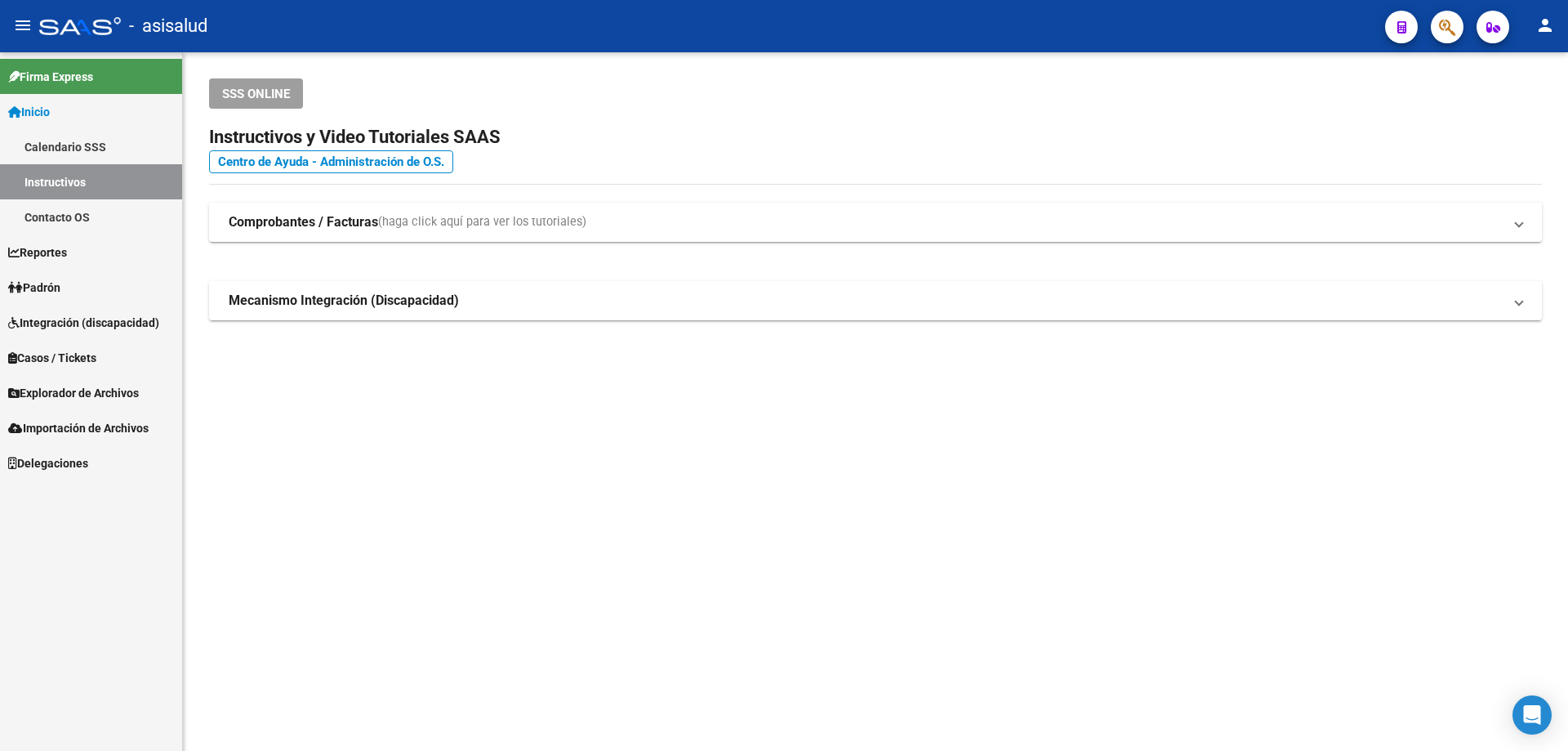
click at [42, 288] on span "Padrón" at bounding box center [34, 288] width 52 height 18
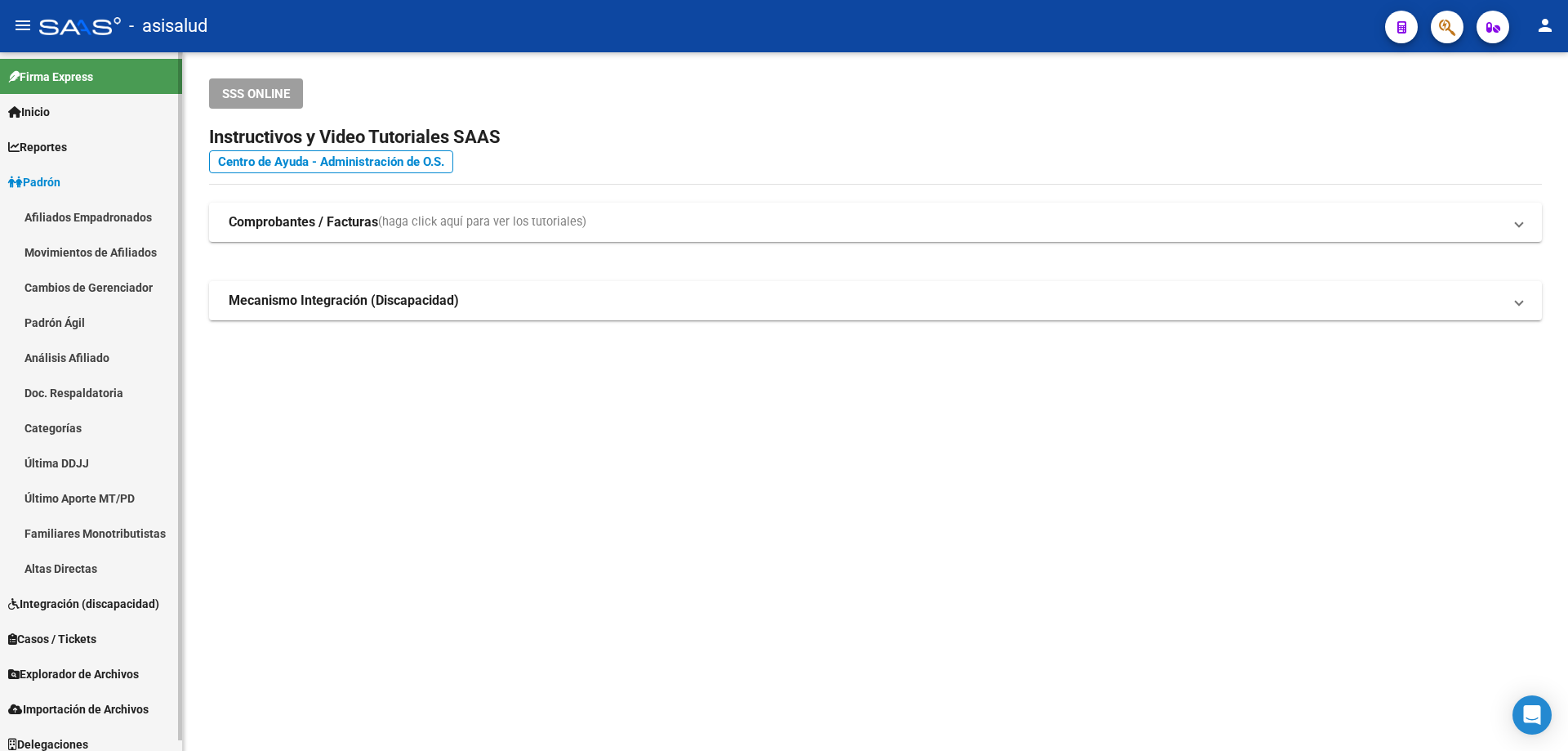
click at [82, 351] on link "Análisis Afiliado" at bounding box center [90, 357] width 182 height 35
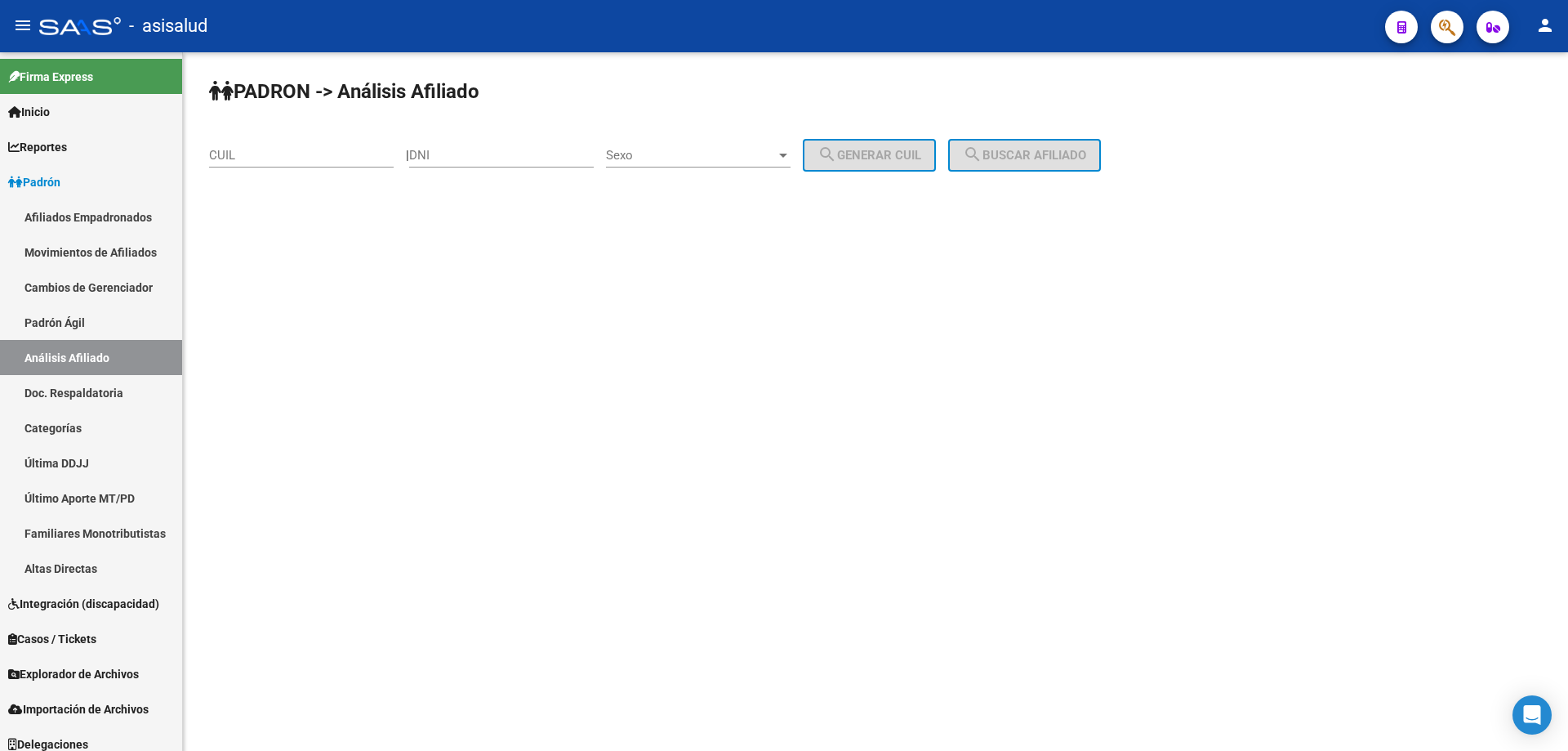
click at [274, 158] on input "CUIL" at bounding box center [302, 155] width 185 height 15
paste input "27-21940140-5"
type input "27-21940140-5"
click at [1052, 140] on button "search Buscar afiliado" at bounding box center [1024, 155] width 153 height 33
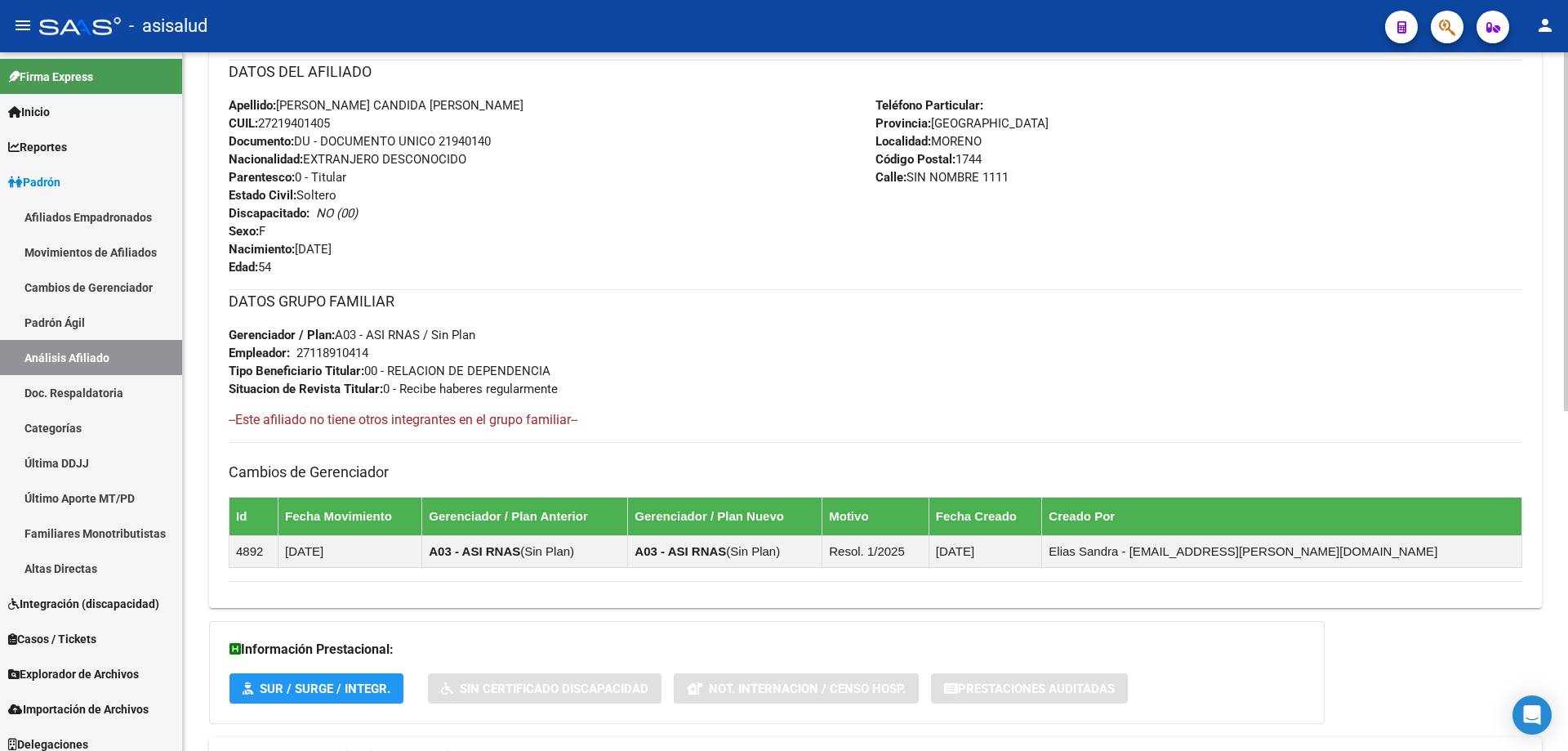
scroll to position [416, 0]
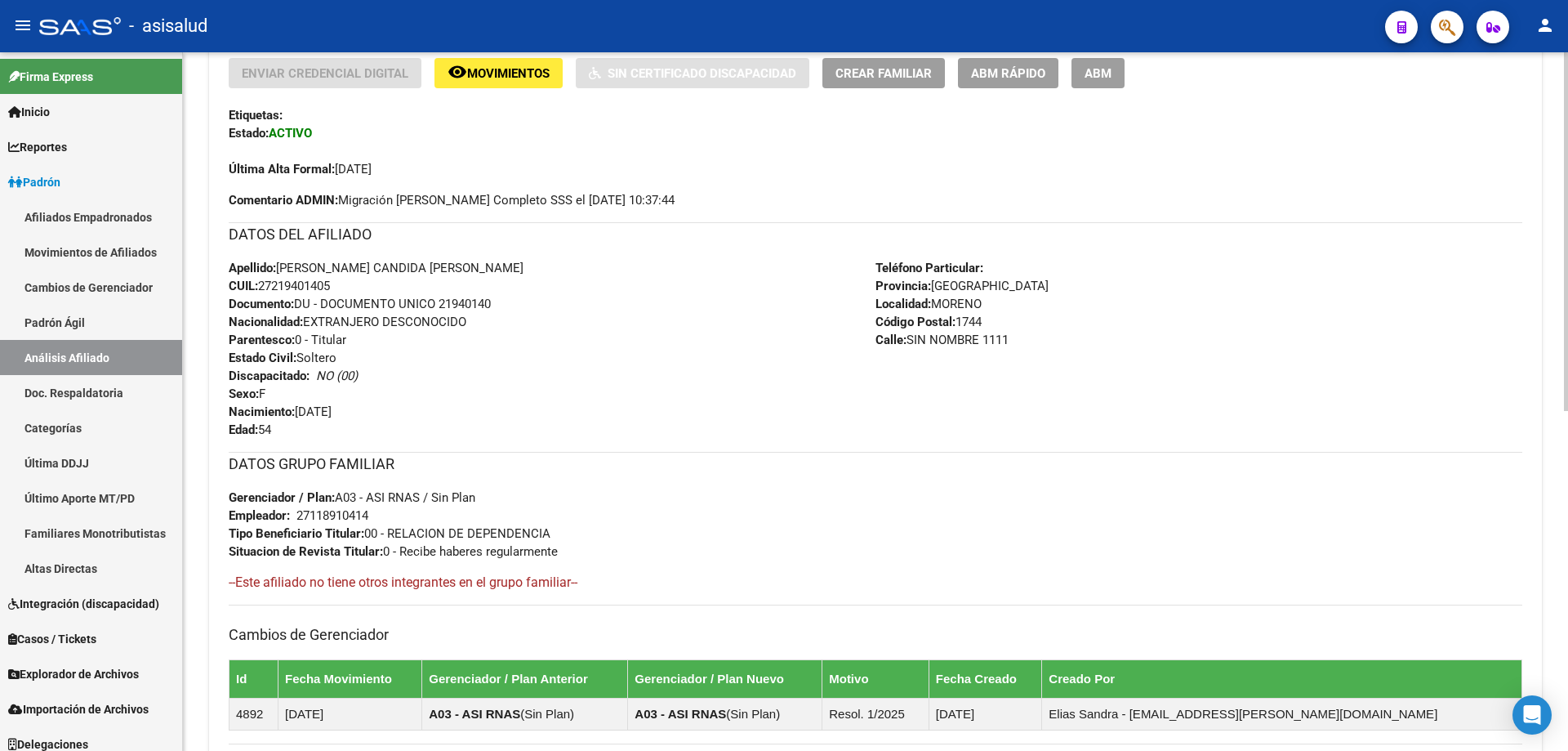
click at [996, 81] on button "ABM Rápido" at bounding box center [1009, 72] width 101 height 30
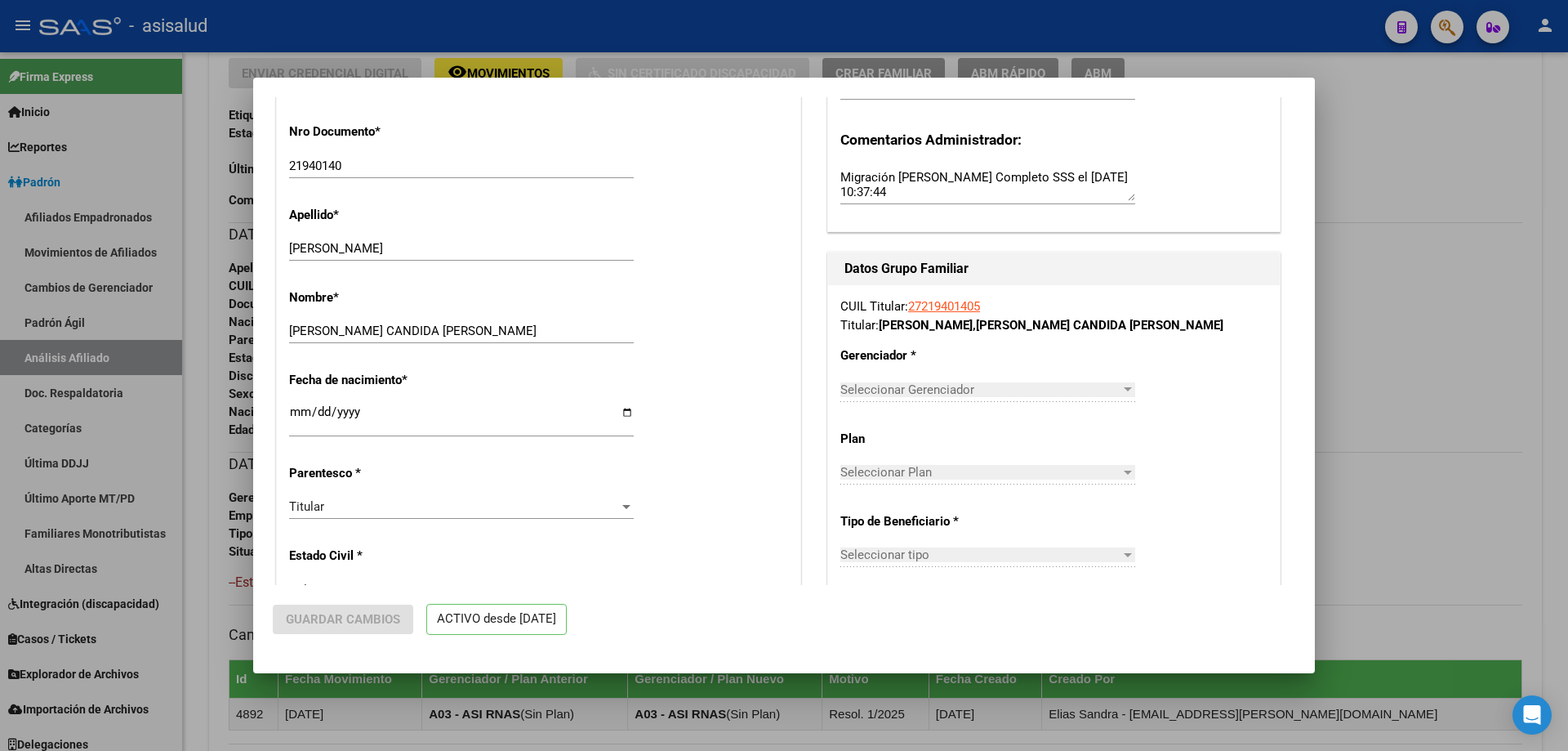
radio input "true"
type input "27-11891041-4"
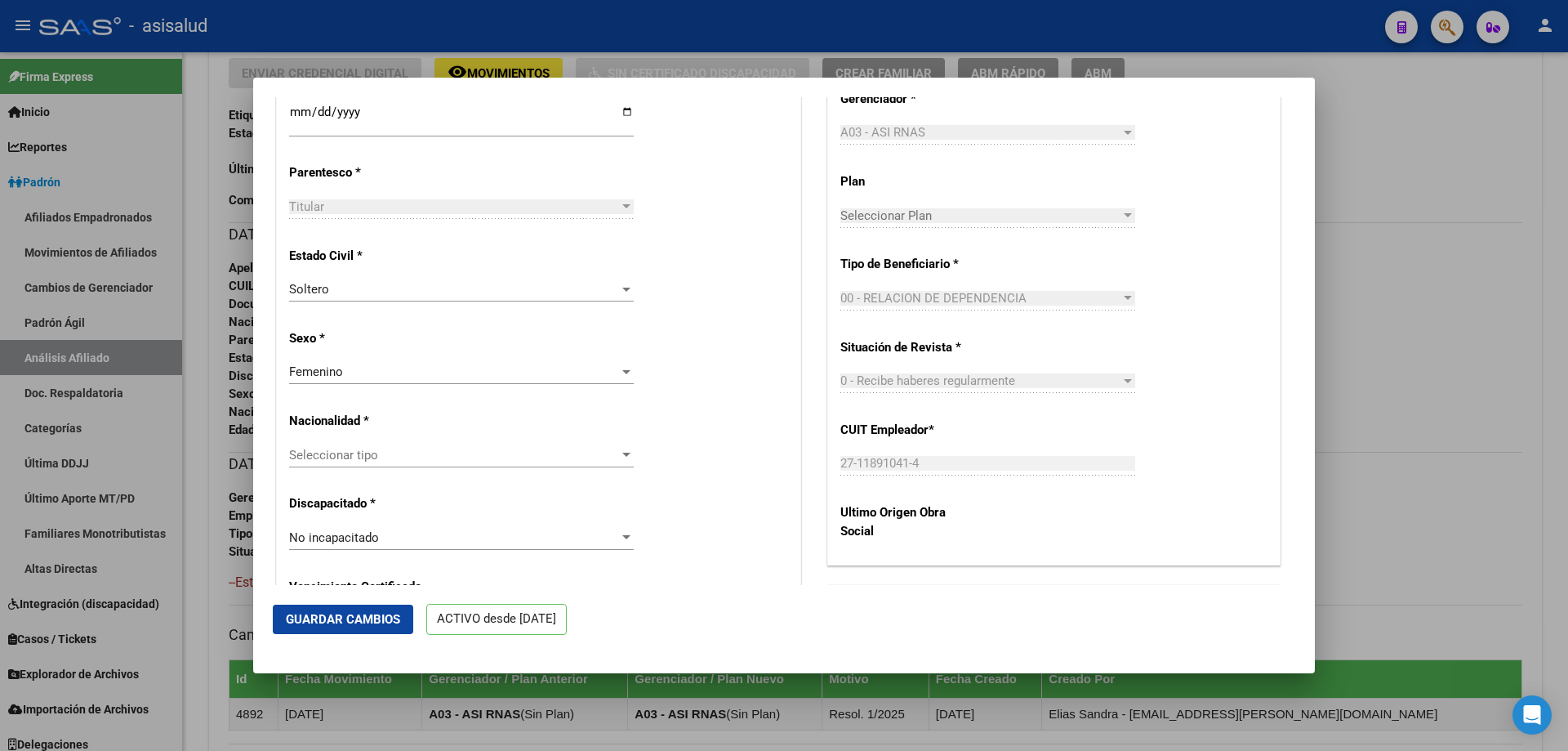
scroll to position [817, 0]
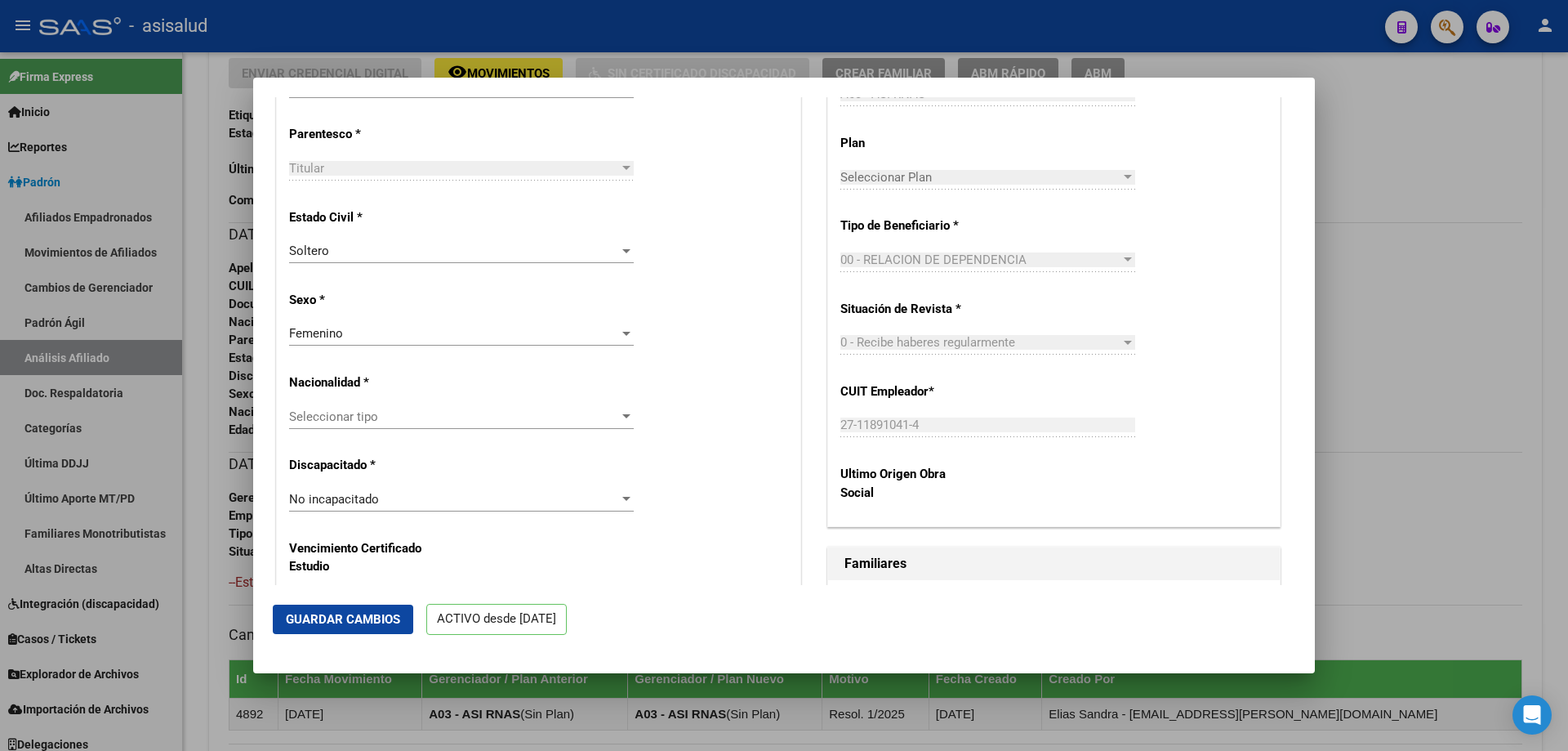
click at [433, 424] on span "Seleccionar tipo" at bounding box center [453, 417] width 330 height 15
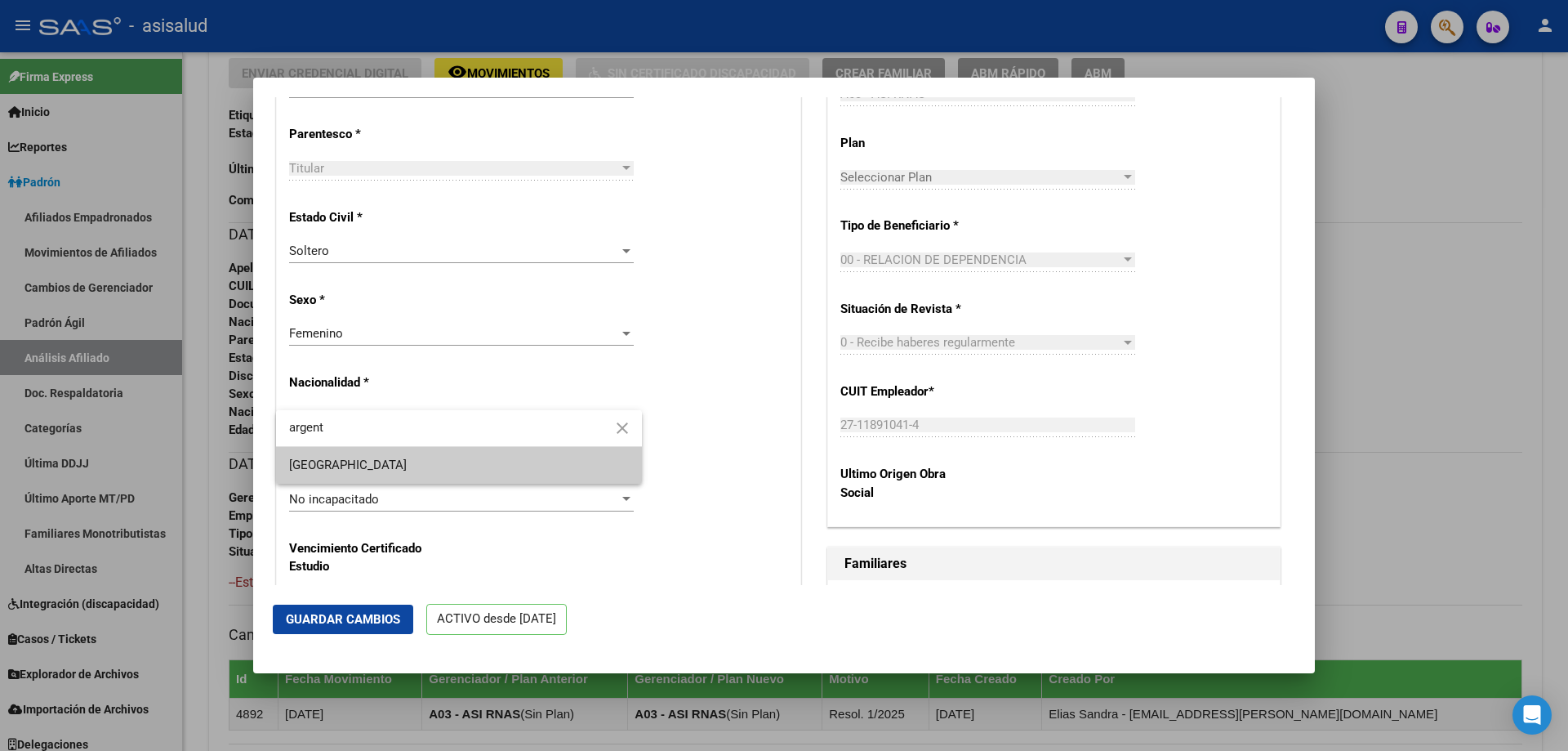
type input "argent"
click at [430, 460] on span "[GEOGRAPHIC_DATA]" at bounding box center [459, 465] width 340 height 37
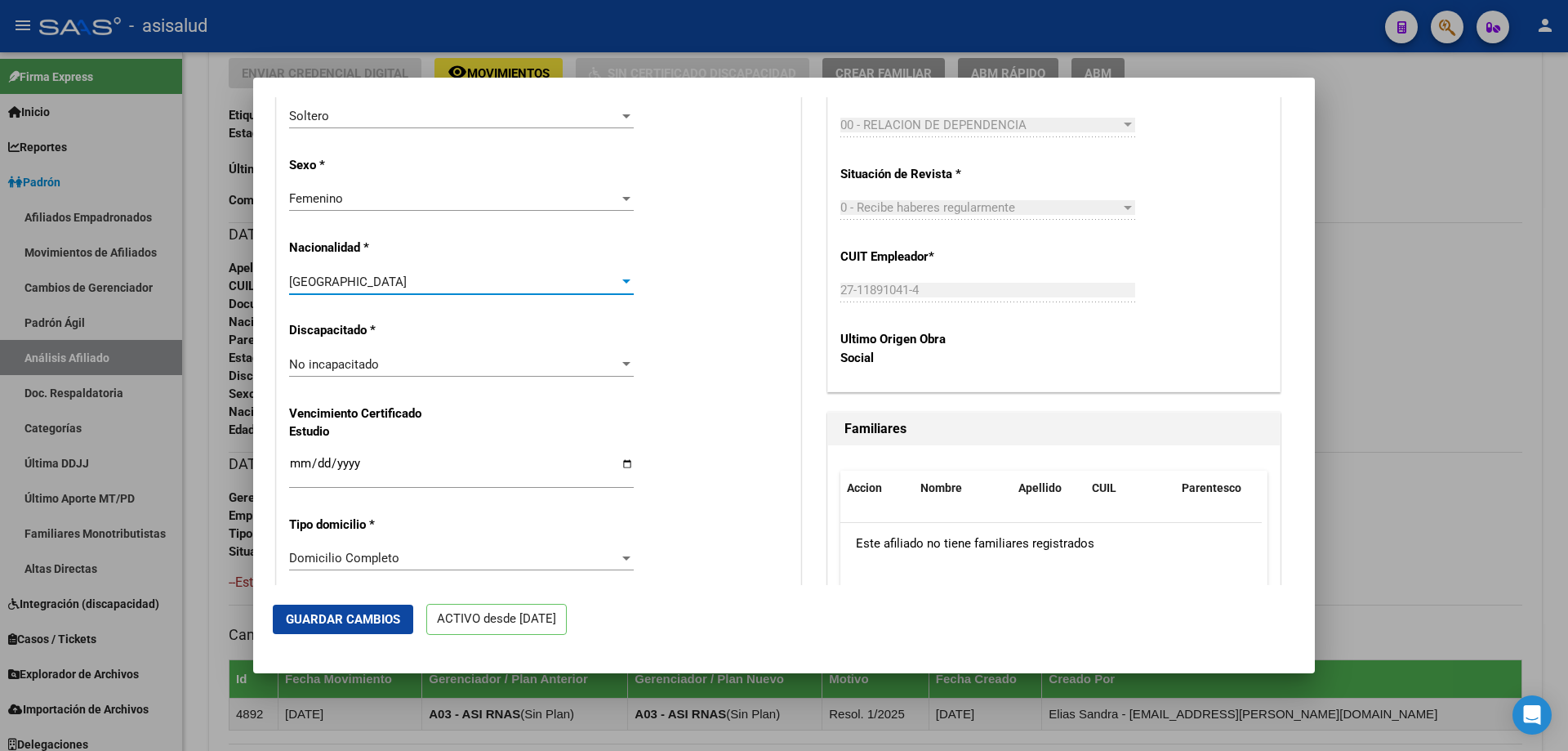
scroll to position [980, 0]
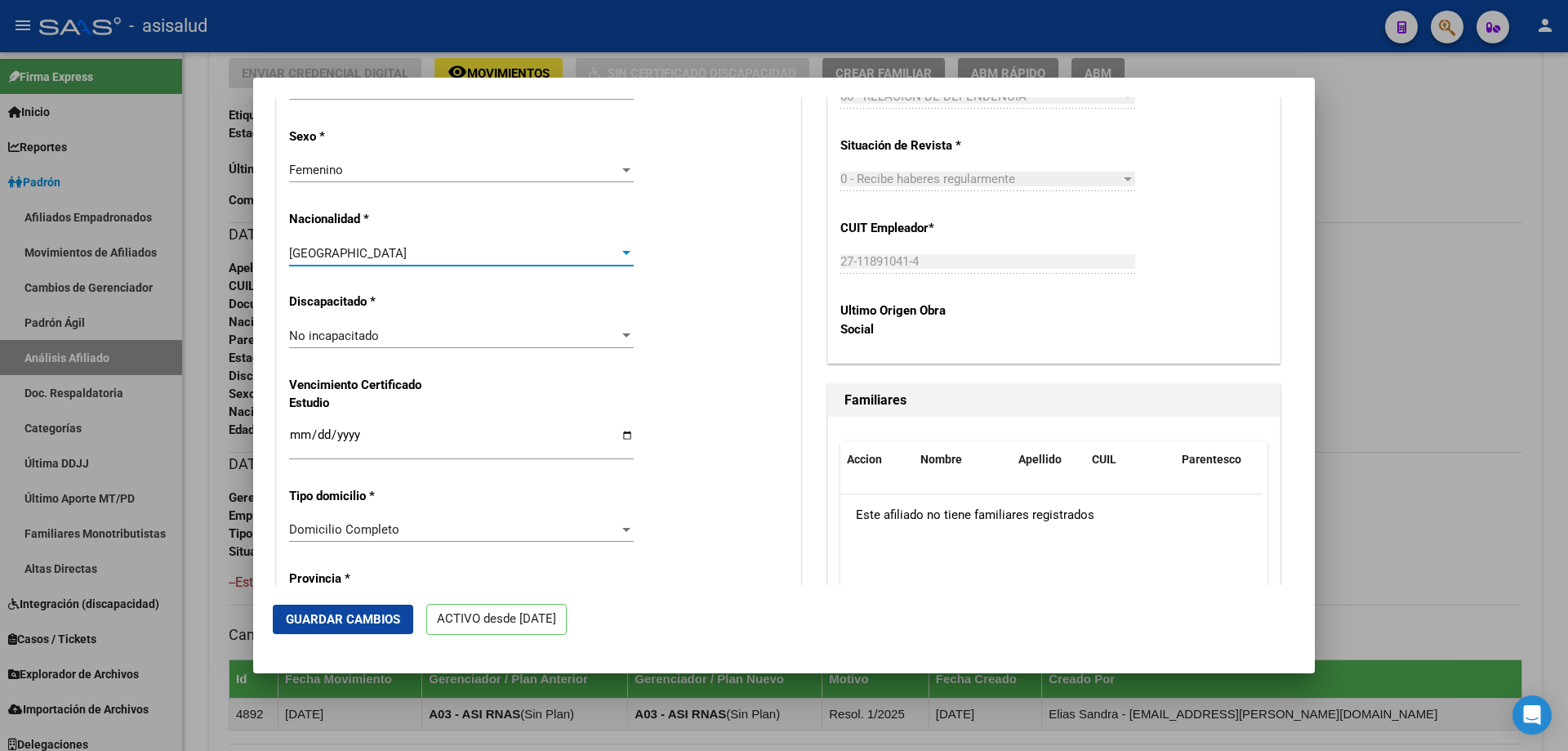
click at [472, 343] on div "No incapacitado" at bounding box center [453, 335] width 330 height 15
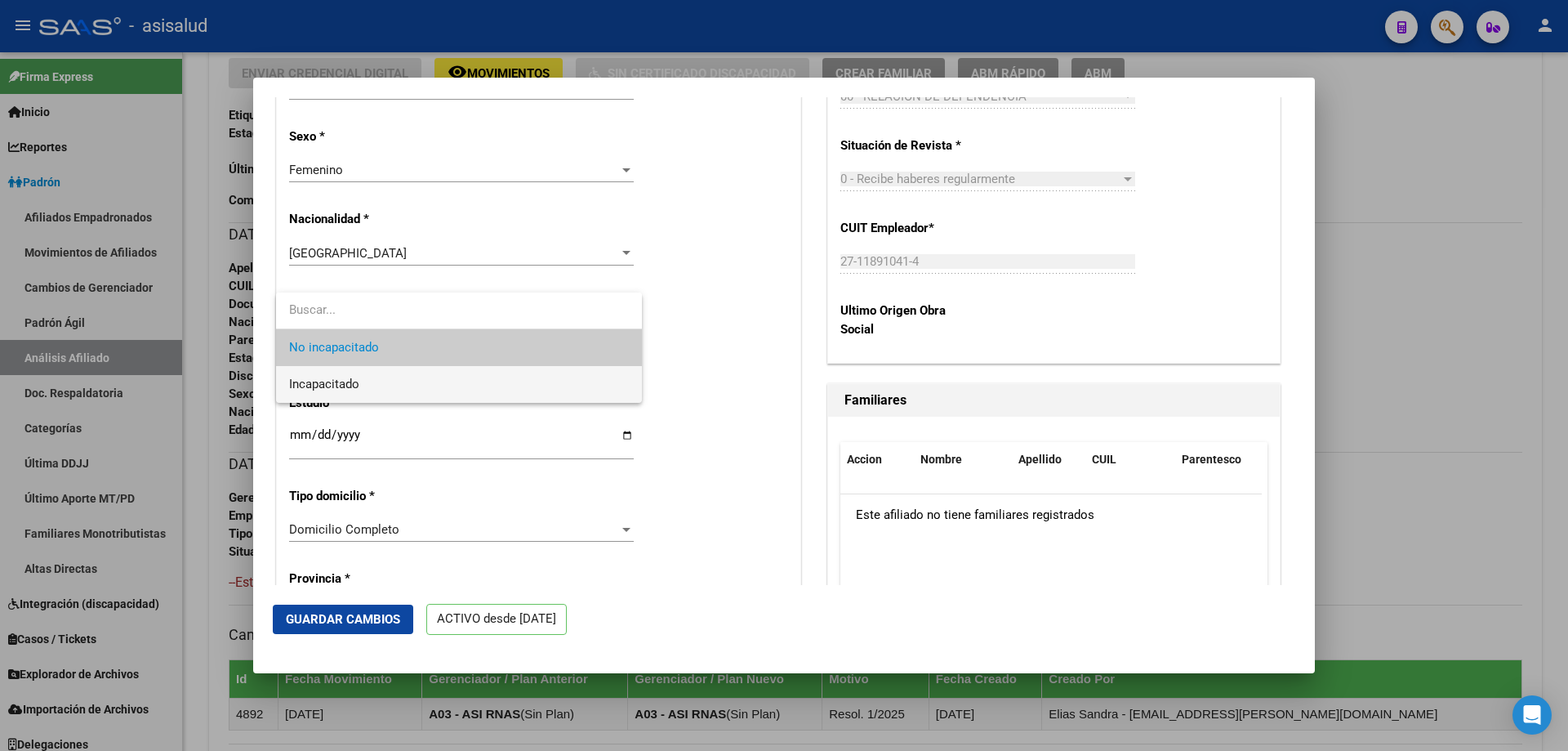
click at [428, 381] on span "Incapacitado" at bounding box center [459, 384] width 340 height 37
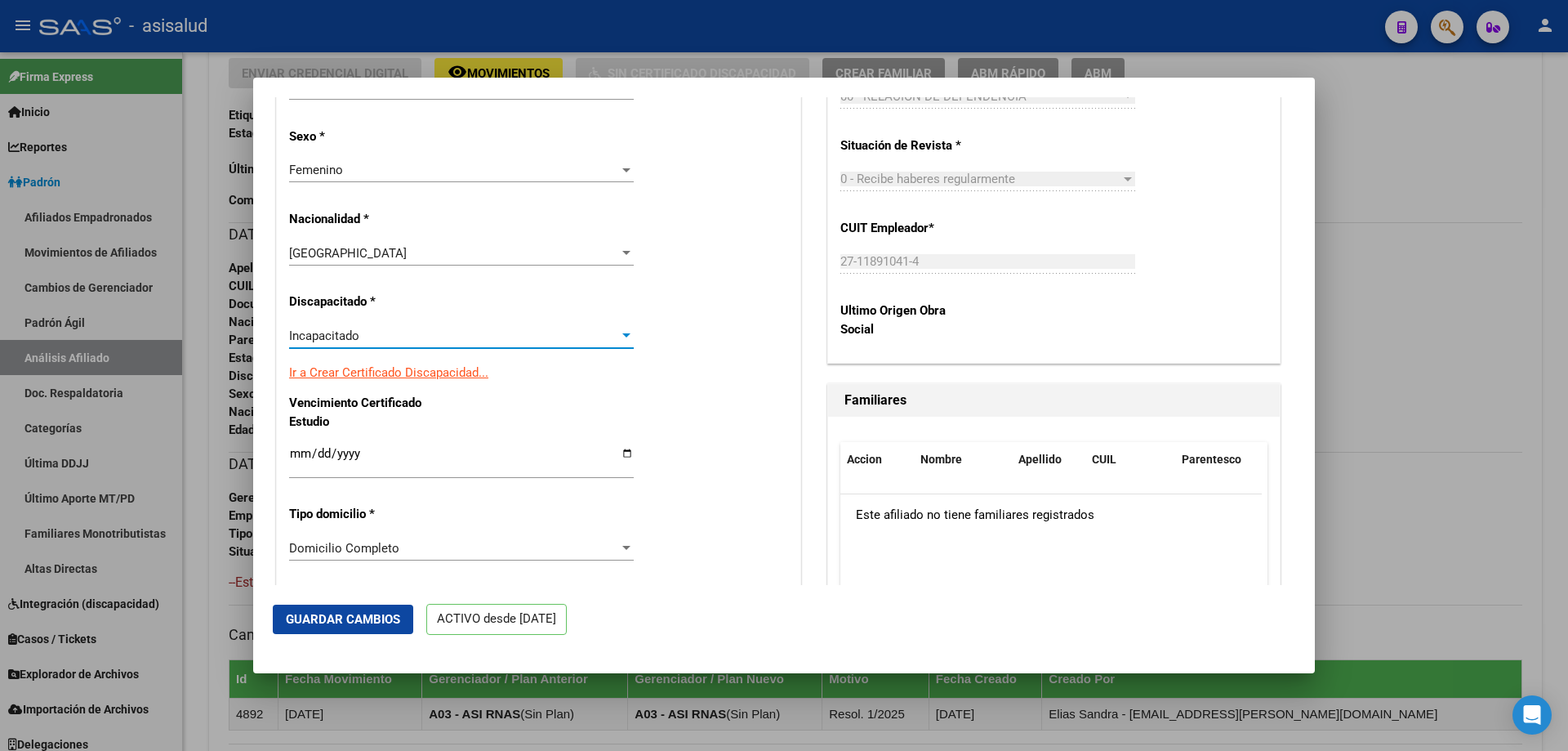
click at [428, 380] on link "Ir a Crear Certificado Discapacidad..." at bounding box center [388, 373] width 199 height 15
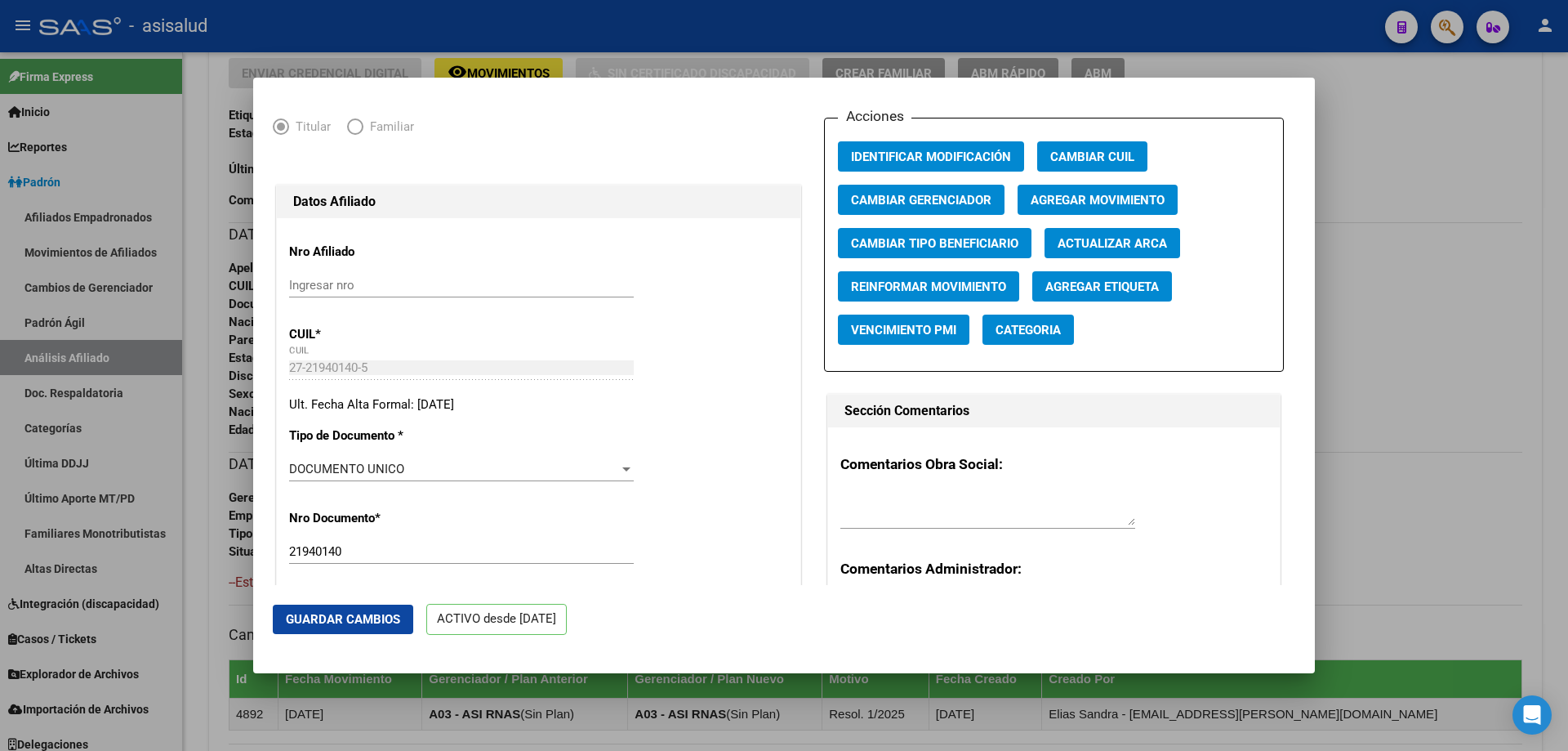
scroll to position [81, 0]
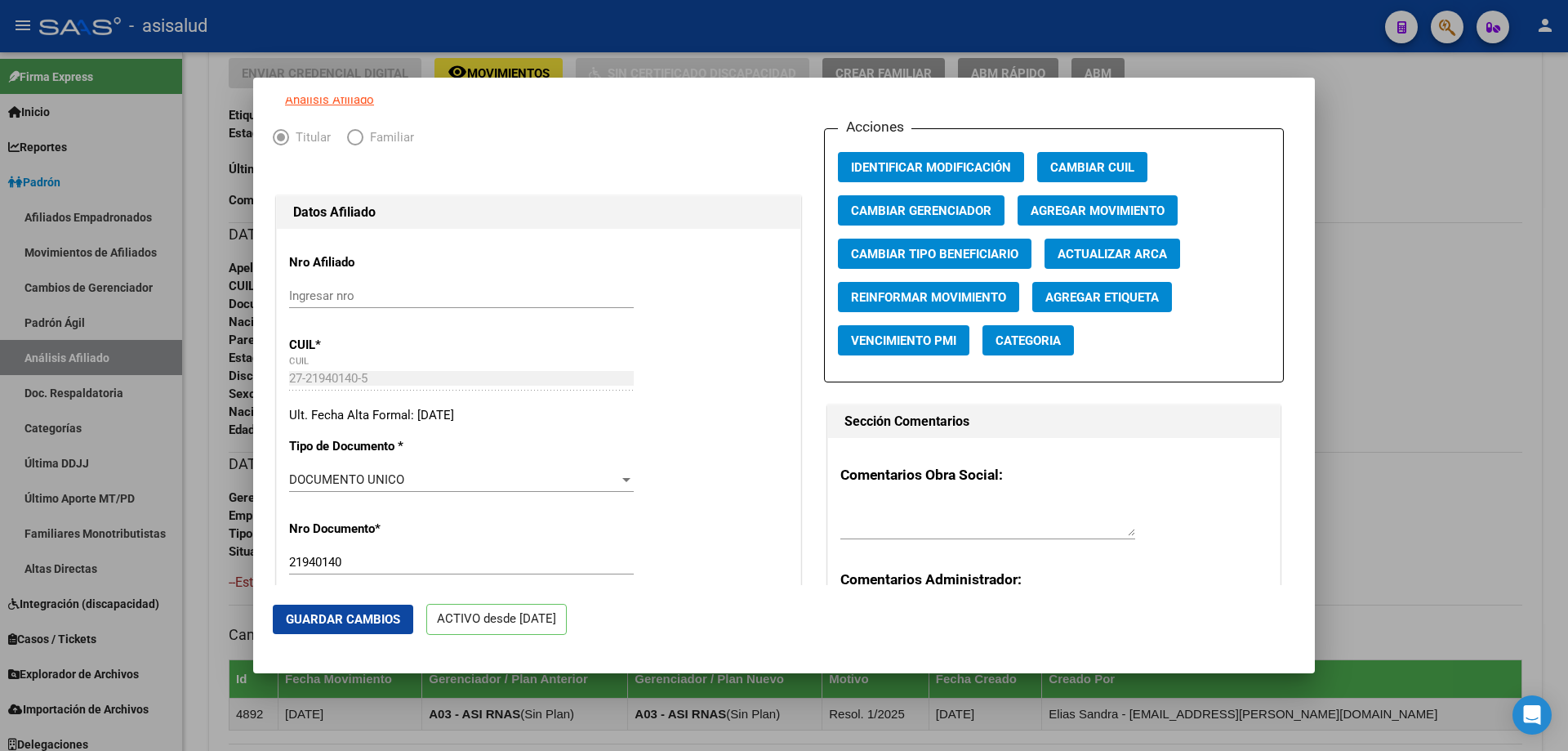
click at [351, 619] on span "Guardar Cambios" at bounding box center [343, 619] width 114 height 15
click at [1567, 404] on div at bounding box center [784, 376] width 1568 height 751
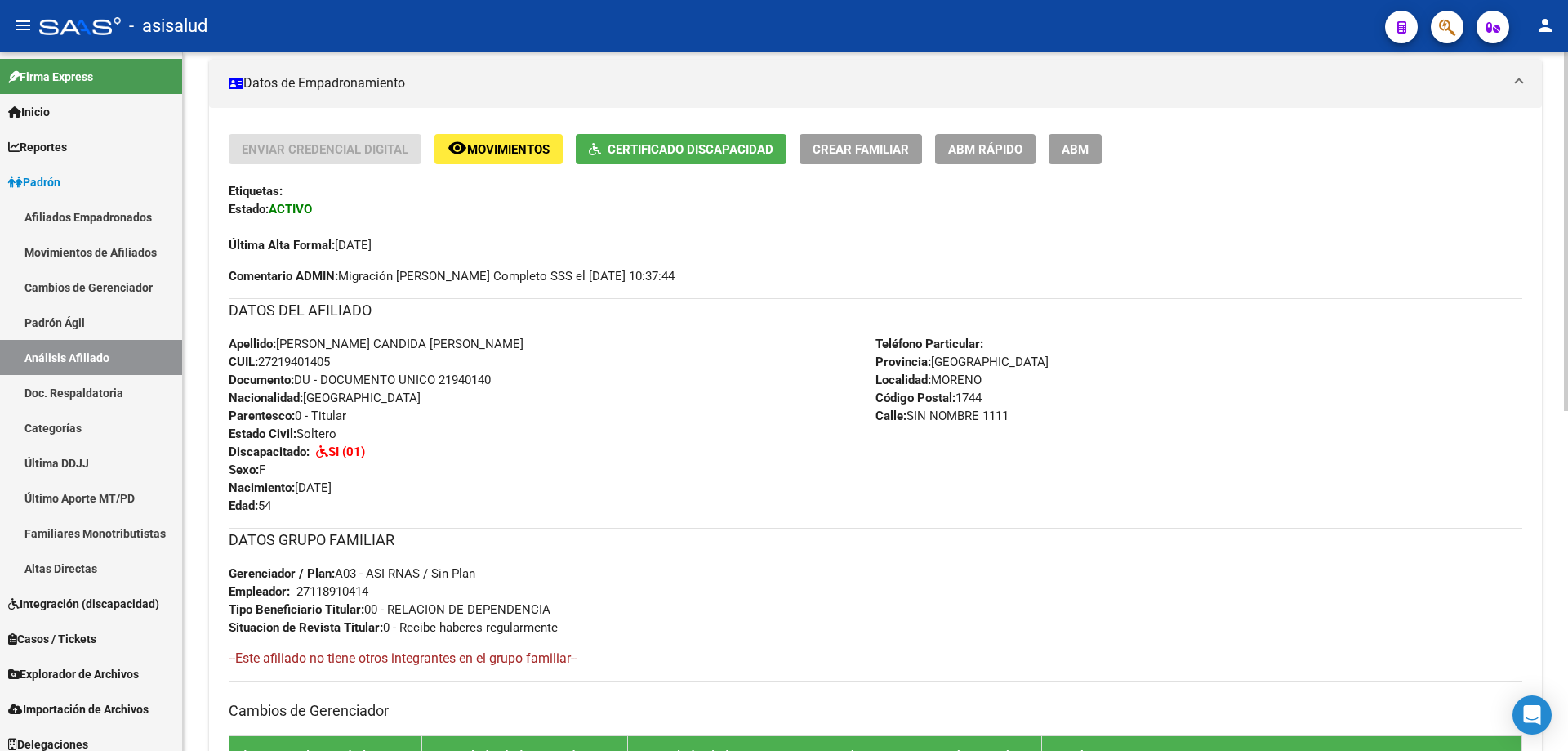
scroll to position [0, 0]
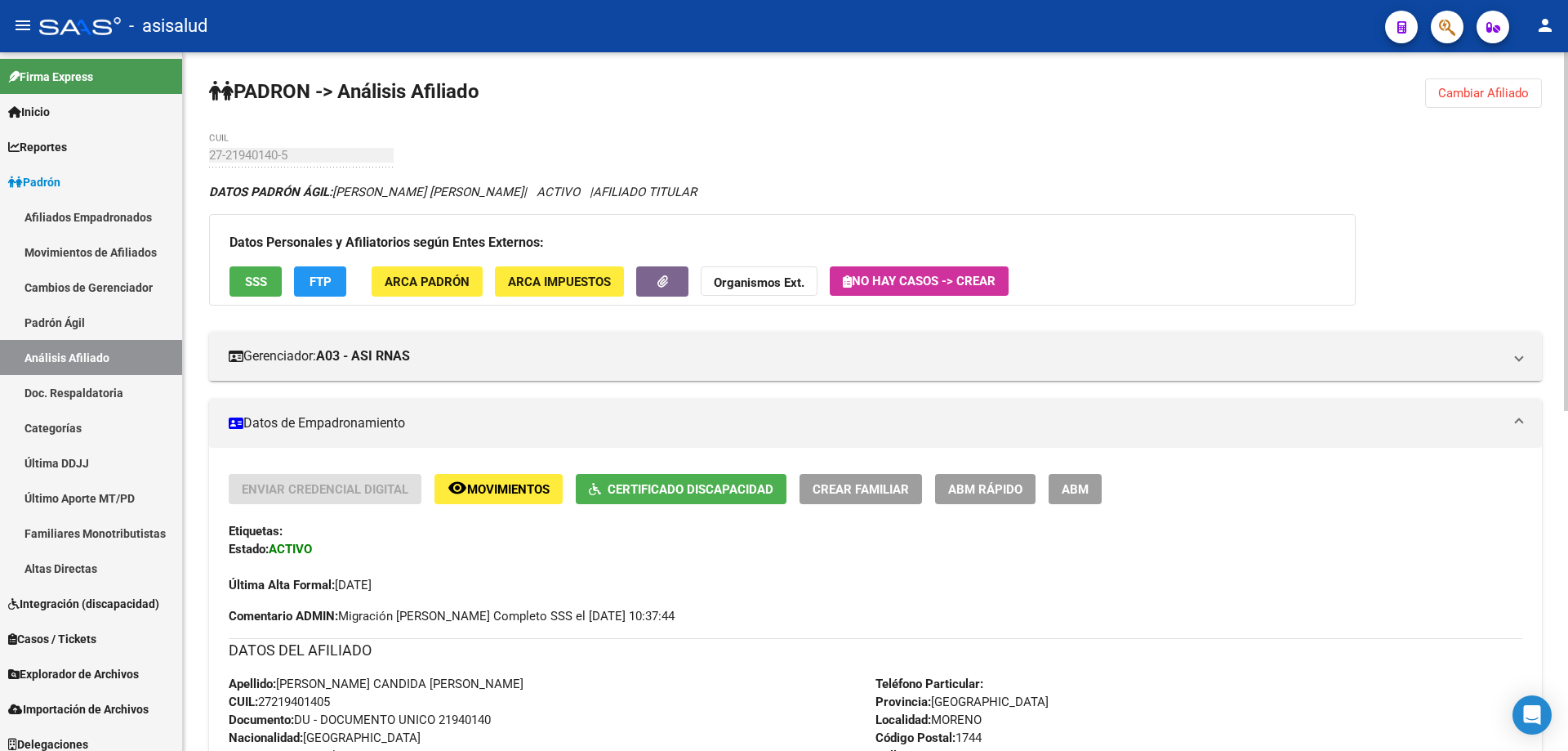
click at [1475, 93] on span "Cambiar Afiliado" at bounding box center [1483, 93] width 90 height 15
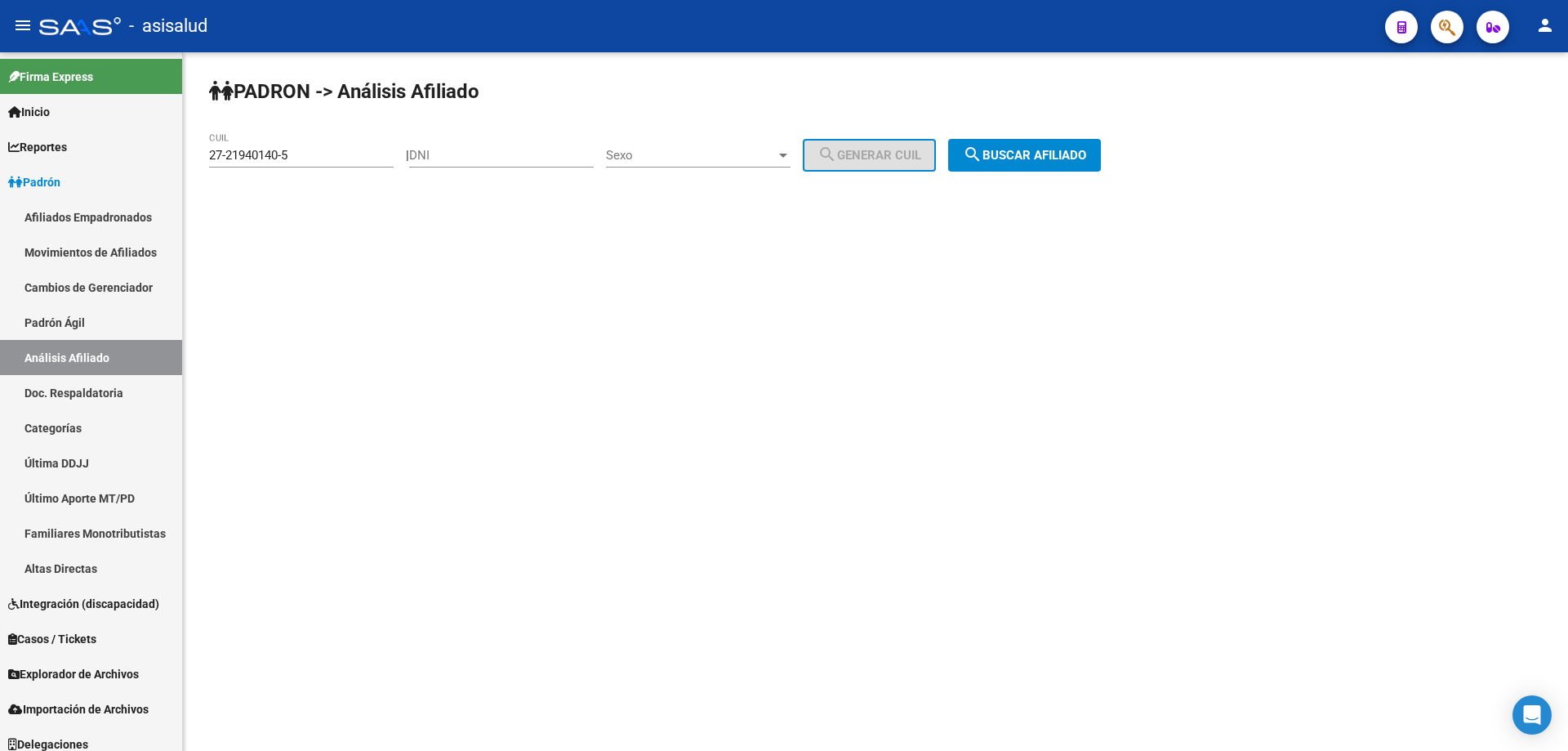
click at [1077, 163] on button "search Buscar afiliado" at bounding box center [1024, 155] width 153 height 33
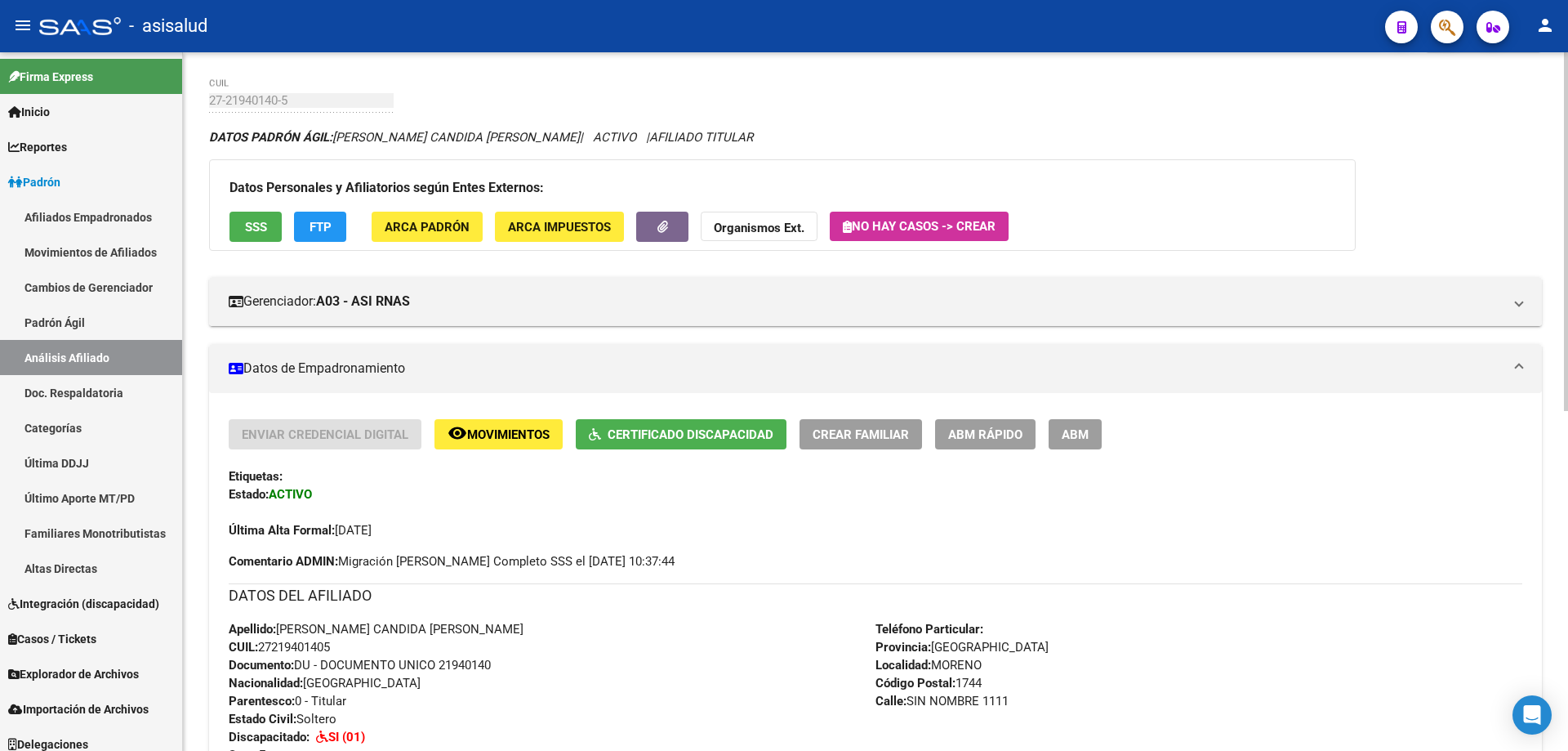
scroll to position [81, 0]
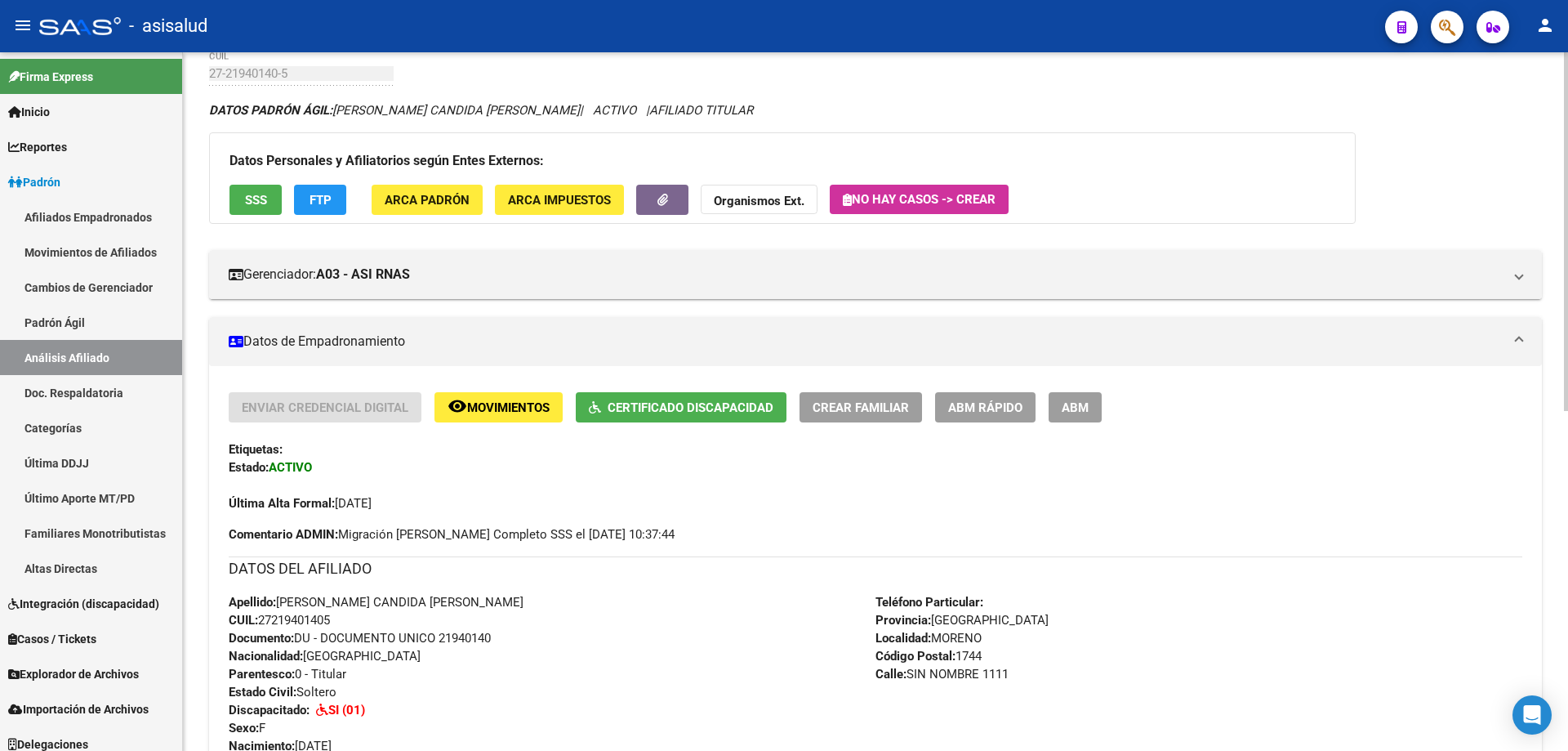
click at [660, 417] on button "Certificado Discapacidad" at bounding box center [681, 407] width 211 height 30
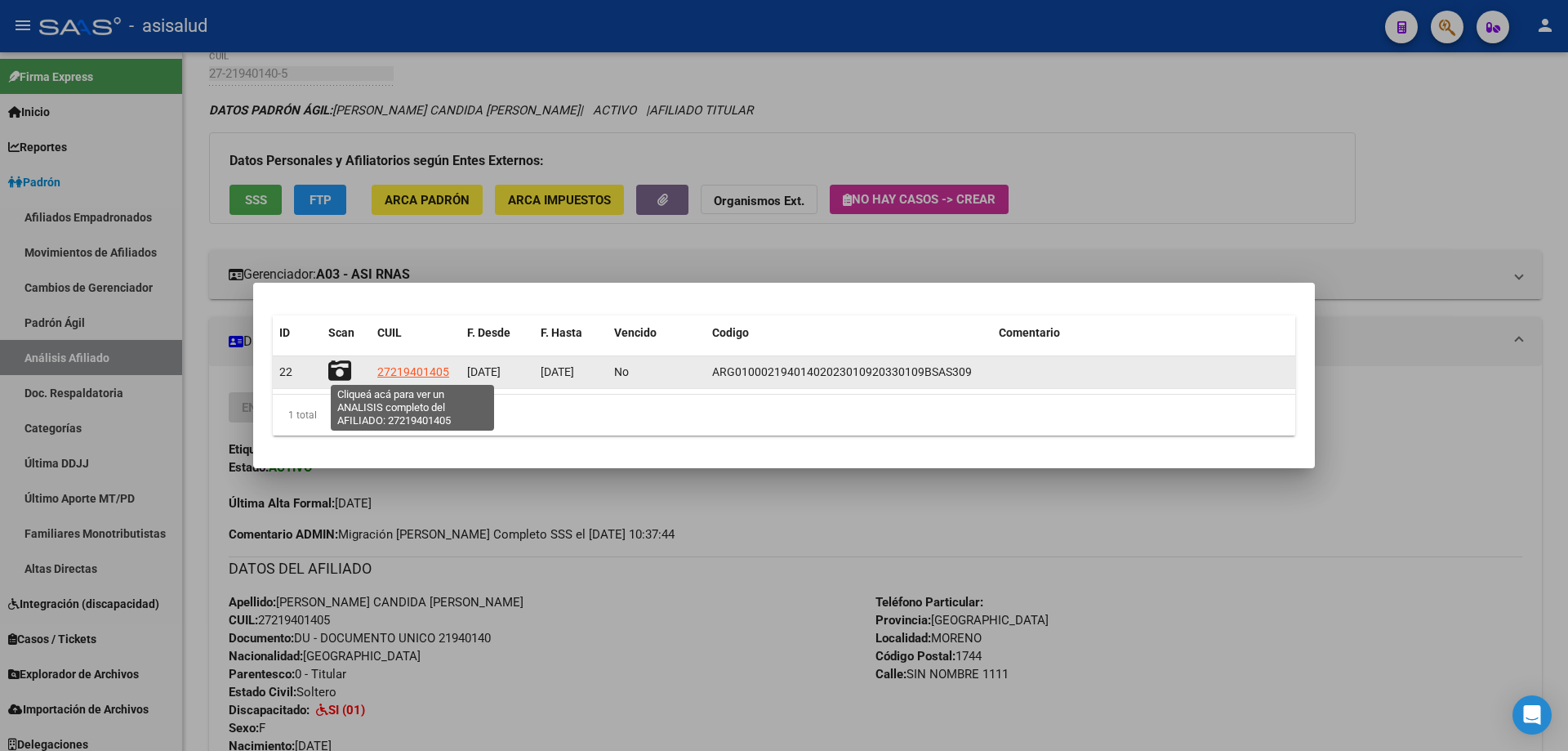
click at [397, 374] on span "27219401405" at bounding box center [413, 372] width 72 height 13
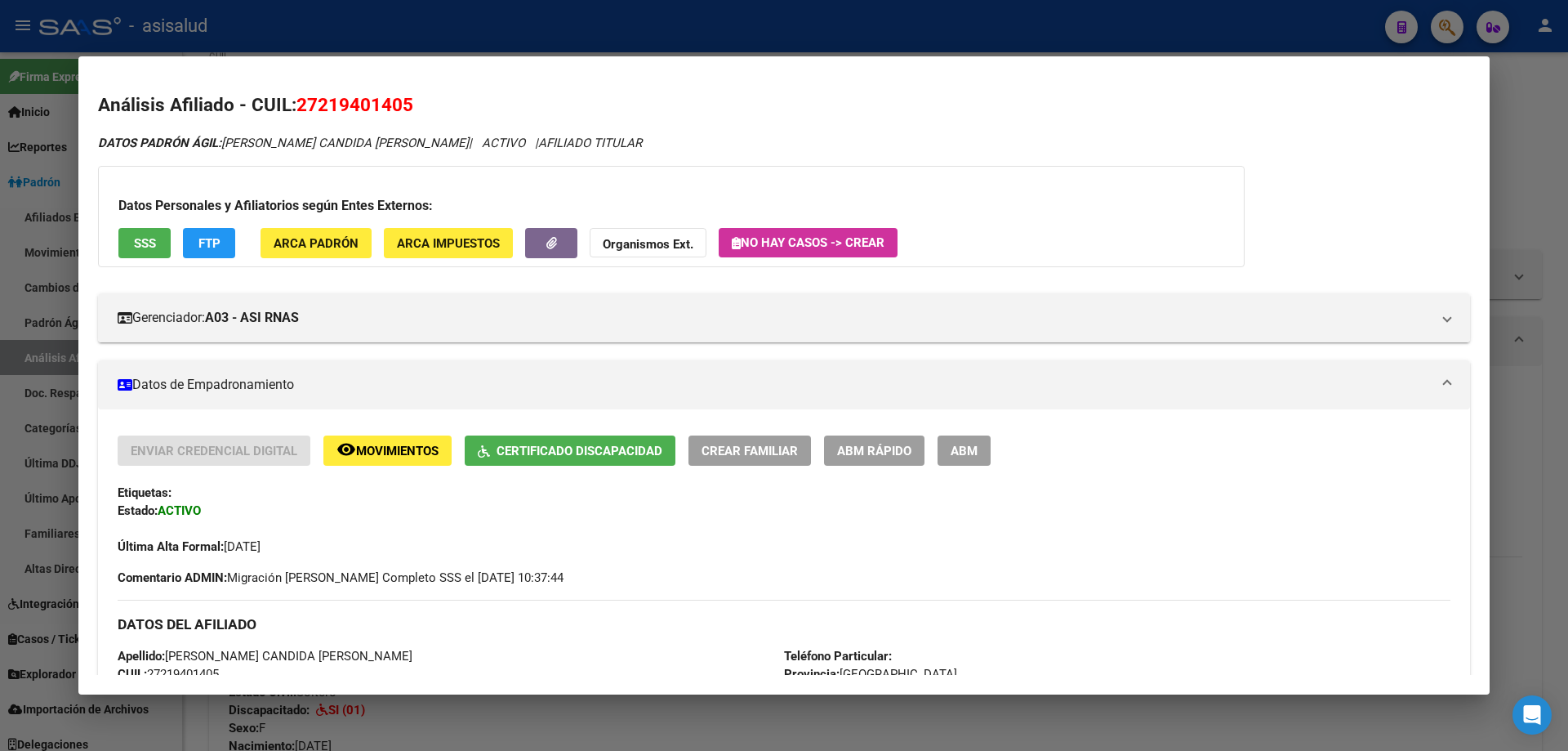
click at [1567, 397] on div at bounding box center [784, 376] width 1568 height 751
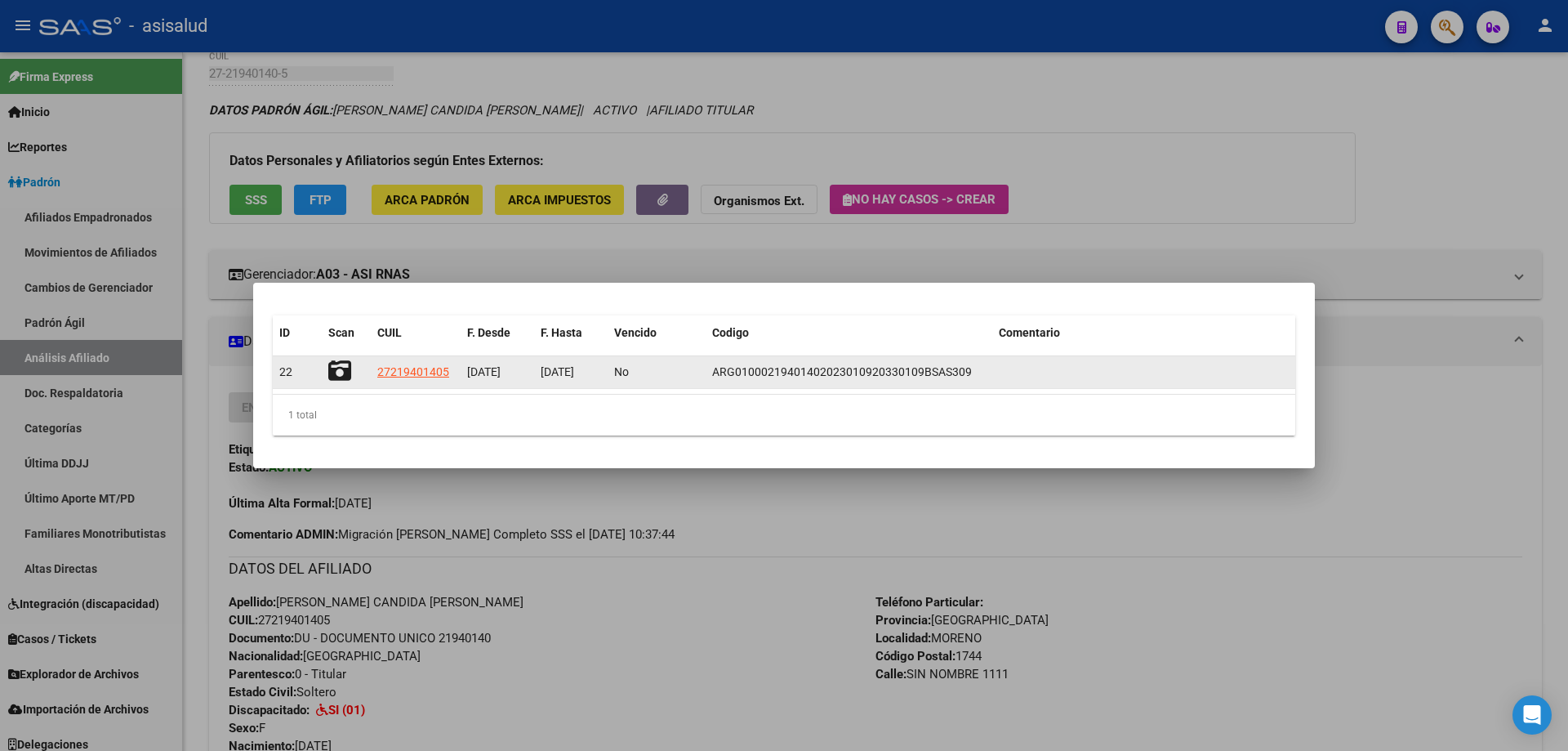
click at [334, 370] on icon at bounding box center [339, 370] width 23 height 23
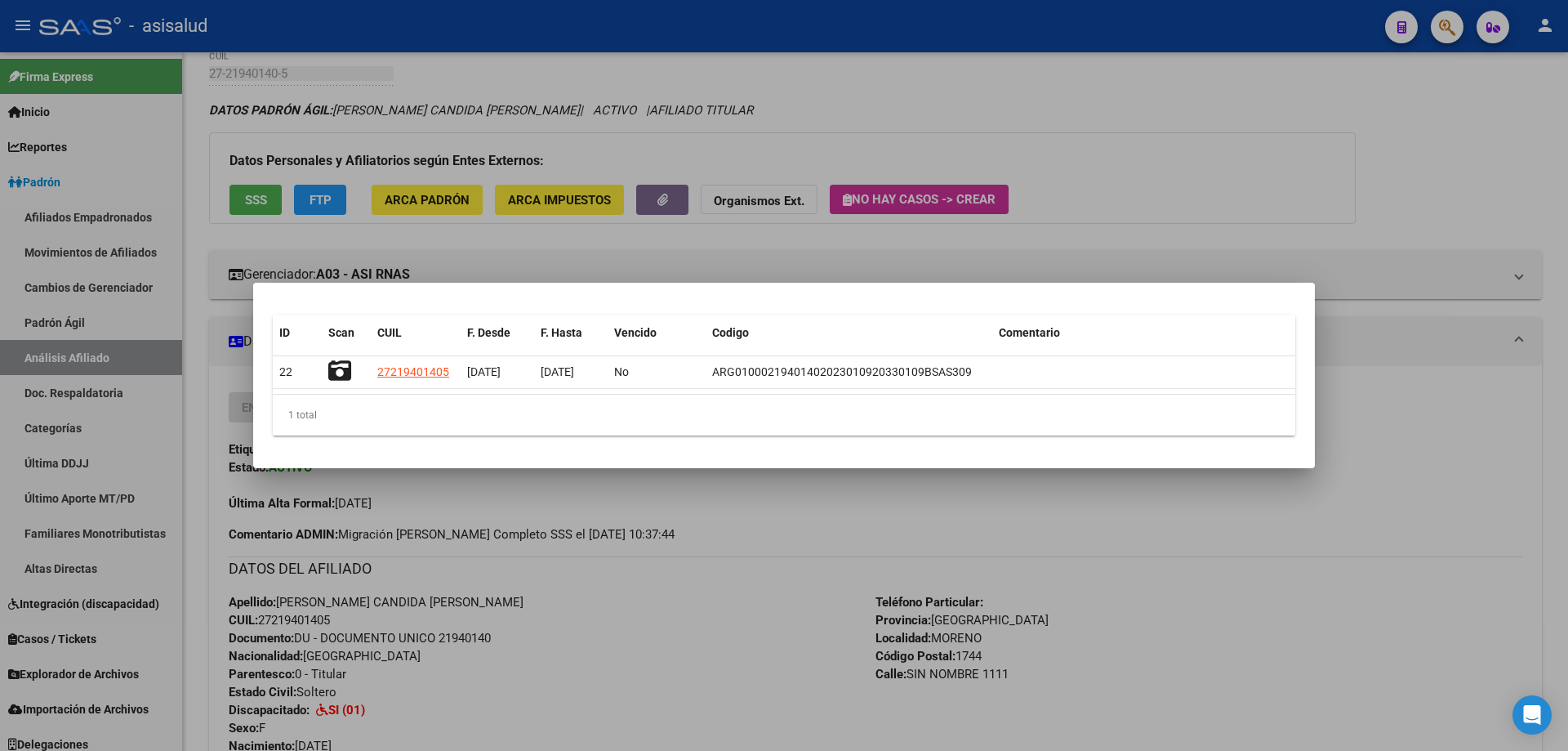
click at [1567, 210] on div at bounding box center [784, 376] width 1568 height 751
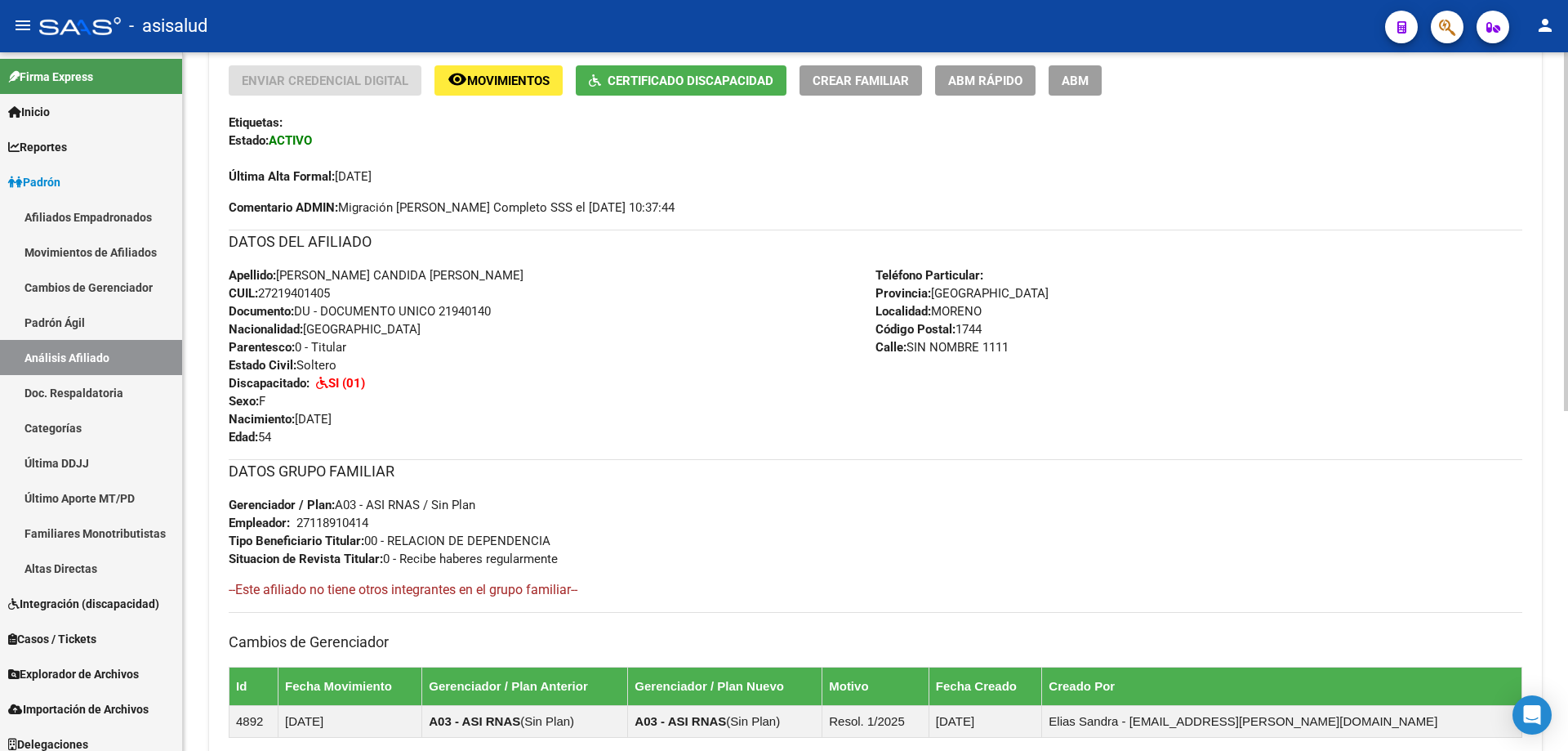
scroll to position [0, 0]
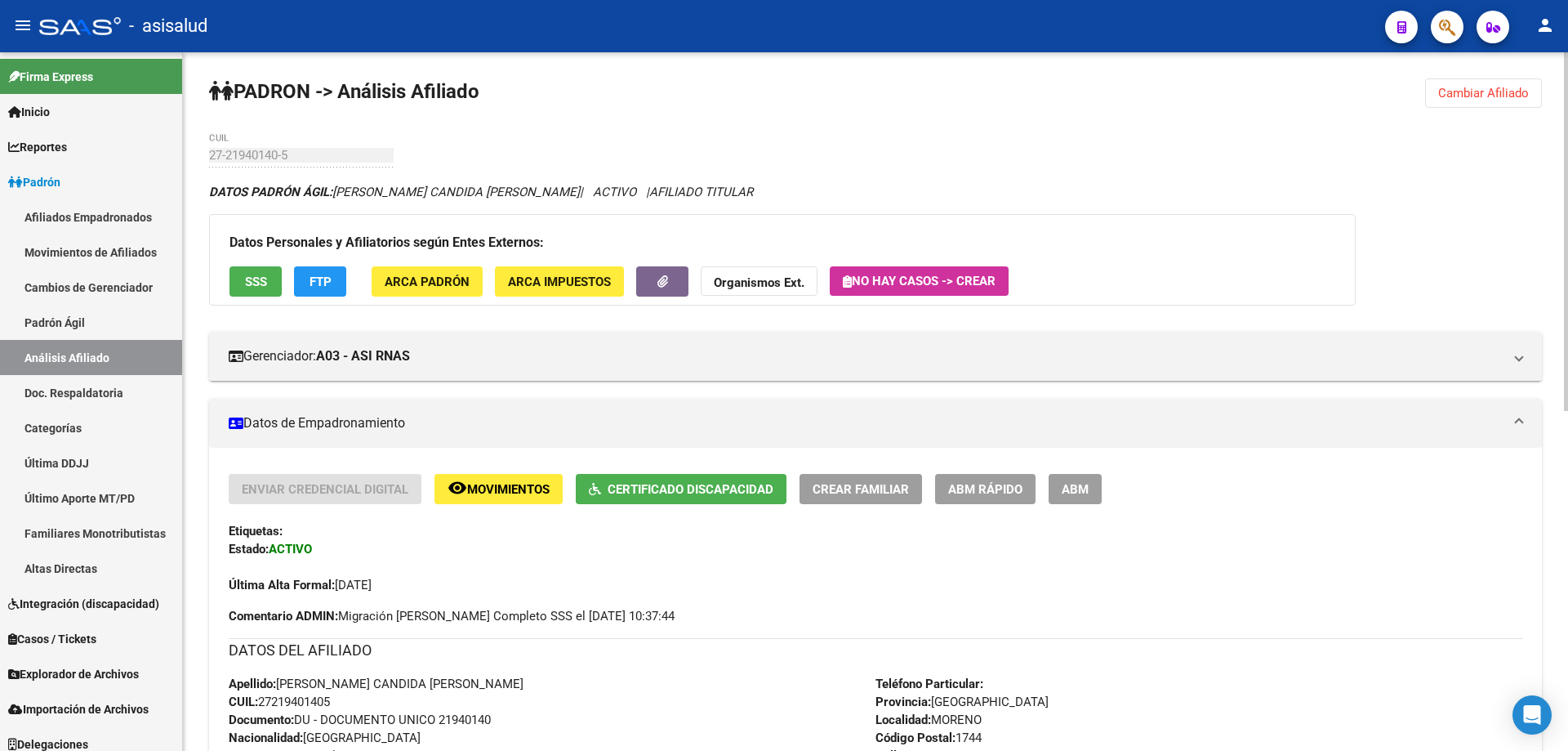
click at [1505, 92] on span "Cambiar Afiliado" at bounding box center [1483, 93] width 90 height 15
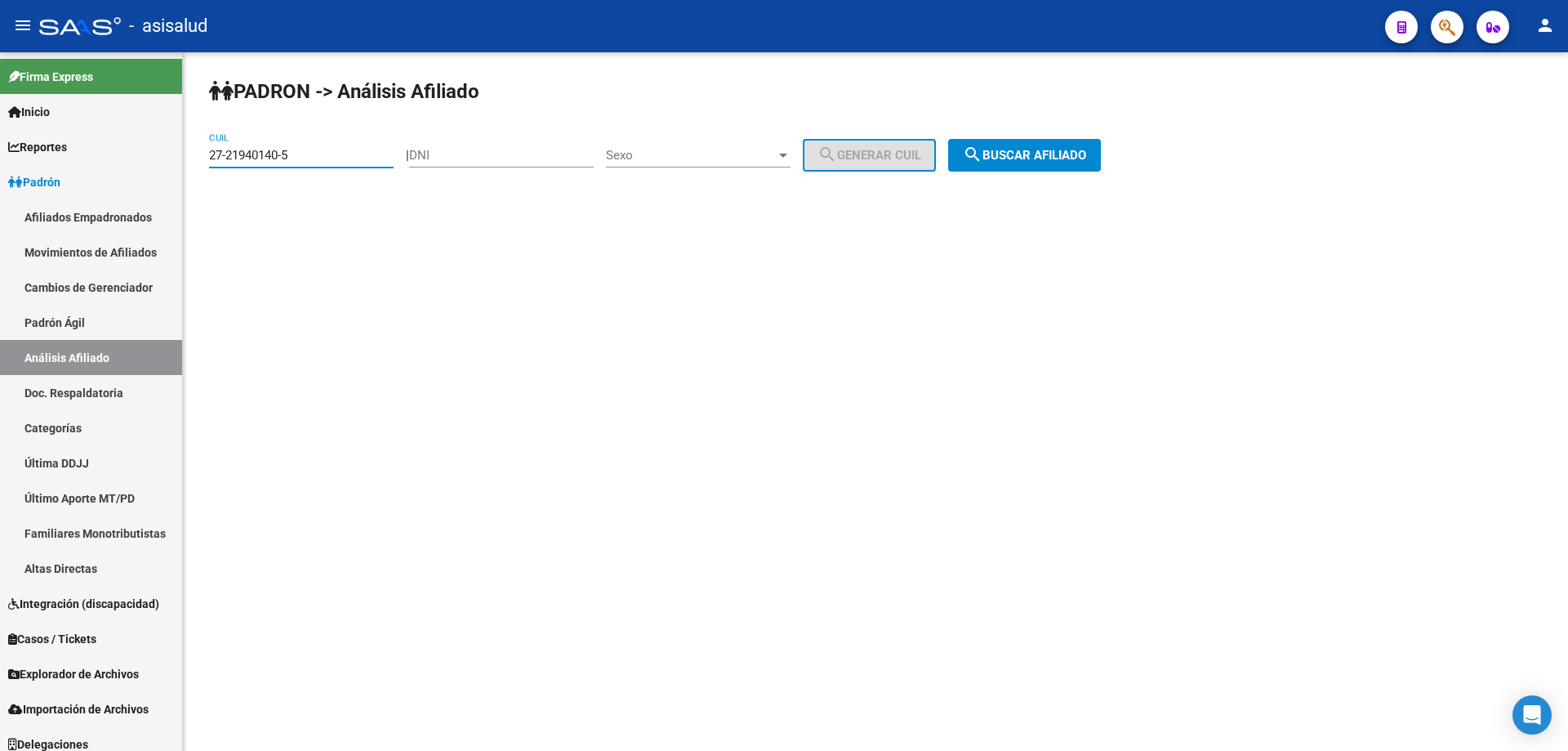
drag, startPoint x: 338, startPoint y: 159, endPoint x: 198, endPoint y: 159, distance: 140.0
click at [198, 159] on div "PADRON -> Análisis Afiliado 27-21940140-5 CUIL | DNI Sexo Sexo search Generar C…" at bounding box center [875, 138] width 1385 height 172
paste input "0-50363263-3"
type input "20-50363263-3"
click at [1075, 162] on span "search Buscar afiliado" at bounding box center [1024, 155] width 123 height 15
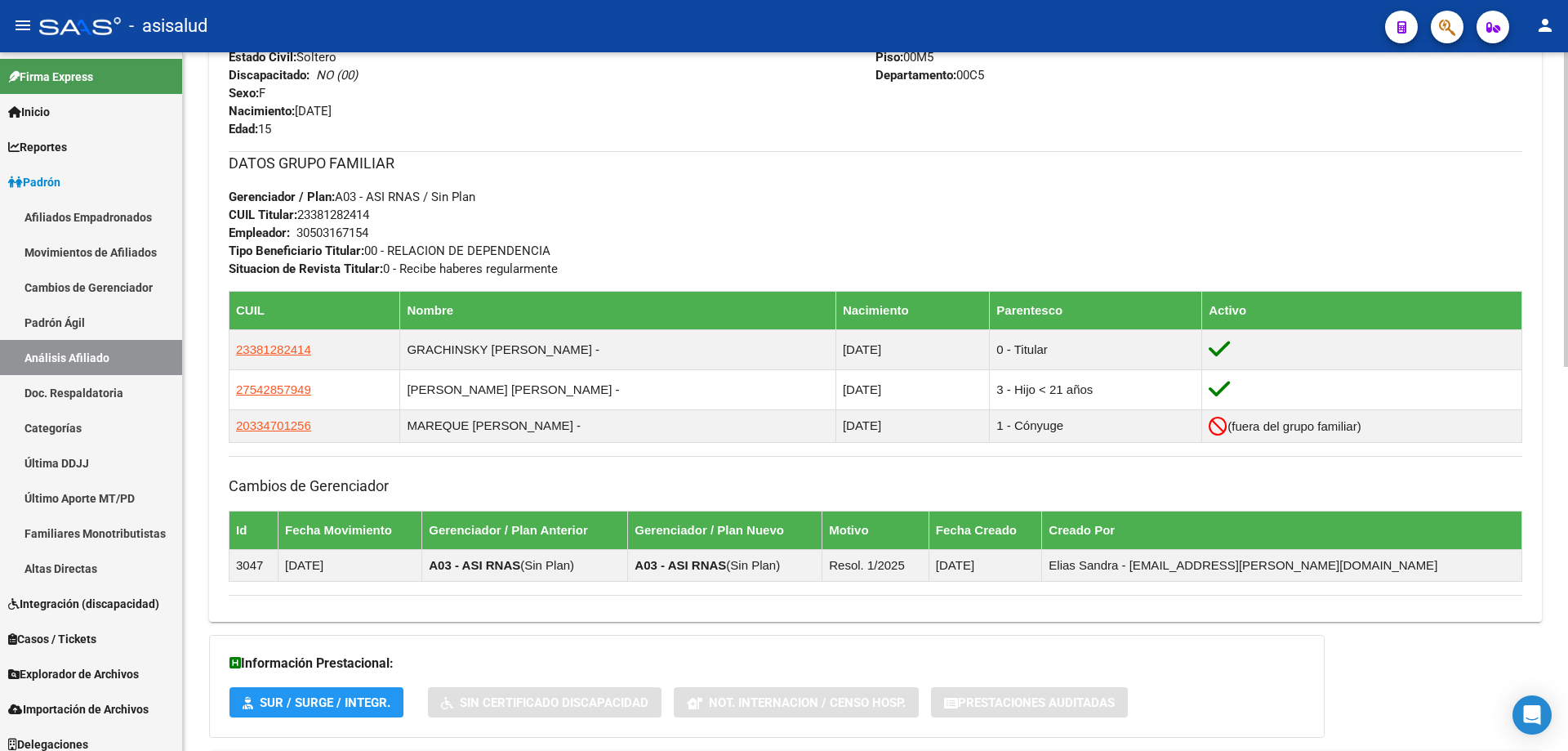
scroll to position [851, 0]
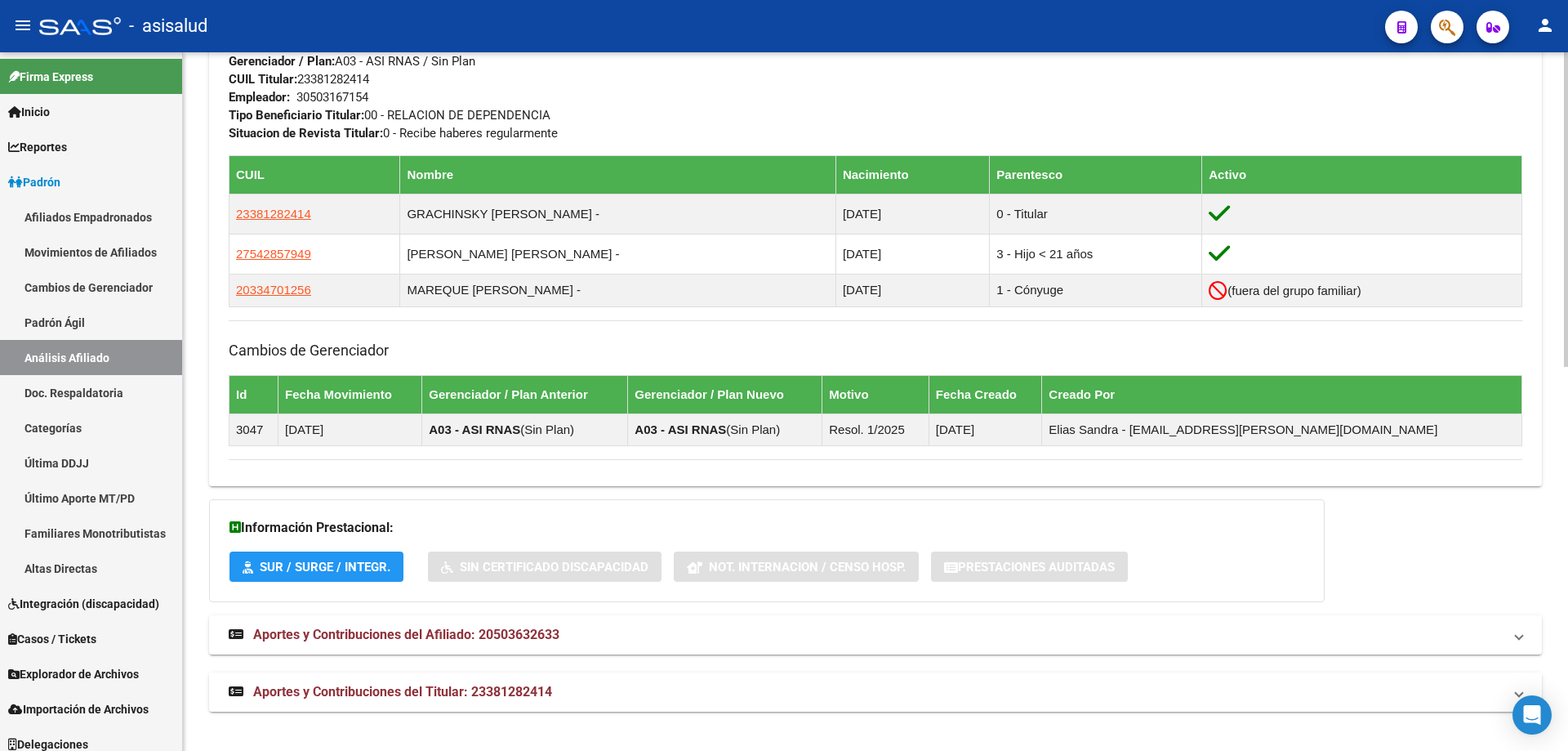
click at [623, 689] on mat-panel-title "Aportes y Contribuciones del Titular: 23381282414" at bounding box center [865, 692] width 1275 height 18
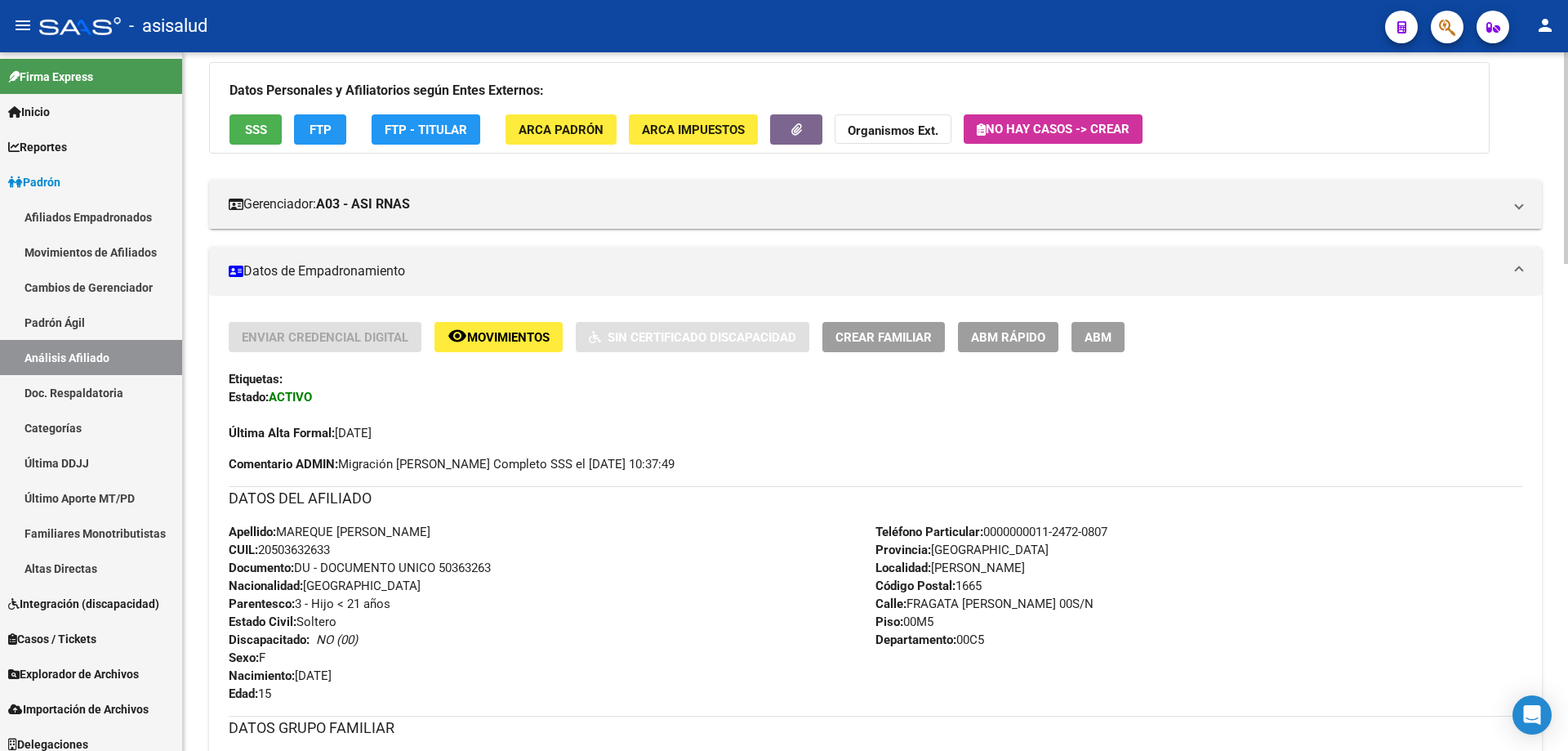
scroll to position [164, 0]
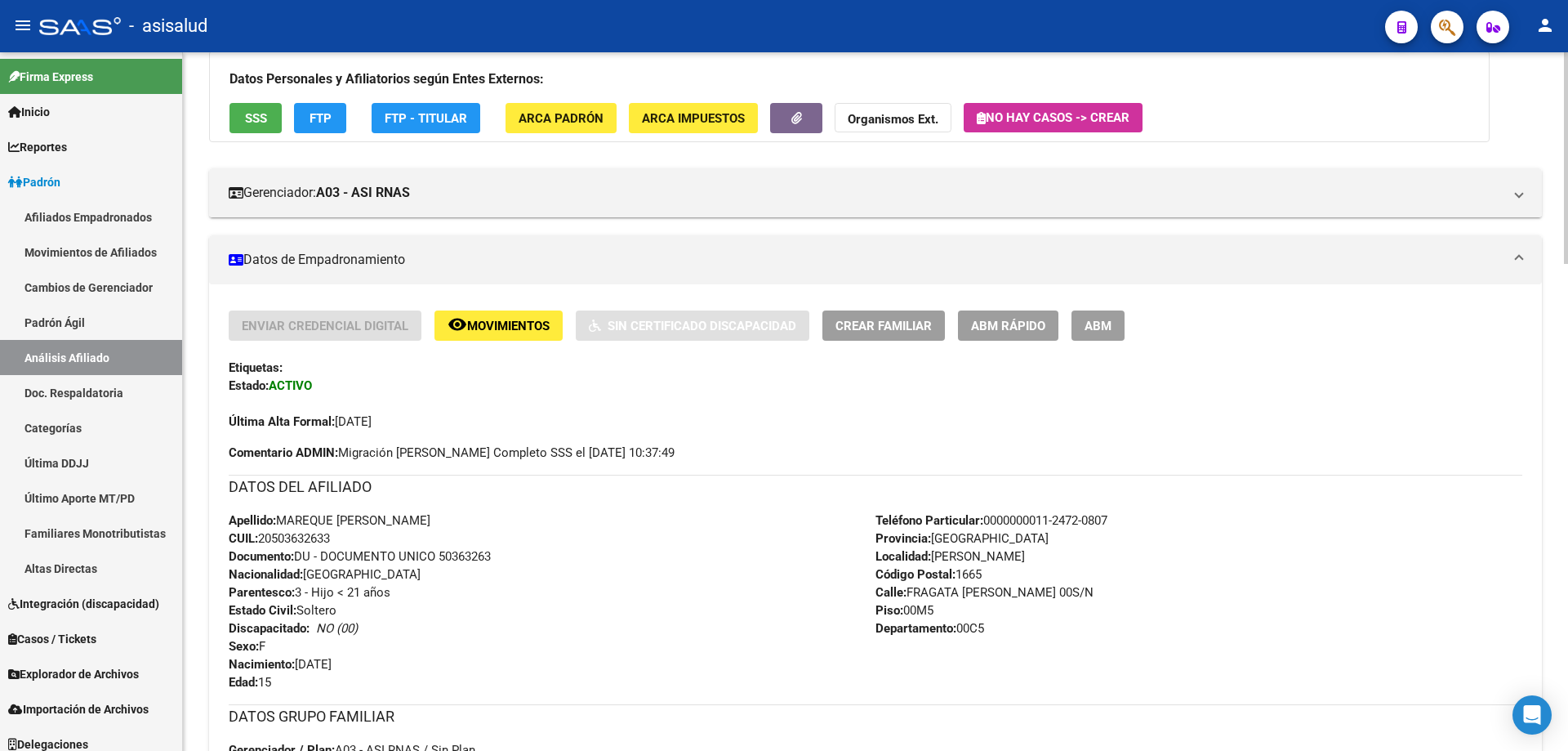
click at [1029, 319] on span "ABM Rápido" at bounding box center [1008, 326] width 74 height 15
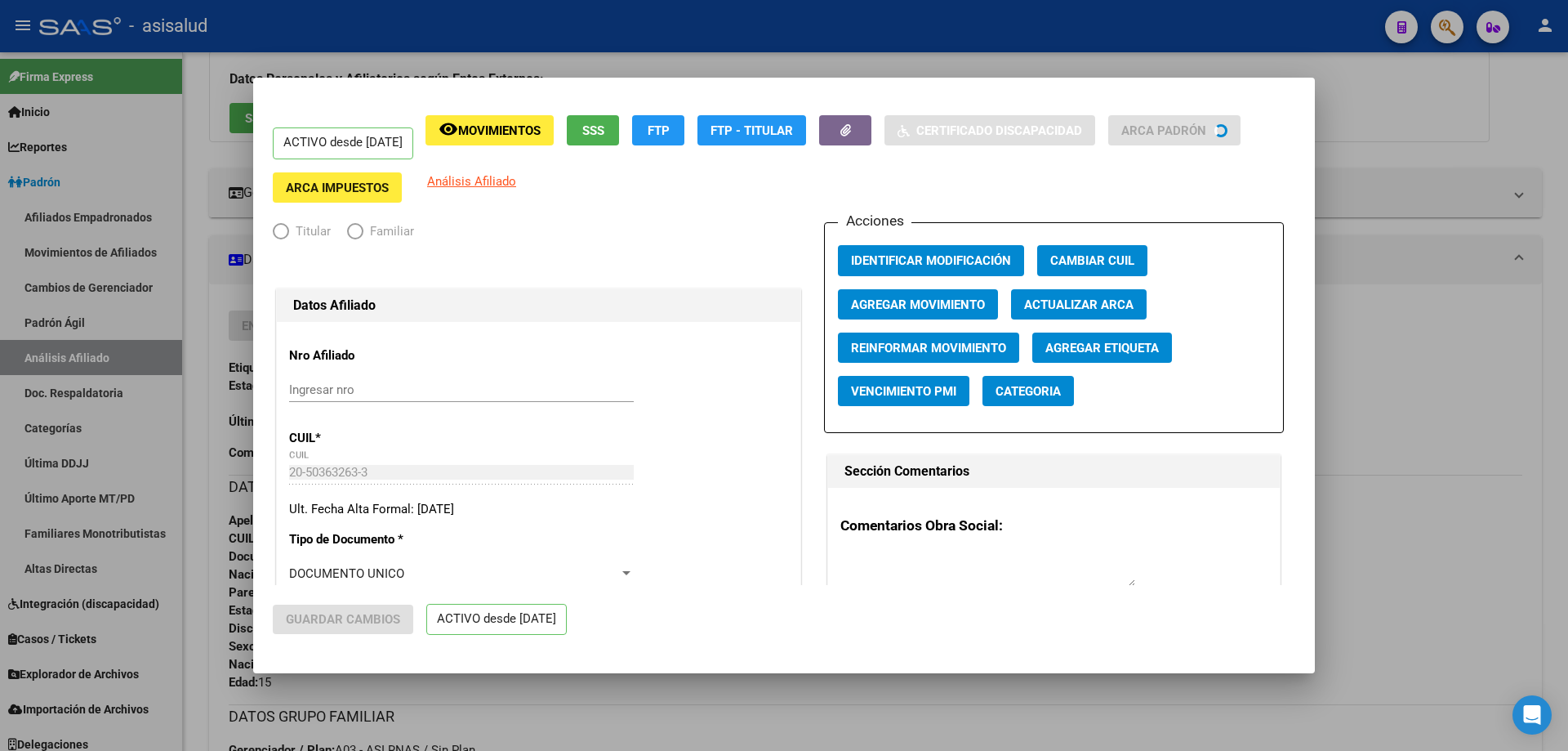
radio input "true"
type input "30-50316715-4"
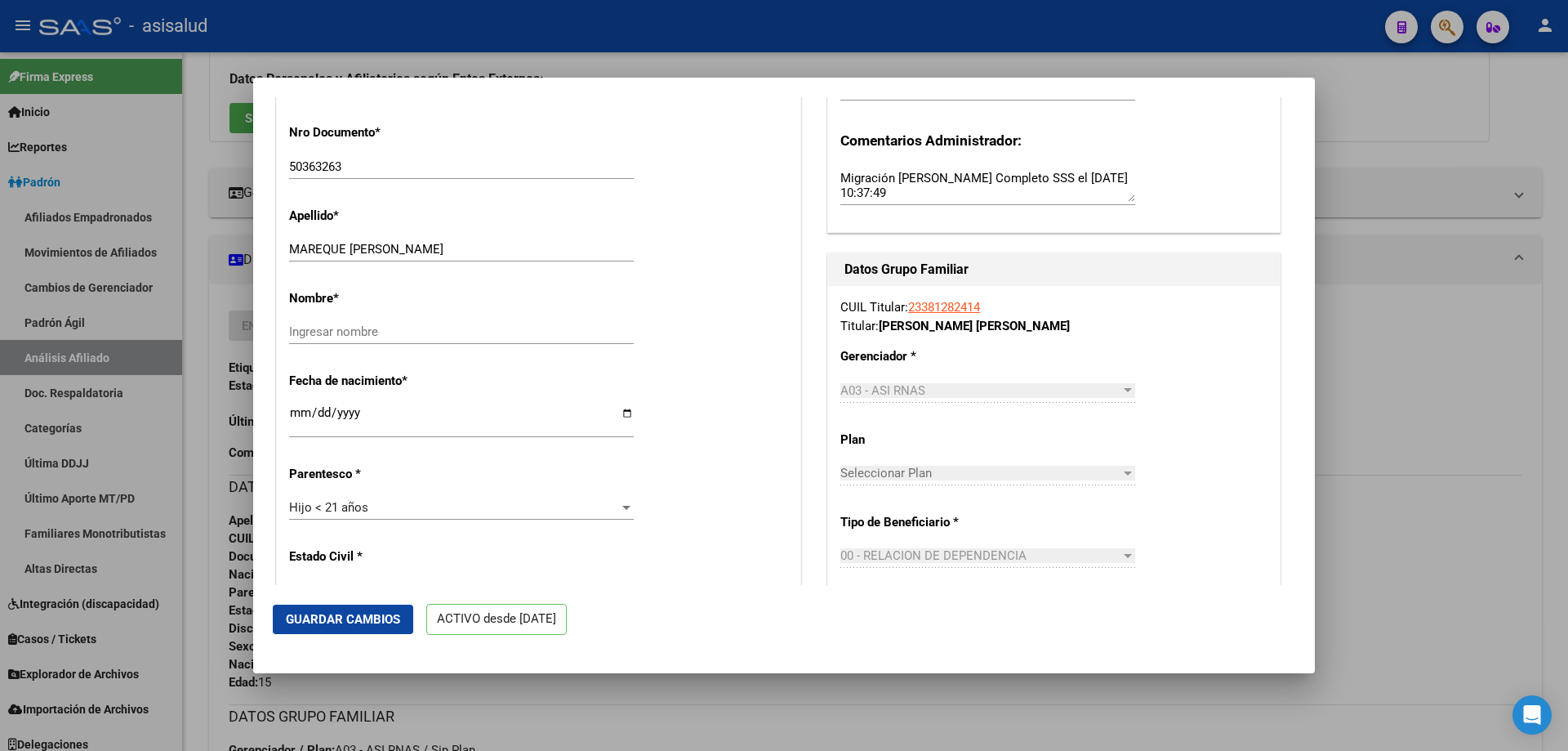
scroll to position [490, 0]
drag, startPoint x: 351, startPoint y: 248, endPoint x: 478, endPoint y: 248, distance: 127.0
click at [477, 247] on input "MAREQUE ALEXIS BENJAMIN" at bounding box center [461, 249] width 344 height 15
type input "MAREQUE"
click at [364, 343] on div "Ingresar nombre" at bounding box center [461, 331] width 344 height 25
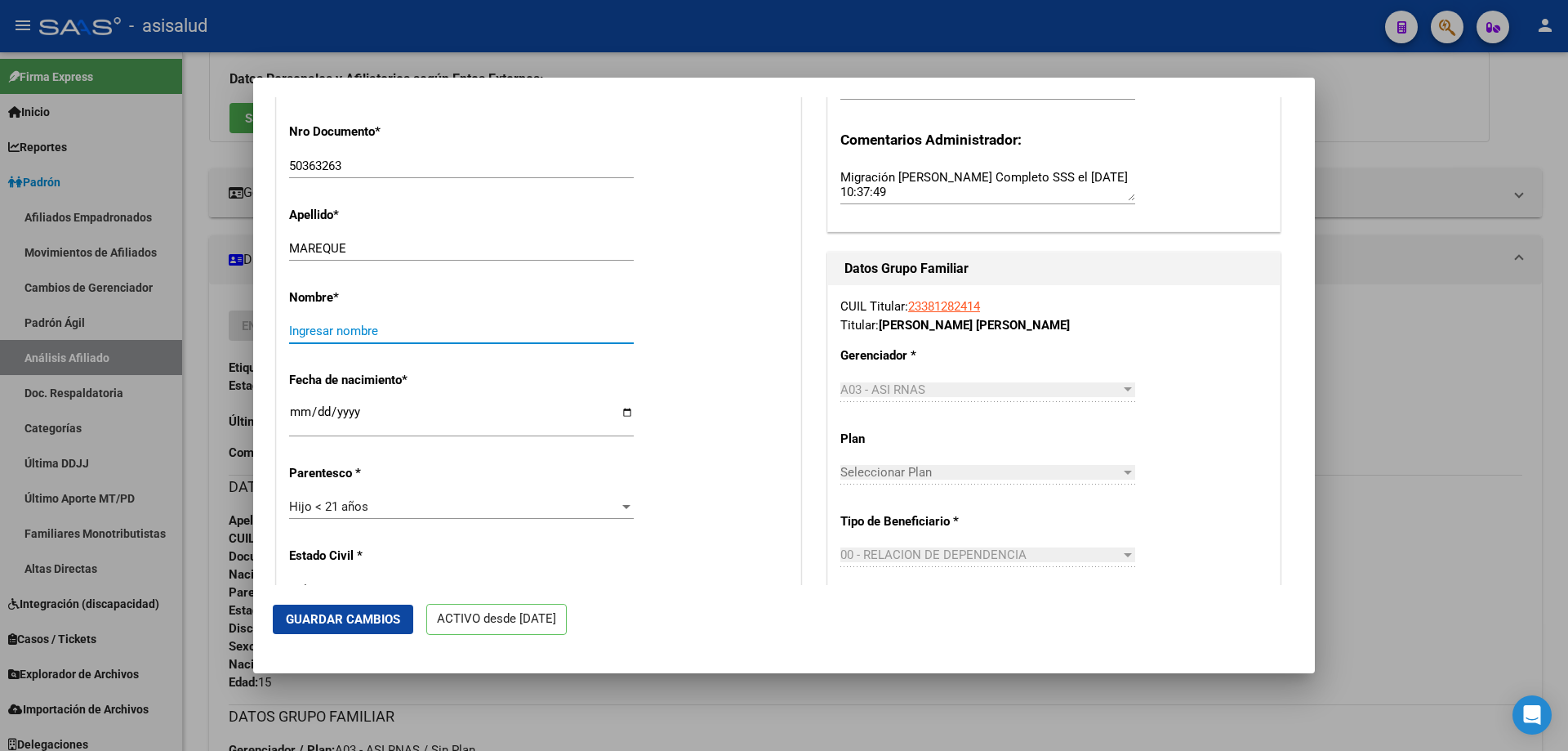
click at [365, 327] on input "Ingresar nombre" at bounding box center [461, 331] width 344 height 15
paste input "ALEXIS BENJAMIN"
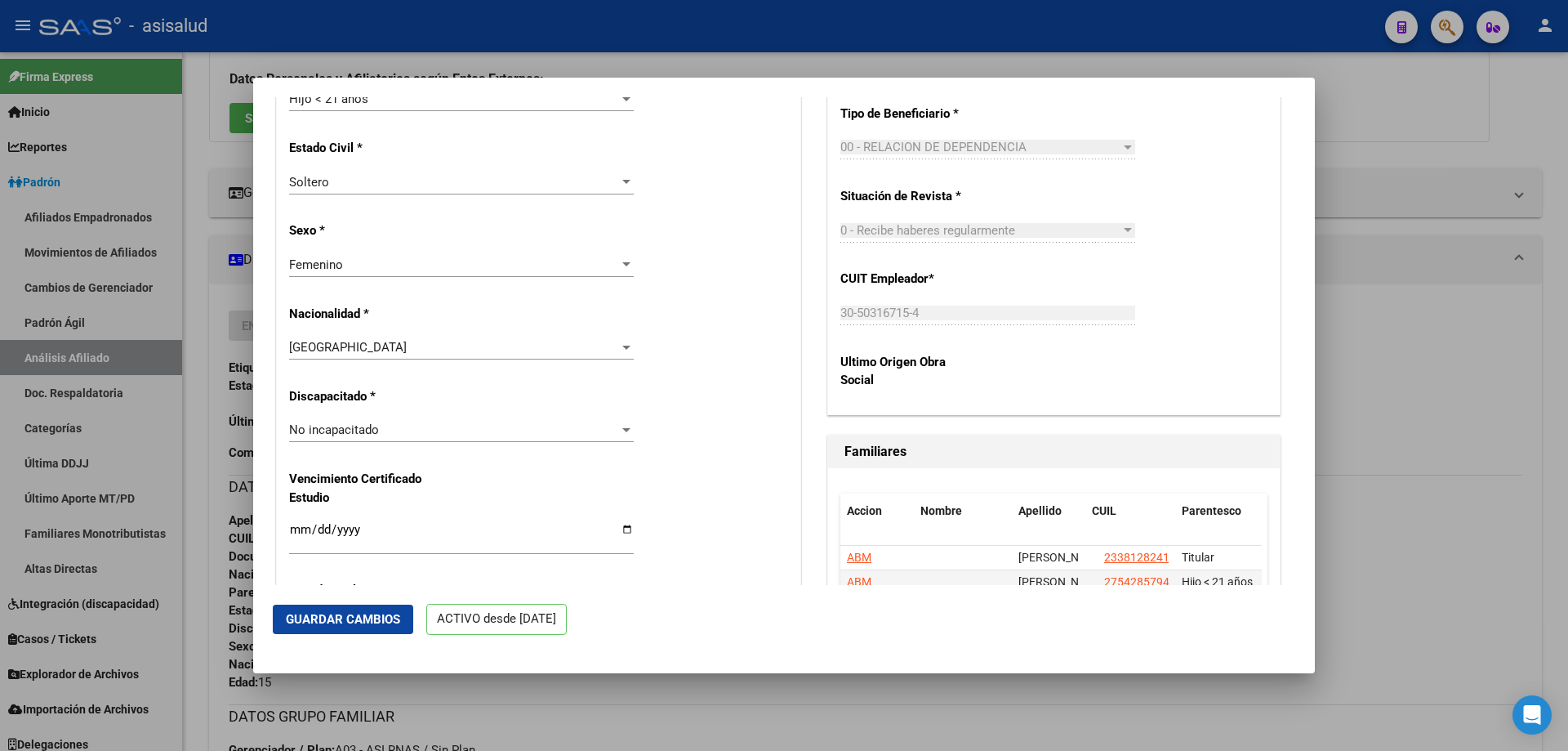
scroll to position [898, 0]
type input "ALEXIS BENJAMIN"
click at [523, 436] on div "No incapacitado" at bounding box center [453, 428] width 330 height 15
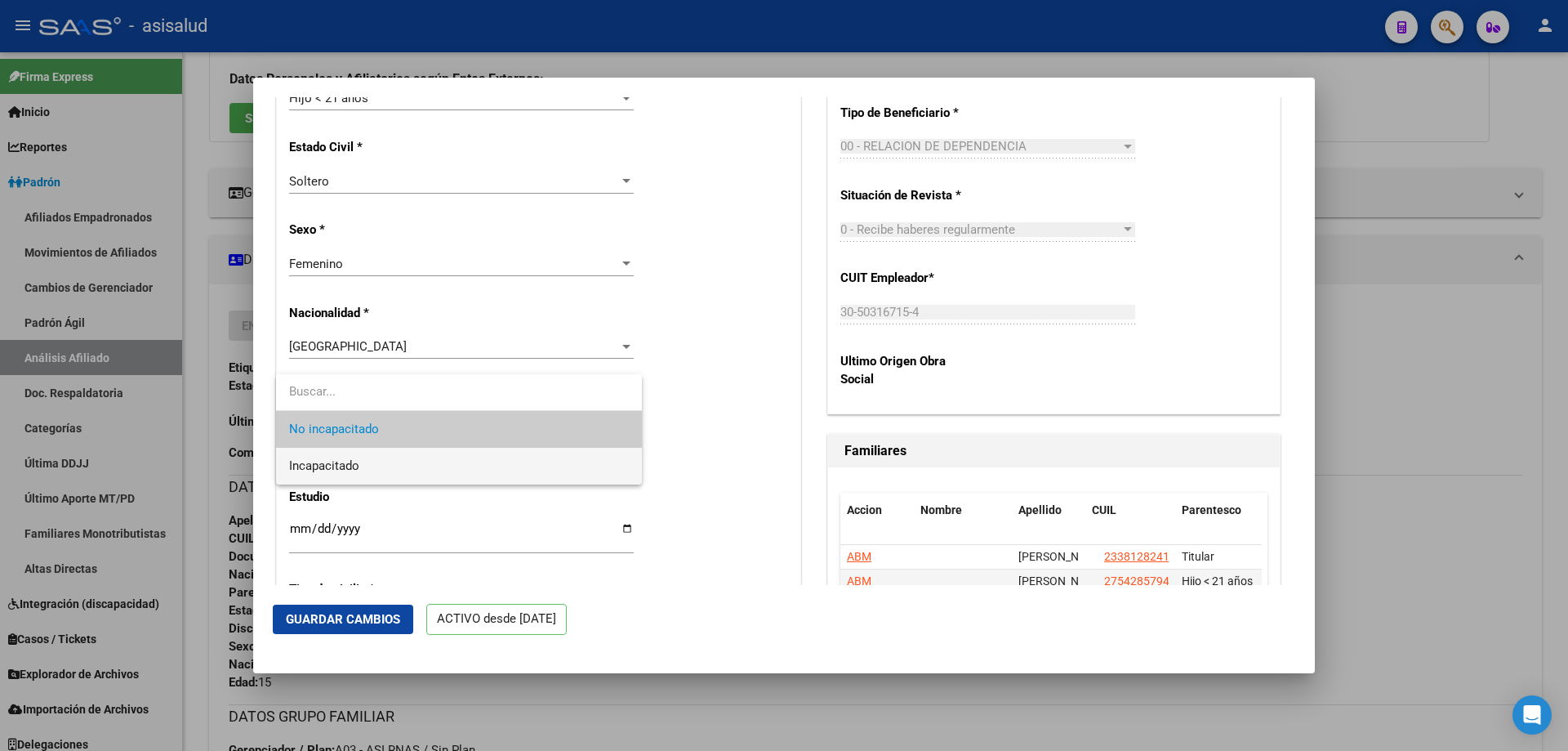
click at [398, 464] on span "Incapacitado" at bounding box center [459, 466] width 340 height 37
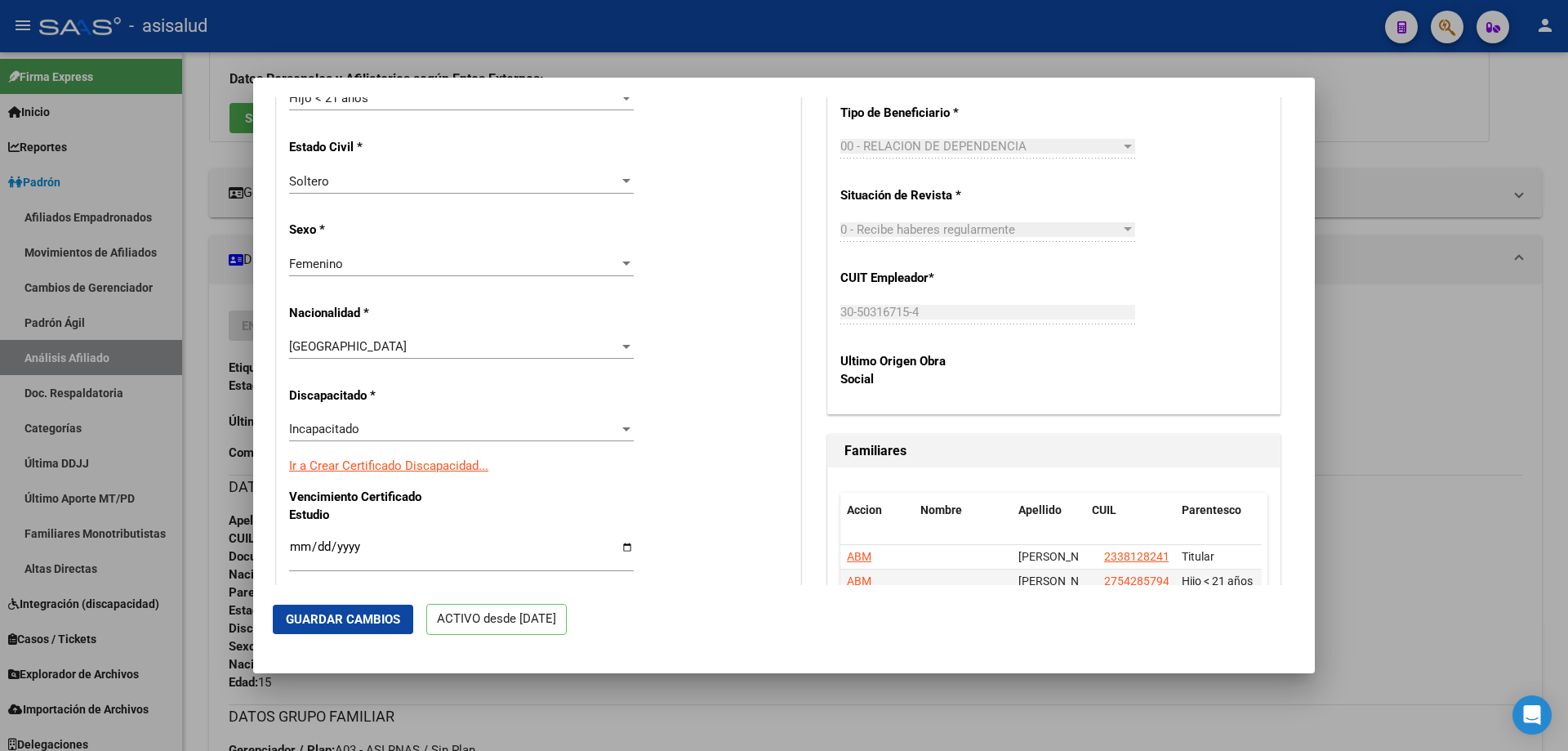
click at [398, 460] on link "Ir a Crear Certificado Discapacidad..." at bounding box center [388, 466] width 199 height 15
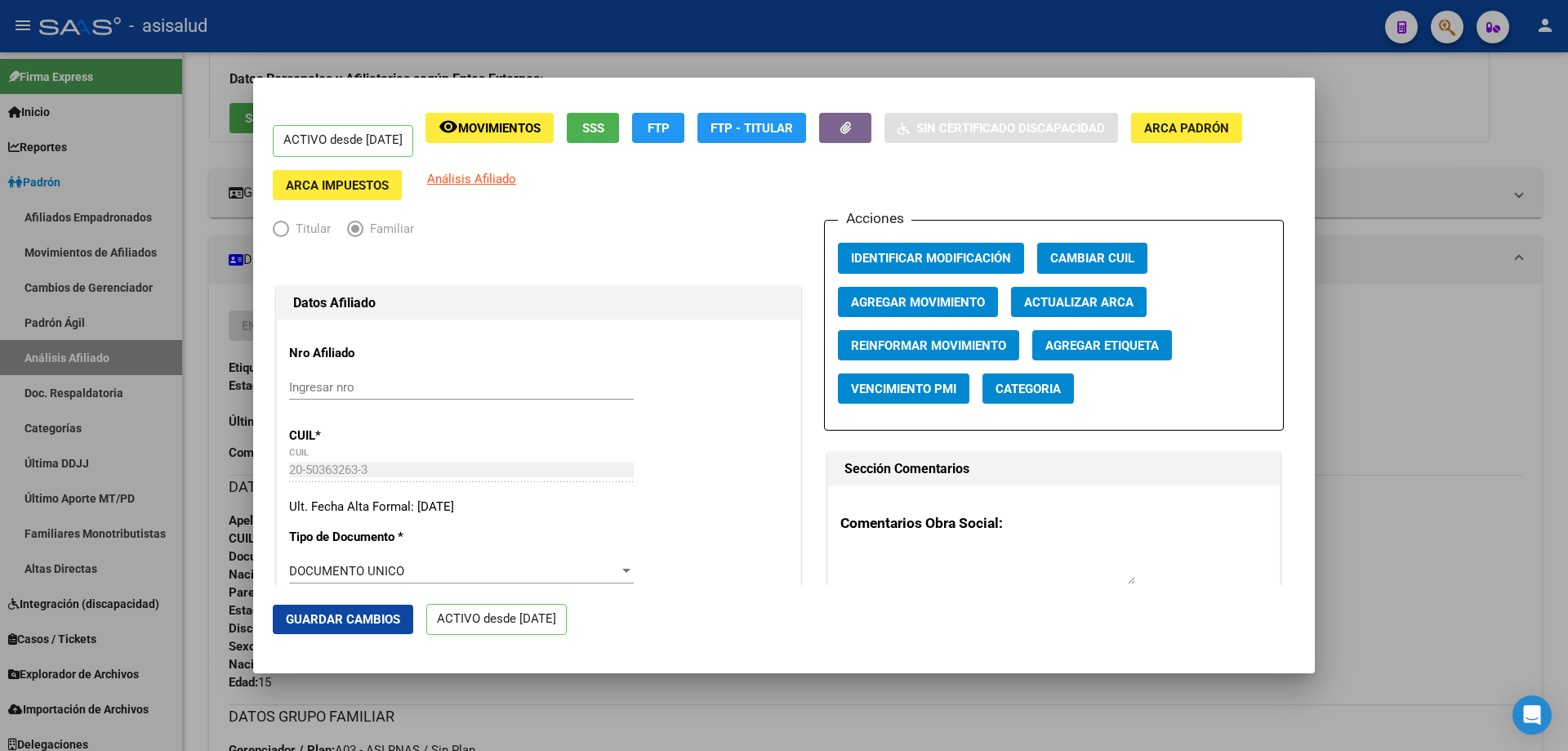
scroll to position [0, 0]
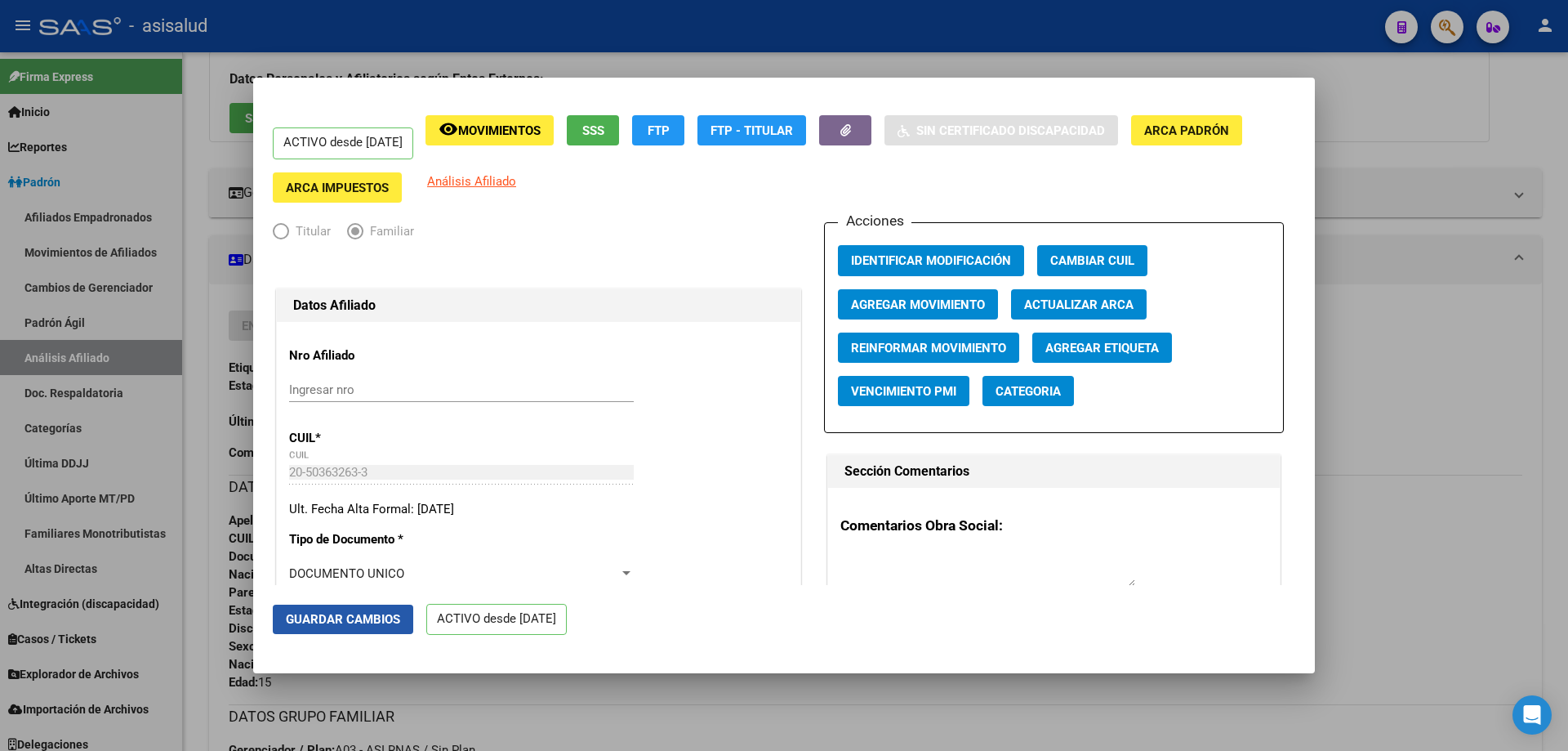
click at [334, 615] on span "Guardar Cambios" at bounding box center [343, 619] width 114 height 15
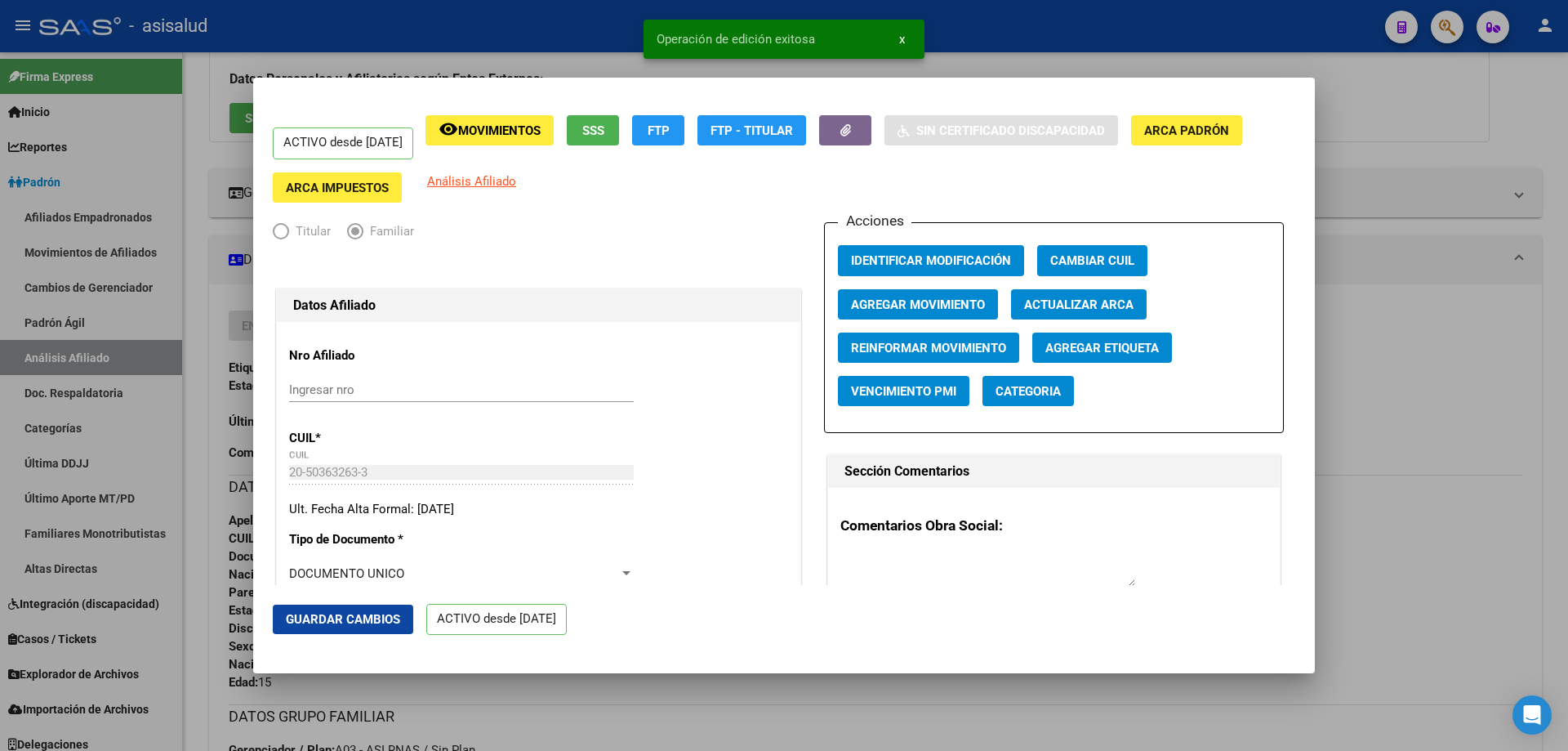
click at [355, 638] on mat-dialog-actions "Guardar Cambios ACTIVO desde 01/01/2025" at bounding box center [784, 619] width 1022 height 69
click at [363, 624] on span "Guardar Cambios" at bounding box center [343, 619] width 114 height 15
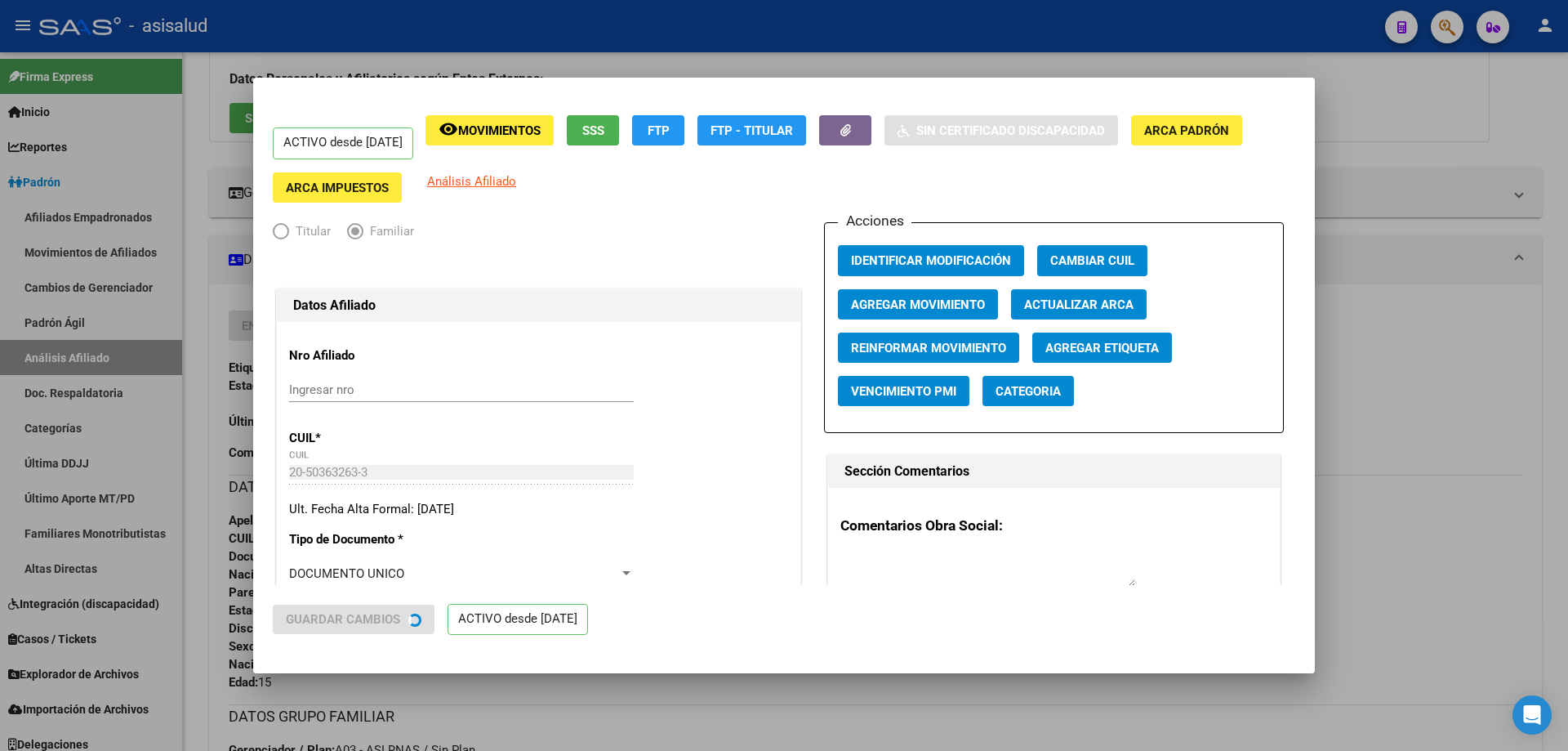
click at [1567, 534] on div at bounding box center [784, 376] width 1568 height 751
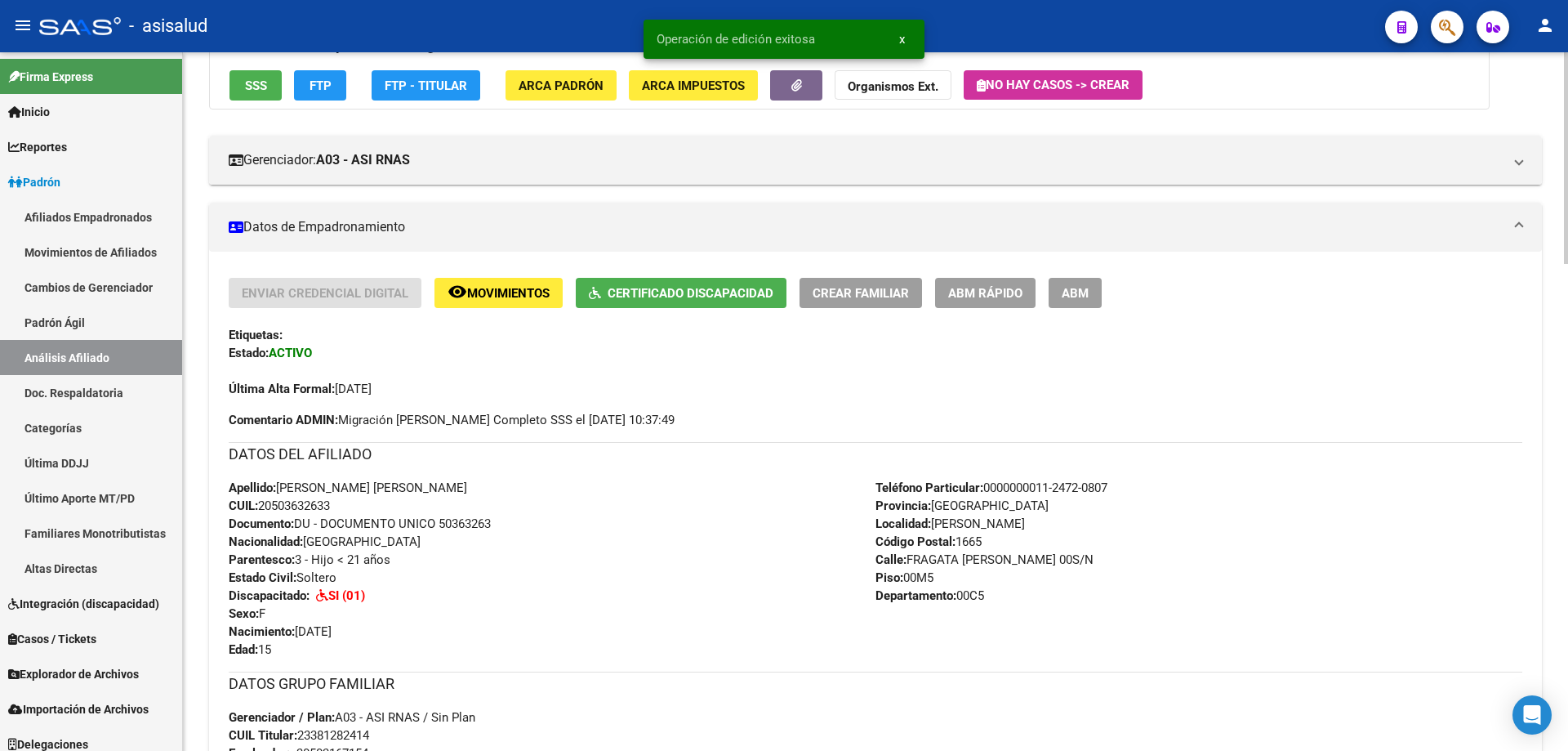
scroll to position [164, 0]
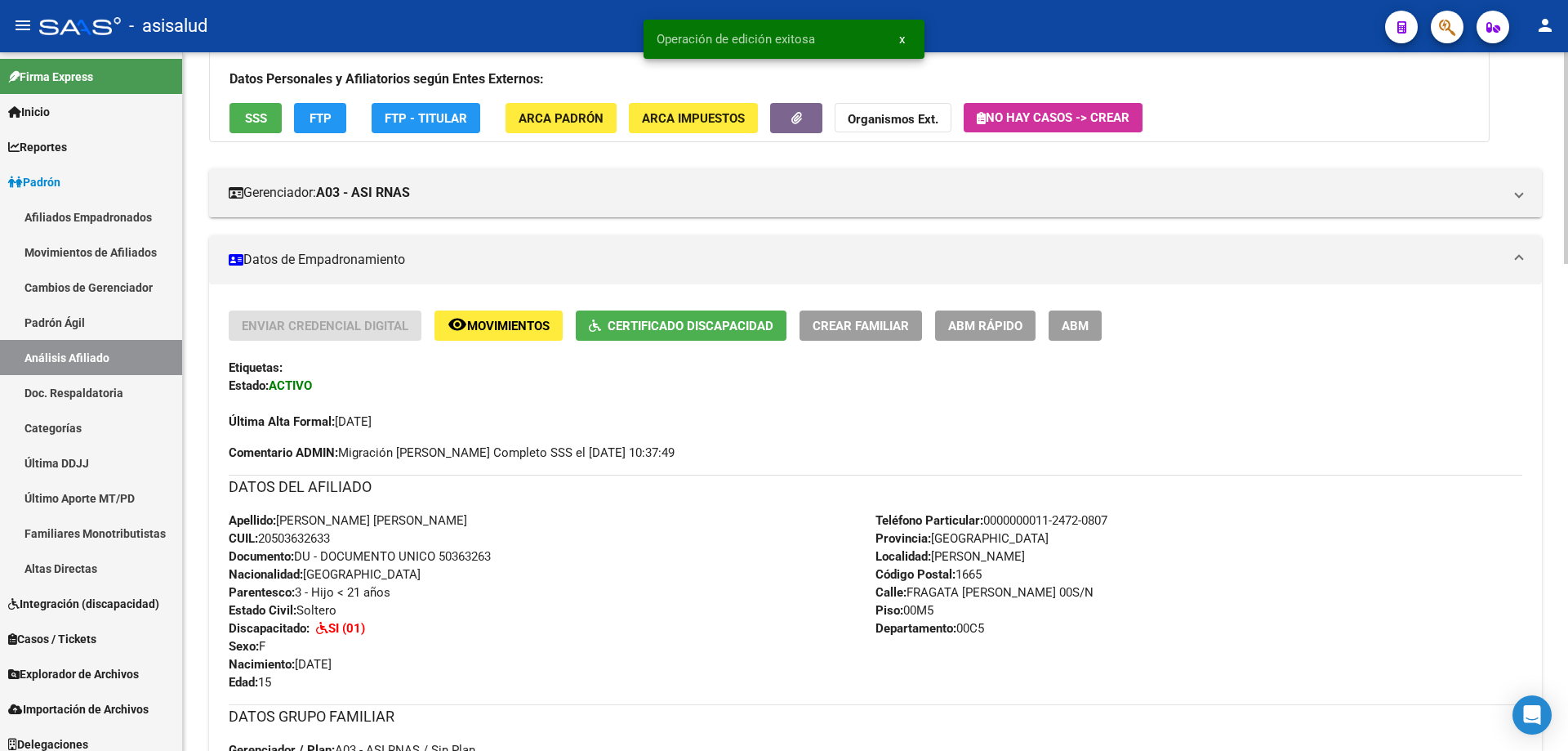
click at [730, 344] on div "Enviar Credencial Digital remove_red_eye Movimientos Certificado Discapacidad C…" at bounding box center [875, 370] width 1294 height 120
click at [727, 320] on span "Certificado Discapacidad" at bounding box center [690, 326] width 165 height 15
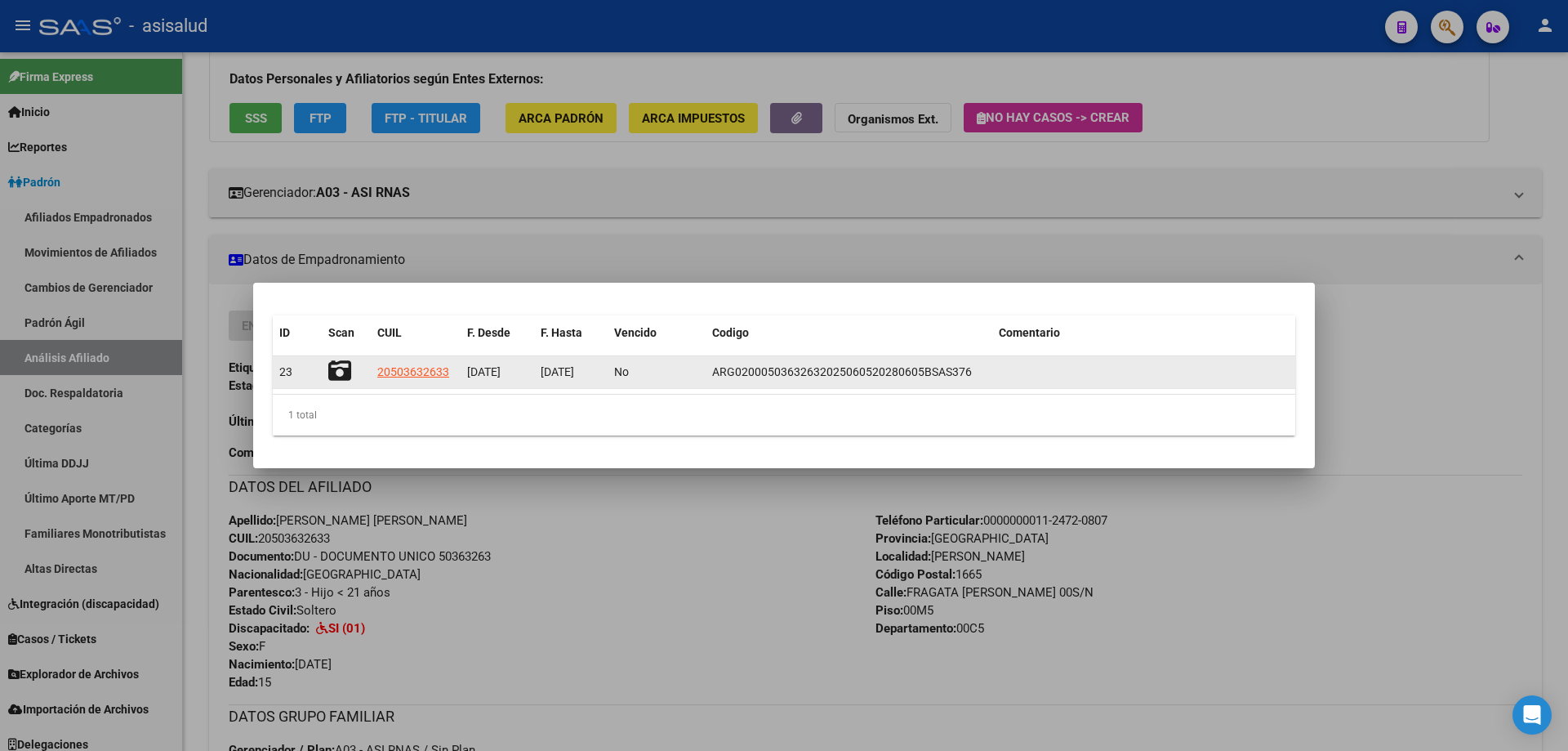
click at [334, 364] on icon at bounding box center [339, 370] width 23 height 23
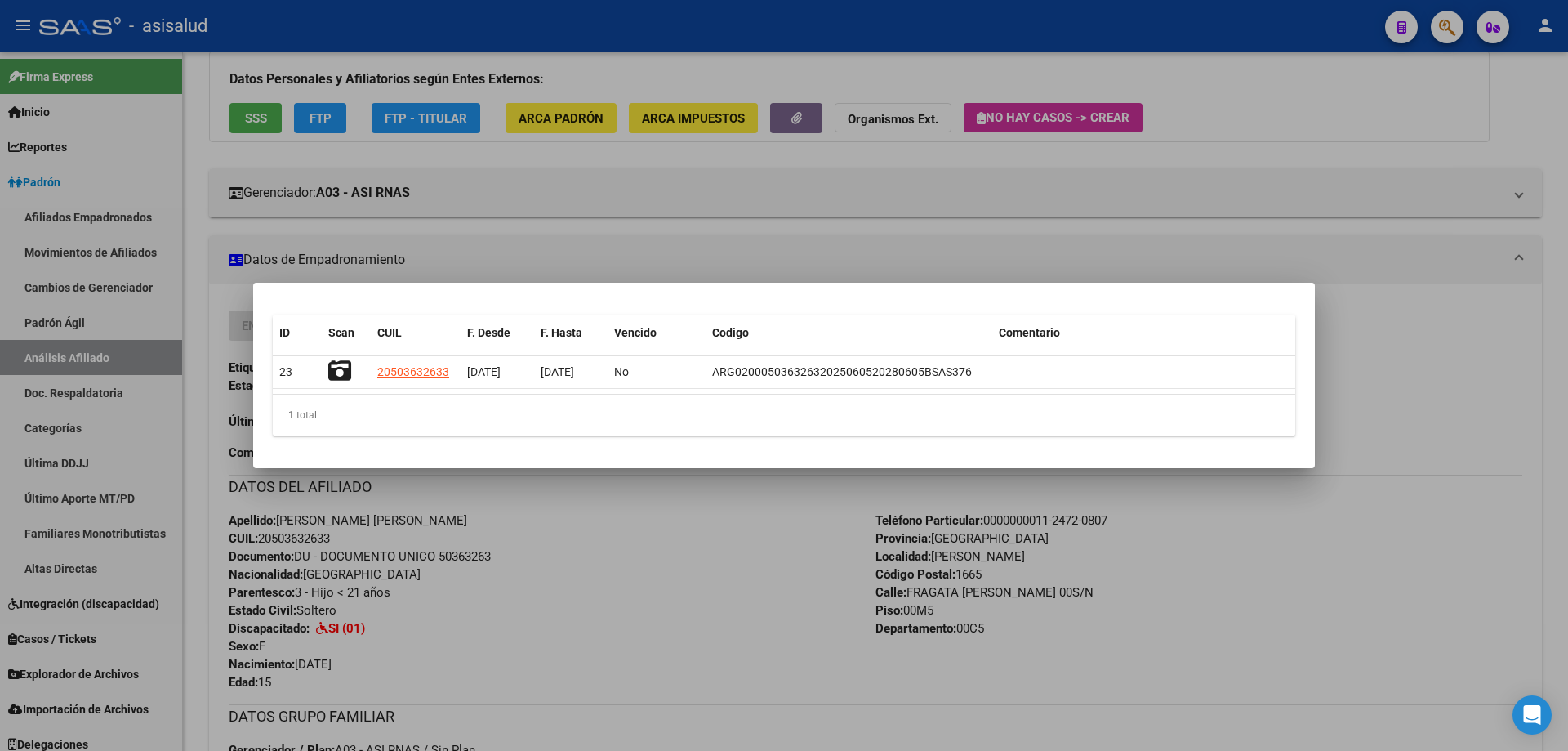
click at [617, 218] on div at bounding box center [784, 376] width 1568 height 751
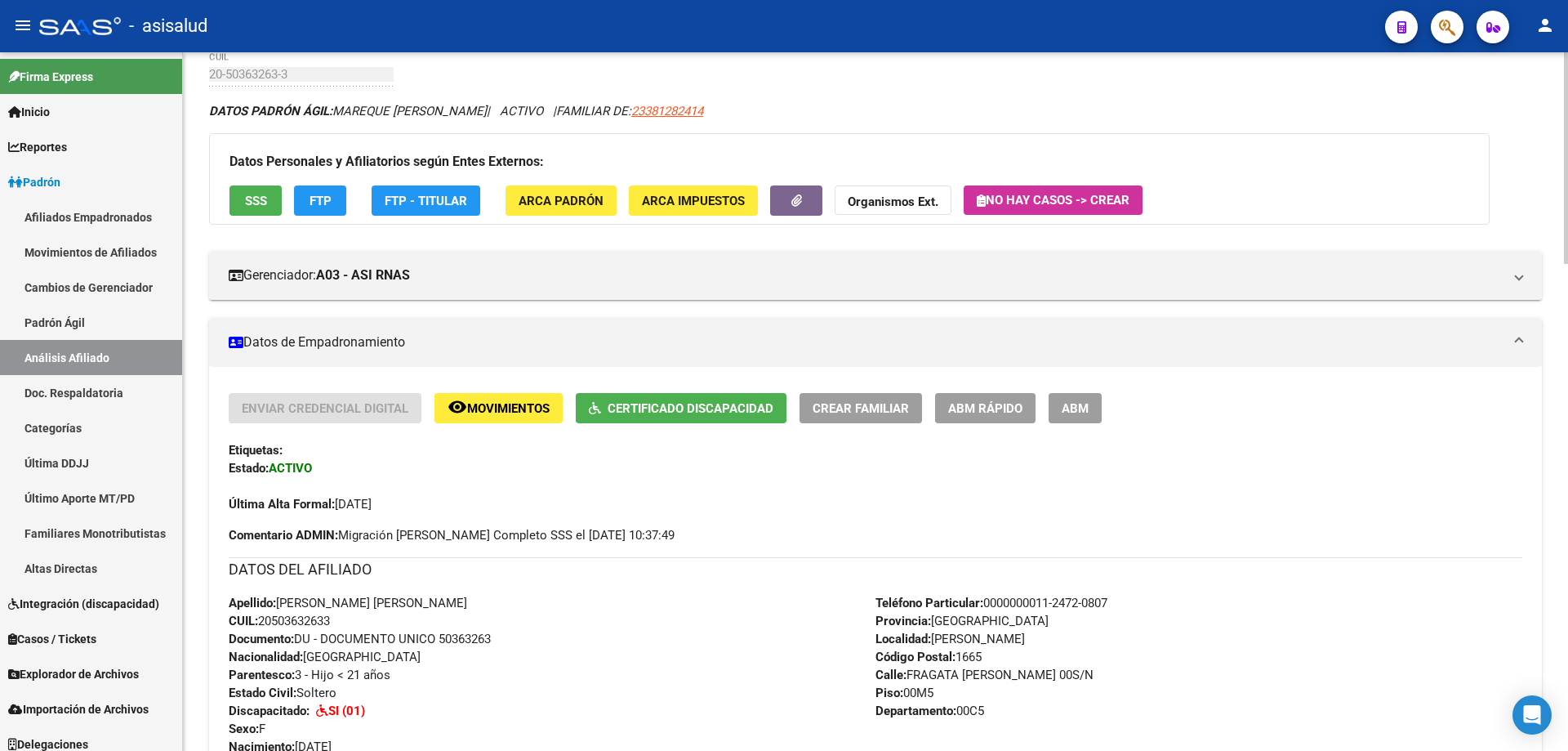
scroll to position [0, 0]
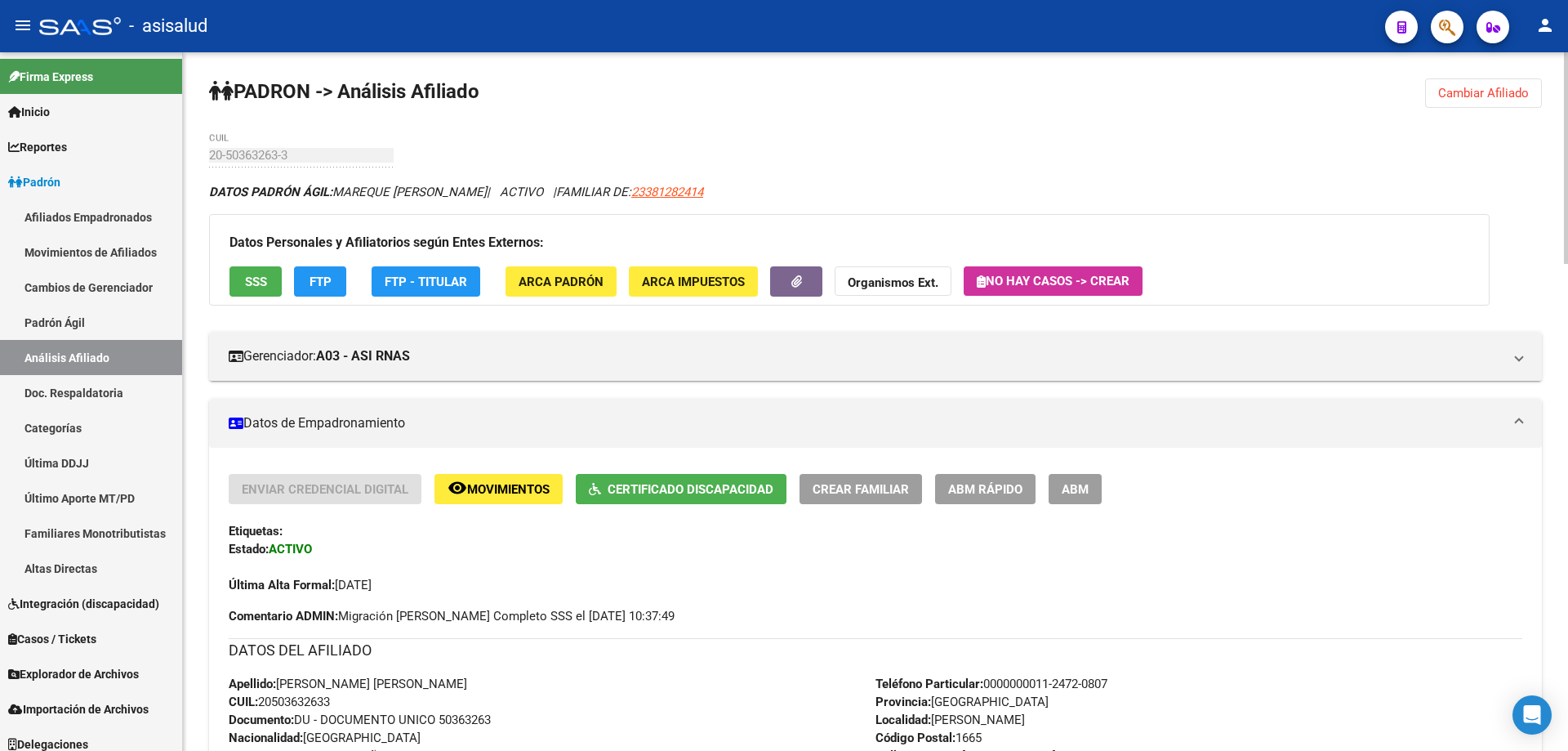
click at [1474, 90] on span "Cambiar Afiliado" at bounding box center [1483, 93] width 90 height 15
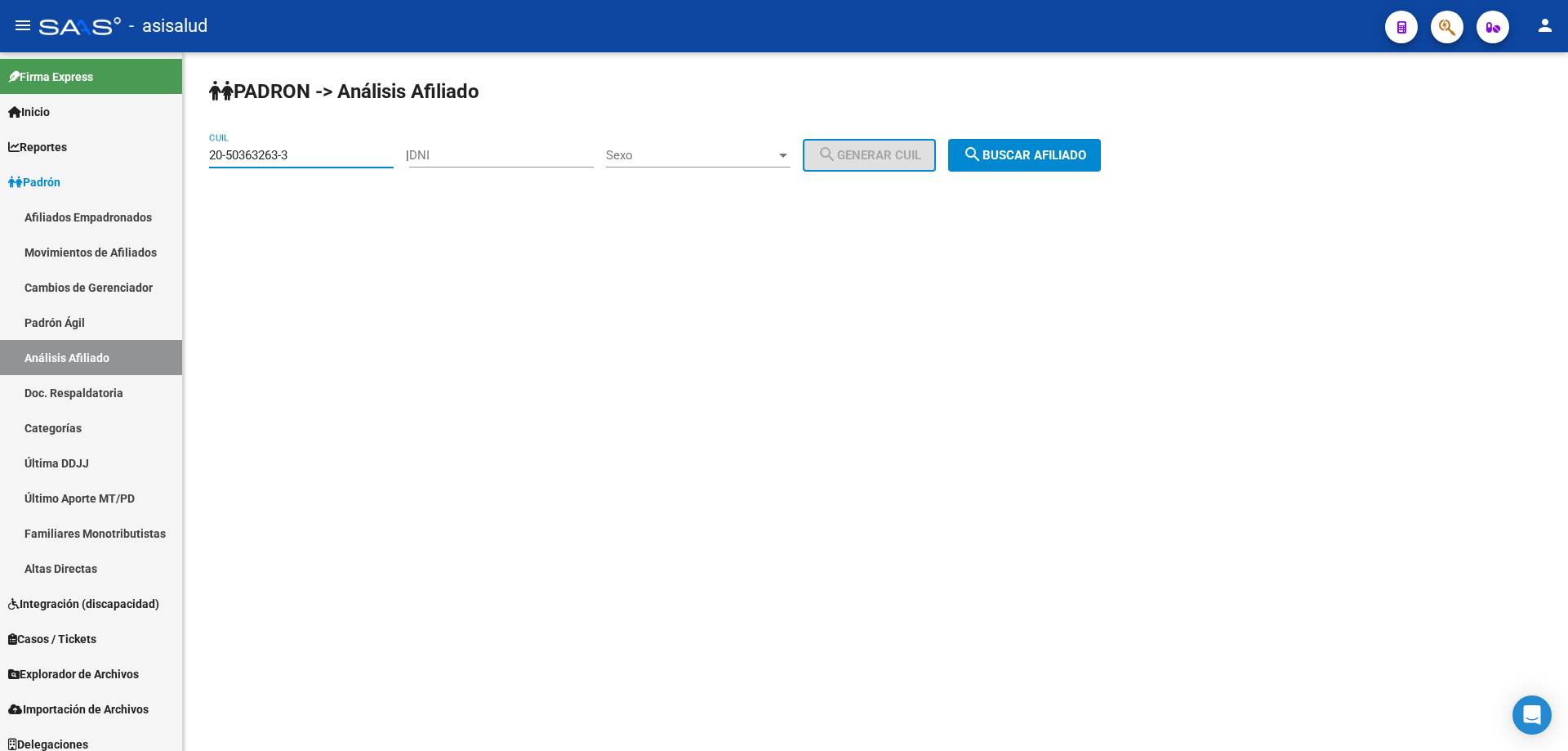
drag, startPoint x: 338, startPoint y: 155, endPoint x: 209, endPoint y: 158, distance: 129.0
click at [209, 158] on input "20-50363263-3" at bounding box center [302, 155] width 185 height 15
paste input "16722895-0"
click at [1082, 158] on span "search Buscar afiliado" at bounding box center [1024, 155] width 123 height 15
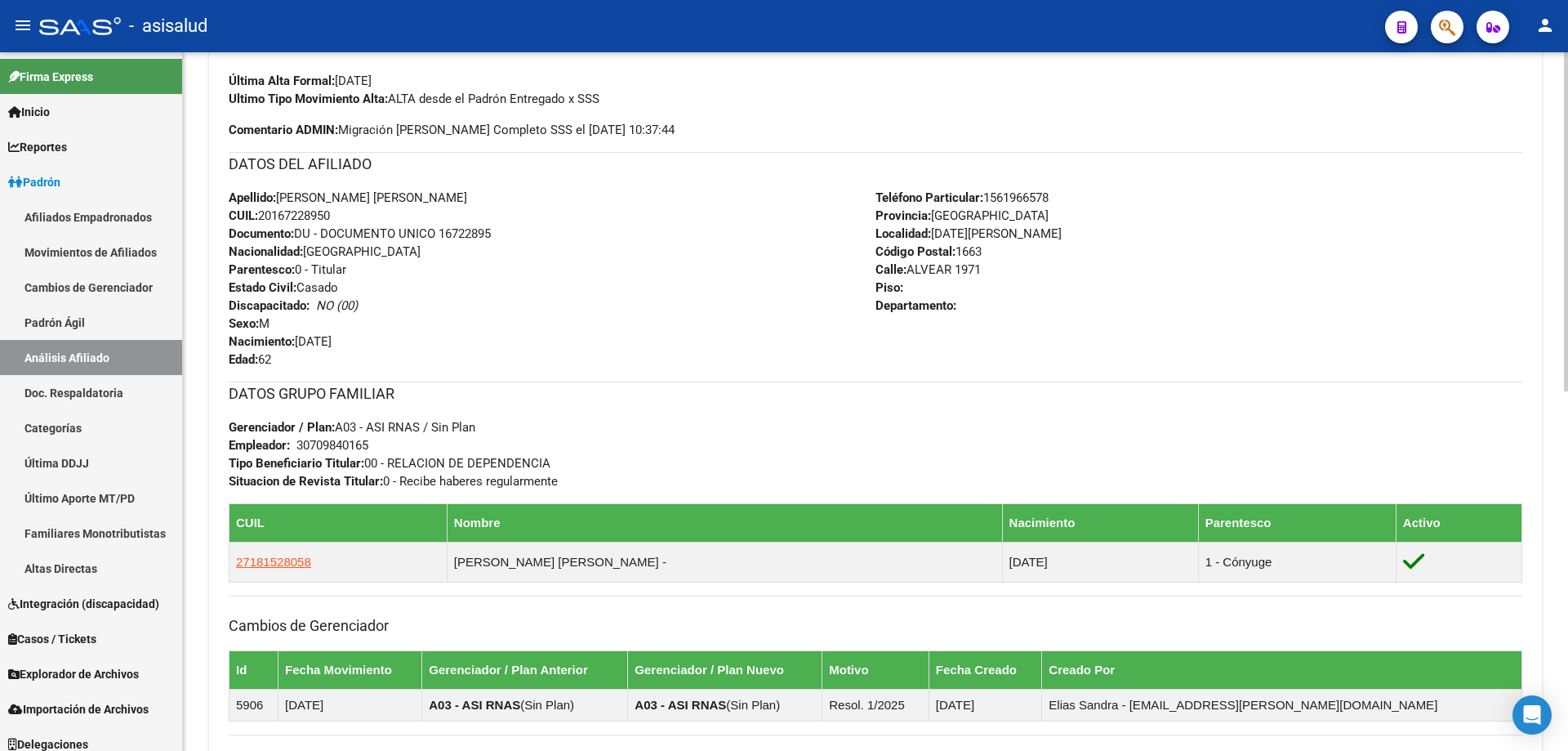
scroll to position [740, 0]
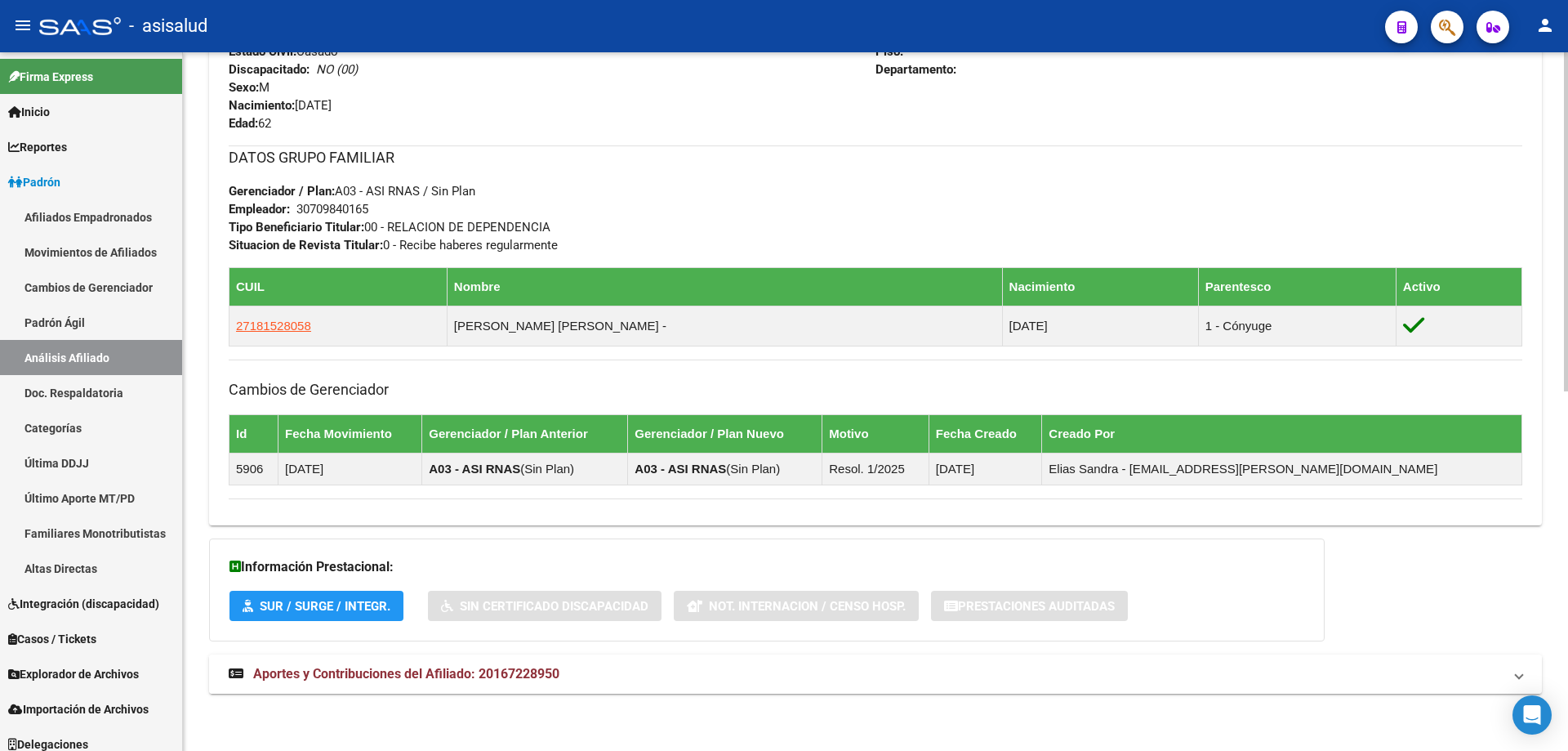
click at [680, 682] on mat-panel-title "Aportes y Contribuciones del Afiliado: 20167228950" at bounding box center [865, 674] width 1275 height 18
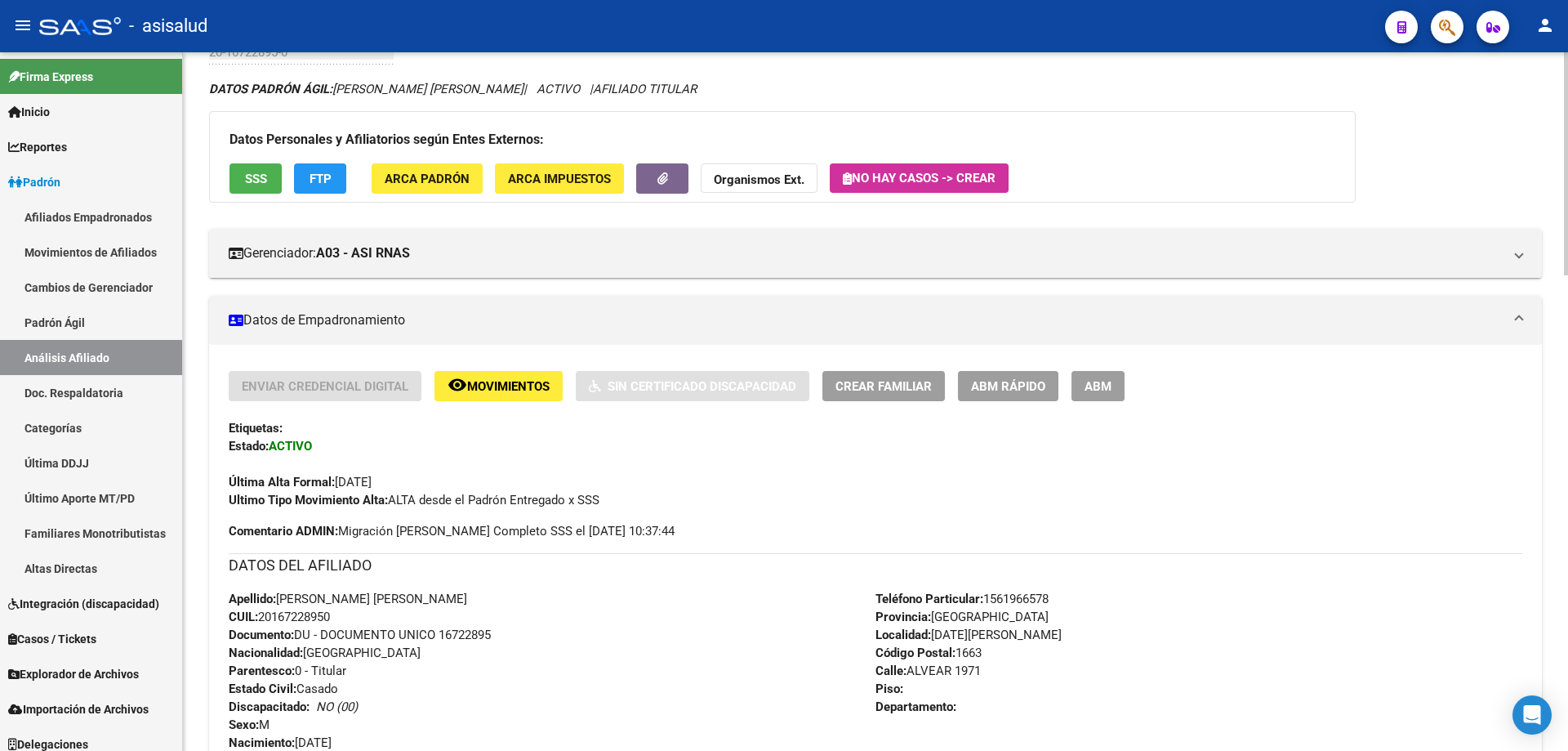
scroll to position [0, 0]
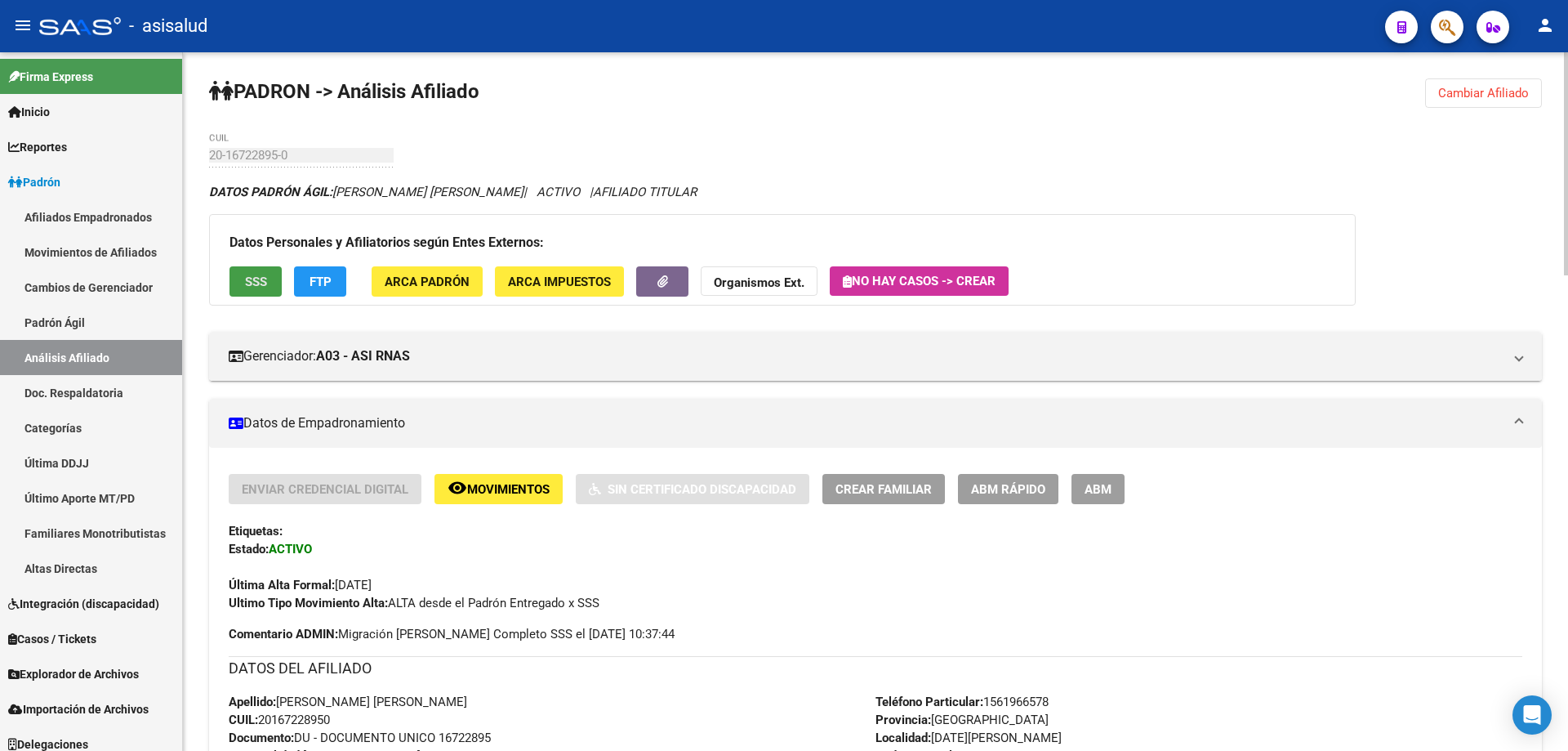
click at [274, 284] on button "SSS" at bounding box center [255, 280] width 52 height 30
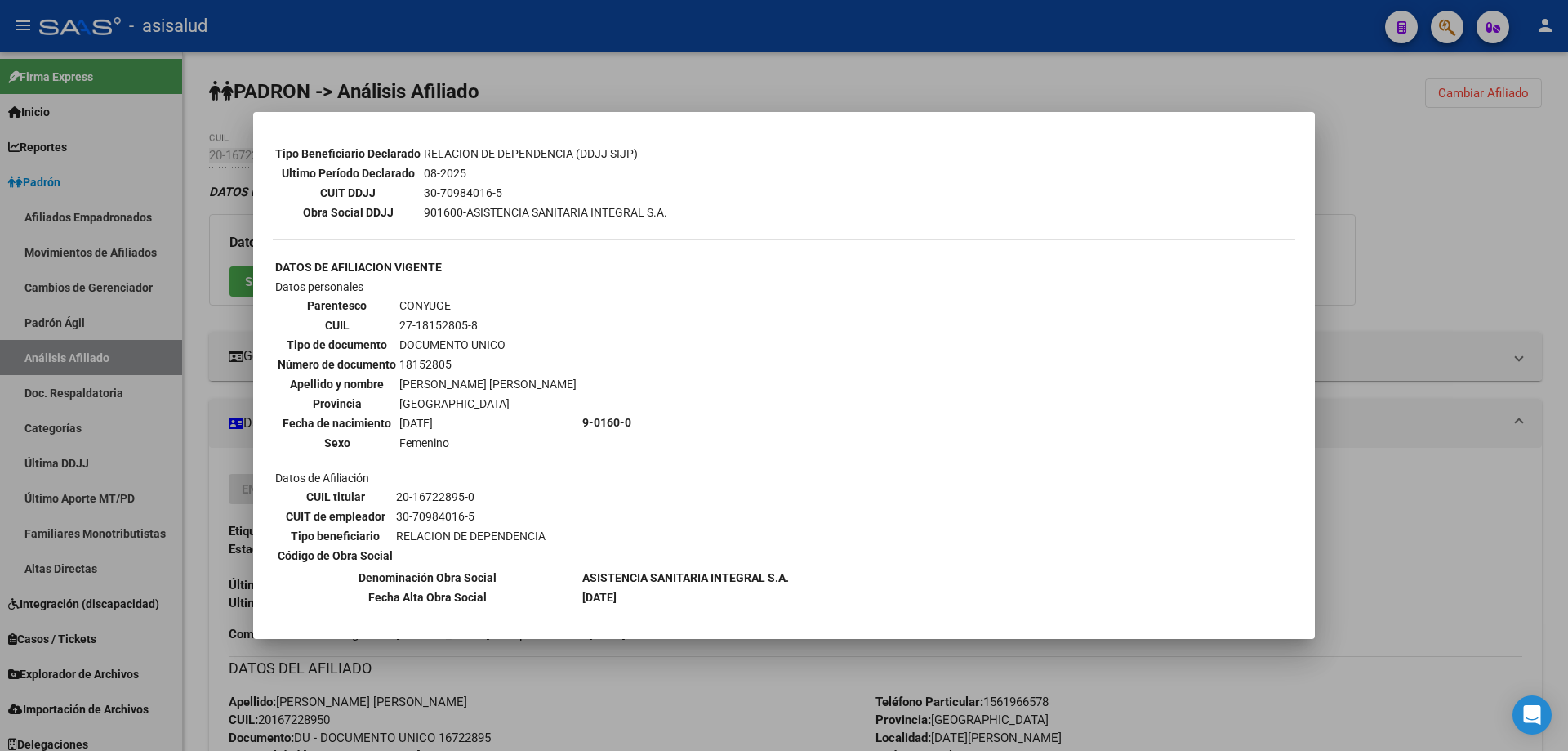
scroll to position [571, 0]
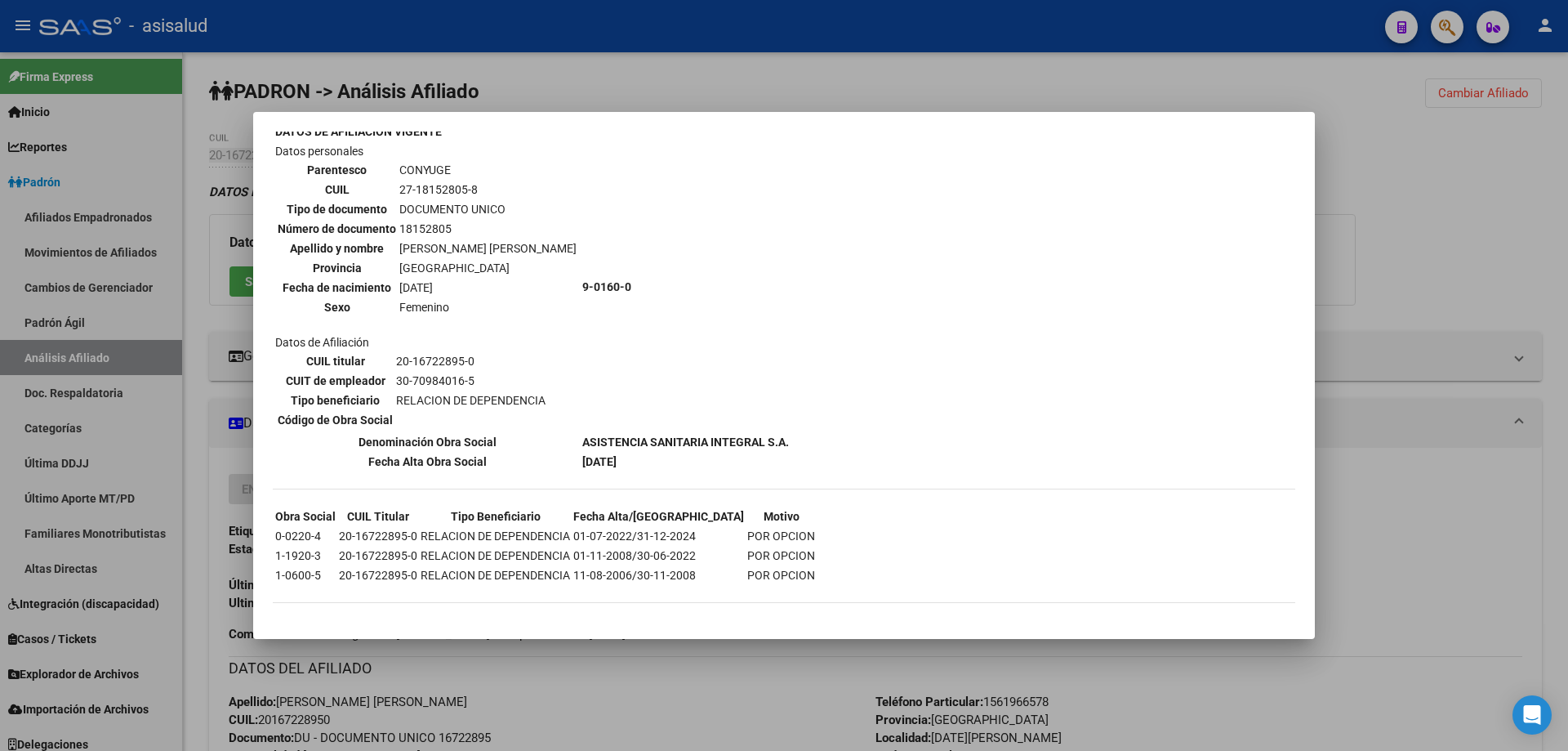
click at [772, 73] on div at bounding box center [784, 376] width 1568 height 751
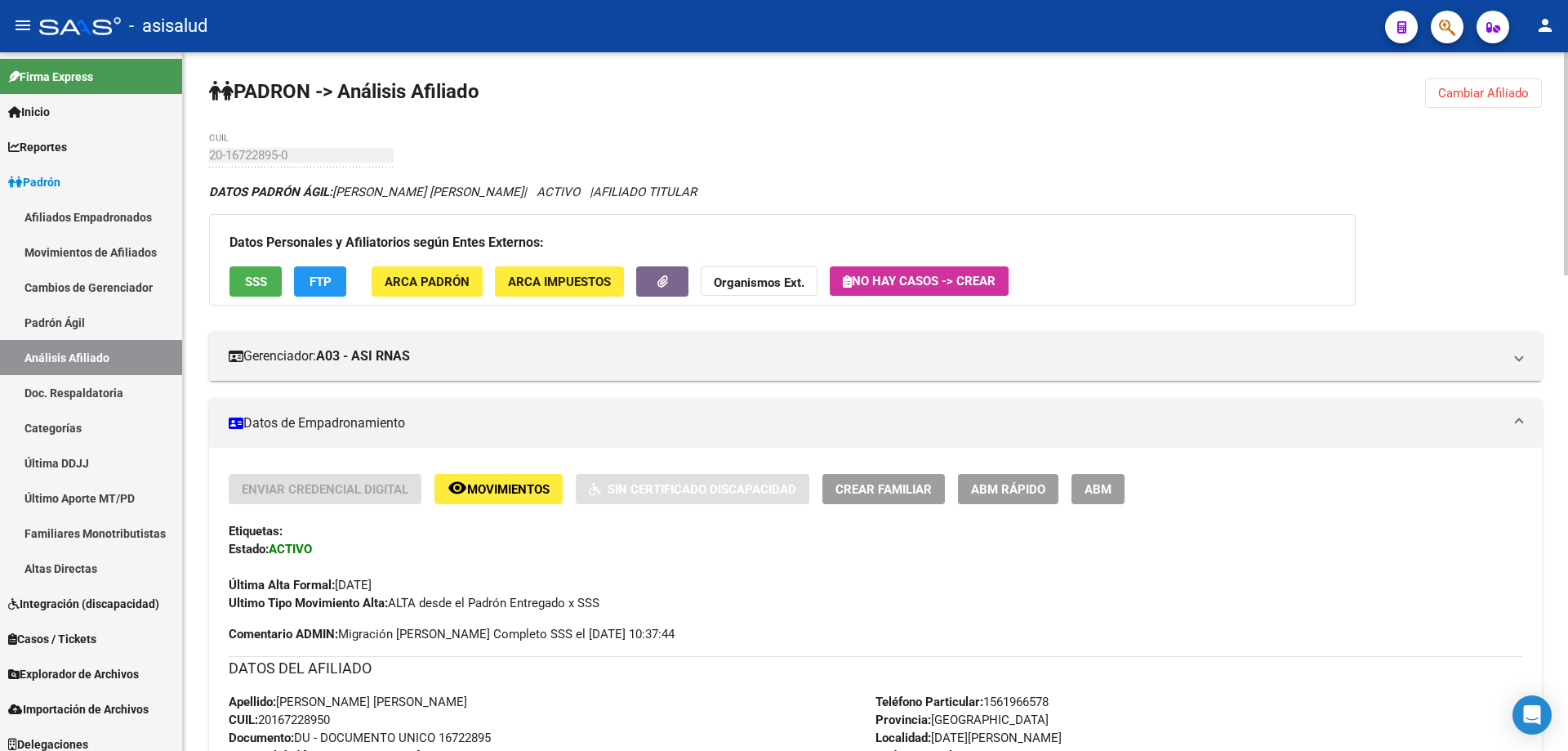
click at [1490, 99] on span "Cambiar Afiliado" at bounding box center [1483, 93] width 90 height 15
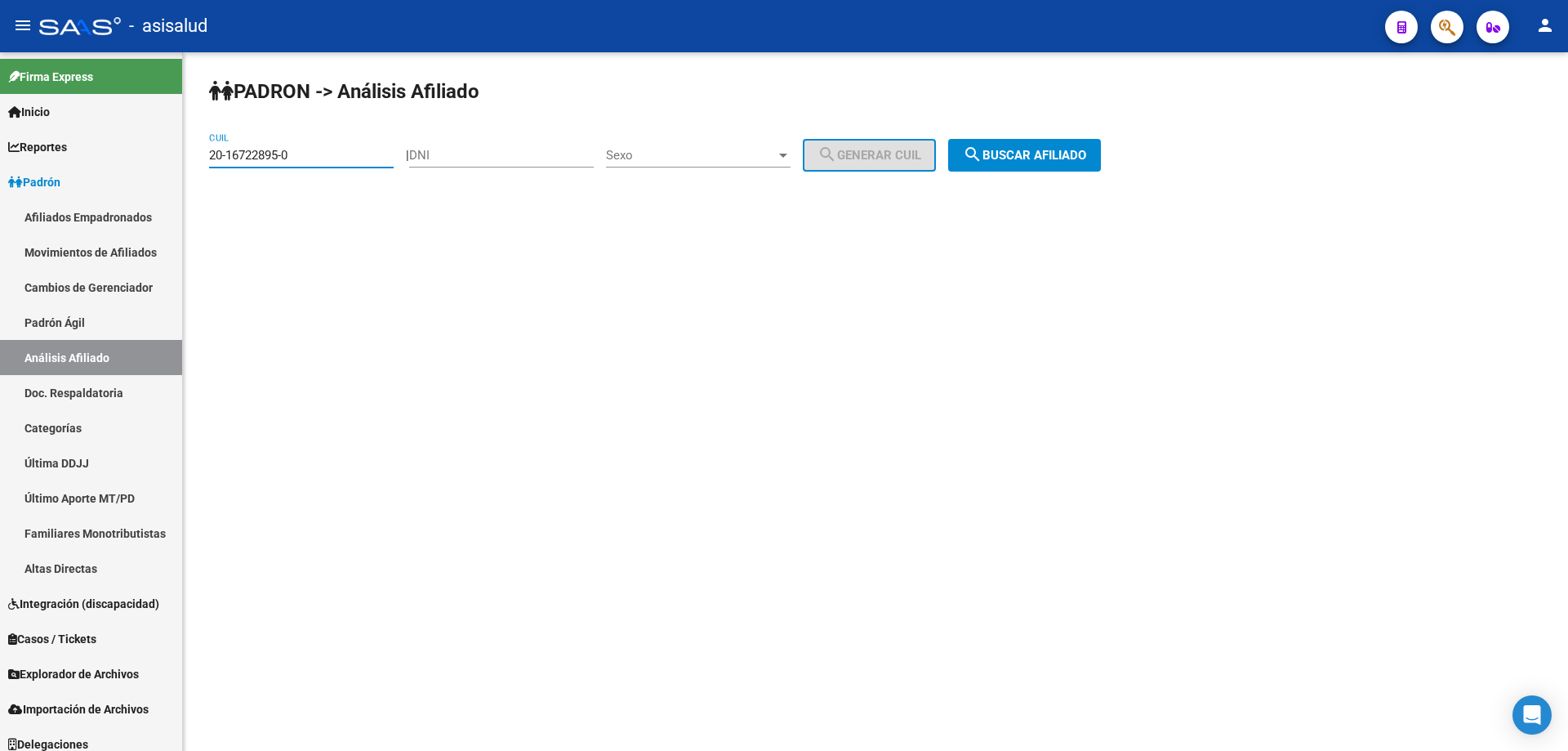
drag, startPoint x: 313, startPoint y: 153, endPoint x: 205, endPoint y: 157, distance: 108.1
click at [205, 157] on div "PADRON -> Análisis Afiliado 20-16722895-0 CUIL | DNI Sexo Sexo search Generar C…" at bounding box center [875, 138] width 1385 height 172
paste input "4-23054640-8"
type input "24-23054640-8"
click at [1049, 154] on span "search Buscar afiliado" at bounding box center [1024, 155] width 123 height 15
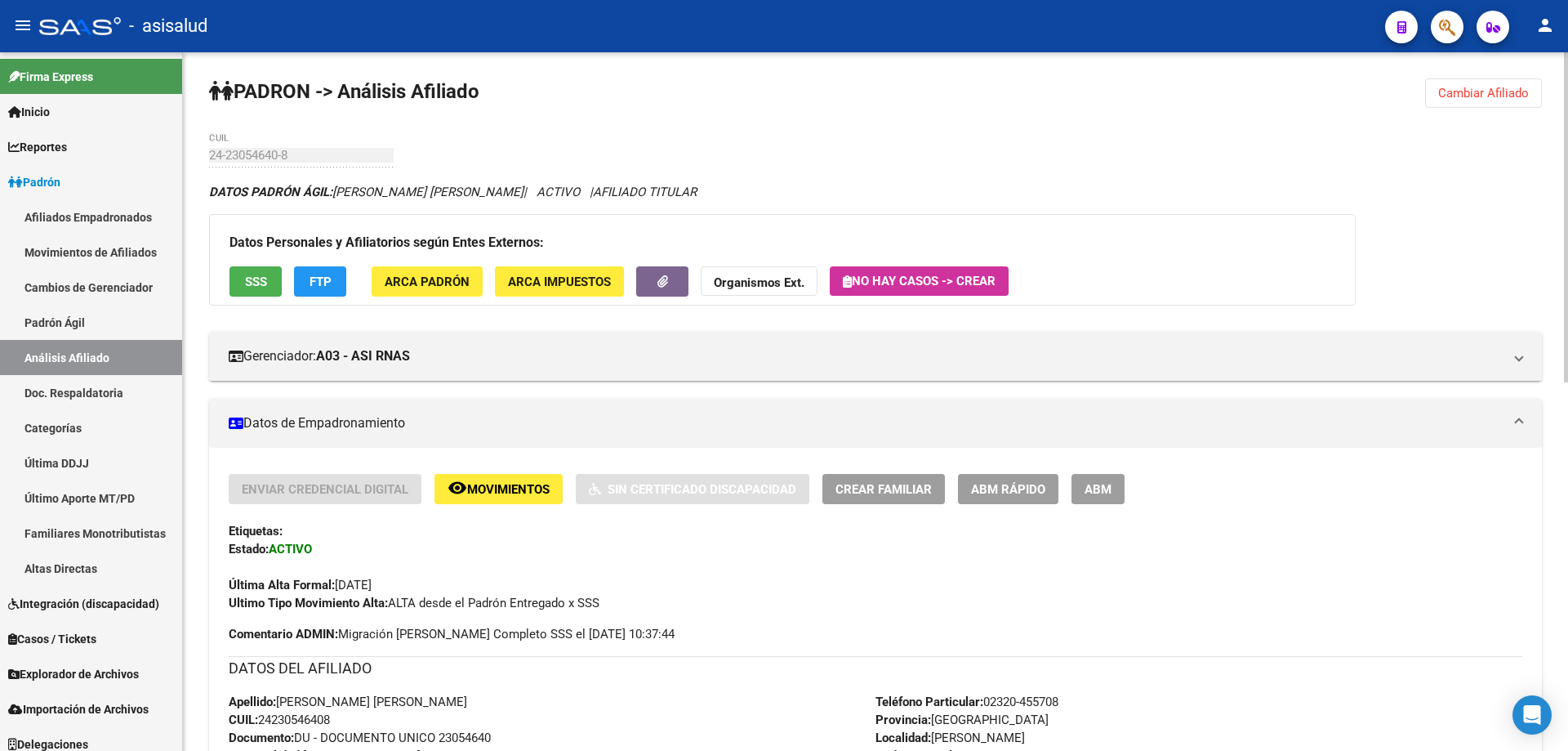
click at [265, 302] on div "Datos Personales y Afiliatorios según Entes Externos: SSS FTP ARCA Padrón ARCA …" at bounding box center [782, 259] width 1147 height 91
click at [266, 290] on button "SSS" at bounding box center [255, 280] width 52 height 30
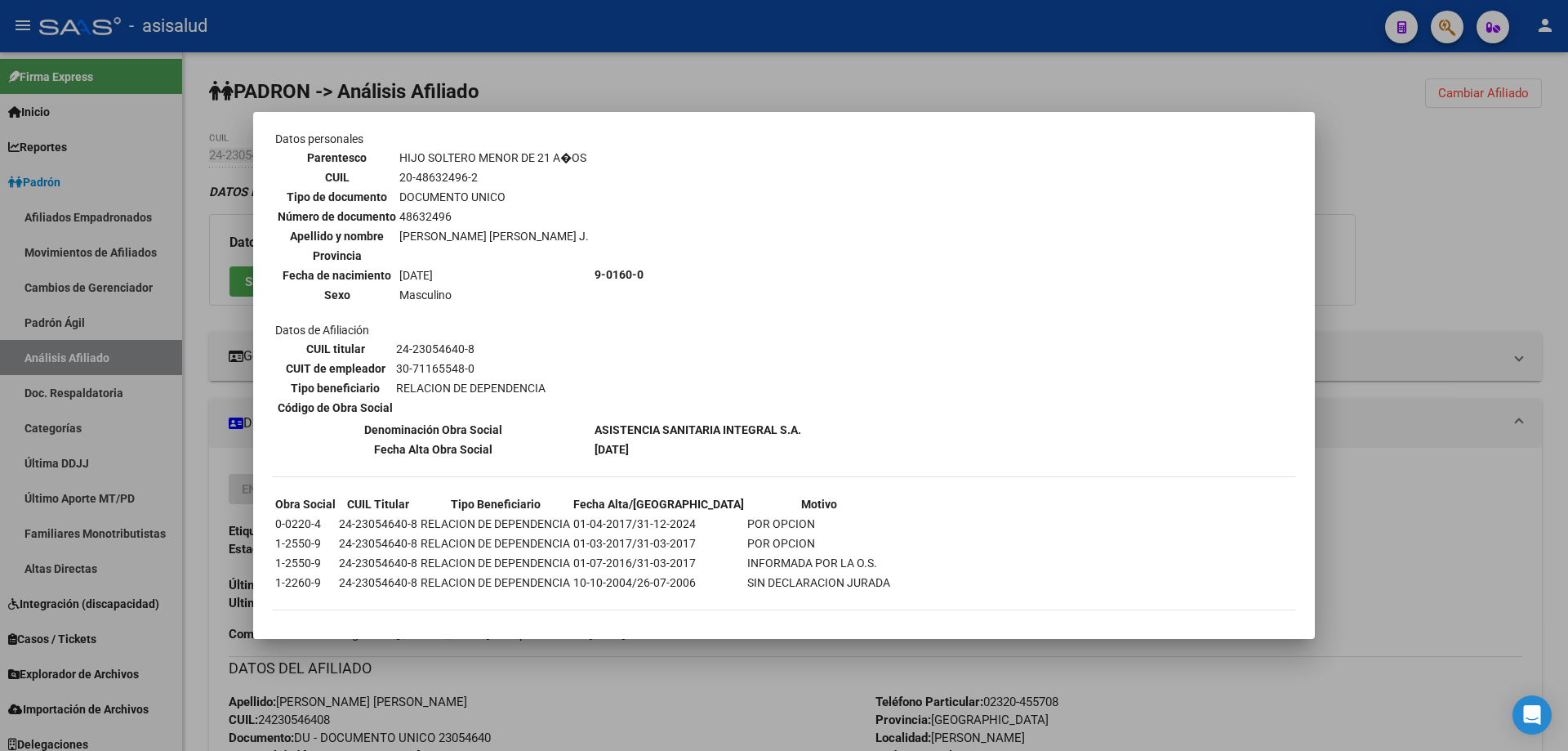
scroll to position [975, 0]
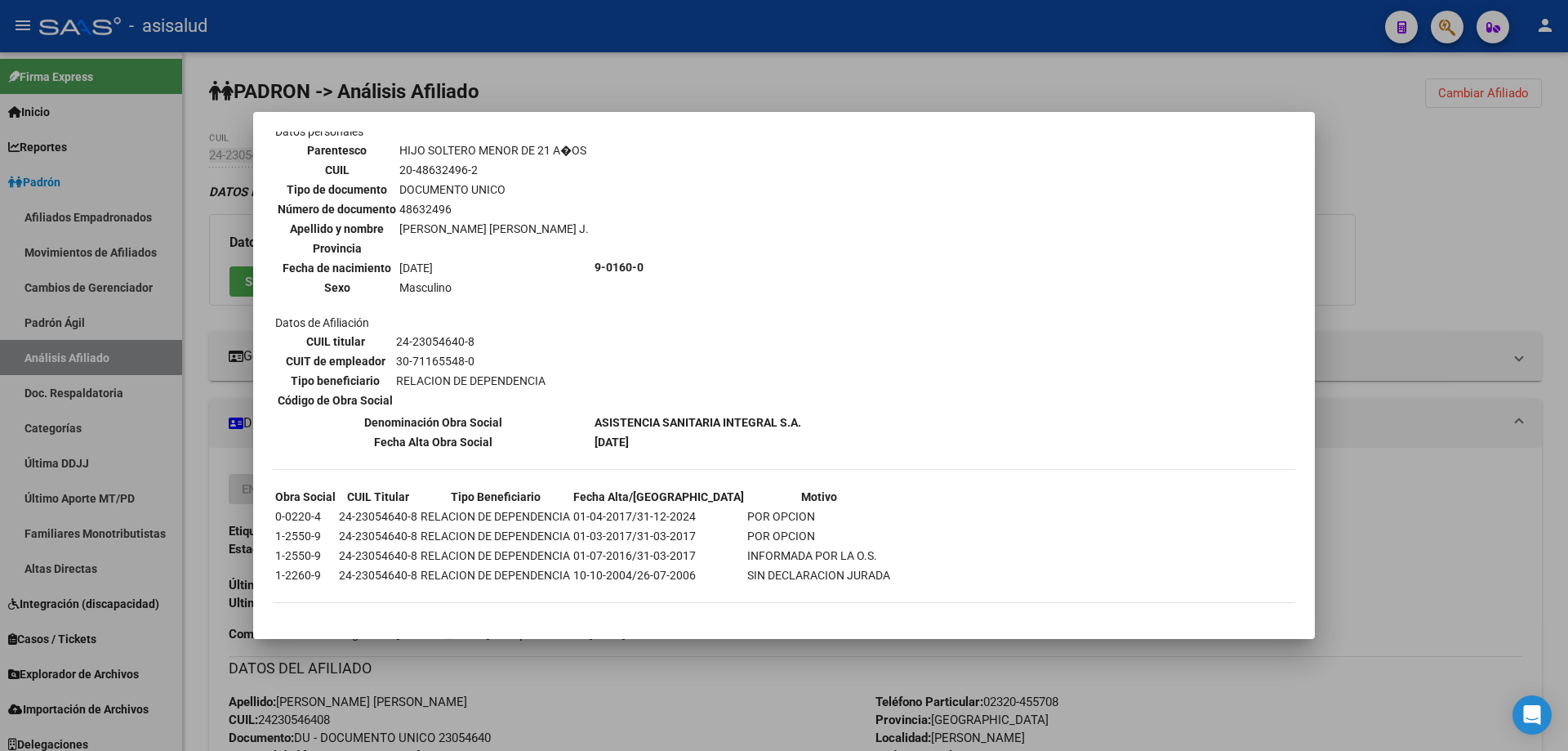
click at [1302, 254] on mat-dialog-content "--ACTIVO en Obra Social según consulta SSS-- DATOS DE AFILIACION VIGENTE Datos …" at bounding box center [784, 376] width 1062 height 488
click at [1467, 249] on div at bounding box center [784, 376] width 1568 height 751
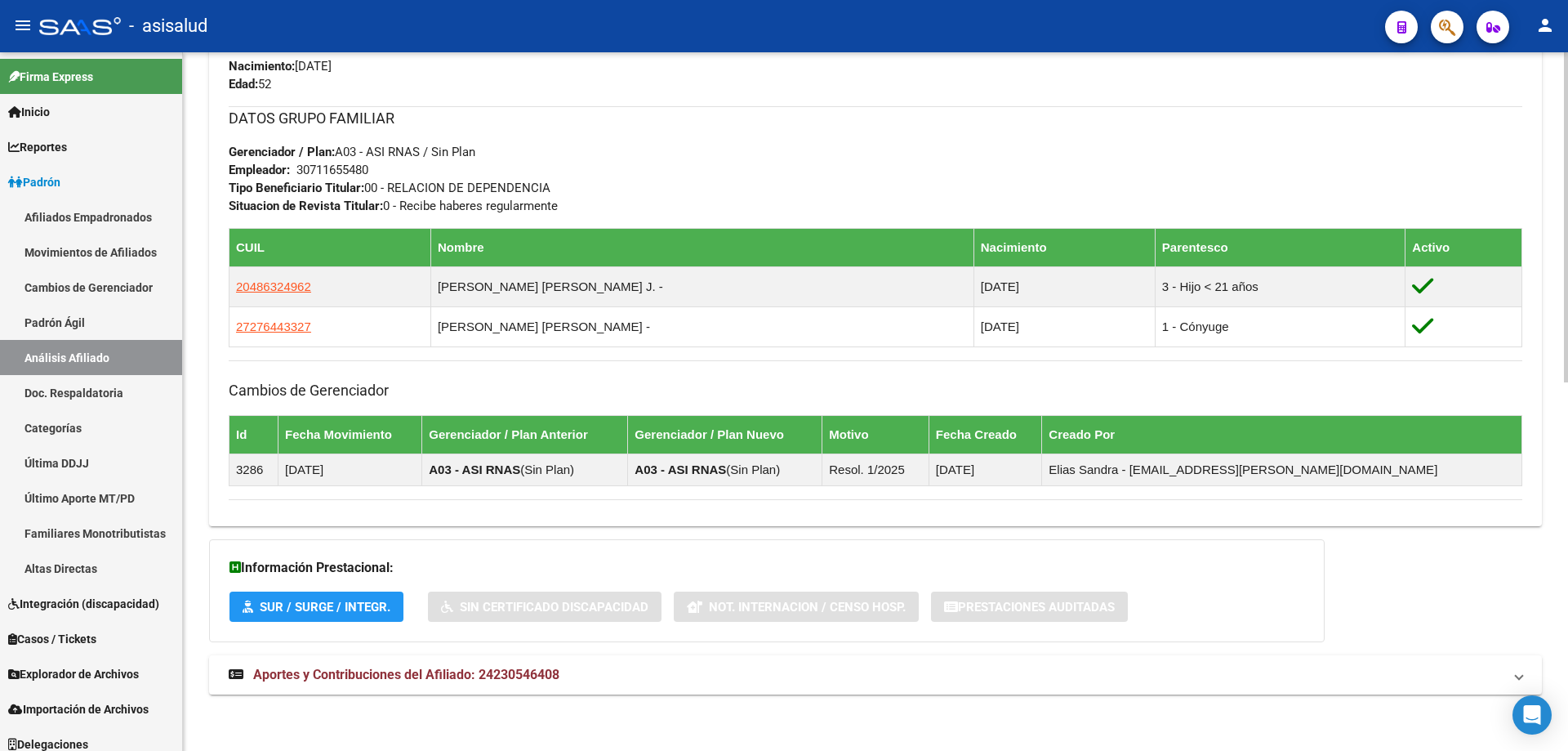
scroll to position [780, 0]
click at [949, 678] on mat-panel-title "Aportes y Contribuciones del Afiliado: 24230546408" at bounding box center [865, 674] width 1275 height 18
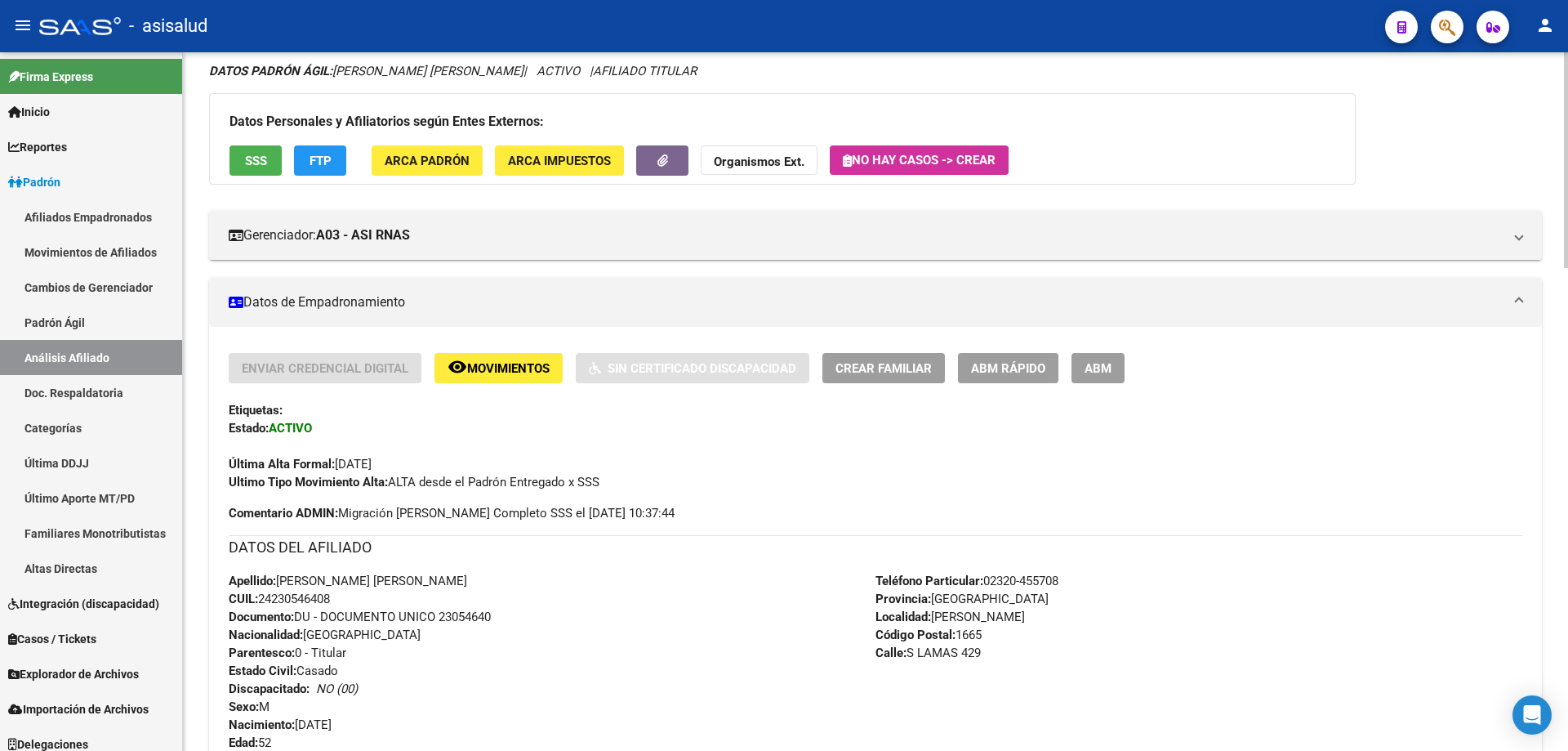
scroll to position [0, 0]
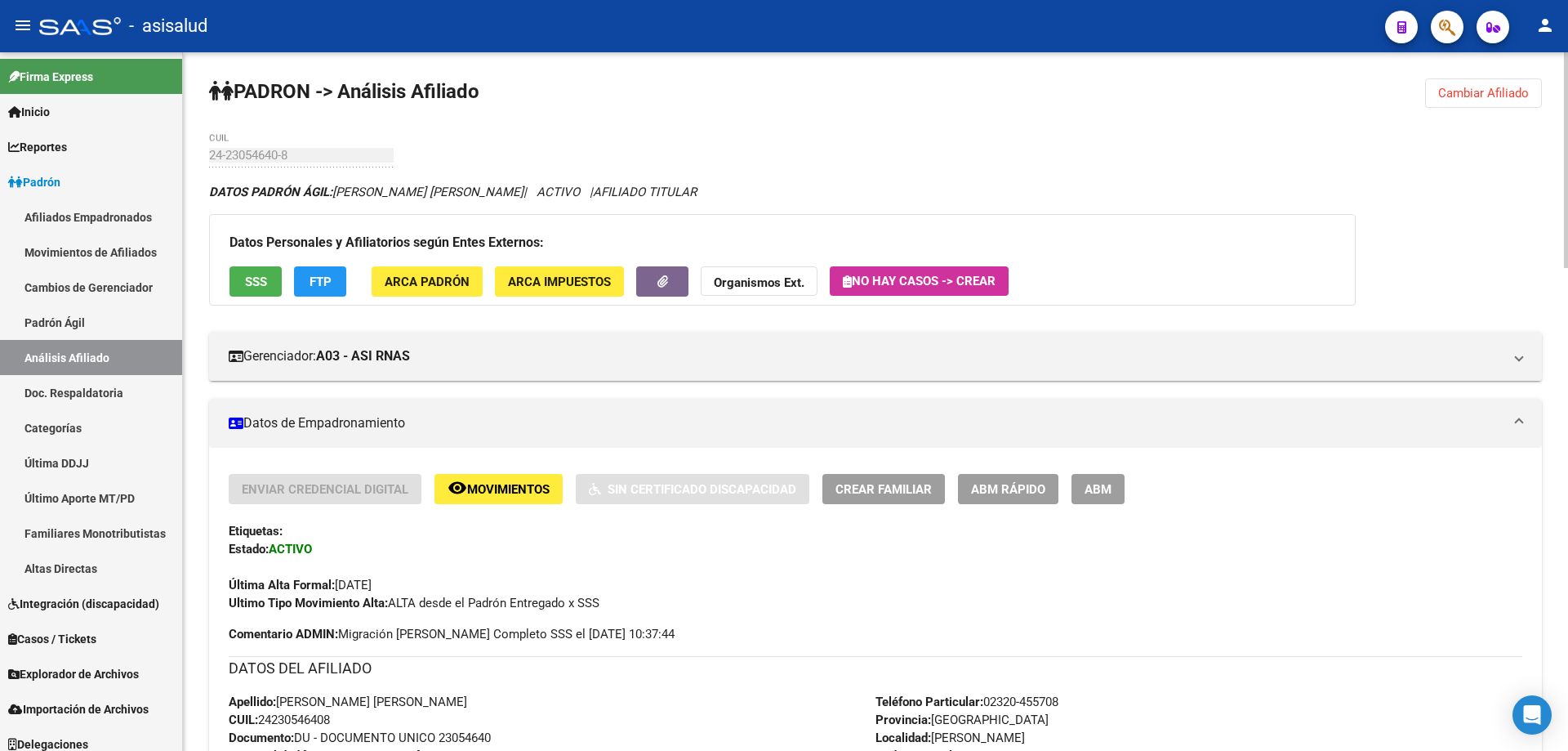
click at [232, 273] on button "SSS" at bounding box center [255, 280] width 52 height 30
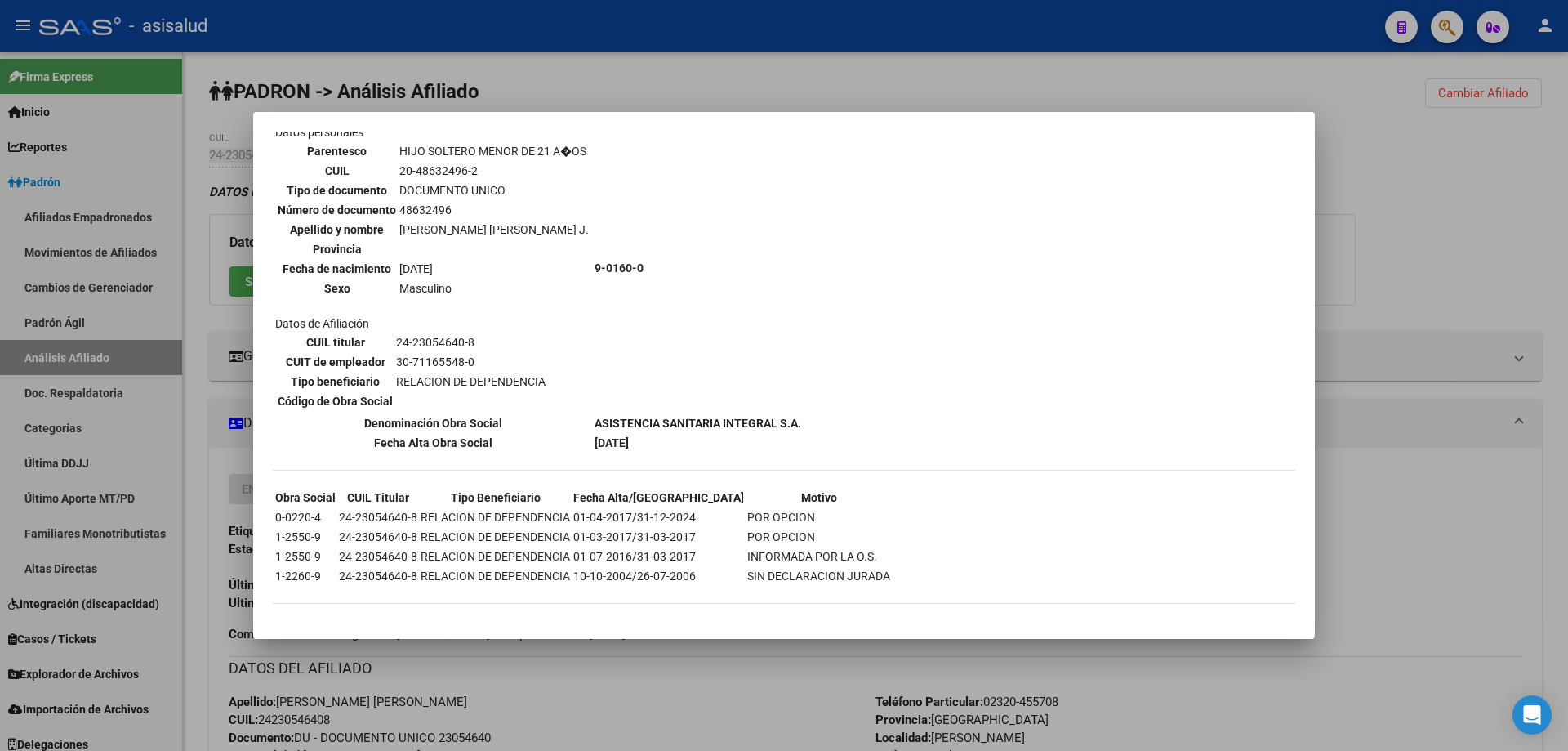
scroll to position [975, 0]
click at [1466, 237] on div at bounding box center [784, 376] width 1568 height 751
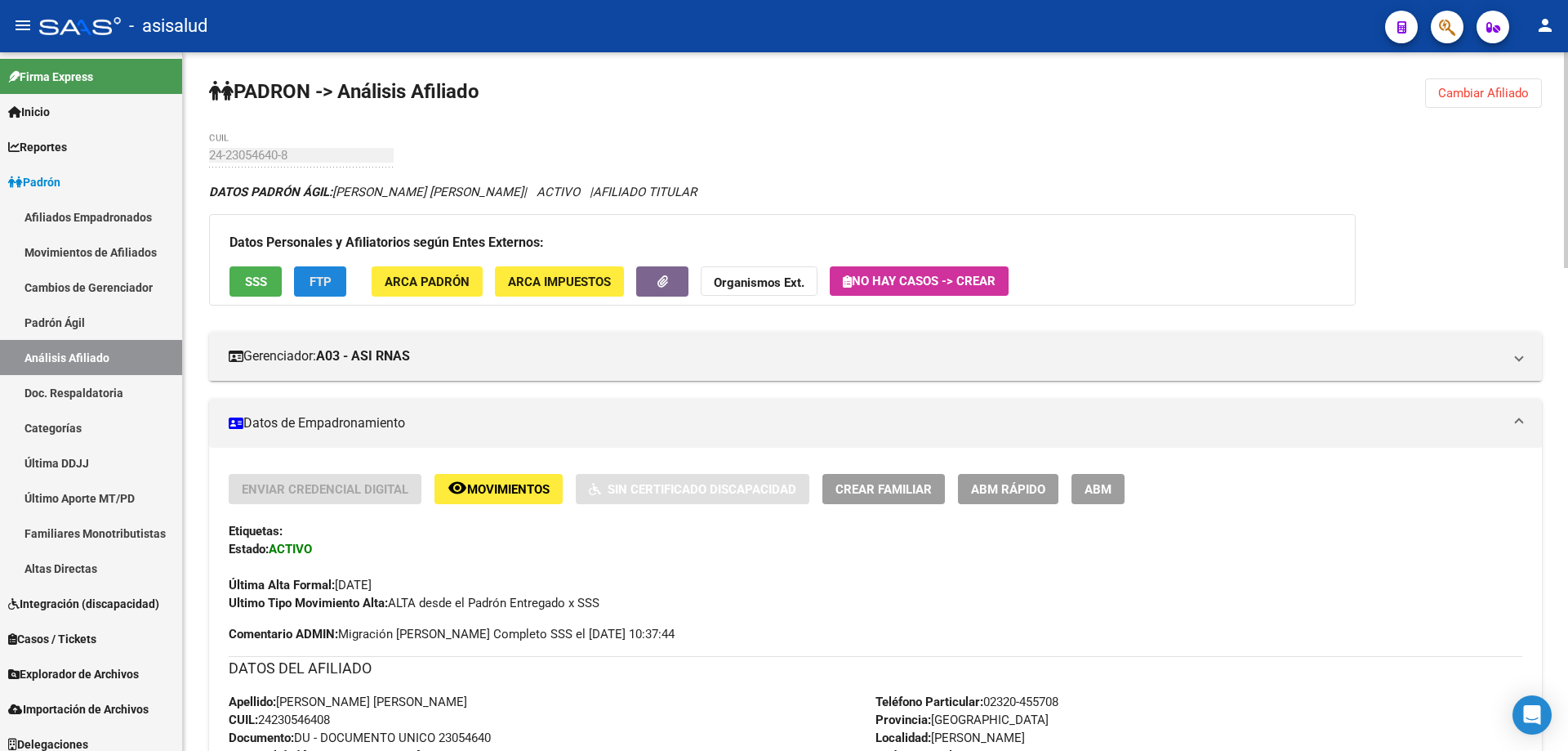
click at [330, 273] on span "FTP" at bounding box center [321, 280] width 22 height 15
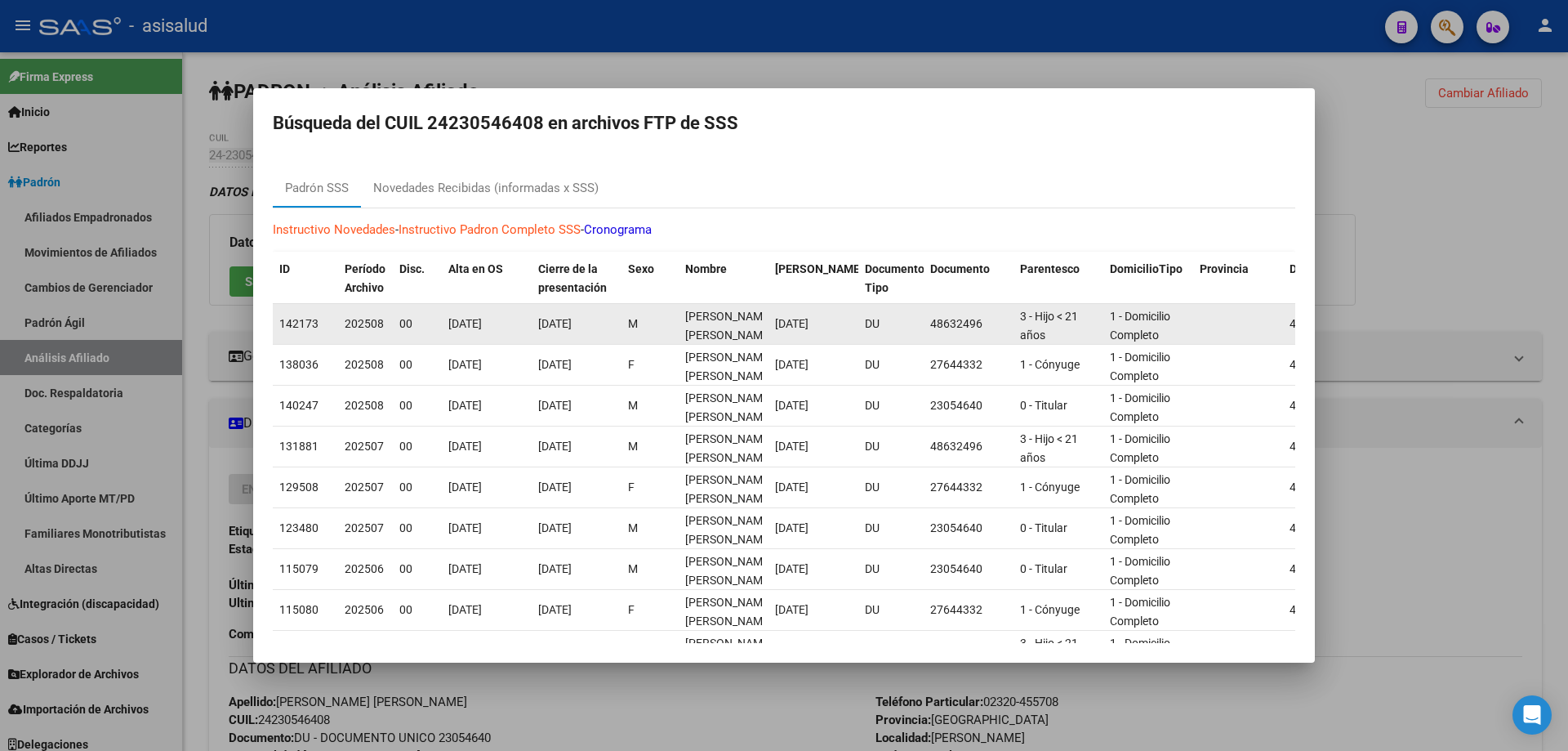
scroll to position [1, 0]
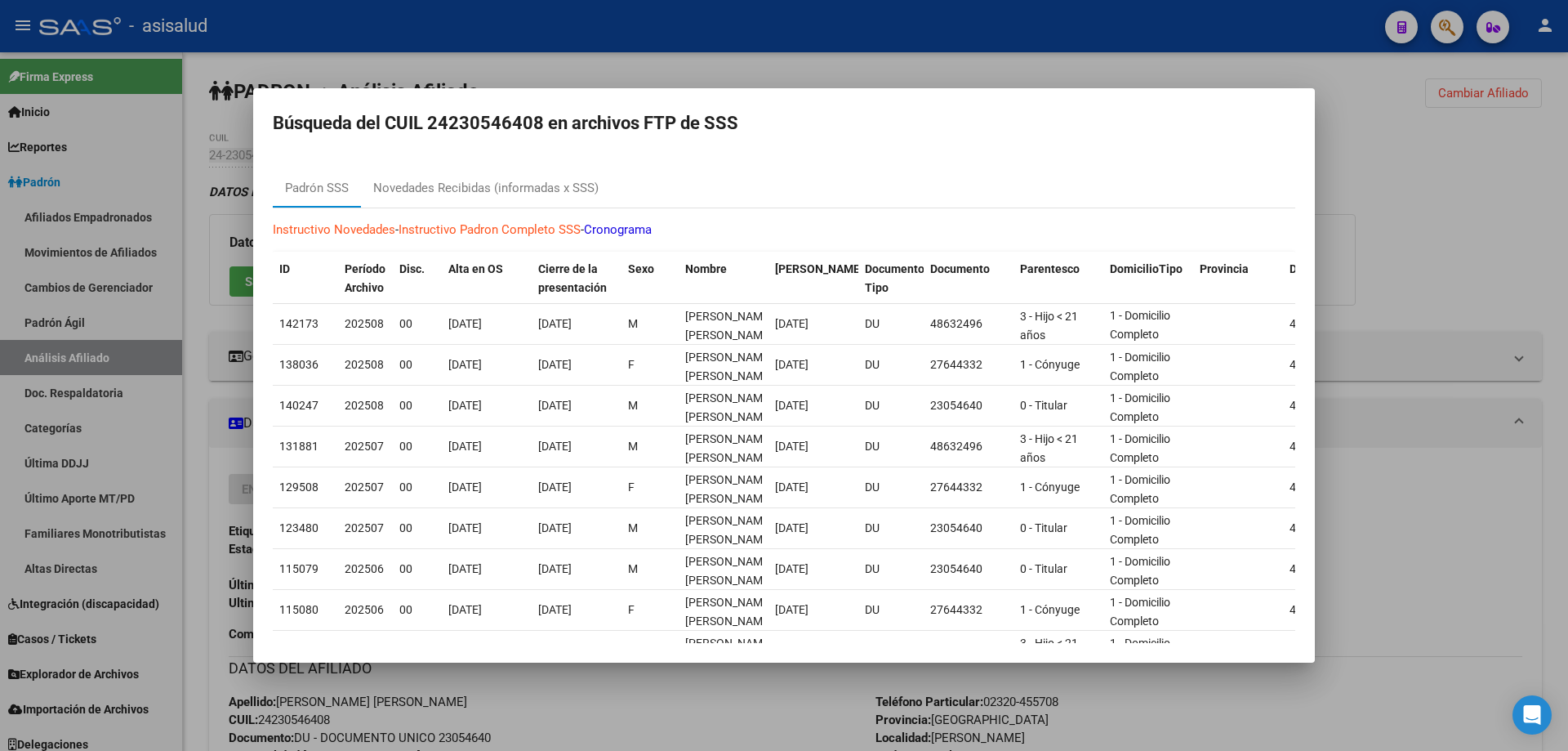
click at [1539, 214] on div at bounding box center [784, 376] width 1568 height 751
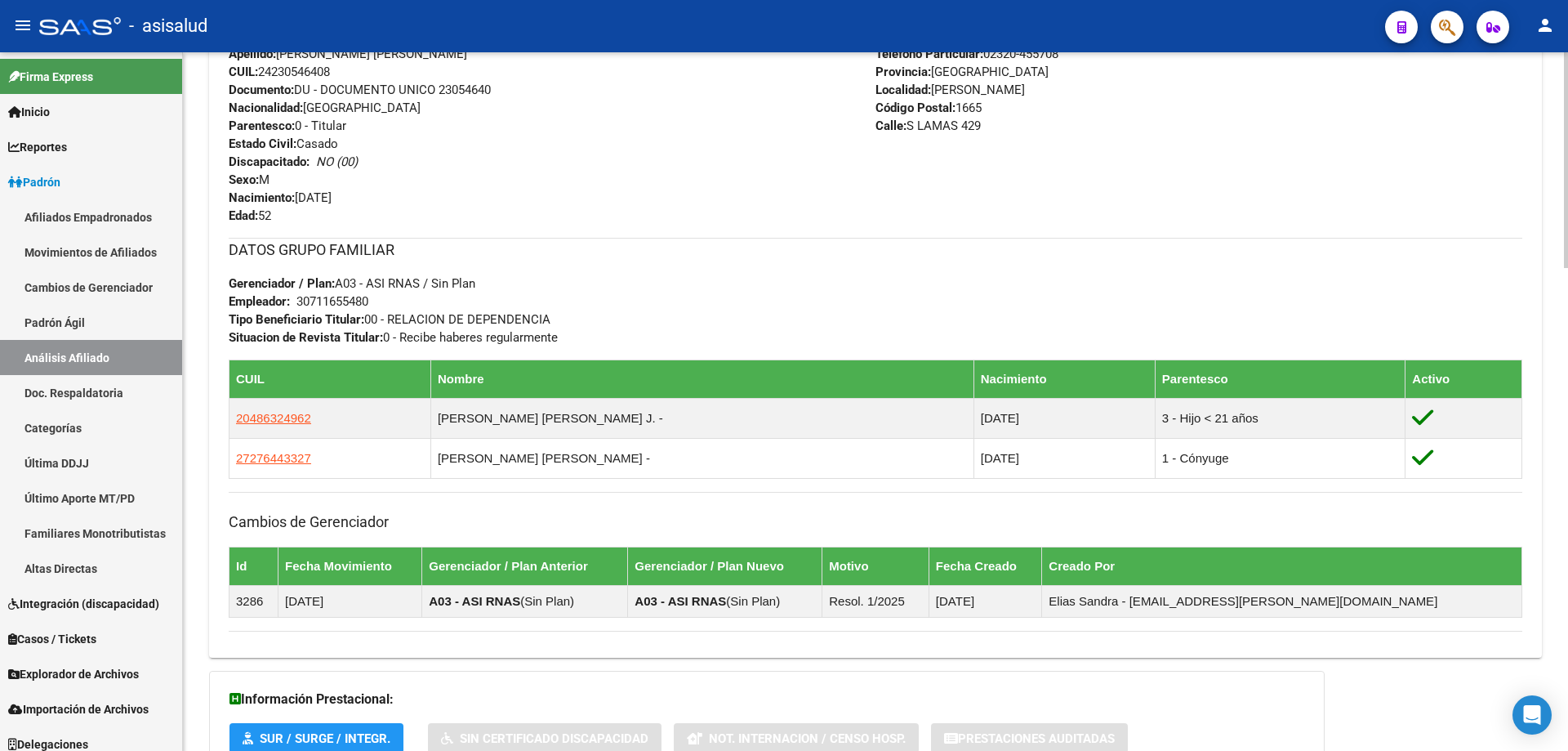
scroll to position [653, 0]
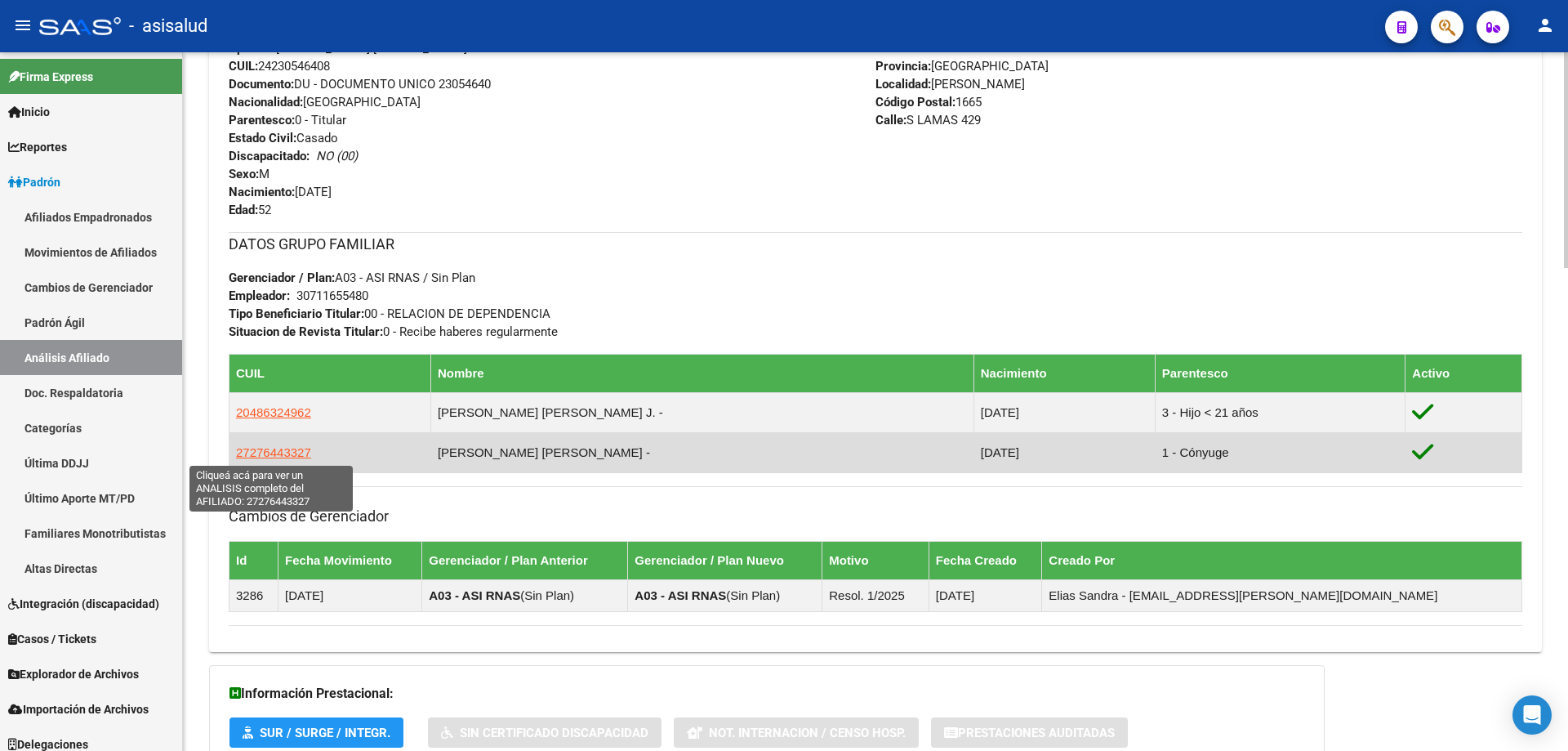
click at [287, 449] on span "27276443327" at bounding box center [273, 451] width 75 height 14
type textarea "27276443327"
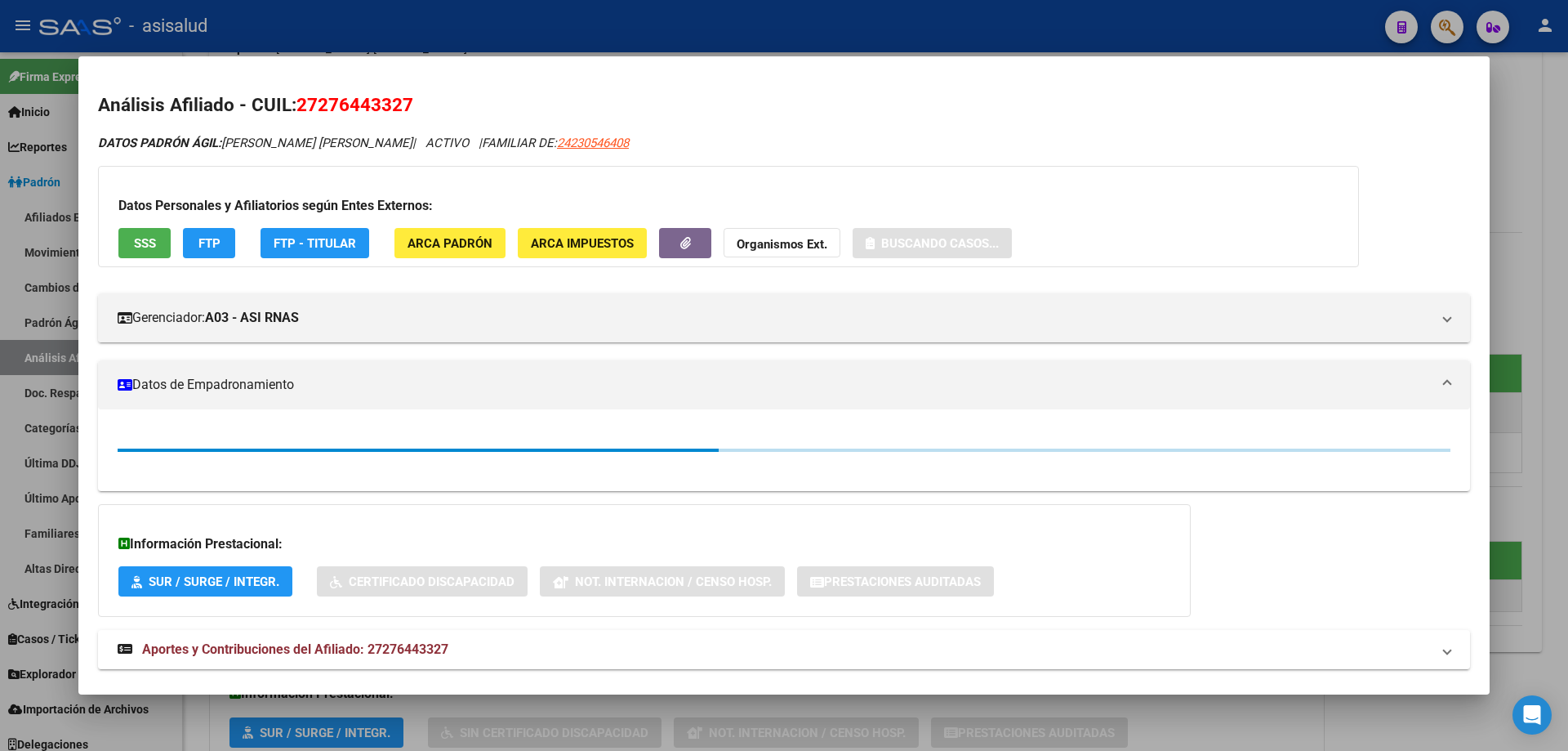
click at [143, 240] on span "SSS" at bounding box center [145, 243] width 22 height 15
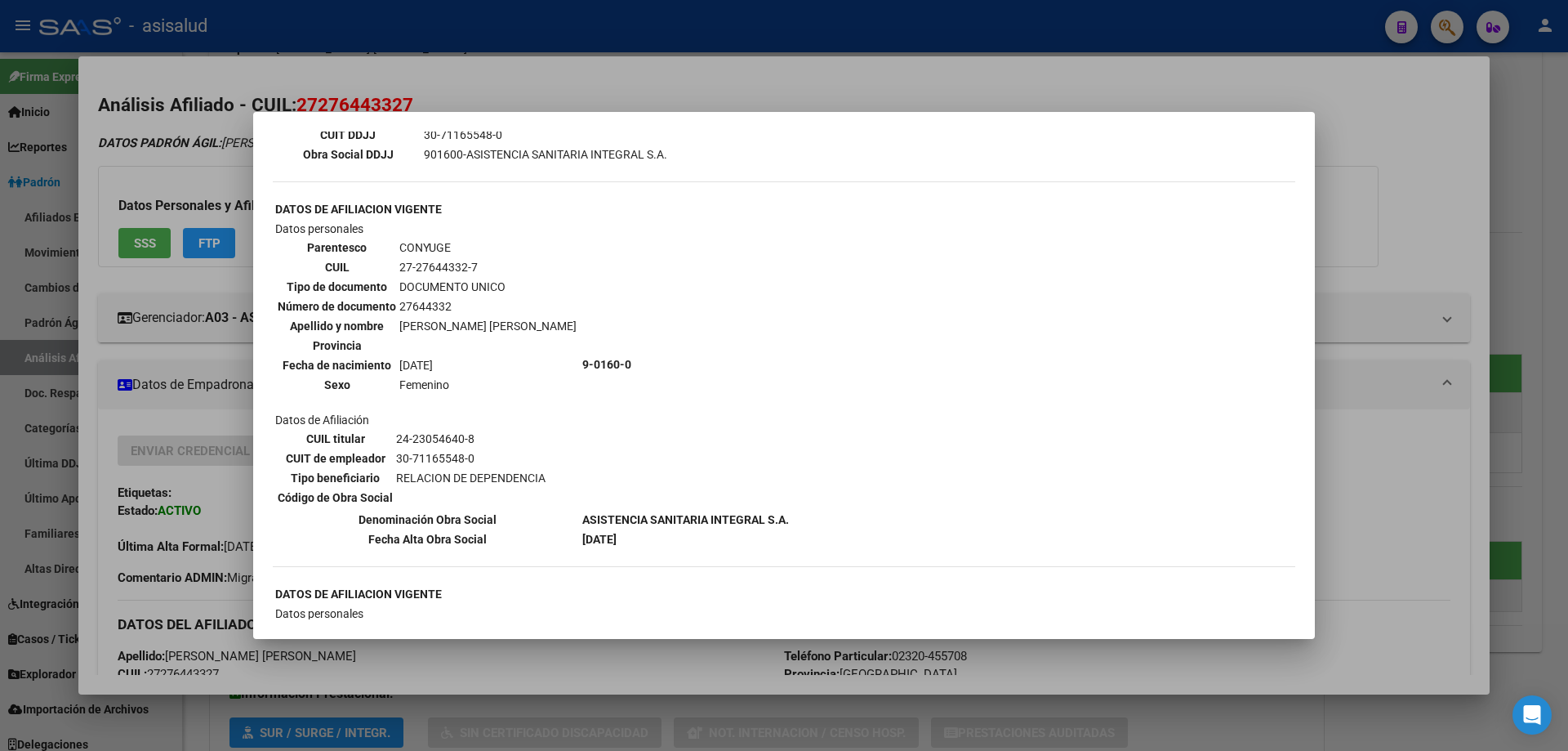
scroll to position [817, 0]
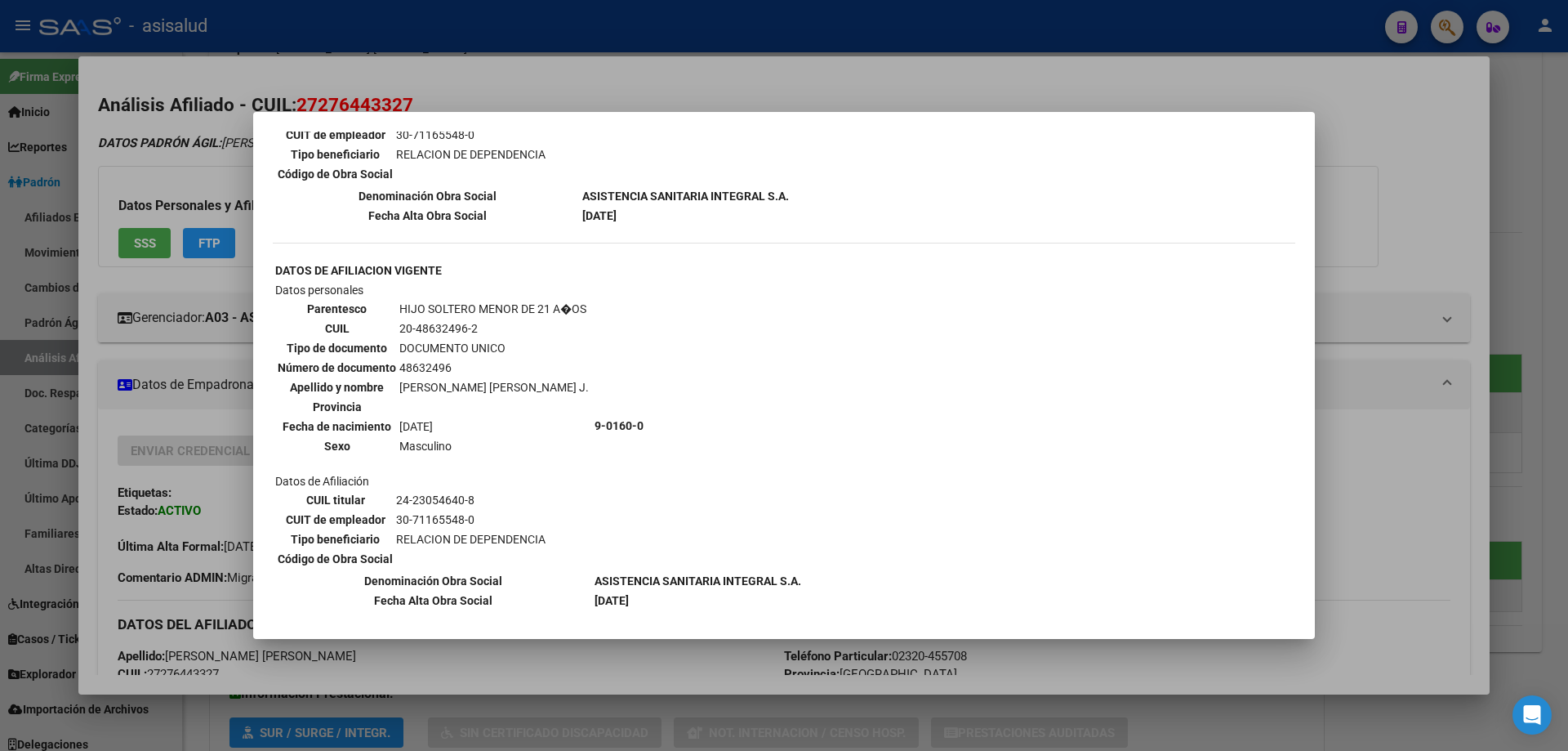
click at [1479, 193] on div at bounding box center [784, 376] width 1568 height 751
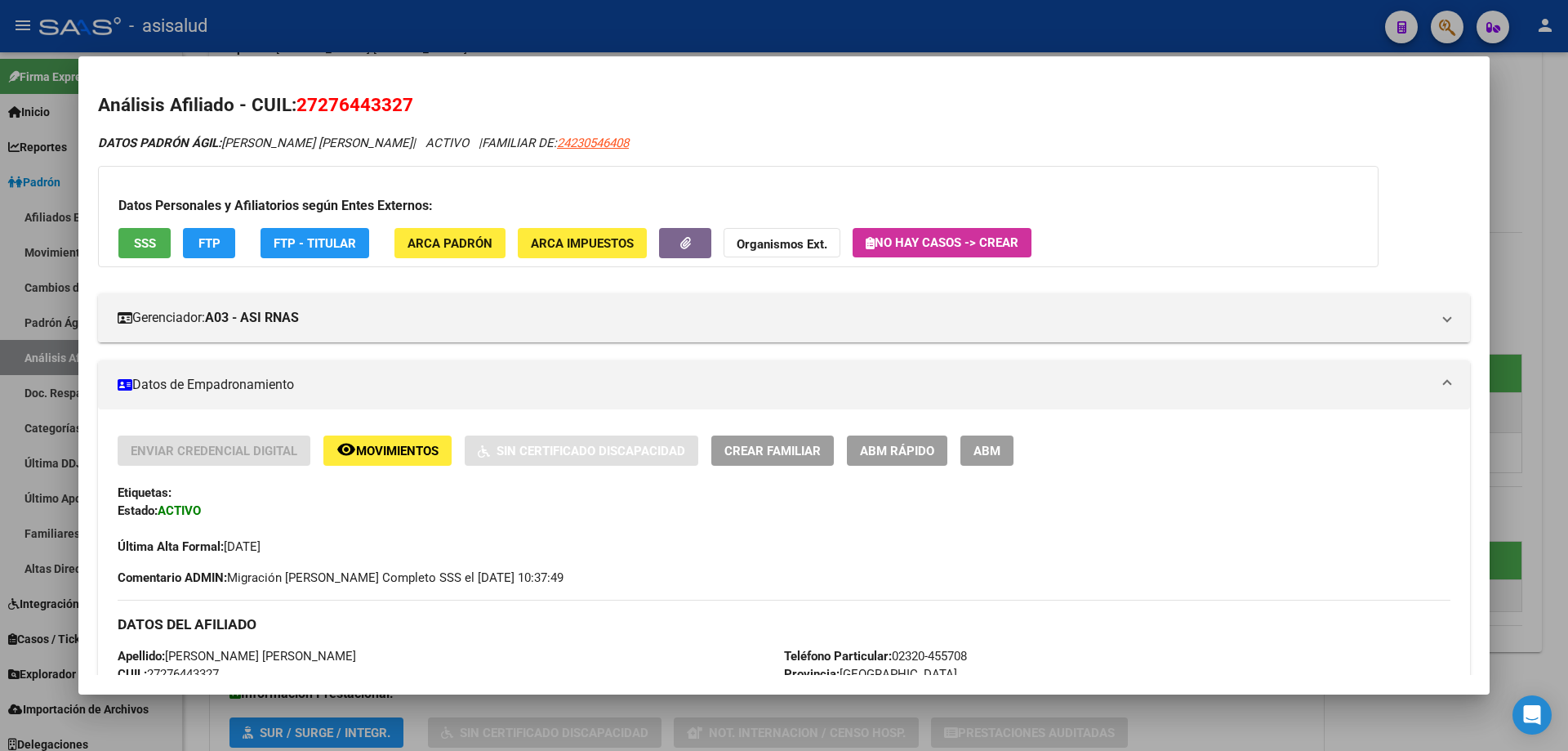
click at [182, 234] on div "Datos Personales y Afiliatorios según Entes Externos: SSS FTP FTP - Titular ARC…" at bounding box center [738, 216] width 1281 height 101
click at [191, 237] on button "FTP" at bounding box center [208, 242] width 52 height 30
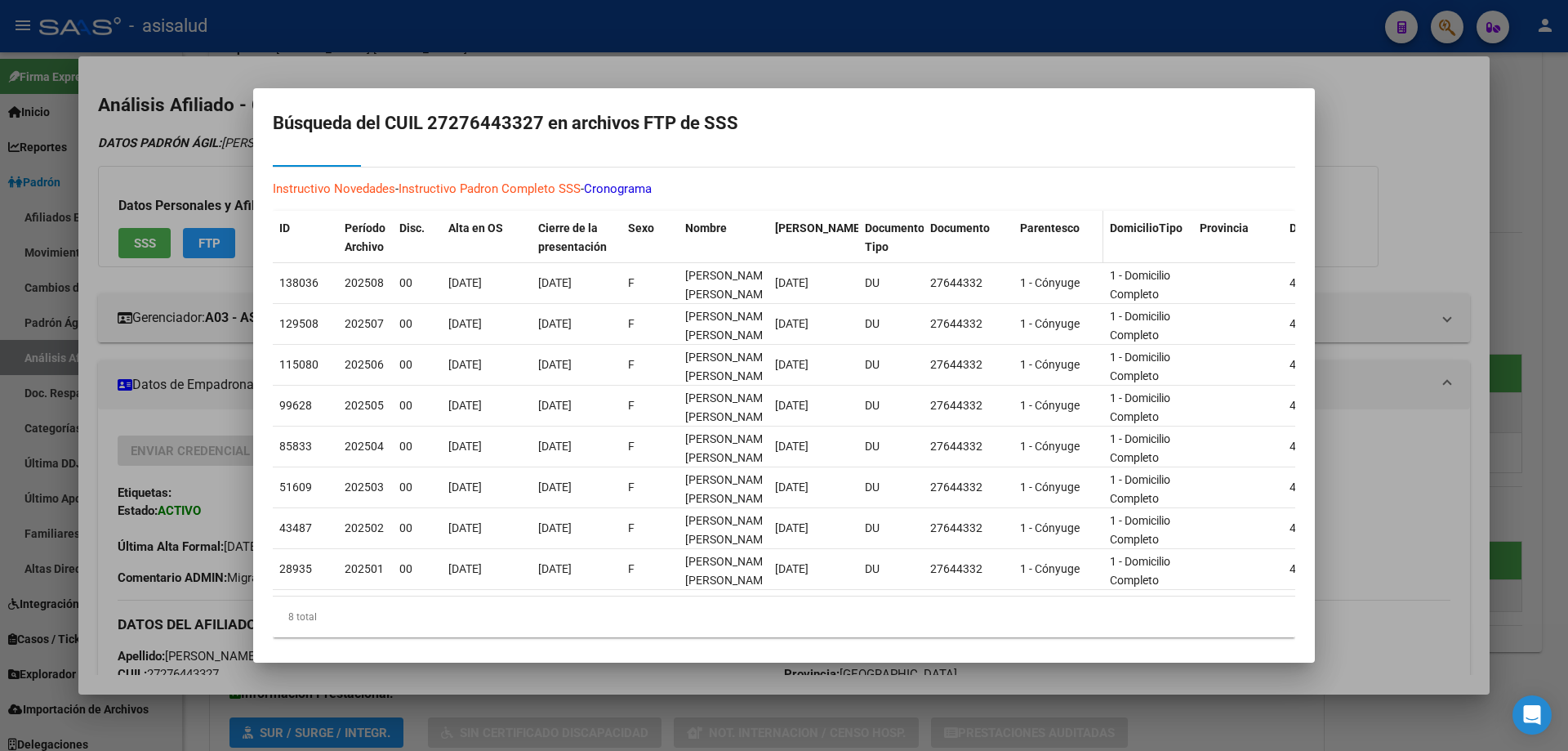
scroll to position [60, 0]
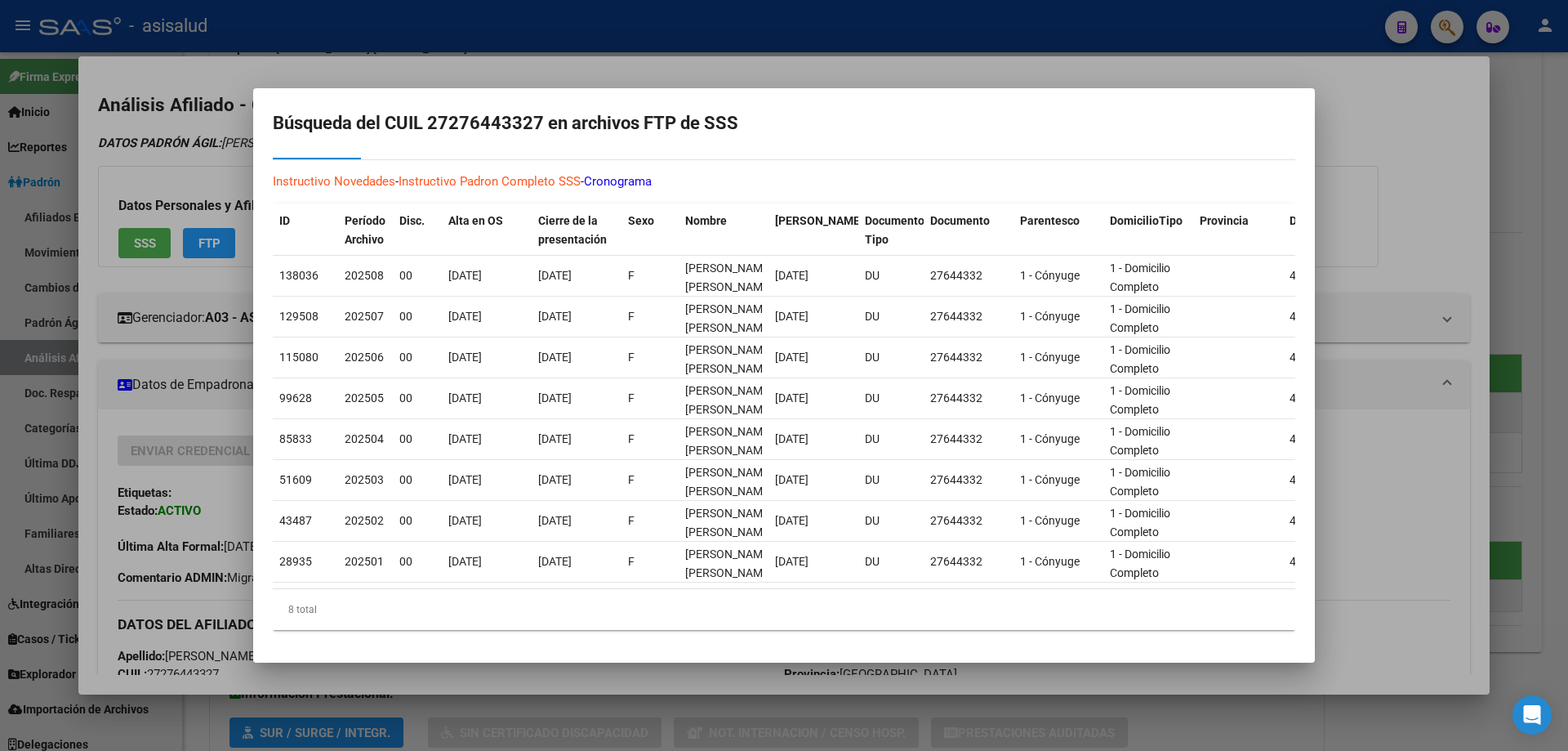
click at [1499, 254] on div at bounding box center [784, 376] width 1568 height 751
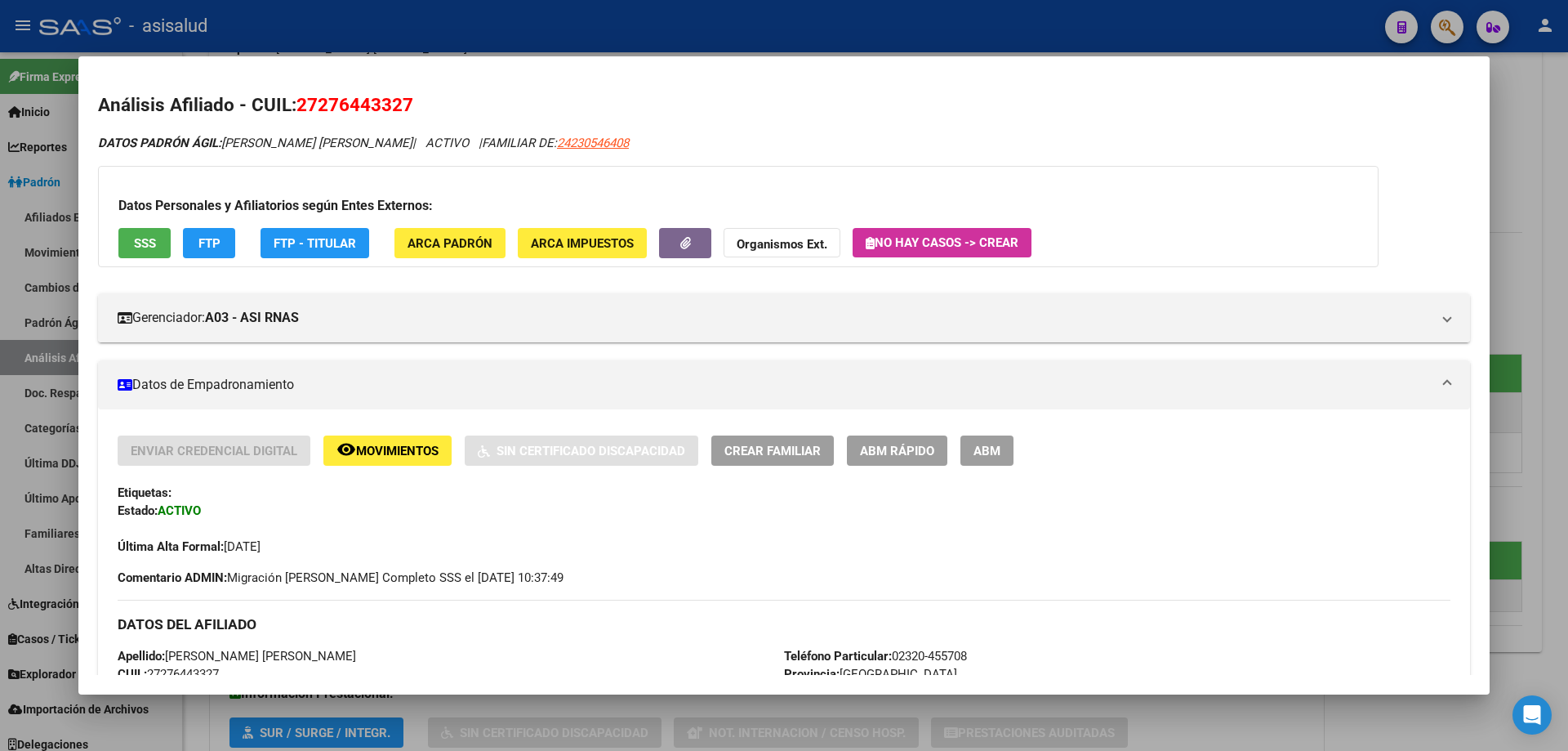
click at [1499, 254] on div at bounding box center [784, 376] width 1568 height 751
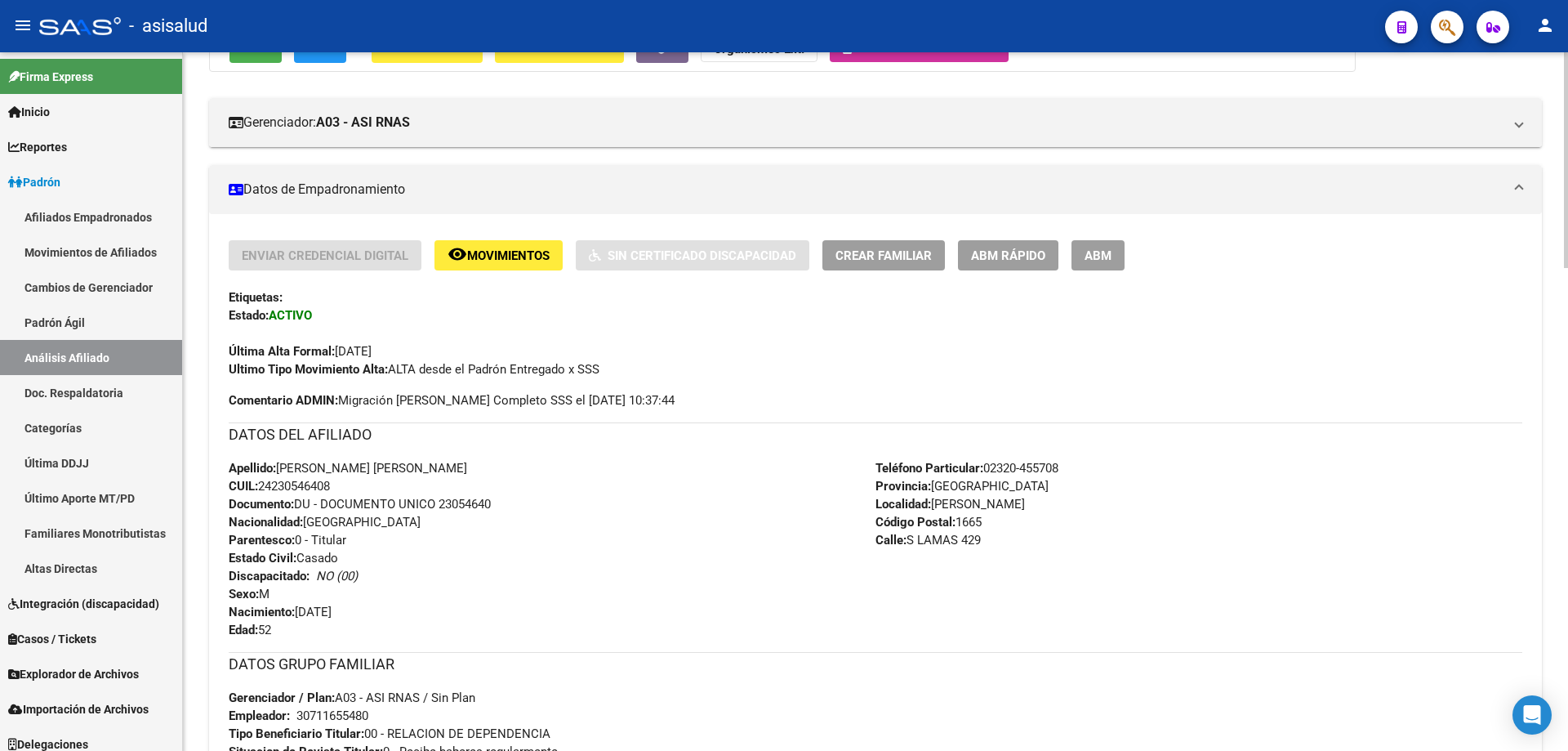
scroll to position [0, 0]
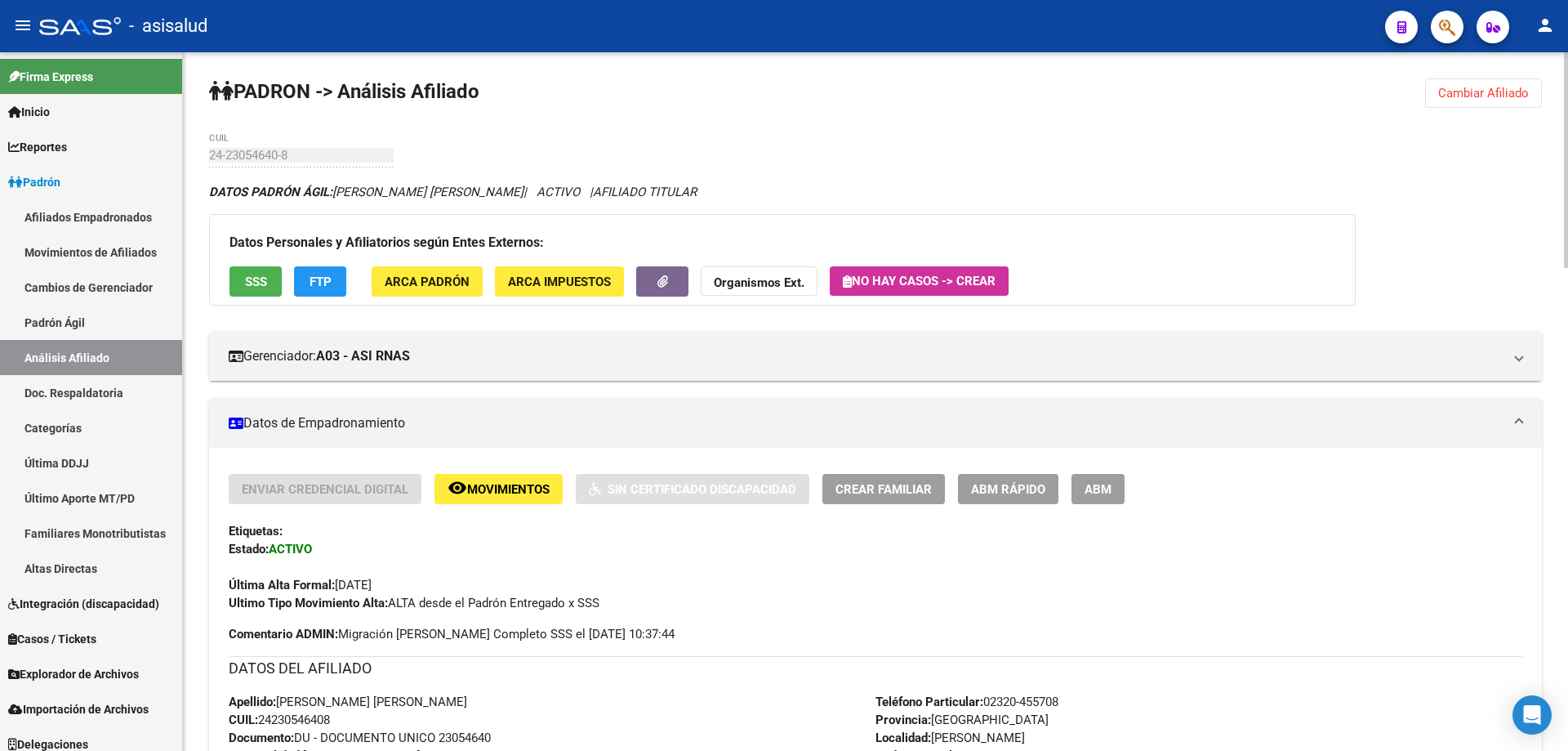
click at [332, 289] on button "FTP" at bounding box center [320, 280] width 52 height 30
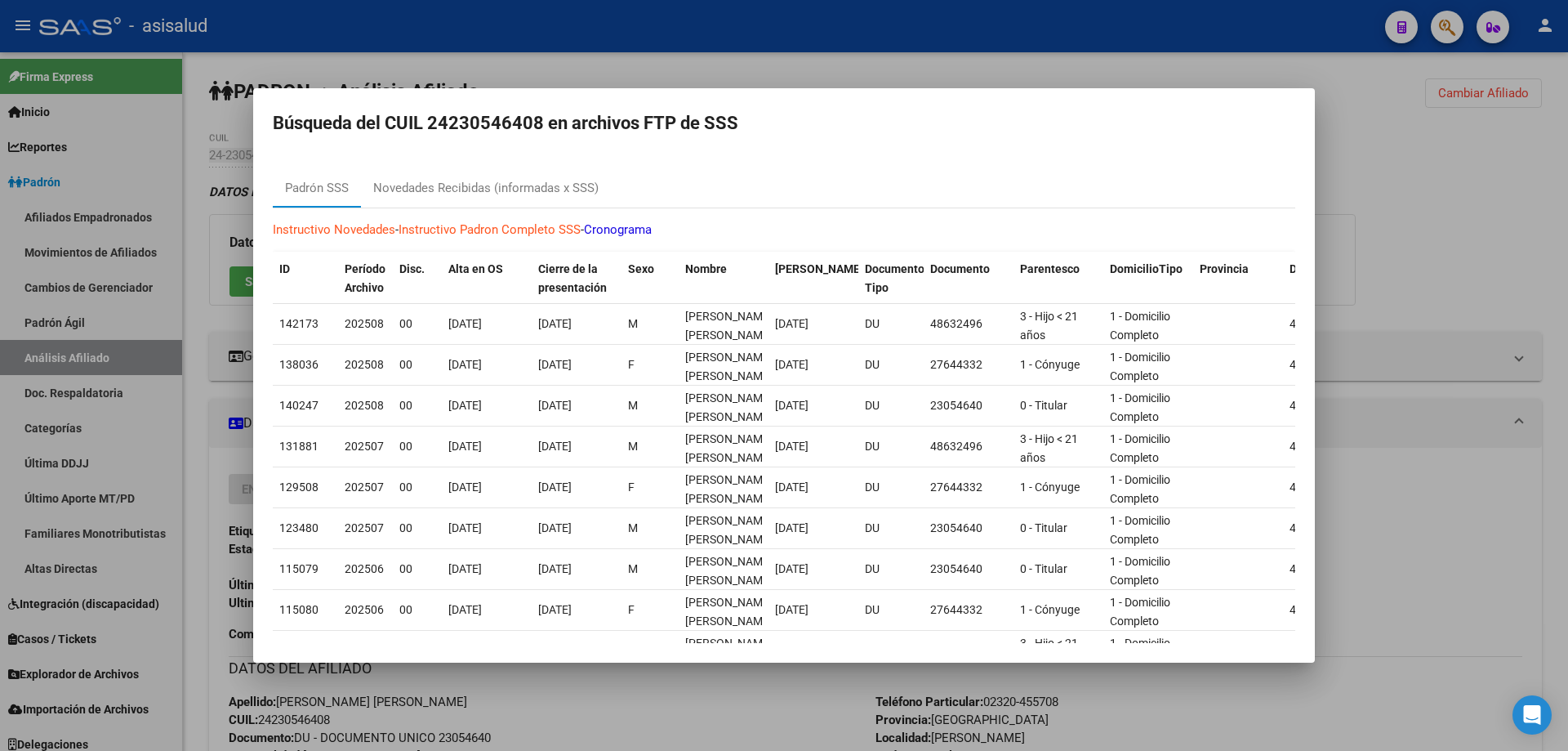
click at [1467, 459] on div at bounding box center [784, 376] width 1568 height 751
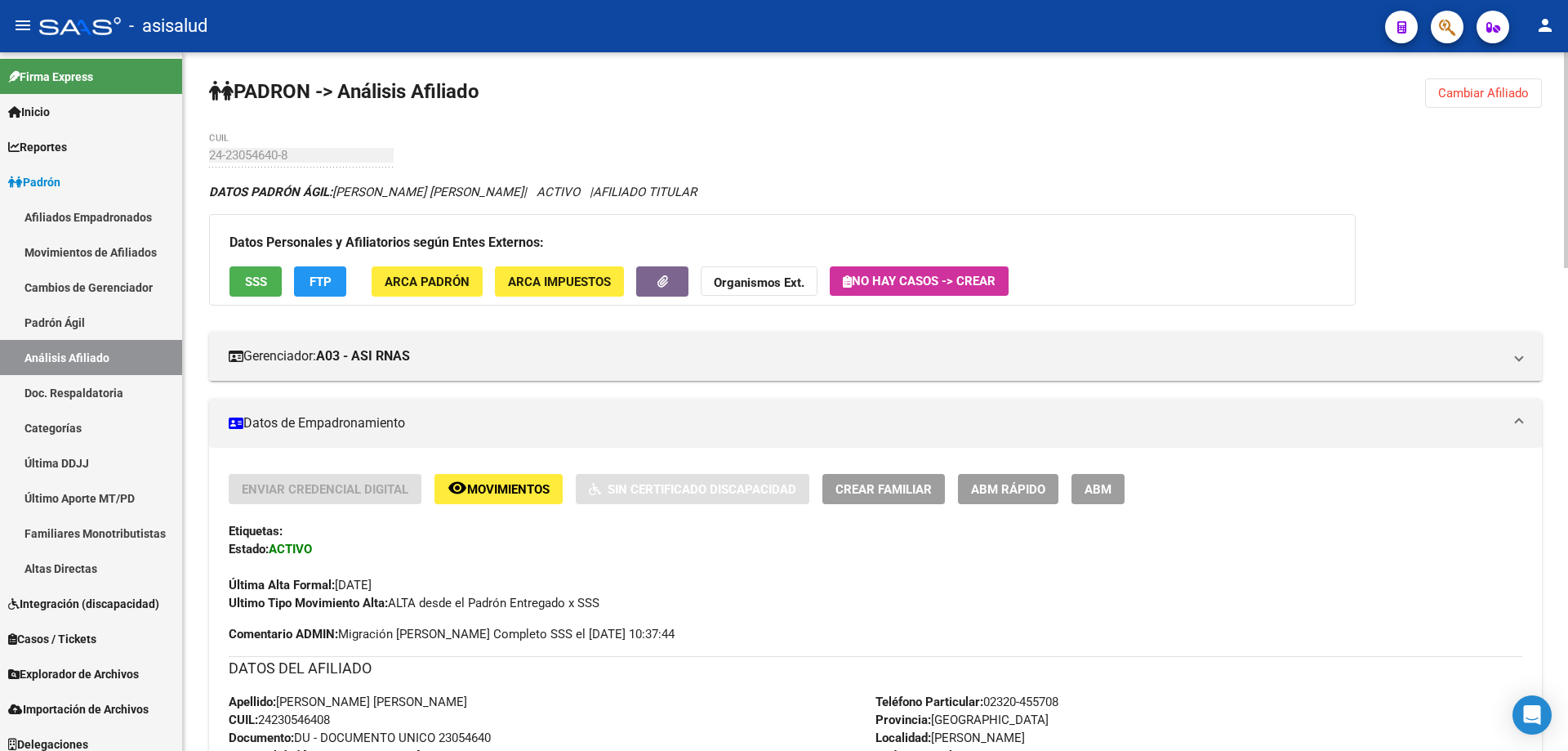
click at [243, 283] on button "SSS" at bounding box center [255, 280] width 52 height 30
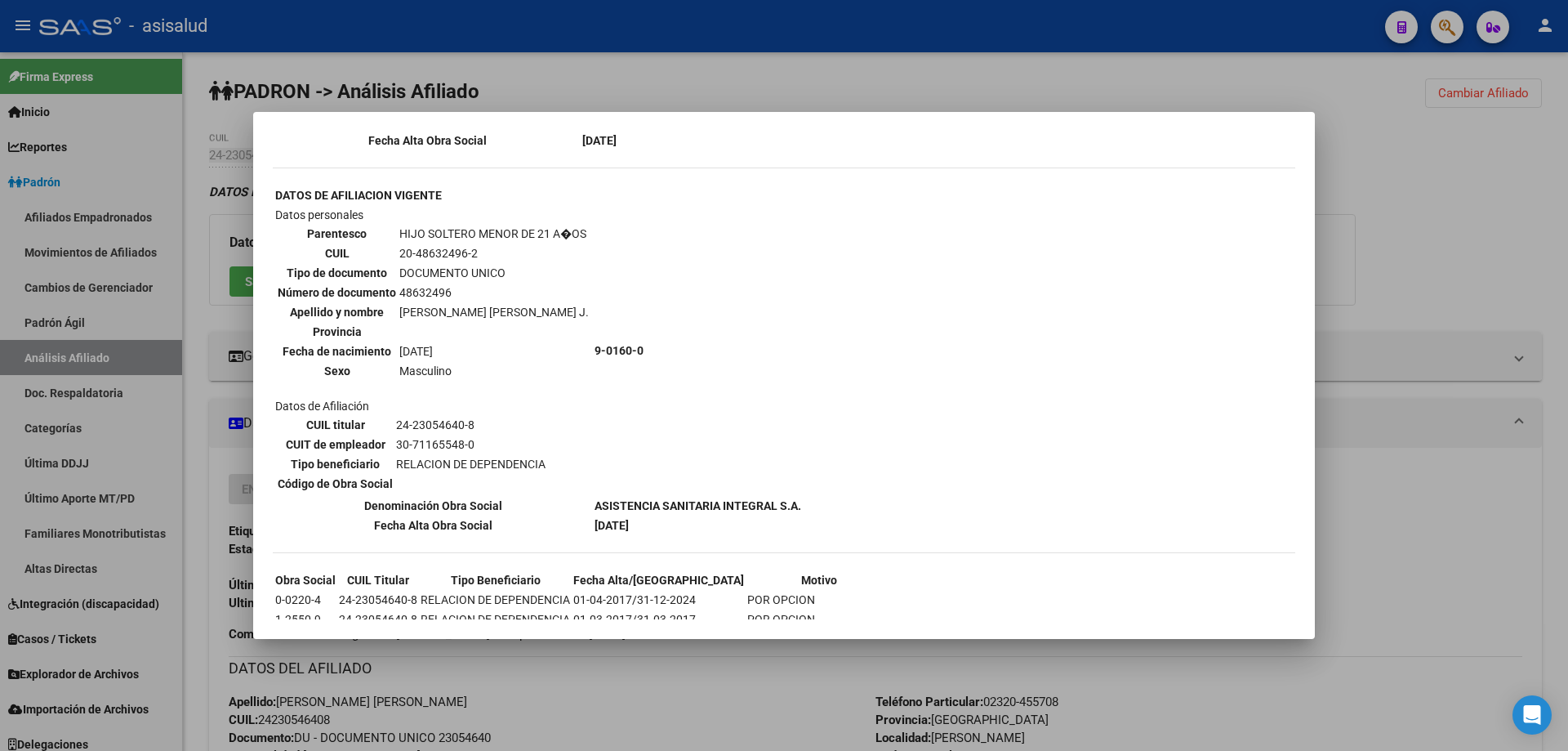
scroll to position [975, 0]
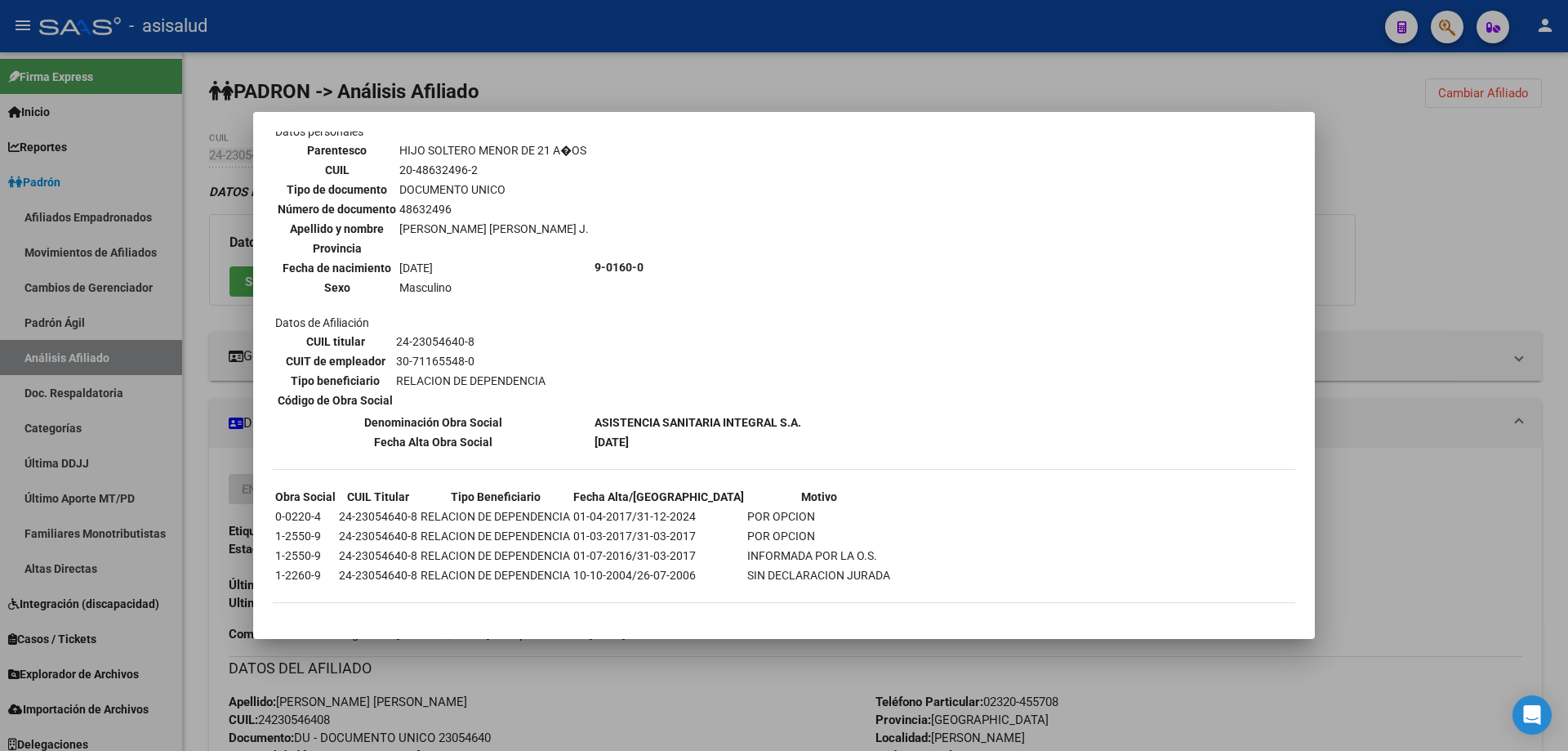
click at [1465, 257] on div at bounding box center [784, 376] width 1568 height 751
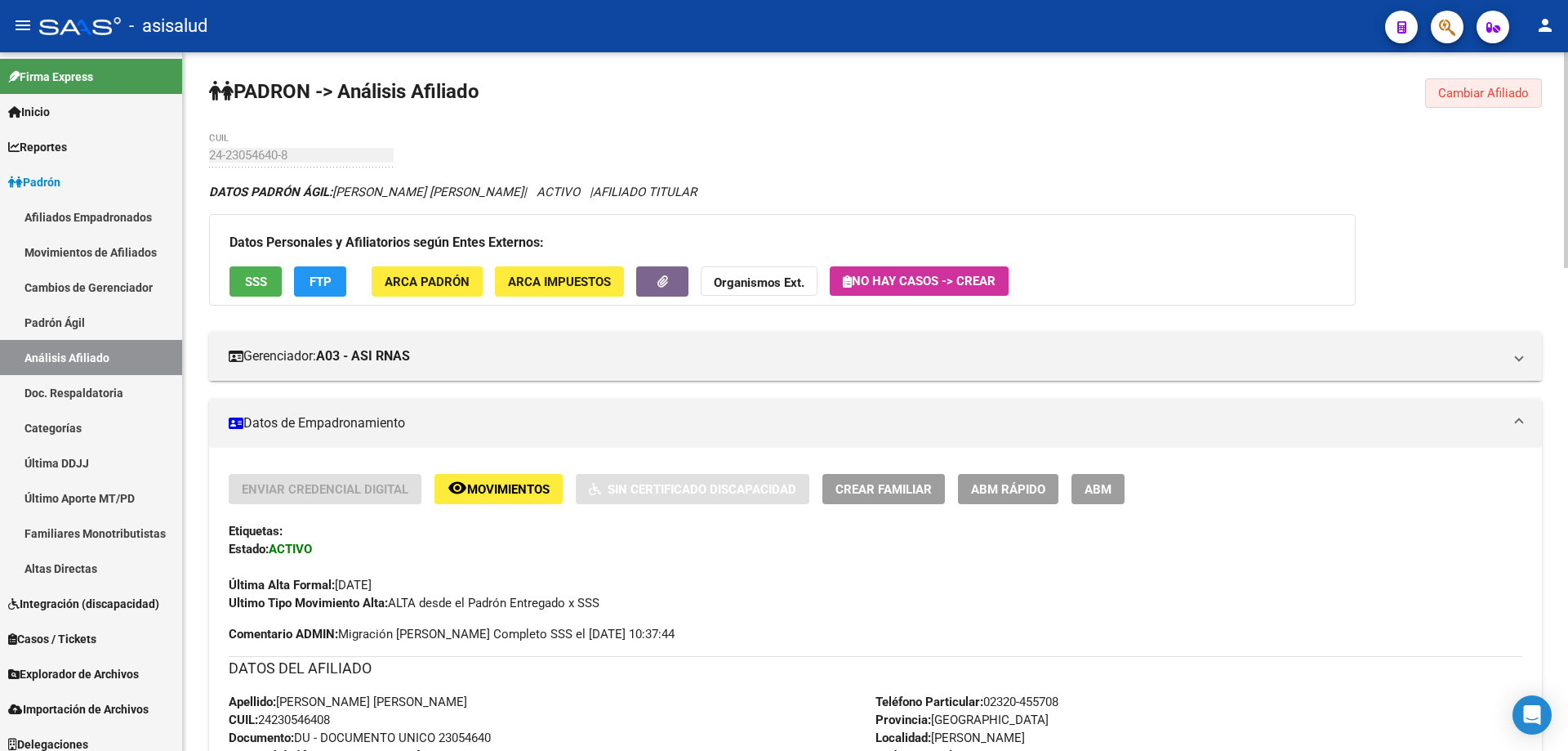
click at [1478, 98] on span "Cambiar Afiliado" at bounding box center [1483, 93] width 90 height 15
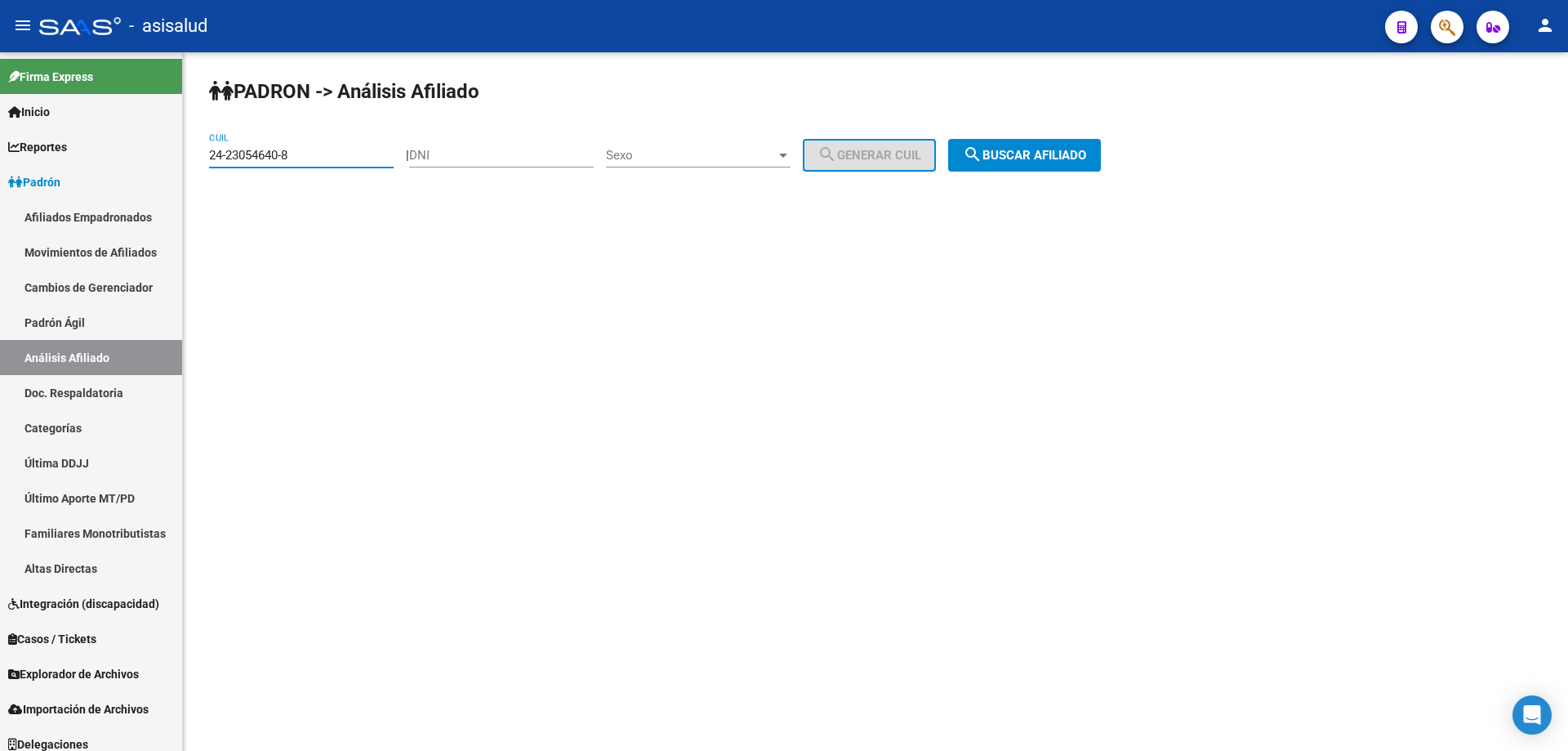
drag, startPoint x: 356, startPoint y: 151, endPoint x: 189, endPoint y: 156, distance: 167.1
click at [189, 156] on div "PADRON -> Análisis Afiliado 24-23054640-8 CUIL | DNI Sexo Sexo search Generar C…" at bounding box center [875, 138] width 1385 height 172
paste input "0-37837085-0"
click at [1059, 158] on span "search Buscar afiliado" at bounding box center [1024, 155] width 123 height 15
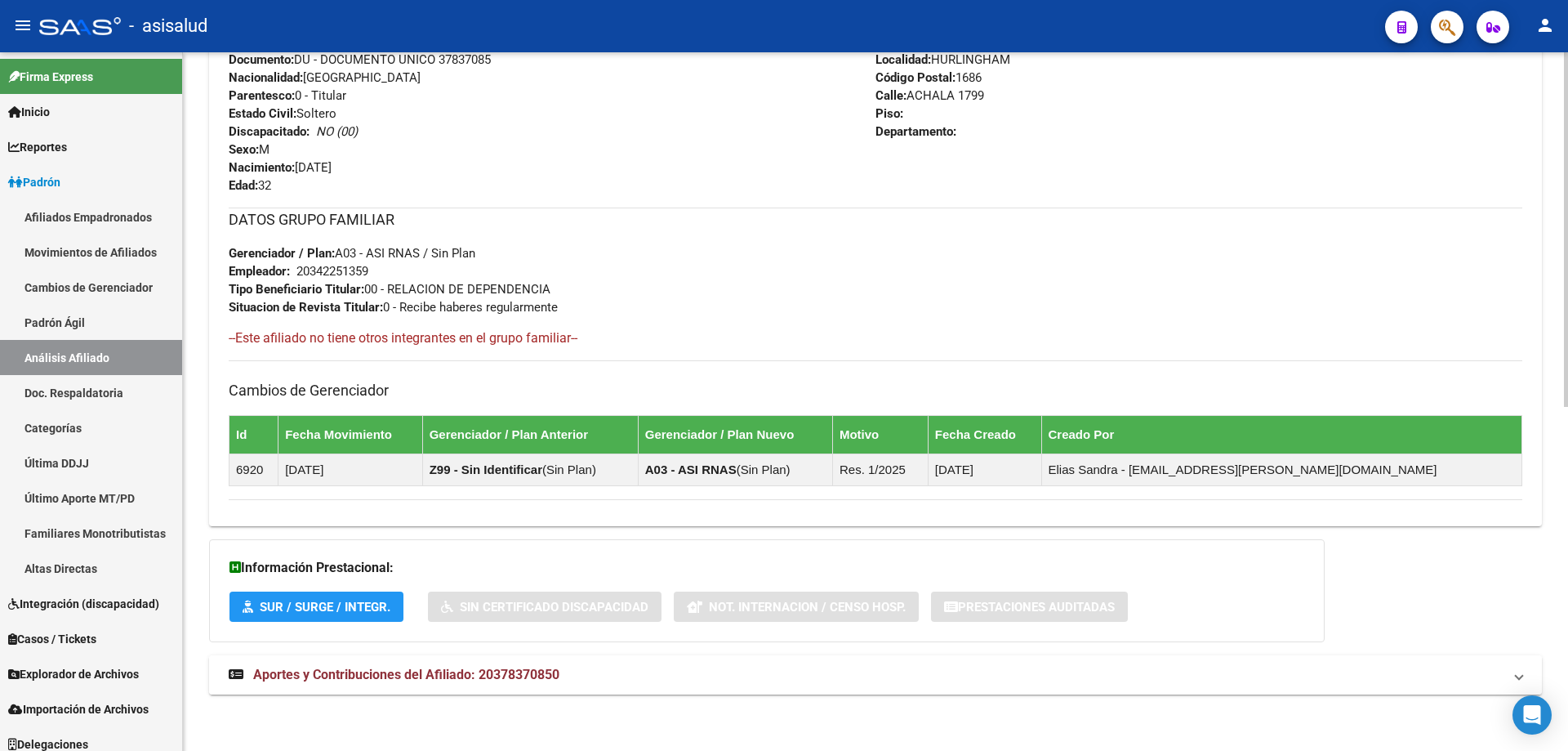
scroll to position [679, 0]
click at [799, 686] on mat-expansion-panel-header "Aportes y Contribuciones del Afiliado: 20378370850" at bounding box center [875, 673] width 1333 height 39
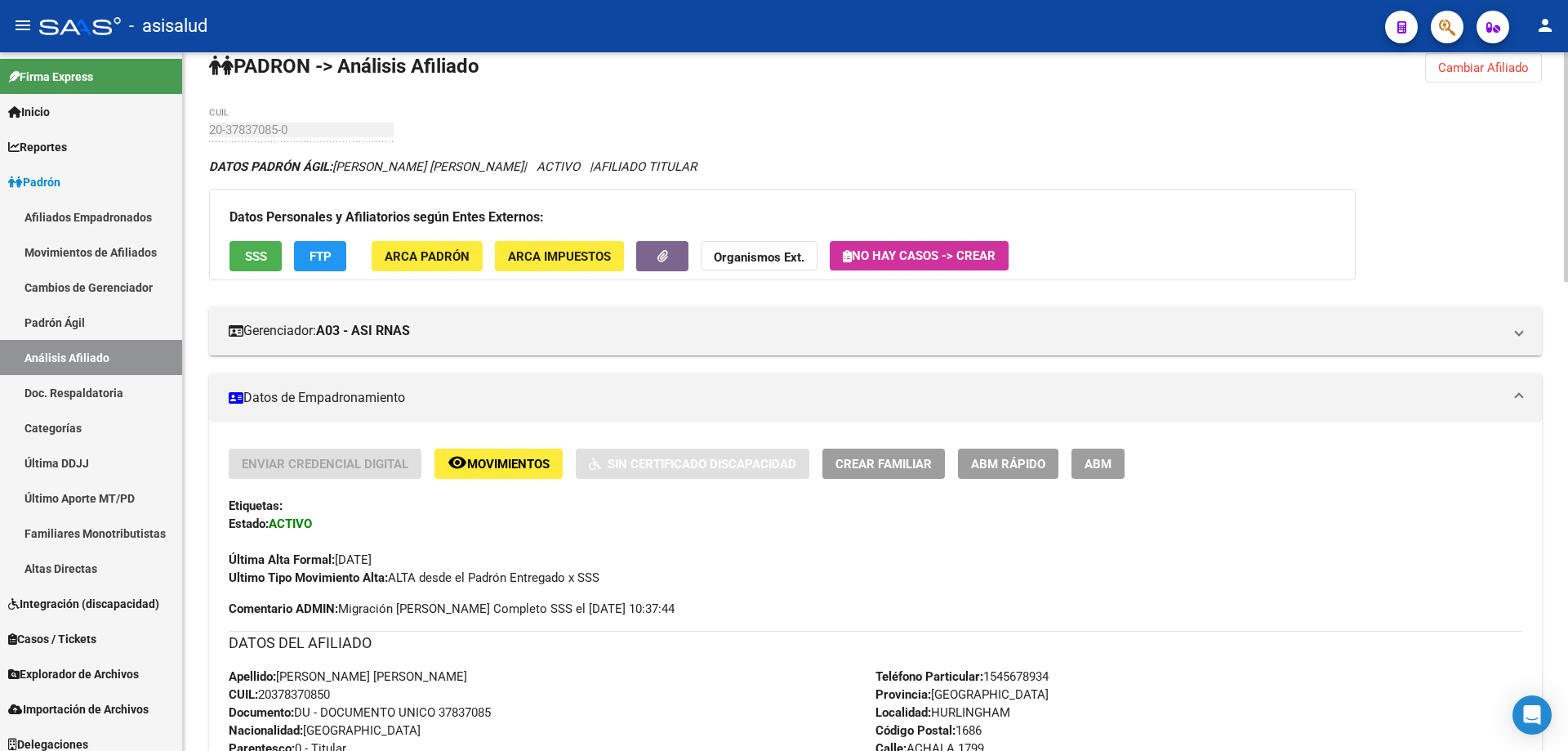
scroll to position [0, 0]
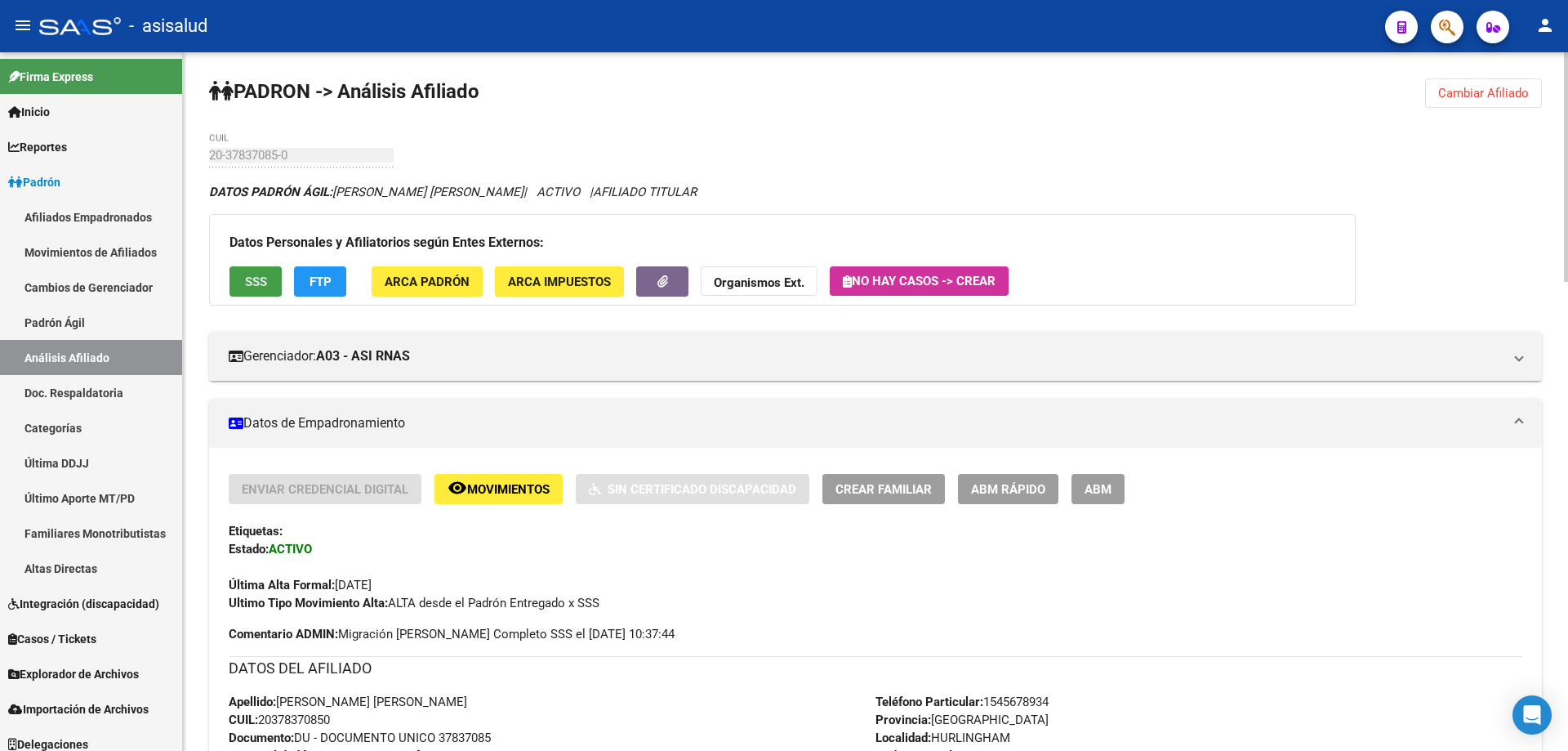
click at [258, 274] on span "SSS" at bounding box center [256, 281] width 22 height 15
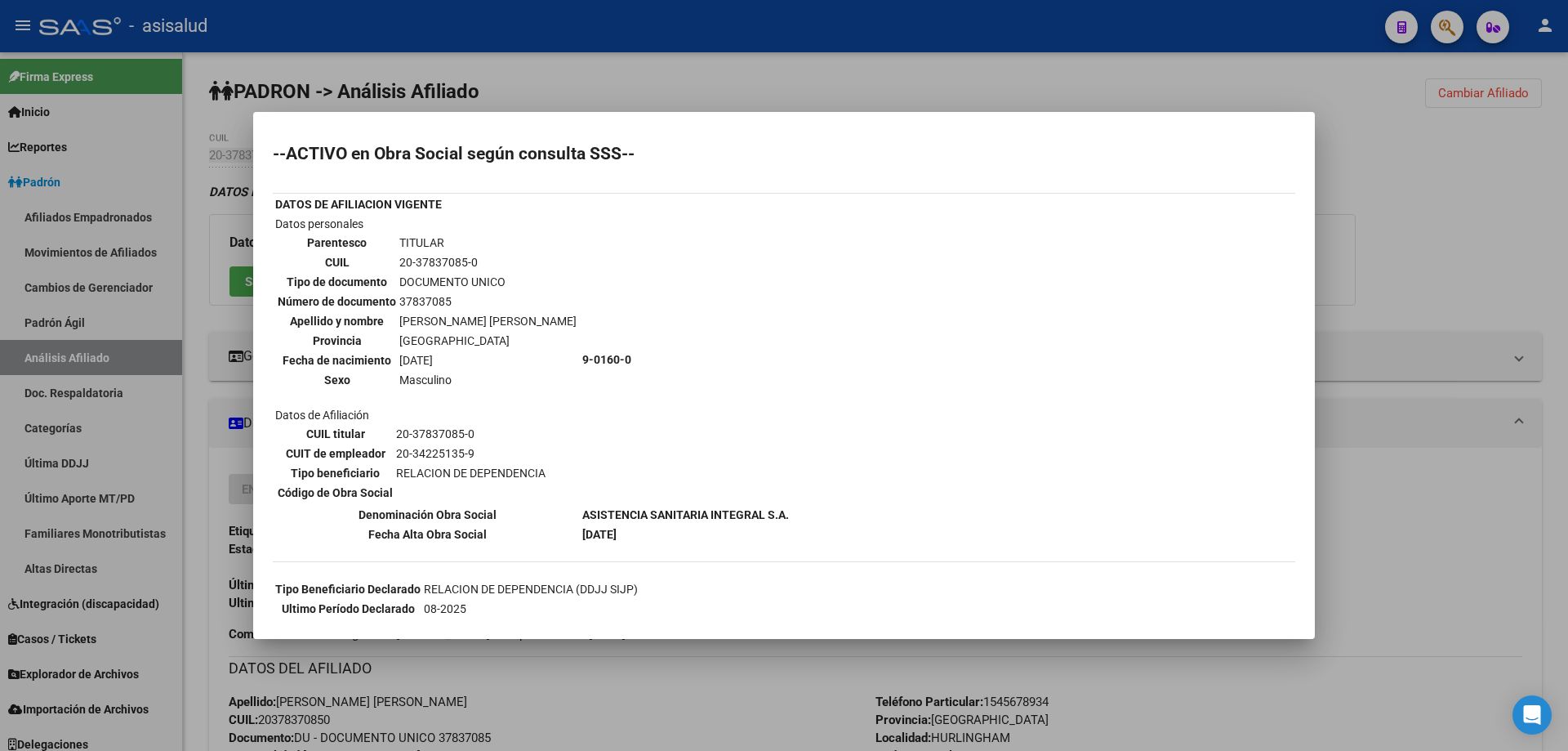
click at [1417, 292] on div at bounding box center [784, 376] width 1568 height 751
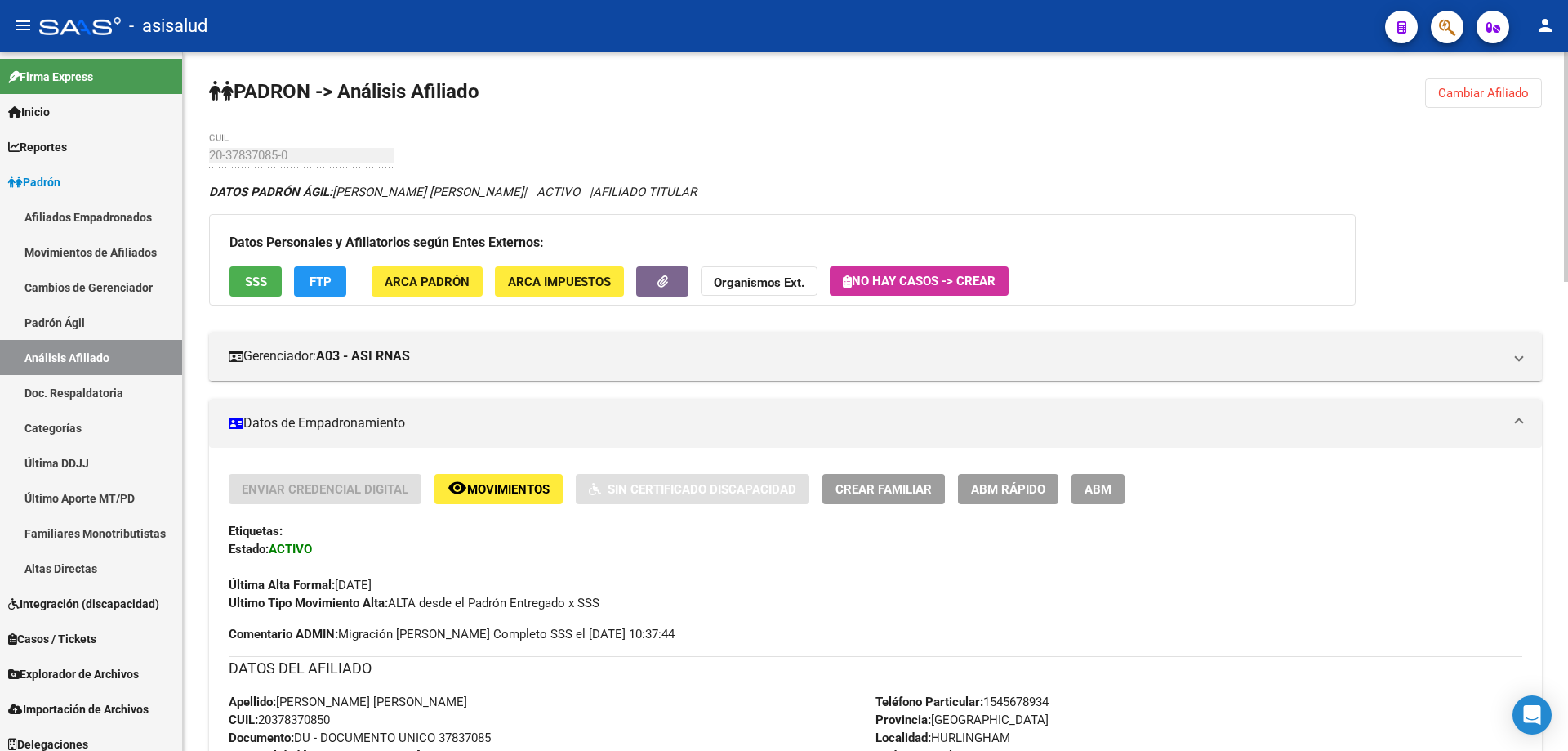
click at [277, 287] on button "SSS" at bounding box center [255, 280] width 52 height 30
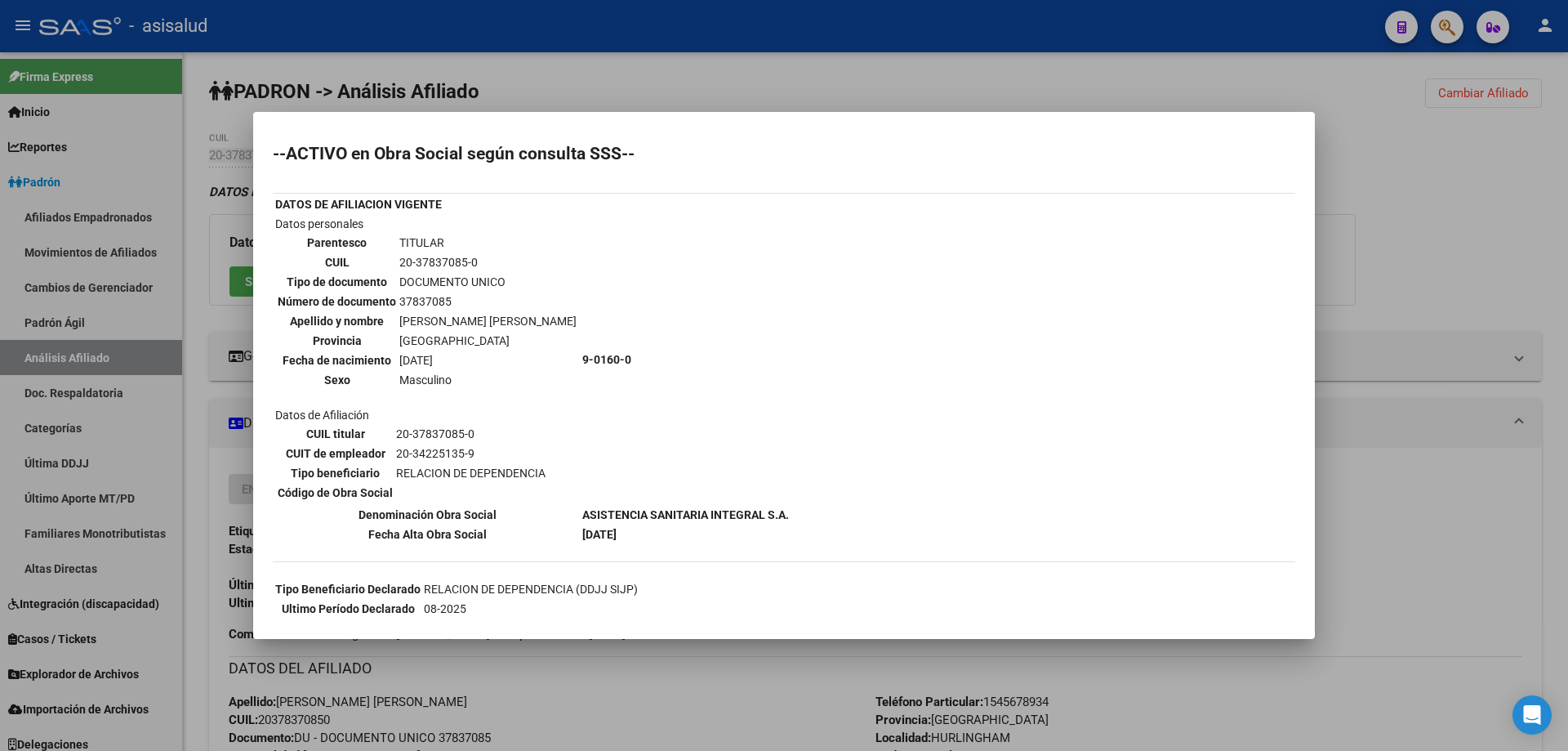
click at [1567, 250] on div at bounding box center [784, 376] width 1568 height 751
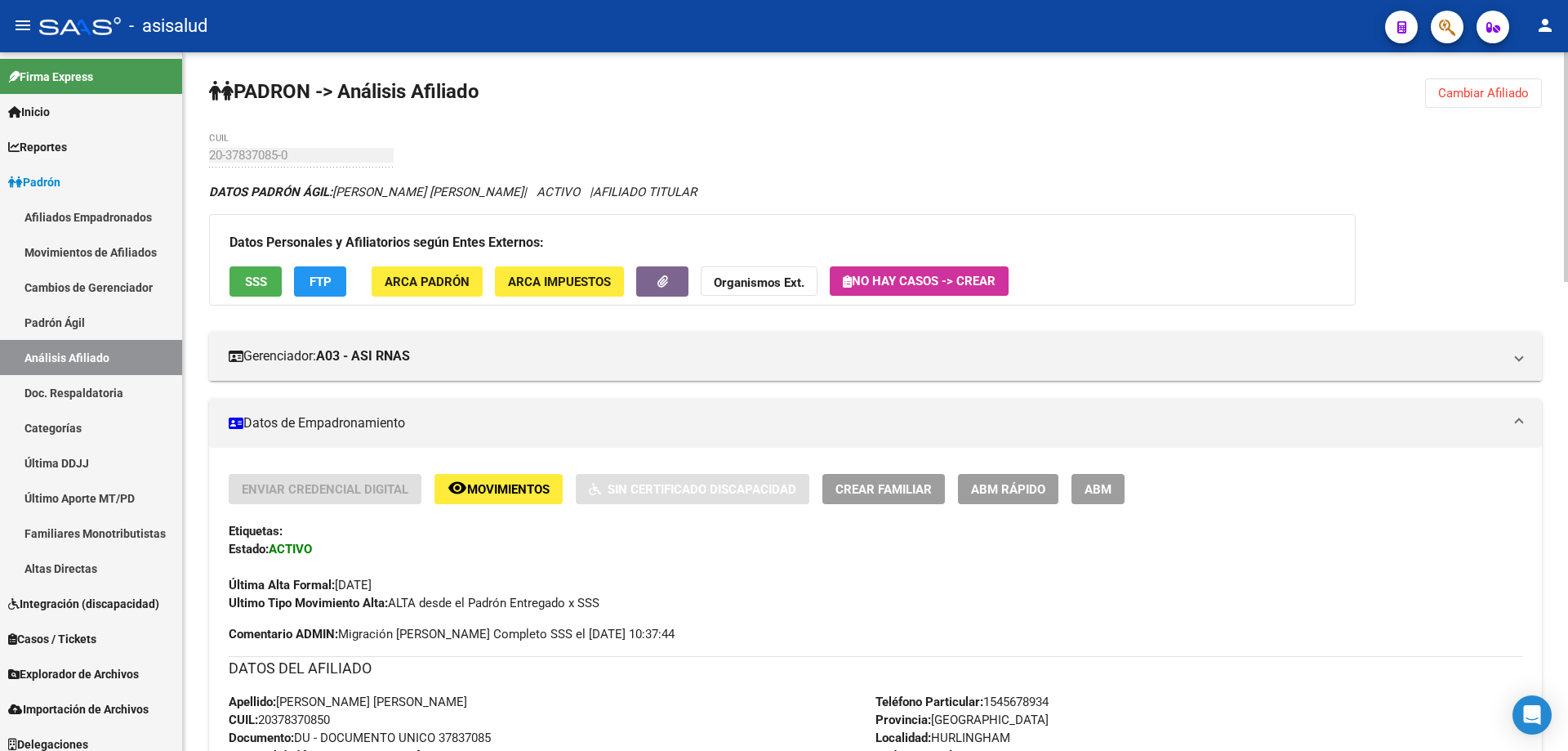
click at [319, 277] on span "FTP" at bounding box center [321, 281] width 22 height 15
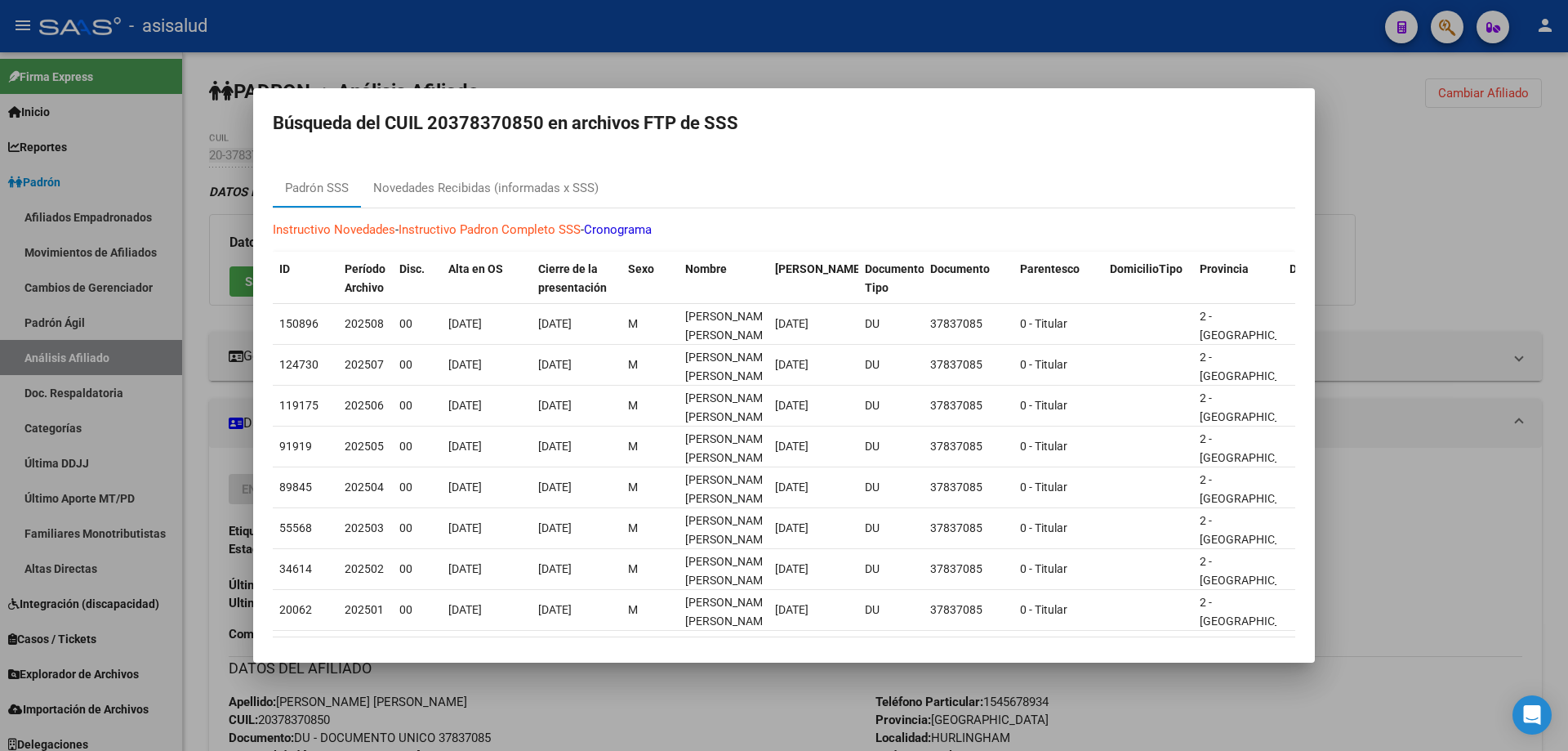
click at [1421, 261] on div at bounding box center [784, 376] width 1568 height 751
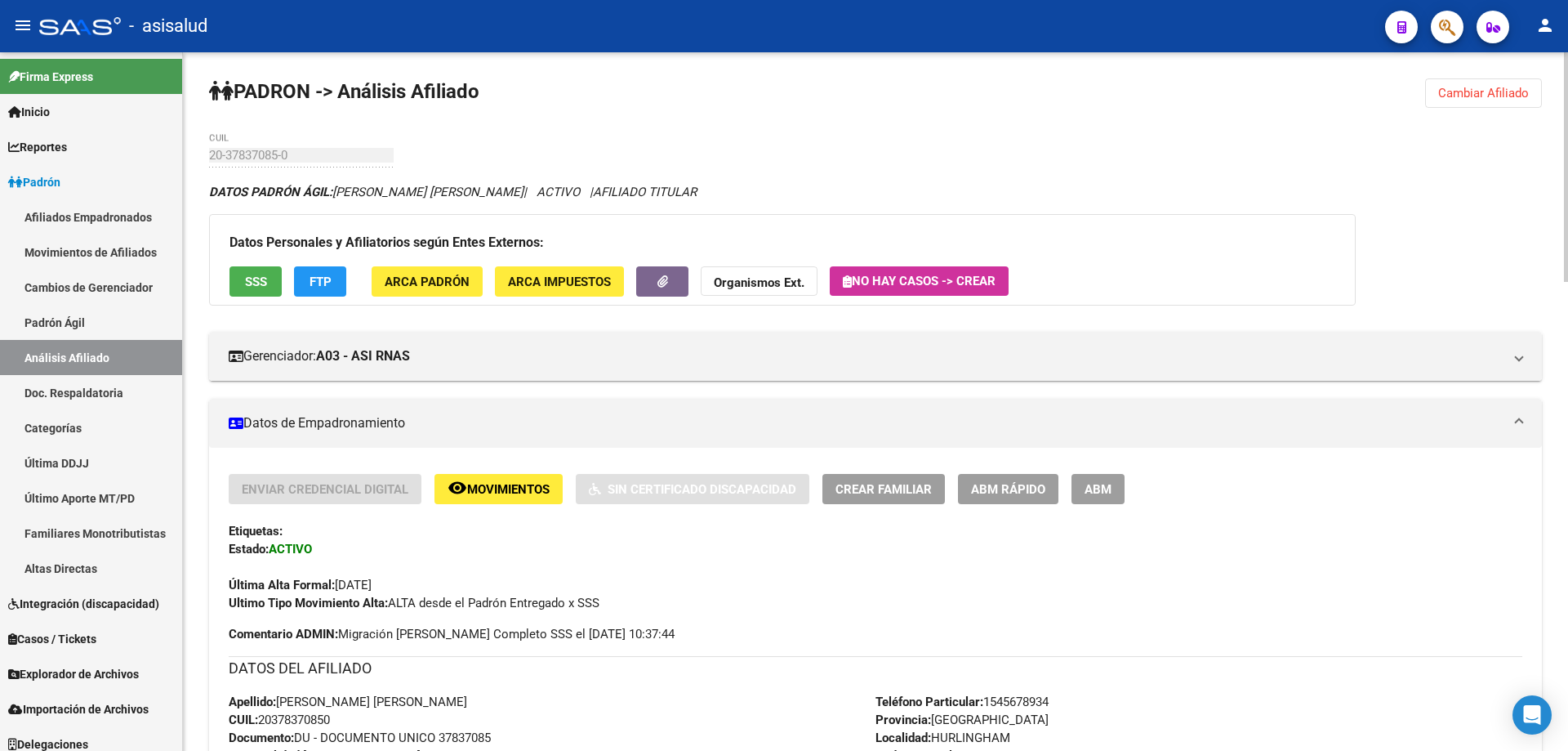
click at [1471, 99] on span "Cambiar Afiliado" at bounding box center [1483, 93] width 90 height 15
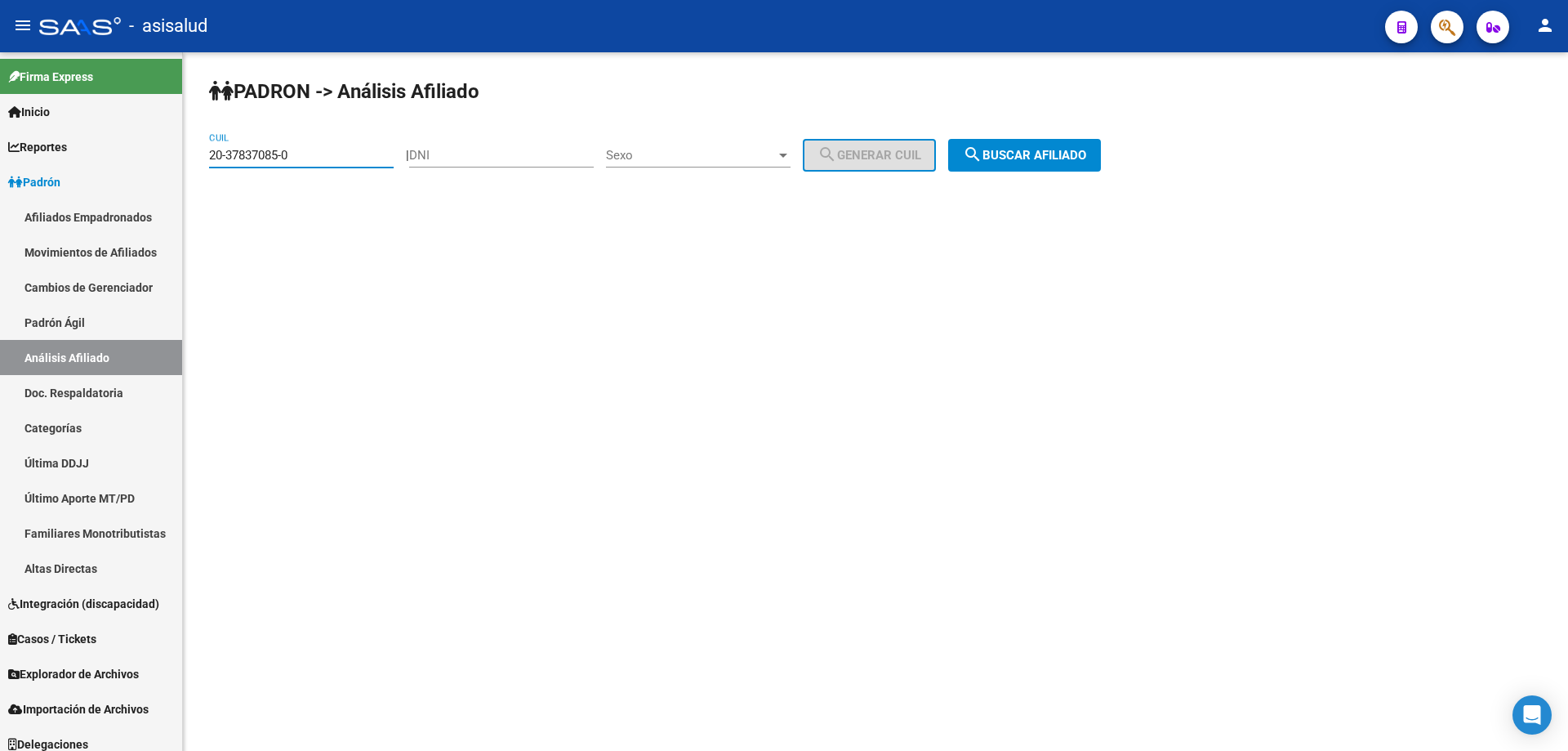
drag, startPoint x: 328, startPoint y: 156, endPoint x: 185, endPoint y: 159, distance: 143.0
click at [185, 159] on div "PADRON -> Análisis Afiliado 20-37837085-0 CUIL | DNI Sexo Sexo search Generar C…" at bounding box center [875, 138] width 1385 height 172
paste input "7-27367183-3"
click at [1044, 173] on div "PADRON -> Análisis Afiliado 27-27367183-3 CUIL | DNI Sexo Sexo search Generar C…" at bounding box center [875, 138] width 1385 height 172
click at [1059, 152] on span "search Buscar afiliado" at bounding box center [1024, 155] width 123 height 15
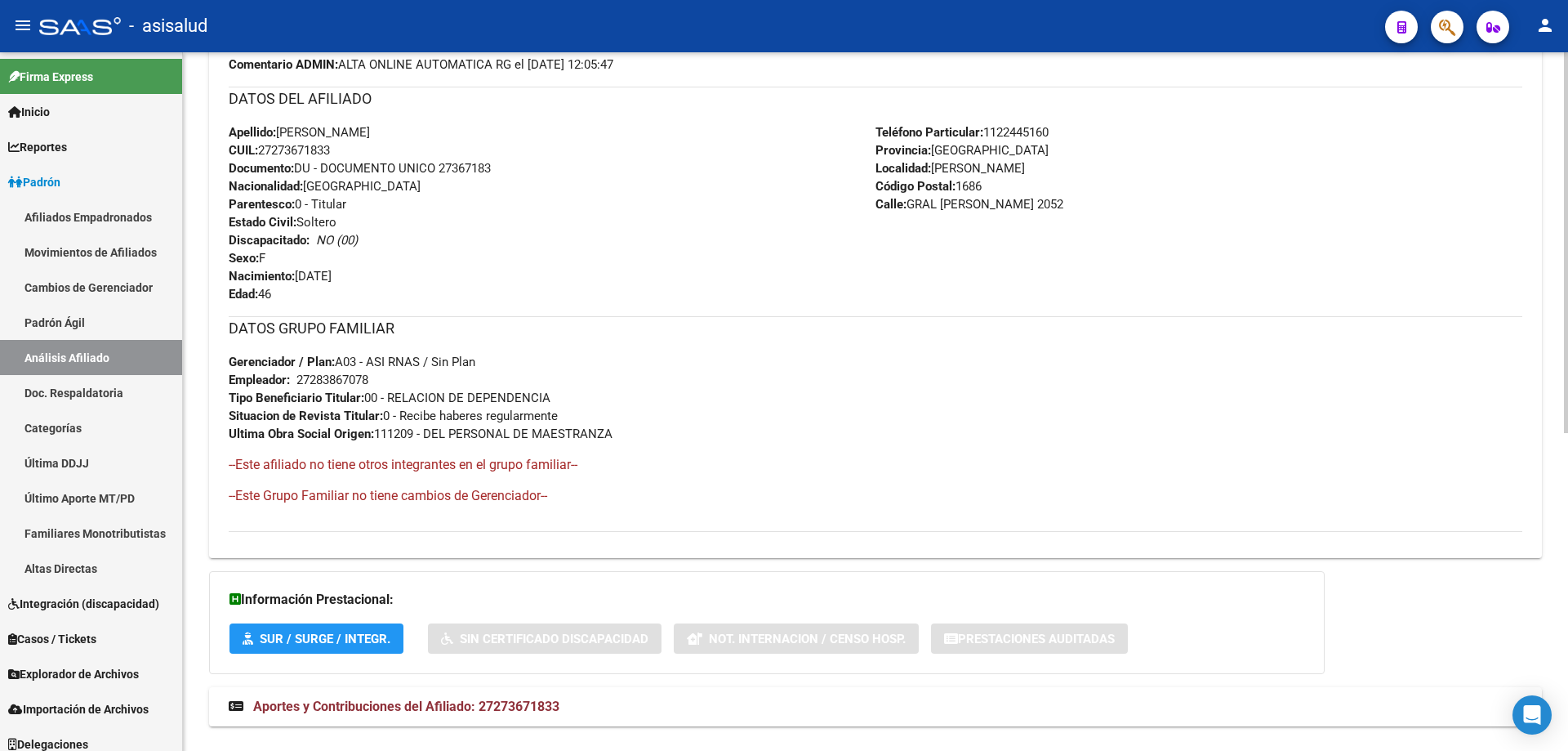
scroll to position [584, 0]
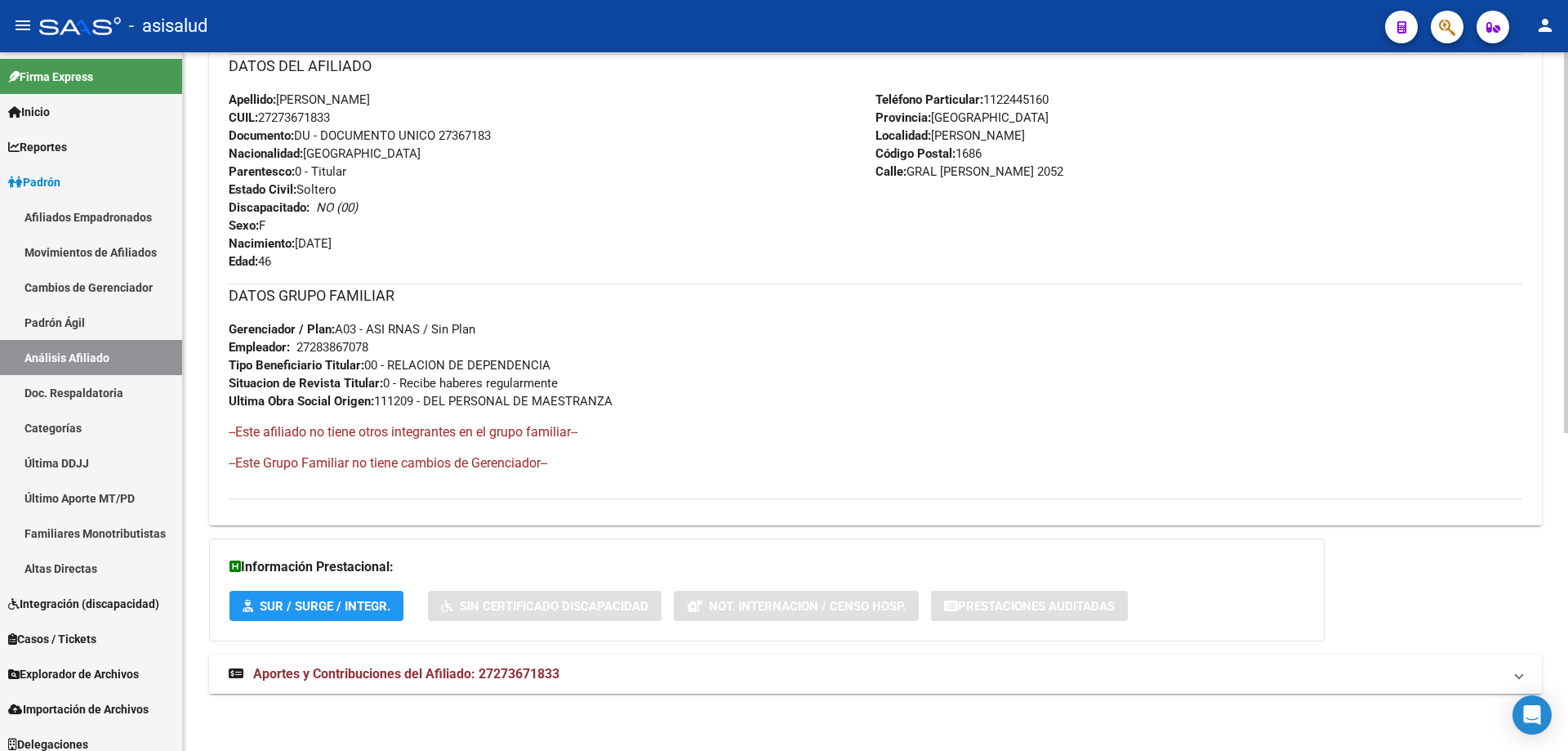
click at [664, 668] on mat-panel-title "Aportes y Contribuciones del Afiliado: 27273671833" at bounding box center [865, 674] width 1275 height 18
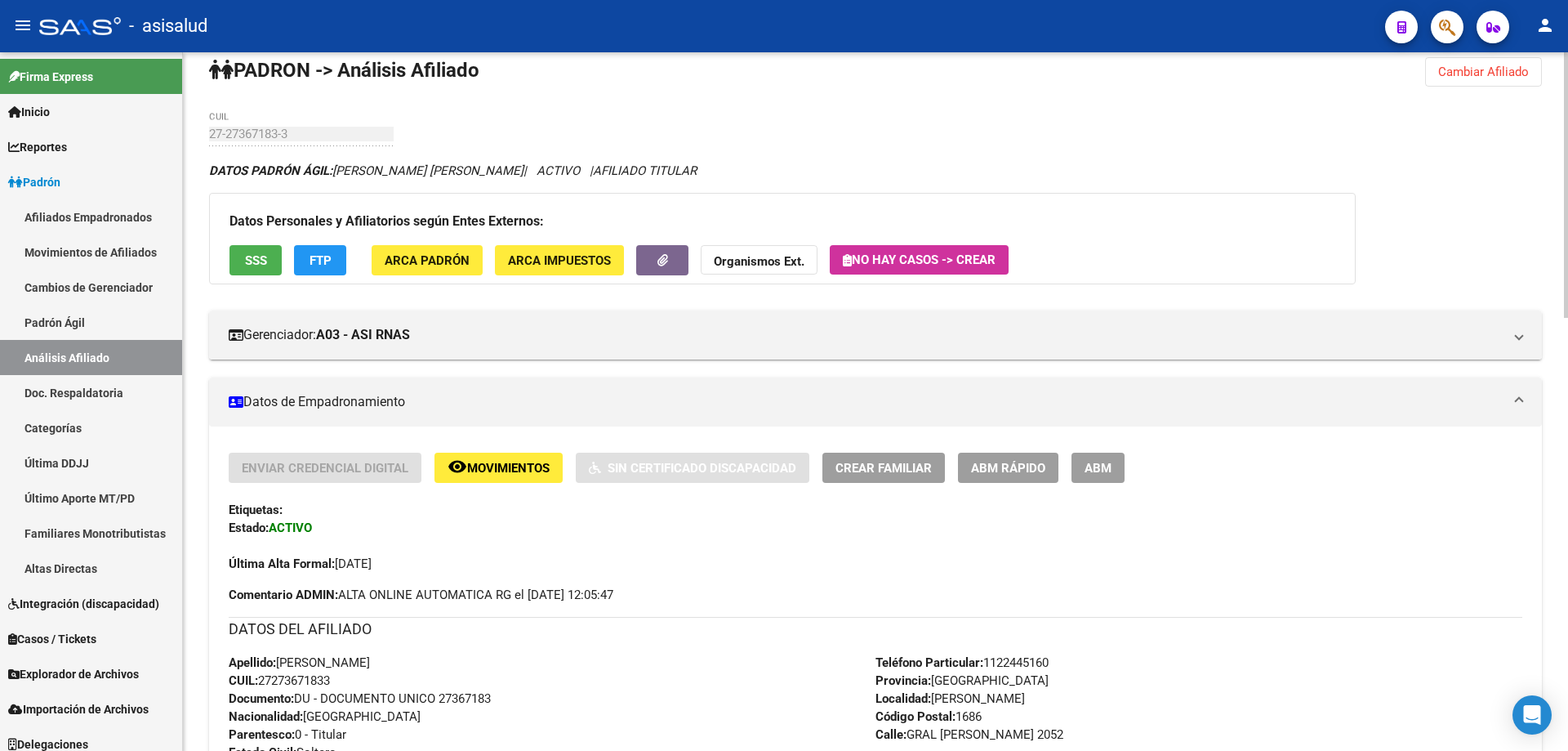
scroll to position [0, 0]
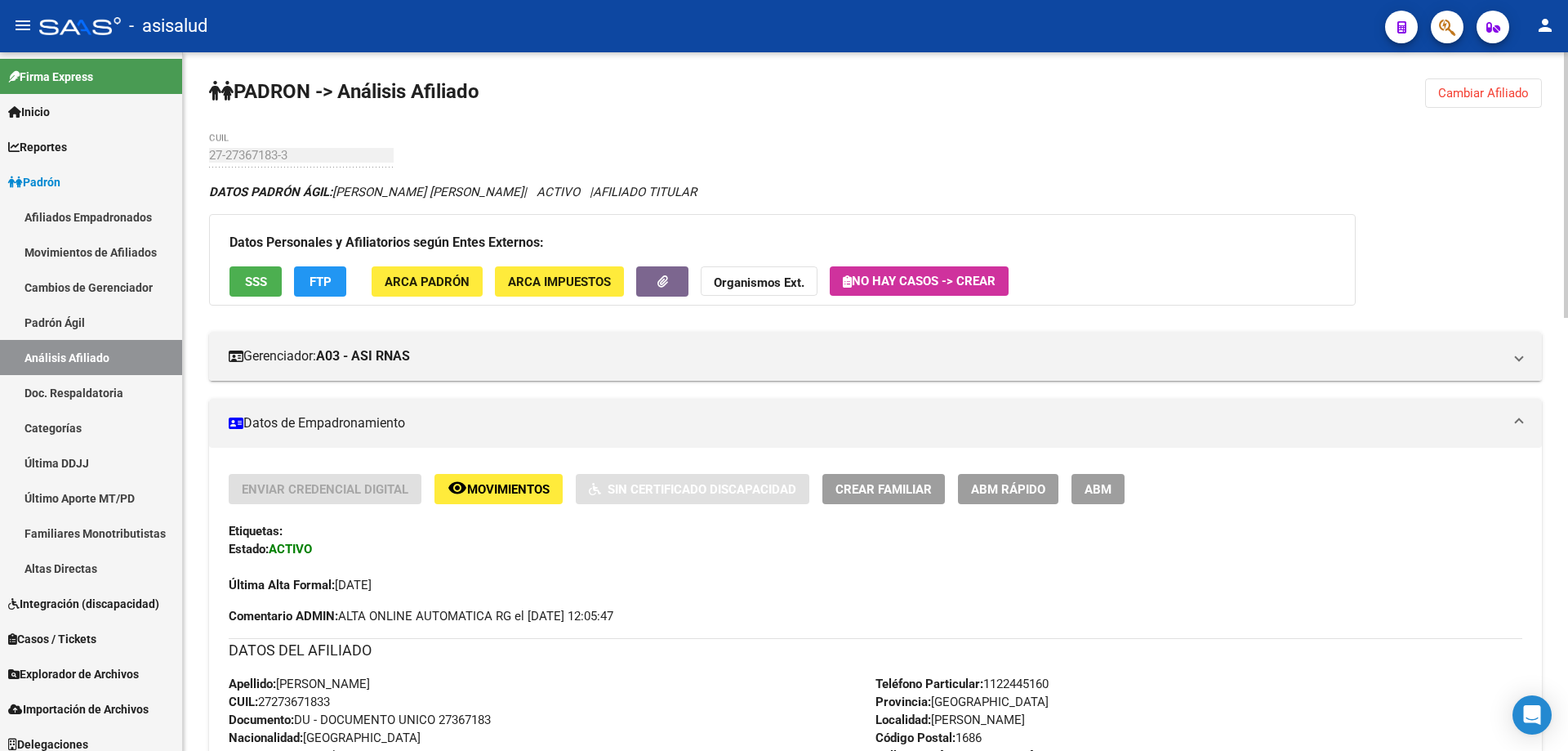
click at [258, 282] on span "SSS" at bounding box center [256, 281] width 22 height 15
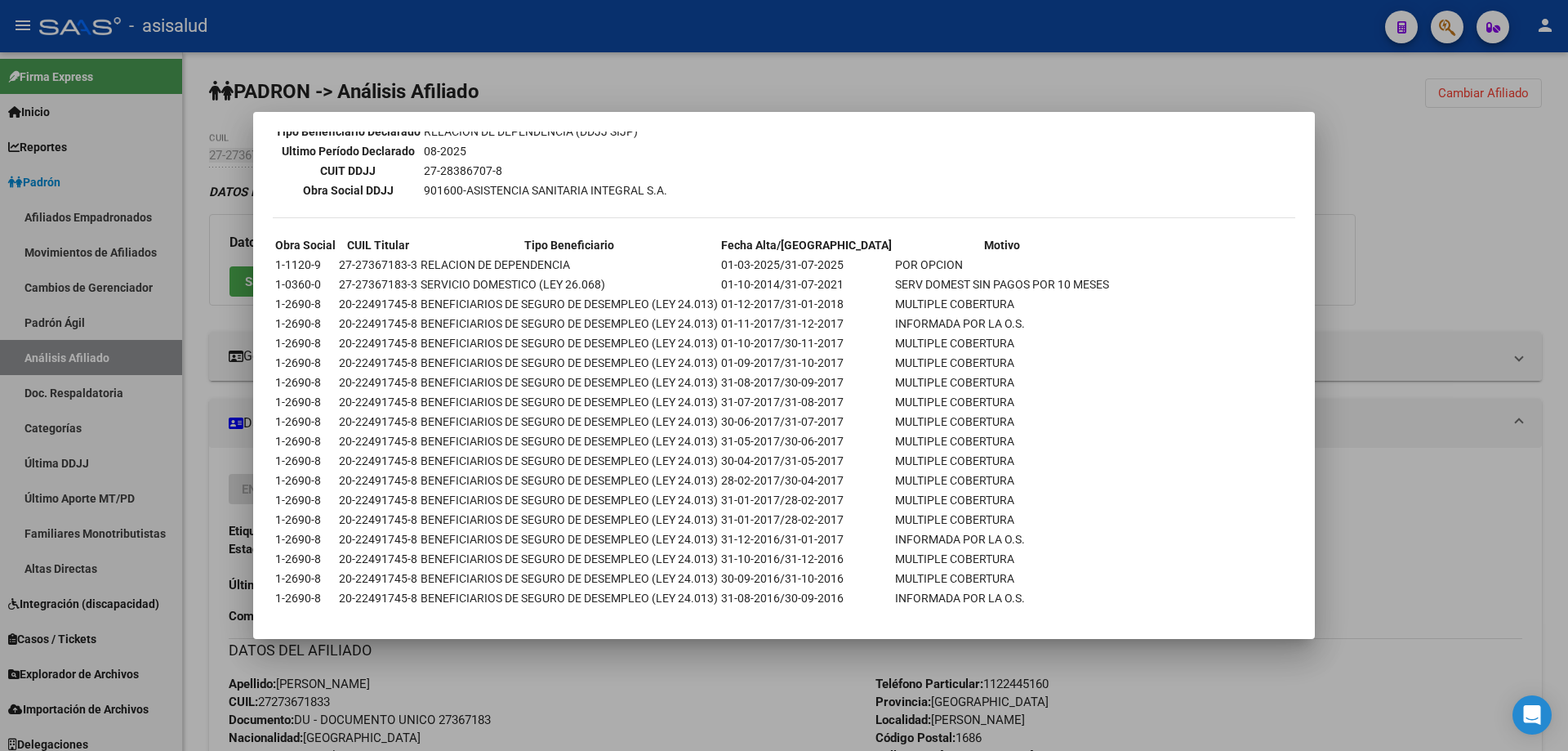
scroll to position [481, 0]
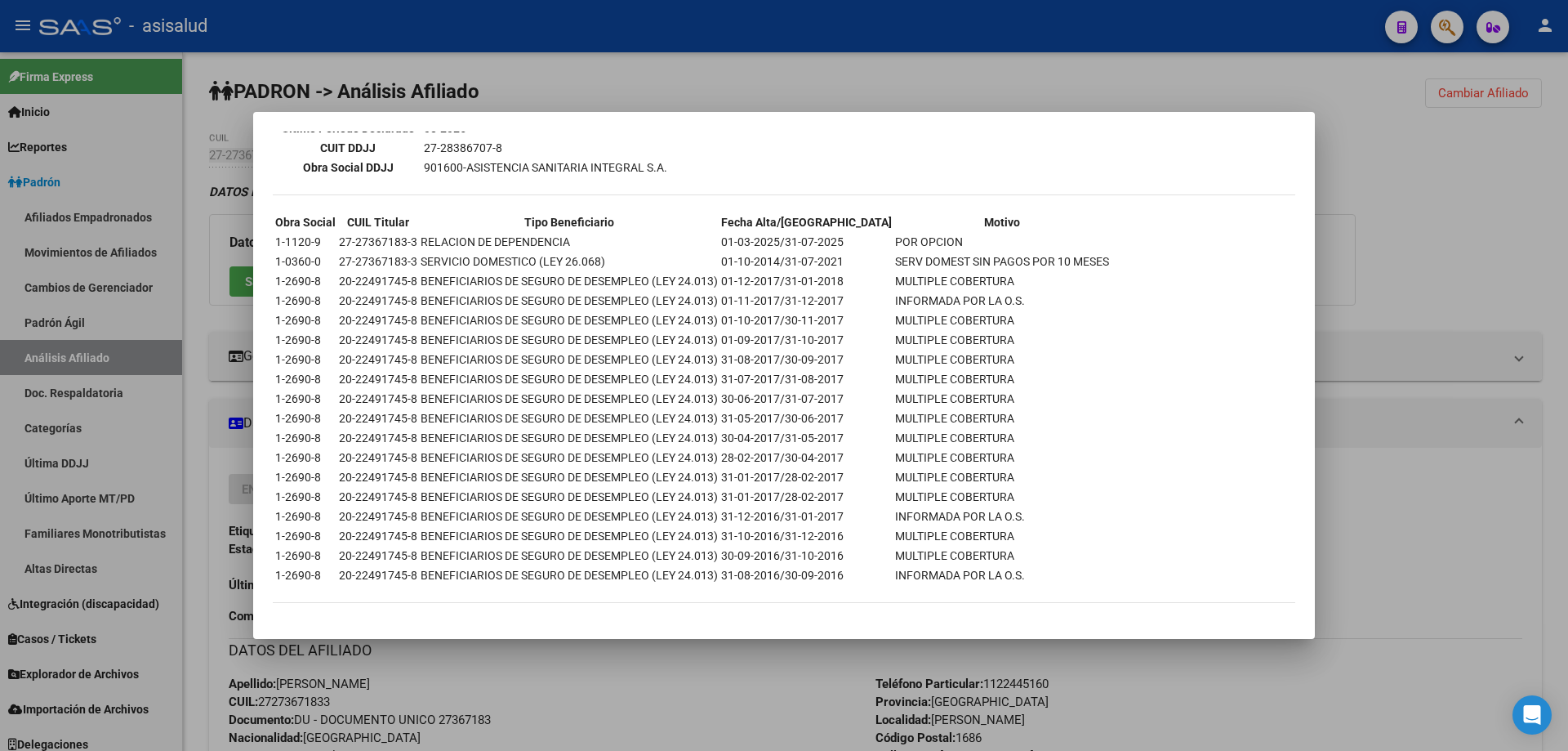
click at [1491, 267] on div at bounding box center [784, 376] width 1568 height 751
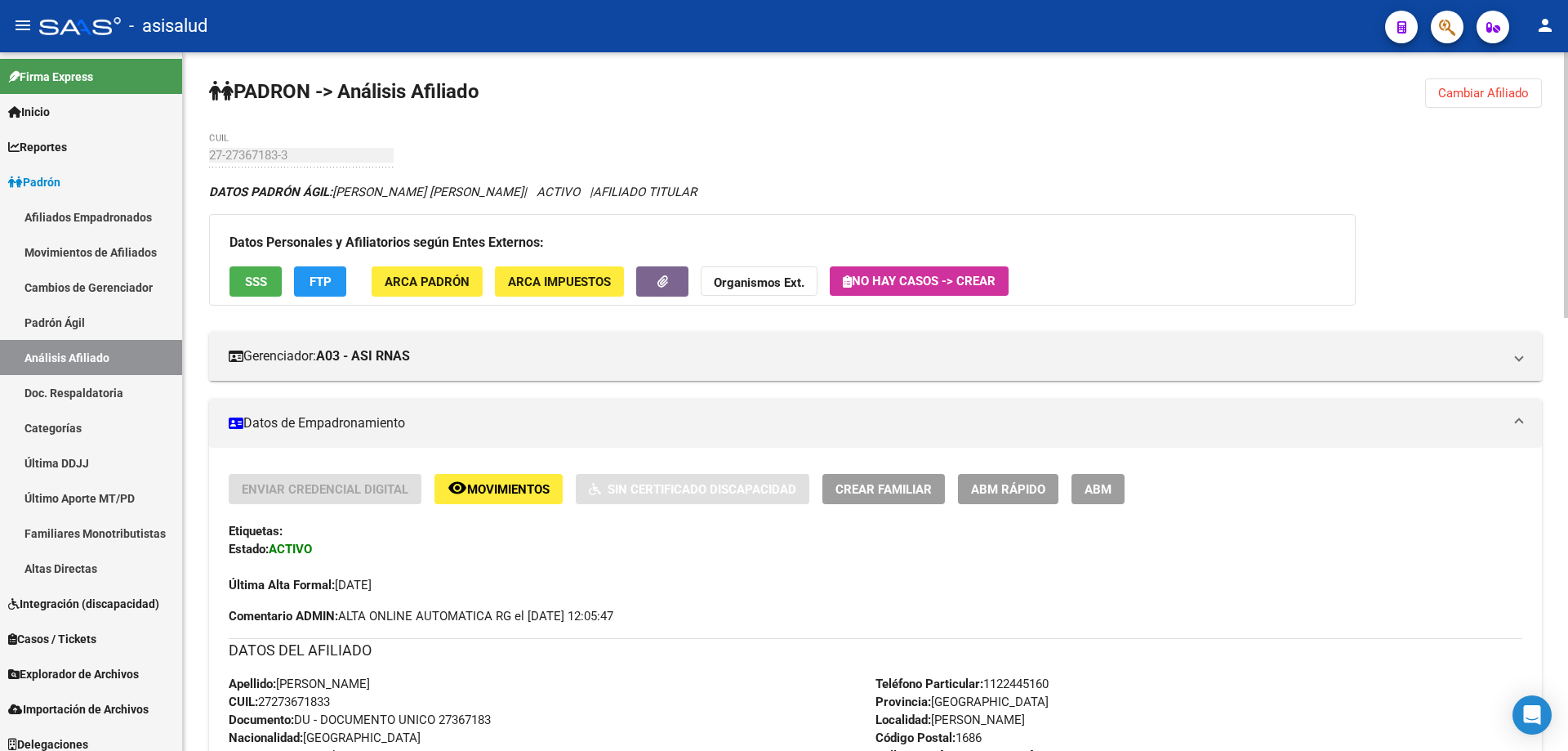
click at [324, 281] on span "FTP" at bounding box center [321, 281] width 22 height 15
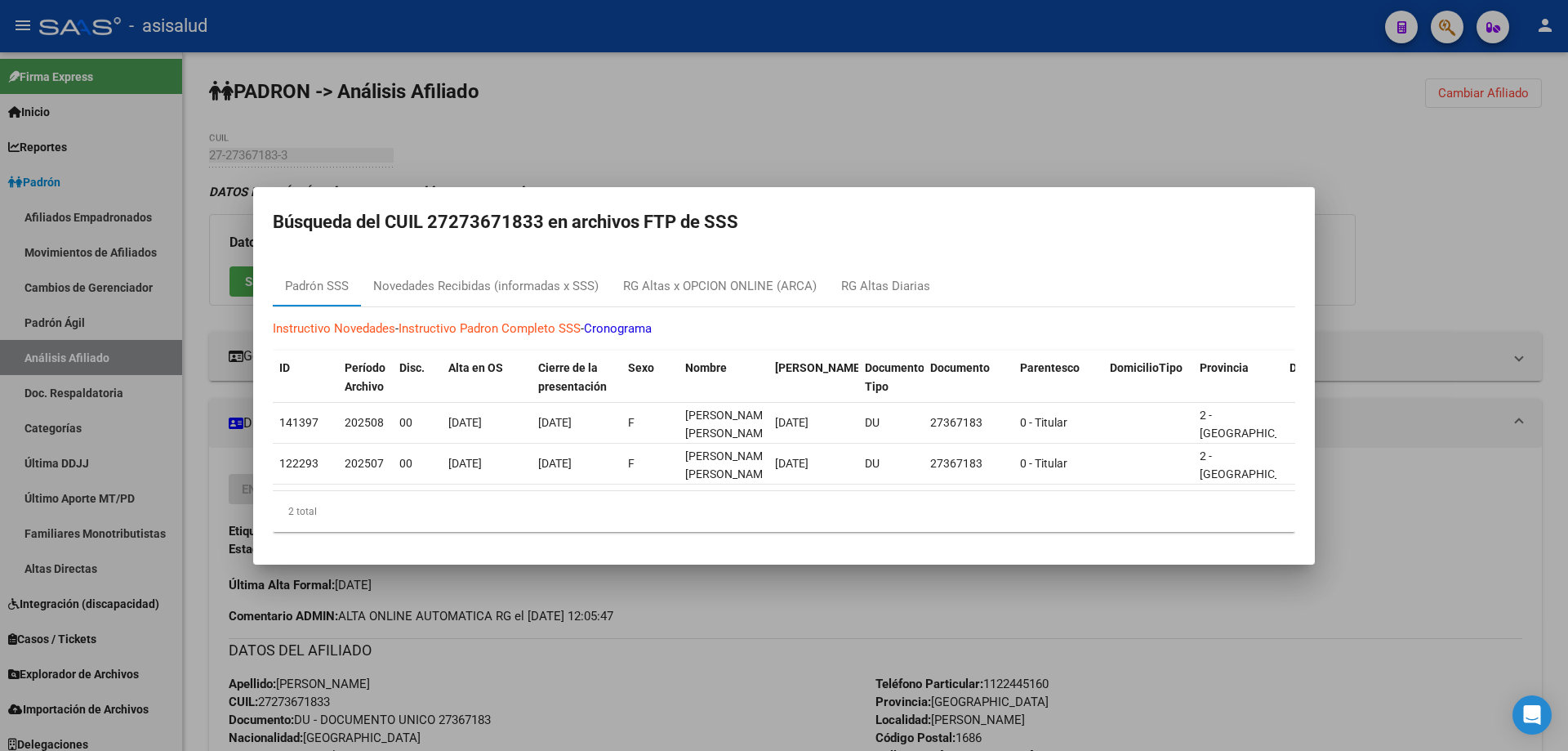
click at [1567, 259] on div at bounding box center [784, 376] width 1568 height 751
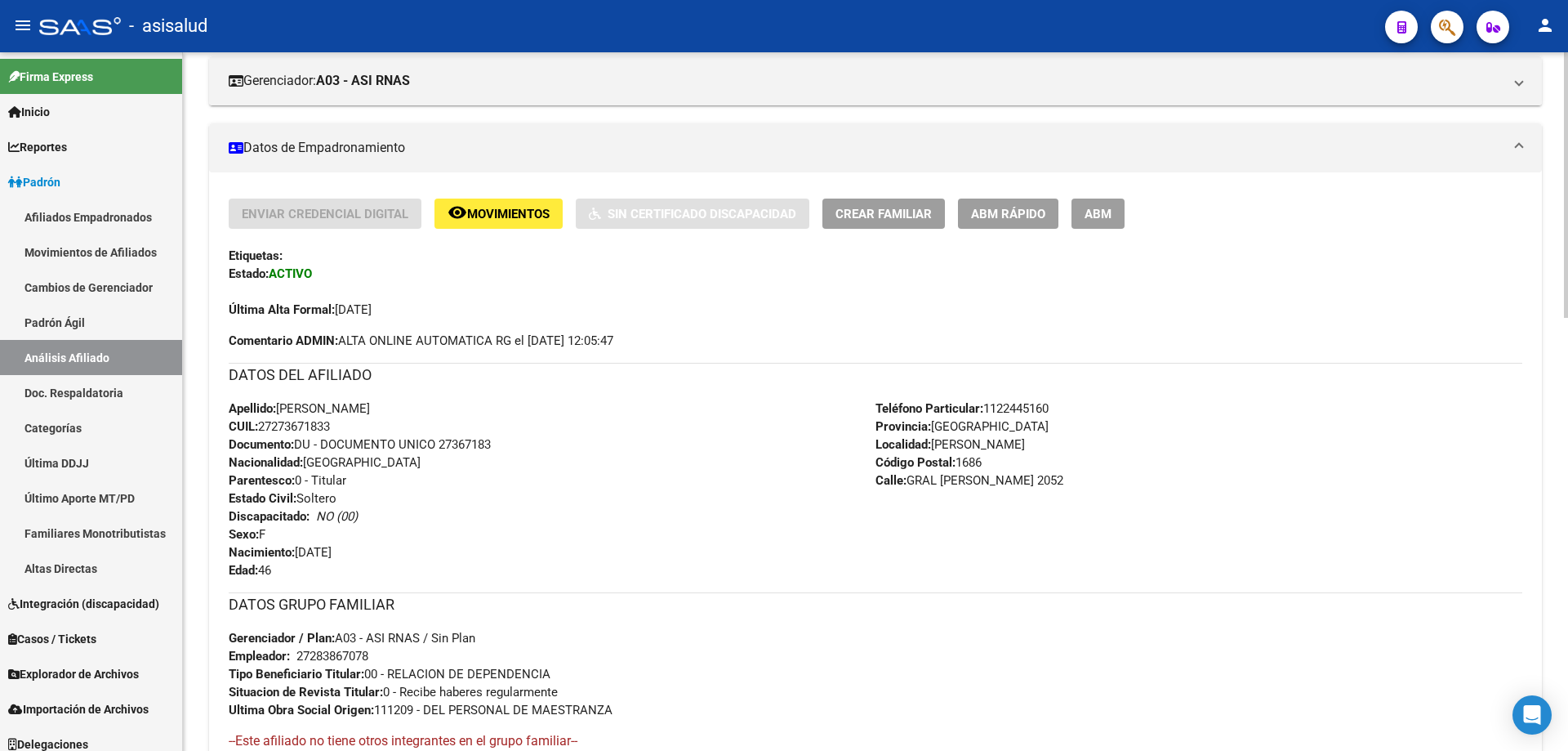
scroll to position [0, 0]
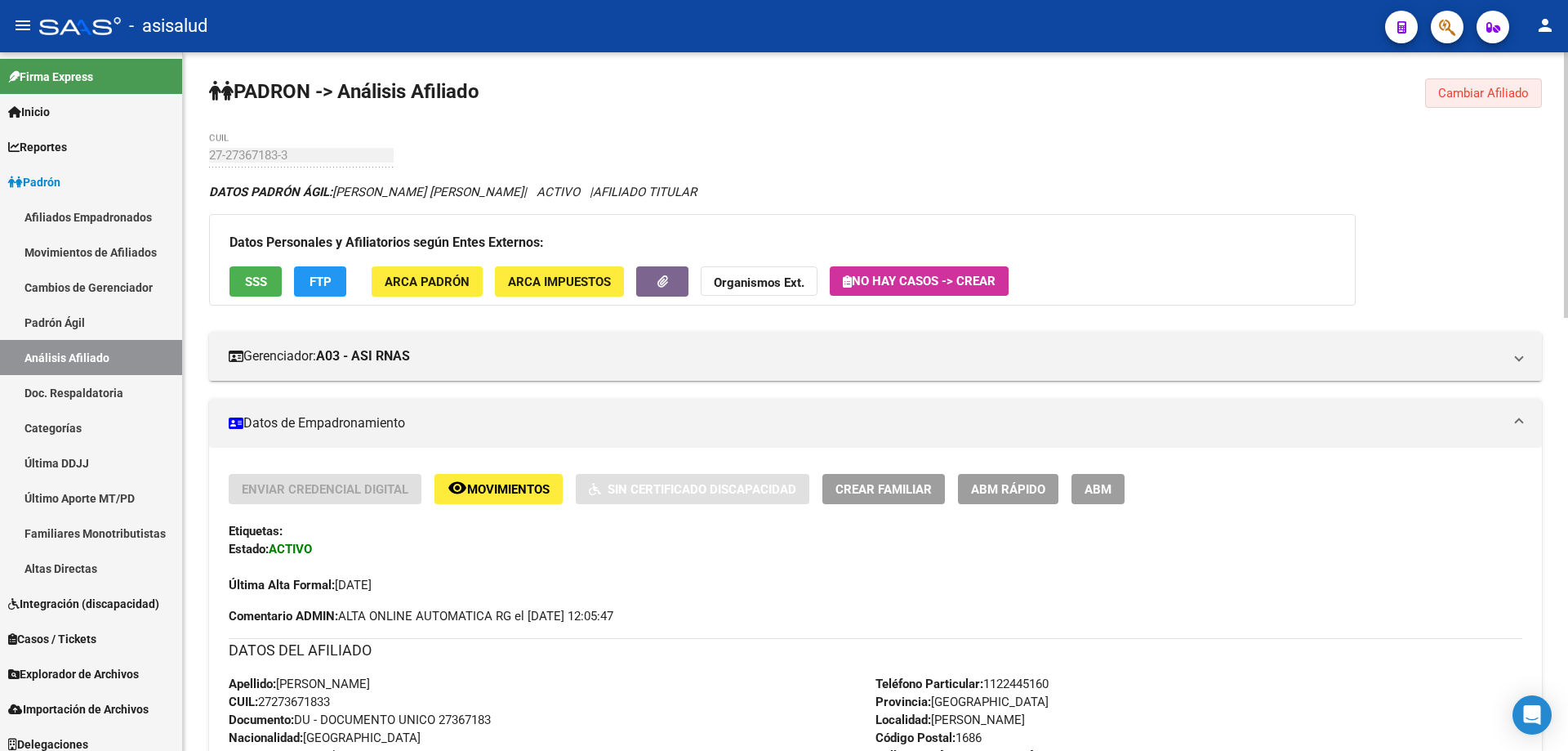
click at [1482, 85] on button "Cambiar Afiliado" at bounding box center [1484, 93] width 117 height 29
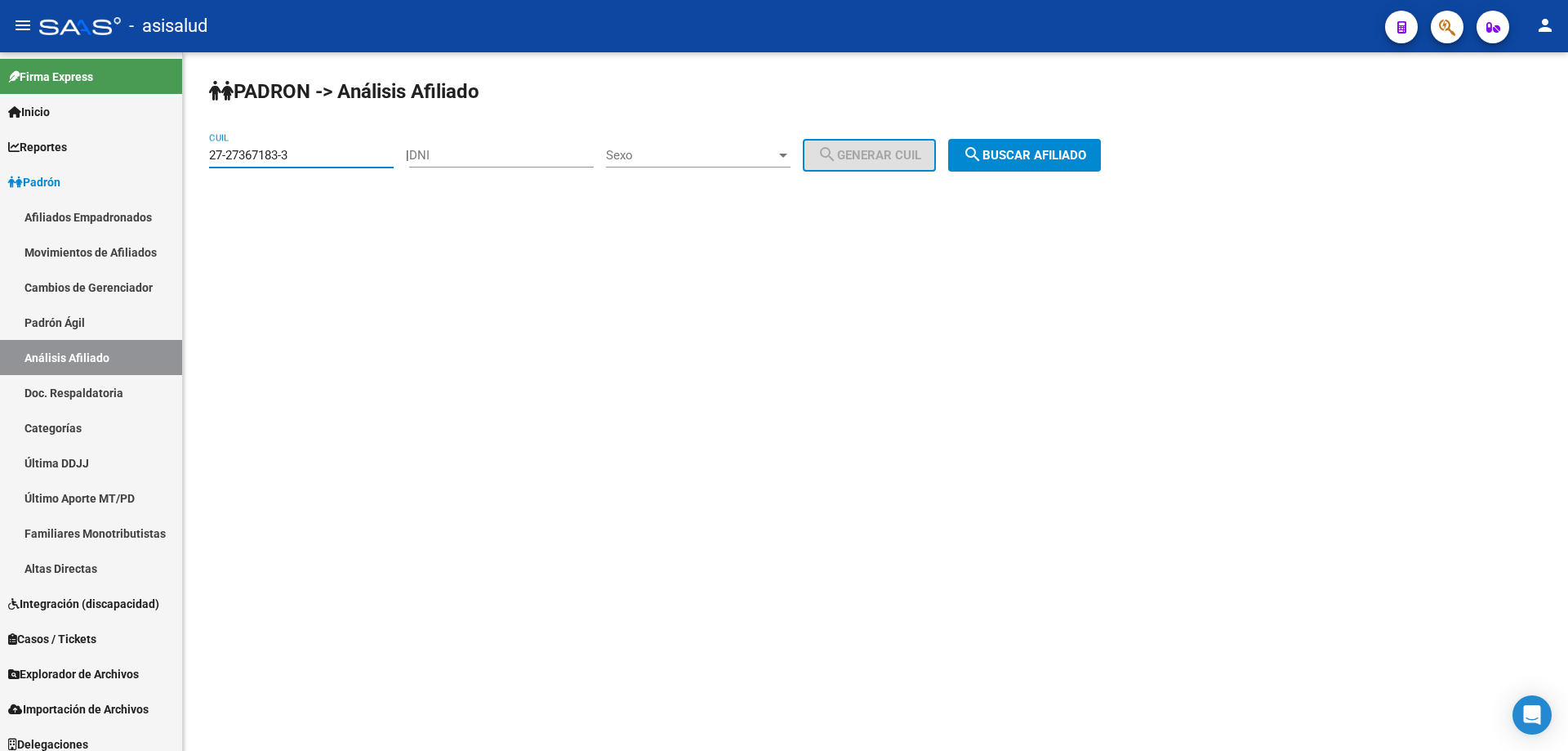
drag, startPoint x: 322, startPoint y: 154, endPoint x: 224, endPoint y: 163, distance: 98.4
click at [194, 163] on div "PADRON -> Análisis Afiliado 27-27367183-3 CUIL | DNI Sexo Sexo search Generar C…" at bounding box center [875, 138] width 1385 height 172
paste input "33227421-5"
click at [1050, 153] on span "search Buscar afiliado" at bounding box center [1024, 155] width 123 height 15
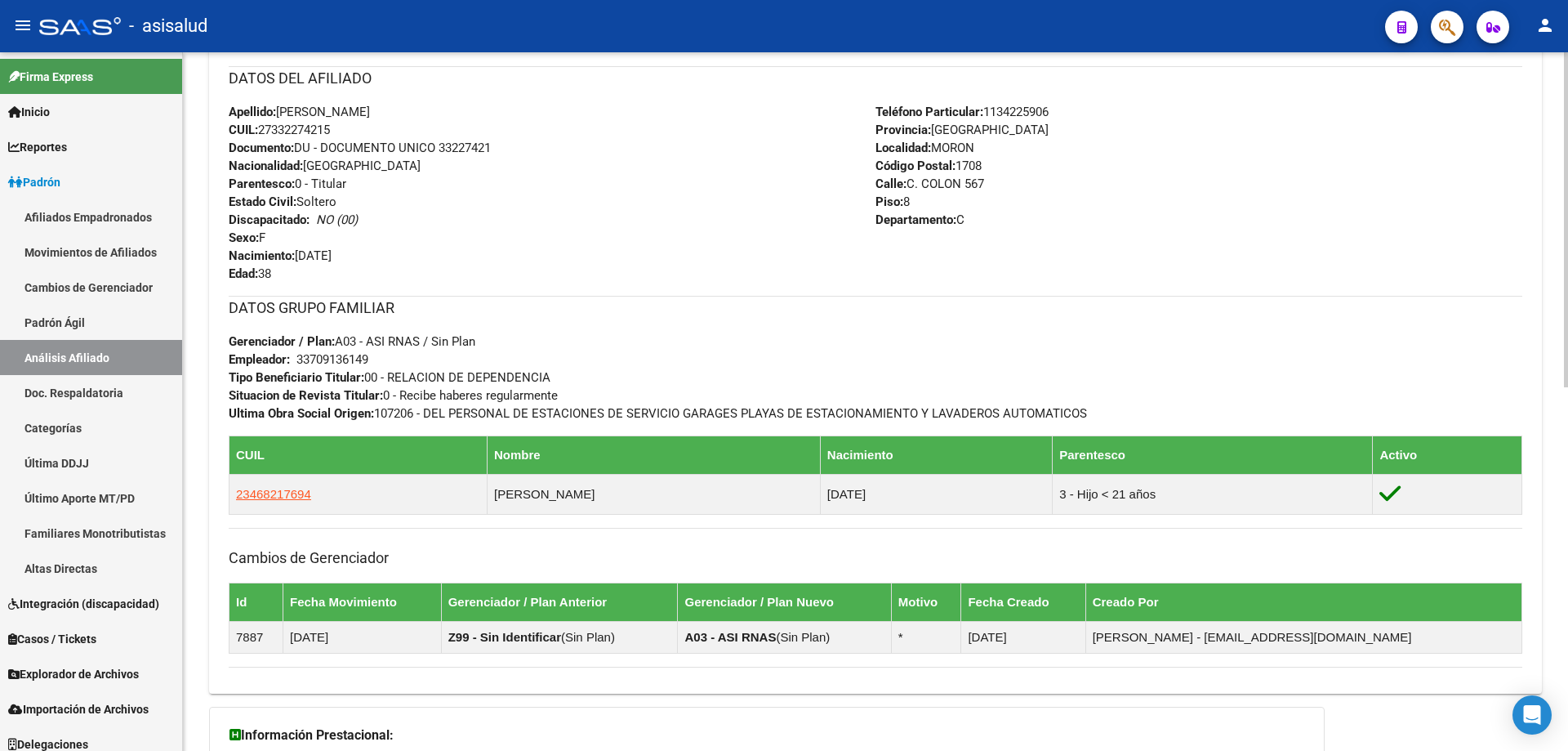
scroll to position [758, 0]
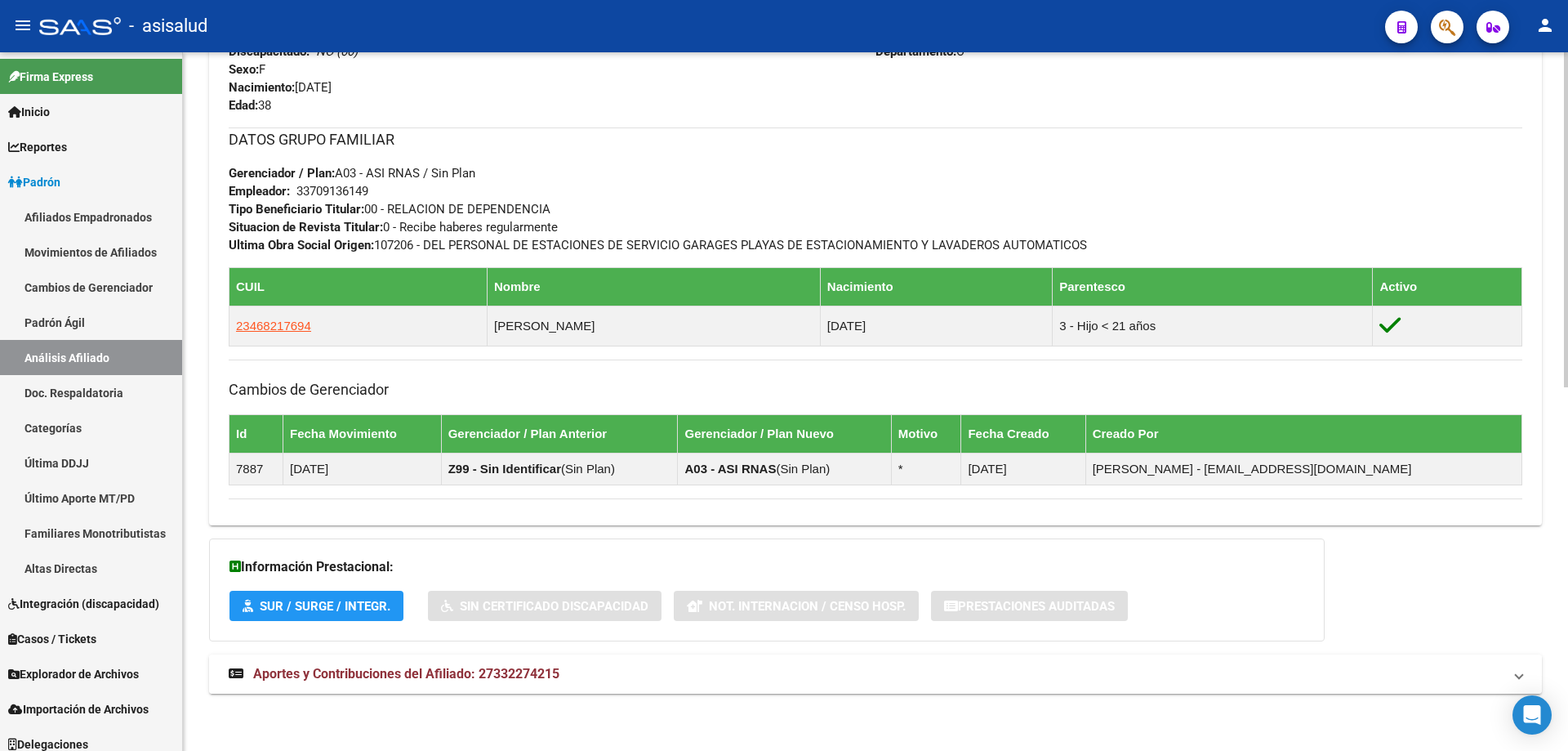
click at [556, 666] on span "Aportes y Contribuciones del Afiliado: 27332274215" at bounding box center [406, 673] width 306 height 16
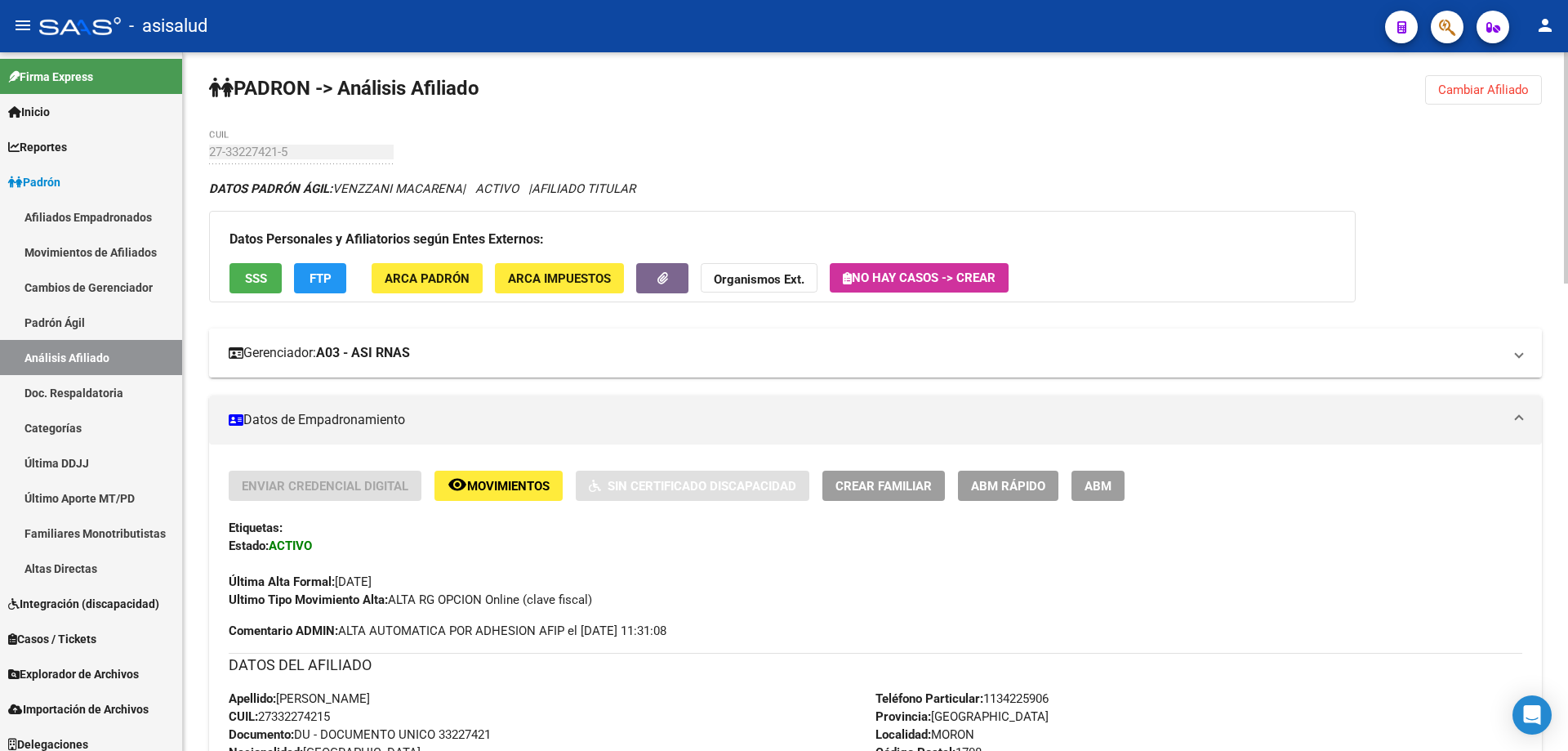
scroll to position [0, 0]
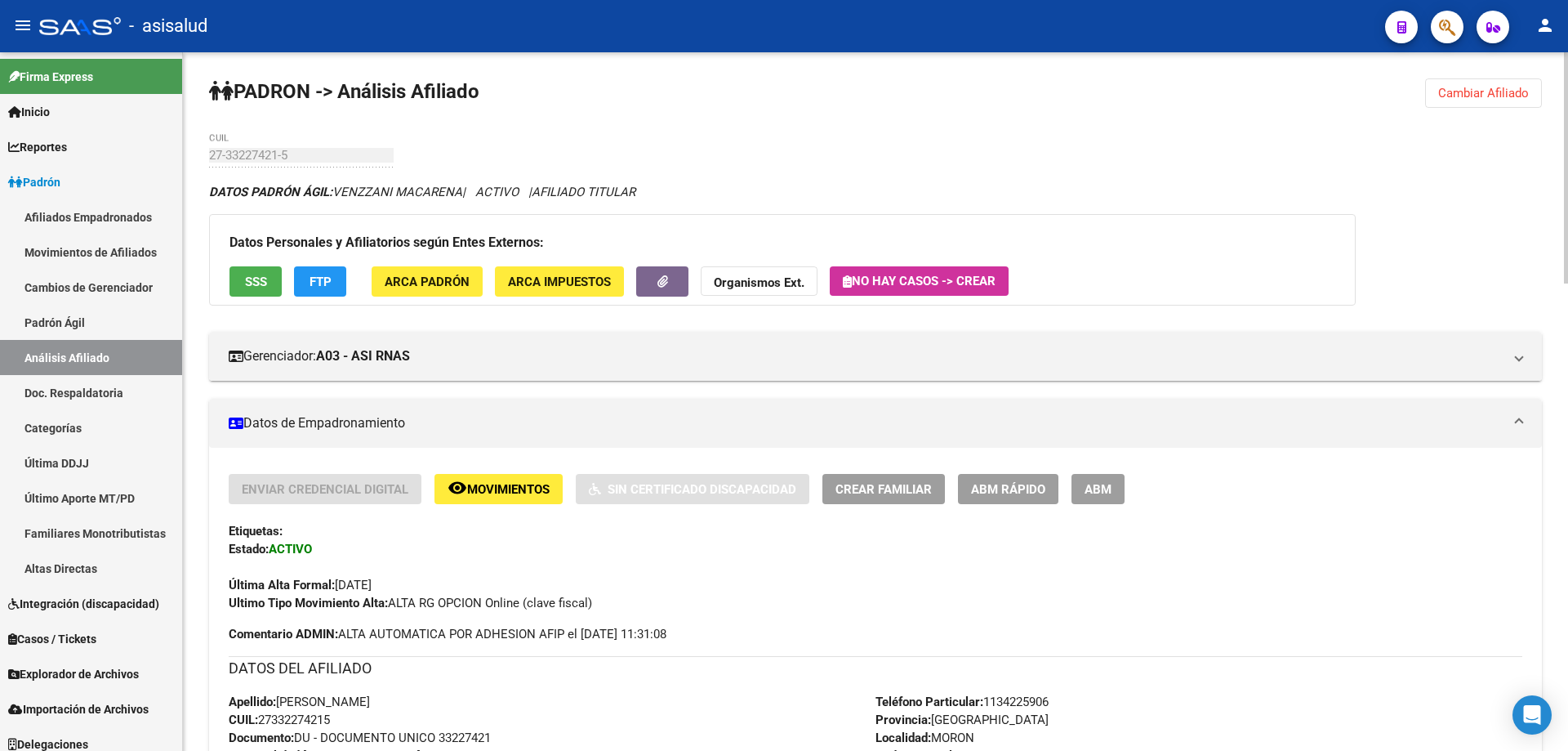
click at [248, 274] on span "SSS" at bounding box center [256, 281] width 22 height 15
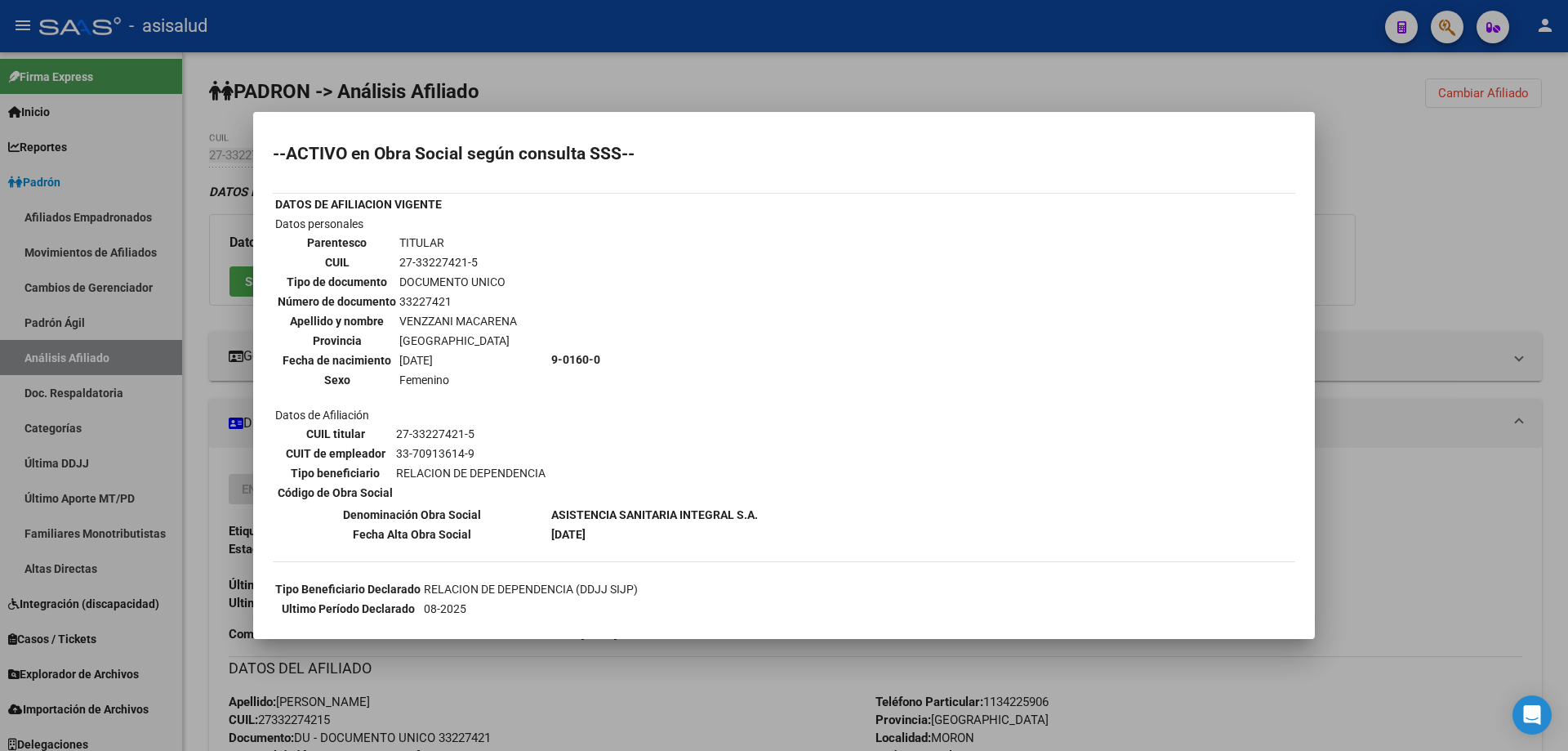
click at [1567, 228] on div at bounding box center [784, 376] width 1568 height 751
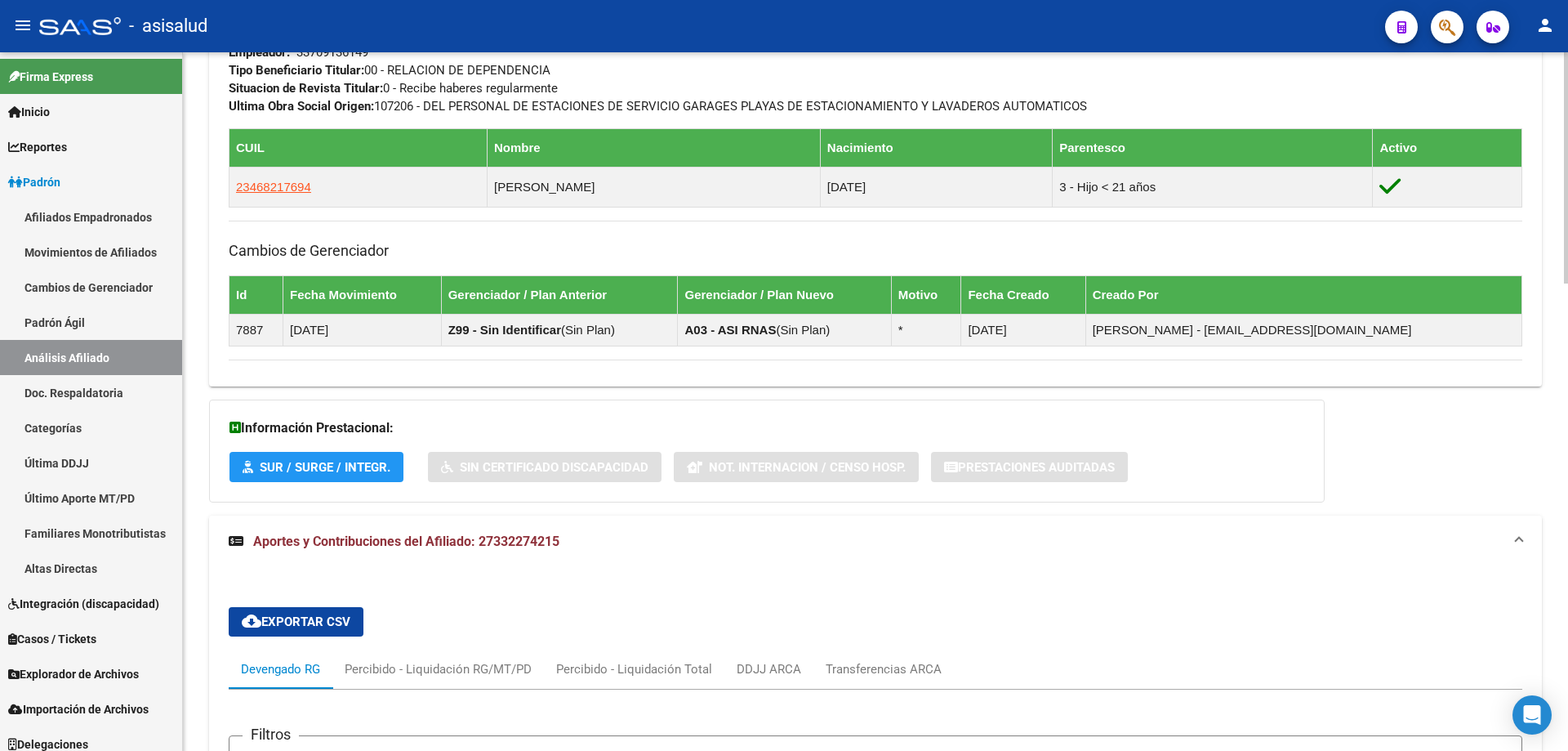
scroll to position [1306, 0]
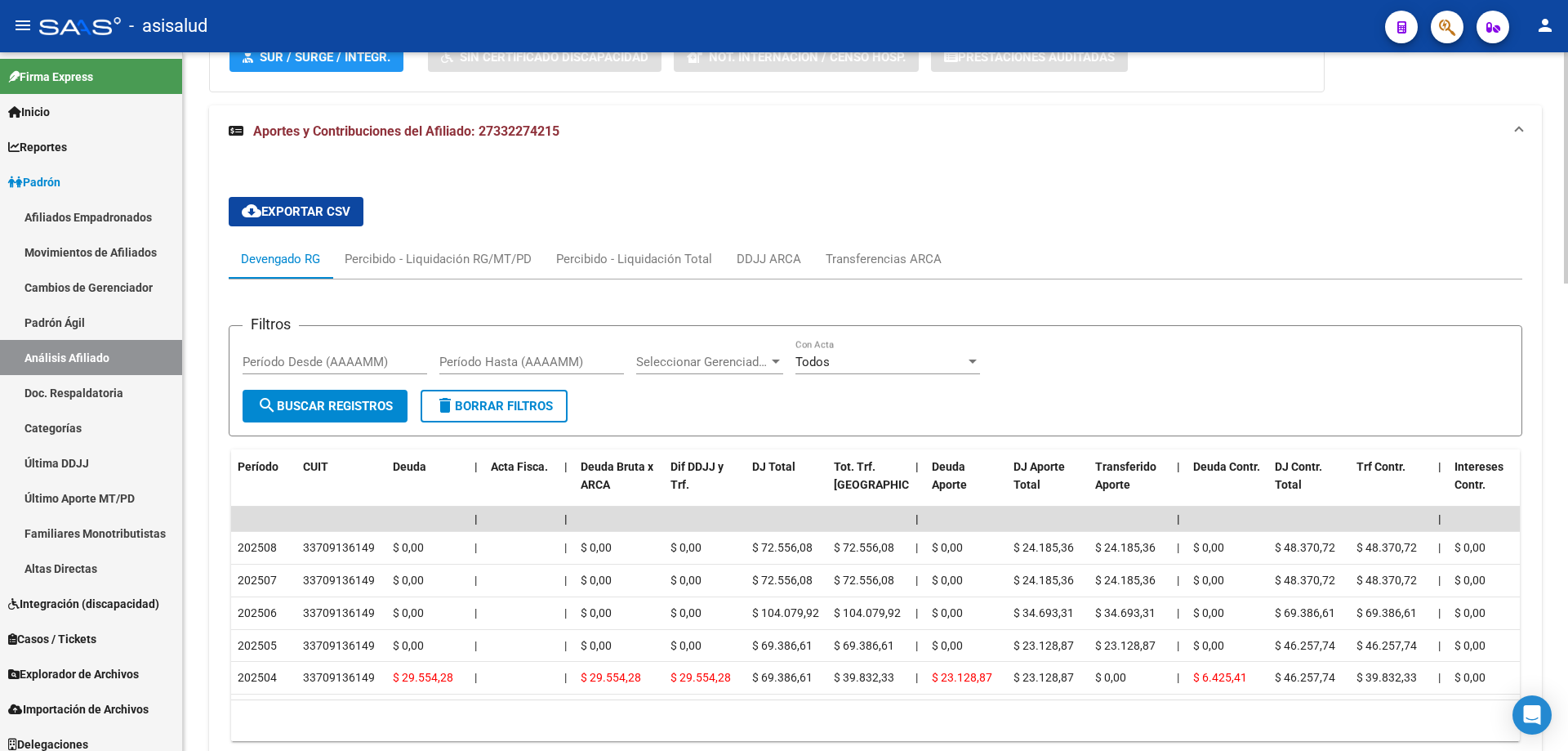
drag, startPoint x: 451, startPoint y: 703, endPoint x: 683, endPoint y: 704, distance: 232.0
click at [683, 700] on datatable-body "| | | | | | | | | | | | | 202508 33709136149 $ 0,00 | | $ 0,00 $ 0,00 $ 72.556,…" at bounding box center [875, 603] width 1289 height 194
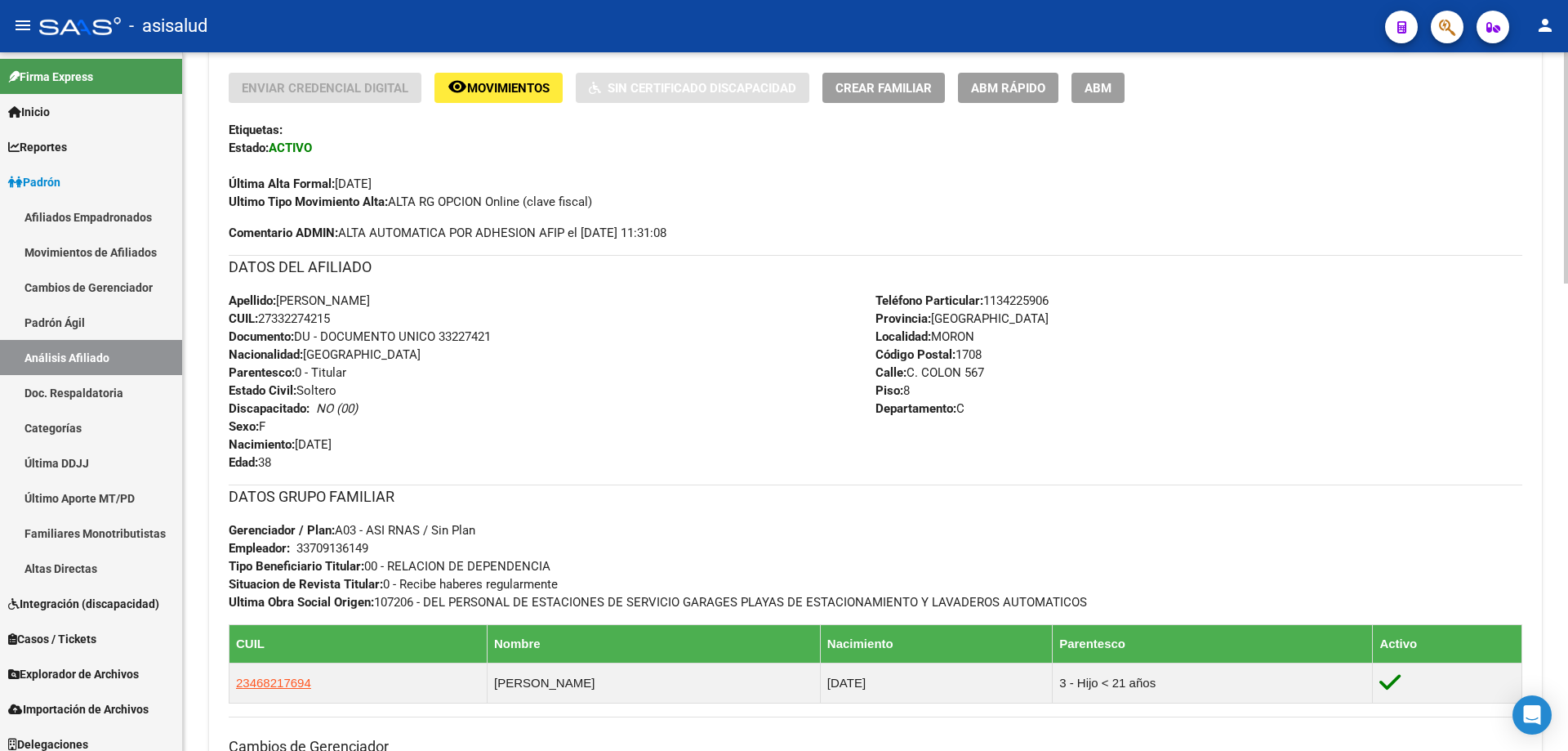
scroll to position [0, 0]
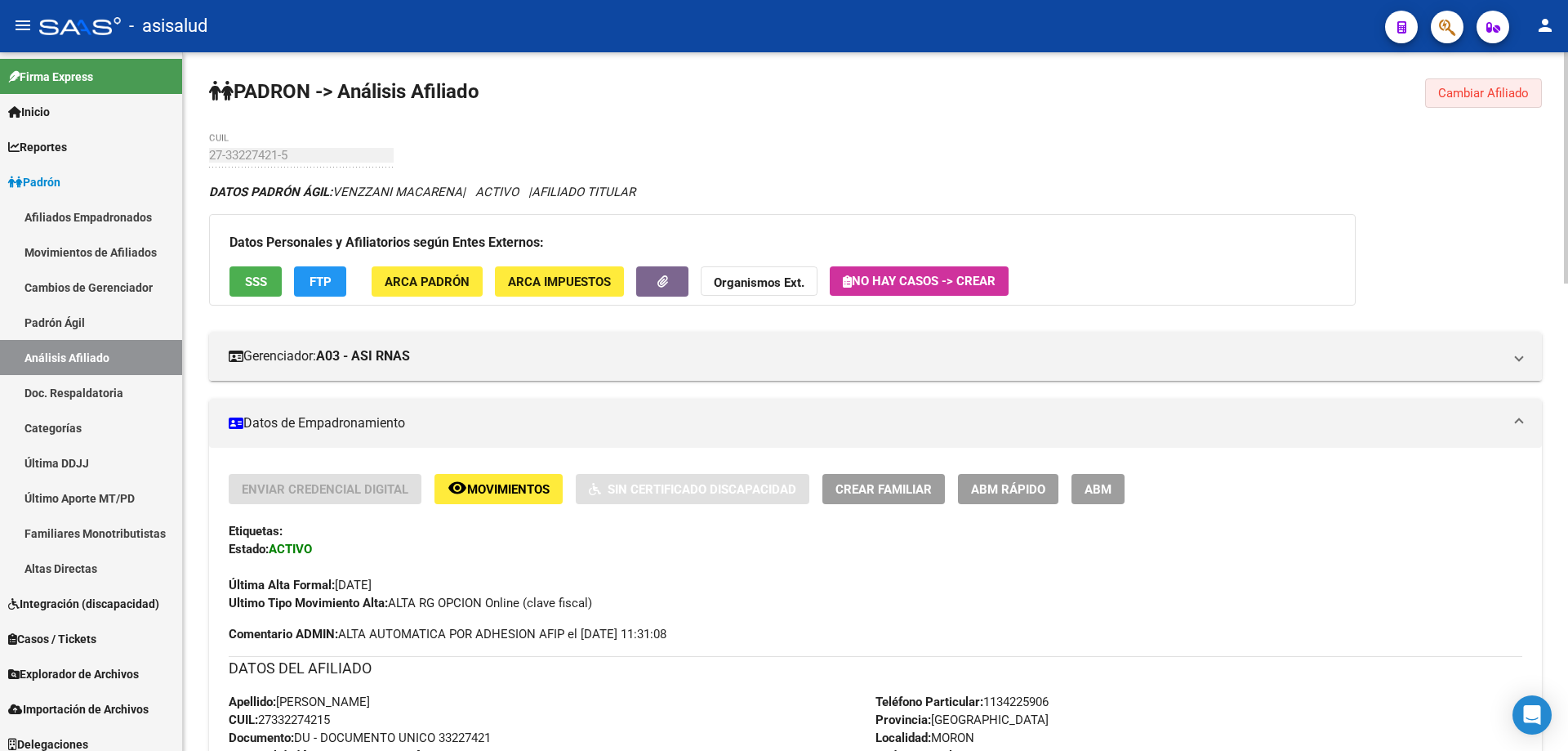
click at [1443, 95] on span "Cambiar Afiliado" at bounding box center [1483, 93] width 90 height 15
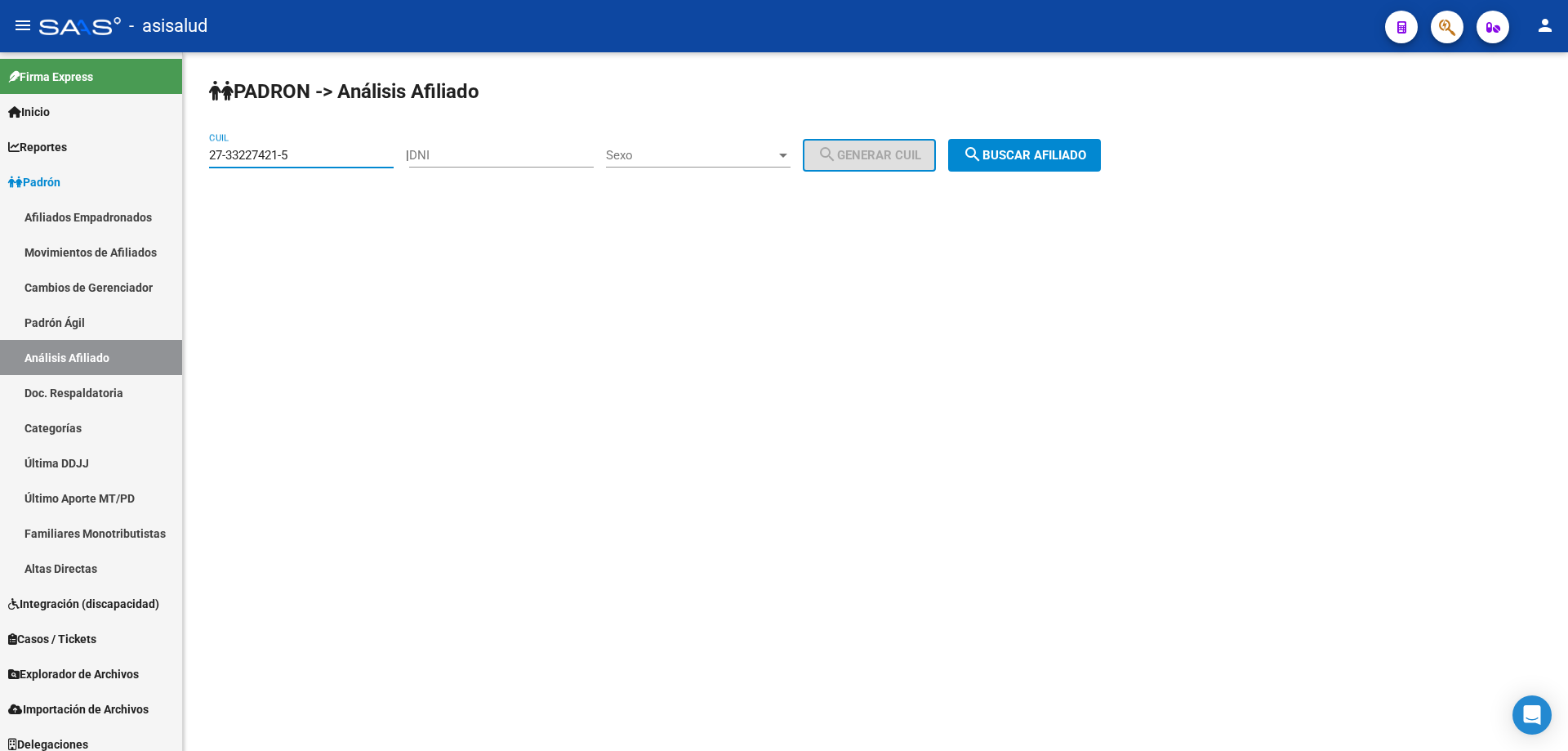
drag, startPoint x: 316, startPoint y: 153, endPoint x: 197, endPoint y: 154, distance: 119.0
click at [197, 154] on div "PADRON -> Análisis Afiliado 27-33227421-5 CUIL | DNI Sexo Sexo search Generar C…" at bounding box center [875, 138] width 1385 height 172
paste input "18409085-1"
click at [1086, 153] on span "search Buscar afiliado" at bounding box center [1024, 155] width 123 height 15
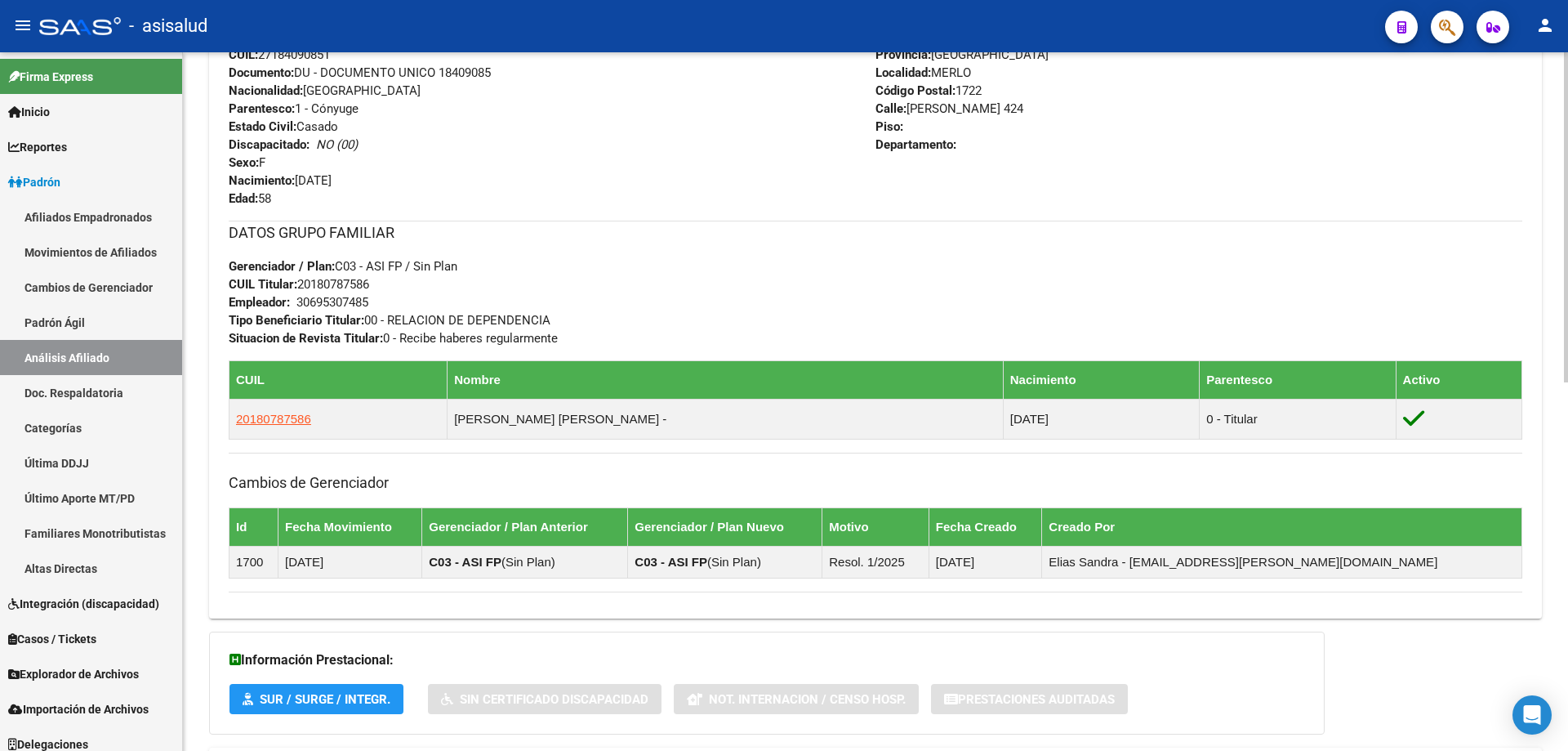
scroll to position [779, 0]
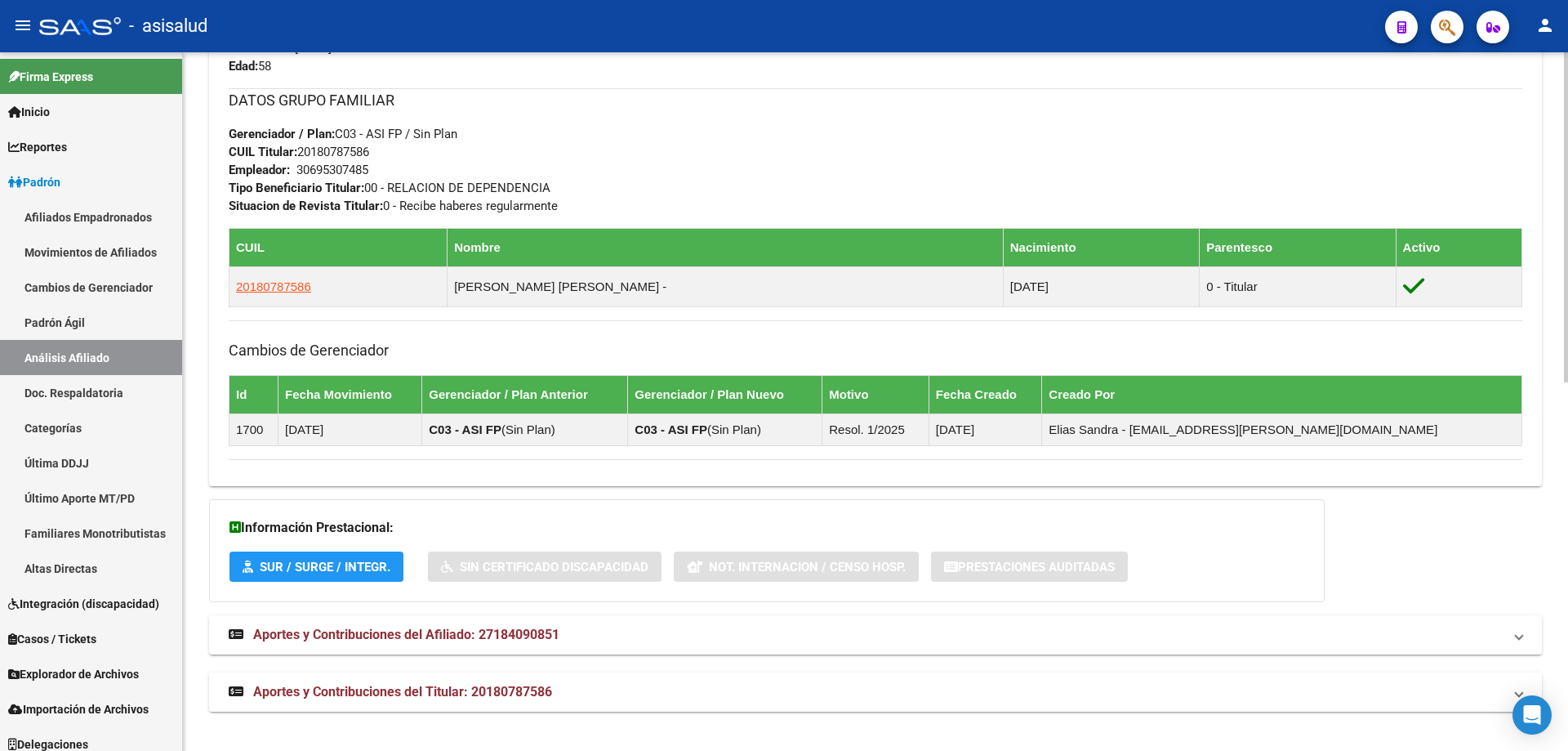
click at [482, 690] on span "Aportes y Contribuciones del Titular: 20180787586" at bounding box center [402, 691] width 299 height 16
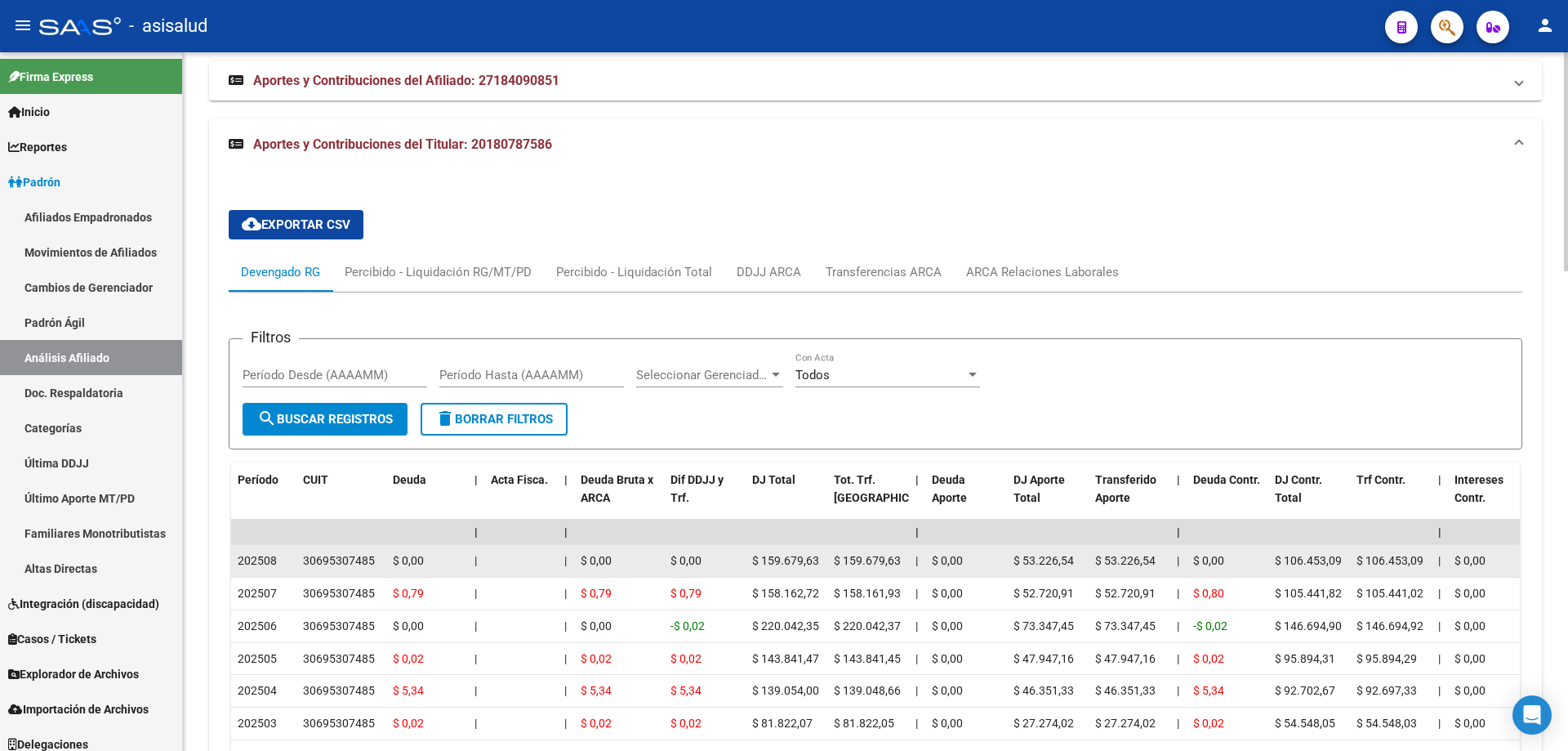
scroll to position [1527, 0]
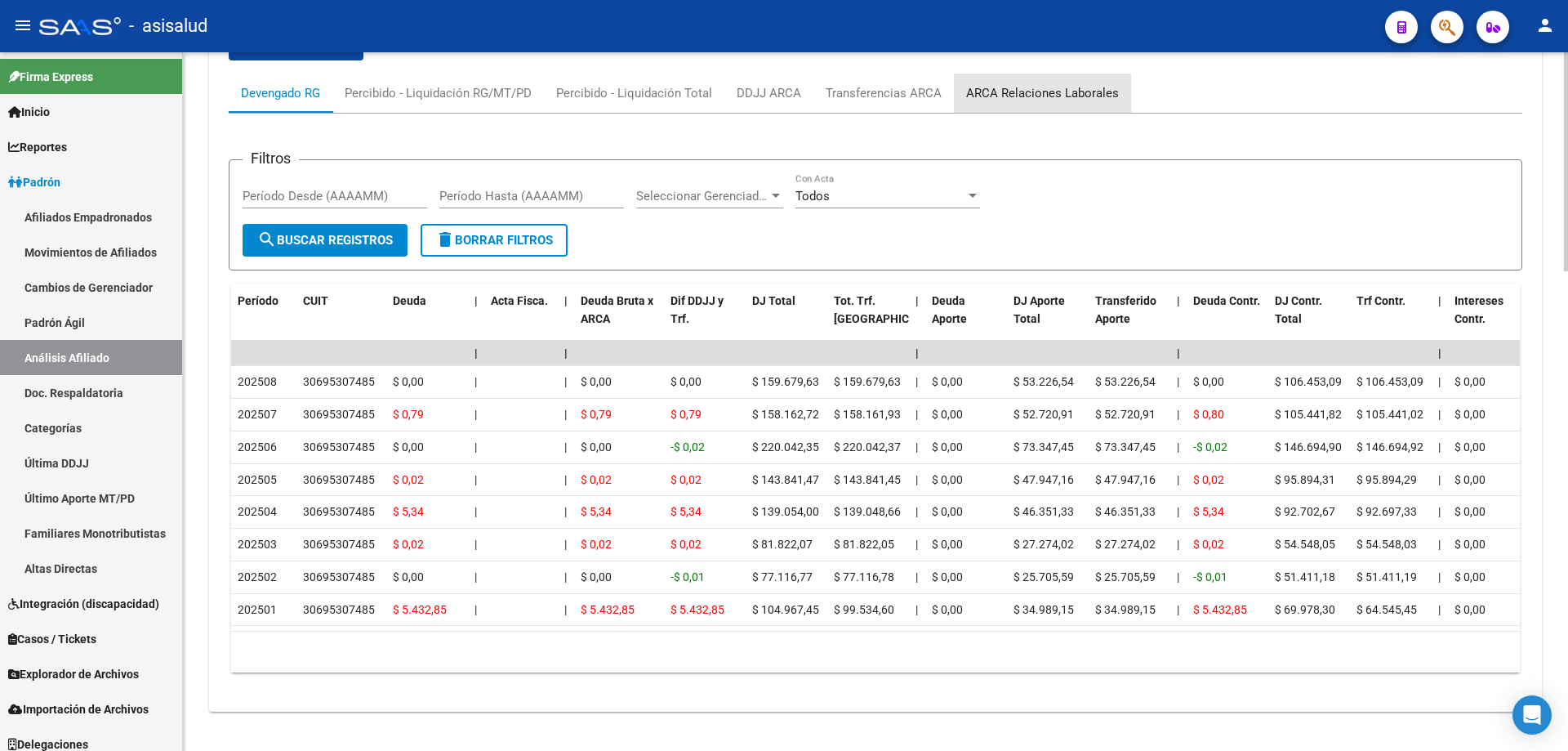
click at [1070, 84] on div "ARCA Relaciones Laborales" at bounding box center [1043, 93] width 153 height 18
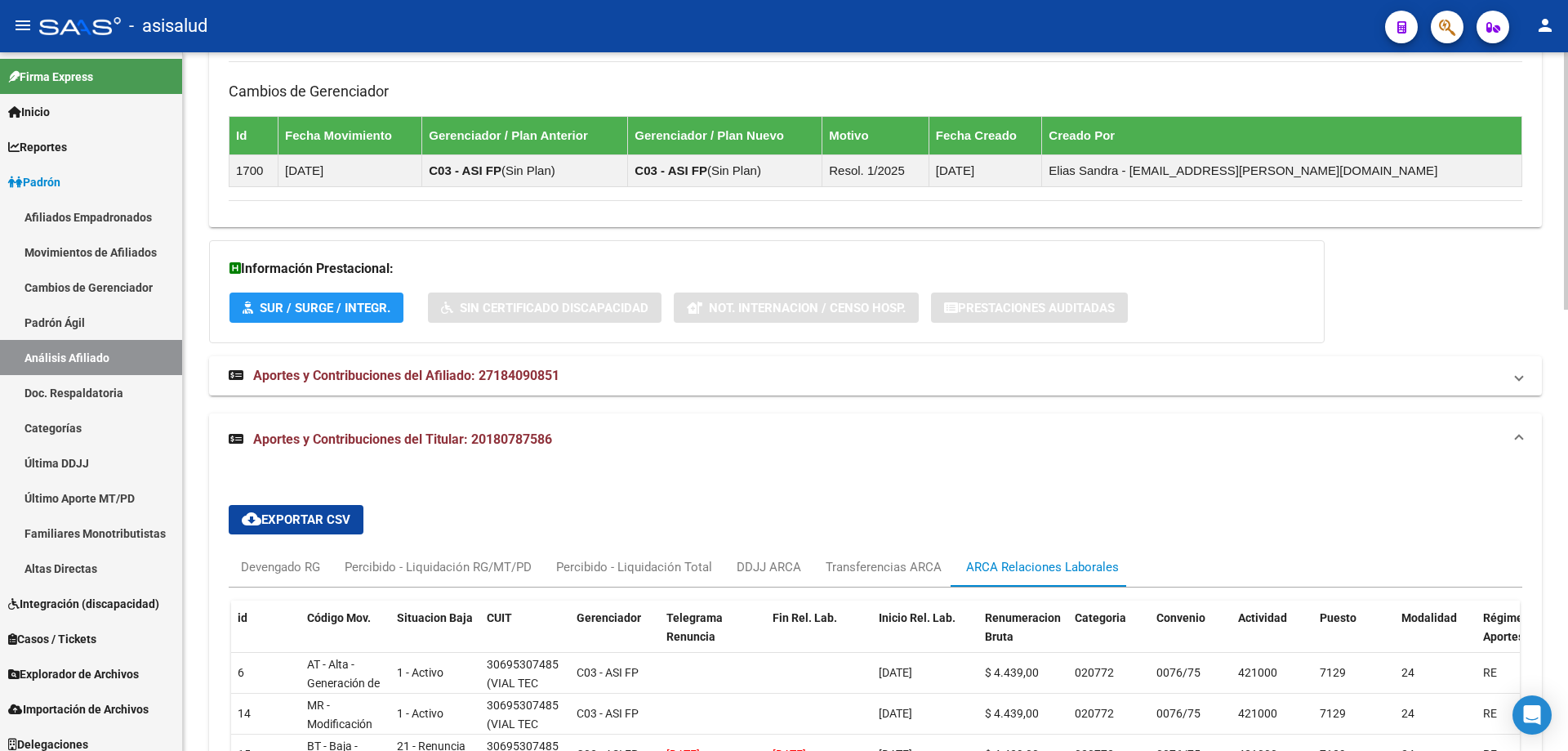
scroll to position [1200, 0]
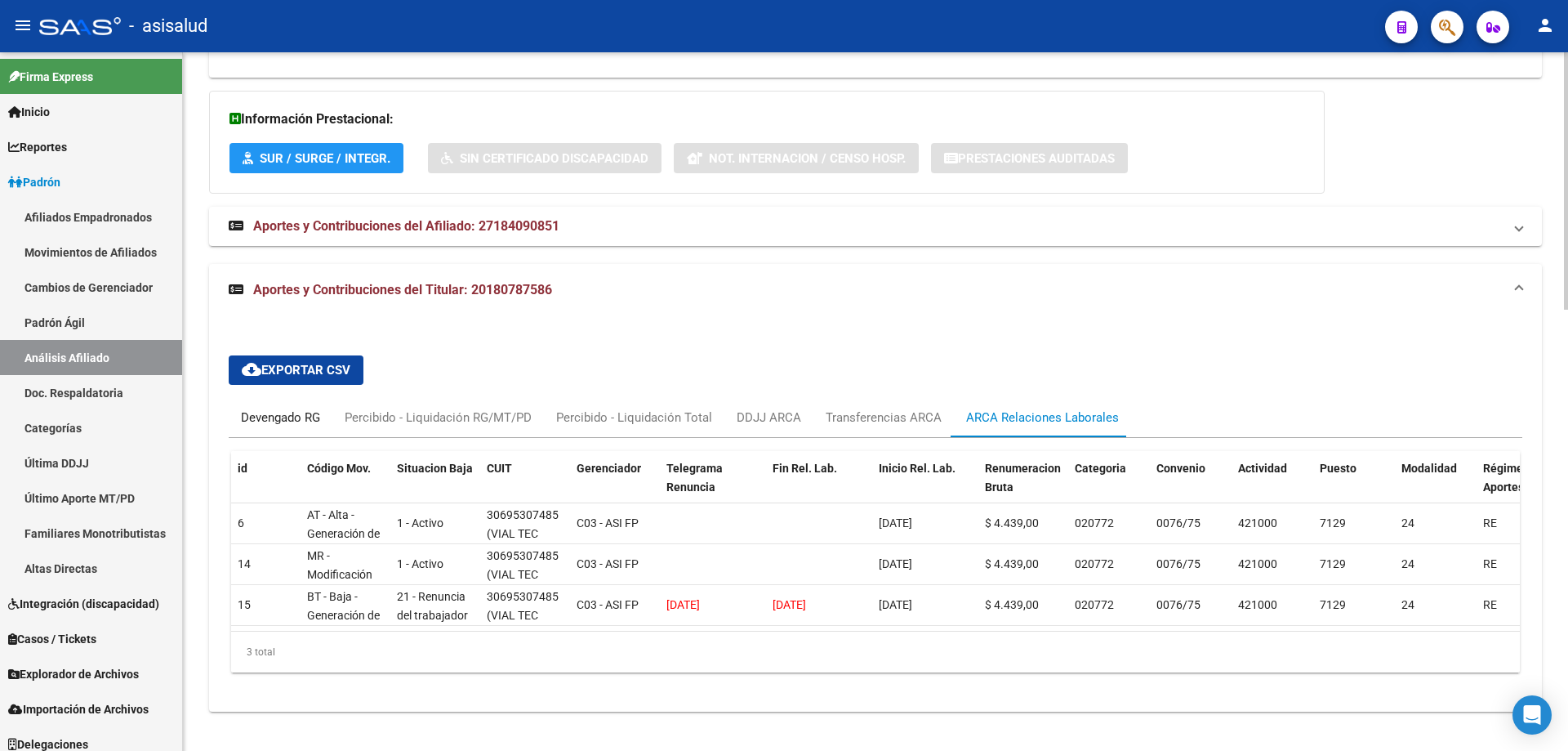
click at [288, 408] on div "Devengado RG" at bounding box center [281, 418] width 79 height 18
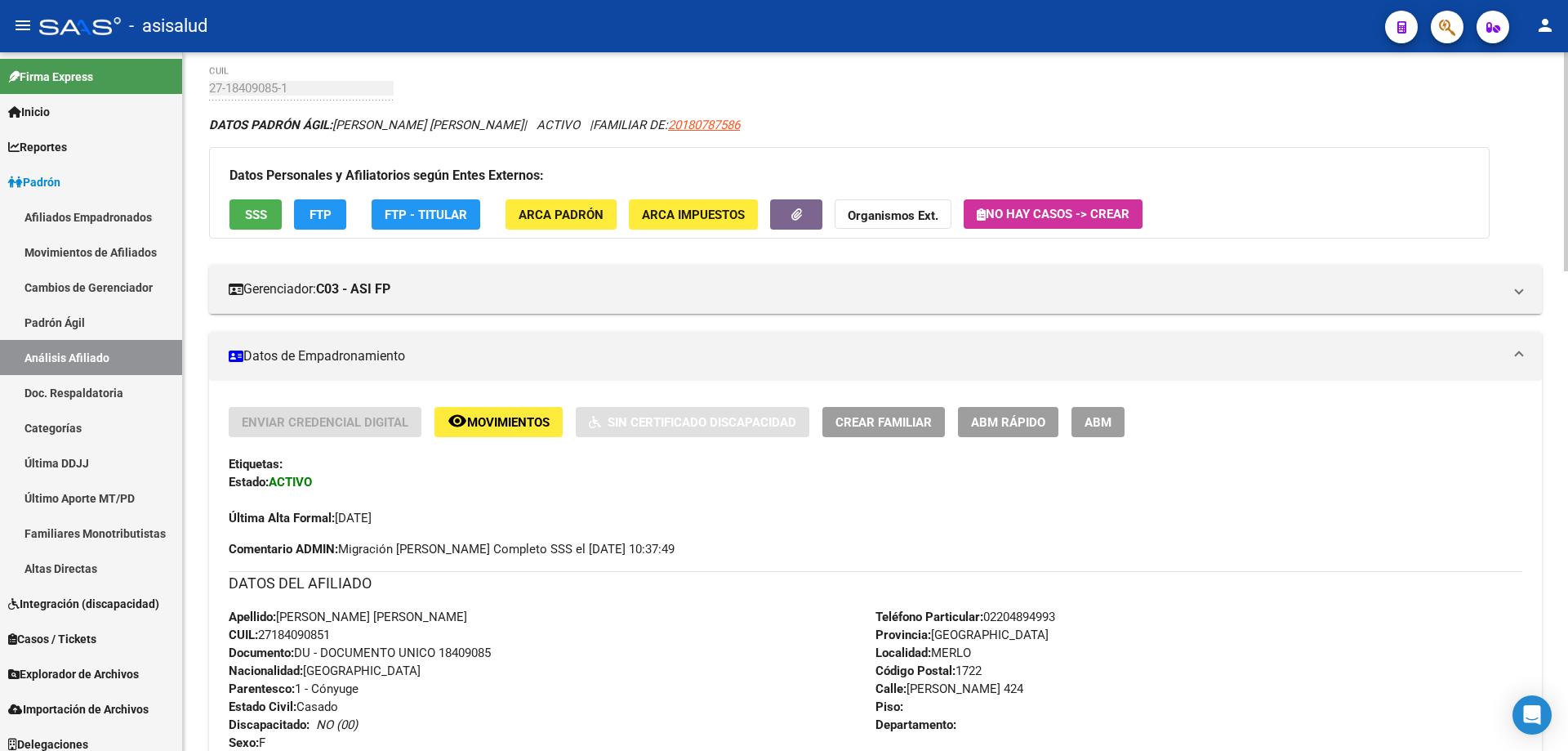
scroll to position [0, 0]
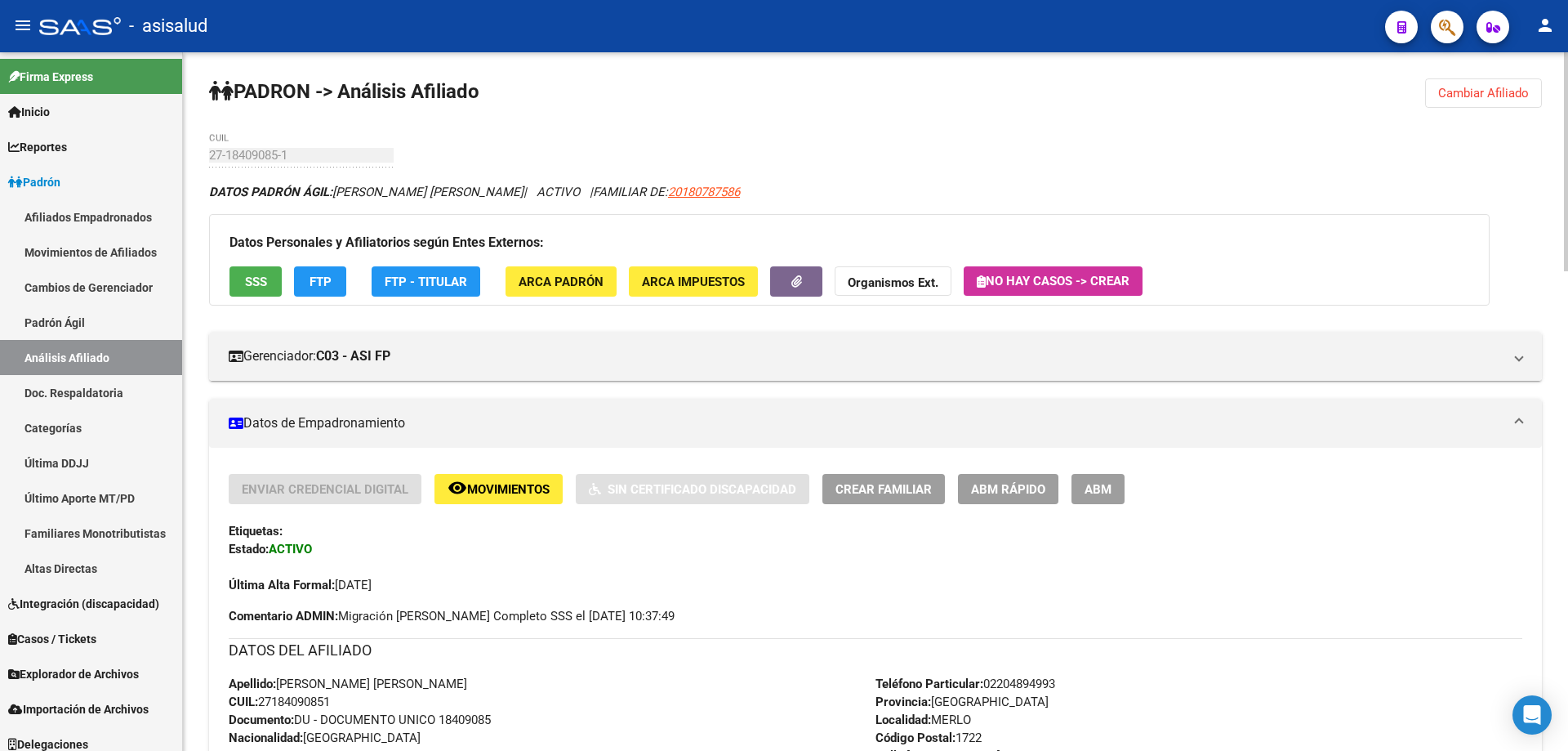
click at [245, 275] on span "SSS" at bounding box center [256, 281] width 22 height 15
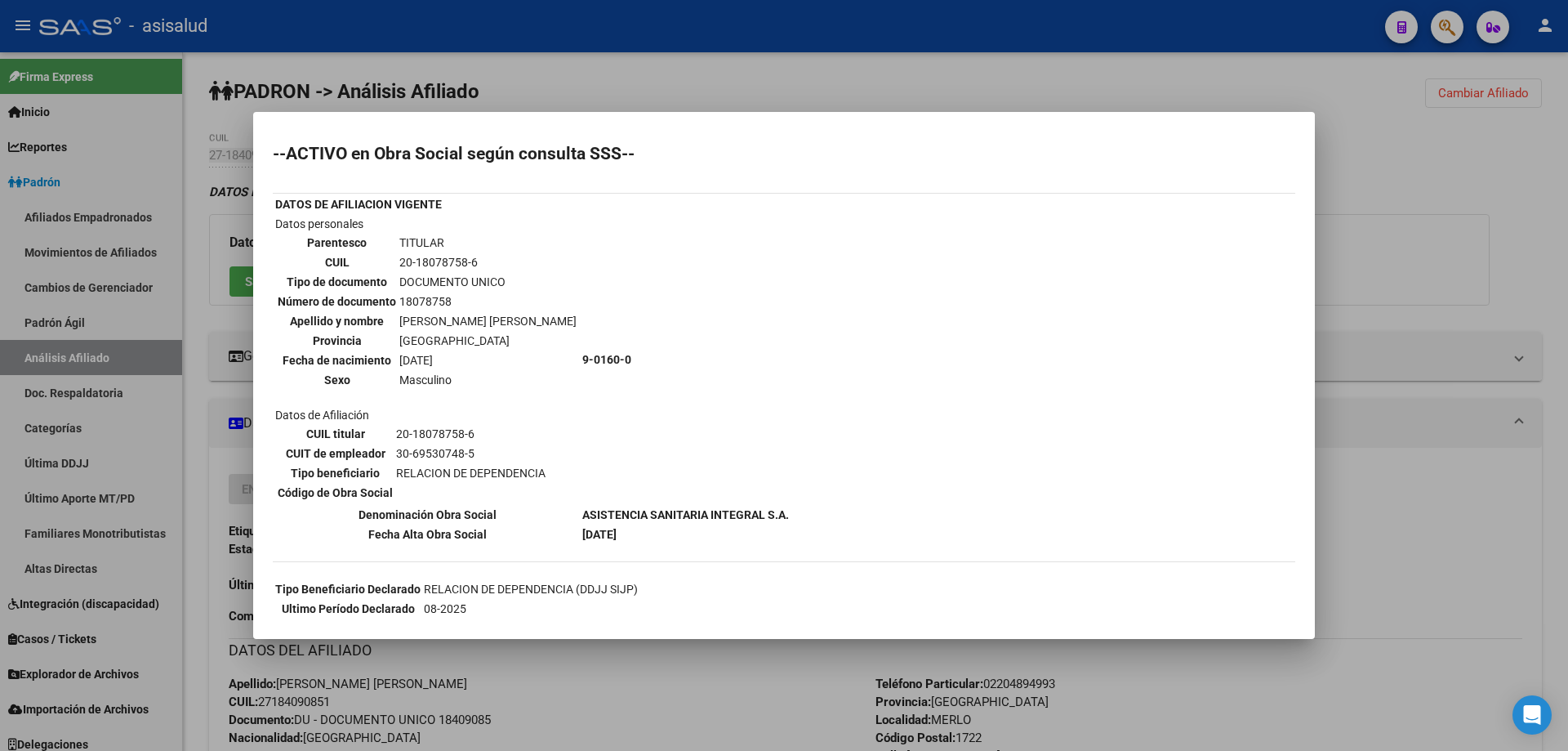
scroll to position [327, 0]
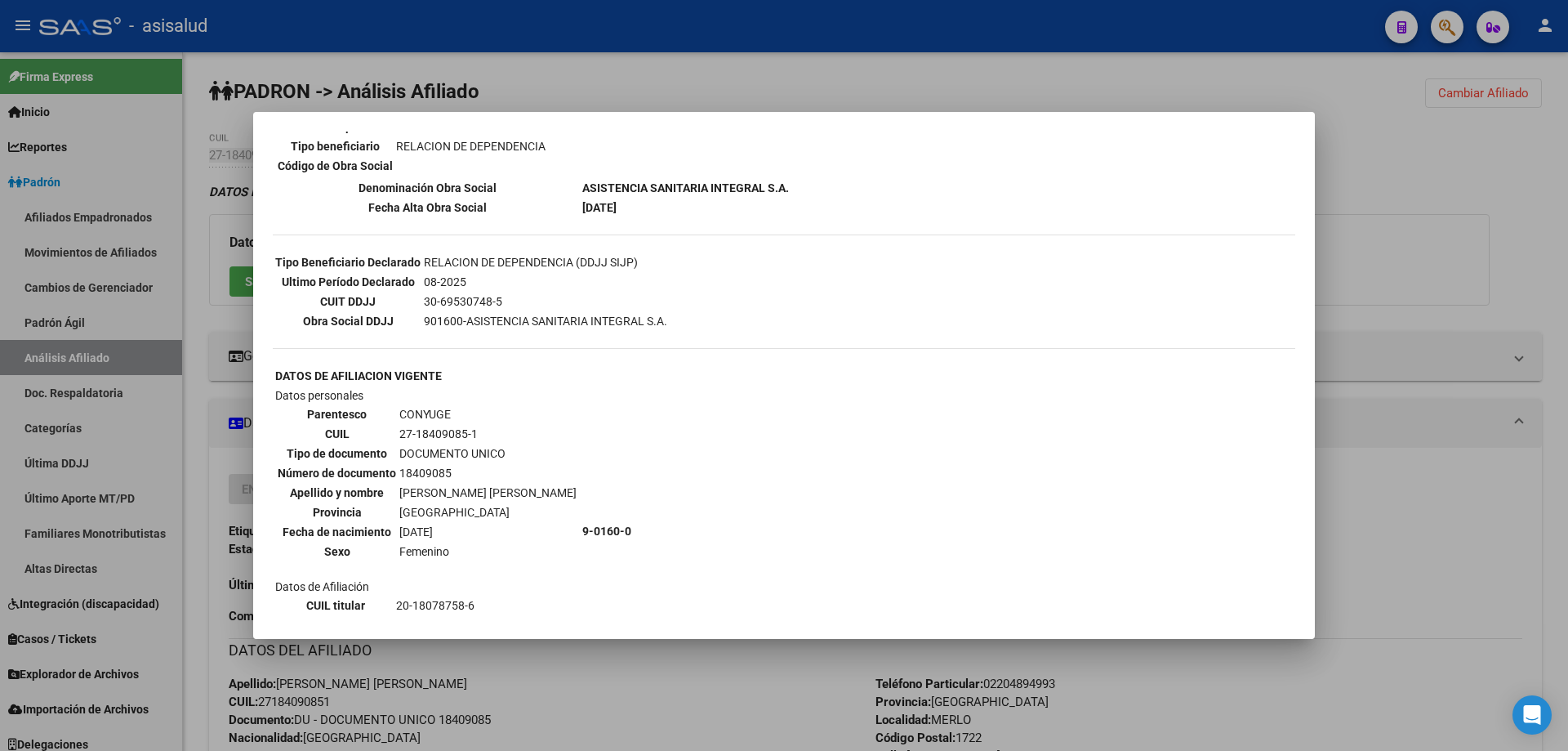
click at [1453, 434] on div at bounding box center [784, 376] width 1568 height 751
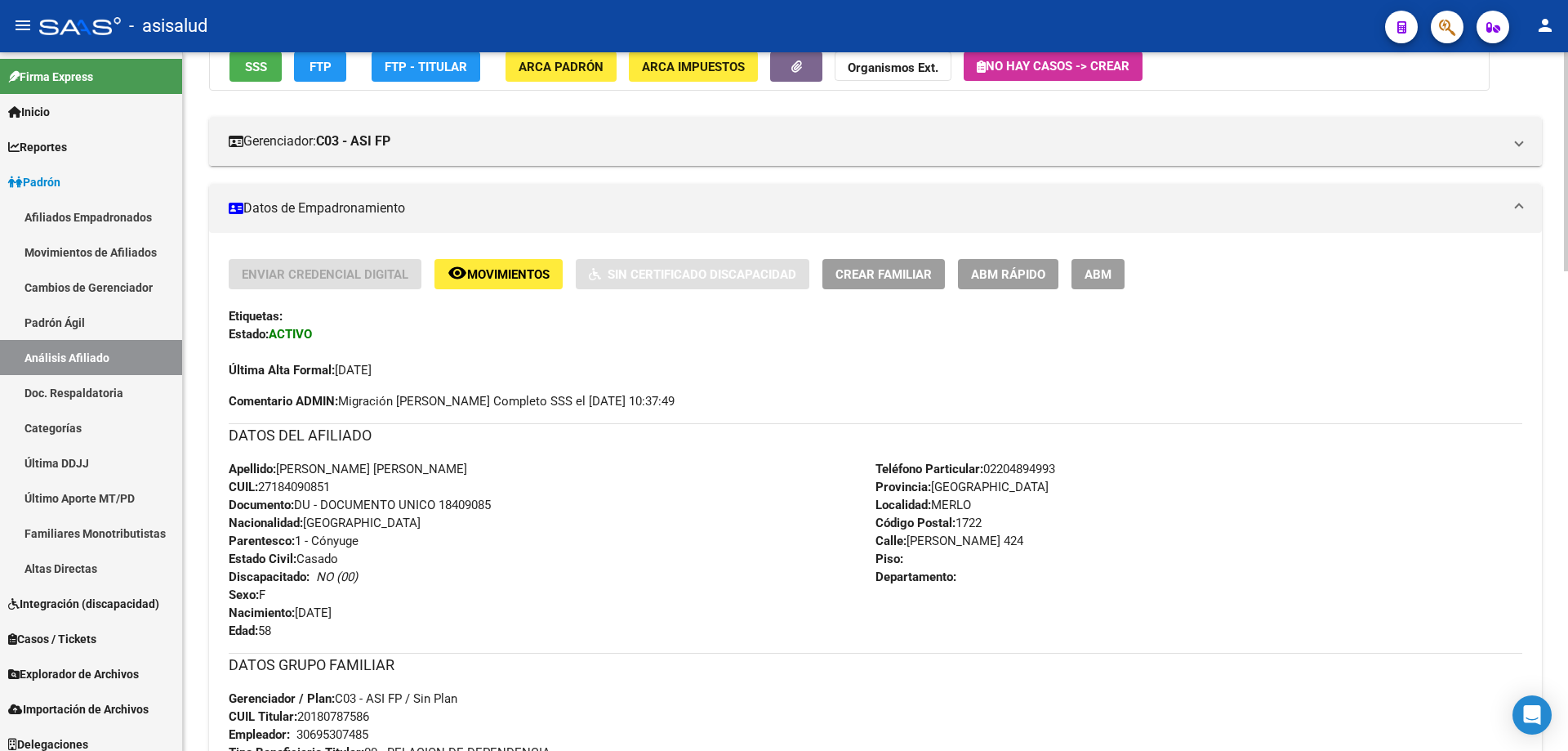
scroll to position [0, 0]
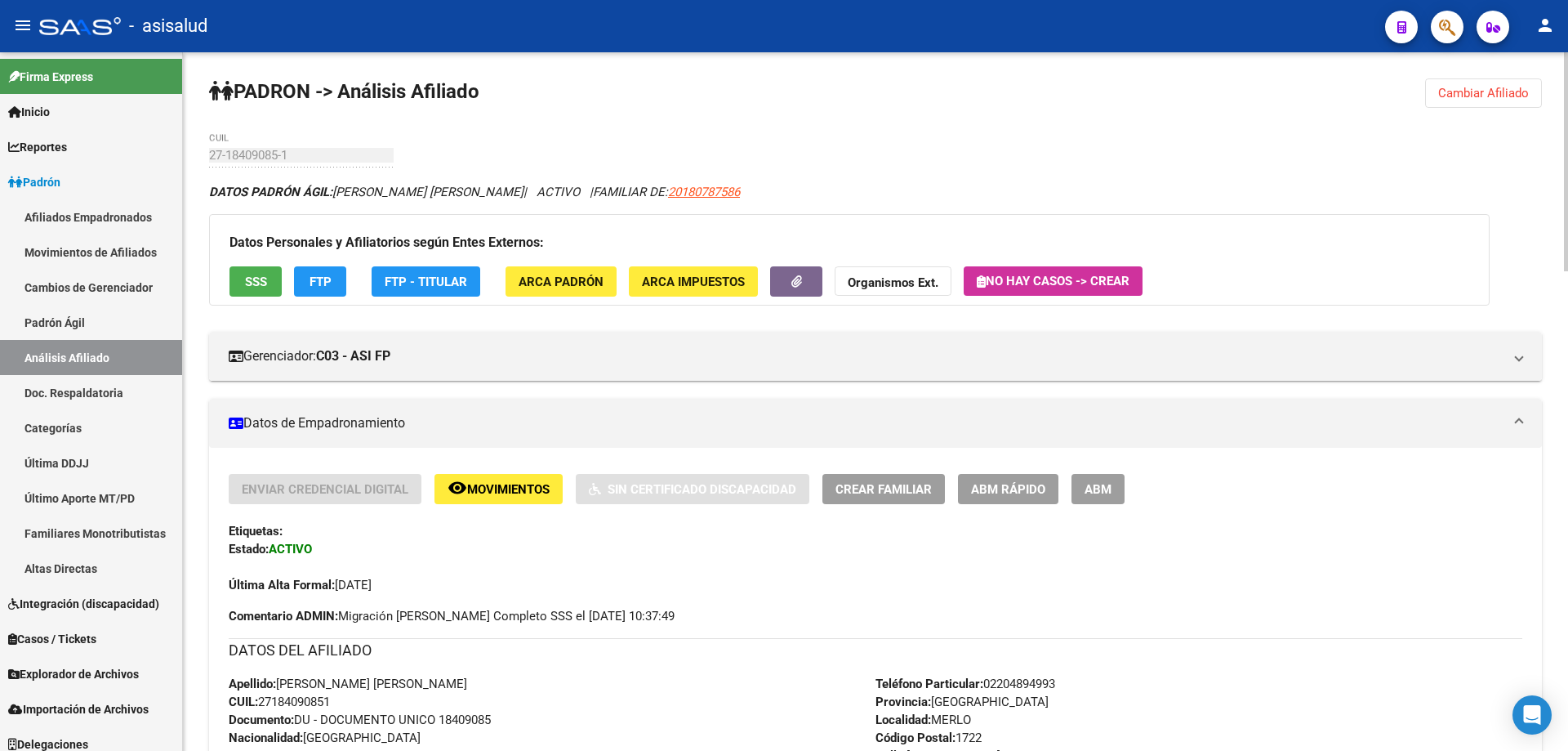
click at [1464, 93] on span "Cambiar Afiliado" at bounding box center [1483, 93] width 90 height 15
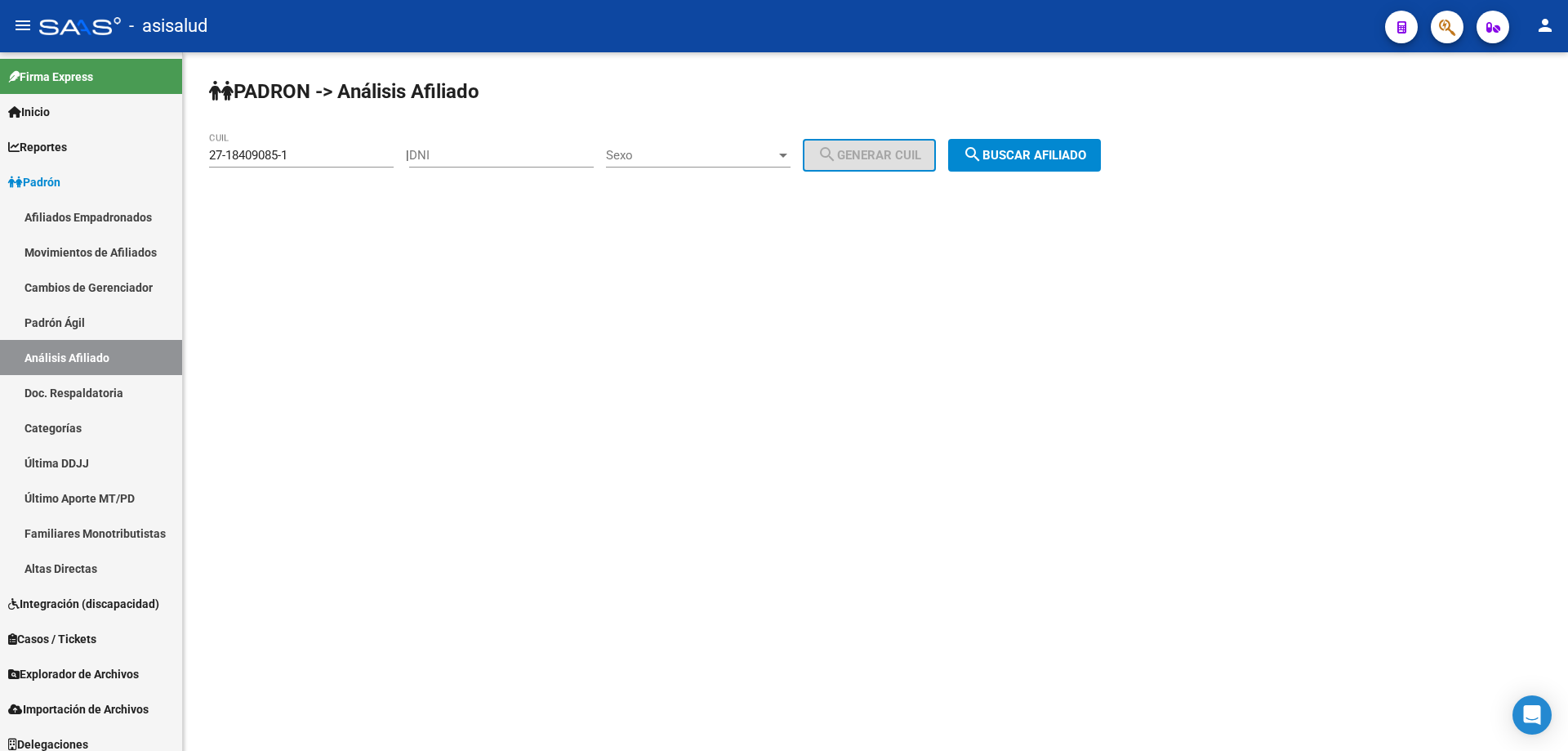
click at [327, 144] on div "27-18409085-1 CUIL" at bounding box center [302, 150] width 185 height 35
drag, startPoint x: 304, startPoint y: 158, endPoint x: 181, endPoint y: 161, distance: 123.0
click at [181, 161] on mat-sidenav-container "Firma Express Inicio Calendario SSS Instructivos Contacto OS Reportes Padrón Tr…" at bounding box center [784, 401] width 1568 height 698
paste input "6-33967"
drag, startPoint x: 296, startPoint y: 155, endPoint x: 182, endPoint y: 156, distance: 114.0
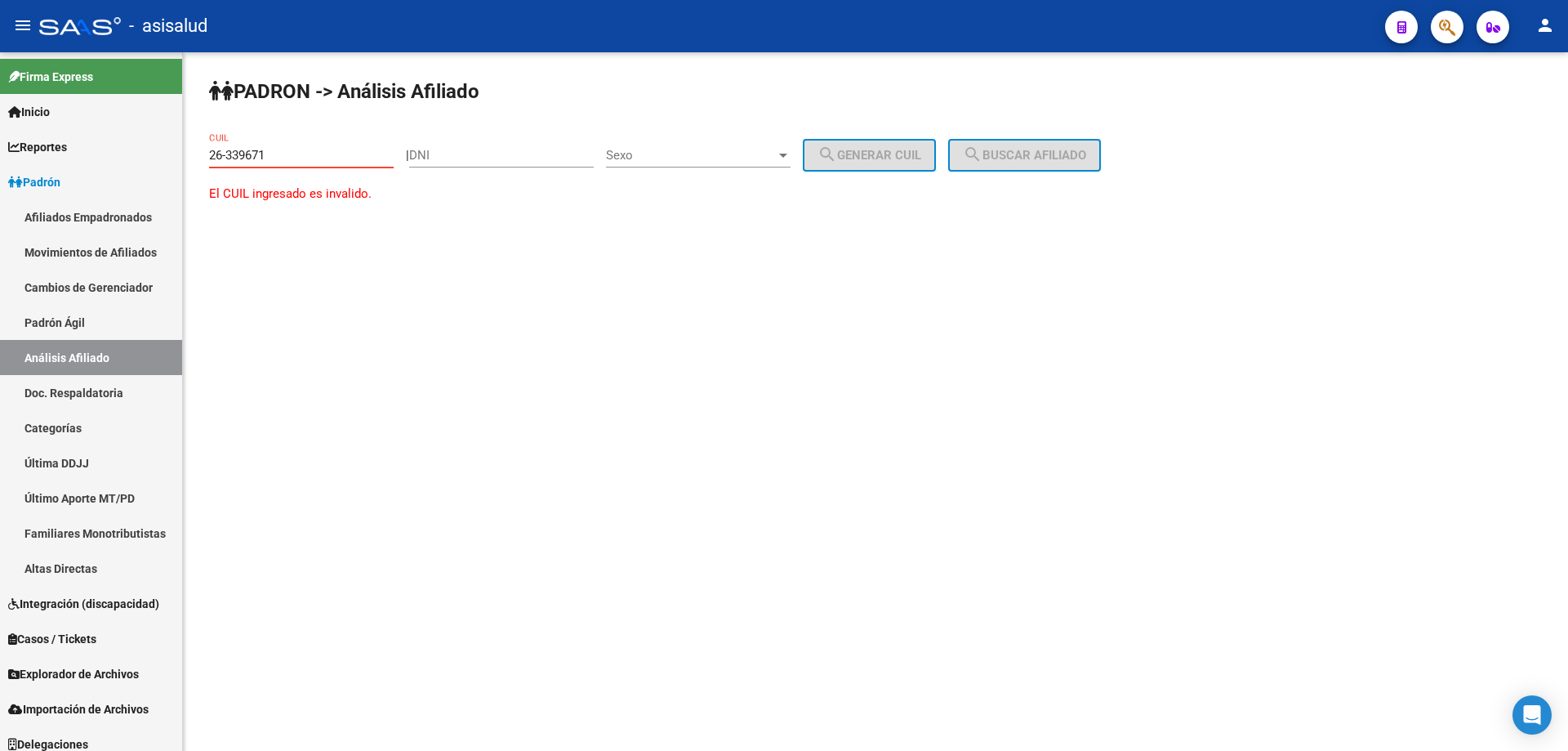
click at [182, 156] on mat-sidenav-container "Firma Express Inicio Calendario SSS Instructivos Contacto OS Reportes Padrón Tr…" at bounding box center [784, 401] width 1568 height 698
paste input "0-26339671-6"
click at [1055, 164] on button "search Buscar afiliado" at bounding box center [1024, 155] width 153 height 33
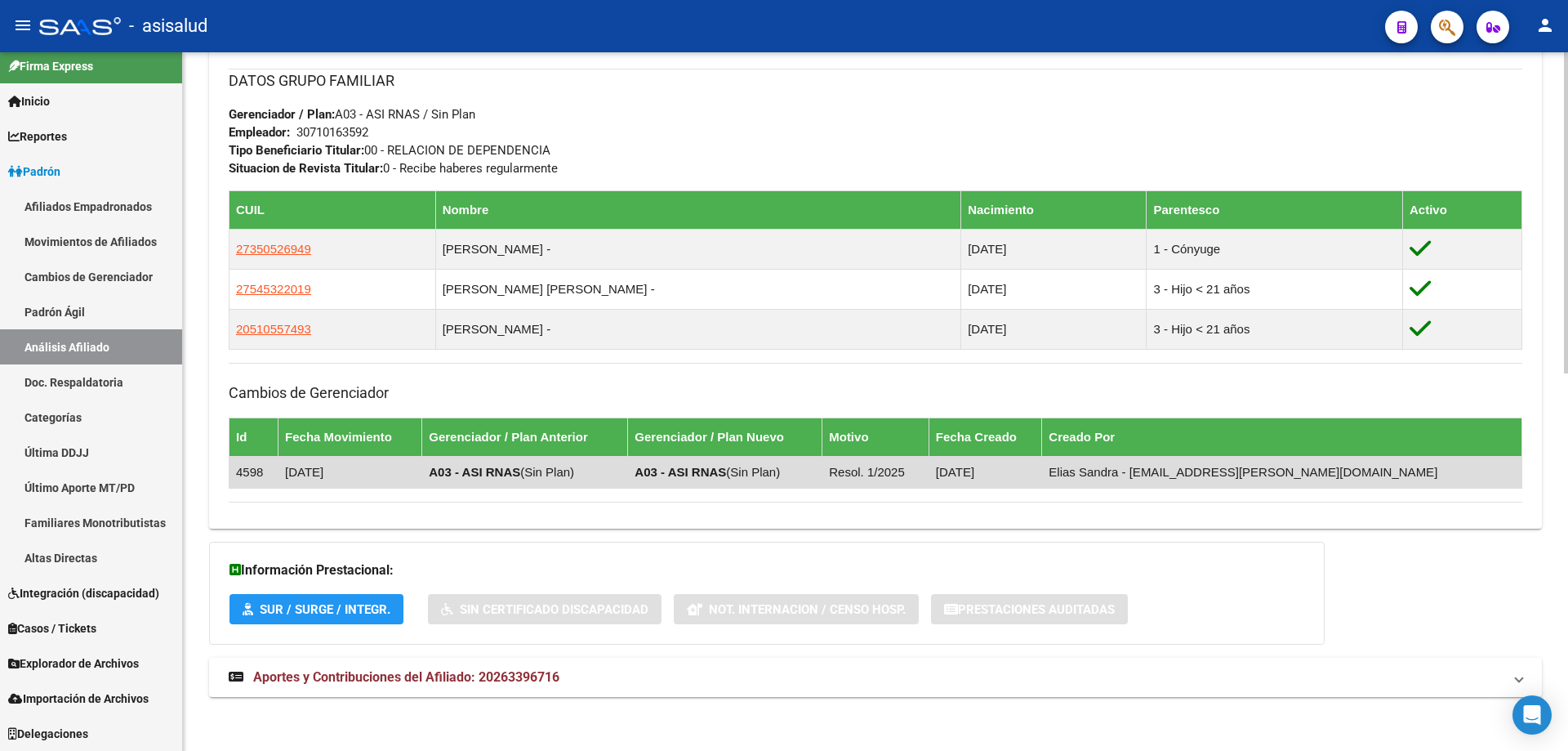
scroll to position [820, 0]
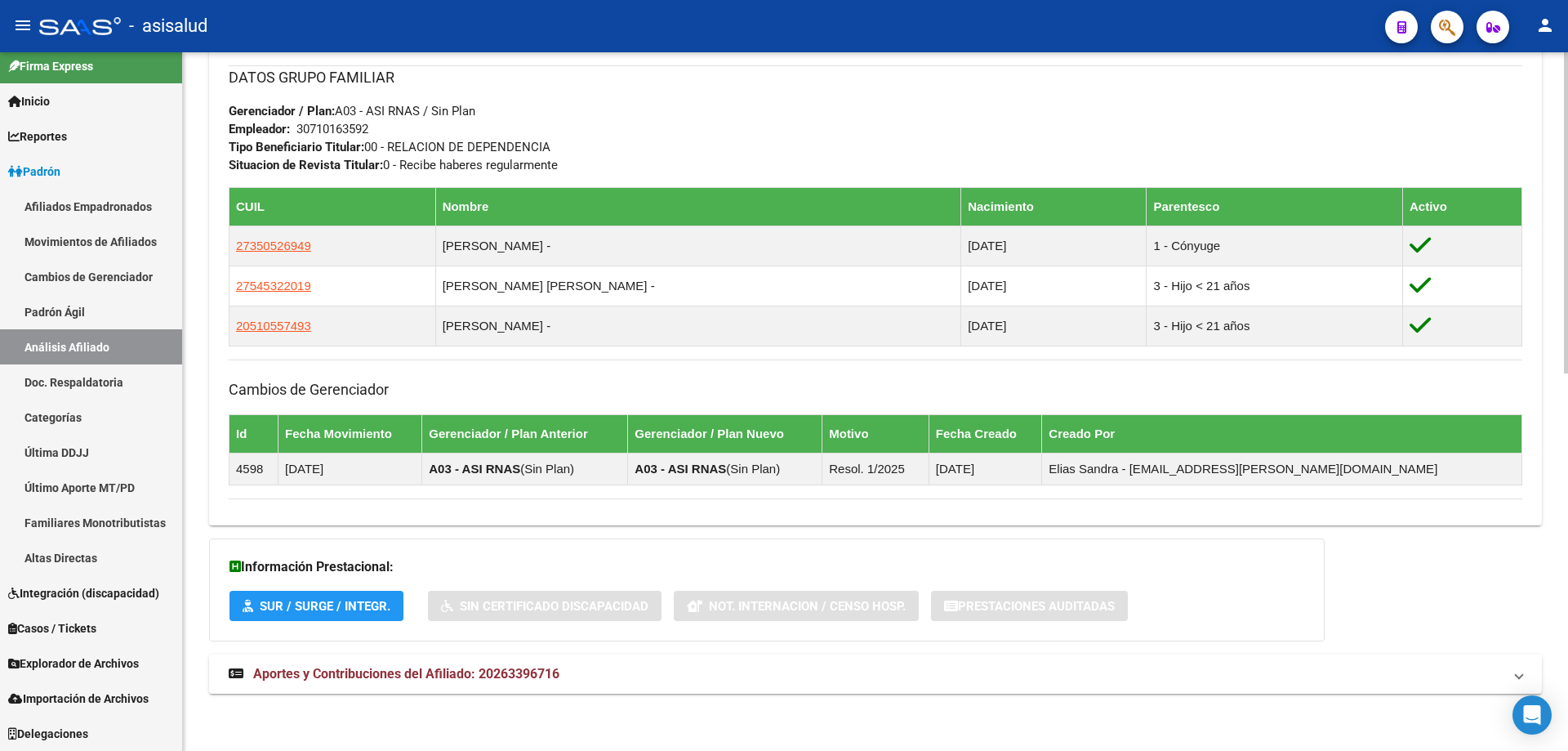
click at [433, 652] on div "DATOS PADRÓN ÁGIL: FIGUEROA JORGE PABLO | ACTIVO | AFILIADO TITULAR Datos Perso…" at bounding box center [875, 37] width 1333 height 1349
click at [569, 661] on mat-expansion-panel-header "Aportes y Contribuciones del Afiliado: 20263396716" at bounding box center [875, 673] width 1333 height 39
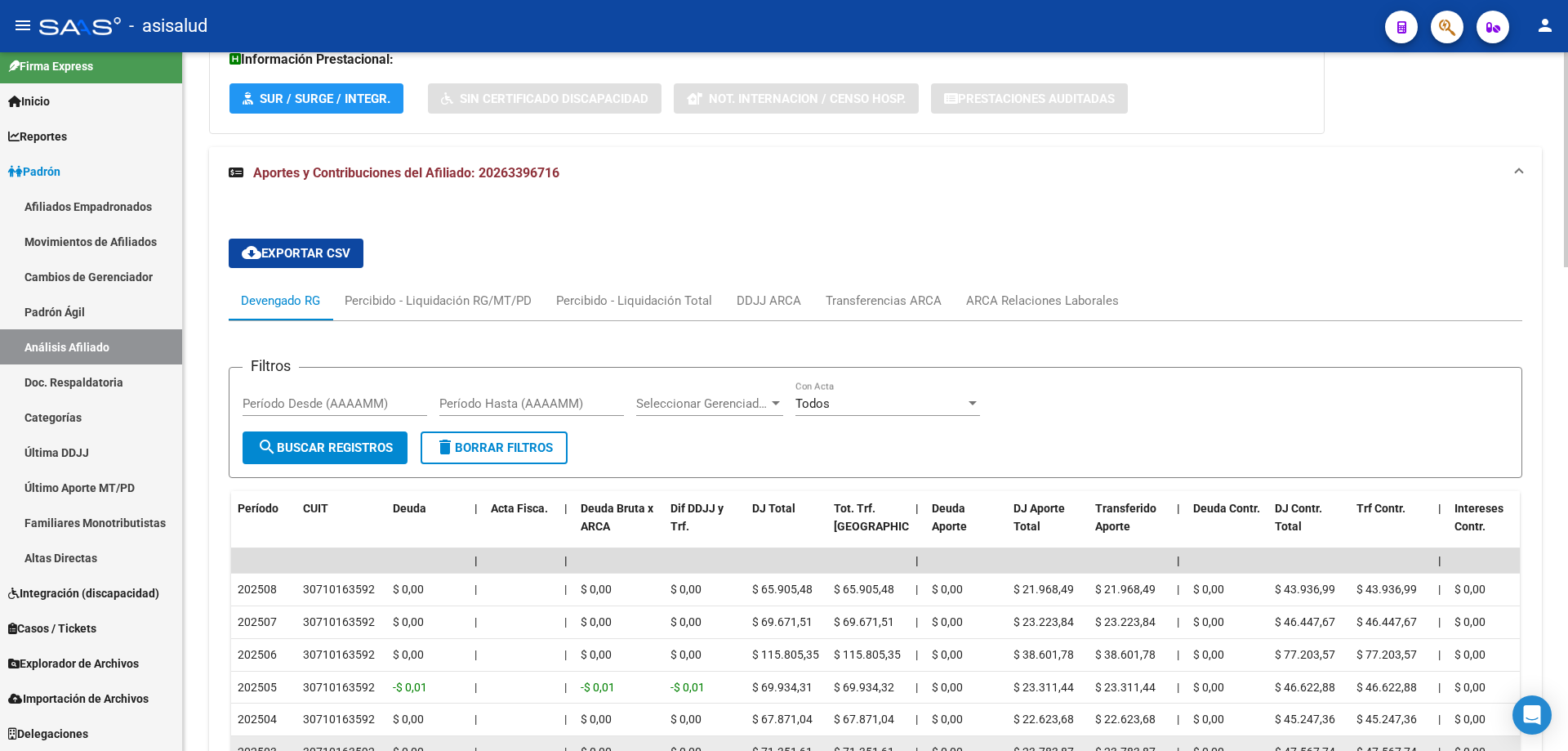
scroll to position [1327, 0]
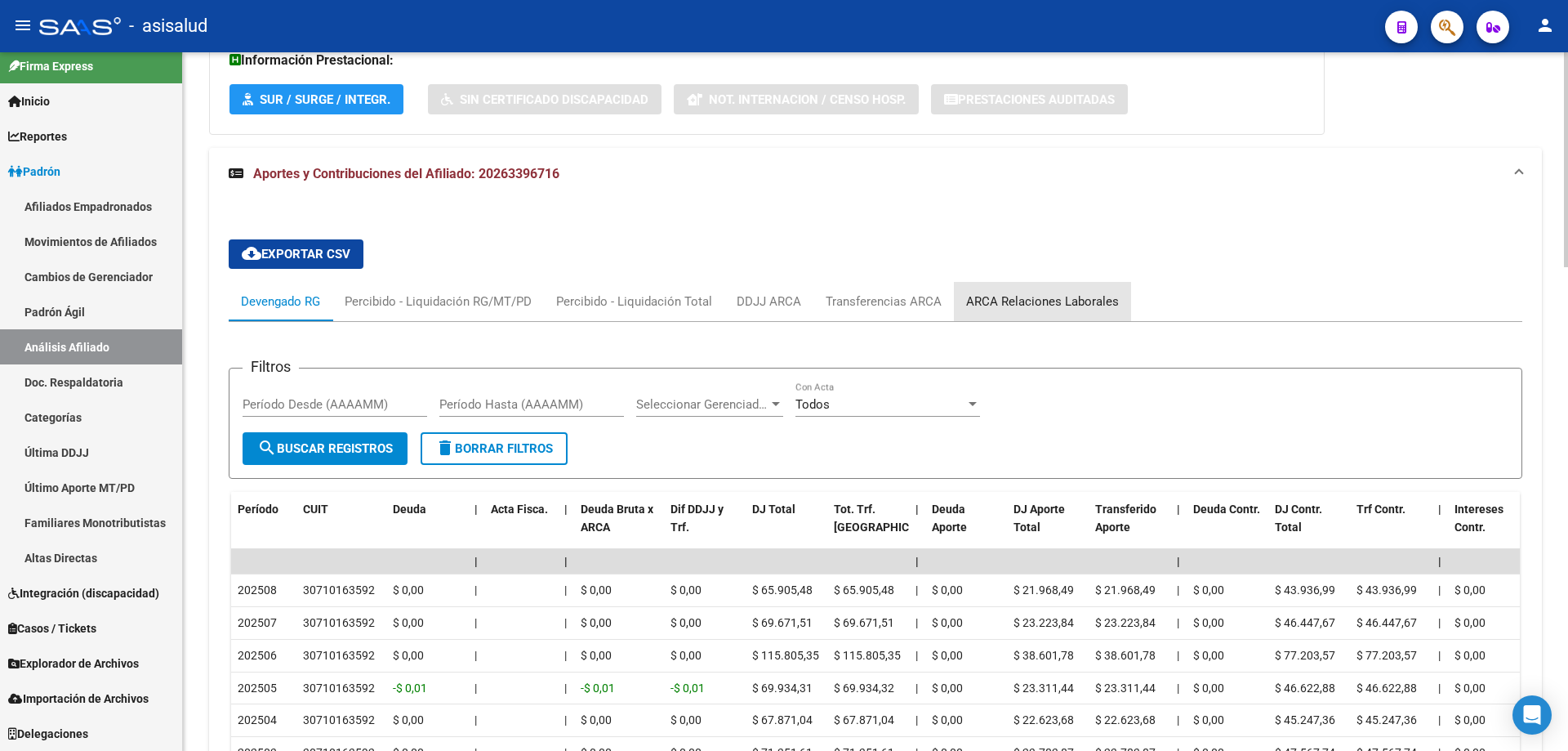
click at [1044, 306] on div "ARCA Relaciones Laborales" at bounding box center [1043, 301] width 153 height 18
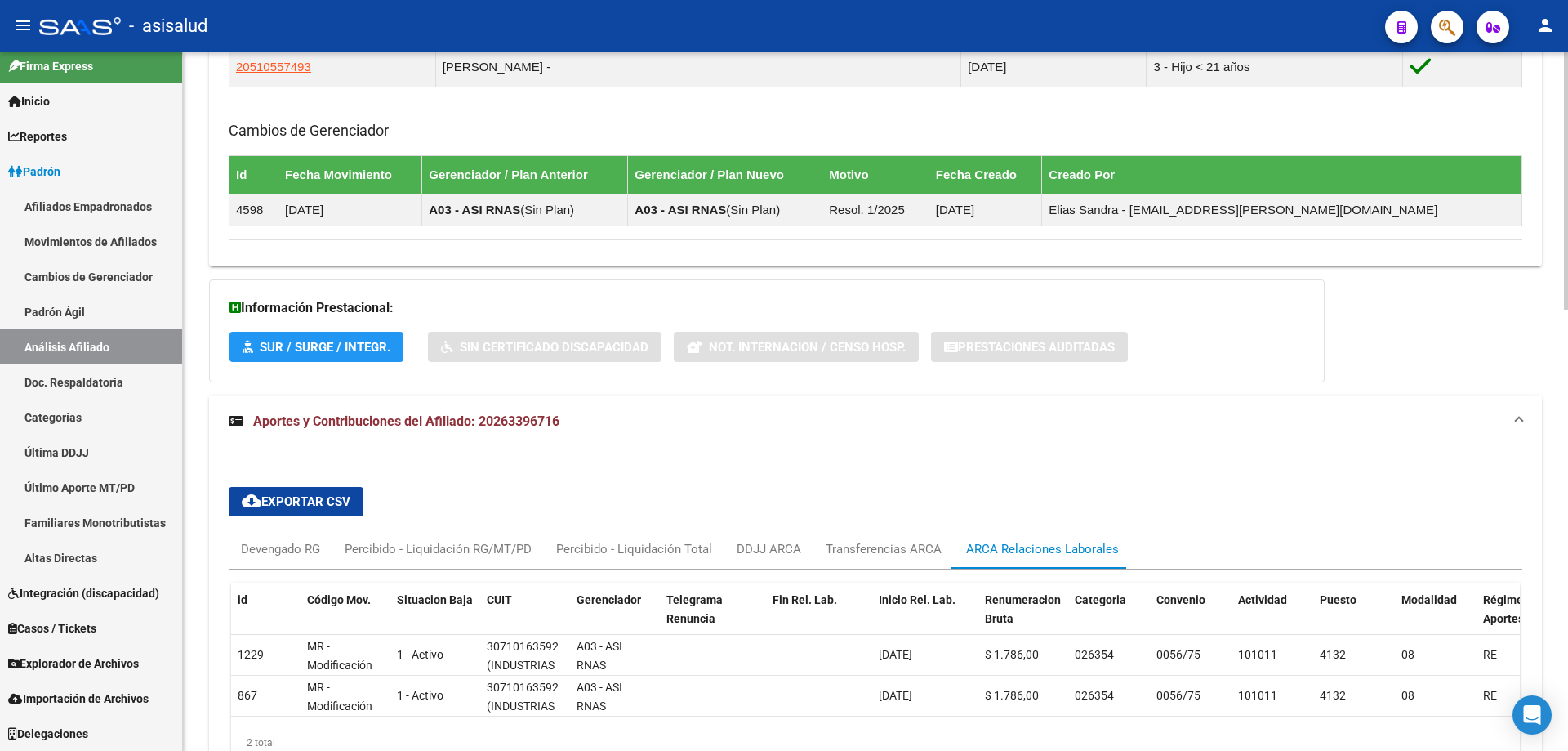
scroll to position [1200, 0]
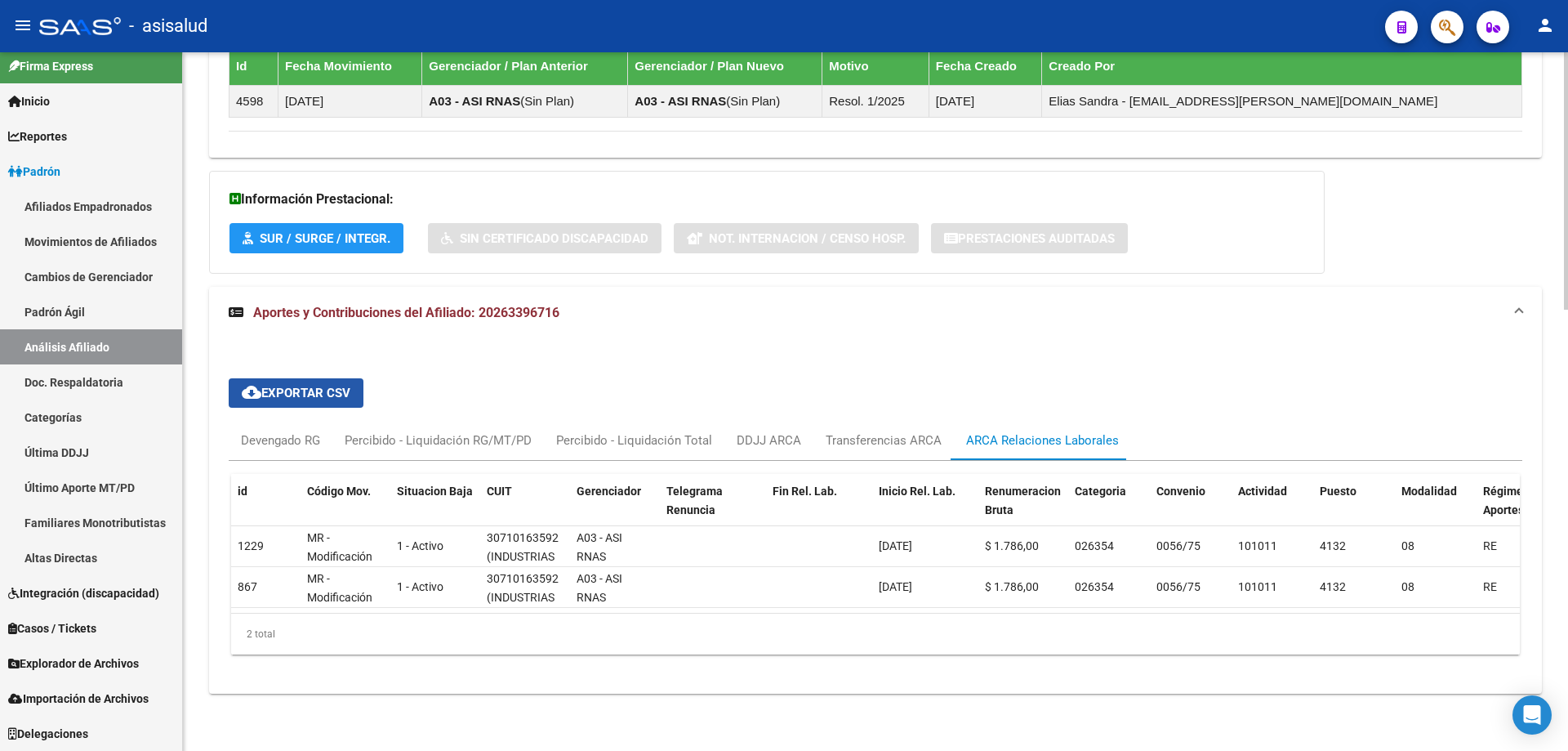
click at [279, 386] on span "cloud_download Exportar CSV" at bounding box center [296, 393] width 109 height 15
click at [304, 432] on div "Devengado RG" at bounding box center [281, 440] width 79 height 18
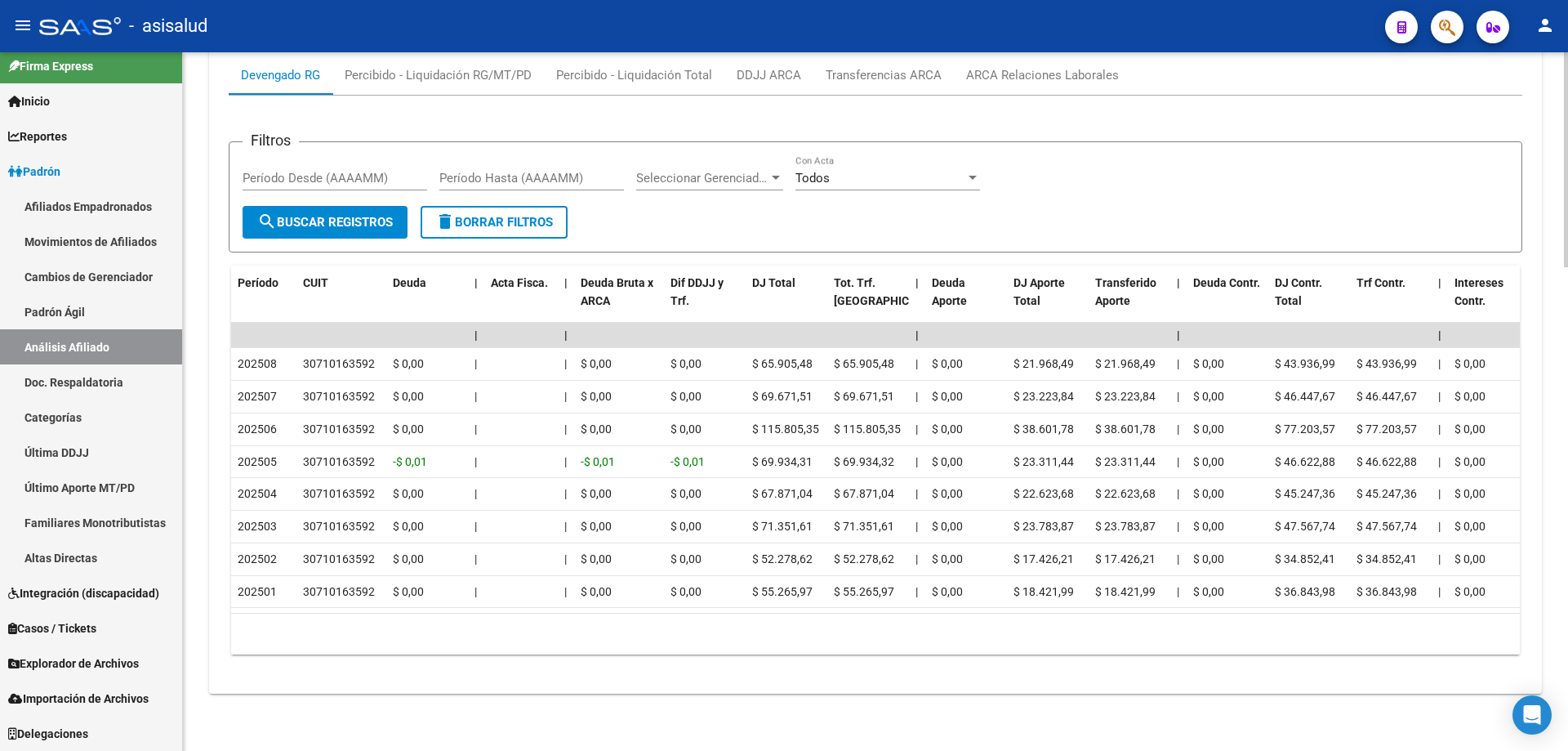
scroll to position [0, 111]
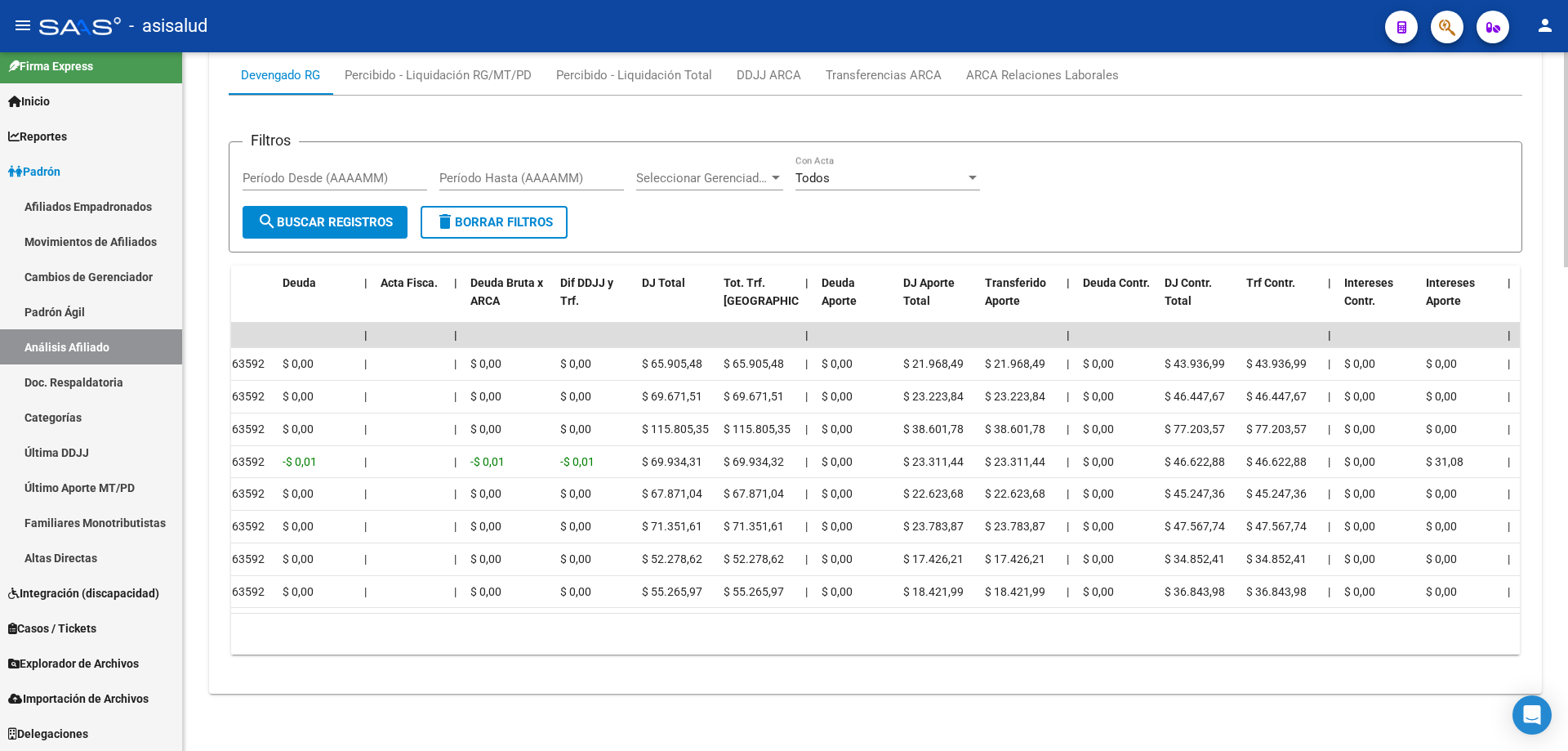
click at [855, 599] on datatable-body "| | | | | | | | | | | | | 202508 30710163592 $ 0,00 | | $ 0,00 $ 0,00 $ 65.905,…" at bounding box center [875, 468] width 1289 height 291
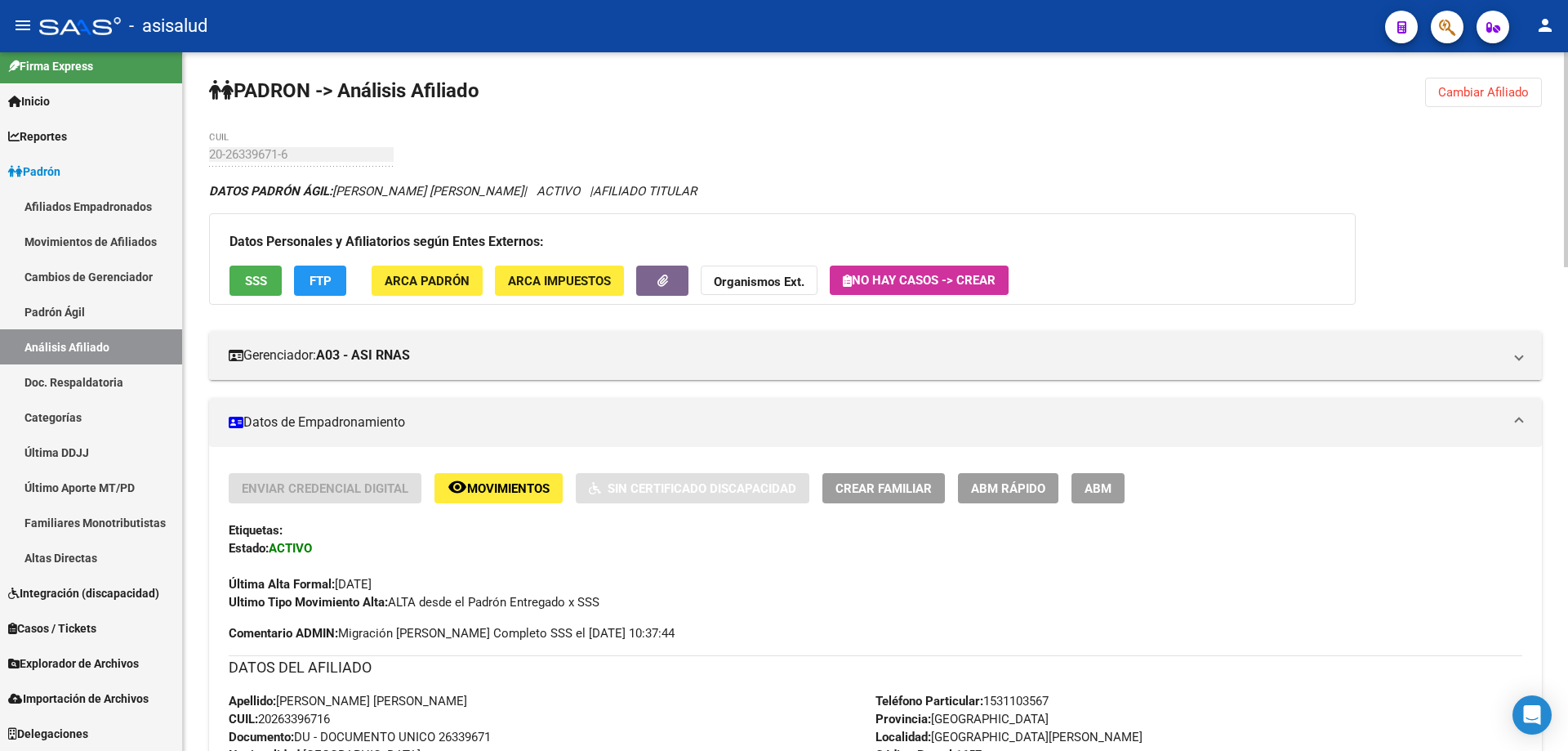
scroll to position [0, 0]
click at [263, 289] on span "SSS" at bounding box center [256, 281] width 22 height 15
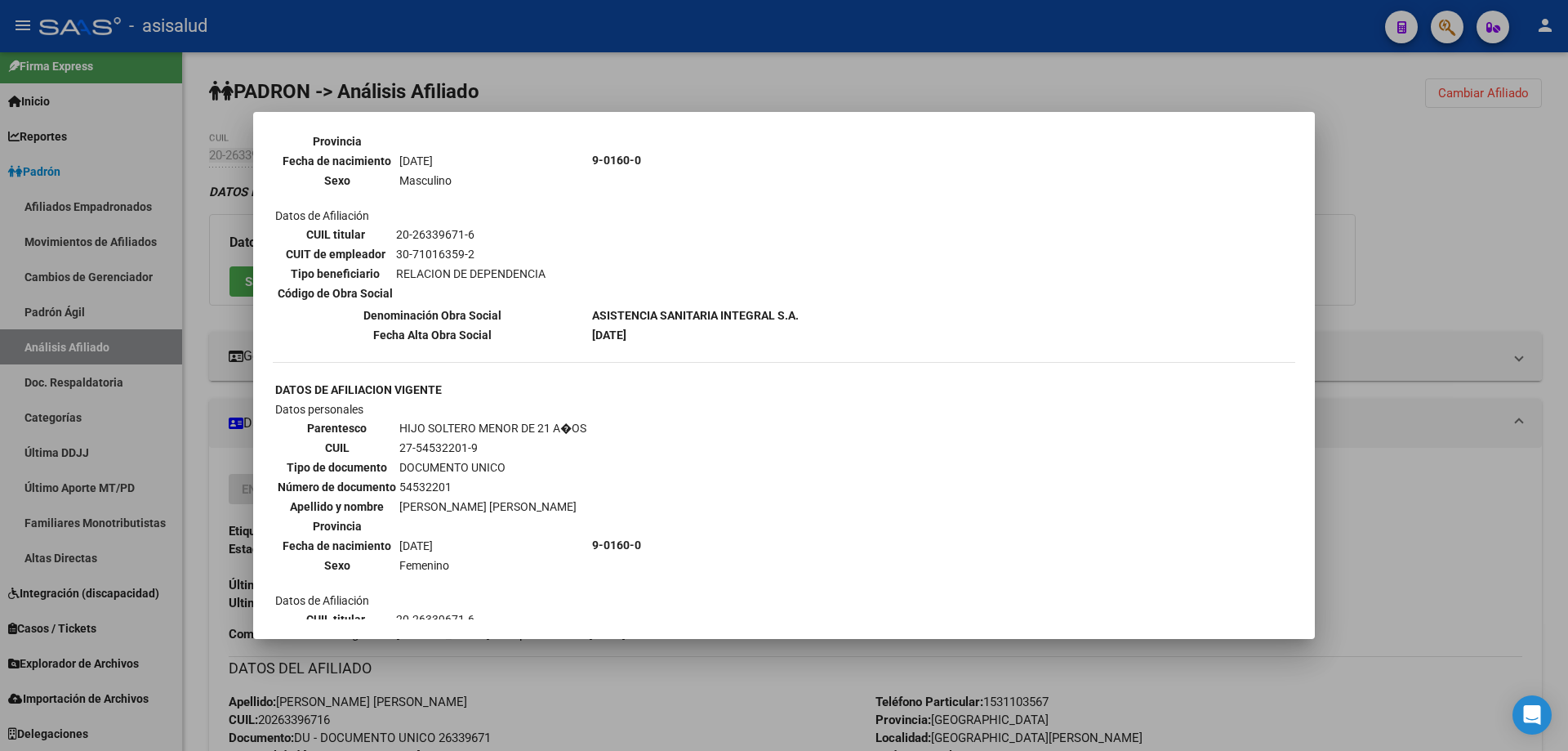
scroll to position [1306, 0]
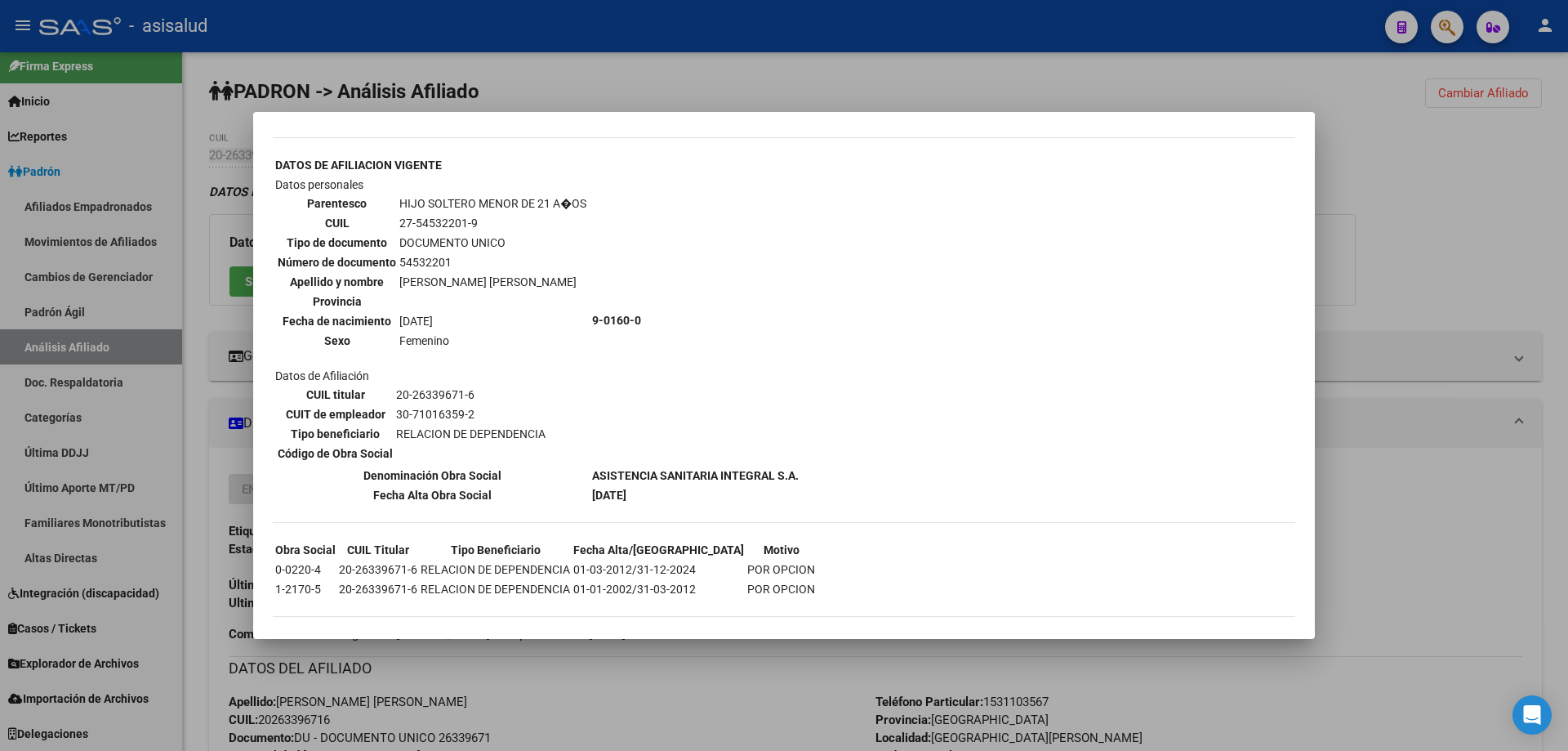
click at [1470, 531] on div at bounding box center [784, 376] width 1568 height 751
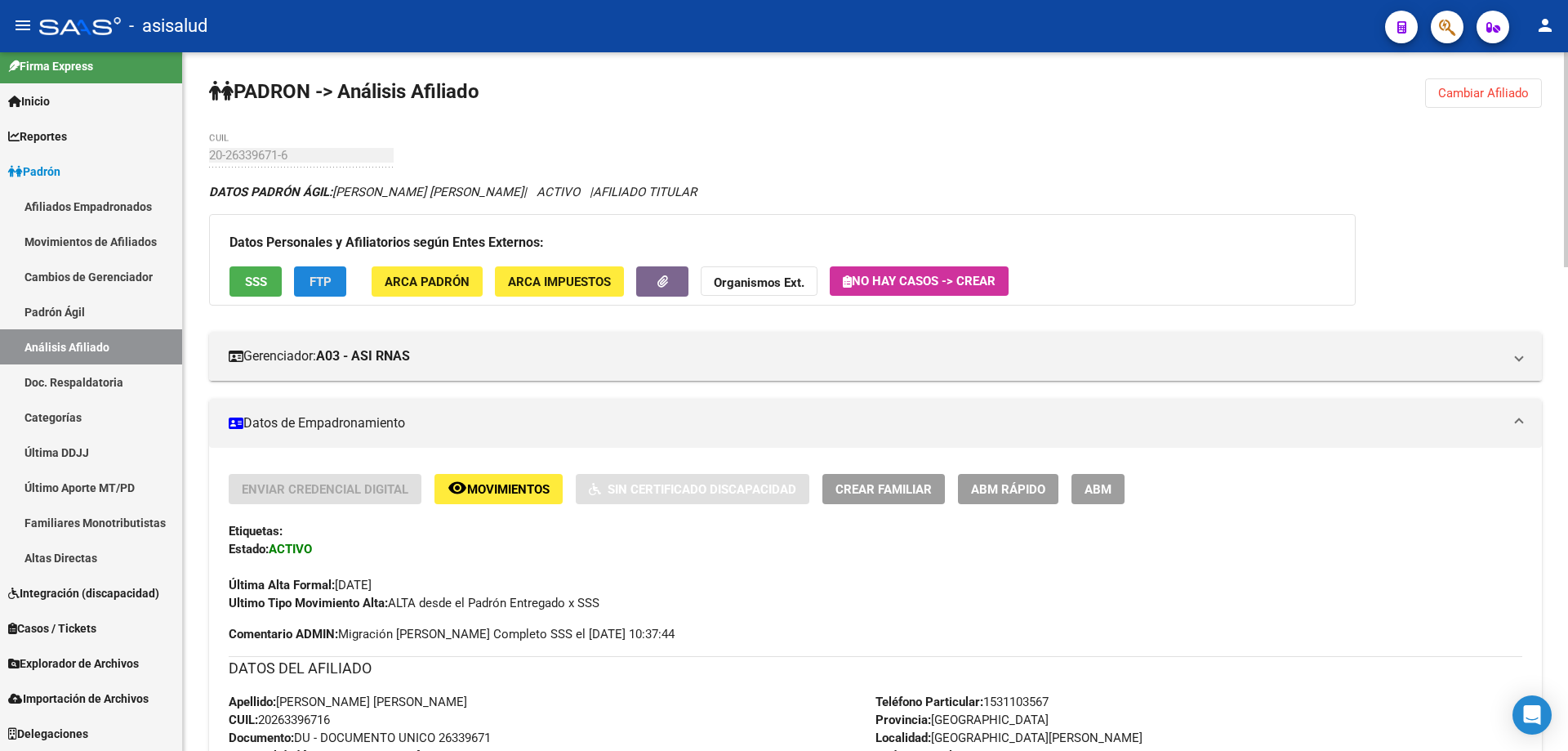
click at [327, 285] on span "FTP" at bounding box center [321, 281] width 22 height 15
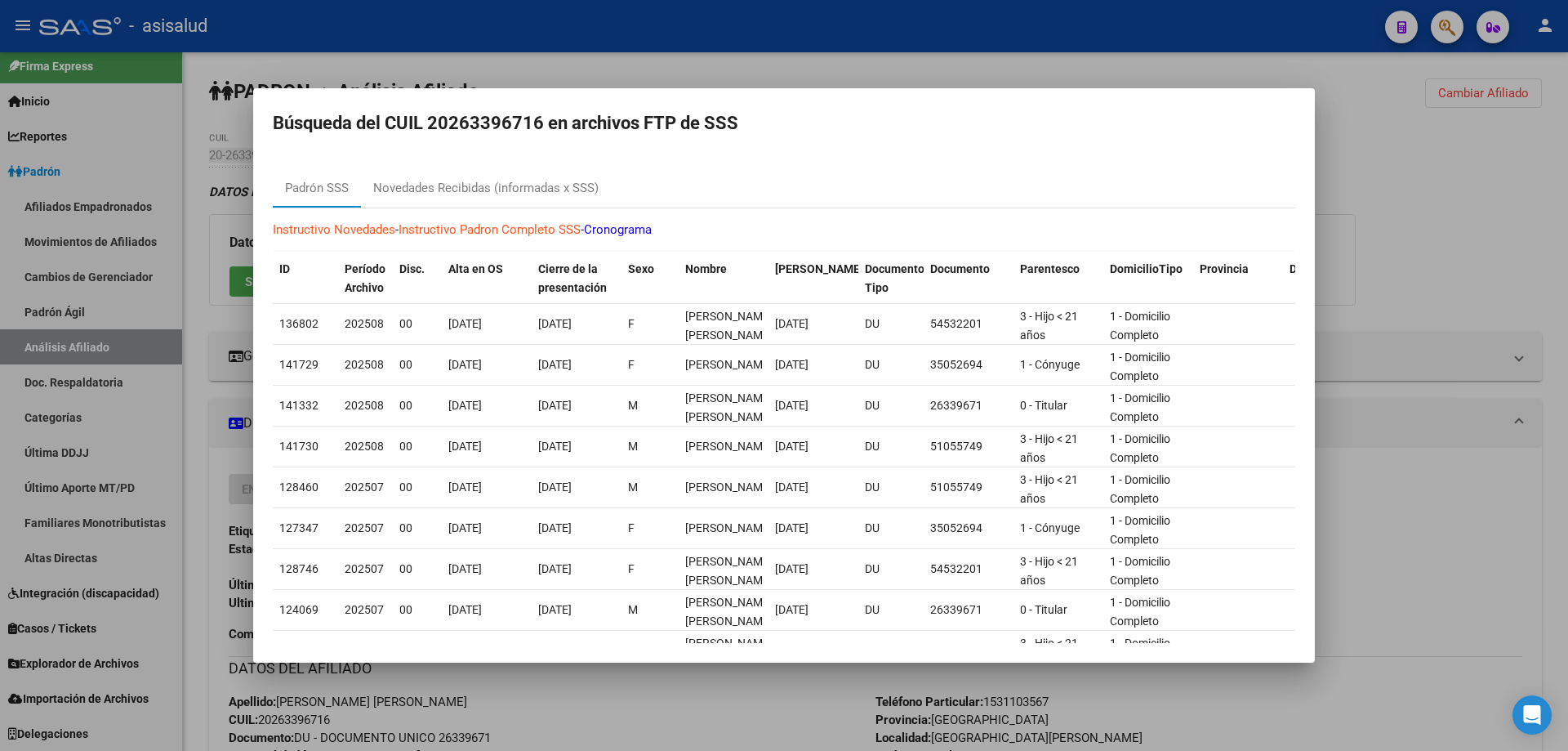
click at [1518, 267] on div at bounding box center [784, 376] width 1568 height 751
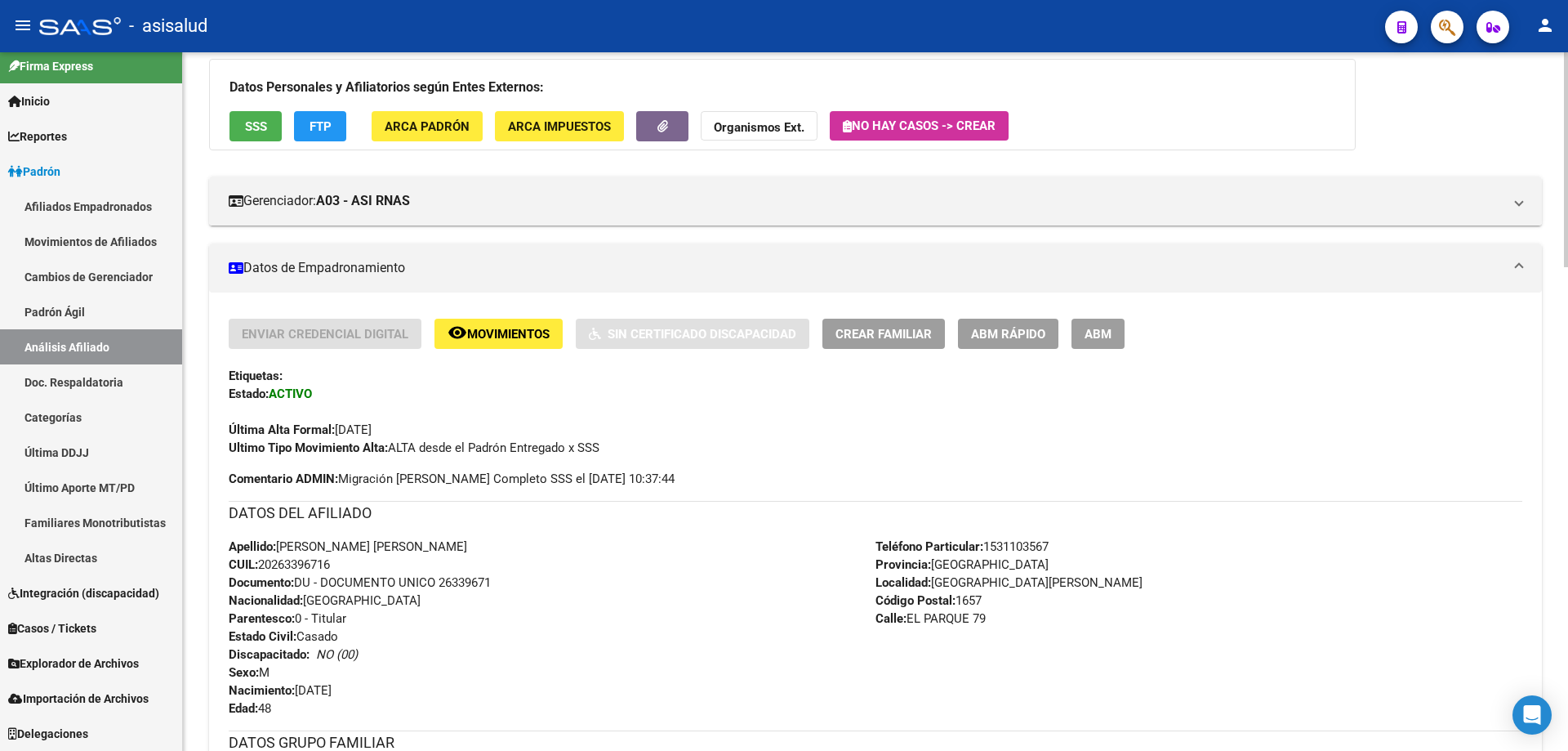
scroll to position [0, 0]
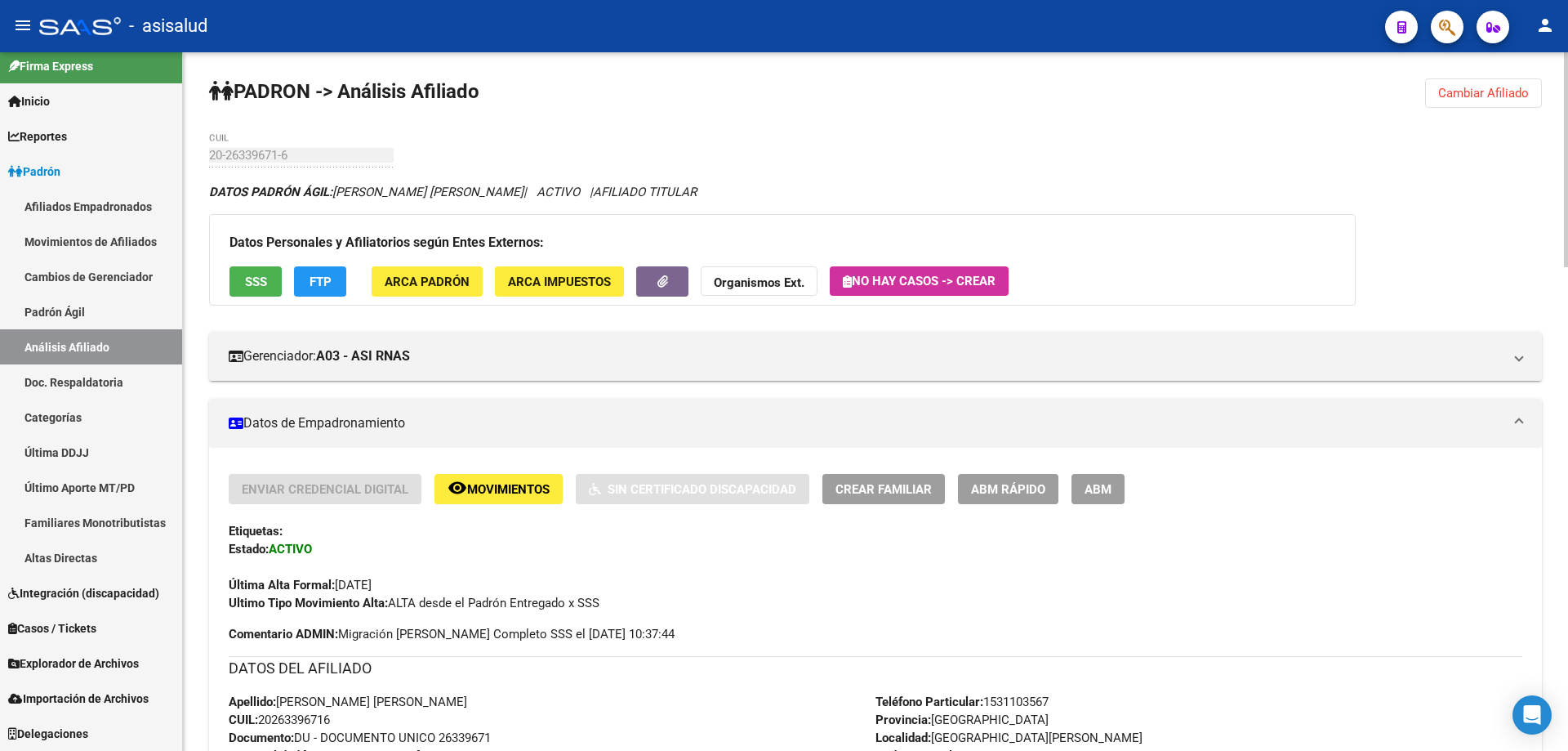
click at [1505, 93] on span "Cambiar Afiliado" at bounding box center [1483, 93] width 90 height 15
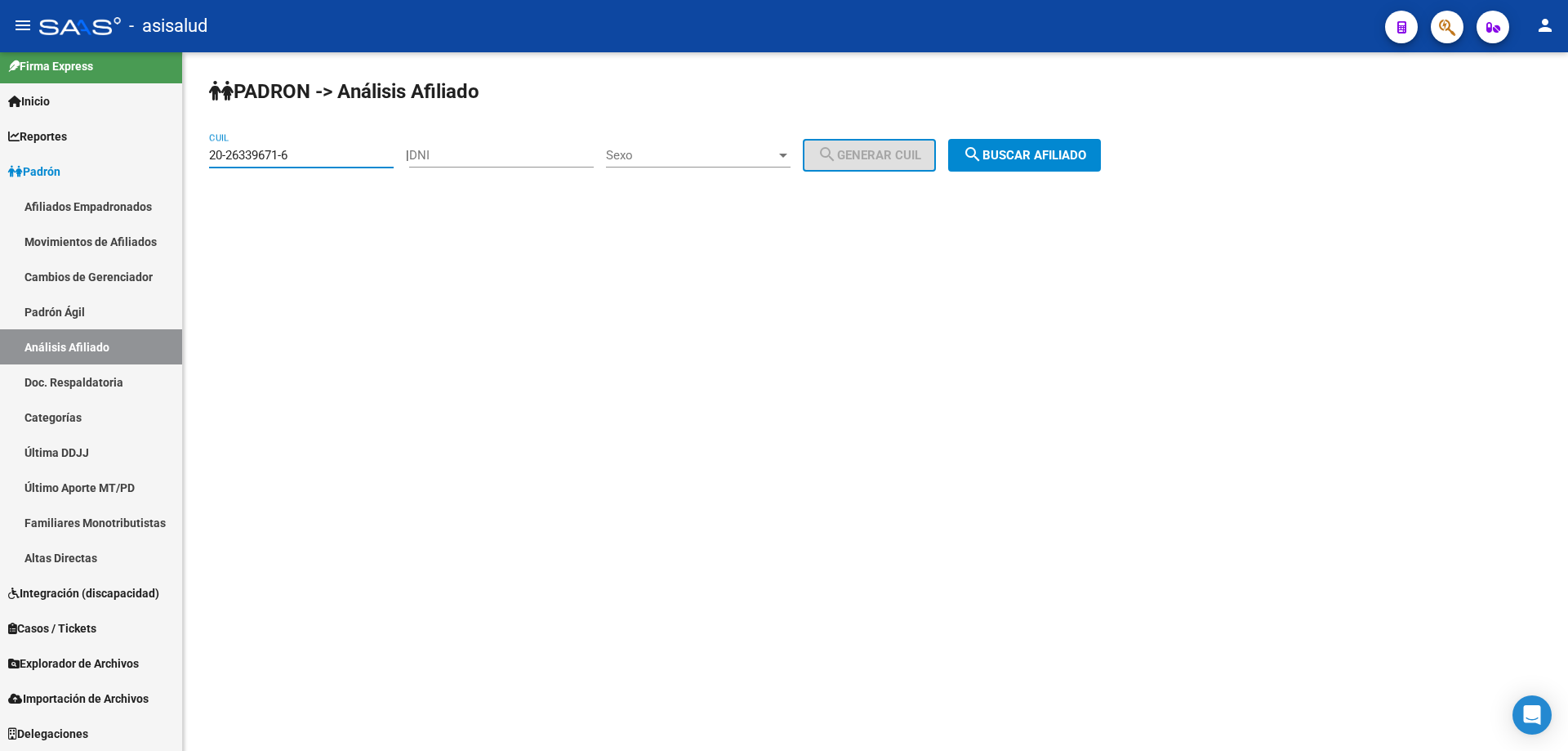
drag, startPoint x: 327, startPoint y: 153, endPoint x: 194, endPoint y: 185, distance: 136.8
click at [194, 185] on div "PADRON -> Análisis Afiliado 20-26339671-6 CUIL | DNI Sexo Sexo search Generar C…" at bounding box center [875, 138] width 1385 height 172
paste input "1537544-8"
type input "20-21537544-8"
click at [1037, 149] on span "search Buscar afiliado" at bounding box center [1024, 155] width 123 height 15
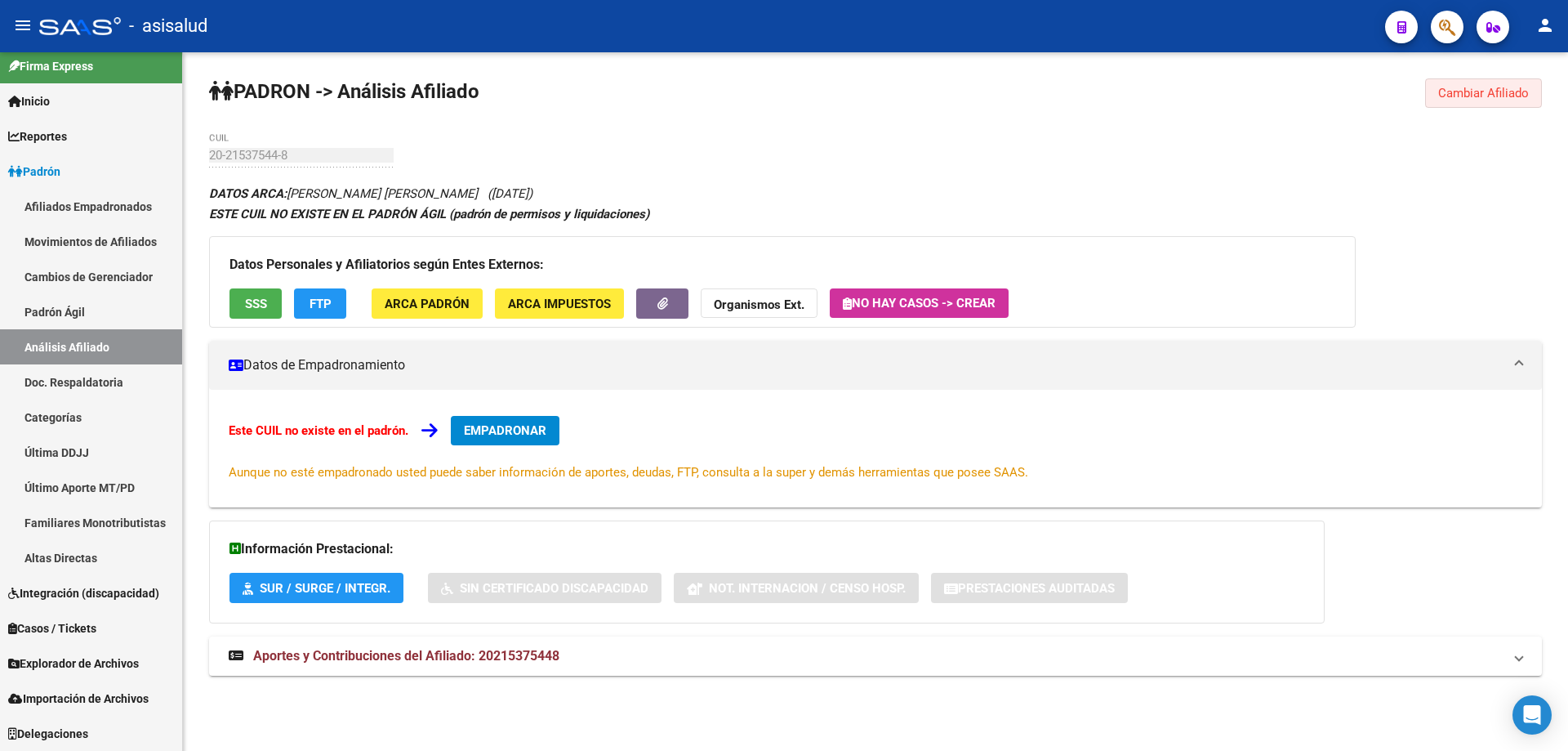
click at [1519, 97] on span "Cambiar Afiliado" at bounding box center [1483, 93] width 90 height 15
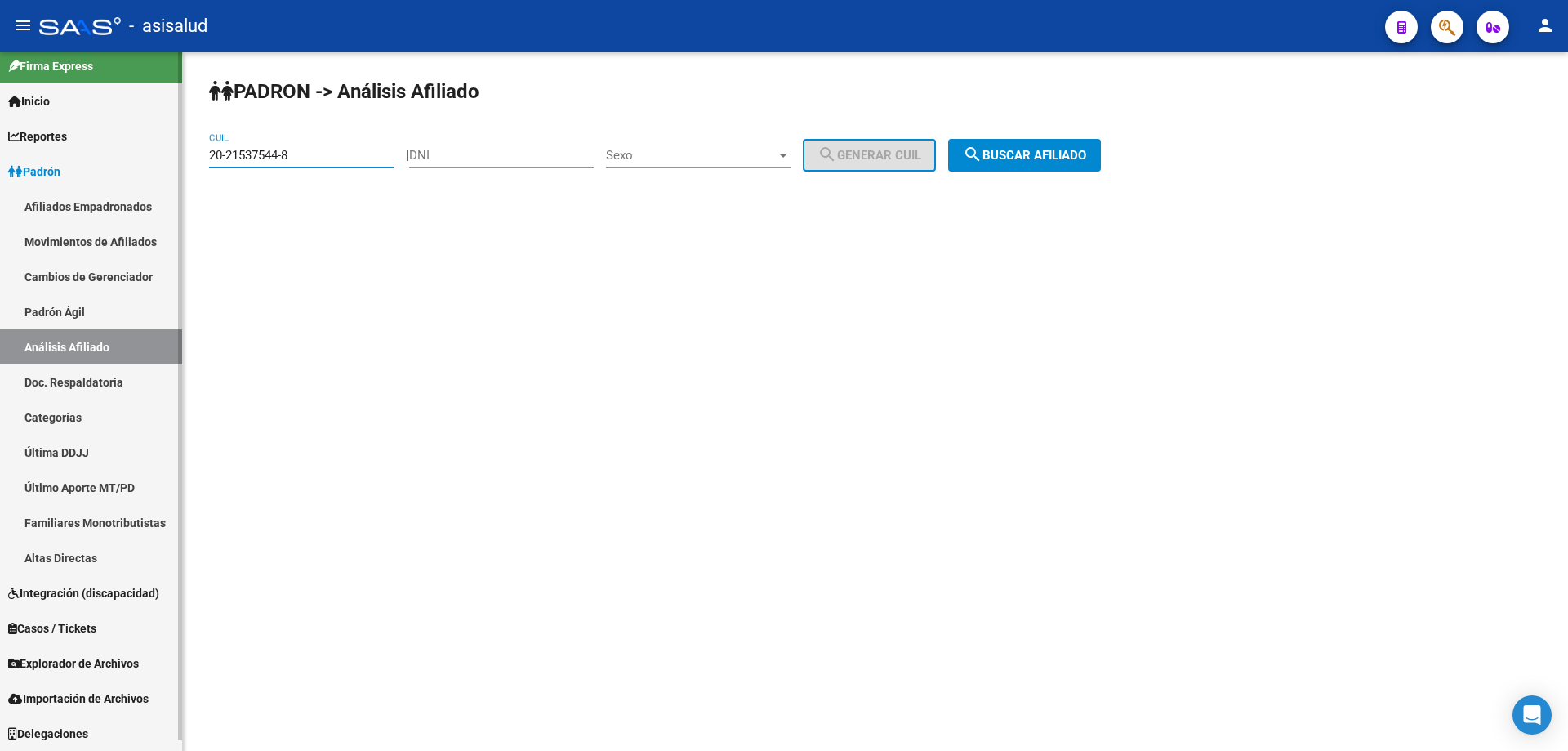
drag, startPoint x: 313, startPoint y: 159, endPoint x: 165, endPoint y: 159, distance: 148.0
click at [165, 159] on mat-sidenav-container "Firma Express Inicio Calendario SSS Instructivos Contacto OS Reportes Padrón Tr…" at bounding box center [784, 401] width 1568 height 698
click at [1086, 149] on span "search Buscar afiliado" at bounding box center [1024, 155] width 123 height 15
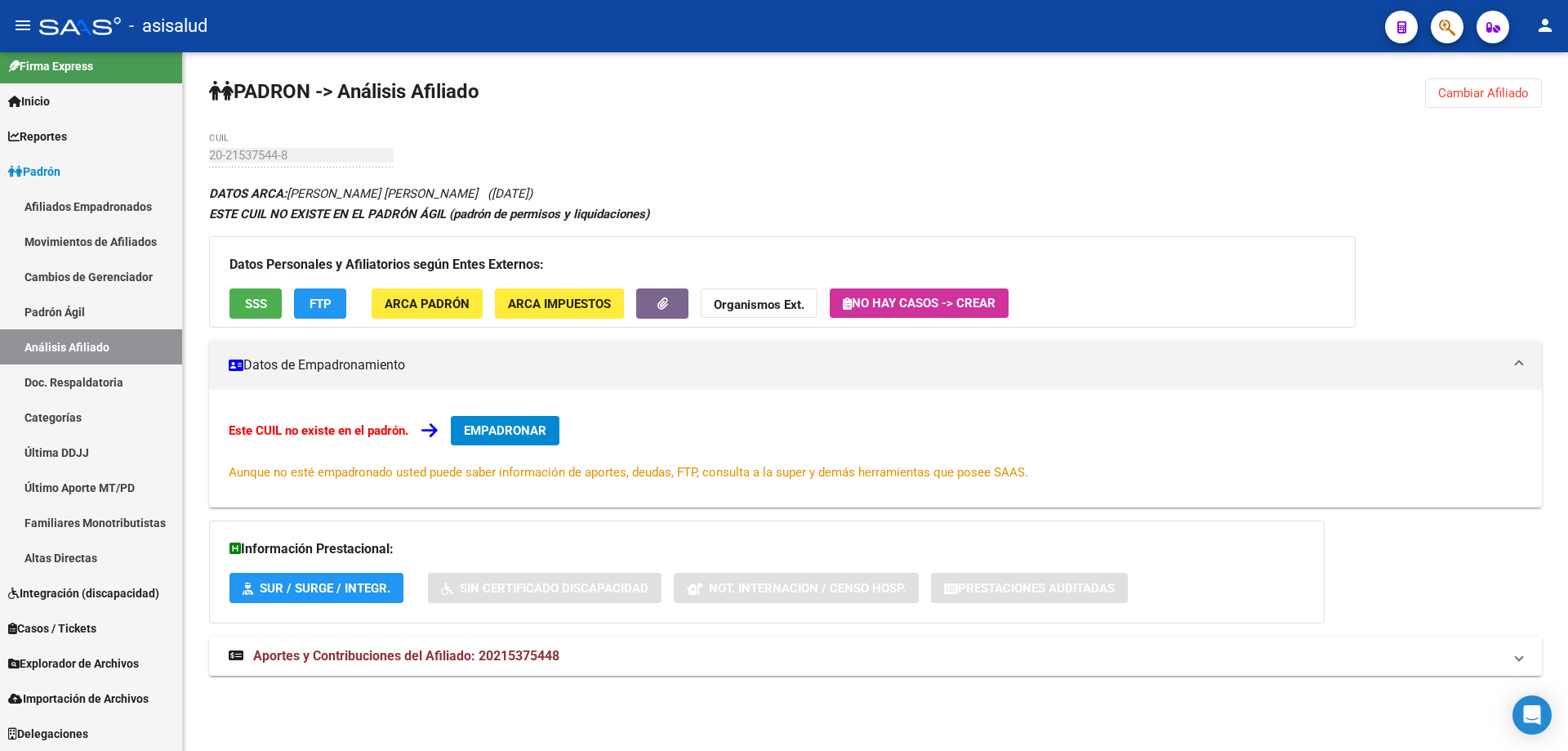
click at [264, 307] on span "SSS" at bounding box center [256, 304] width 22 height 15
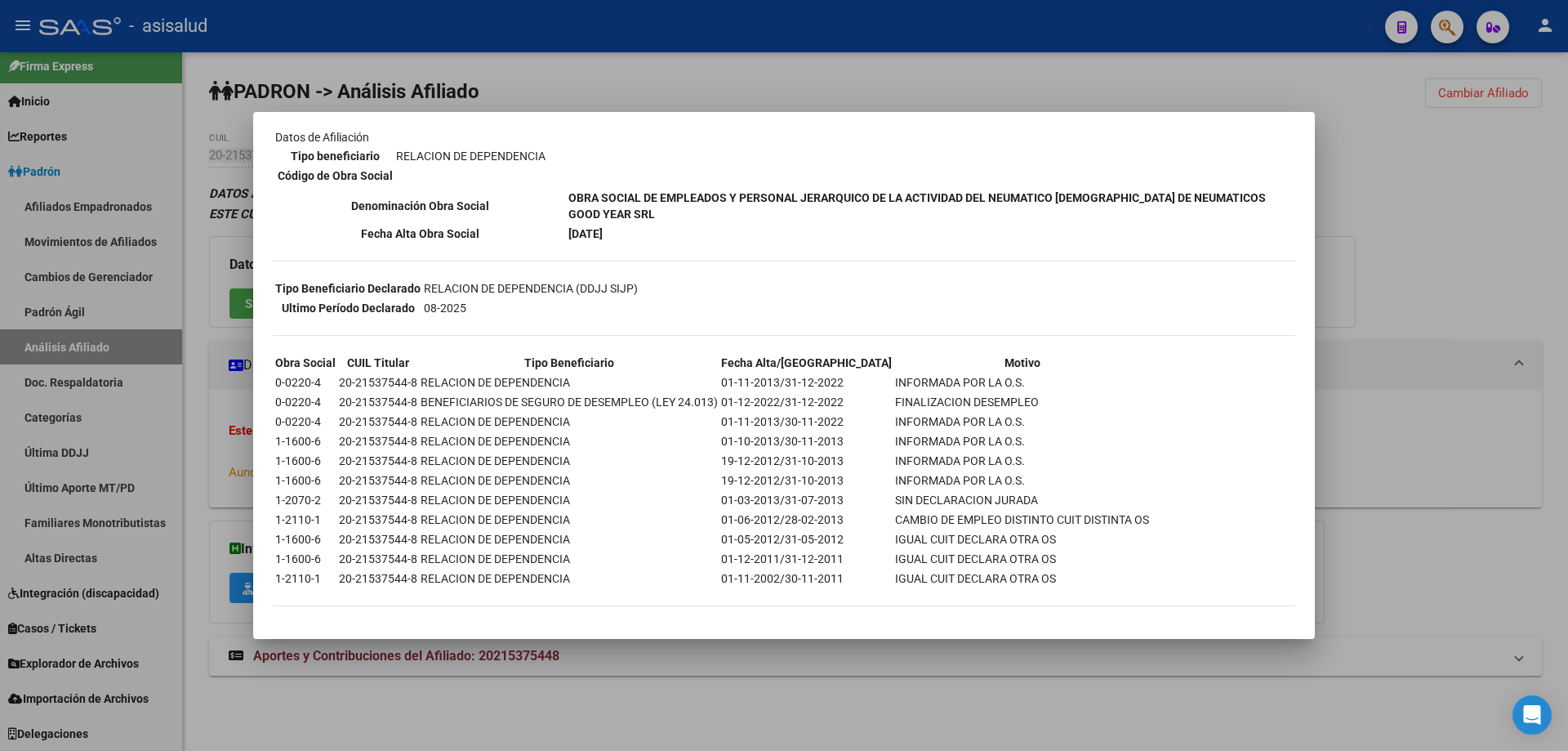
scroll to position [285, 0]
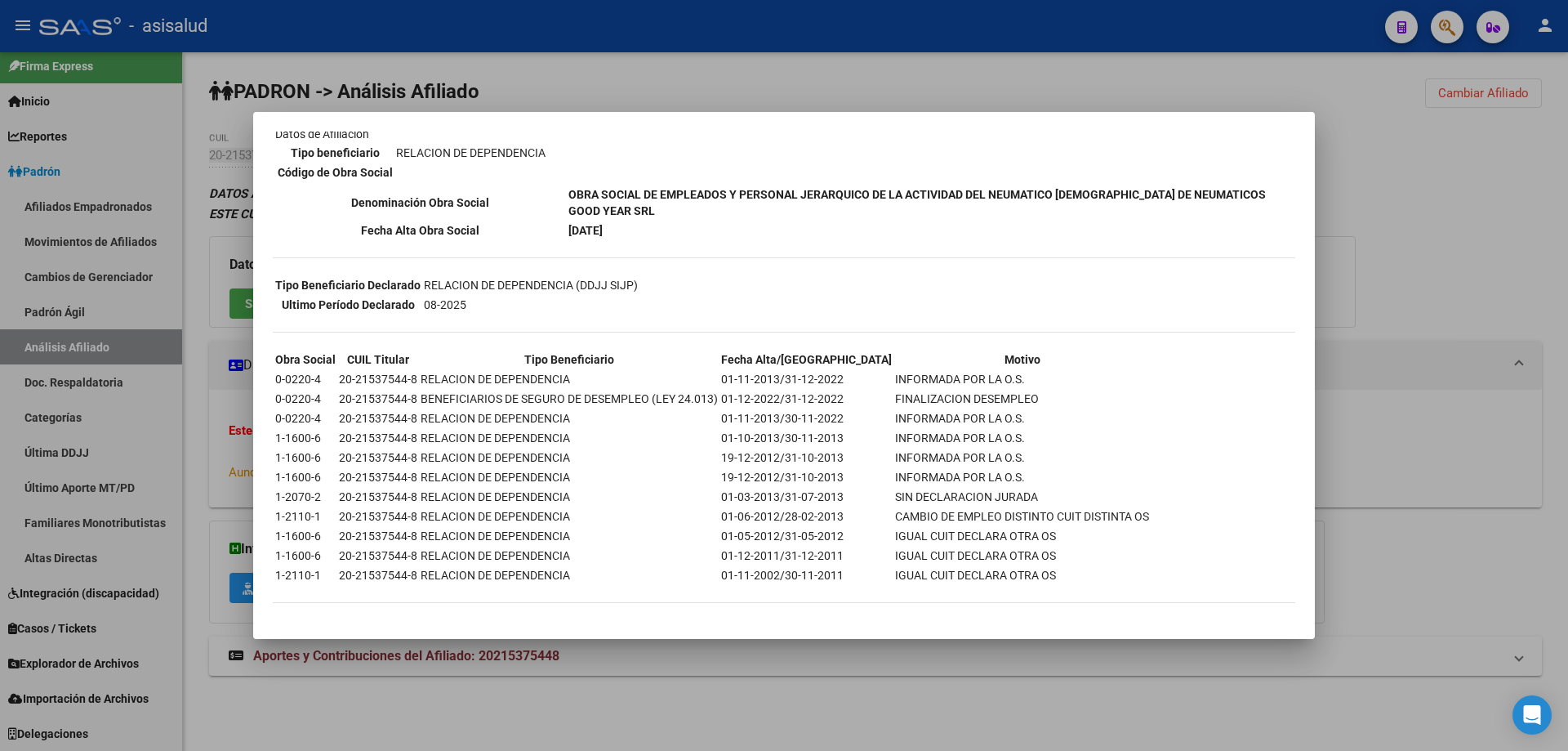
click at [1516, 232] on div at bounding box center [784, 376] width 1568 height 751
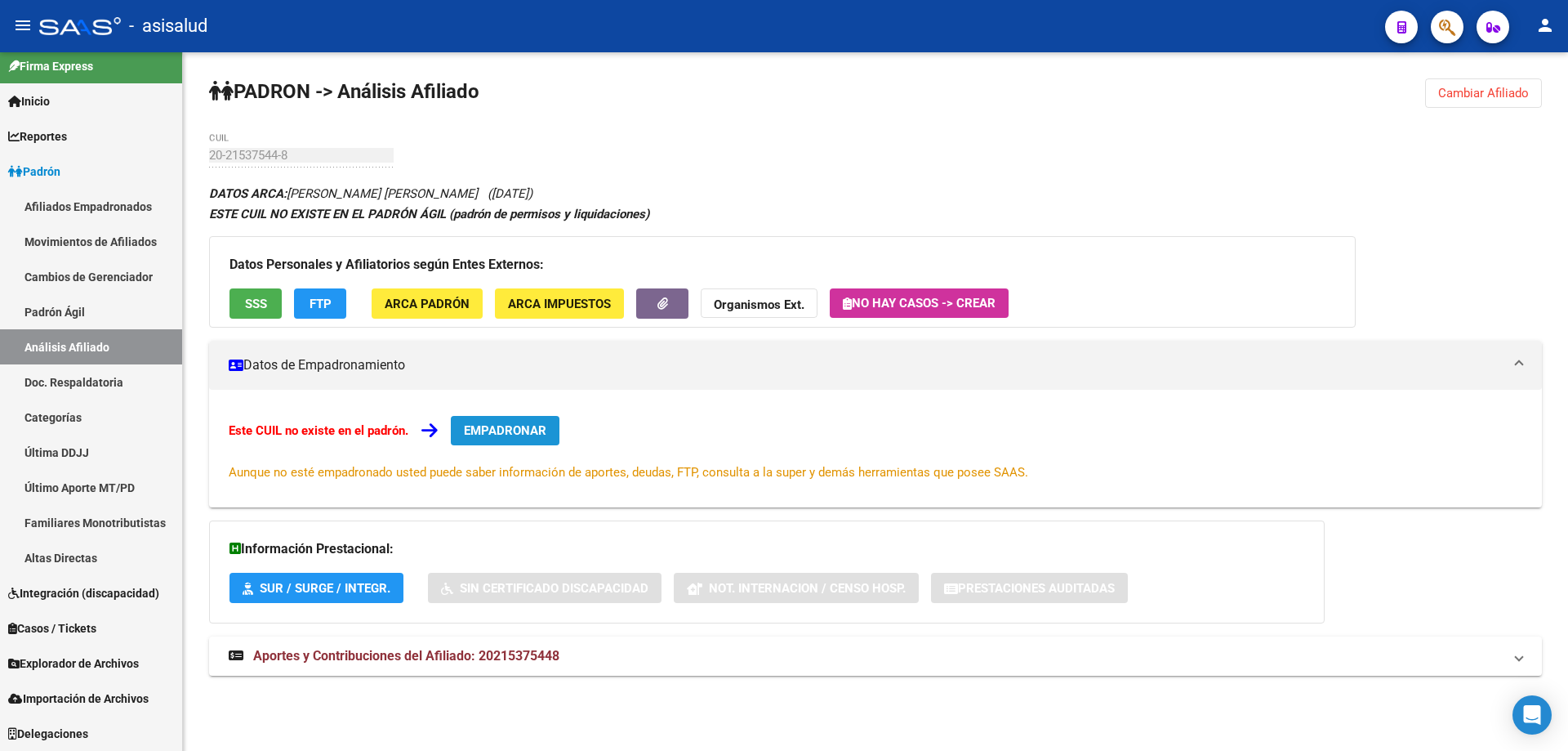
click at [543, 417] on button "EMPADRONAR" at bounding box center [504, 430] width 109 height 29
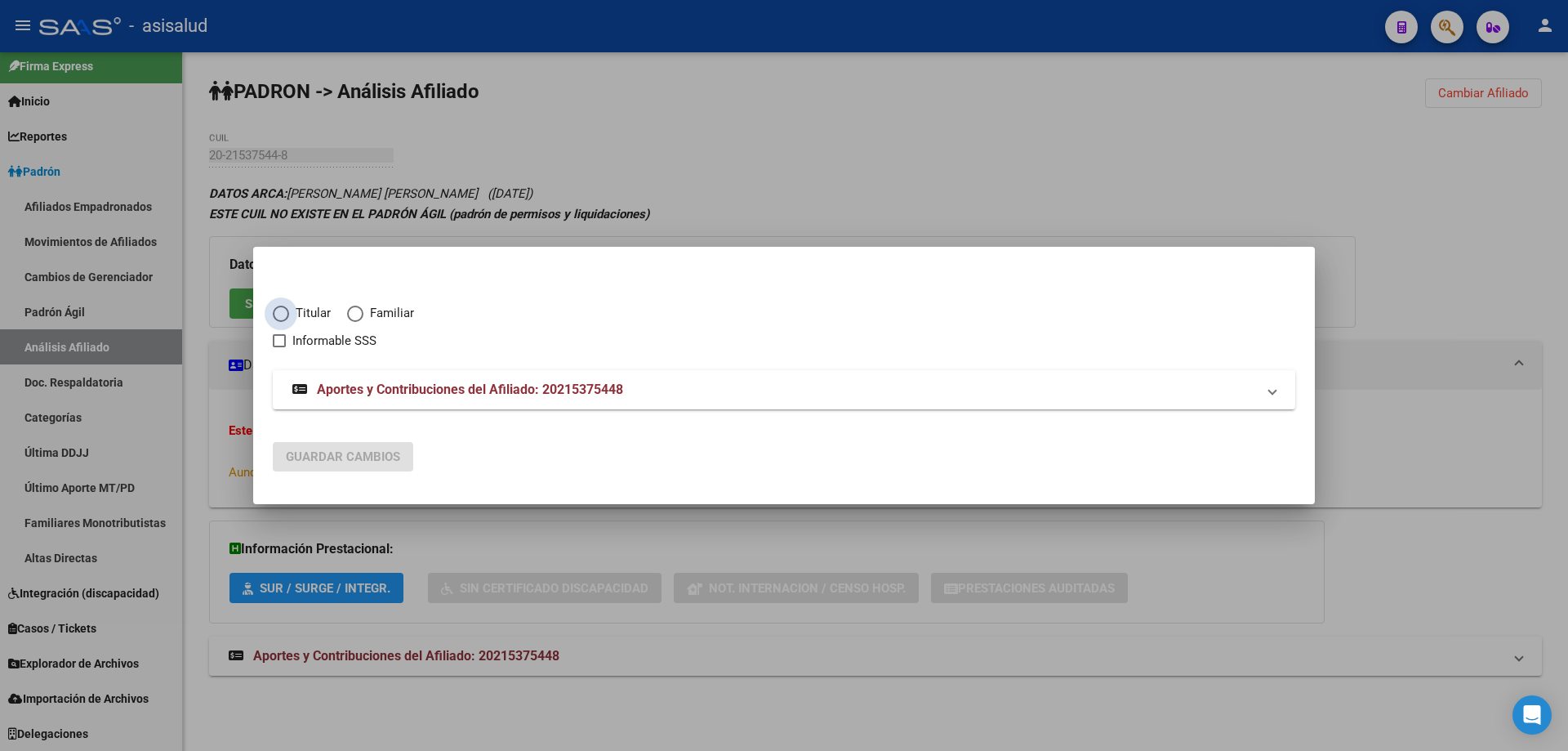
click at [286, 316] on span "Elija una opción" at bounding box center [281, 313] width 16 height 16
click at [286, 316] on input "Titular" at bounding box center [281, 313] width 16 height 16
radio input "true"
checkbox input "true"
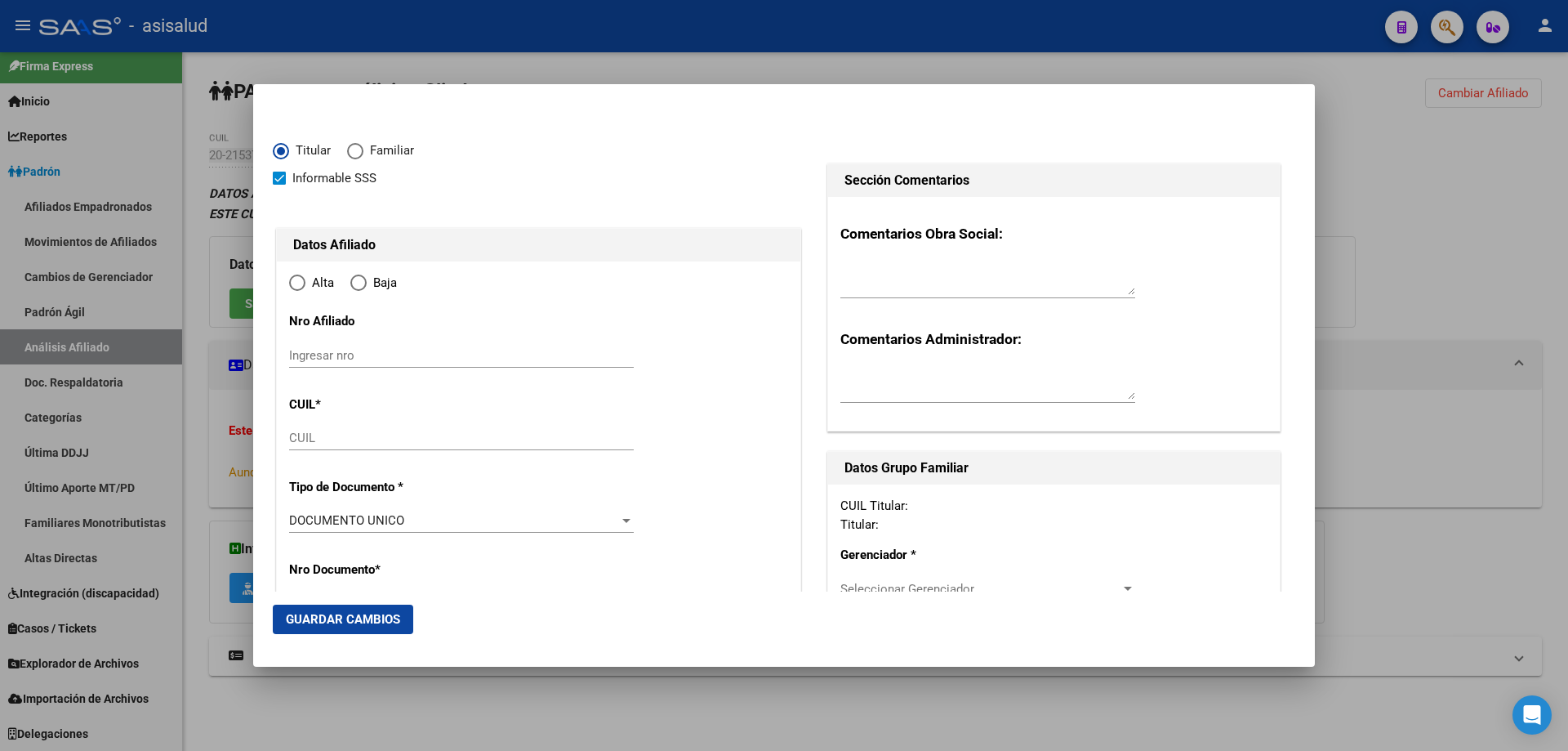
type input "20-21537544-8"
type input "21537544"
type input "CEPEDA"
type input "ABEL RICARDO"
type input "1970-04-06"
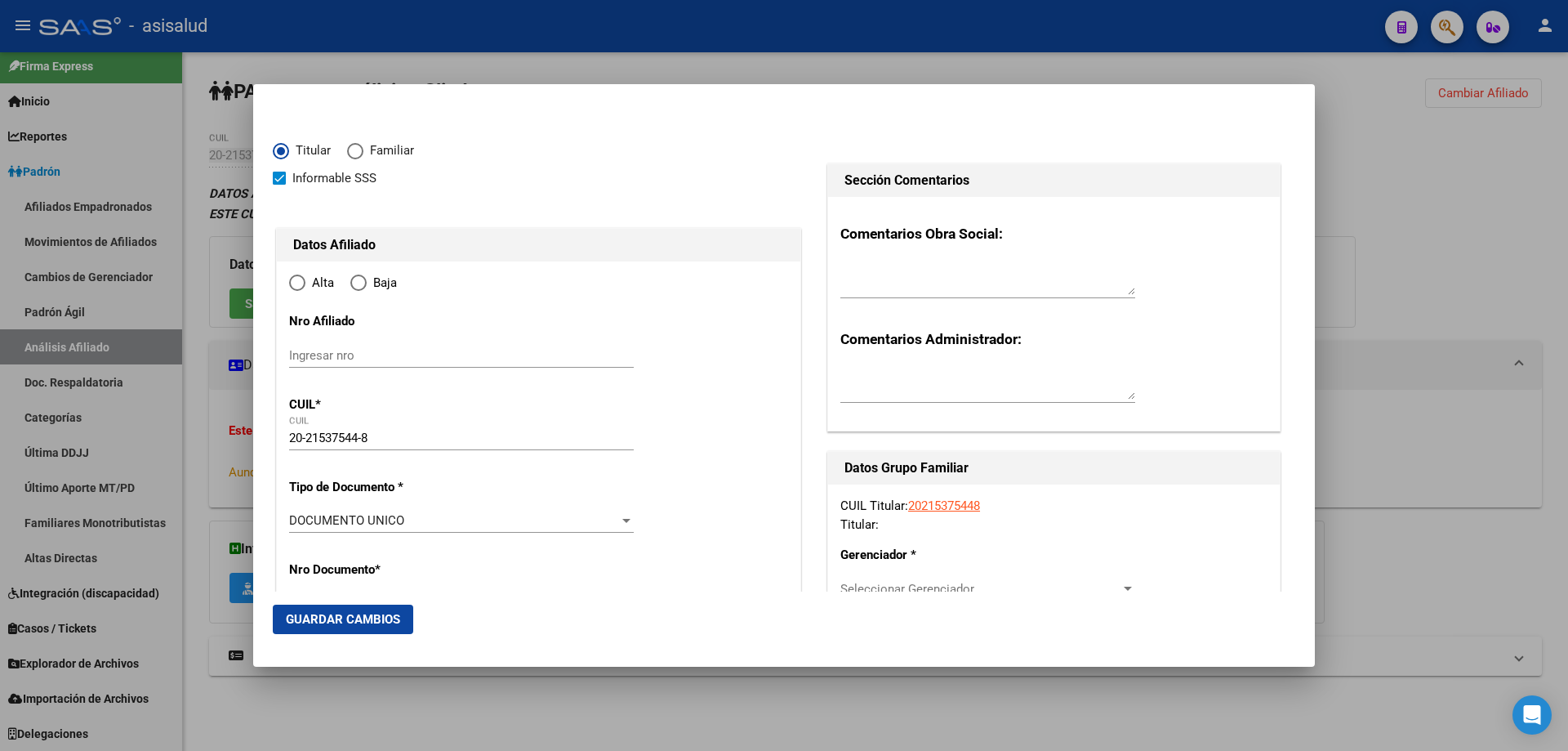
type input "CASEROS"
type input "1678"
type input "ALZAGA"
type input "2881"
radio input "true"
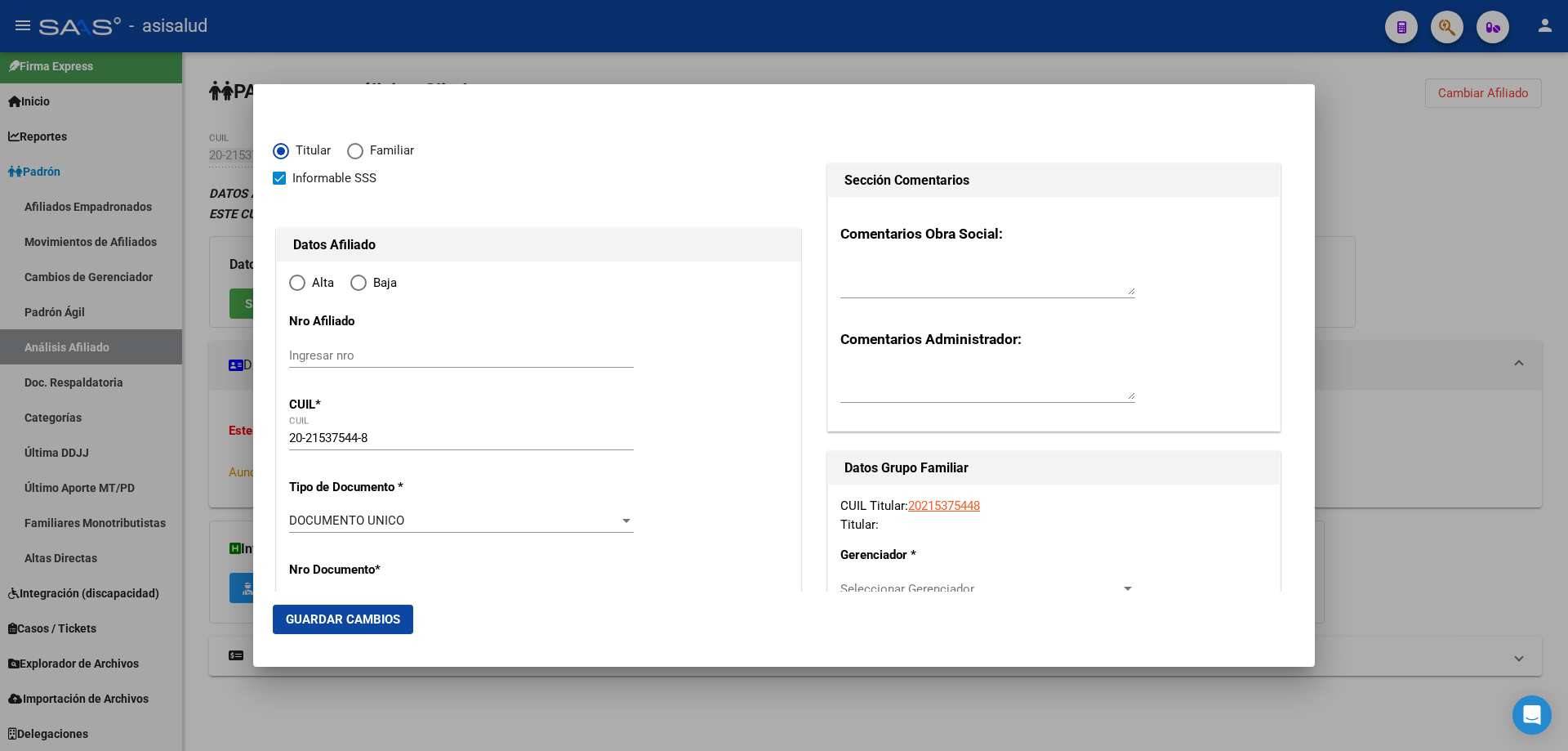
type input "CASEROS"
click at [302, 520] on input "Ingresar fecha" at bounding box center [461, 525] width 344 height 26
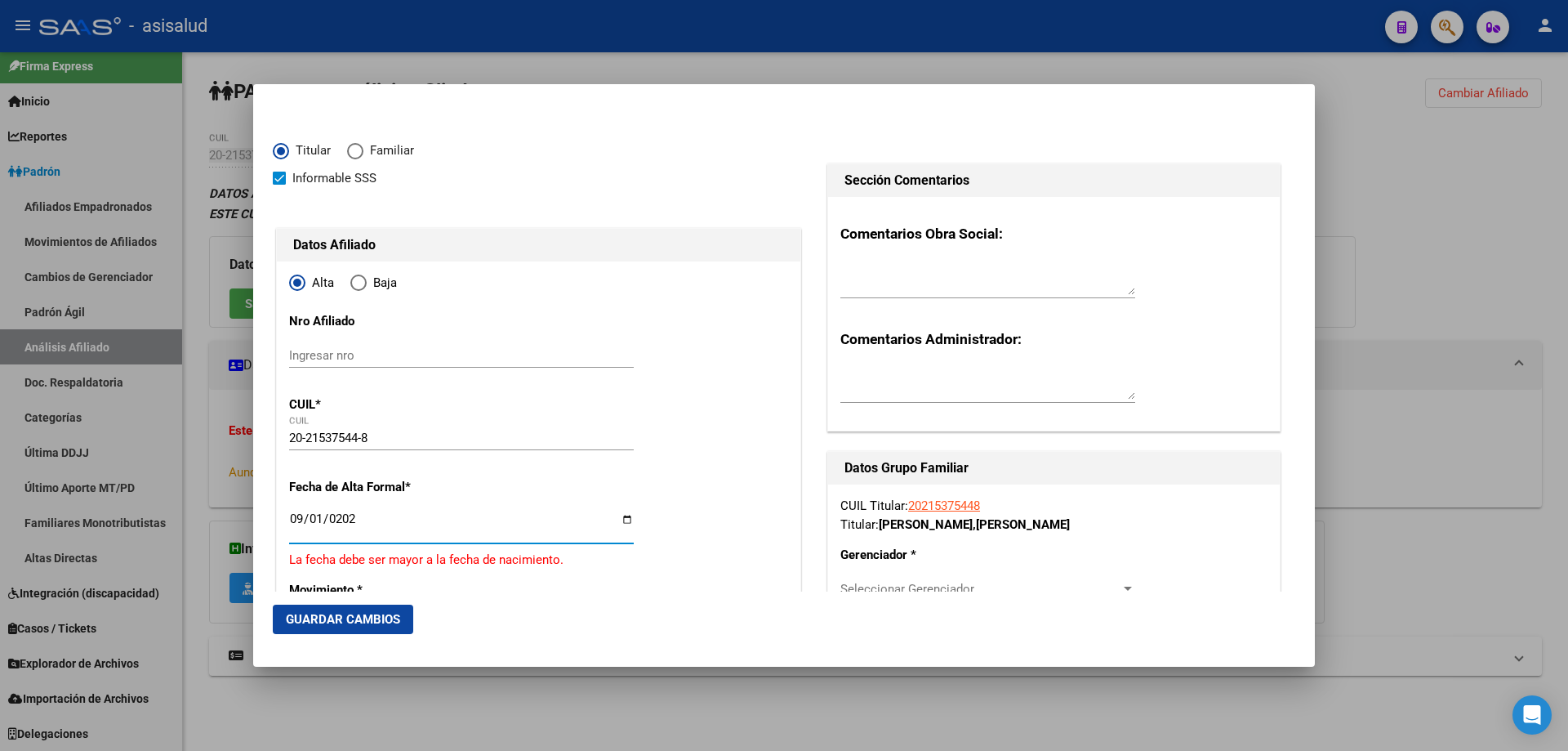
type input "2025-09-01"
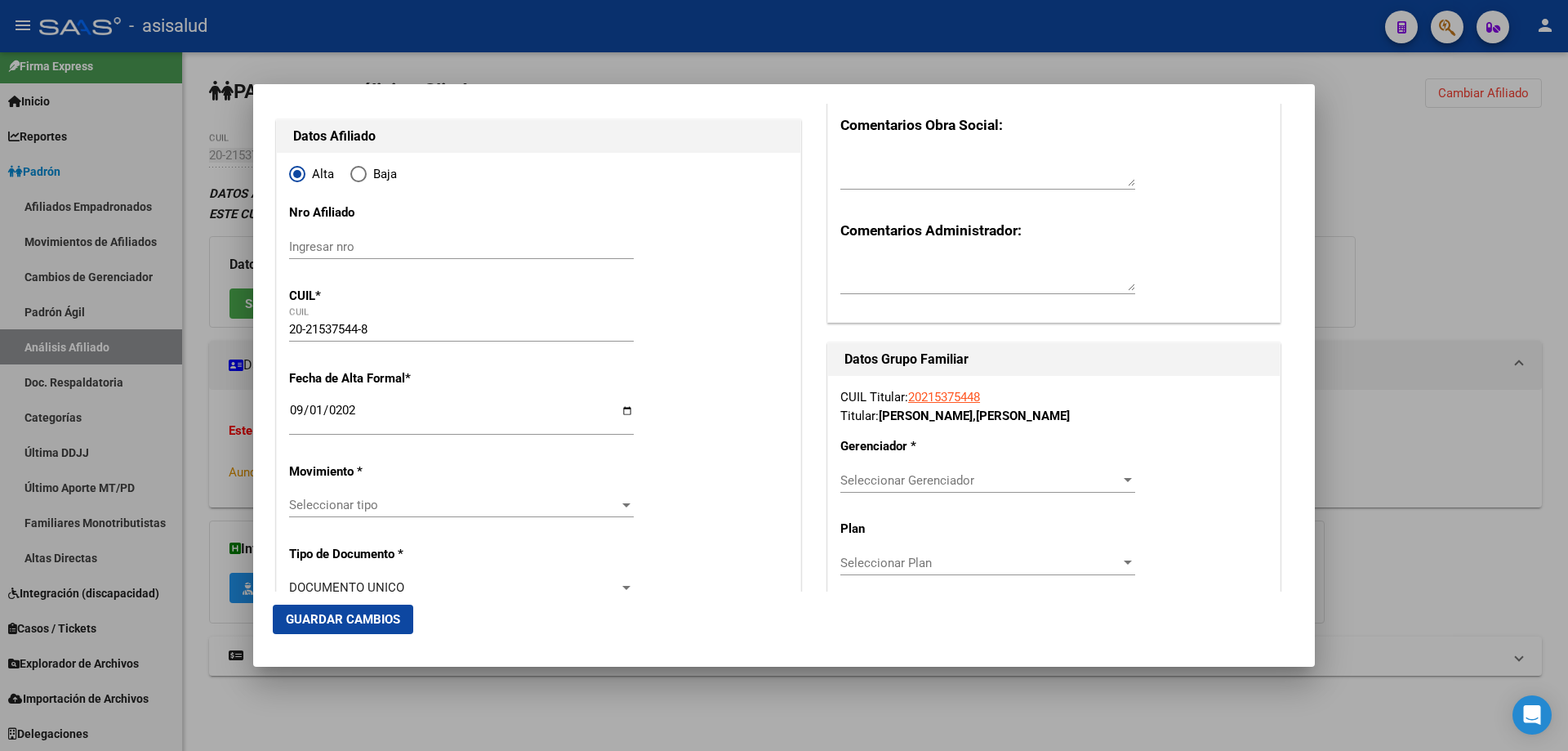
scroll to position [245, 0]
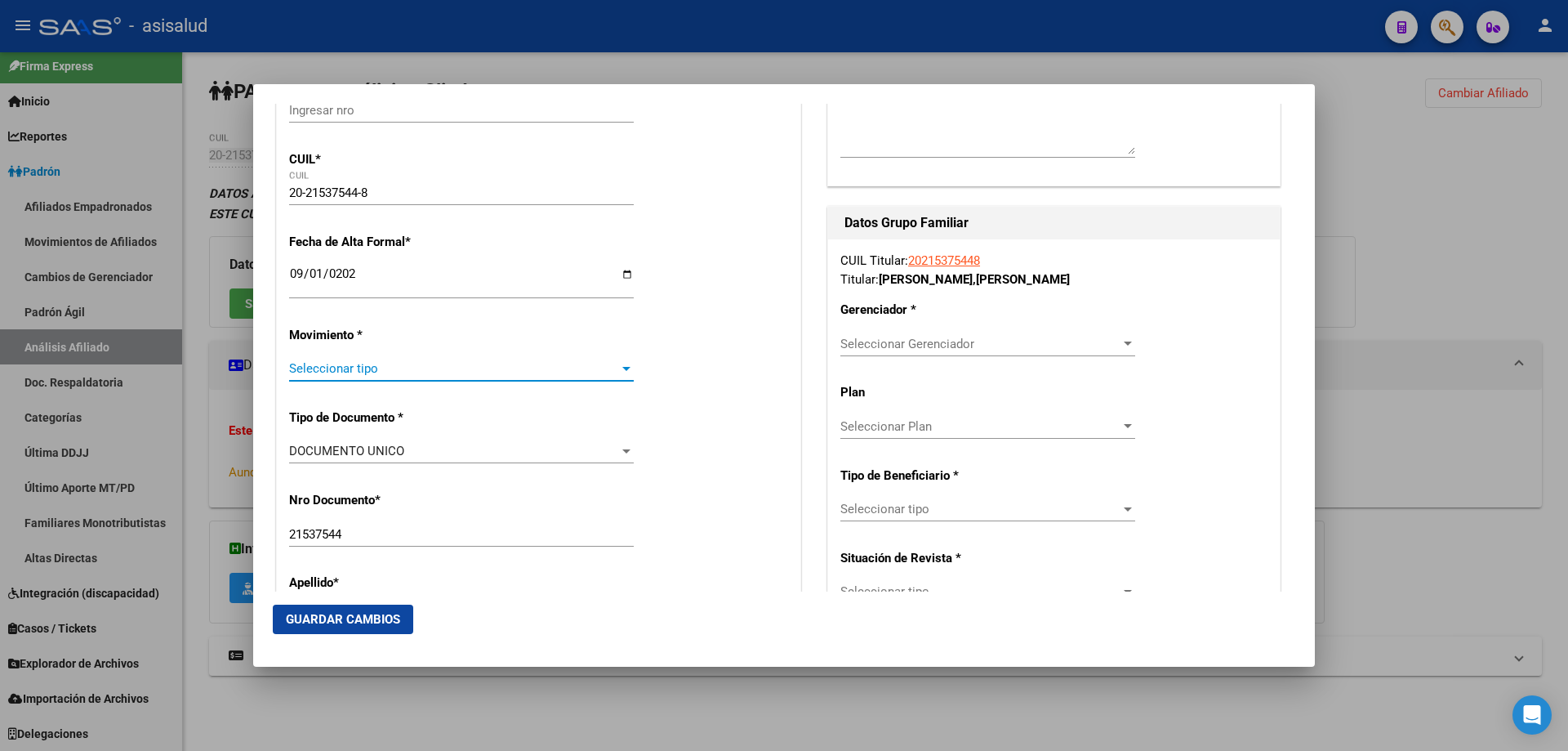
click at [473, 365] on span "Seleccionar tipo" at bounding box center [453, 368] width 330 height 15
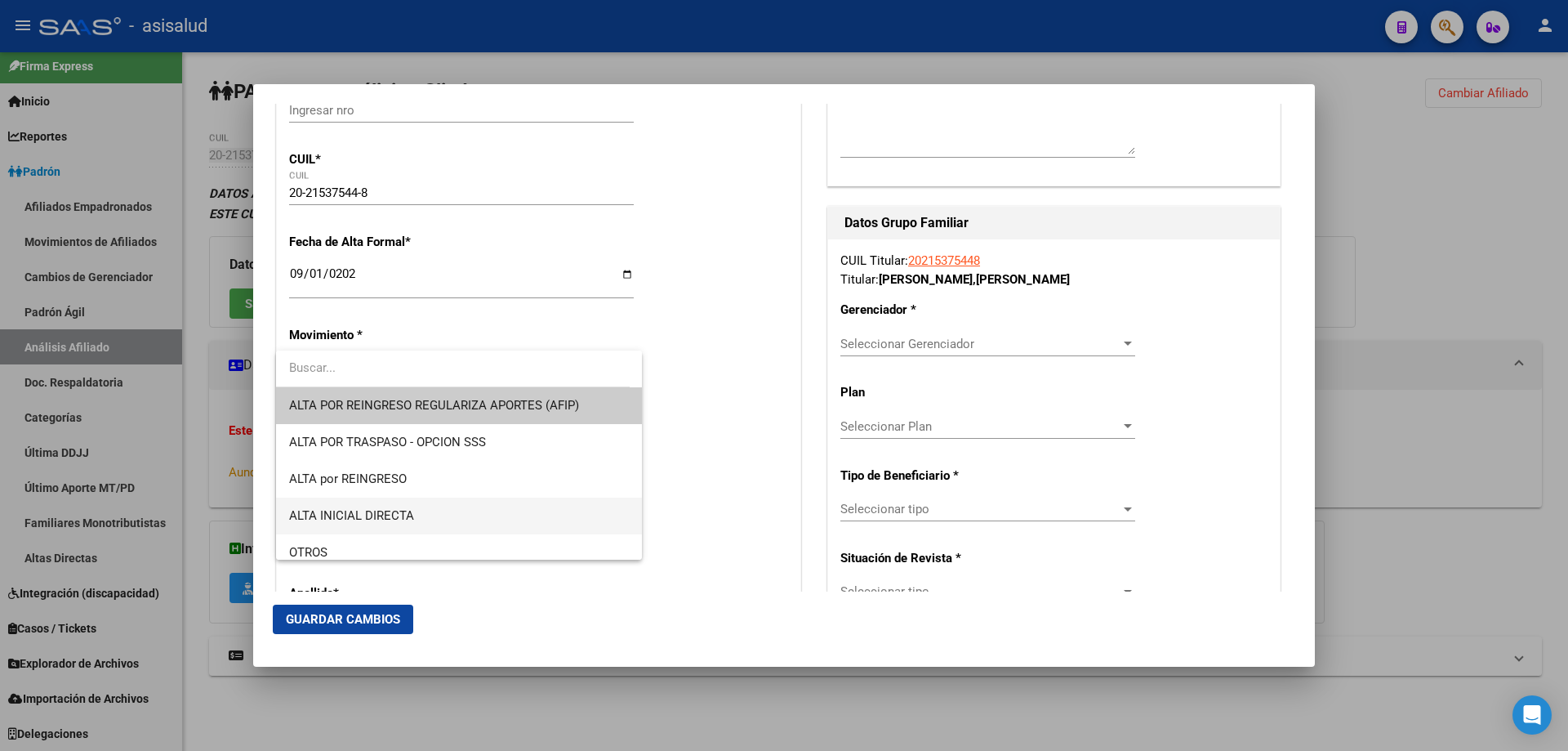
scroll to position [164, 0]
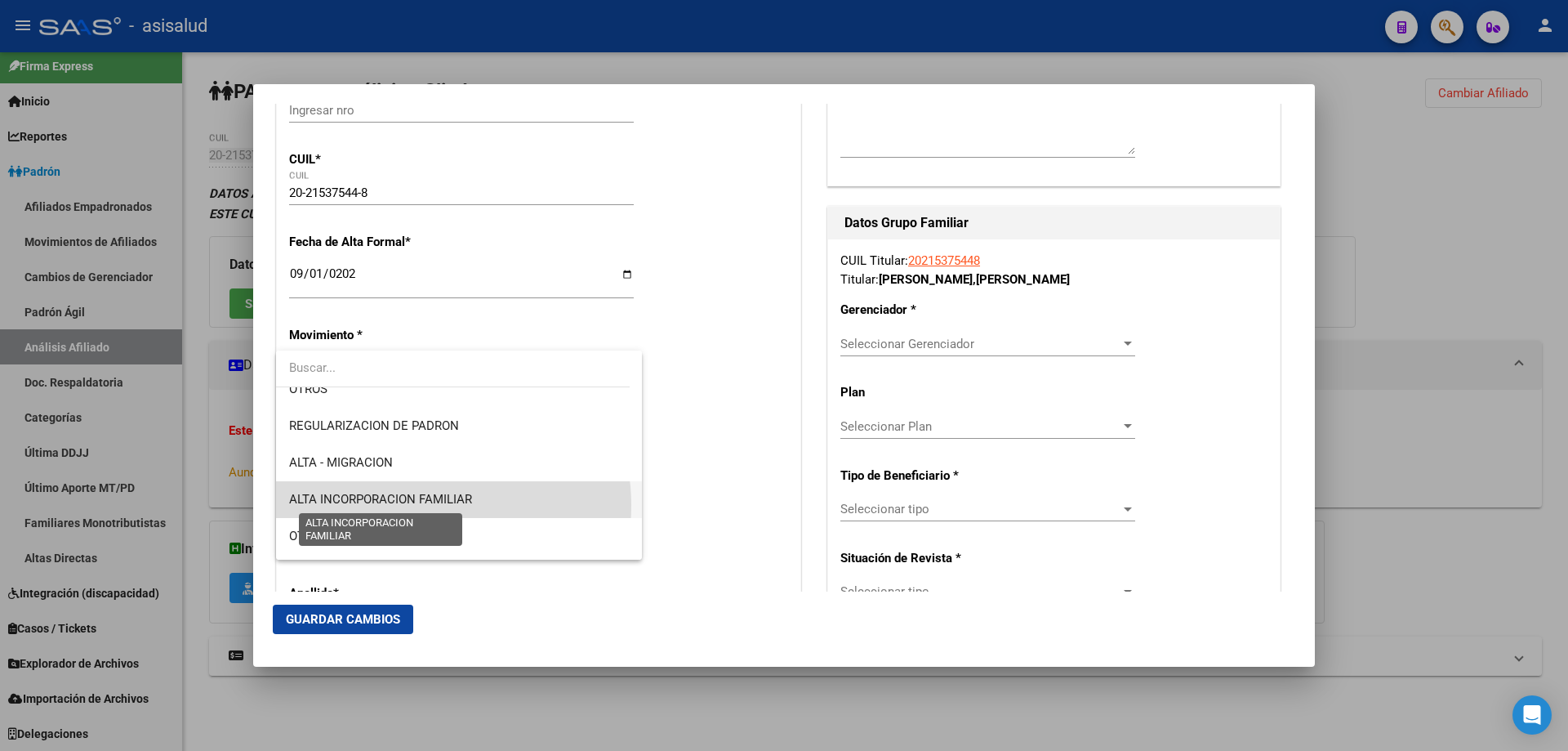
click at [422, 504] on span "ALTA INCORPORACION FAMILIAR" at bounding box center [380, 499] width 183 height 15
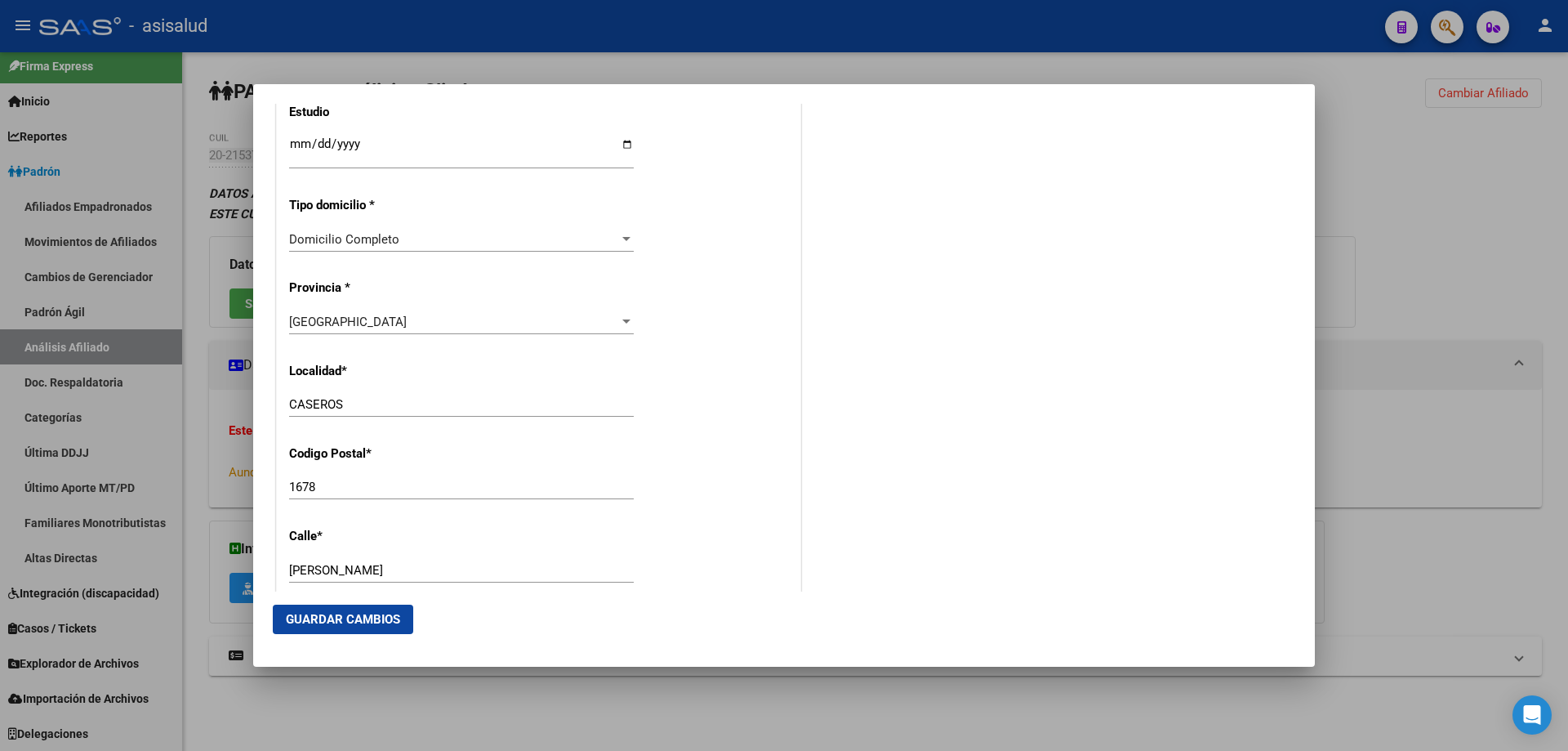
scroll to position [1389, 0]
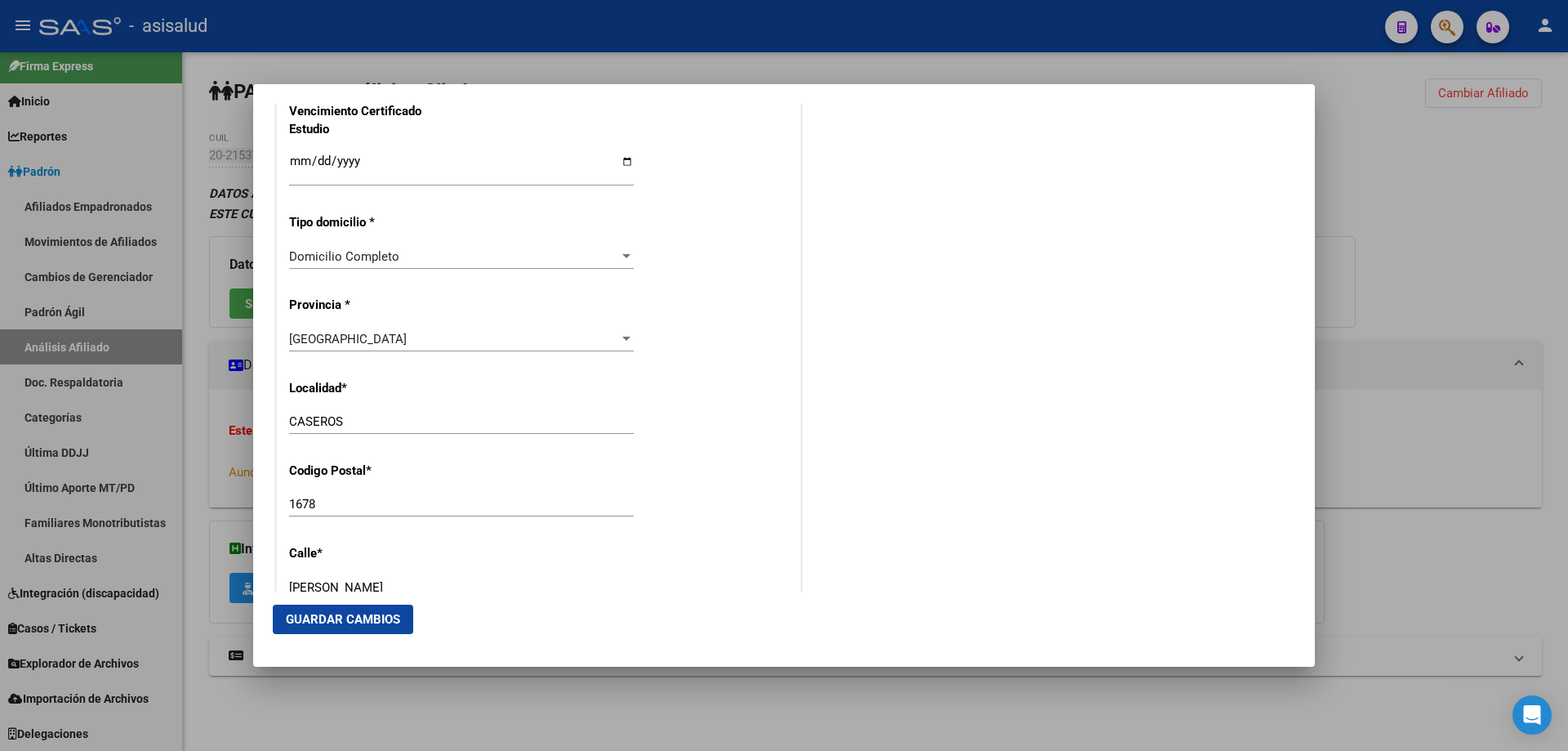
click at [325, 598] on mat-dialog-actions "Guardar Cambios" at bounding box center [784, 619] width 1022 height 56
click at [351, 612] on span "Guardar Cambios" at bounding box center [343, 619] width 114 height 15
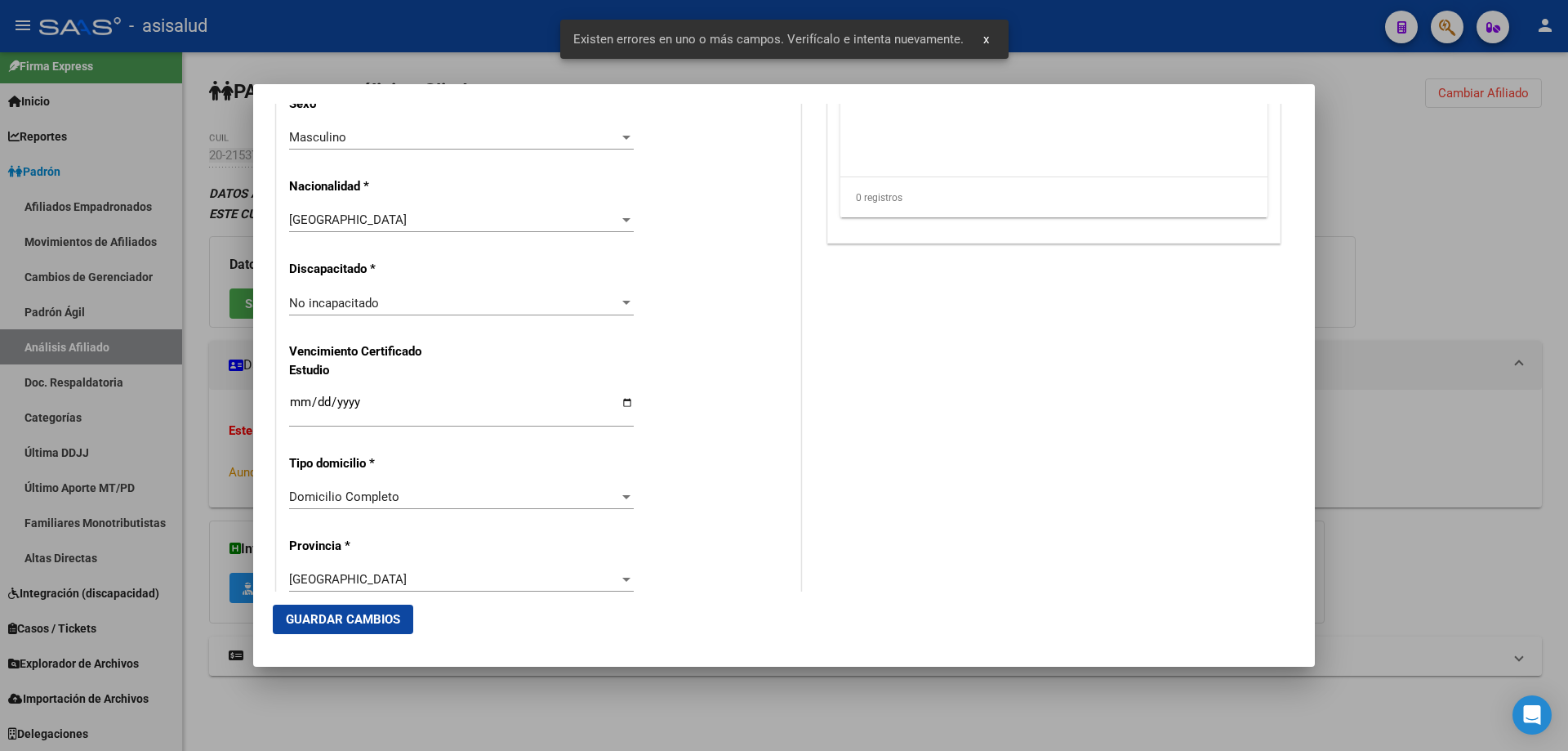
scroll to position [828, 0]
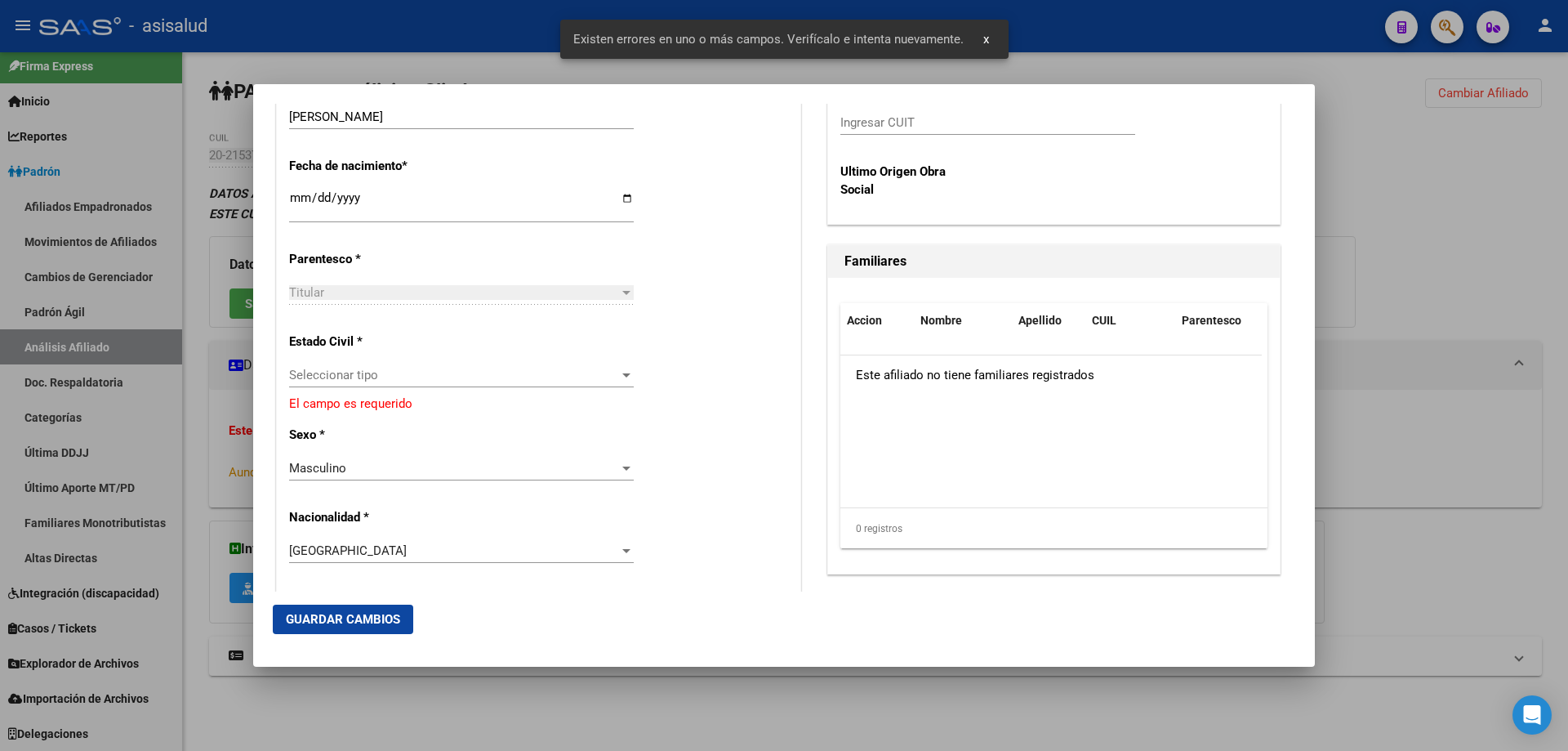
click at [395, 385] on div "Seleccionar tipo Seleccionar tipo" at bounding box center [461, 375] width 344 height 25
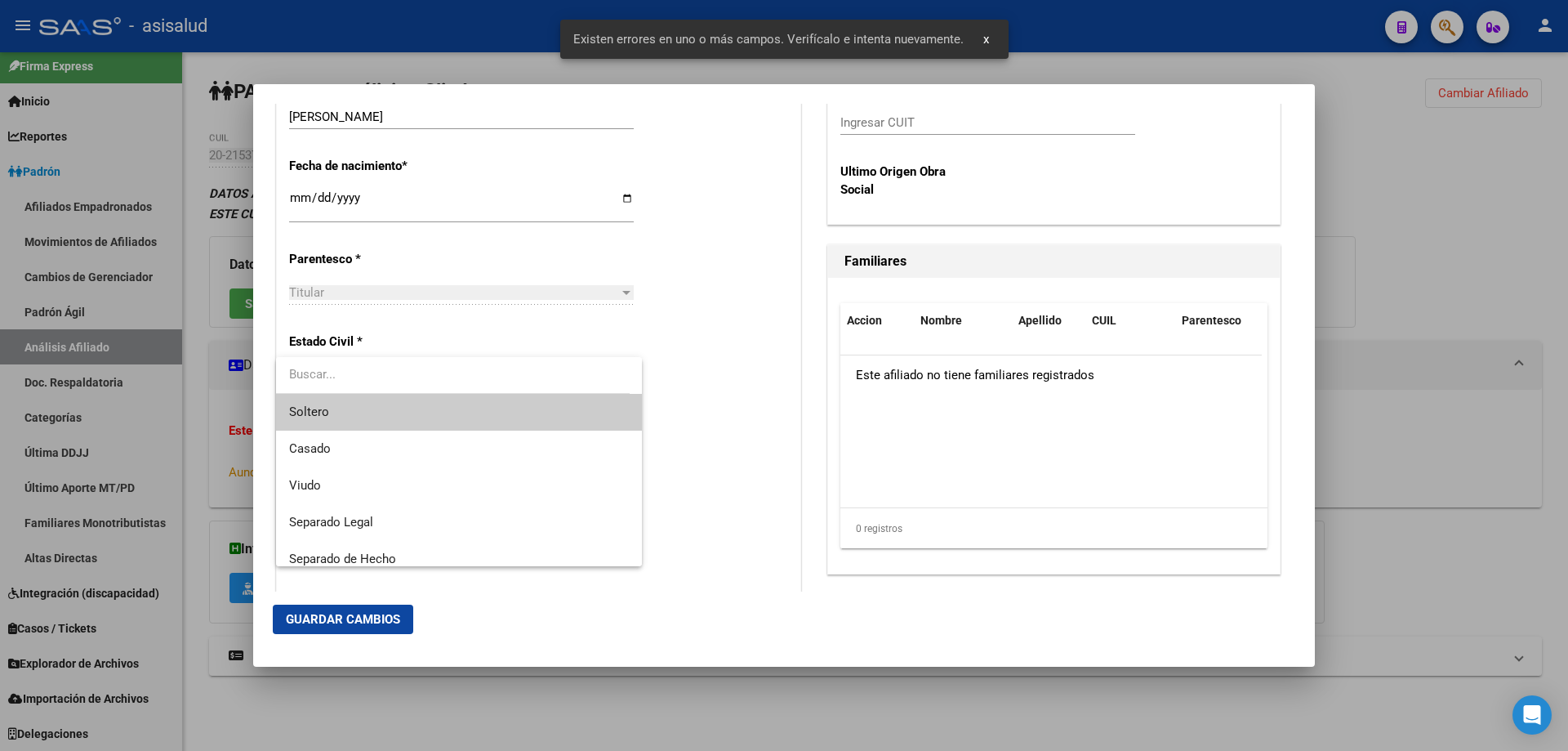
click at [396, 409] on span "Soltero" at bounding box center [459, 412] width 340 height 37
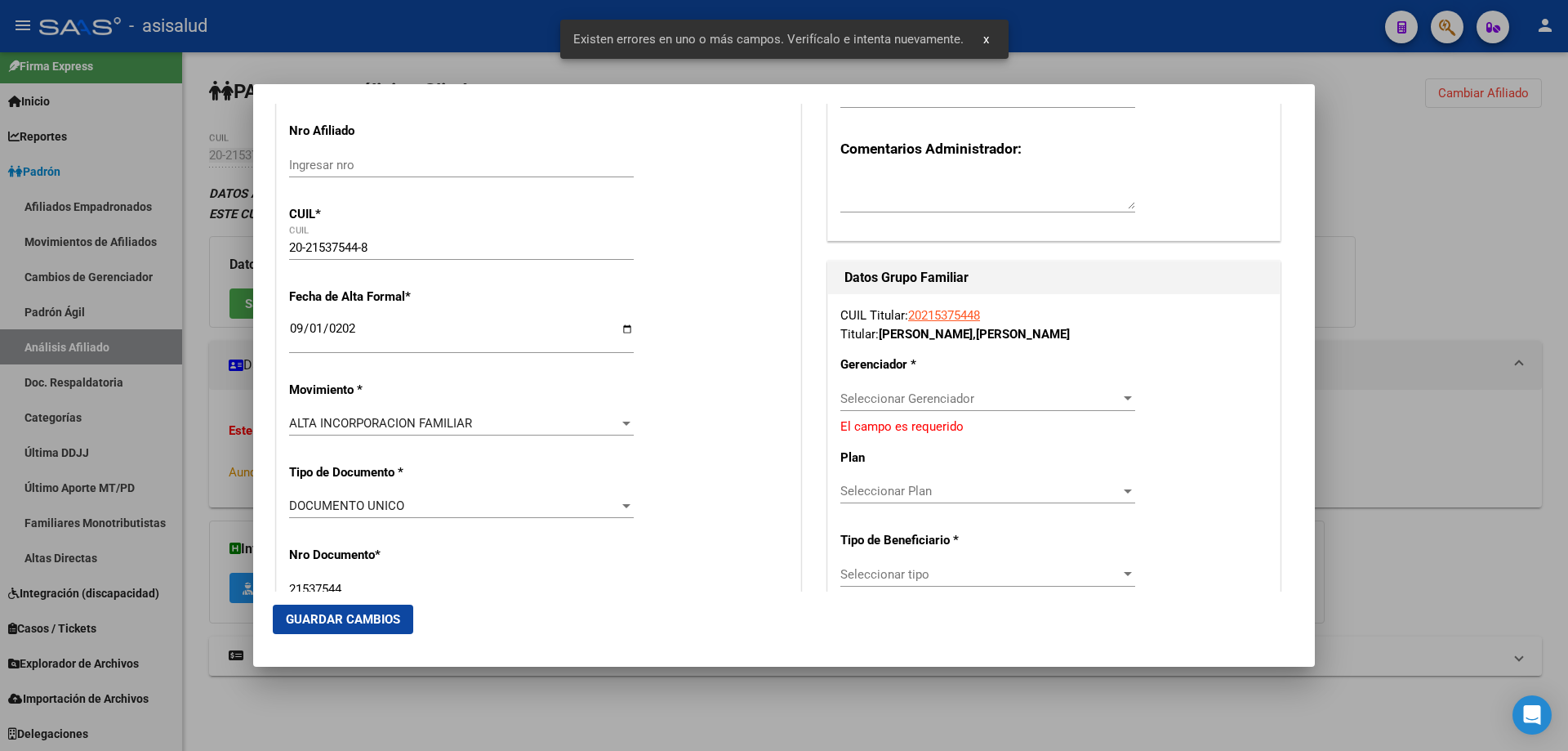
scroll to position [0, 0]
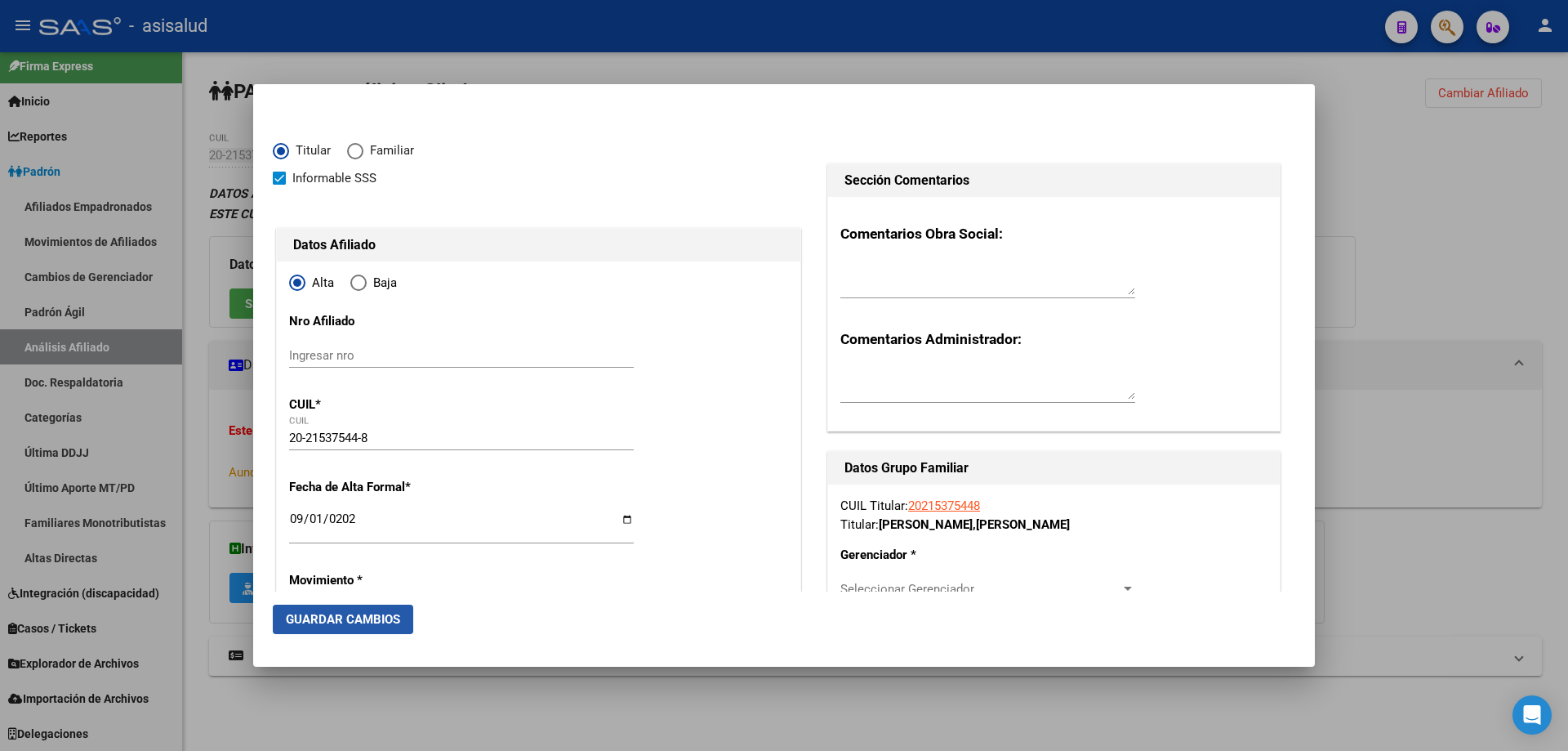
click at [337, 618] on span "Guardar Cambios" at bounding box center [343, 619] width 114 height 15
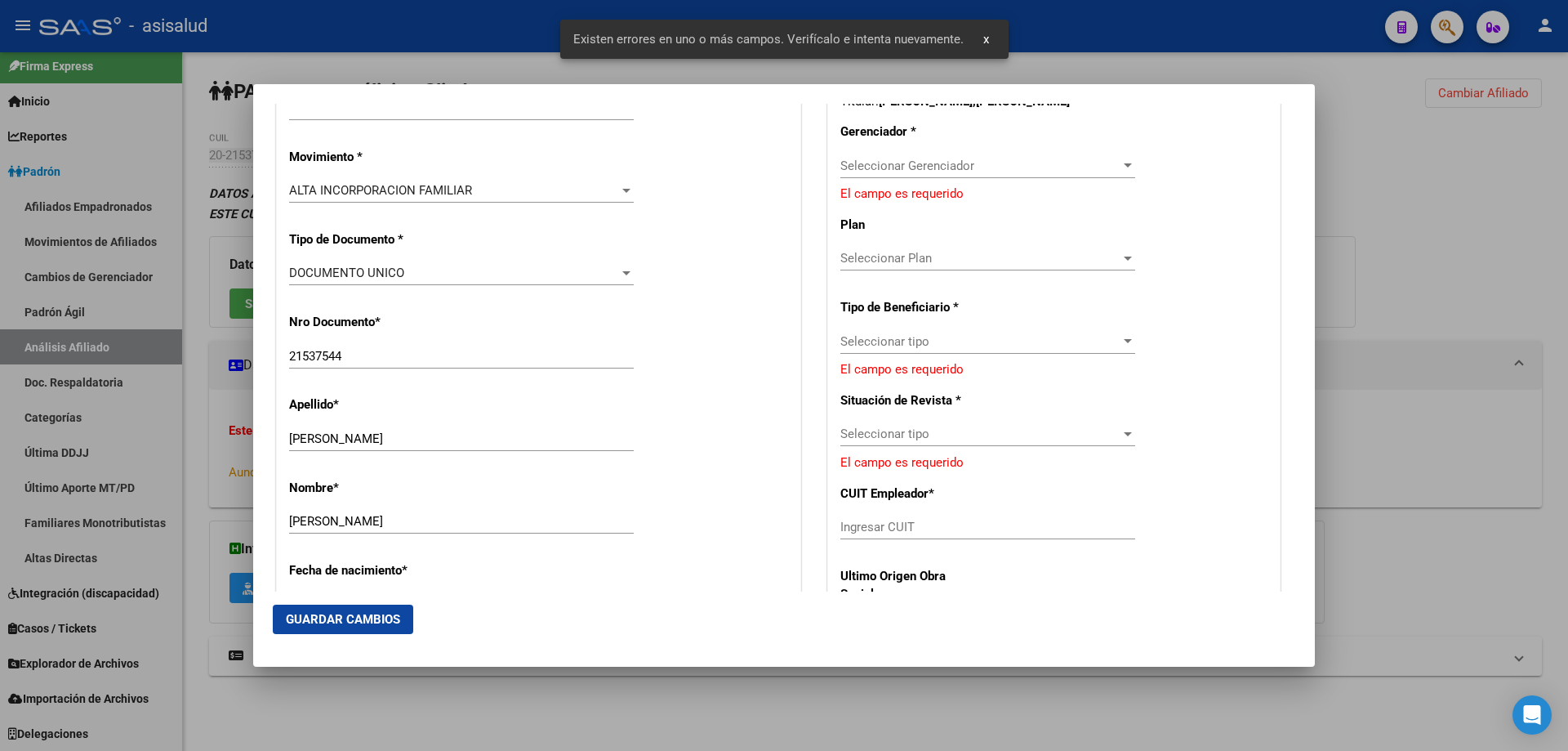
scroll to position [408, 0]
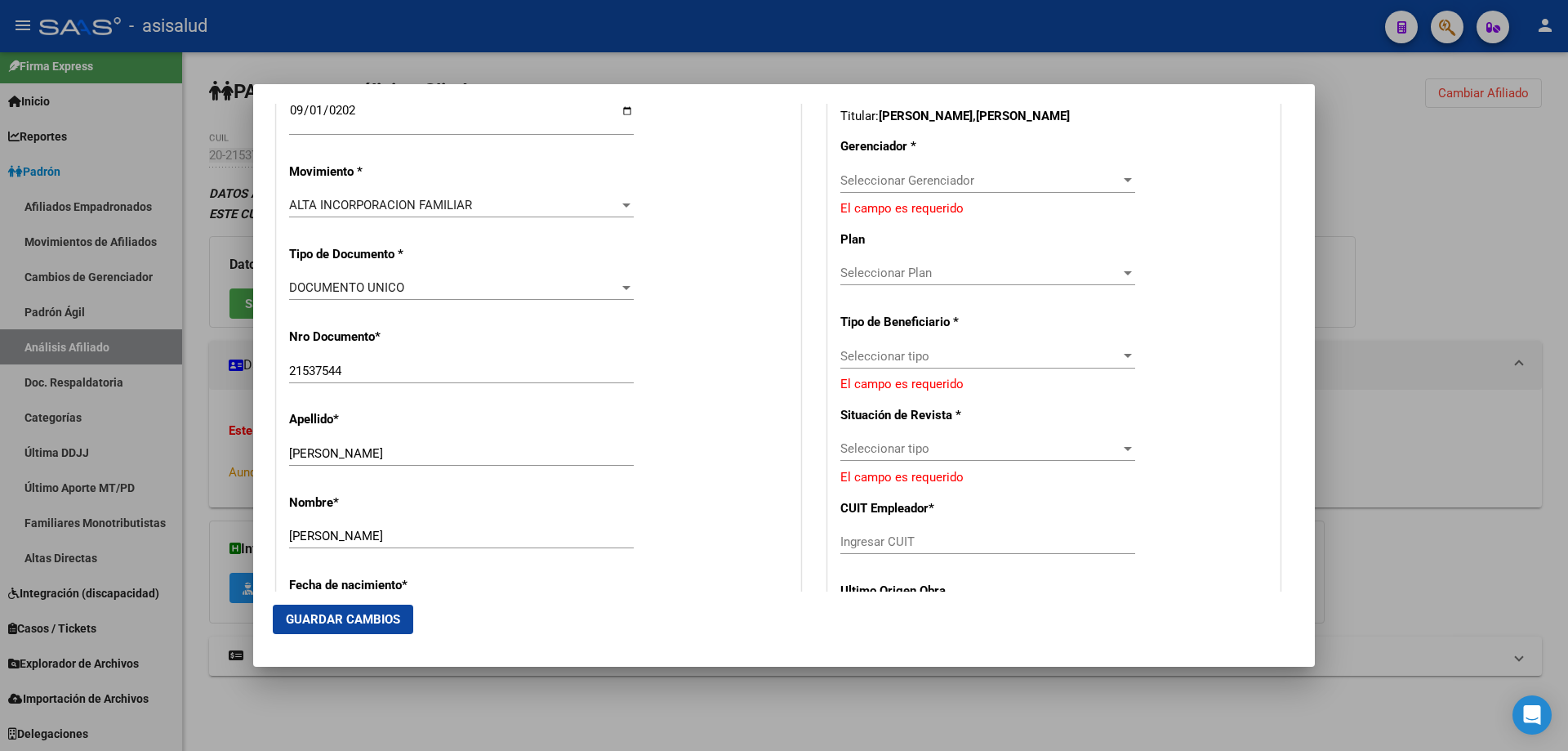
click at [1032, 196] on div "Seleccionar Gerenciador Seleccionar Gerenciador" at bounding box center [988, 188] width 295 height 40
click at [1043, 180] on span "Seleccionar Gerenciador" at bounding box center [980, 181] width 281 height 15
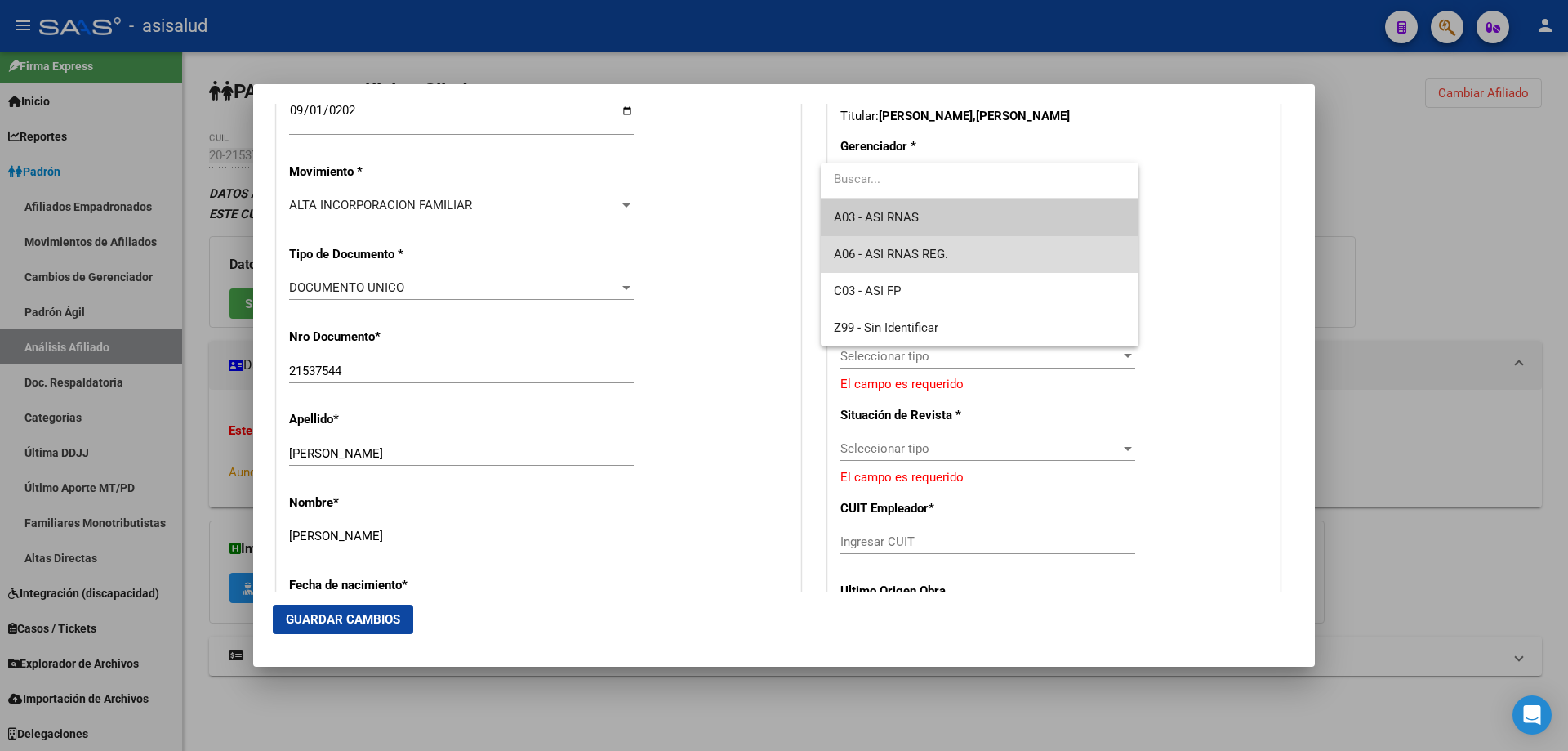
drag, startPoint x: 1108, startPoint y: 253, endPoint x: 1093, endPoint y: 259, distance: 16.2
click at [1093, 259] on span "A06 - ASI RNAS REG." at bounding box center [980, 254] width 291 height 37
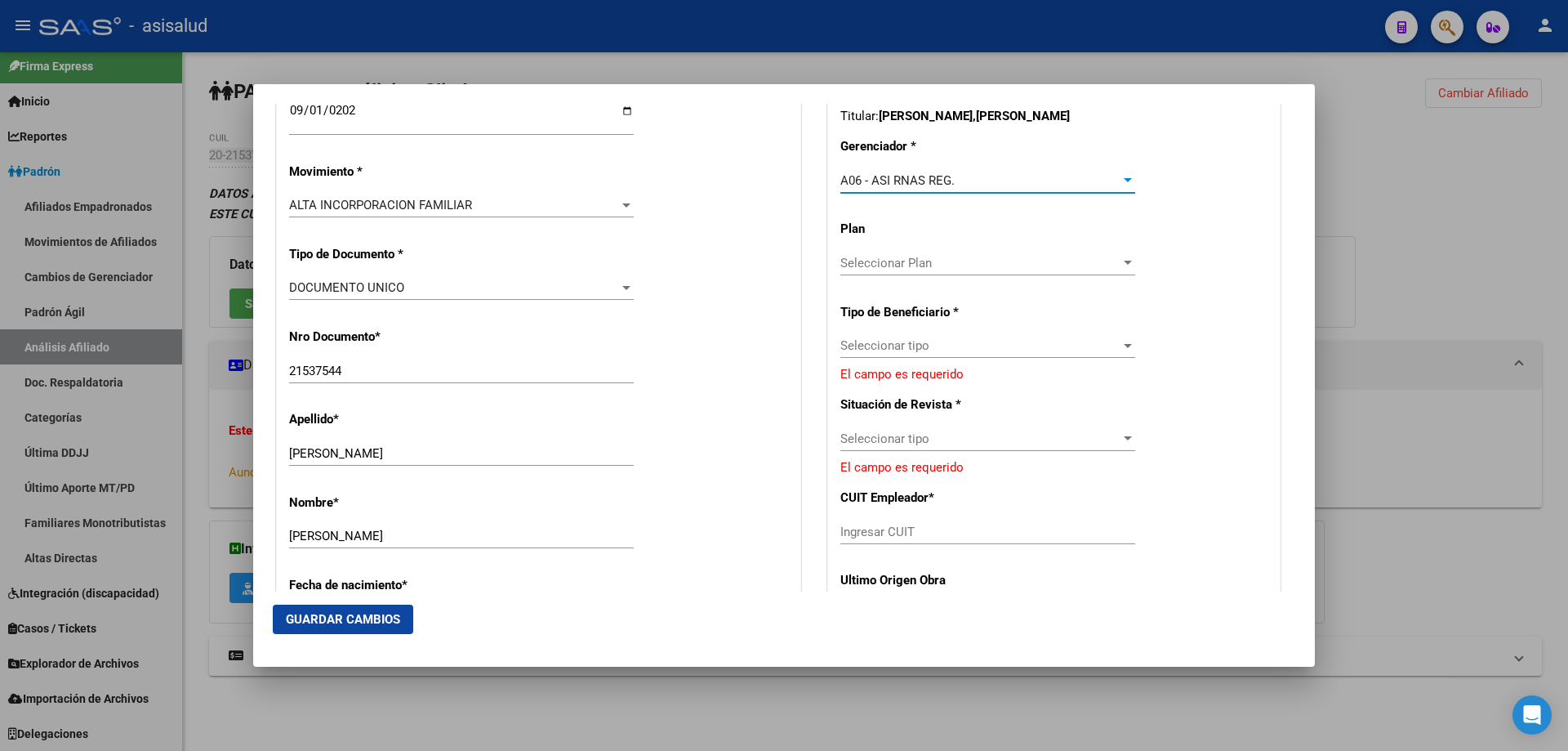
click at [1124, 181] on div at bounding box center [1128, 180] width 8 height 4
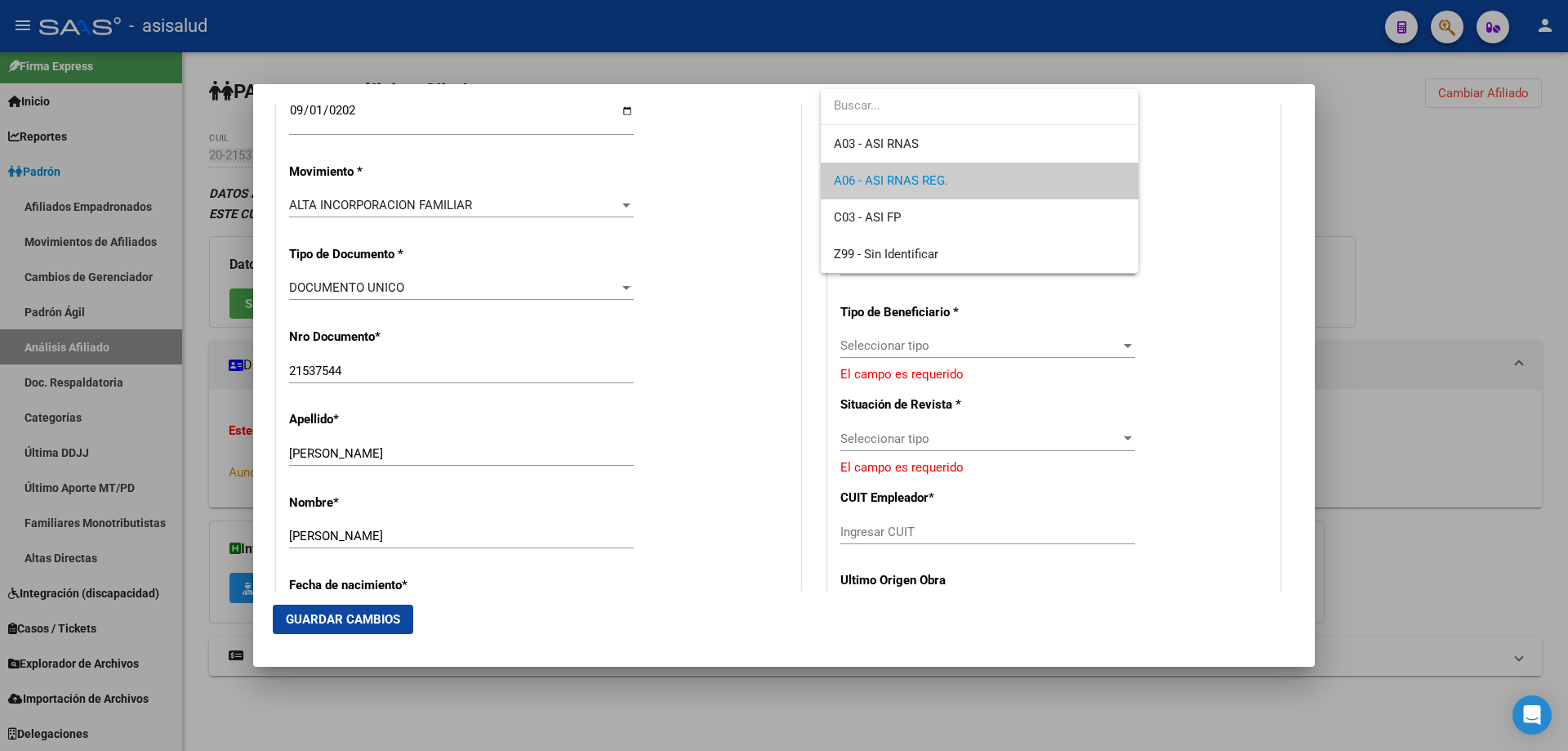
click at [1236, 211] on div at bounding box center [784, 376] width 1568 height 751
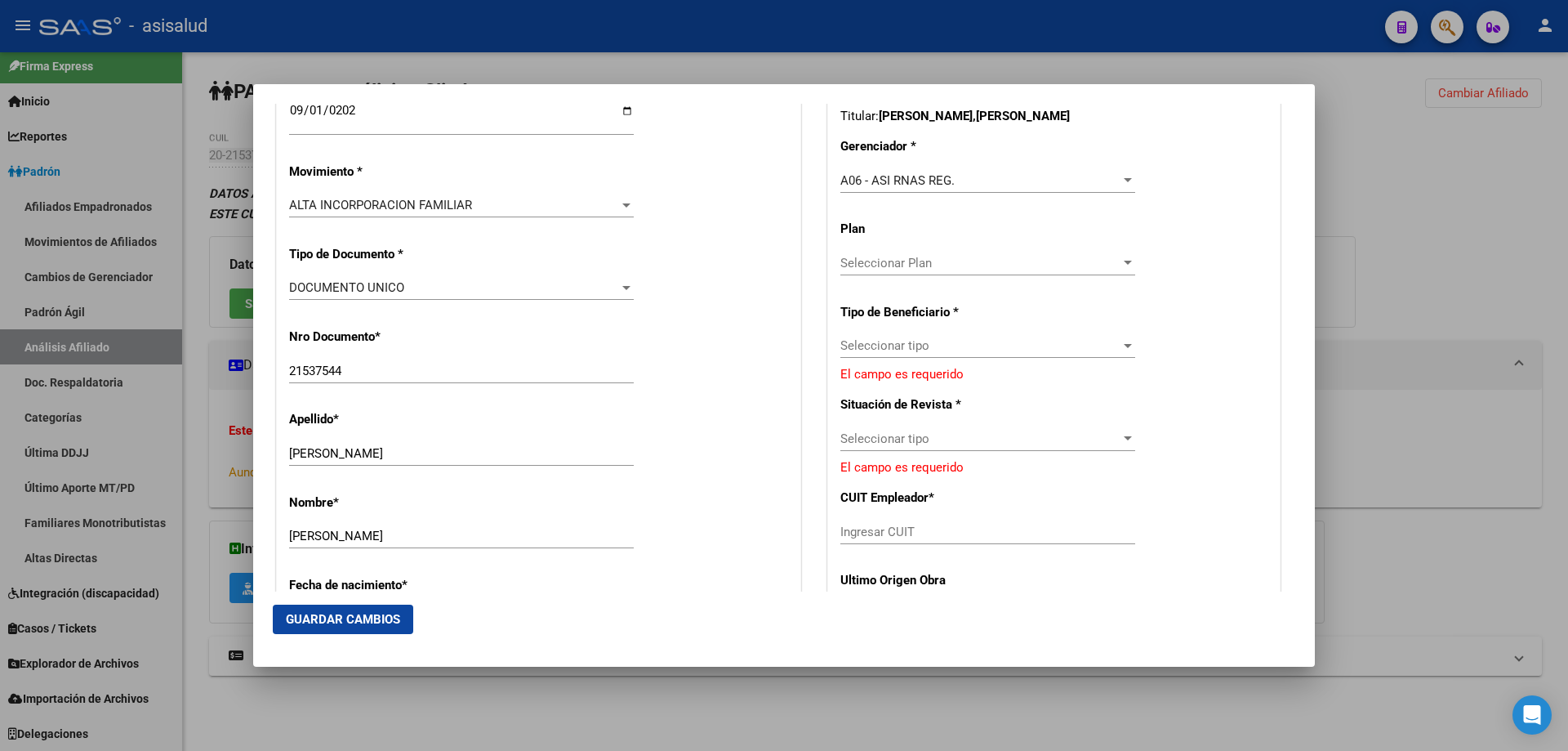
click at [1092, 174] on div "A06 - ASI RNAS REG." at bounding box center [980, 181] width 281 height 15
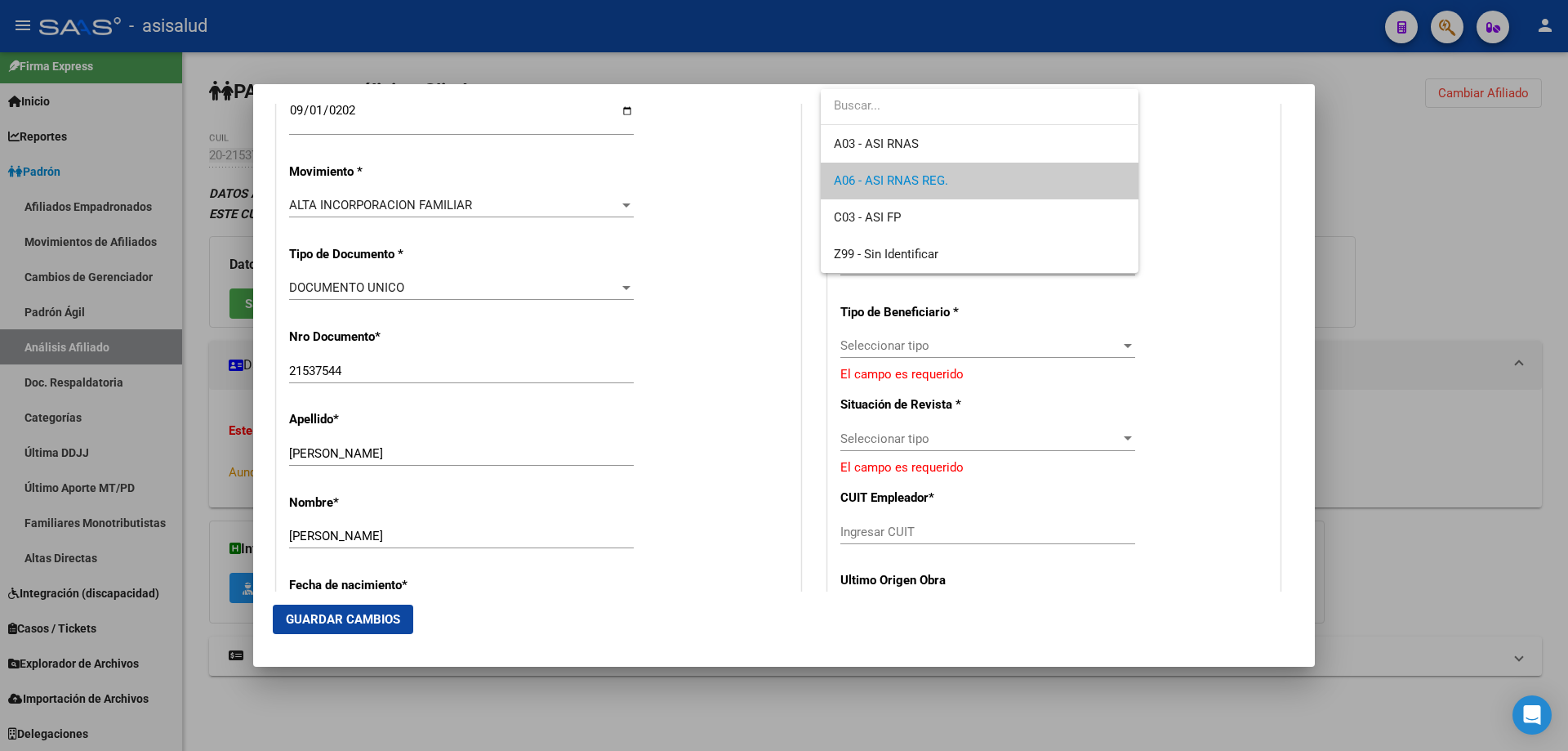
click at [1024, 350] on div at bounding box center [784, 376] width 1568 height 751
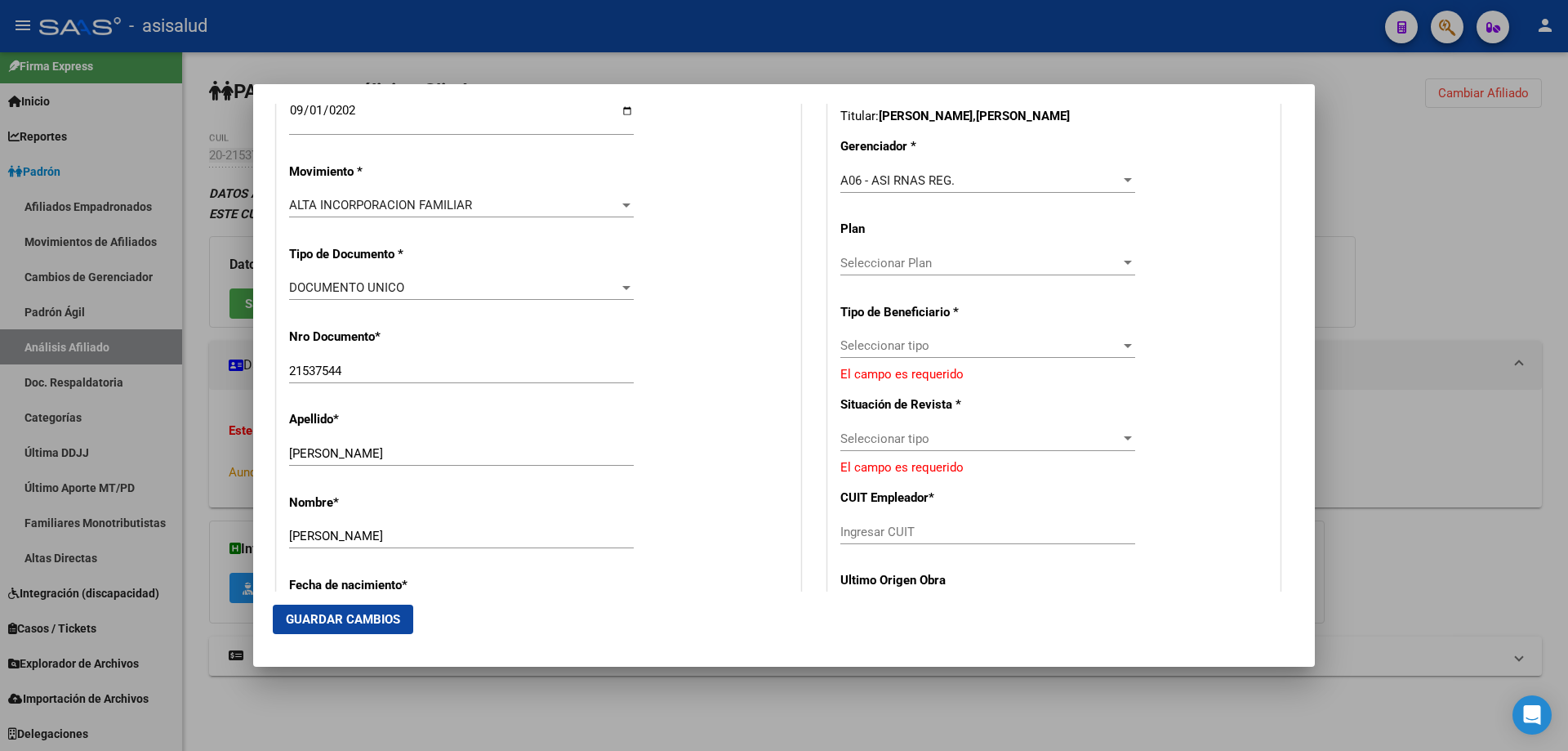
click at [1025, 343] on span "Seleccionar tipo" at bounding box center [980, 345] width 281 height 15
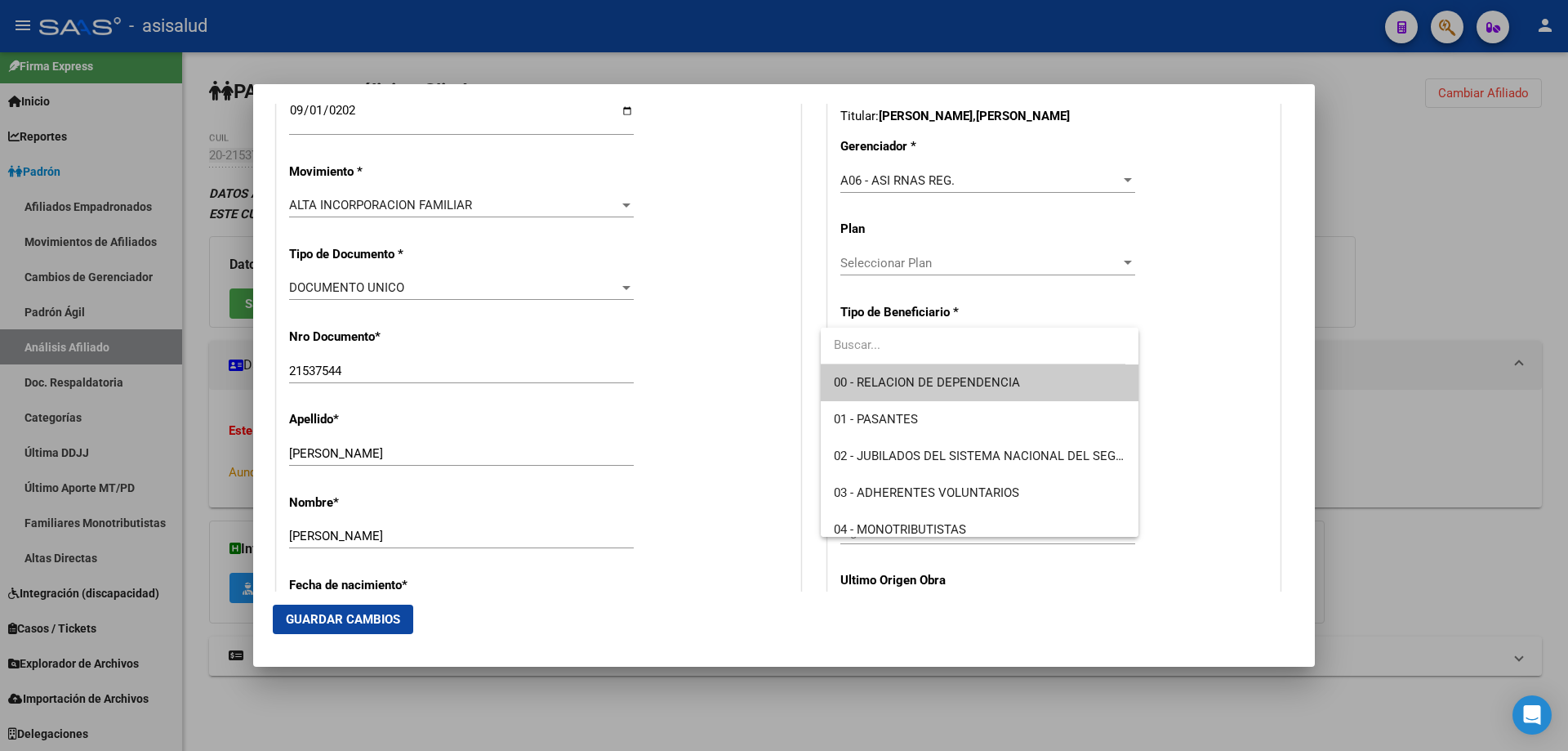
click at [984, 373] on span "00 - RELACION DE DEPENDENCIA" at bounding box center [980, 383] width 291 height 37
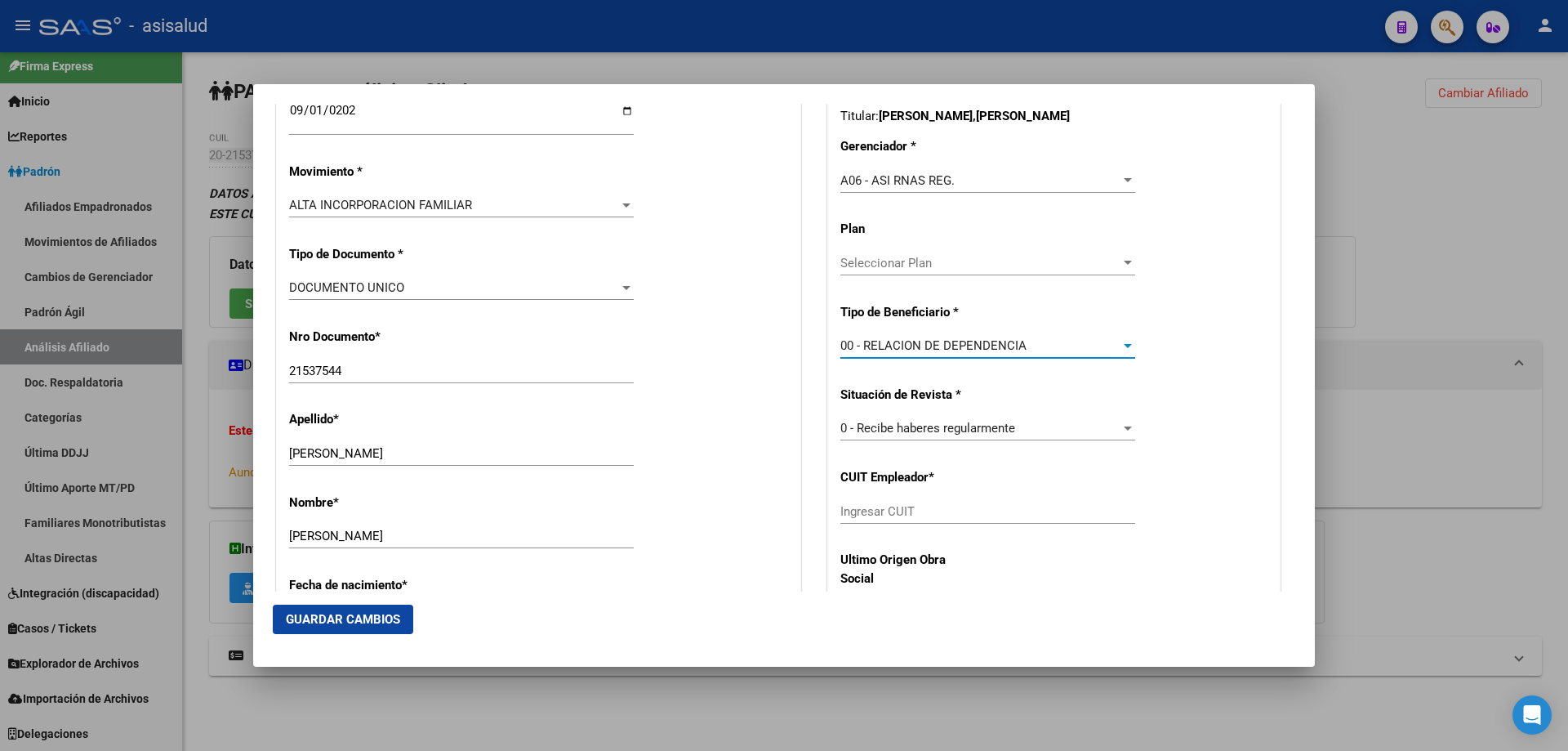
click at [969, 182] on div "A06 - ASI RNAS REG." at bounding box center [980, 181] width 281 height 15
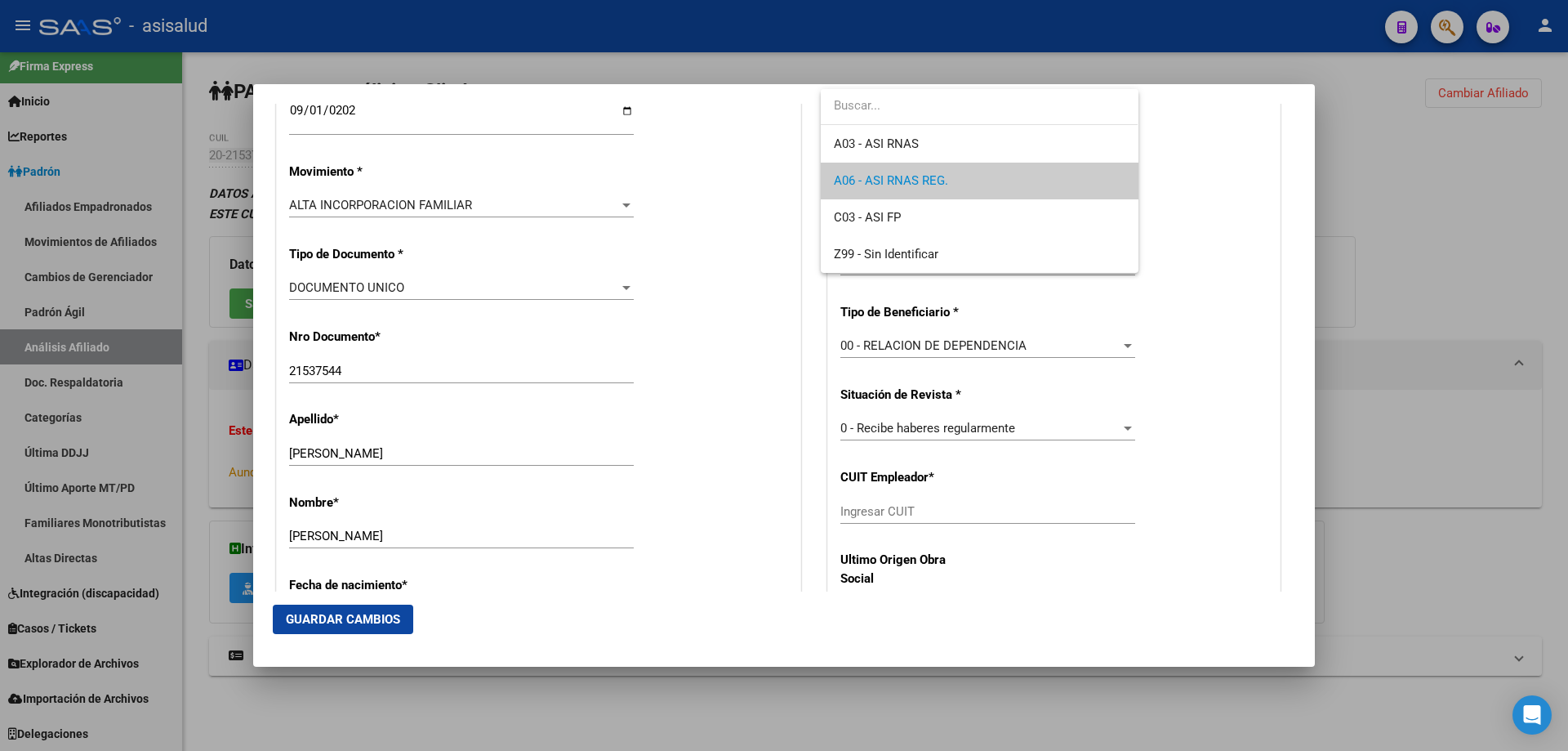
click at [1466, 326] on div at bounding box center [784, 376] width 1568 height 751
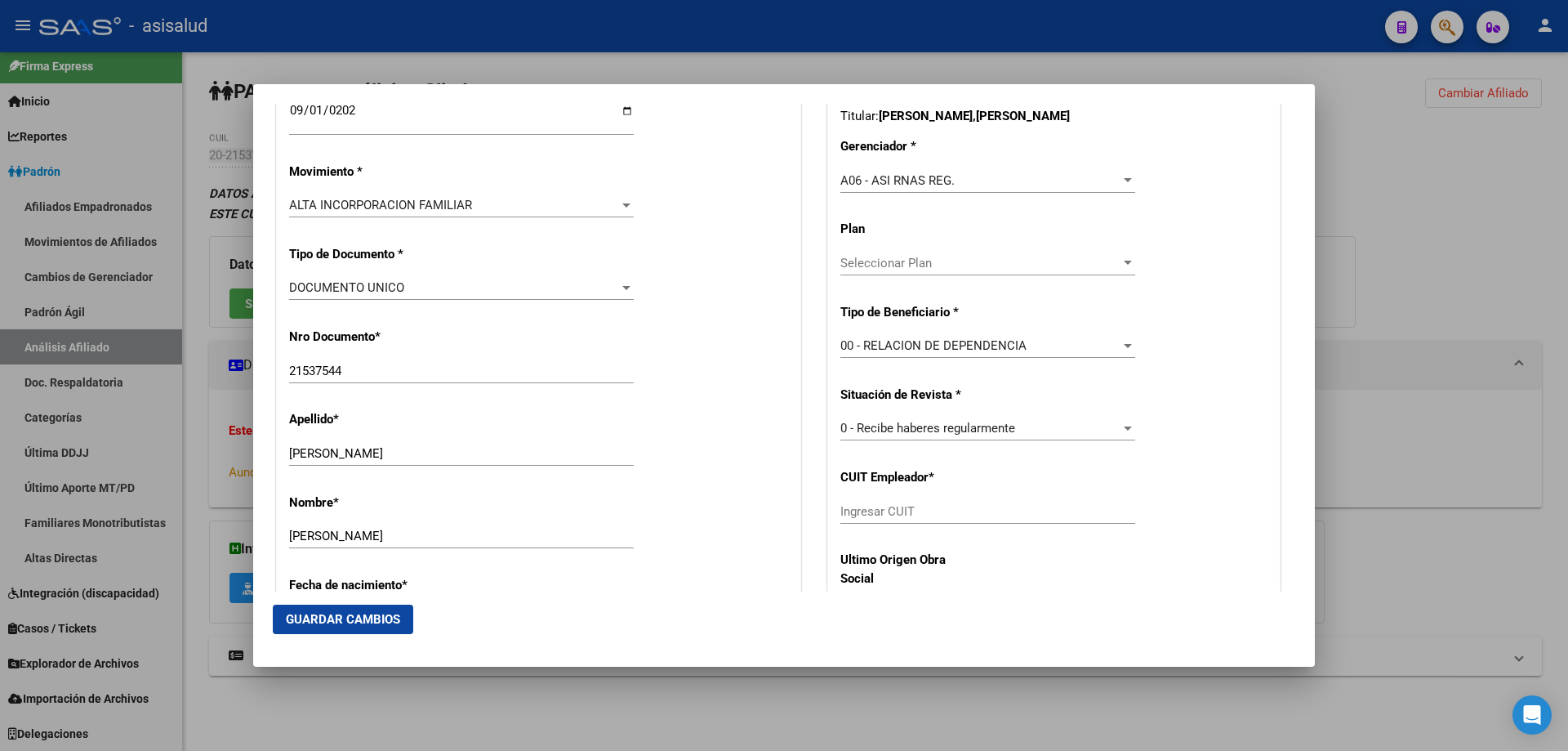
click at [1466, 326] on div at bounding box center [784, 376] width 1568 height 751
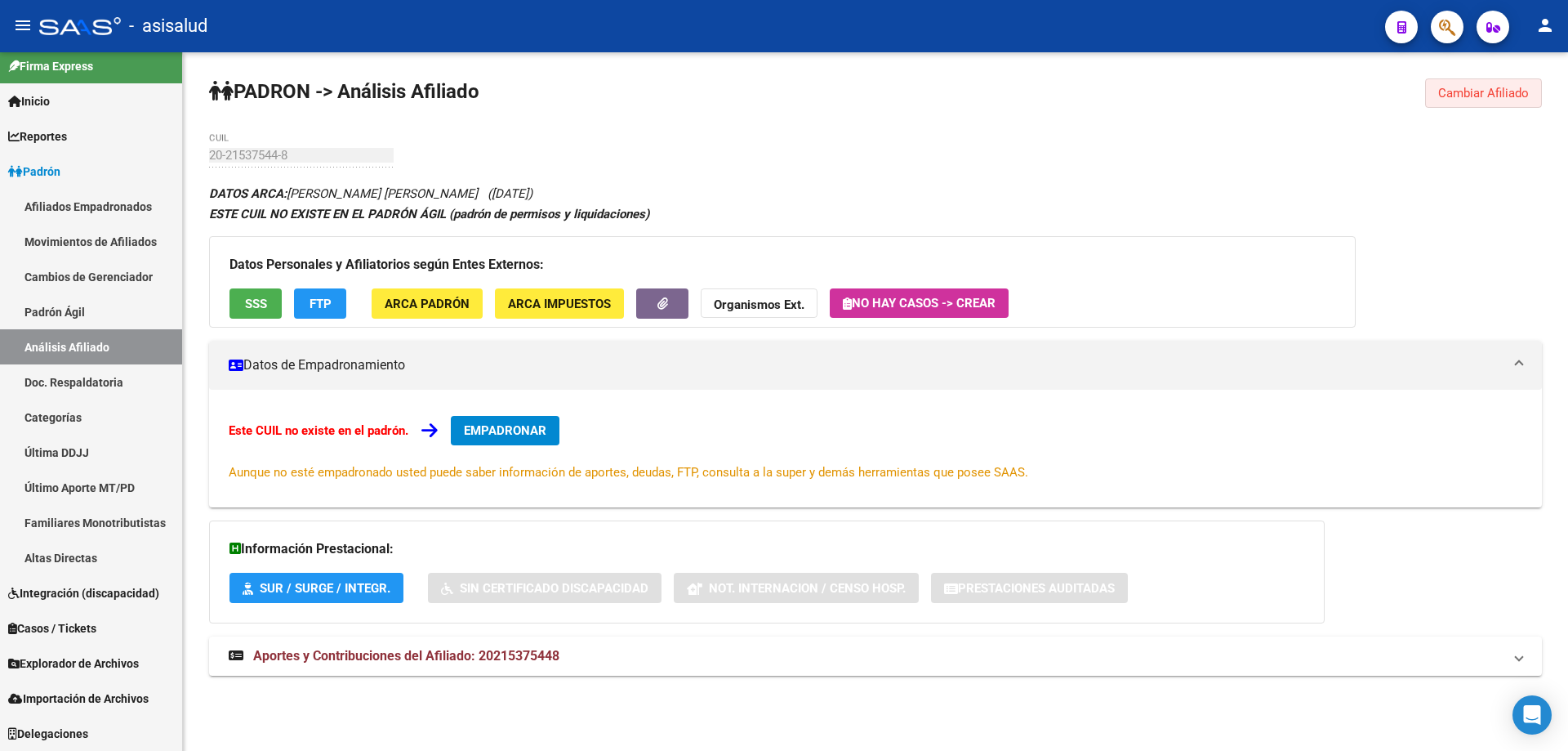
drag, startPoint x: 1475, startPoint y: 99, endPoint x: 882, endPoint y: 116, distance: 593.2
click at [1475, 99] on span "Cambiar Afiliado" at bounding box center [1483, 93] width 90 height 15
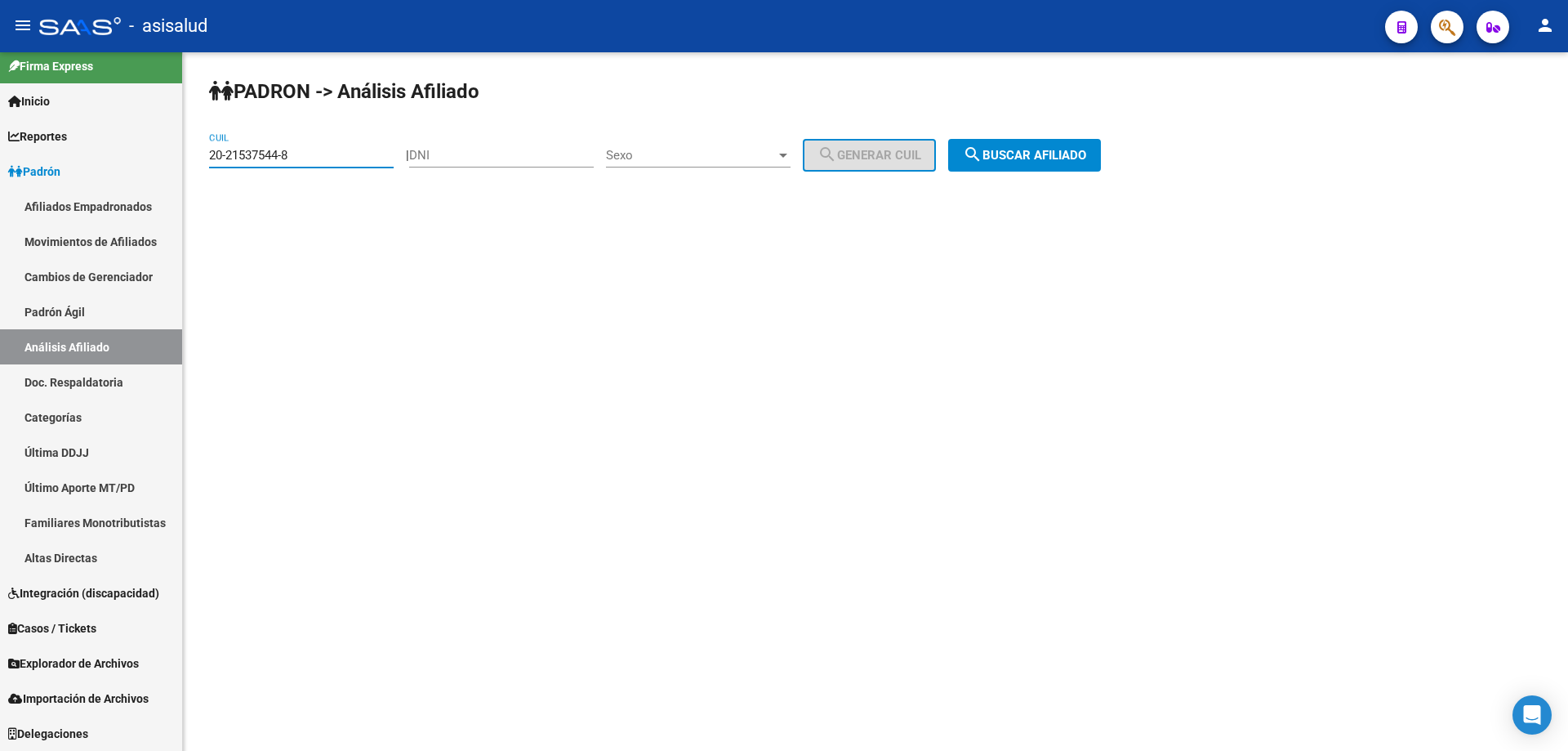
drag, startPoint x: 355, startPoint y: 160, endPoint x: 185, endPoint y: 160, distance: 170.0
click at [185, 160] on div "PADRON -> Análisis Afiliado 20-21537544-8 CUIL | DNI Sexo Sexo search Generar C…" at bounding box center [875, 138] width 1385 height 172
paste input "7-94127102"
click at [1049, 149] on span "search Buscar afiliado" at bounding box center [1024, 155] width 123 height 15
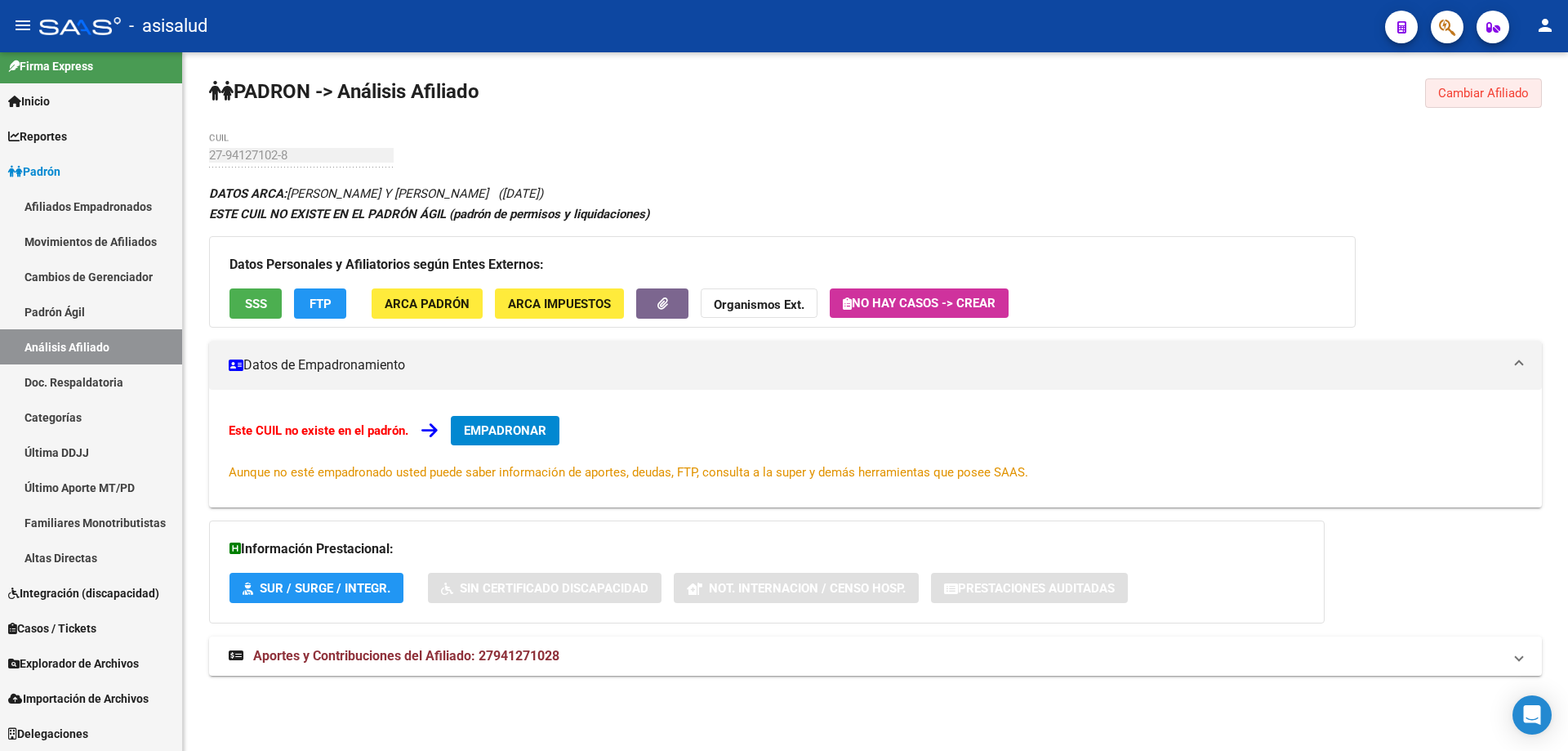
click at [1484, 85] on button "Cambiar Afiliado" at bounding box center [1484, 93] width 117 height 29
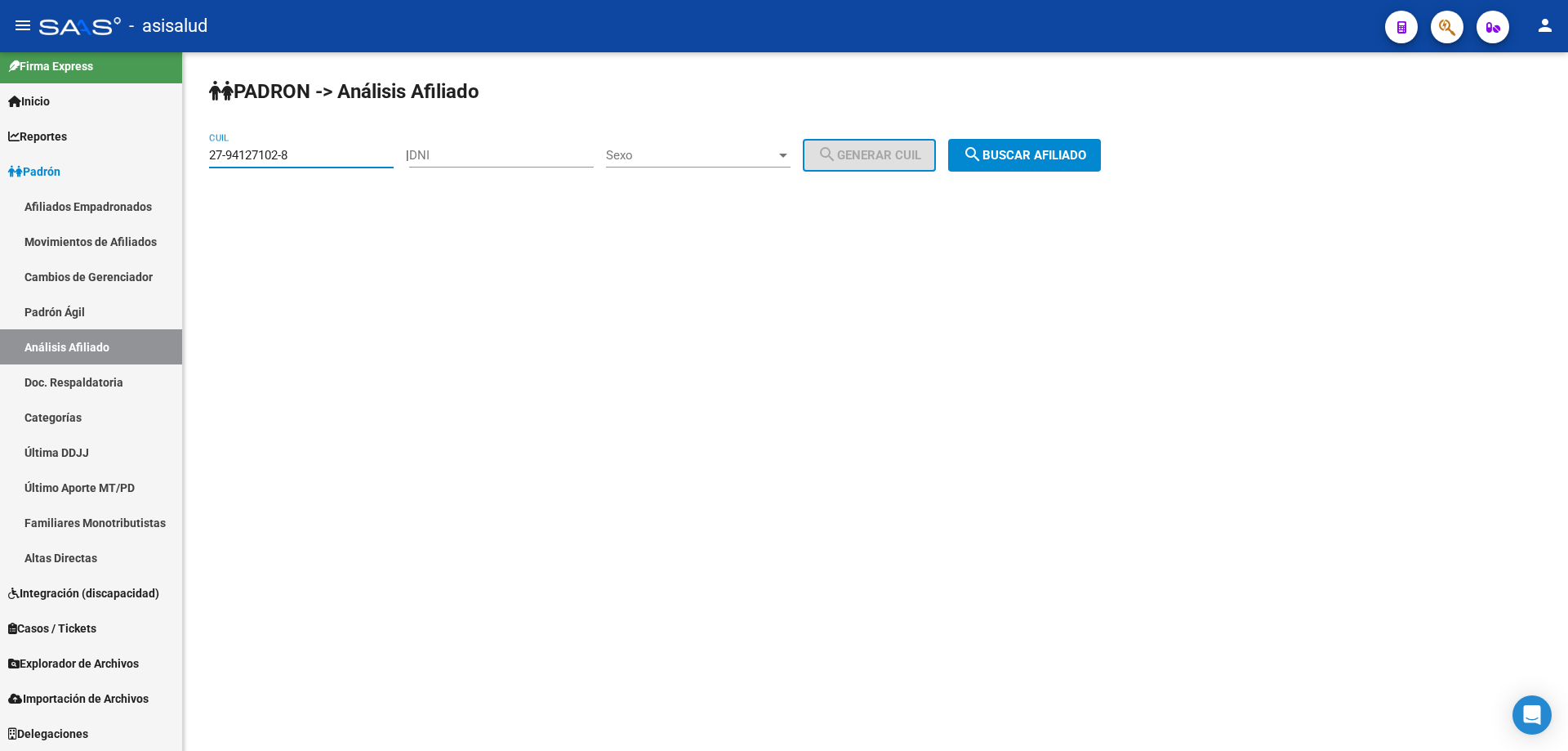
drag, startPoint x: 345, startPoint y: 154, endPoint x: 188, endPoint y: 178, distance: 158.8
click at [188, 178] on div "PADRON -> Análisis Afiliado 27-94127102-8 CUIL | DNI Sexo Sexo search Generar C…" at bounding box center [875, 138] width 1385 height 172
paste input "30181767-9"
click at [1094, 127] on div "PADRON -> Análisis Afiliado 27-30181767-9 CUIL | DNI Sexo Sexo search Generar C…" at bounding box center [875, 138] width 1385 height 172
click at [1089, 137] on div "PADRON -> Análisis Afiliado 27-30181767-9 CUIL | DNI Sexo Sexo search Generar C…" at bounding box center [875, 138] width 1385 height 172
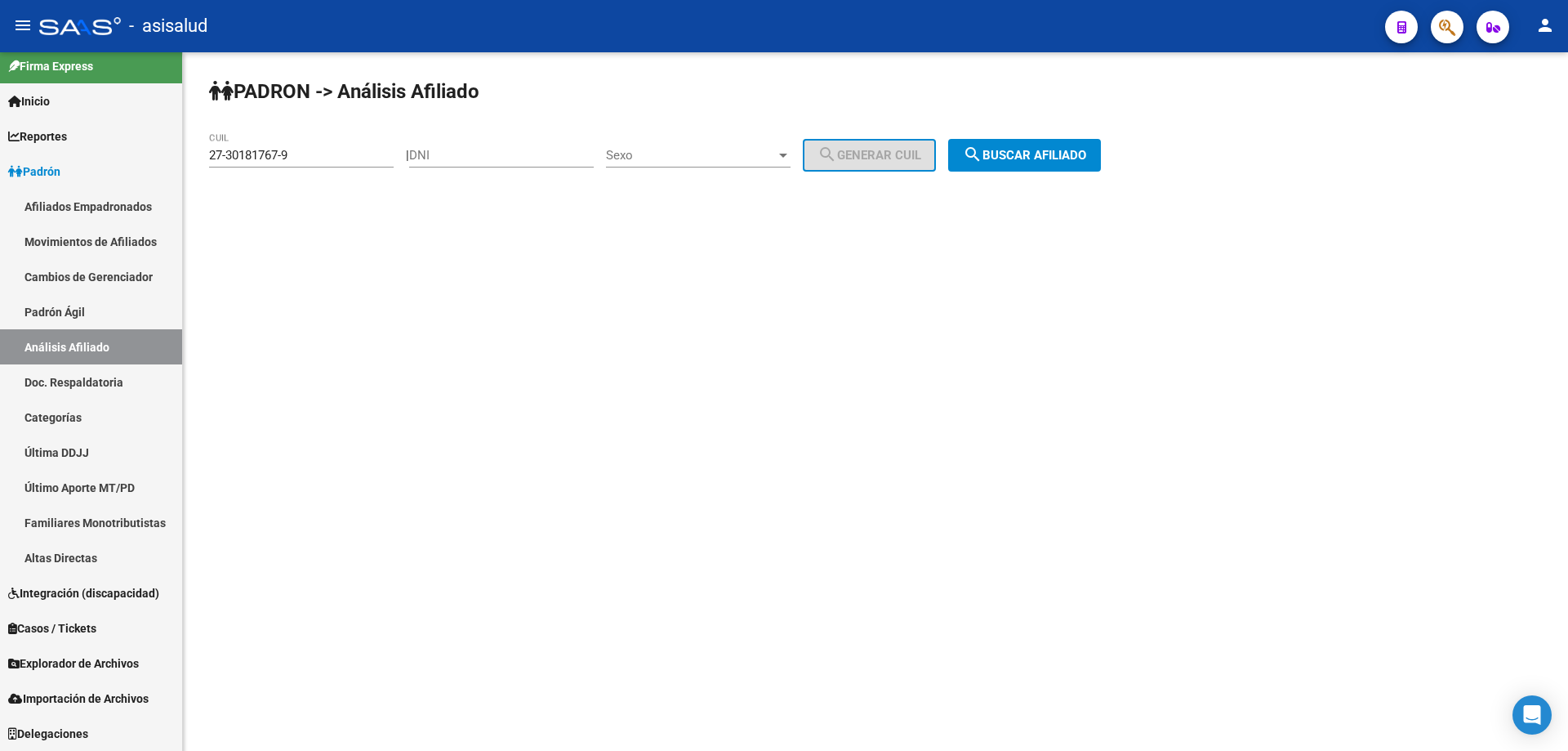
click at [1064, 149] on span "search Buscar afiliado" at bounding box center [1024, 155] width 123 height 15
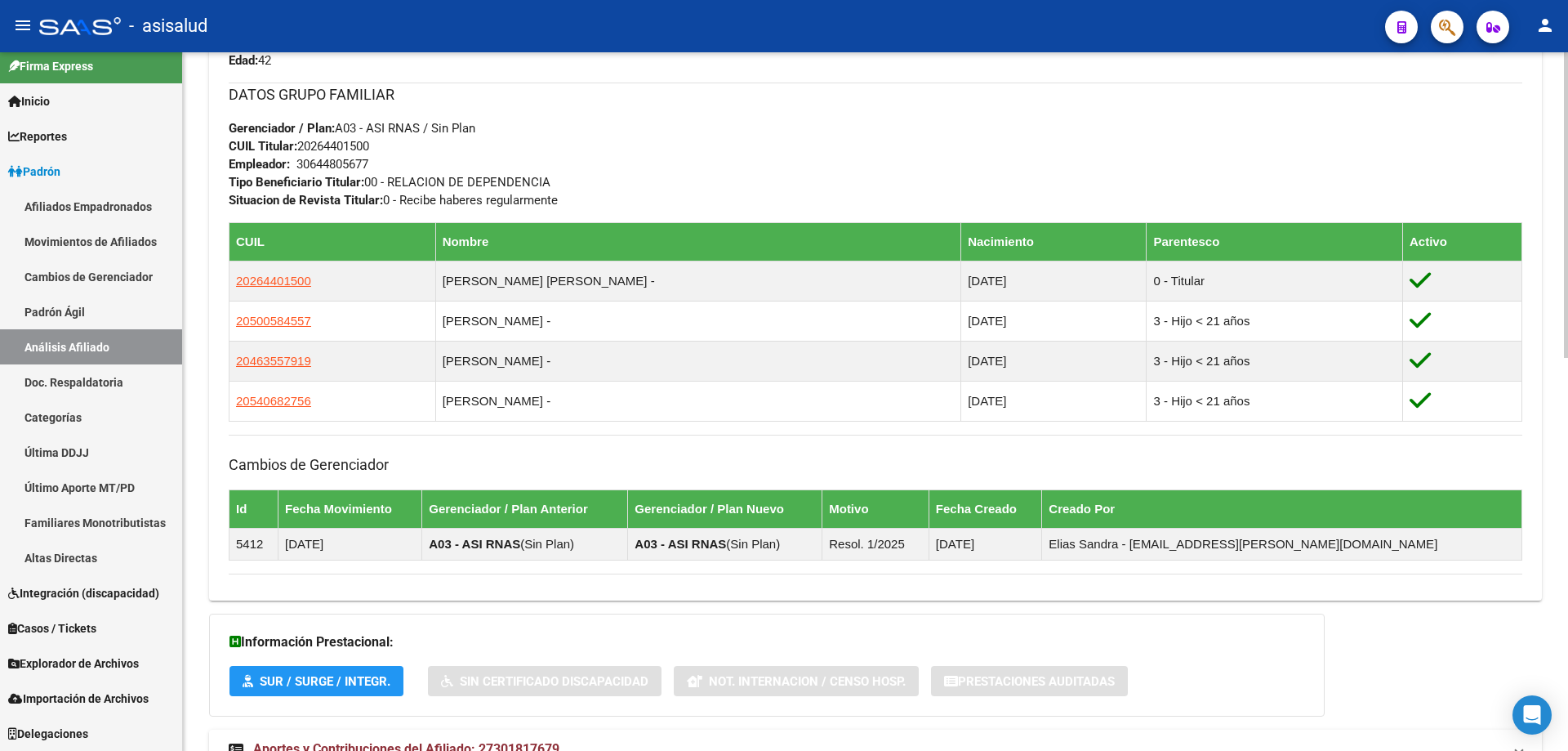
scroll to position [899, 0]
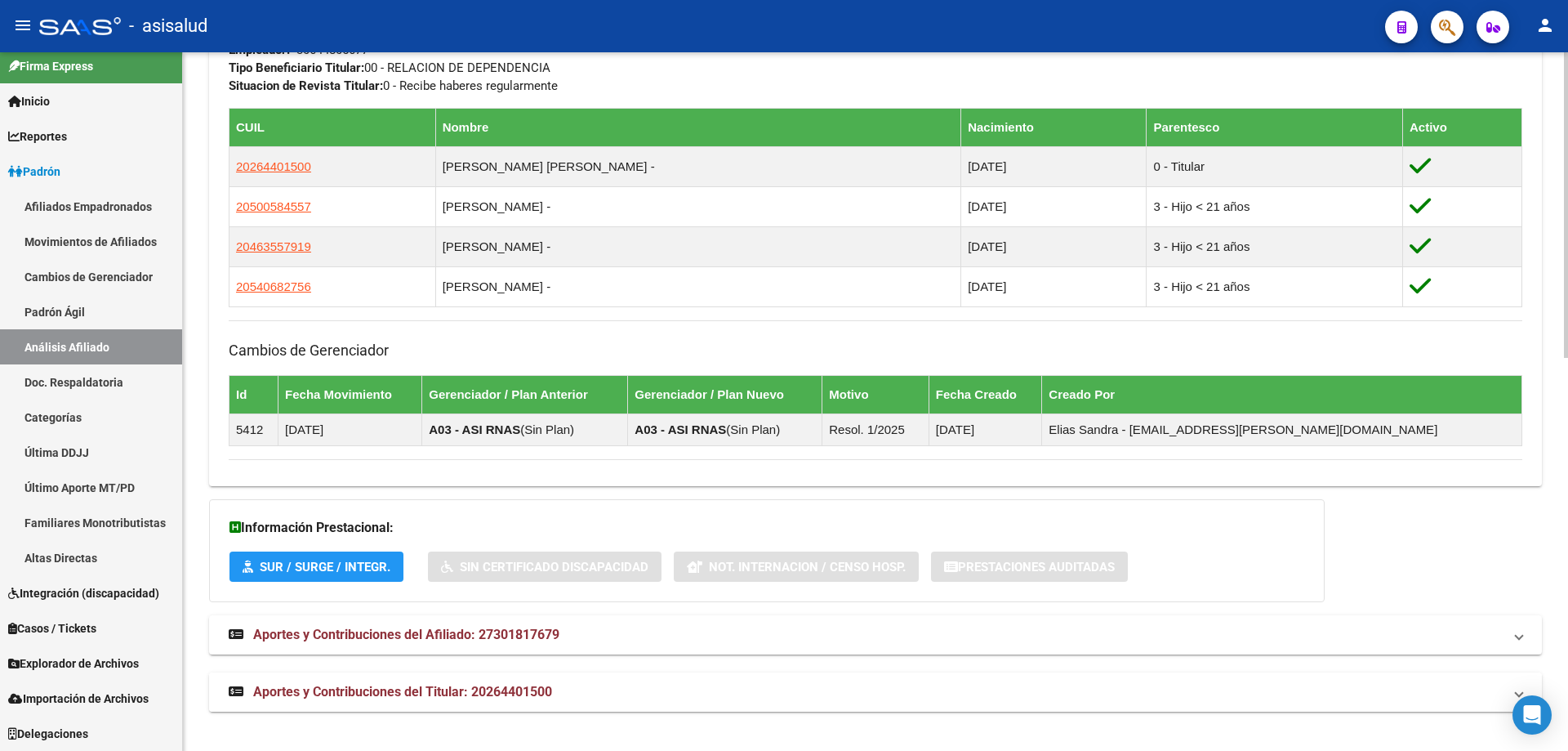
click at [563, 689] on mat-panel-title "Aportes y Contribuciones del Titular: 20264401500" at bounding box center [865, 692] width 1275 height 18
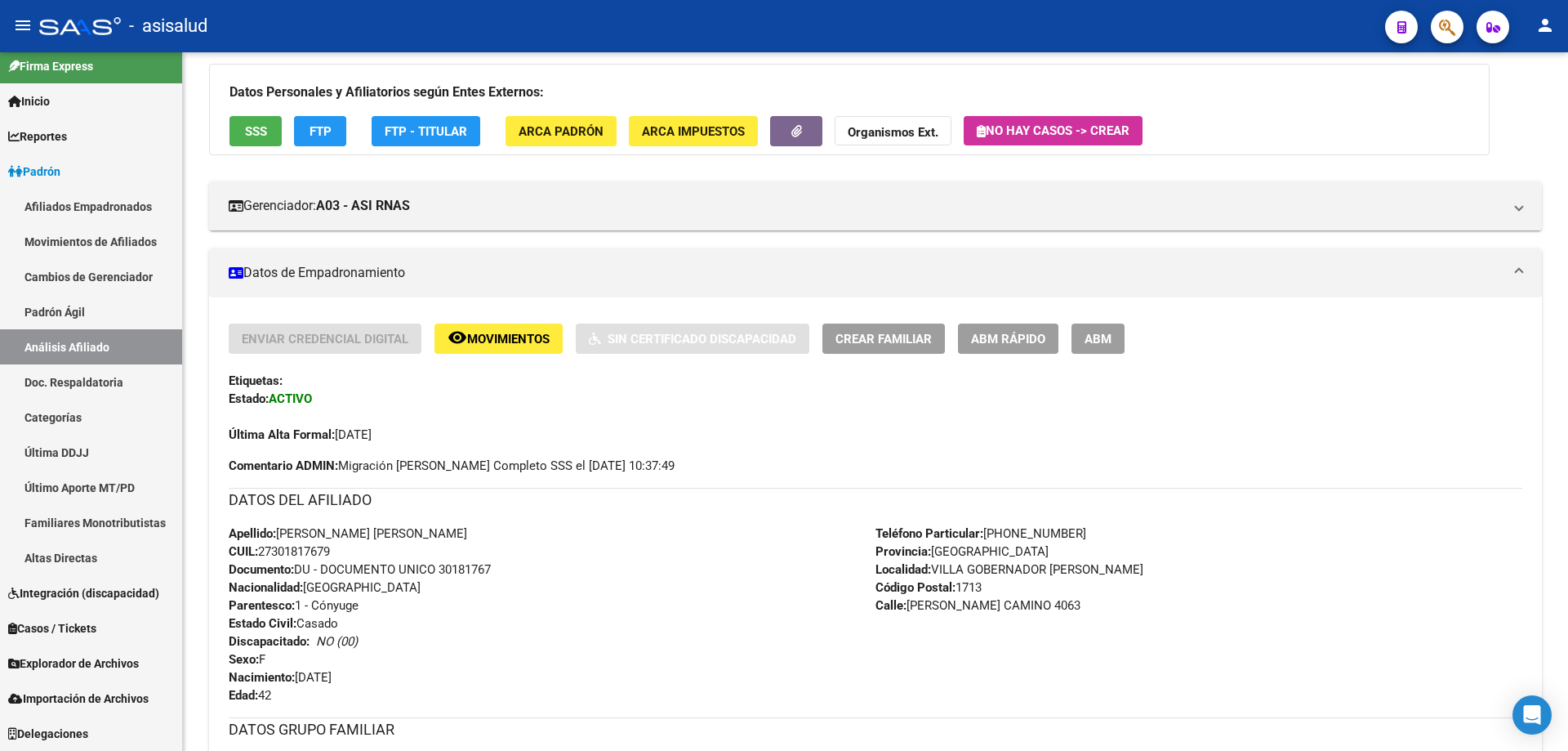
scroll to position [0, 0]
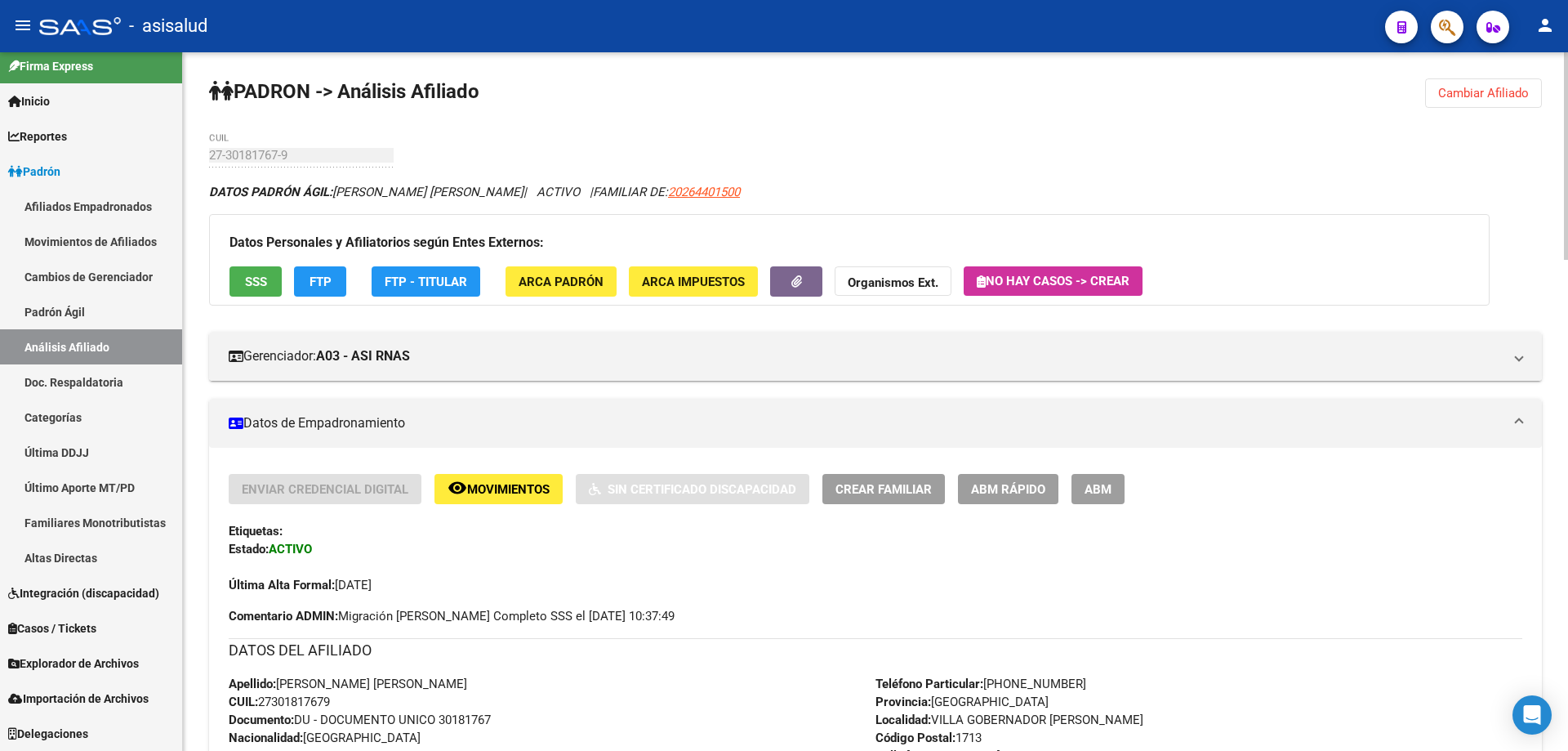
click at [1466, 87] on span "Cambiar Afiliado" at bounding box center [1483, 93] width 90 height 15
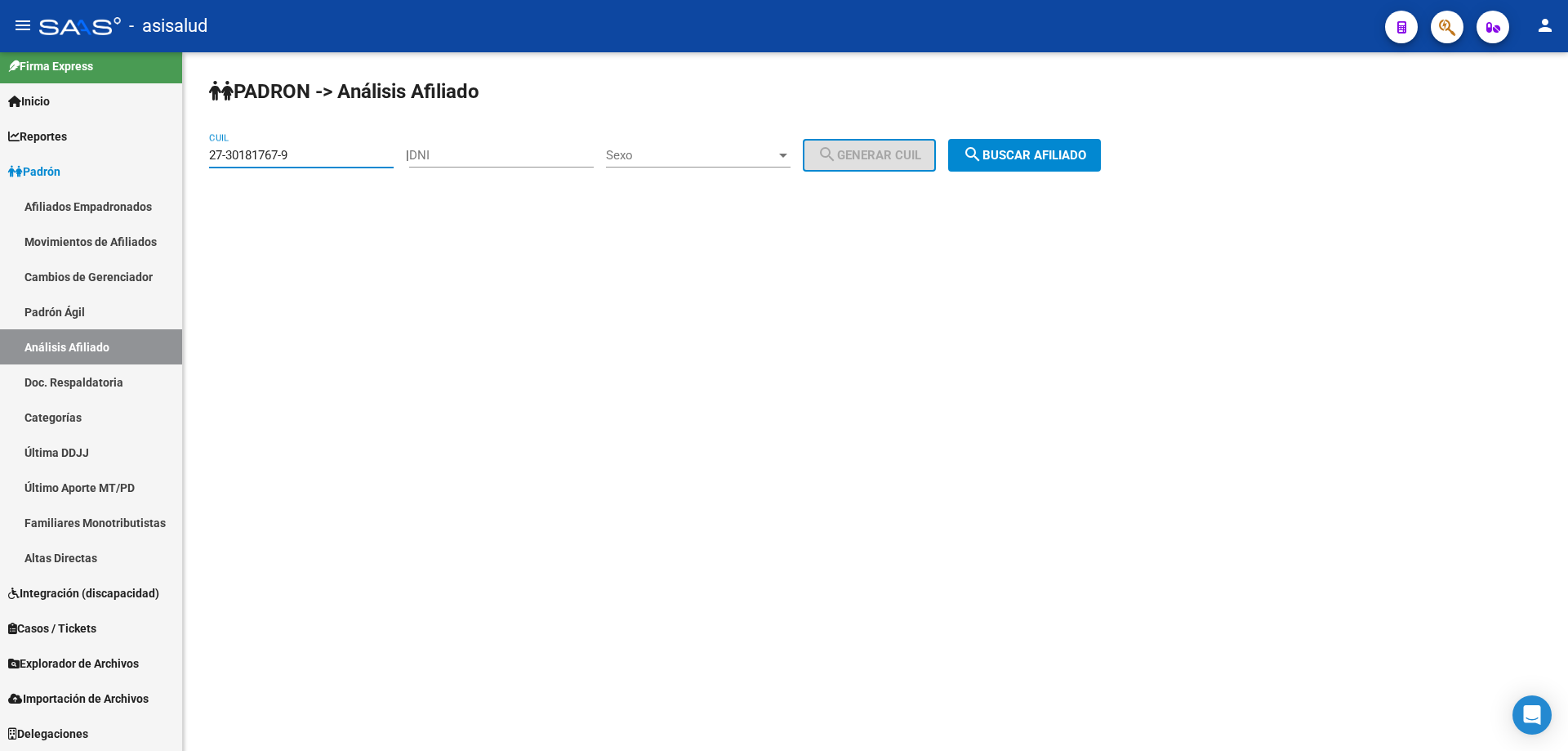
drag, startPoint x: 319, startPoint y: 153, endPoint x: 194, endPoint y: 159, distance: 125.1
click at [194, 159] on div "PADRON -> Análisis Afiliado 27-30181767-9 CUIL | DNI Sexo Sexo search Generar C…" at bounding box center [875, 138] width 1385 height 172
paste input "0-22842219-4"
click at [1037, 154] on span "search Buscar afiliado" at bounding box center [1024, 155] width 123 height 15
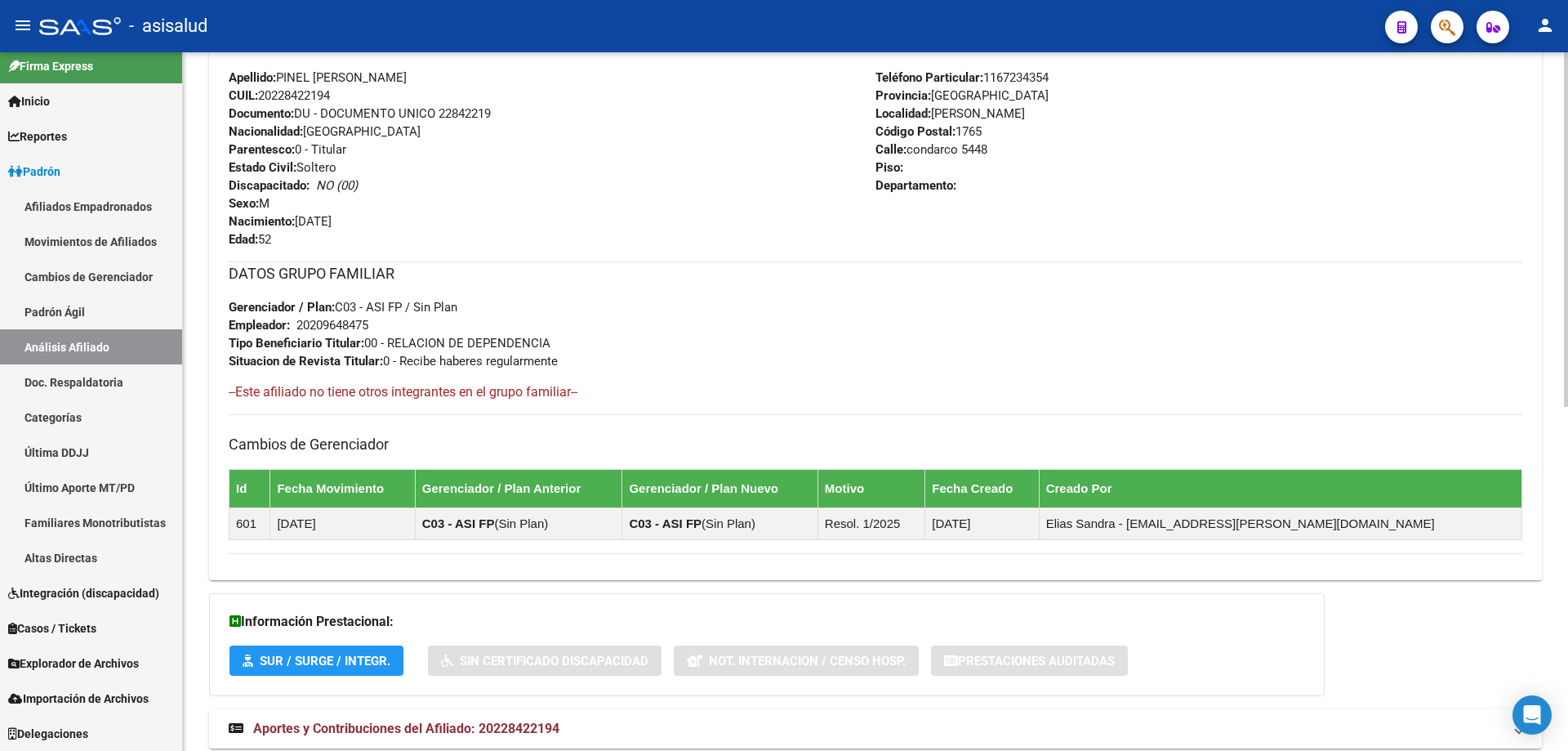
scroll to position [679, 0]
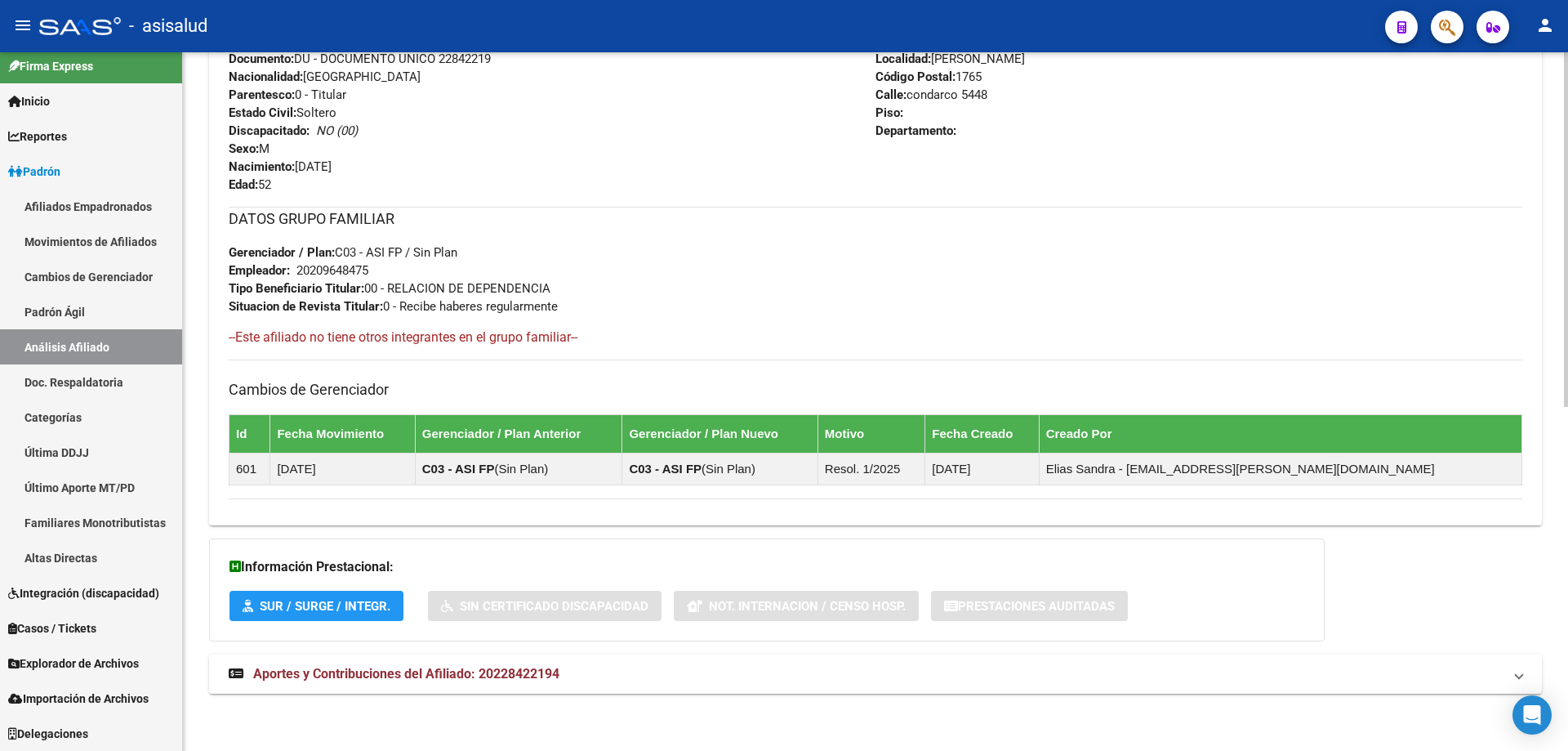
click at [832, 647] on div "DATOS PADRÓN ÁGIL: PINEL SERGIO JAVIER | ACTIVO | AFILIADO TITULAR Datos Person…" at bounding box center [875, 107] width 1333 height 1207
drag, startPoint x: 832, startPoint y: 647, endPoint x: 822, endPoint y: 668, distance: 23.3
click at [825, 662] on div "DATOS PADRÓN ÁGIL: PINEL SERGIO JAVIER | ACTIVO | AFILIADO TITULAR Datos Person…" at bounding box center [875, 107] width 1333 height 1207
click at [822, 669] on mat-panel-title "Aportes y Contribuciones del Afiliado: 20228422194" at bounding box center [865, 674] width 1275 height 18
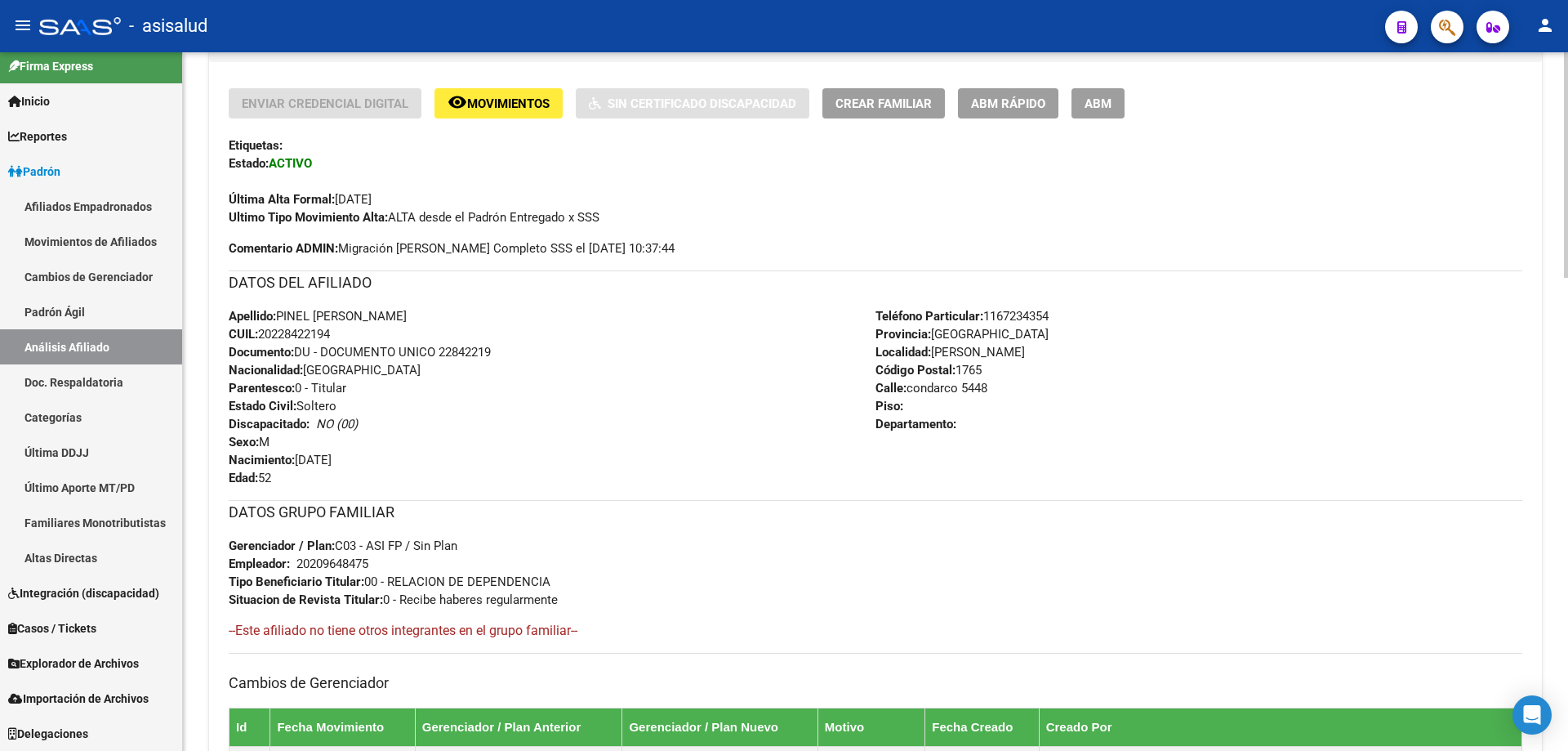
scroll to position [26, 0]
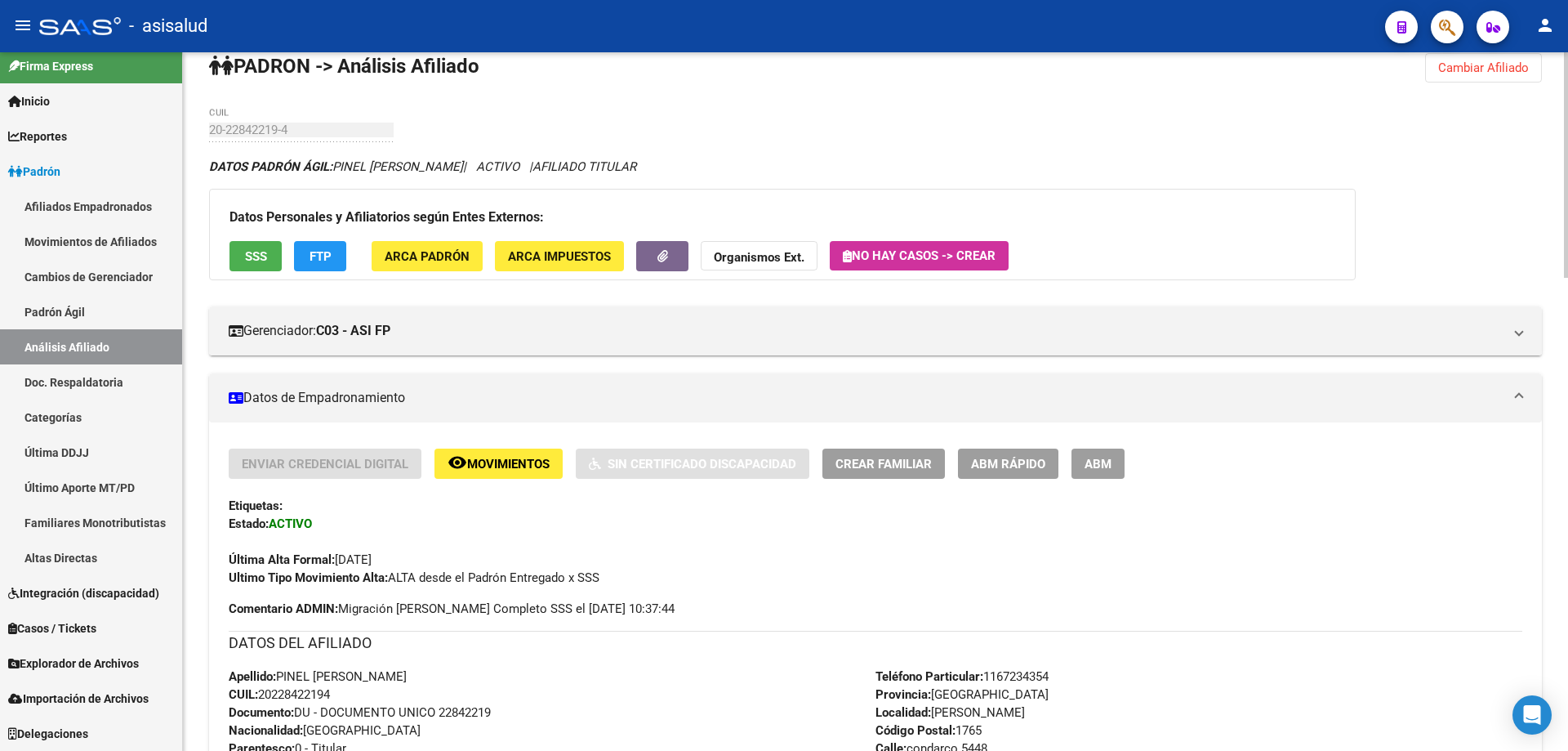
click at [1457, 73] on span "Cambiar Afiliado" at bounding box center [1483, 68] width 90 height 15
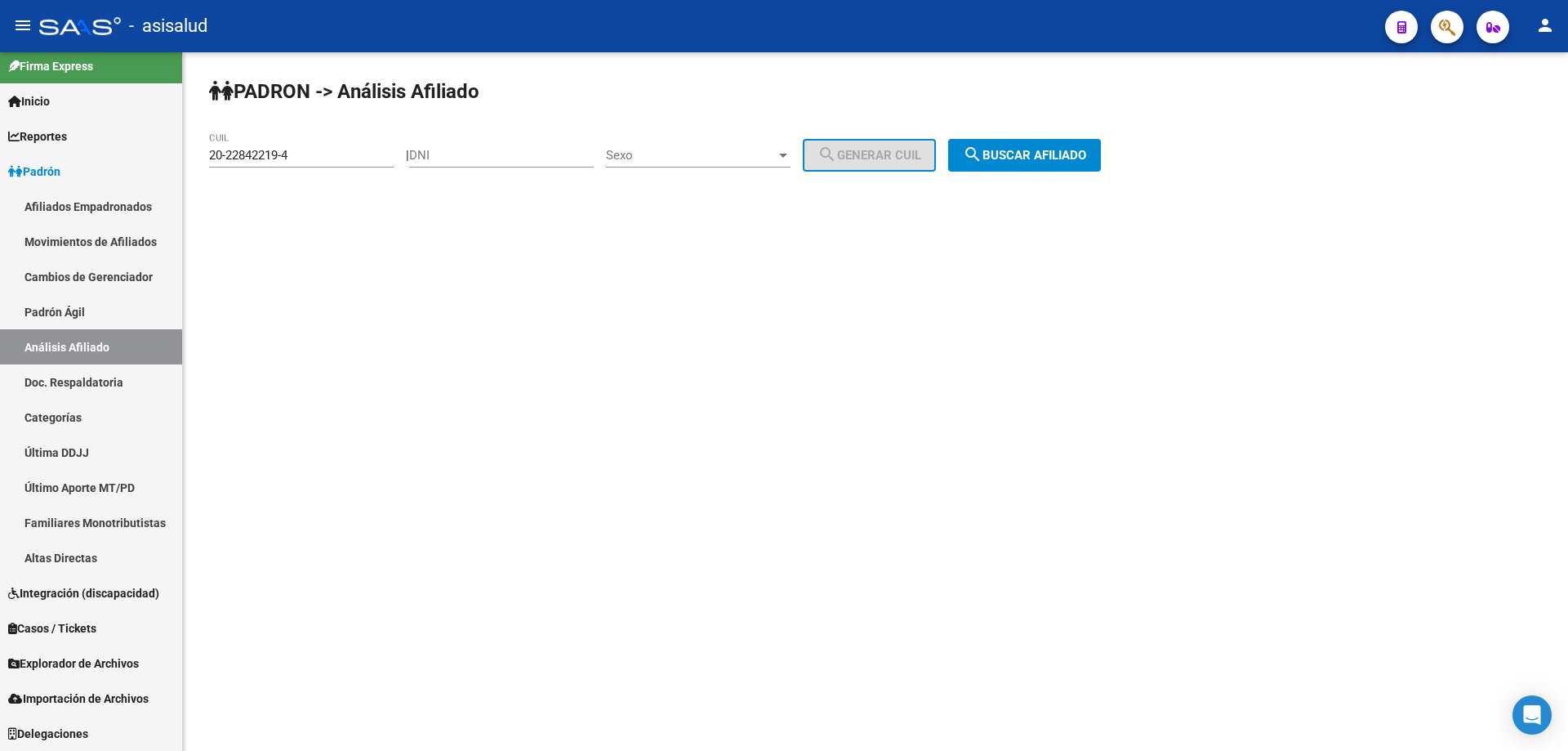
scroll to position [0, 0]
drag, startPoint x: 349, startPoint y: 158, endPoint x: 170, endPoint y: 158, distance: 179.0
click at [170, 158] on mat-sidenav-container "Firma Express Inicio Calendario SSS Instructivos Contacto OS Reportes Padrón Tr…" at bounding box center [784, 401] width 1568 height 698
paste input "5367927-2"
type input "20-25367927-2"
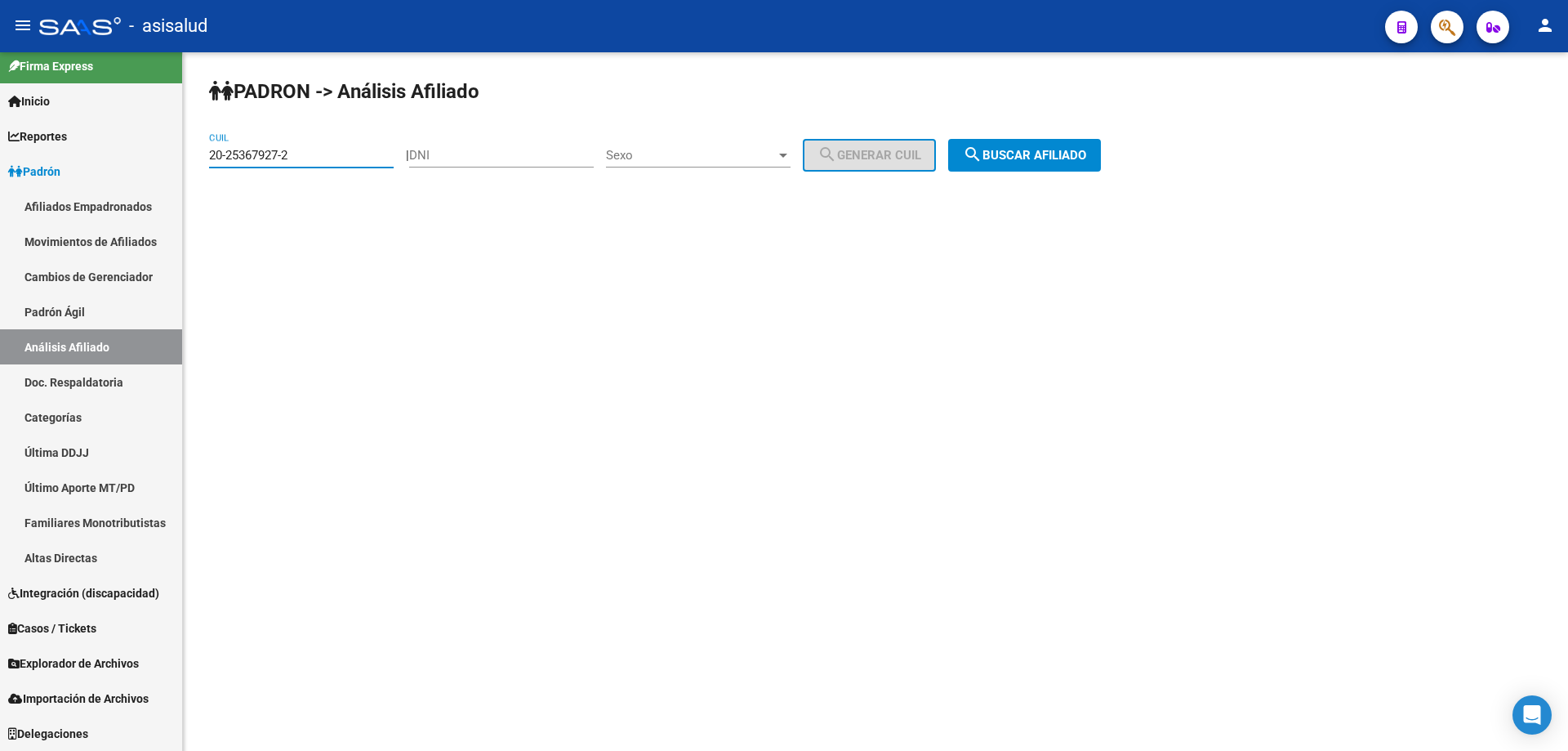
click at [1066, 150] on span "search Buscar afiliado" at bounding box center [1024, 155] width 123 height 15
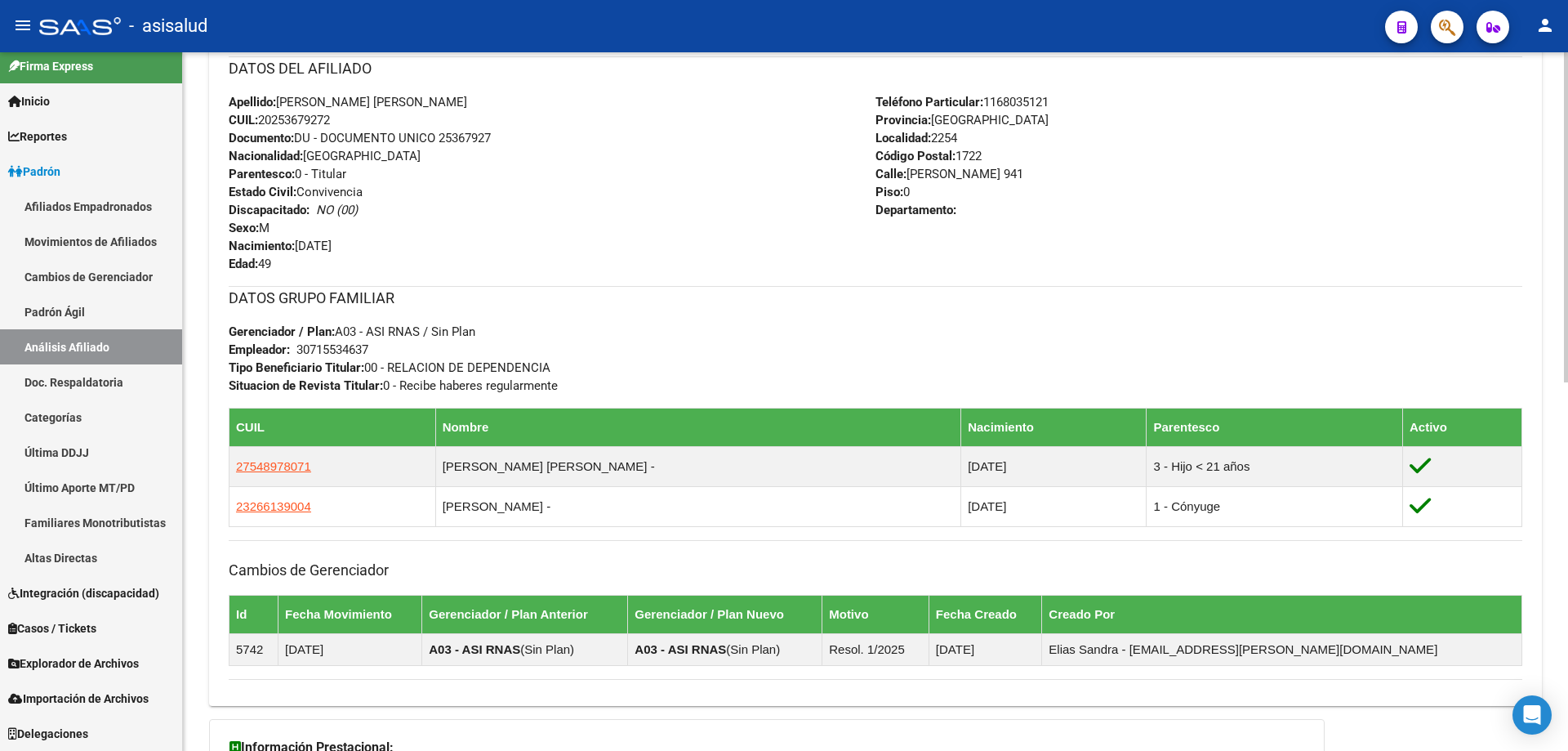
scroll to position [780, 0]
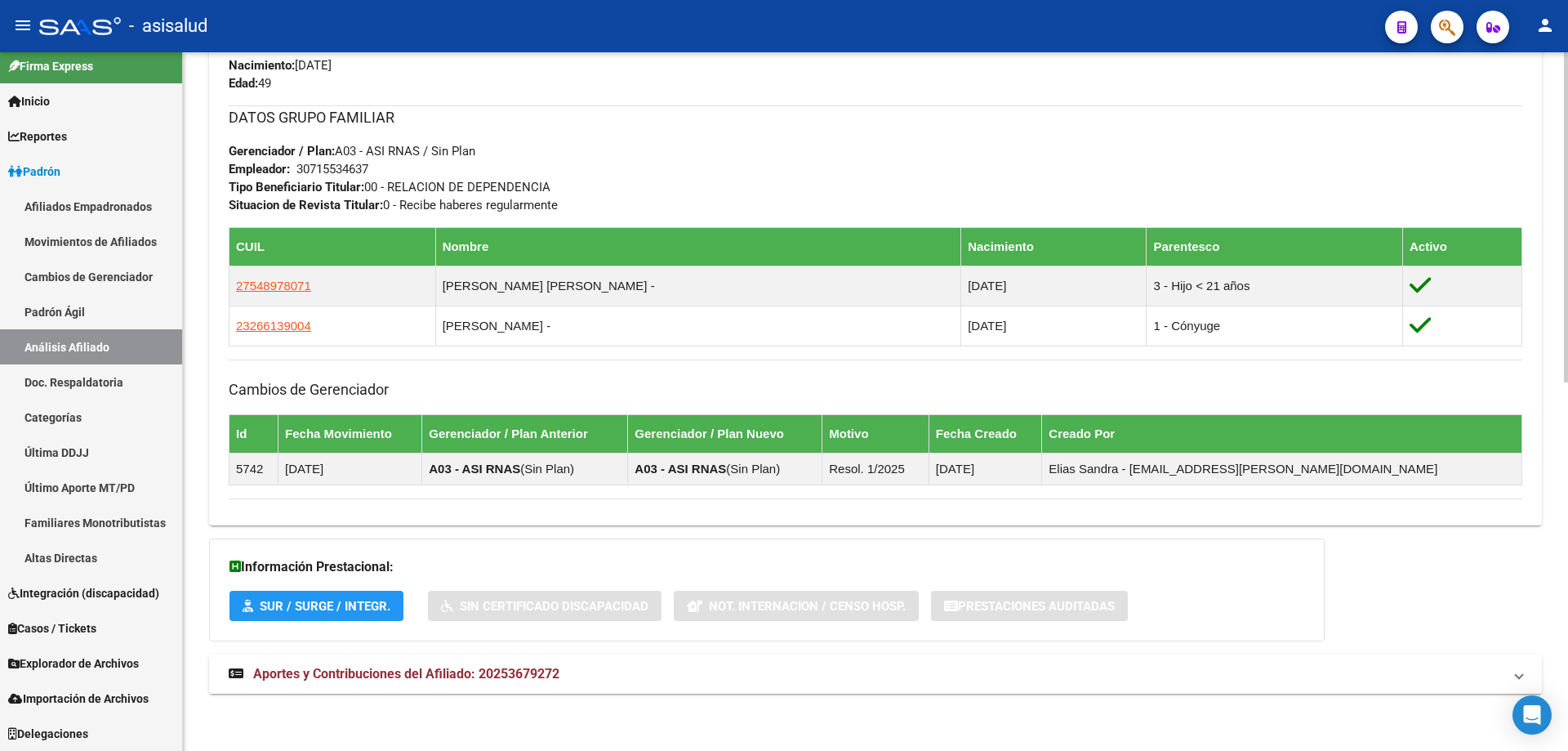
click at [603, 688] on mat-expansion-panel-header "Aportes y Contribuciones del Afiliado: 20253679272" at bounding box center [875, 673] width 1333 height 39
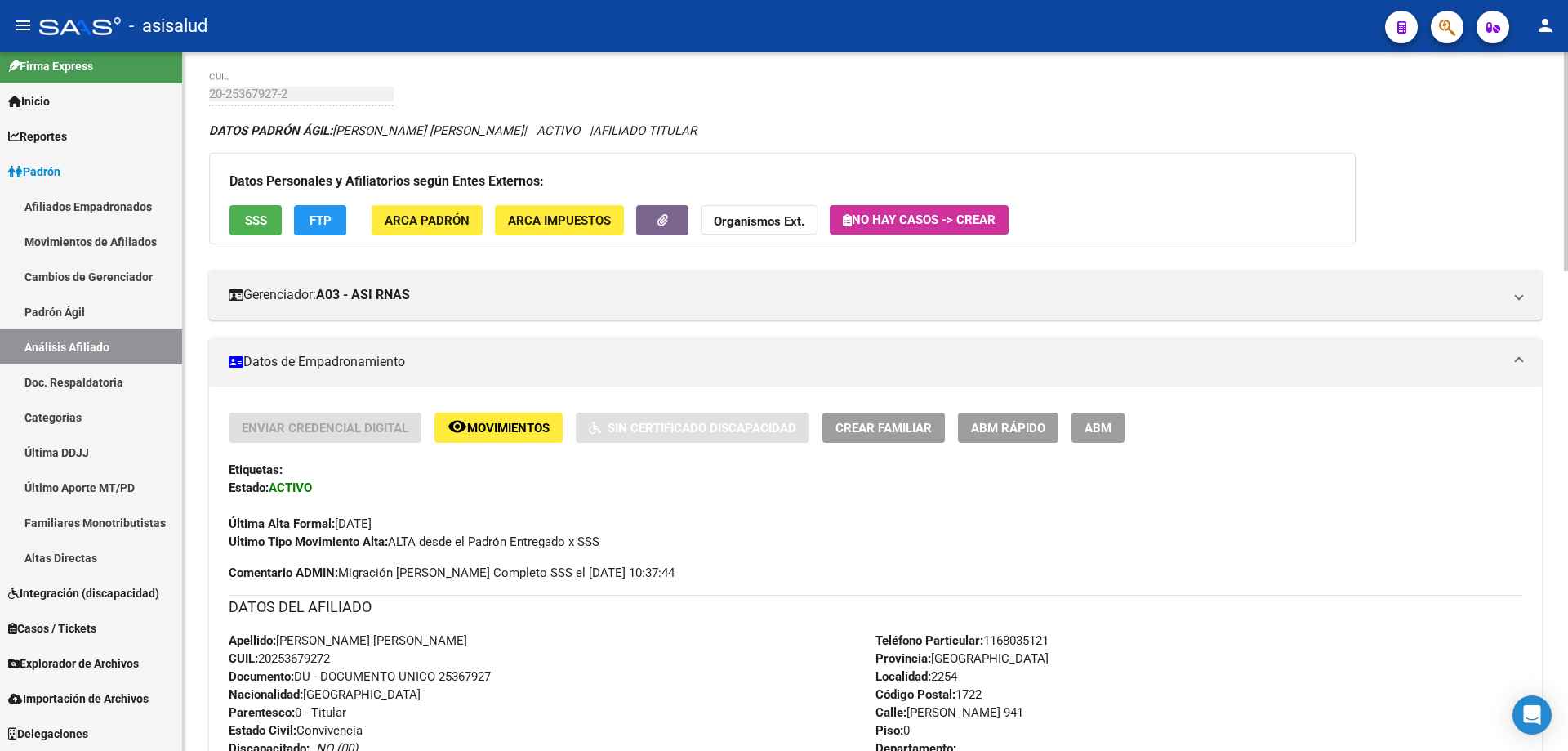
scroll to position [0, 0]
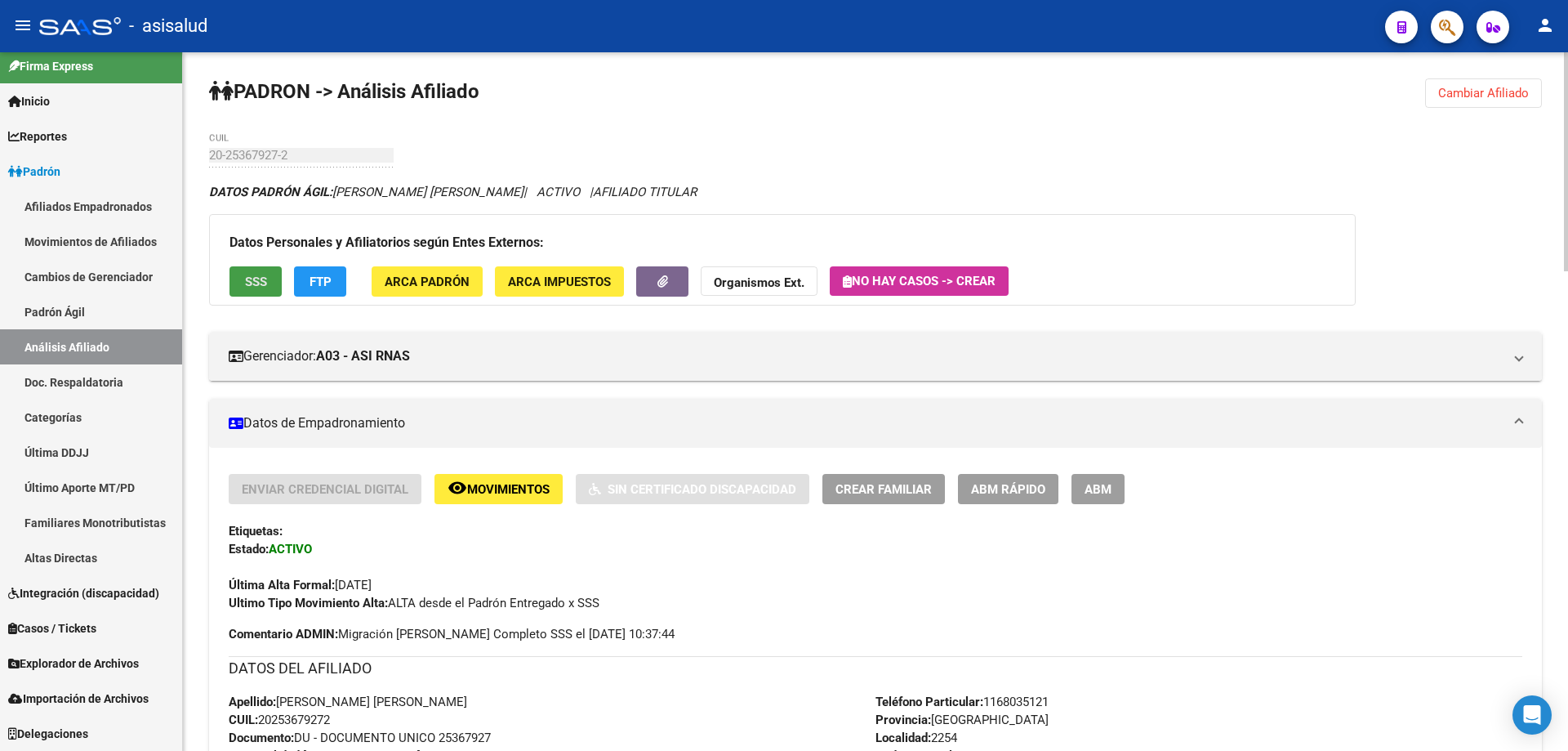
click at [245, 273] on span "SSS" at bounding box center [256, 280] width 22 height 15
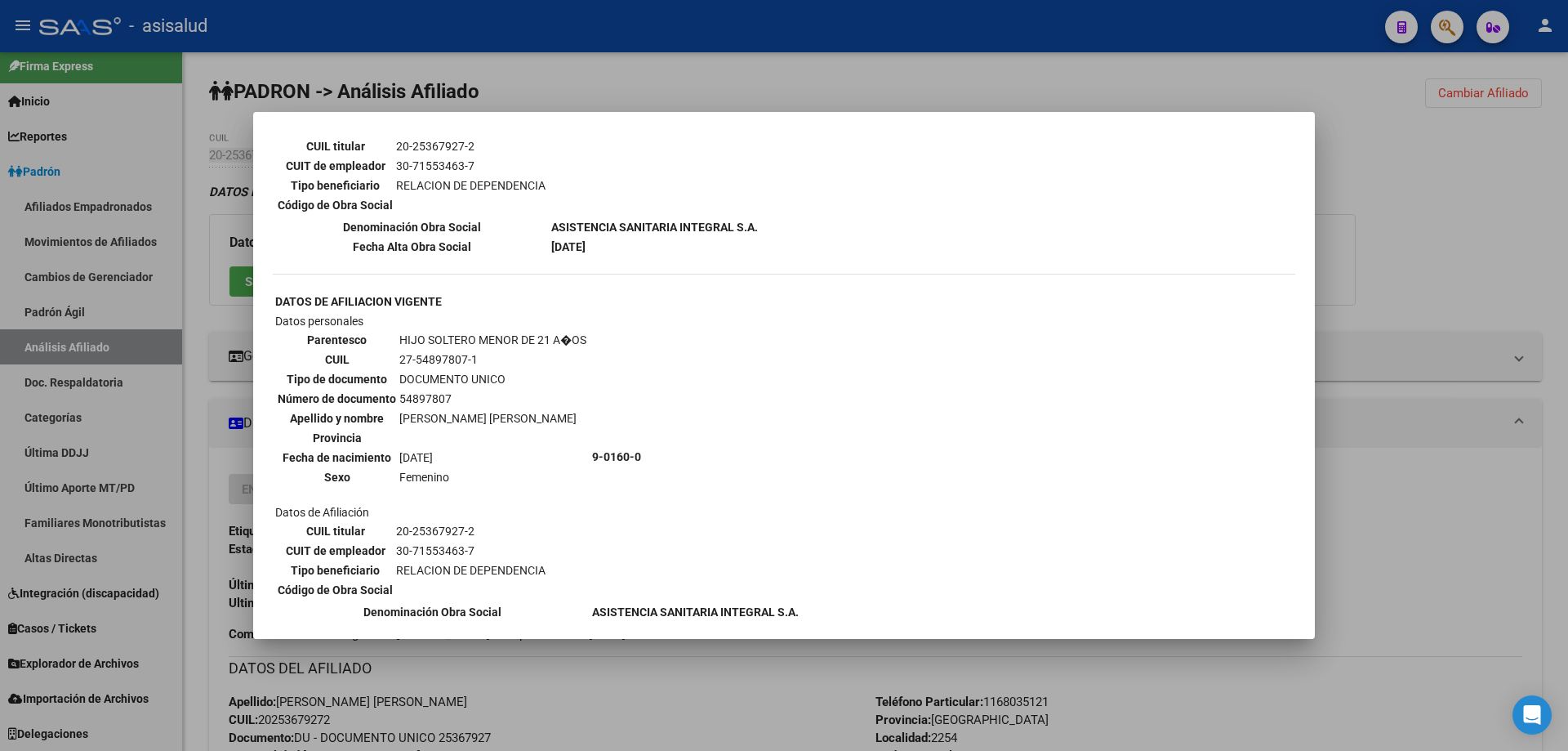
scroll to position [1074, 0]
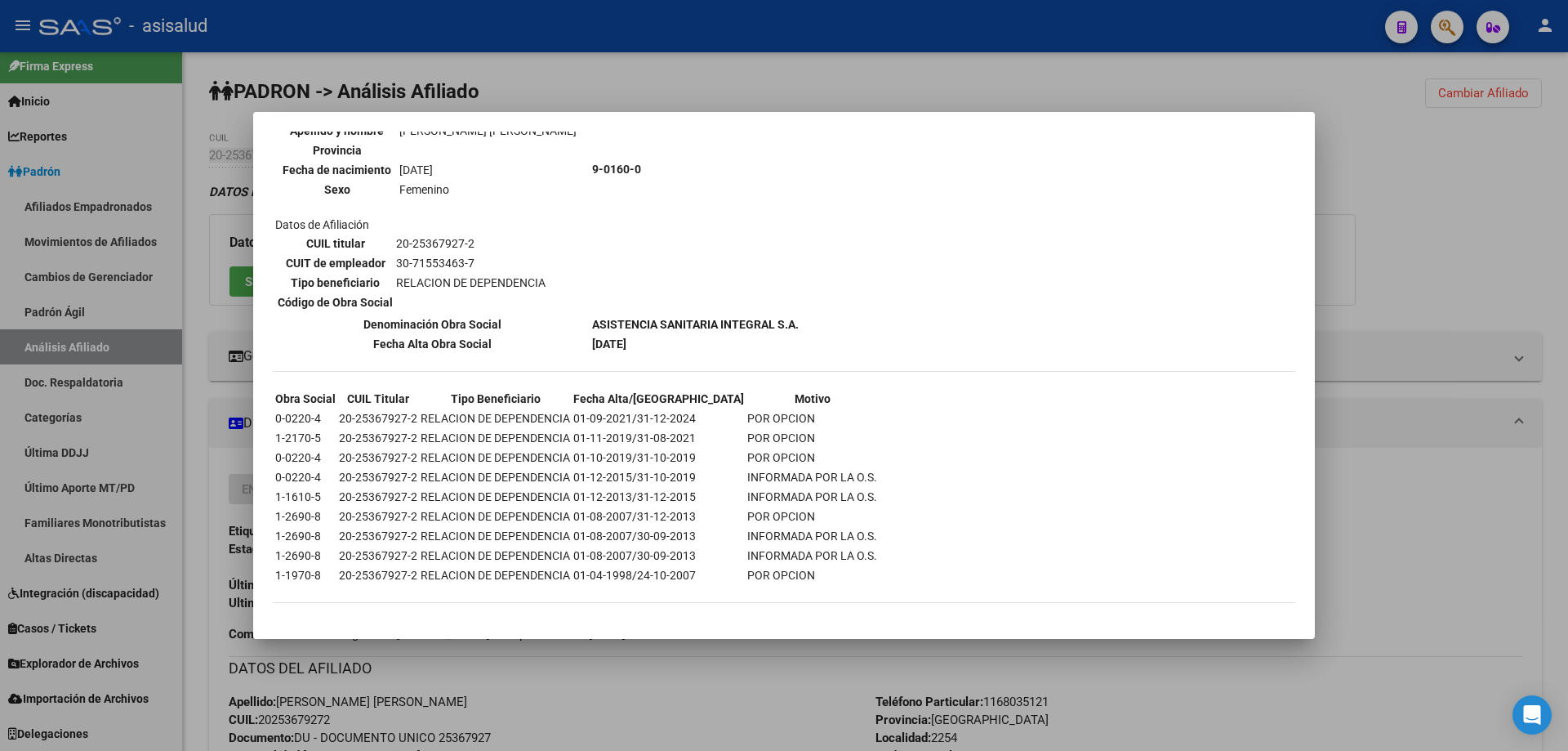
click at [1452, 363] on div at bounding box center [784, 376] width 1568 height 751
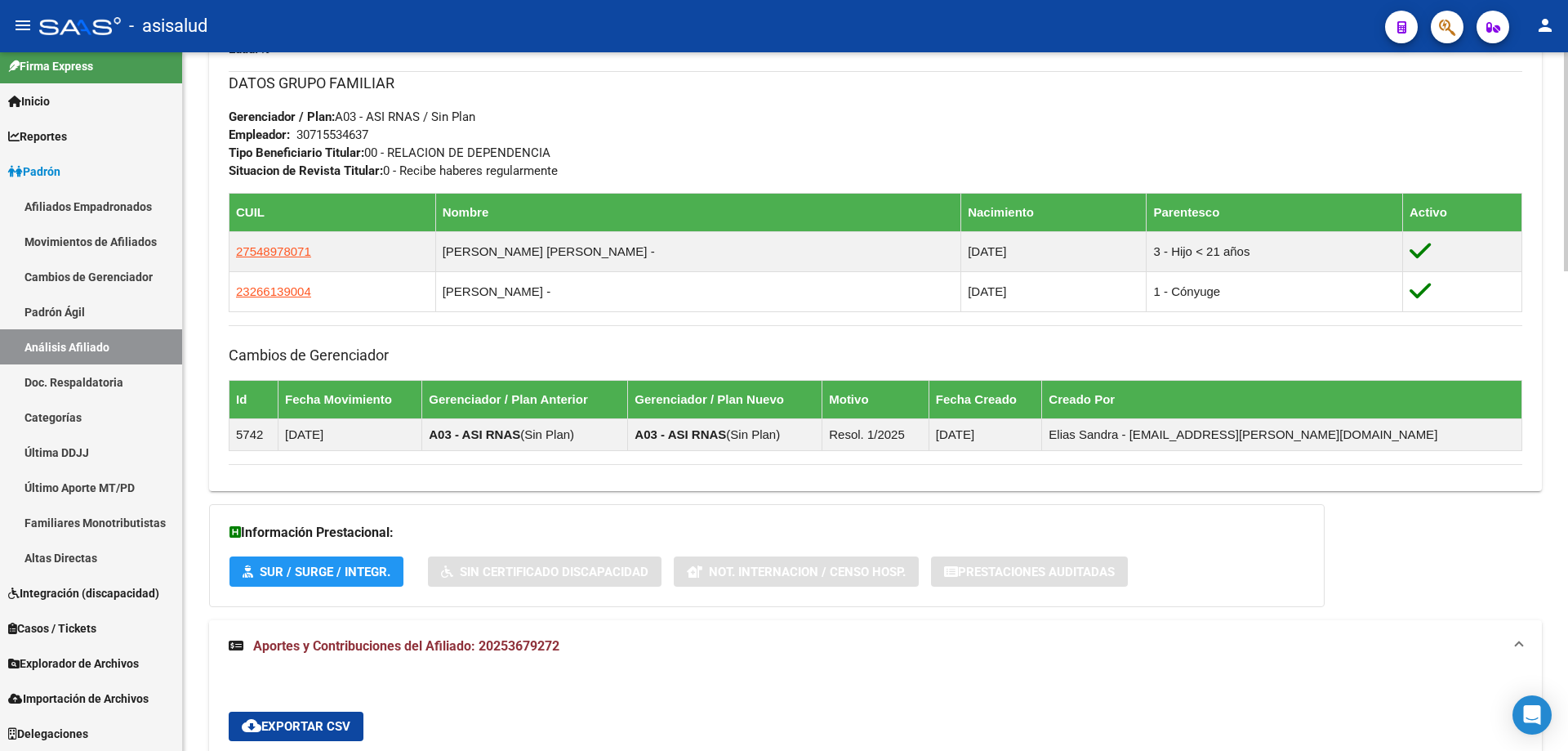
scroll to position [898, 0]
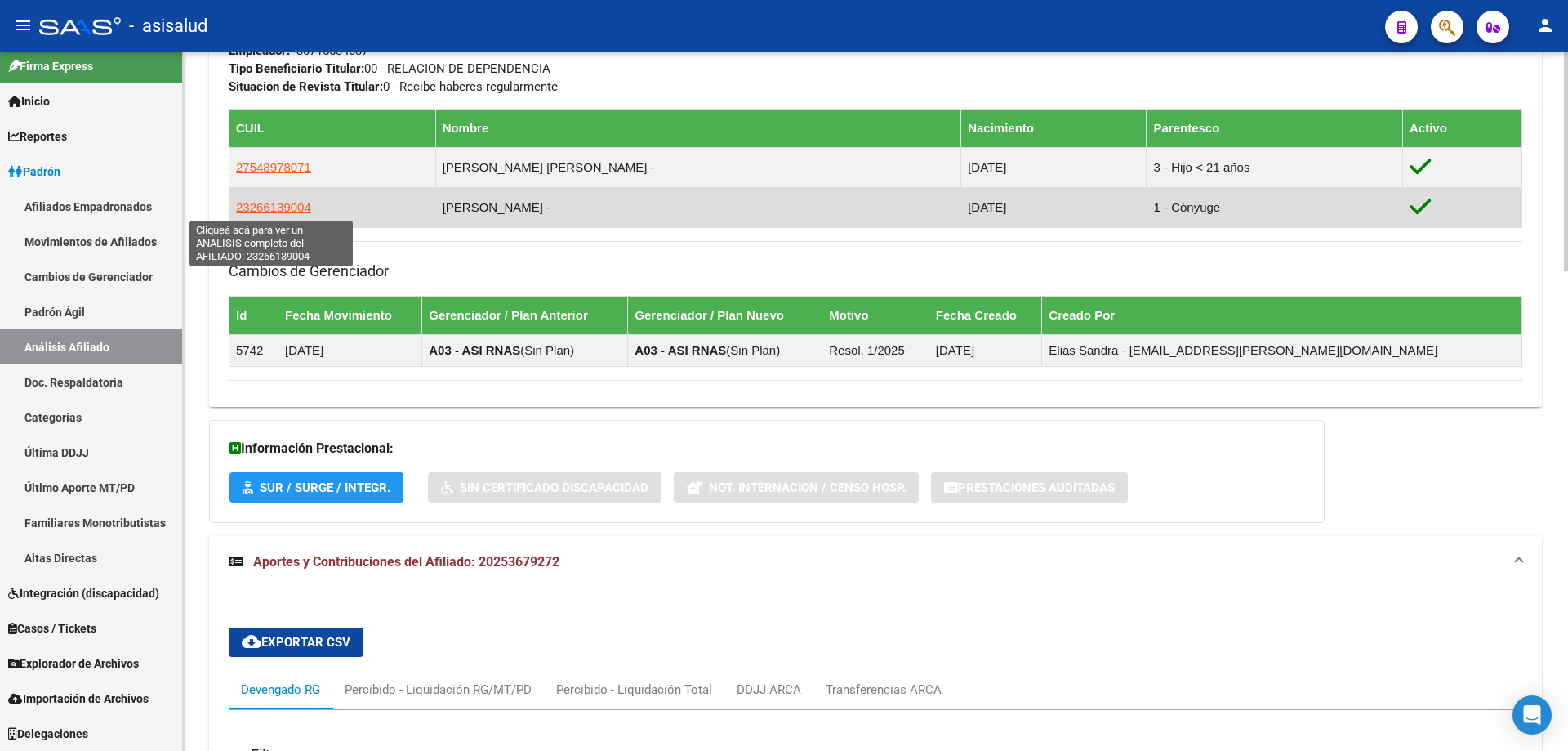
click at [285, 212] on span "23266139004" at bounding box center [273, 206] width 75 height 14
type textarea "23266139004"
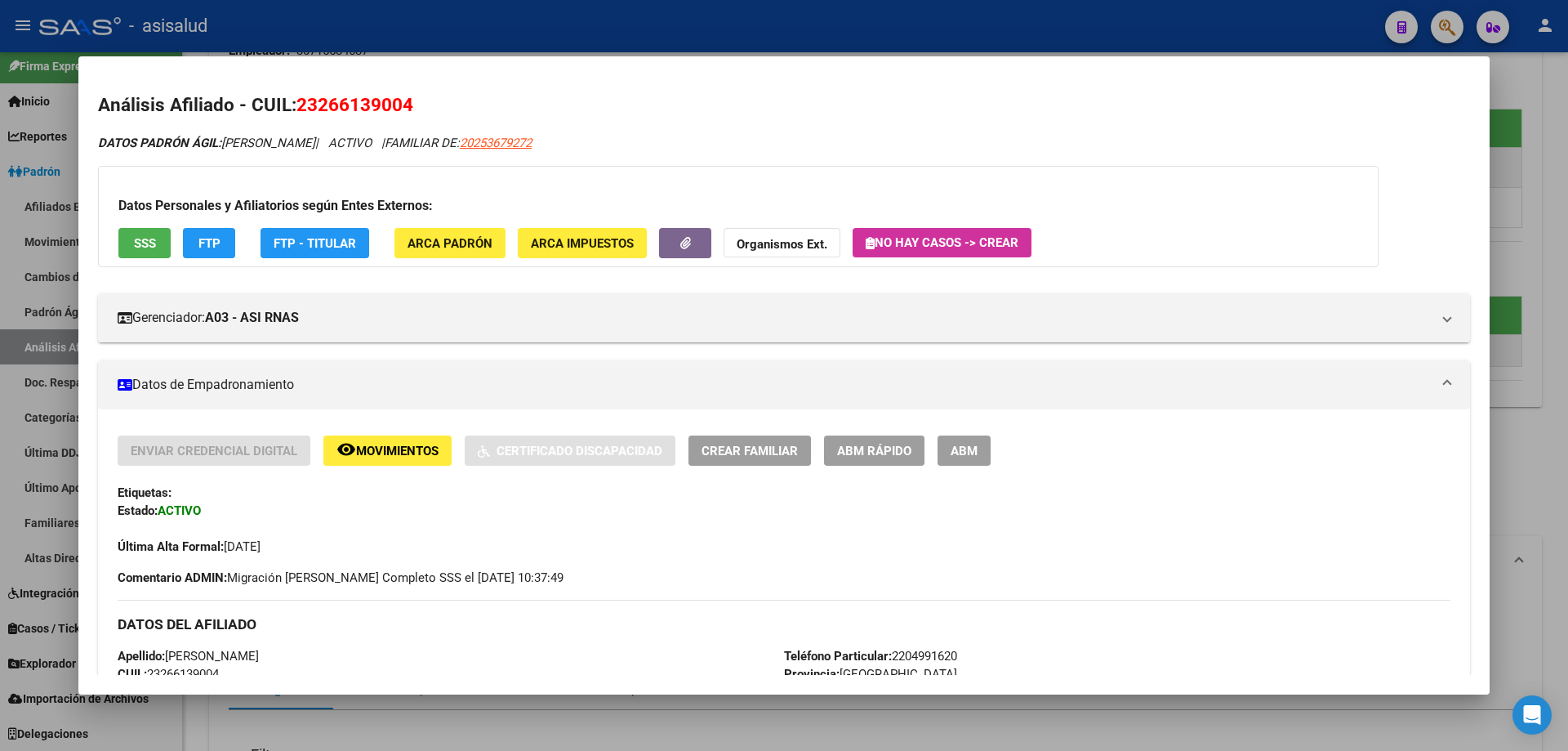
click at [150, 237] on span "SSS" at bounding box center [145, 243] width 22 height 15
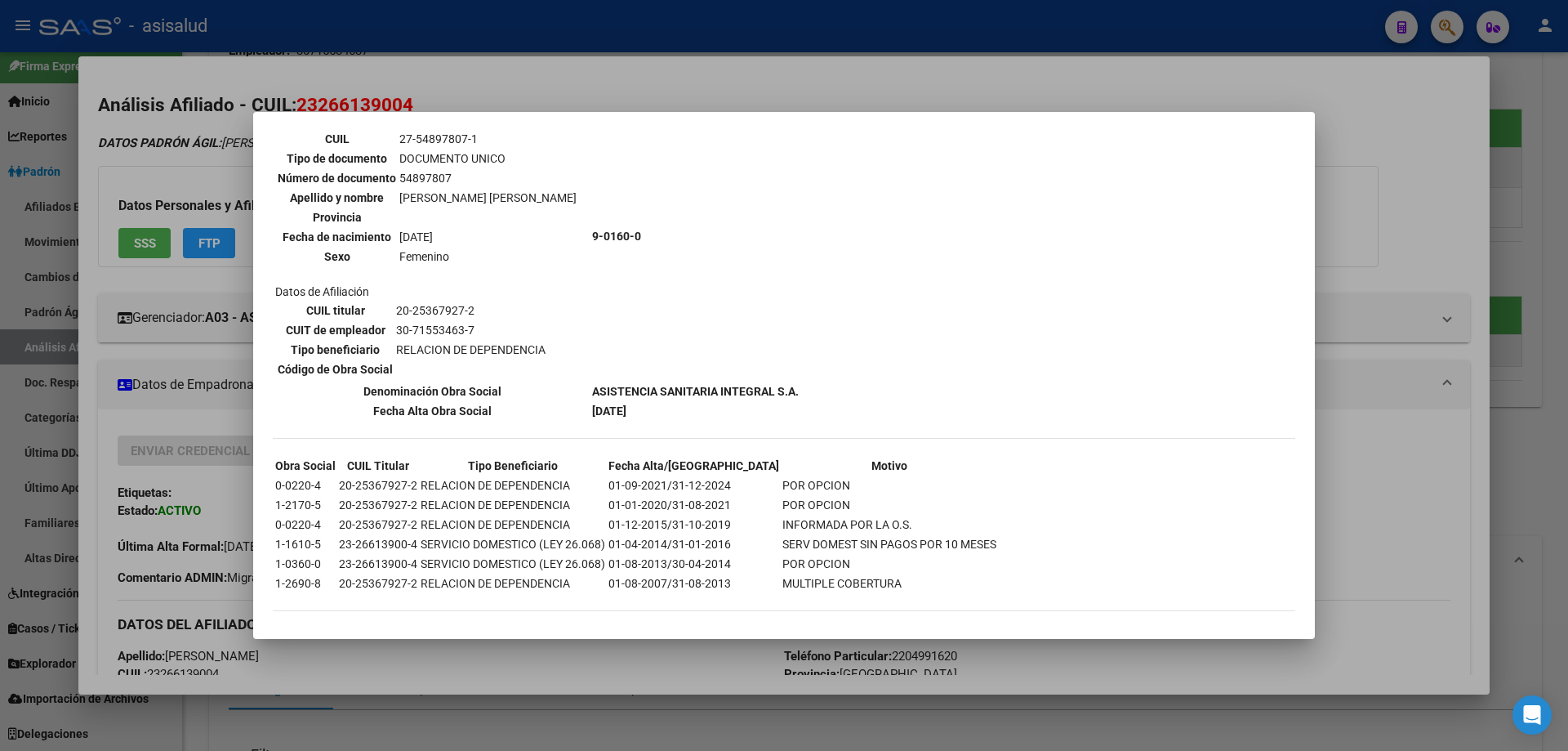
scroll to position [1014, 0]
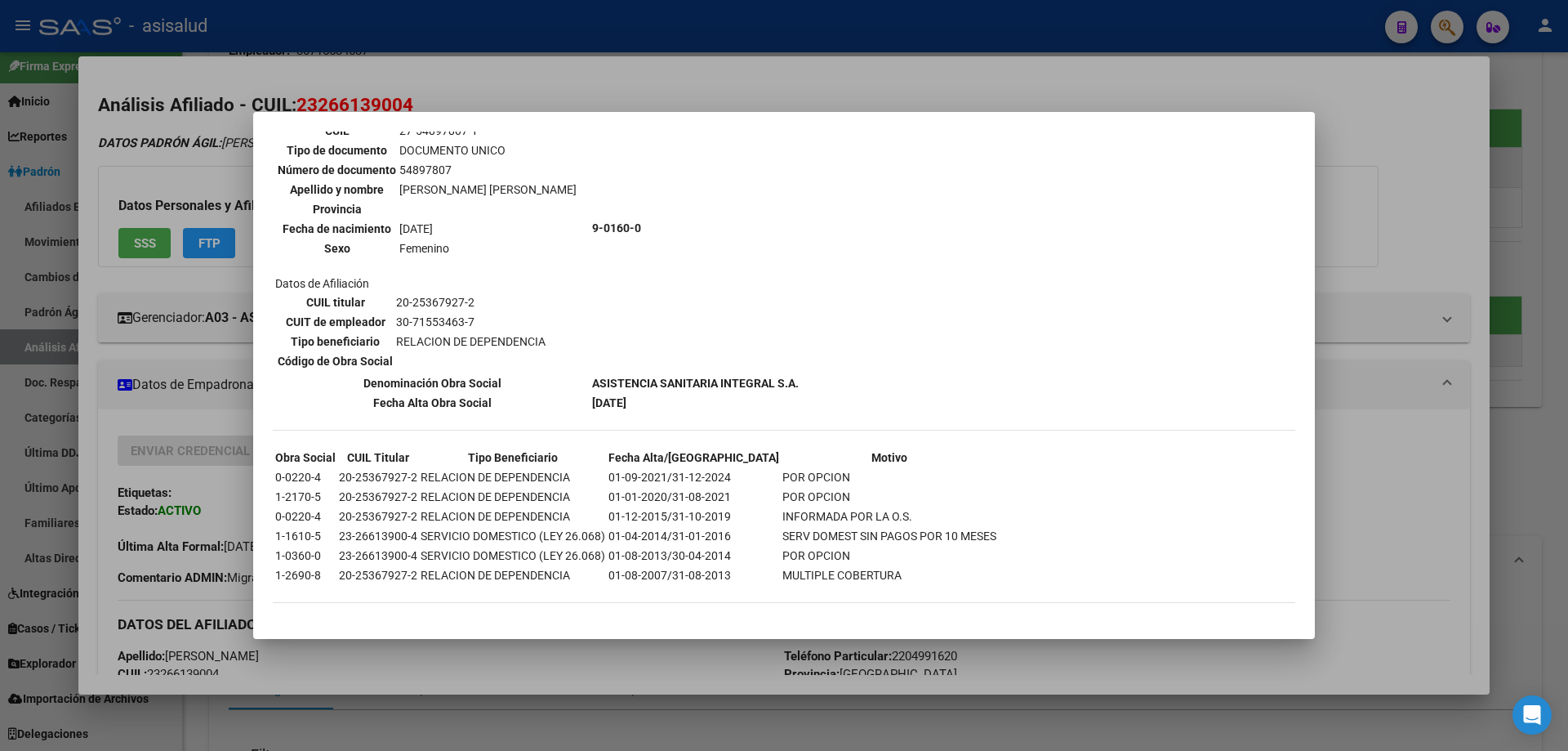
click at [1567, 250] on div at bounding box center [784, 376] width 1568 height 751
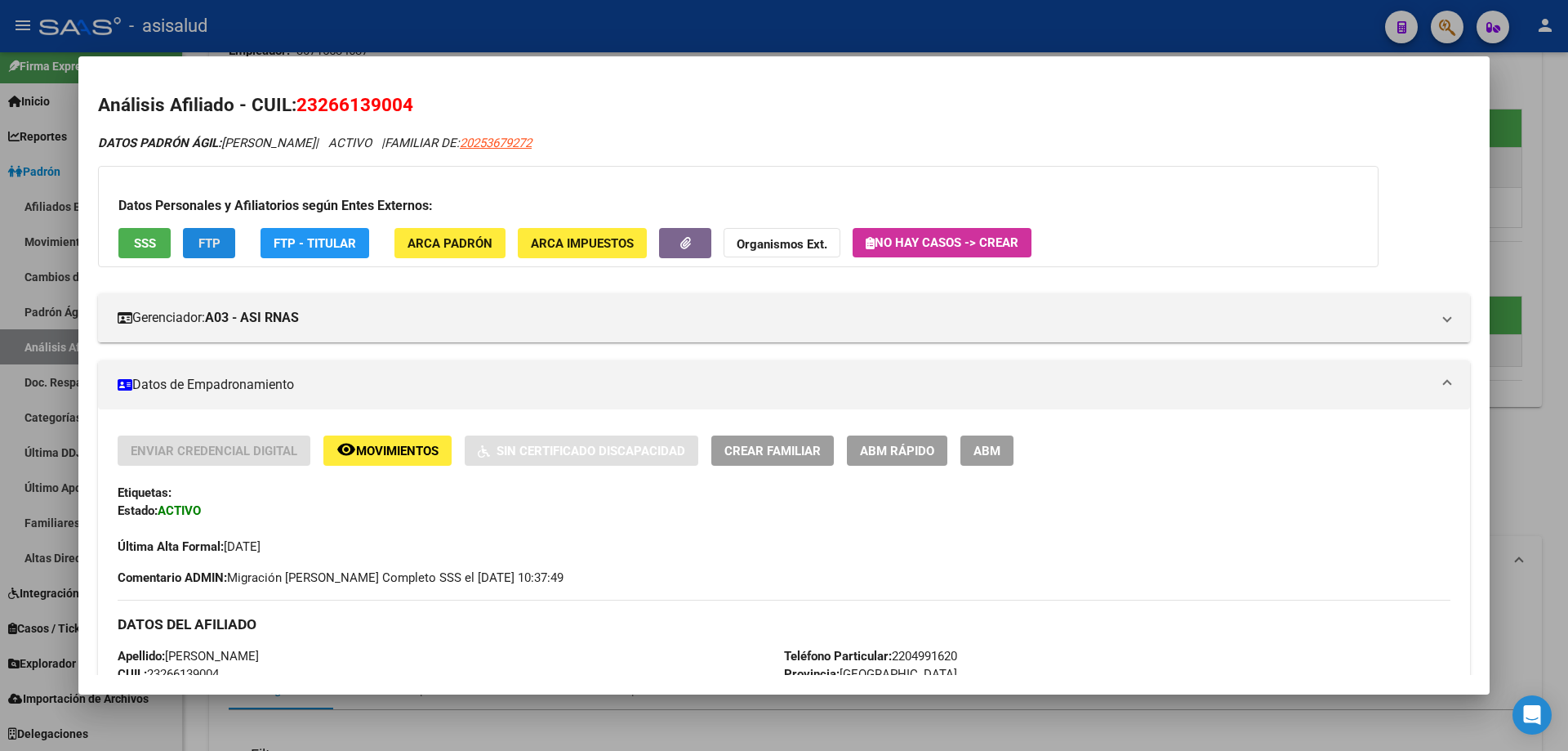
click at [210, 249] on span "FTP" at bounding box center [209, 243] width 22 height 15
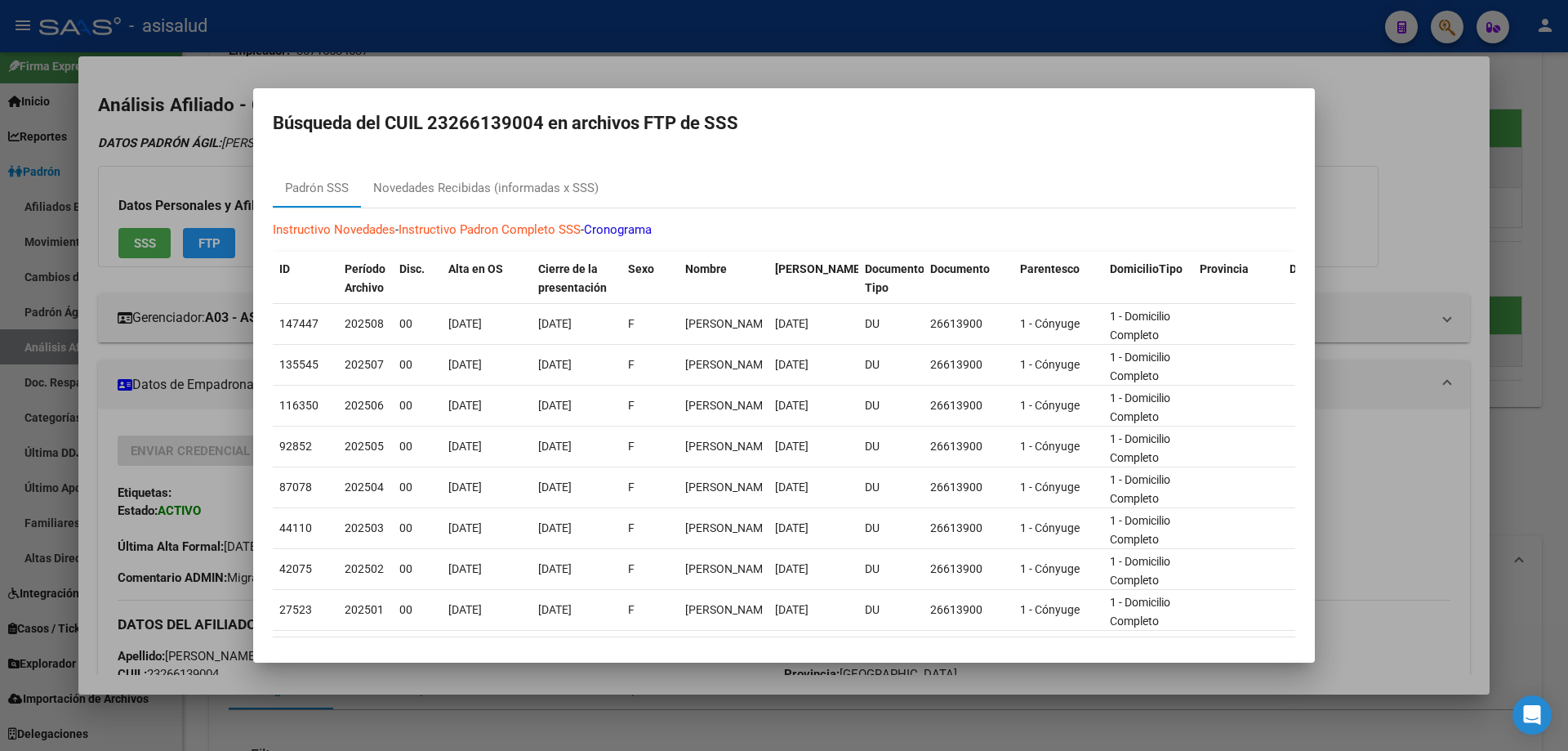
click at [1567, 158] on div at bounding box center [784, 376] width 1568 height 751
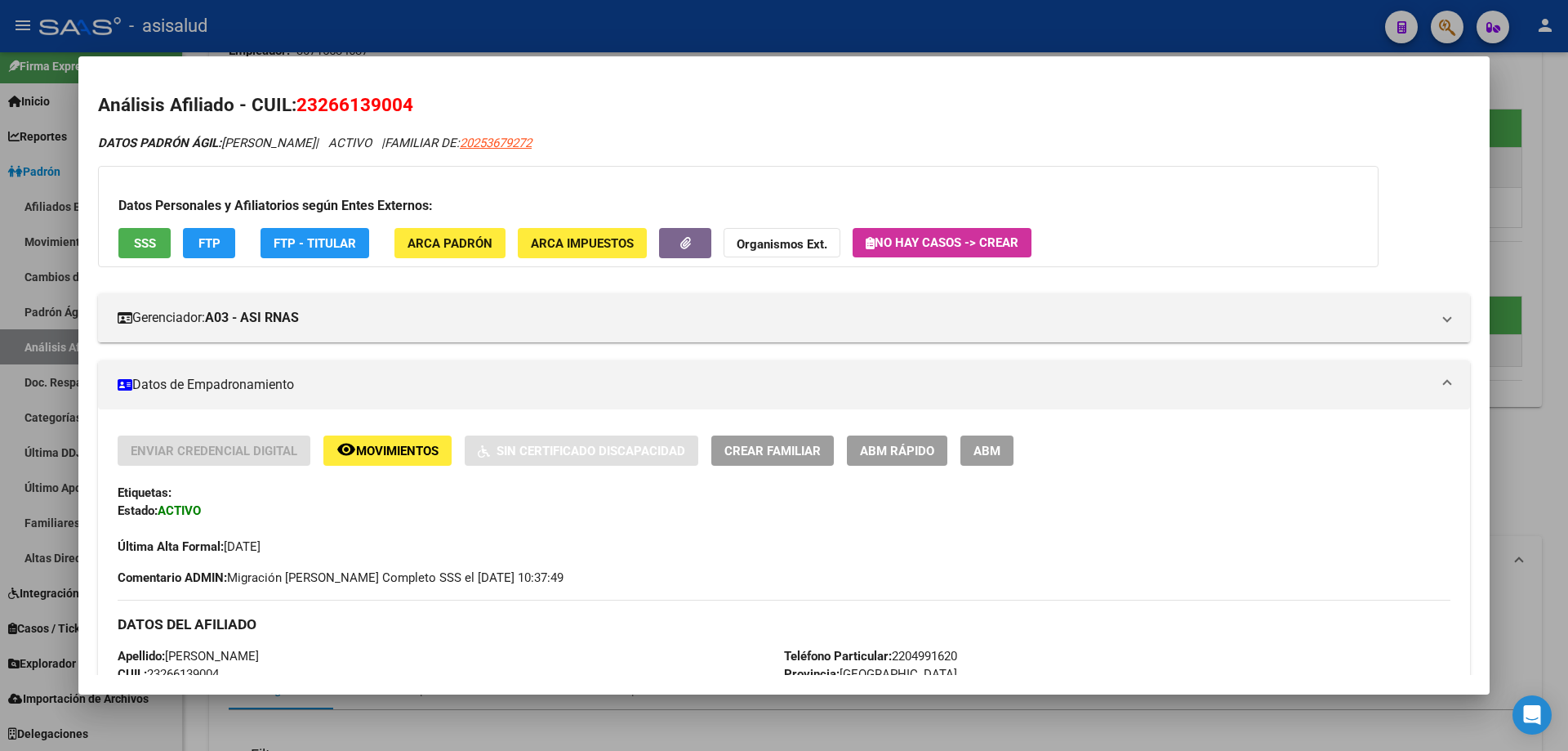
click at [1567, 158] on div at bounding box center [784, 376] width 1568 height 751
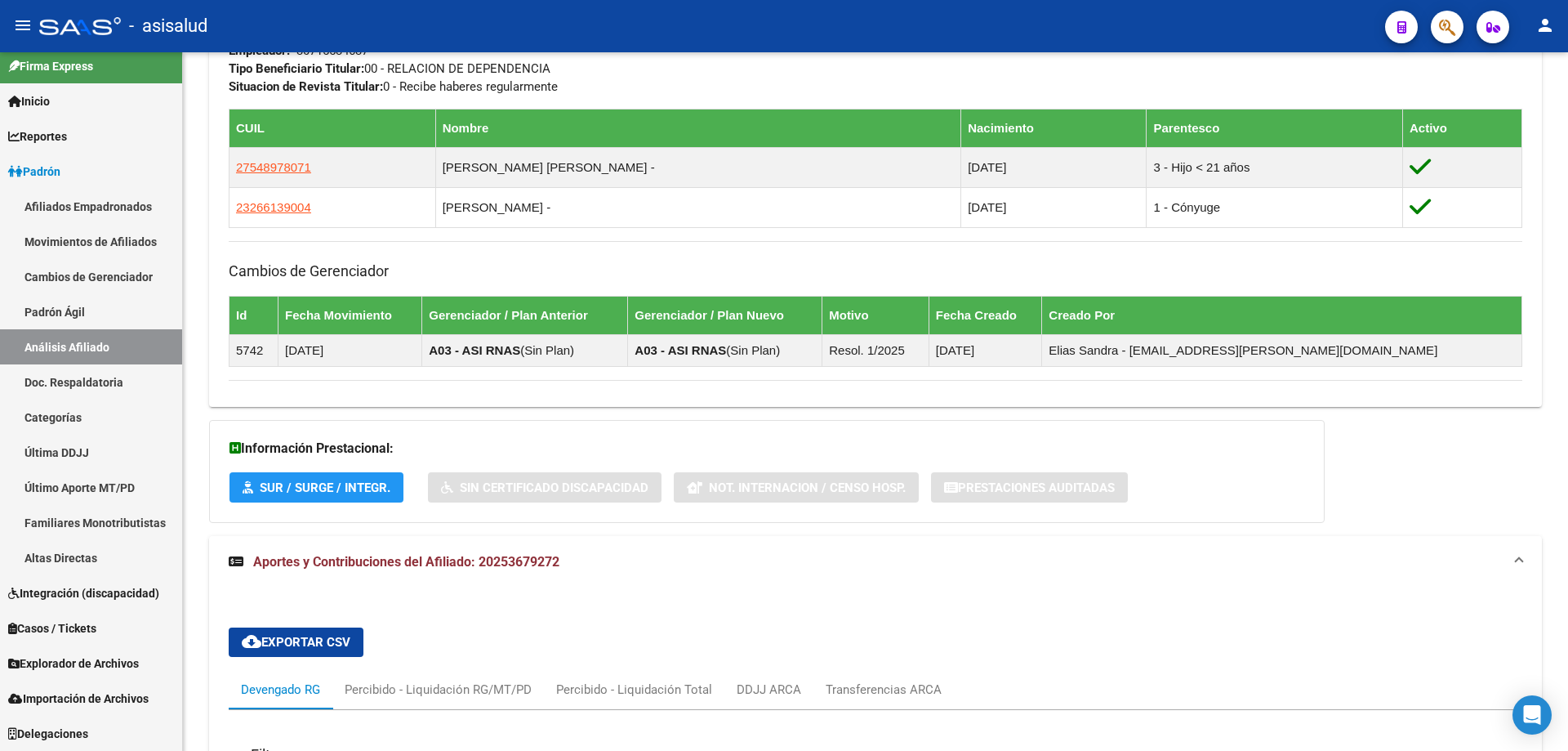
click at [1567, 158] on div at bounding box center [1566, 401] width 4 height 698
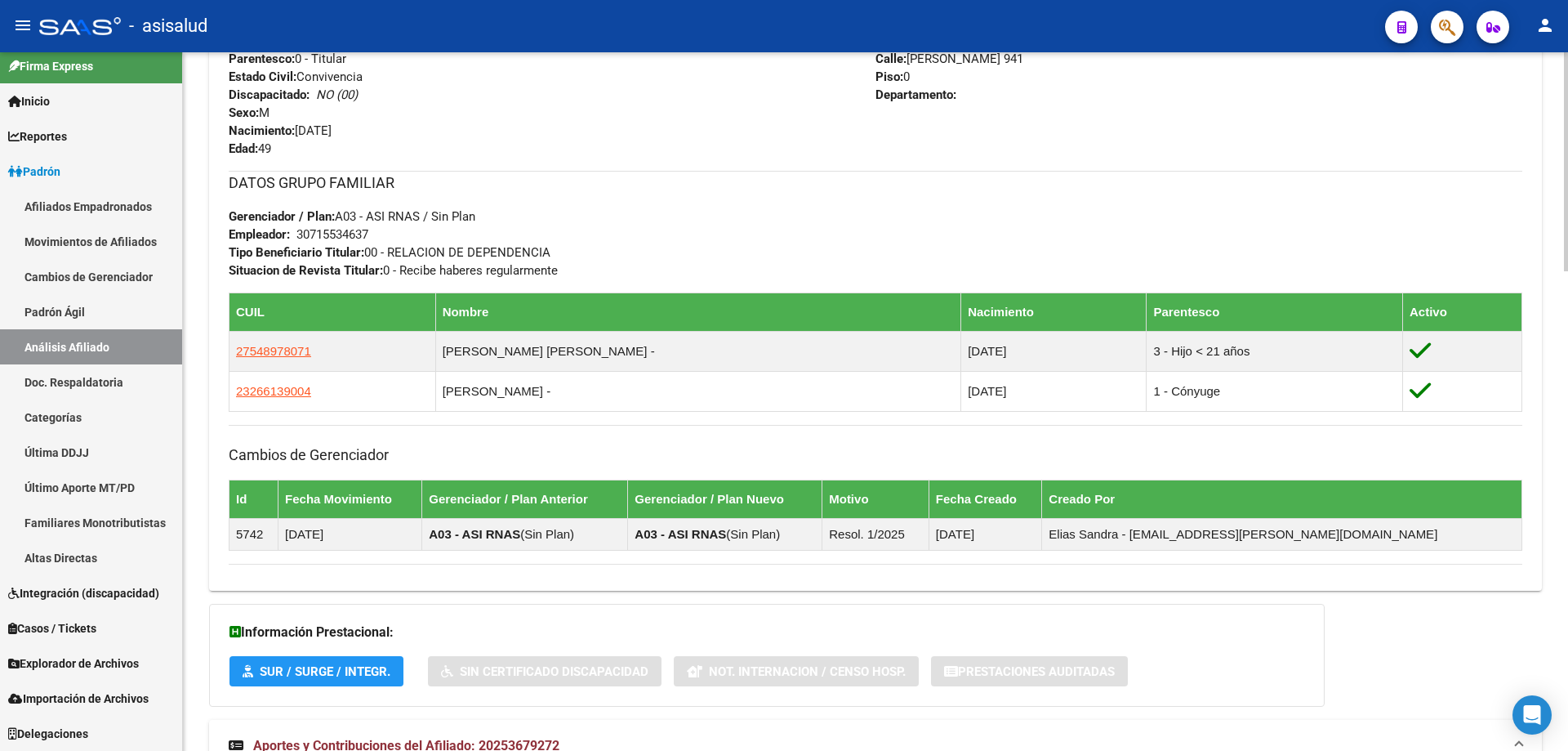
scroll to position [0, 0]
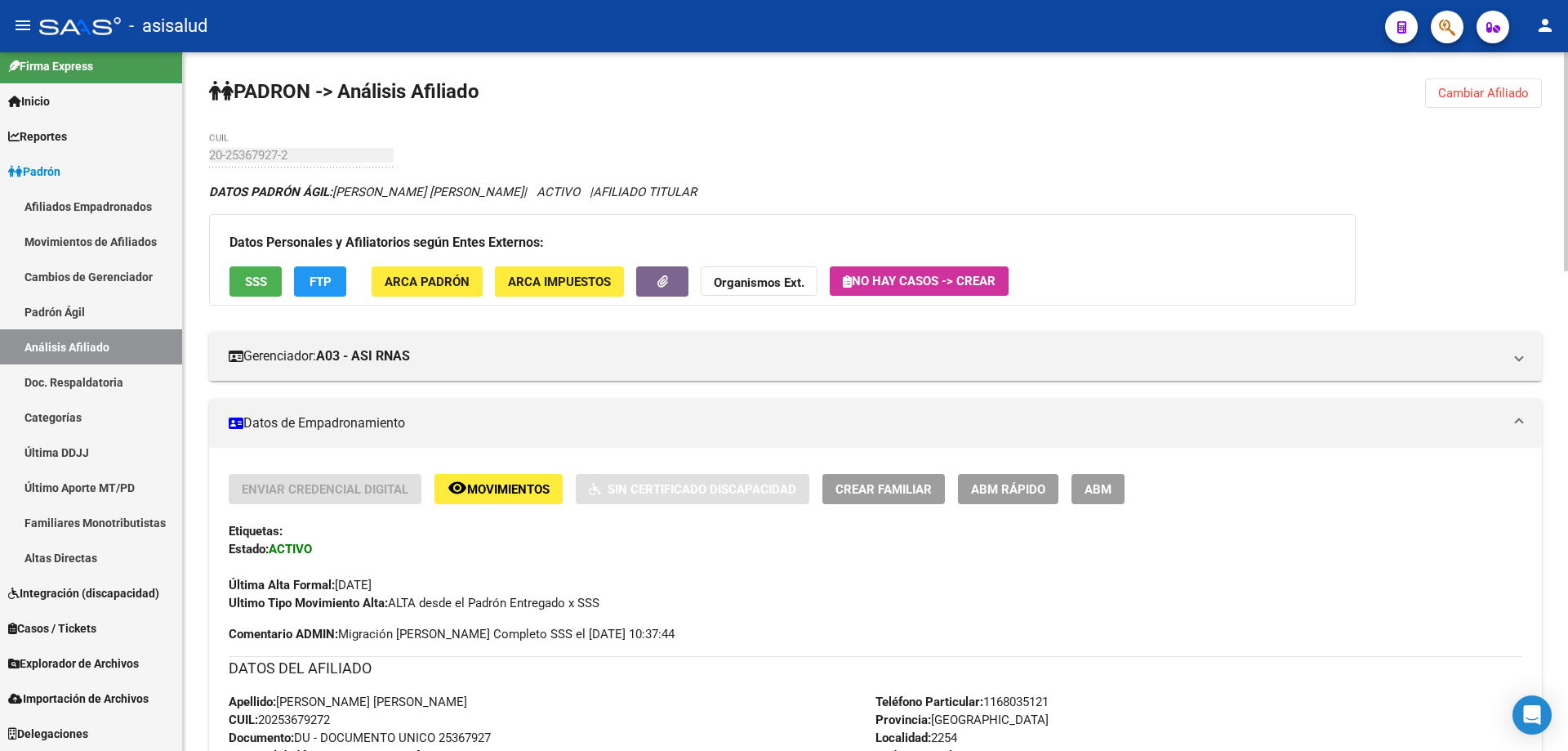
click at [1495, 88] on span "Cambiar Afiliado" at bounding box center [1483, 93] width 90 height 15
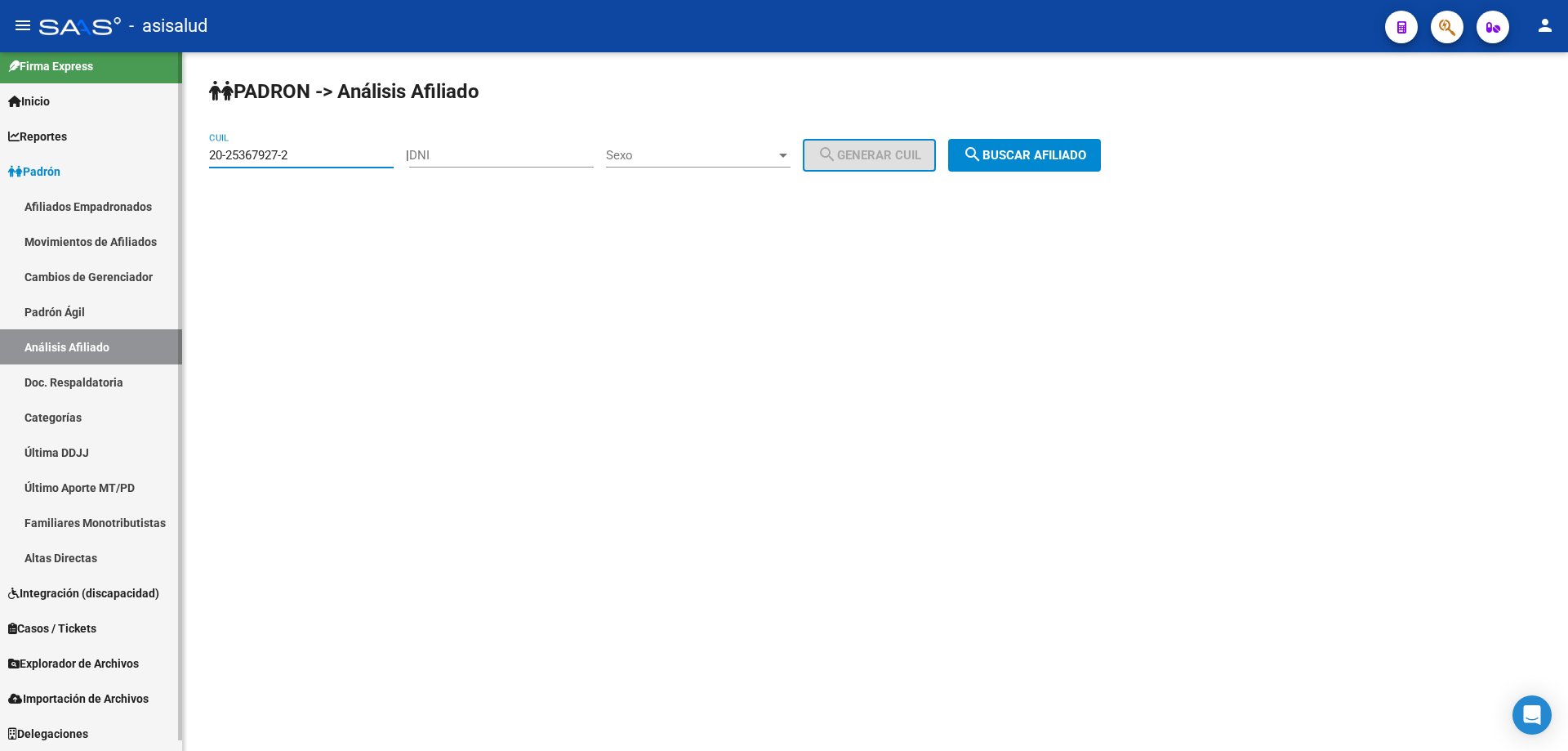
drag, startPoint x: 320, startPoint y: 156, endPoint x: 175, endPoint y: 154, distance: 145.0
click at [175, 154] on mat-sidenav-container "Firma Express Inicio Calendario SSS Instructivos Contacto OS Reportes Padrón Tr…" at bounding box center [784, 401] width 1568 height 698
paste input "4371712-5"
type input "20-24371712-5"
click at [1097, 139] on button "search Buscar afiliado" at bounding box center [1024, 155] width 153 height 33
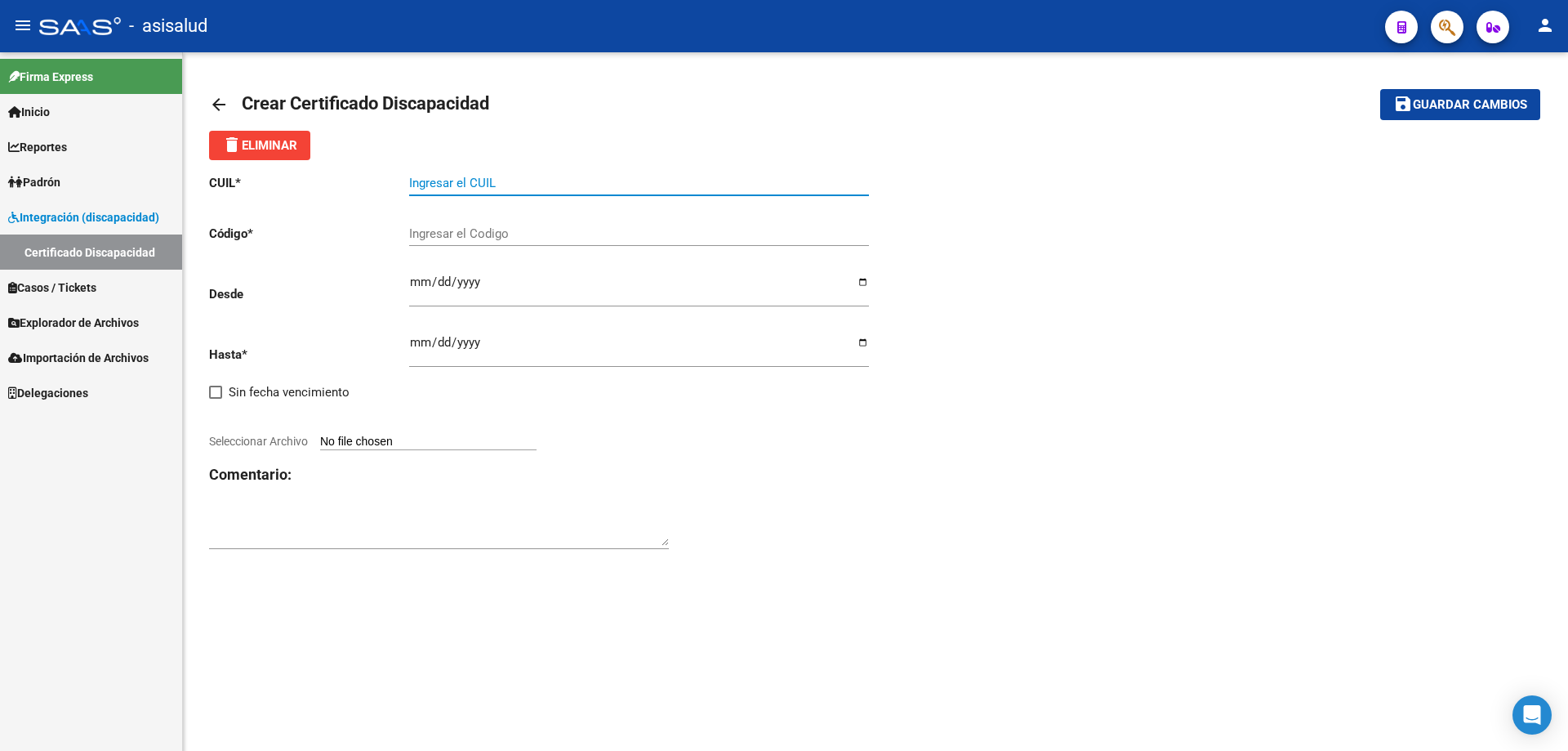
click at [461, 181] on input "Ingresar el CUIL" at bounding box center [639, 183] width 460 height 15
paste input "27-21940140-5"
type input "27-21940140-5"
click at [1457, 105] on span "Guardar cambios" at bounding box center [1470, 105] width 114 height 15
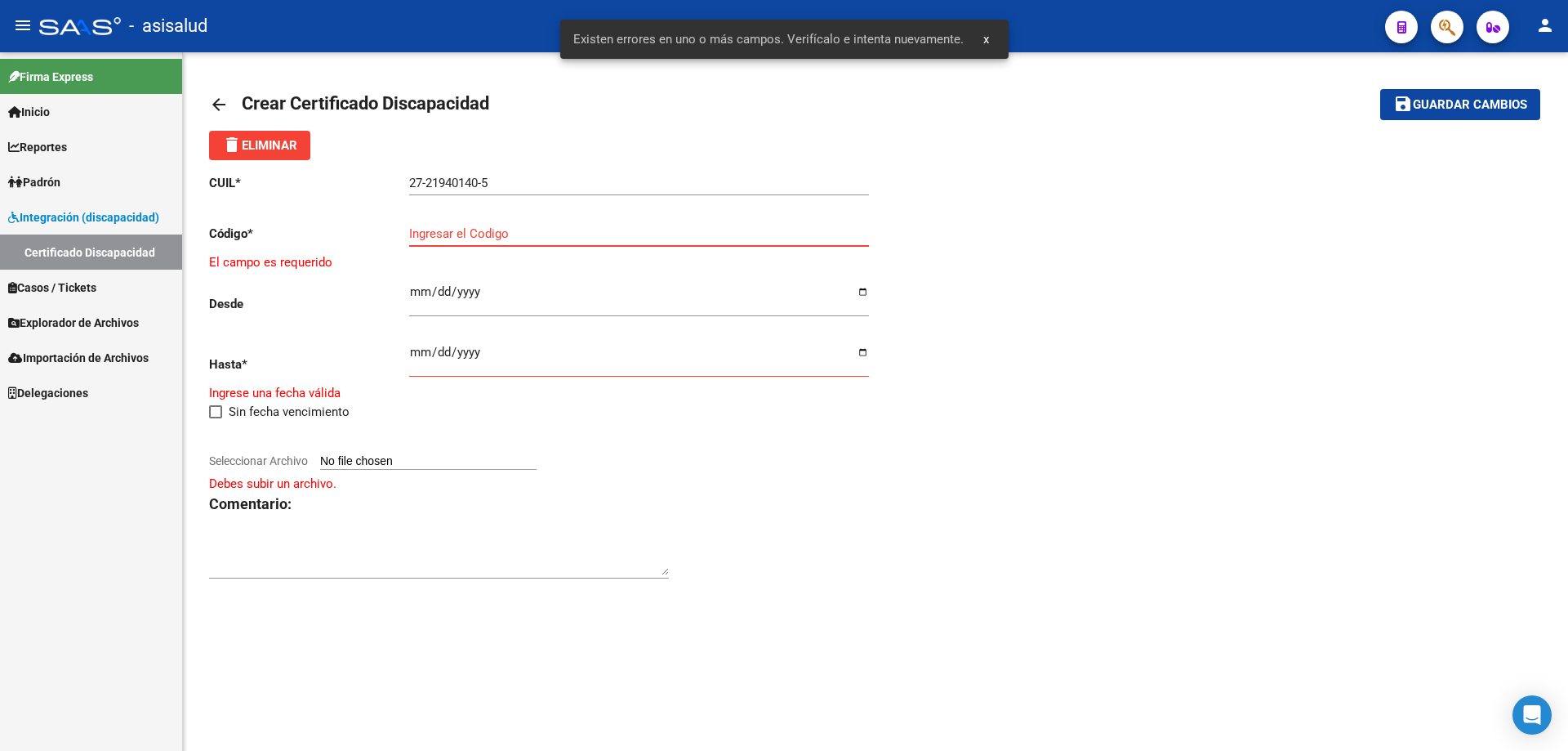
click at [540, 234] on input "Ingresar el Codigo" at bounding box center [639, 234] width 460 height 15
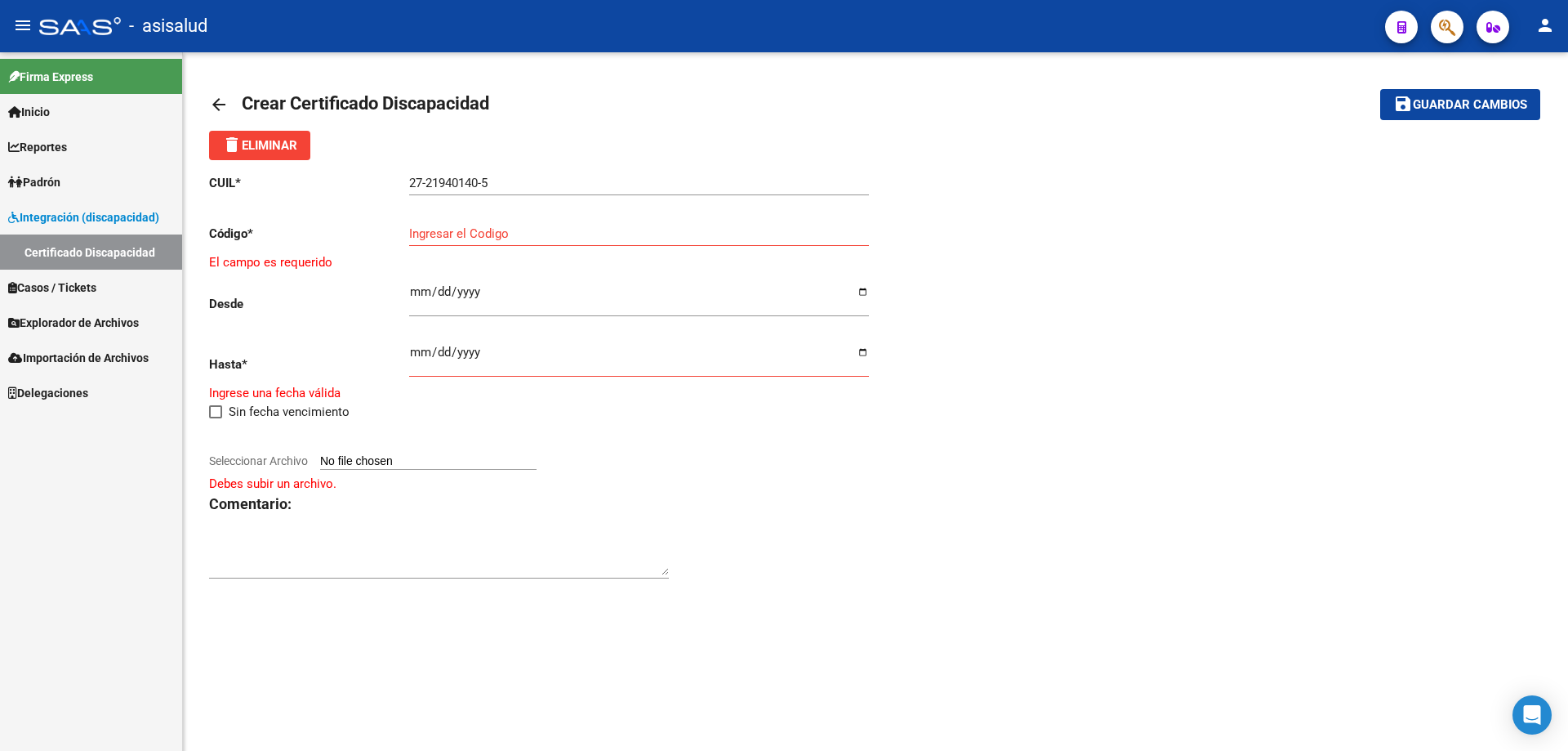
click at [438, 239] on input "Ingresar el Codigo" at bounding box center [639, 234] width 460 height 15
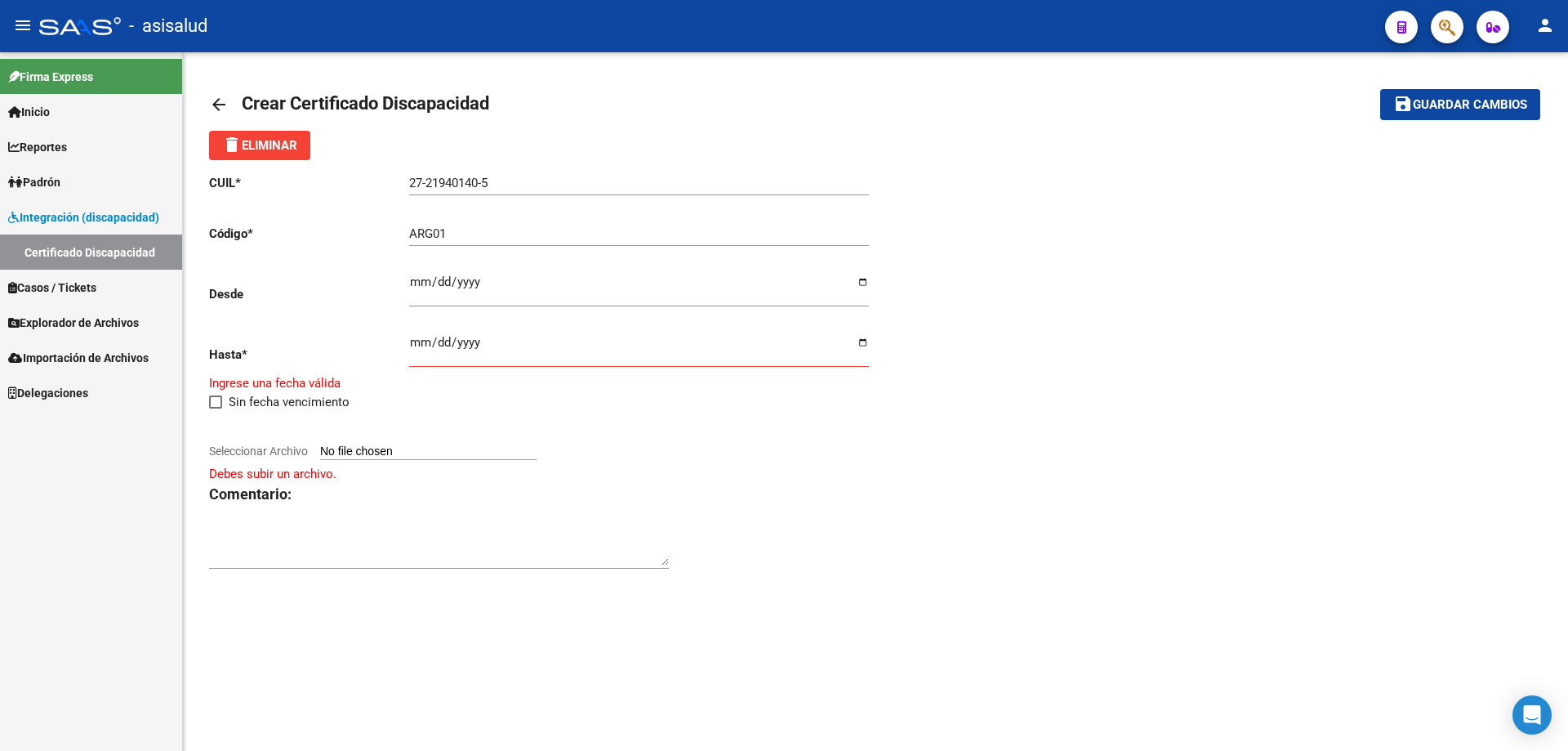
click at [623, 732] on mat-sidenav-content "arrow_back Crear Certificado Discapacidad save Guardar cambios delete Eliminar …" at bounding box center [875, 401] width 1385 height 698
click at [886, 255] on div "CUIL * 27-21940140-5 Ingresar el CUIL Código * ARG01 Ingresar el Codigo Desde I…" at bounding box center [875, 372] width 1333 height 424
click at [459, 229] on input "ARG01" at bounding box center [639, 234] width 460 height 15
click at [528, 235] on input "ARG0100021940140" at bounding box center [639, 234] width 460 height 15
click at [624, 235] on input "ARG010002194014020230109" at bounding box center [639, 234] width 460 height 15
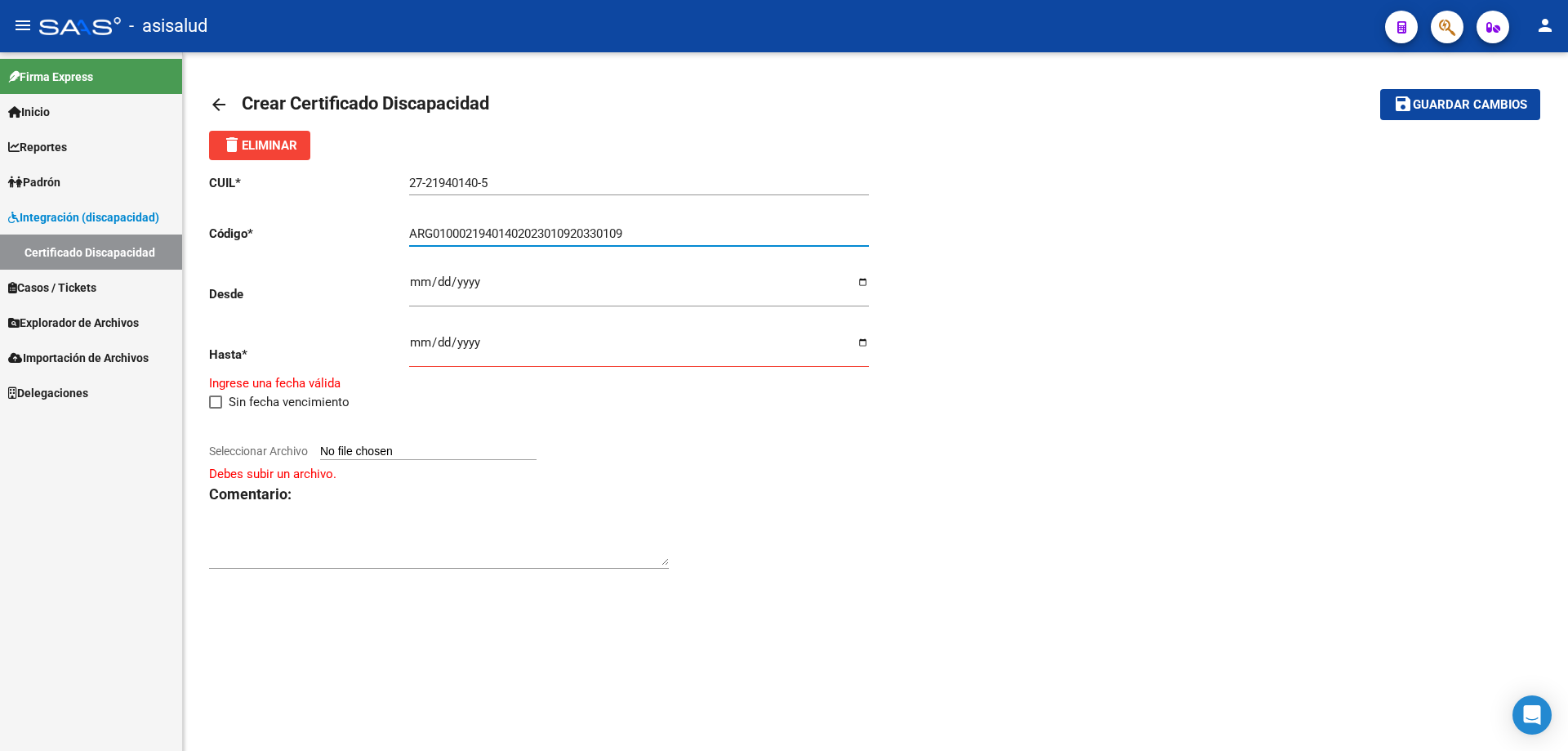
click at [740, 750] on mat-sidenav-content "arrow_back Crear Certificado Discapacidad save Guardar cambios delete Eliminar …" at bounding box center [875, 401] width 1385 height 698
click at [659, 227] on input "ARG01000219401402023010920330109" at bounding box center [639, 234] width 460 height 15
type input "ARG01000219401402023010920330109BSAS309"
click at [419, 283] on input "Ingresar fec. Desde" at bounding box center [639, 288] width 460 height 26
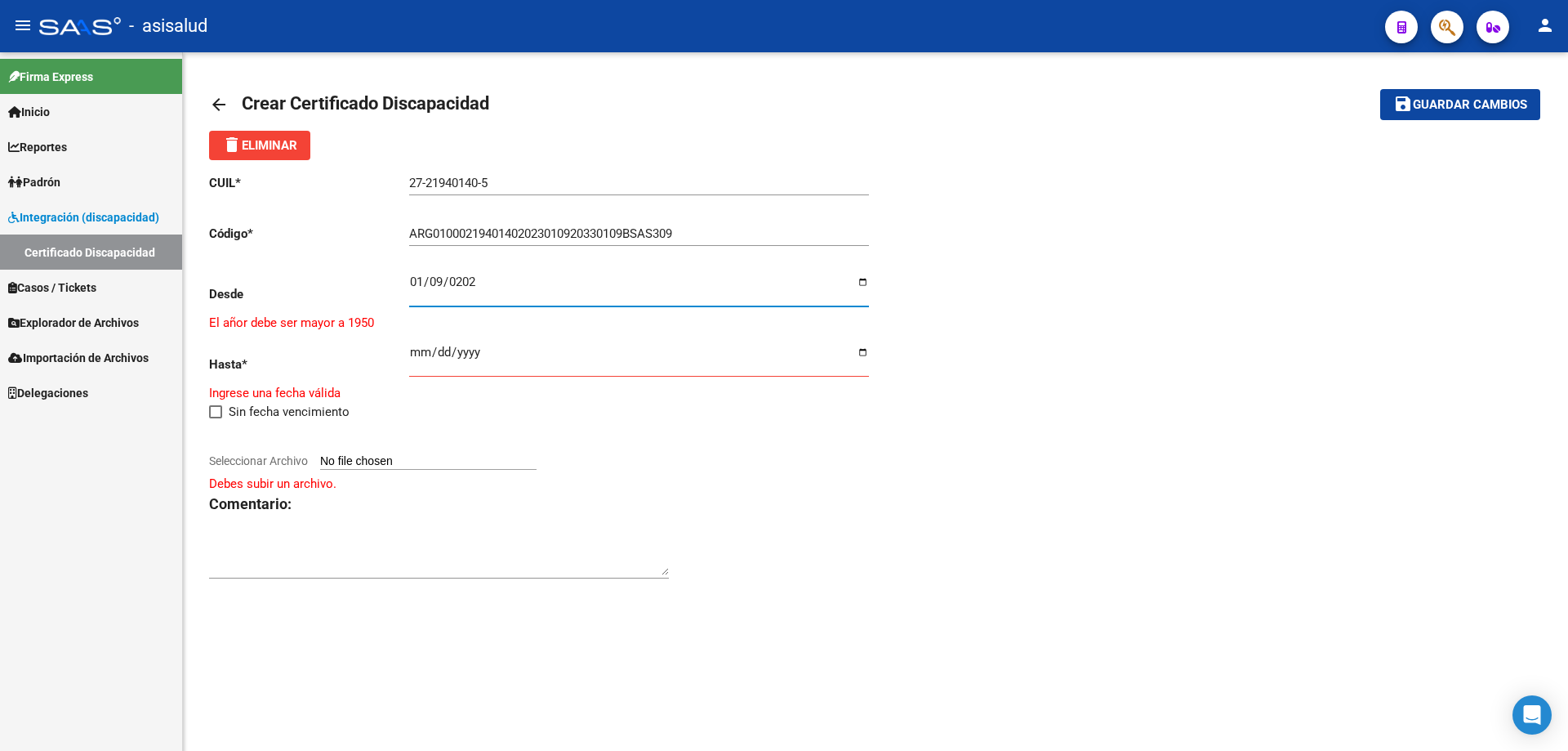
type input "2023-01-09"
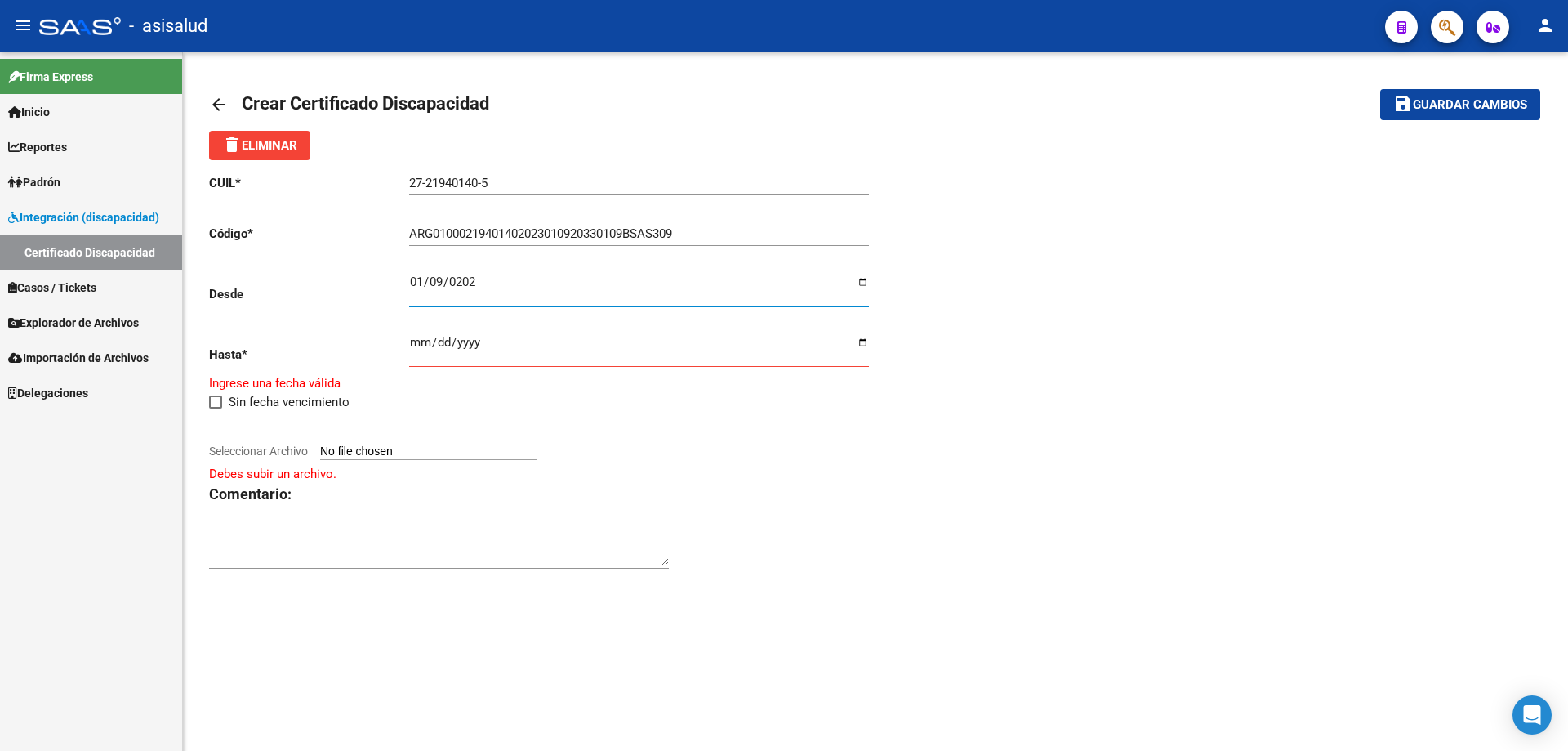
click at [421, 342] on input "Ingresar fec. Hasta" at bounding box center [639, 348] width 460 height 26
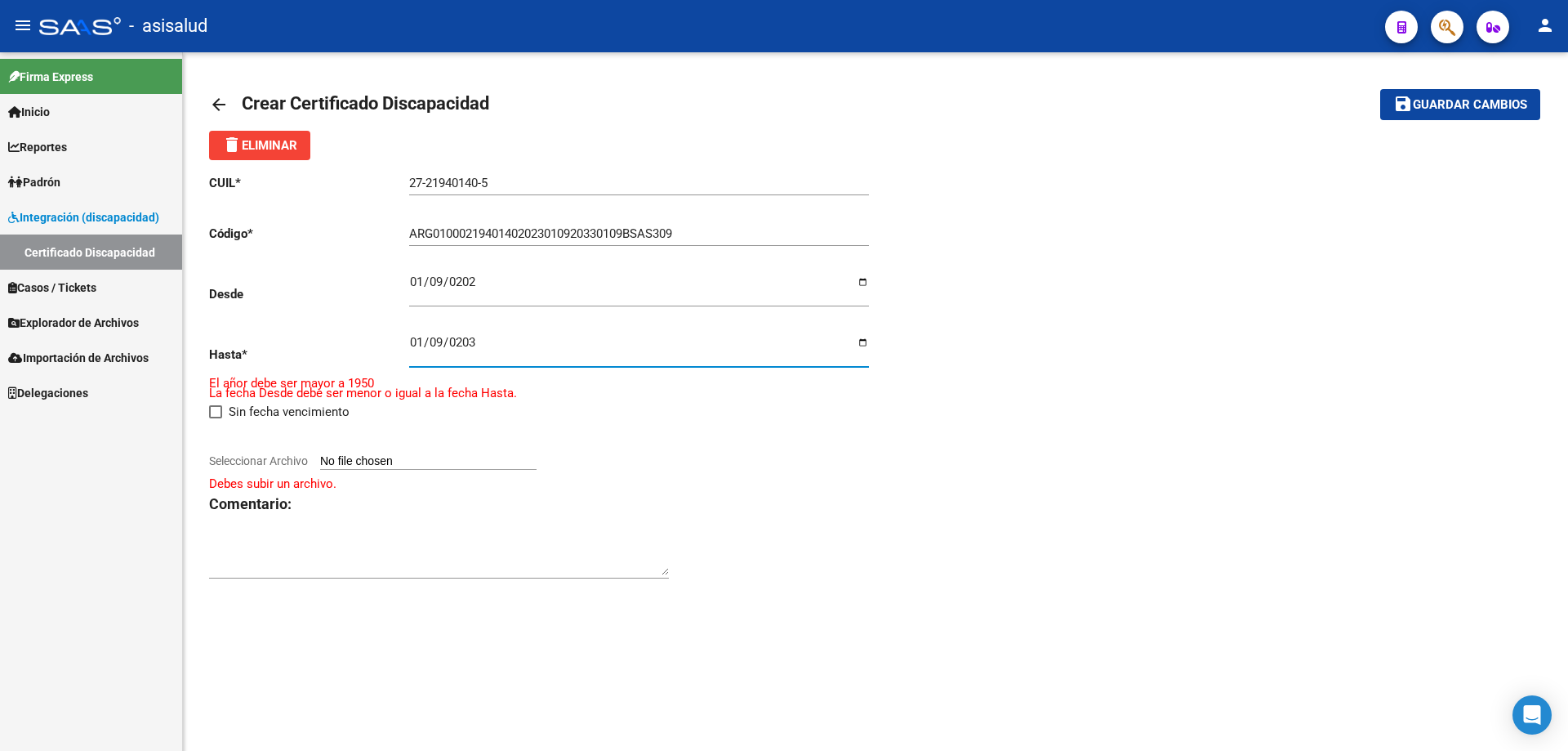
type input "2033-01-09"
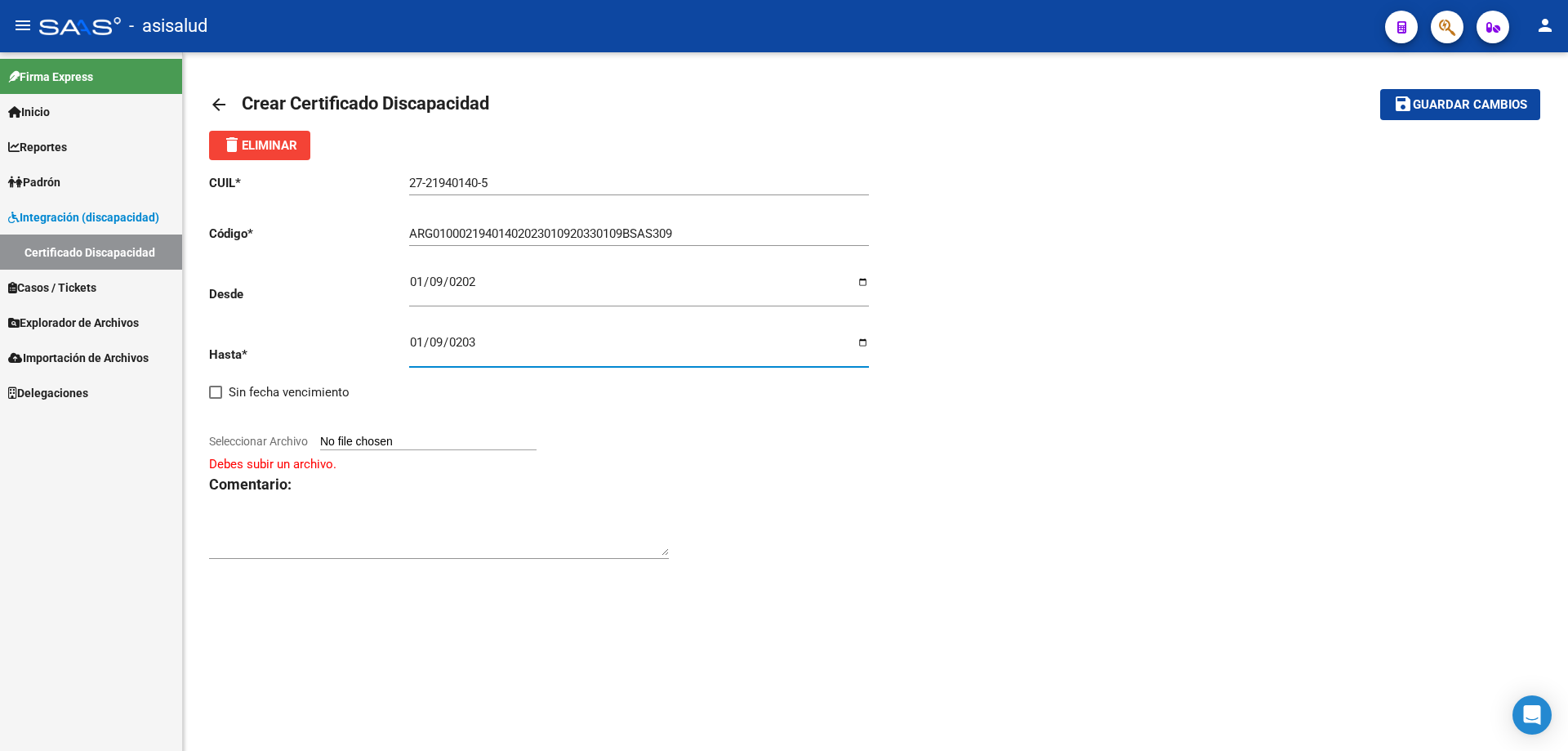
click at [429, 448] on input "Seleccionar Archivo" at bounding box center [428, 442] width 217 height 16
type input "C:\fakepath\CUD LEDERHOS MARIA.pdf"
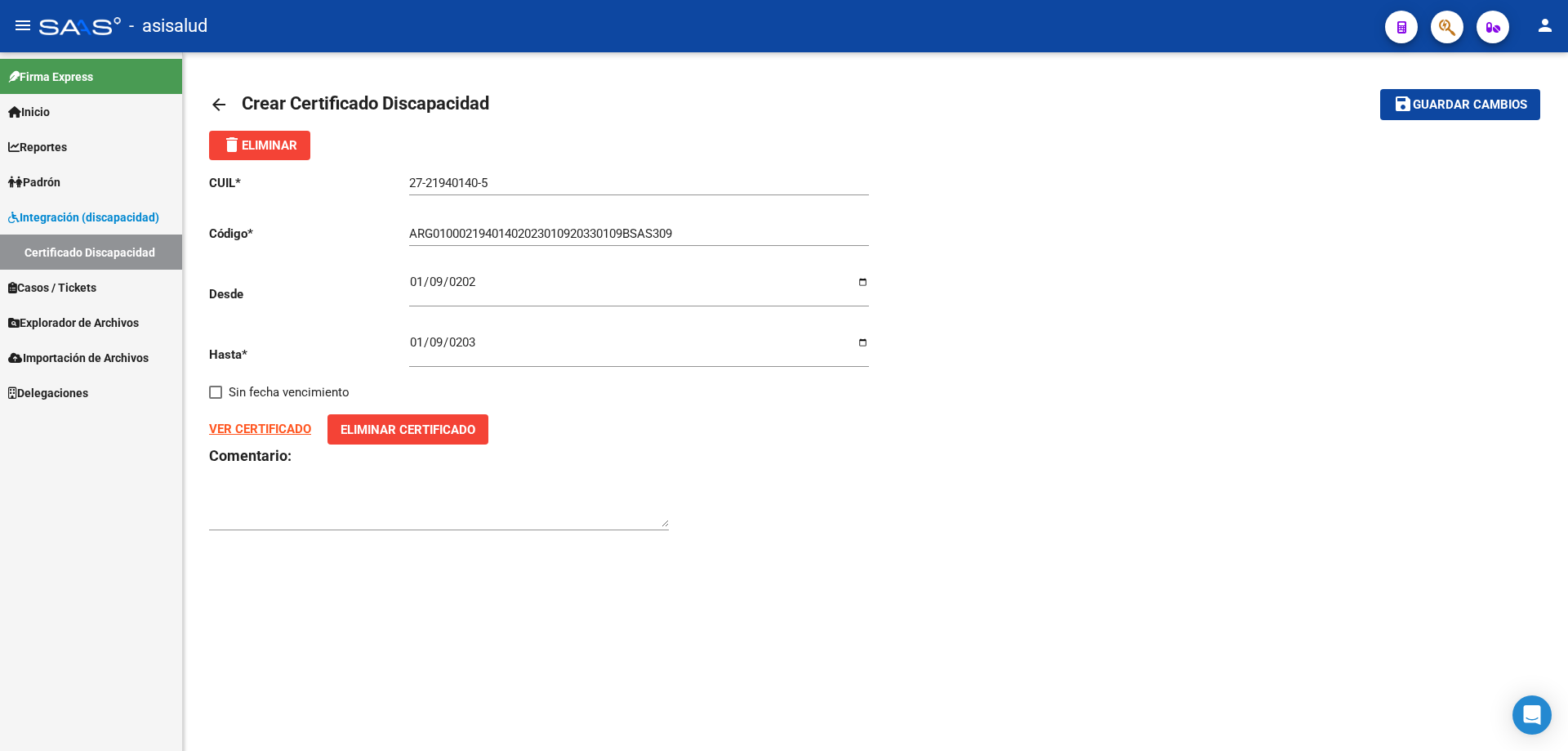
click at [238, 428] on strong "VER CERTIFICADO" at bounding box center [260, 428] width 102 height 15
click at [1446, 98] on span "Guardar cambios" at bounding box center [1470, 105] width 114 height 15
click at [1454, 120] on mat-toolbar-row "save Guardar cambios" at bounding box center [1402, 104] width 277 height 52
click at [1455, 109] on span "Guardar cambios" at bounding box center [1470, 105] width 114 height 15
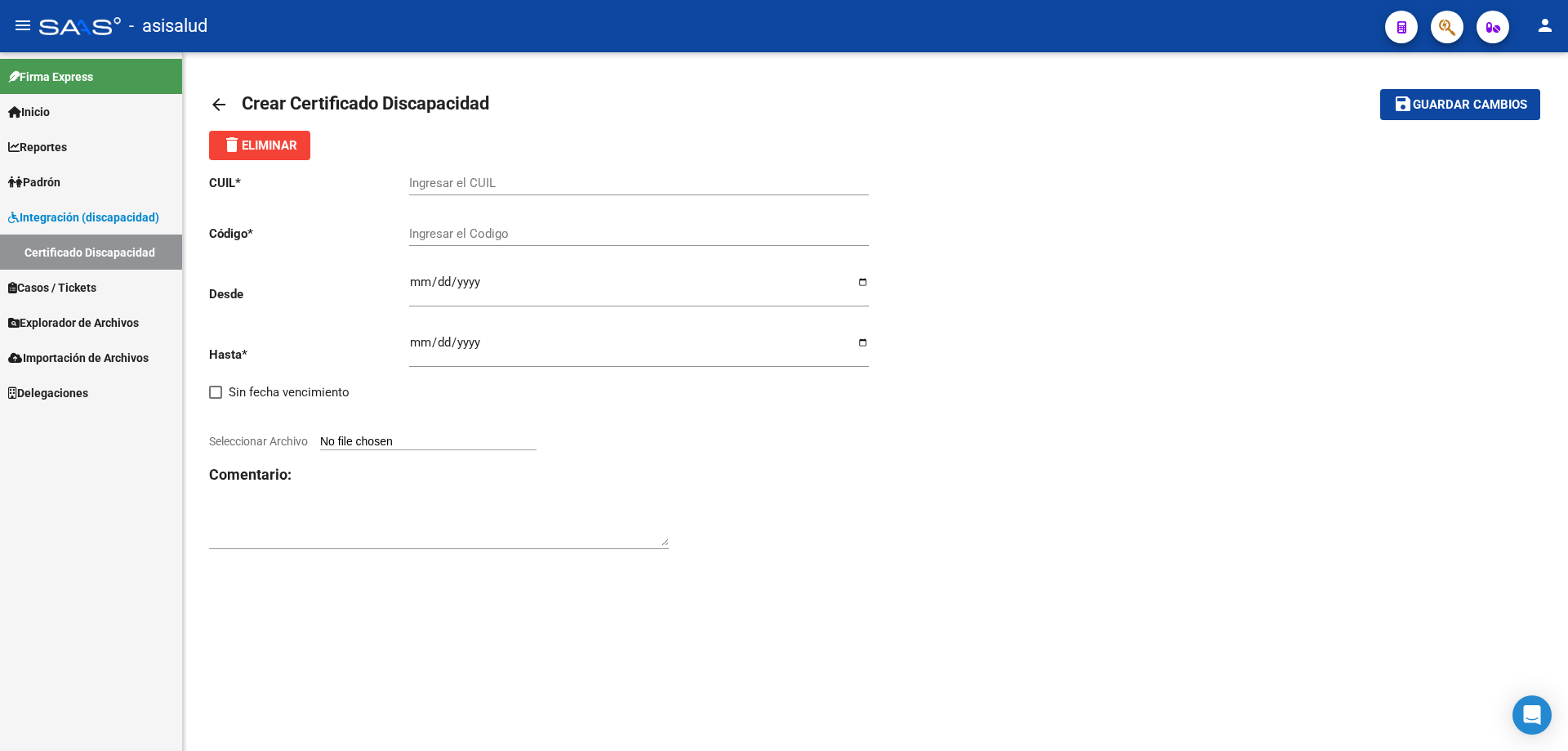
click at [492, 181] on input "Ingresar el CUIL" at bounding box center [639, 183] width 460 height 15
paste input "20-50363263-3"
type input "20-50363263-3"
paste input "ARG-02-00050363263-20250605-20280605-BS AS-376"
click at [439, 230] on input "ARG-02-00050363263-20250605-20280605-BS AS-376" at bounding box center [639, 234] width 460 height 15
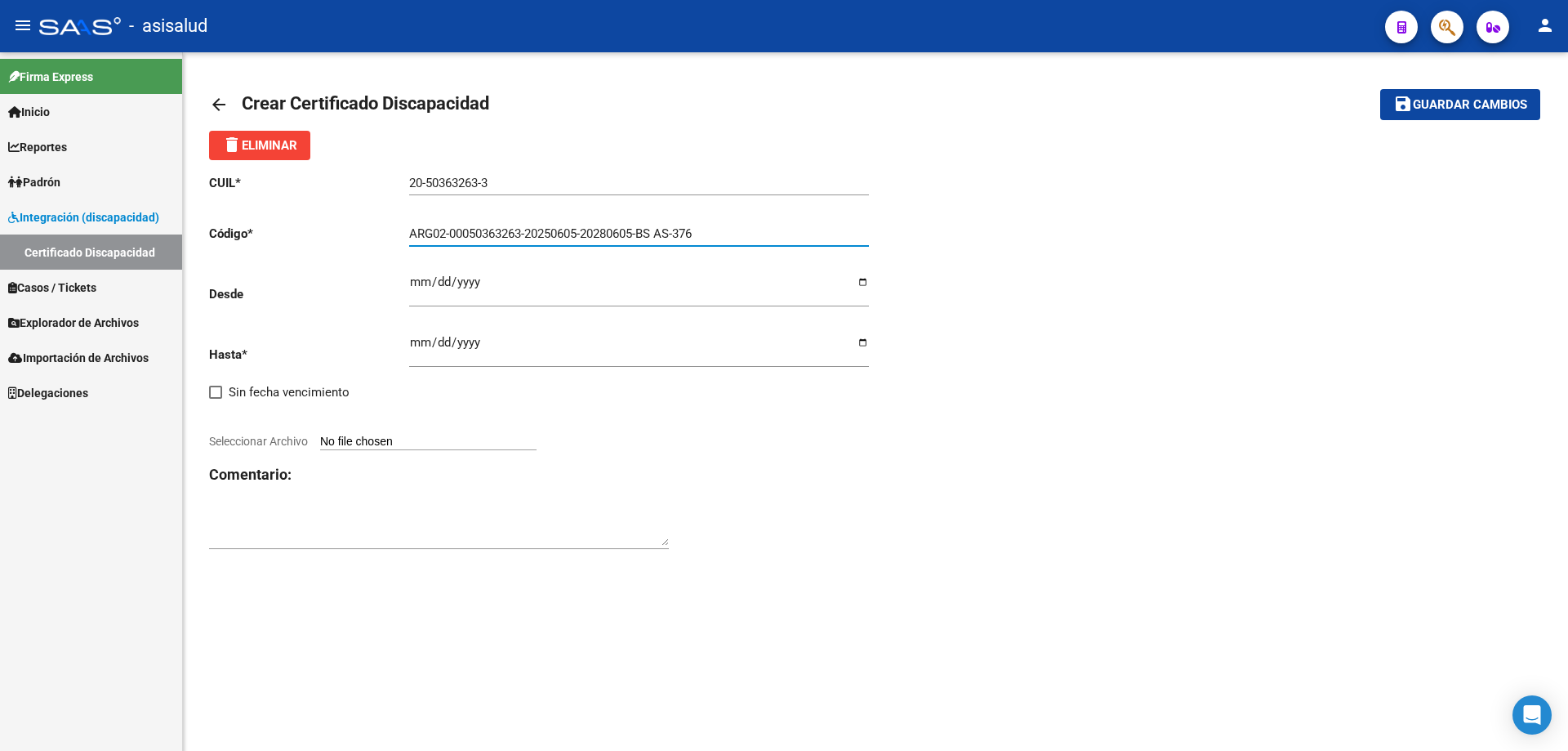
click at [452, 232] on input "ARG02-00050363263-20250605-20280605-BS AS-376" at bounding box center [639, 234] width 460 height 15
click at [526, 236] on input "ARG0200050363263-20250605-20280605-BS AS-376" at bounding box center [639, 234] width 460 height 15
click at [582, 231] on input "ARG020005036326320250605-20280605-BS AS-376" at bounding box center [639, 234] width 460 height 15
click at [636, 229] on input "ARG02000503632632025060520280605-BS AS-376" at bounding box center [639, 234] width 460 height 15
click at [653, 233] on input "ARG02000503632632025060520280605BS AS-376" at bounding box center [639, 234] width 460 height 15
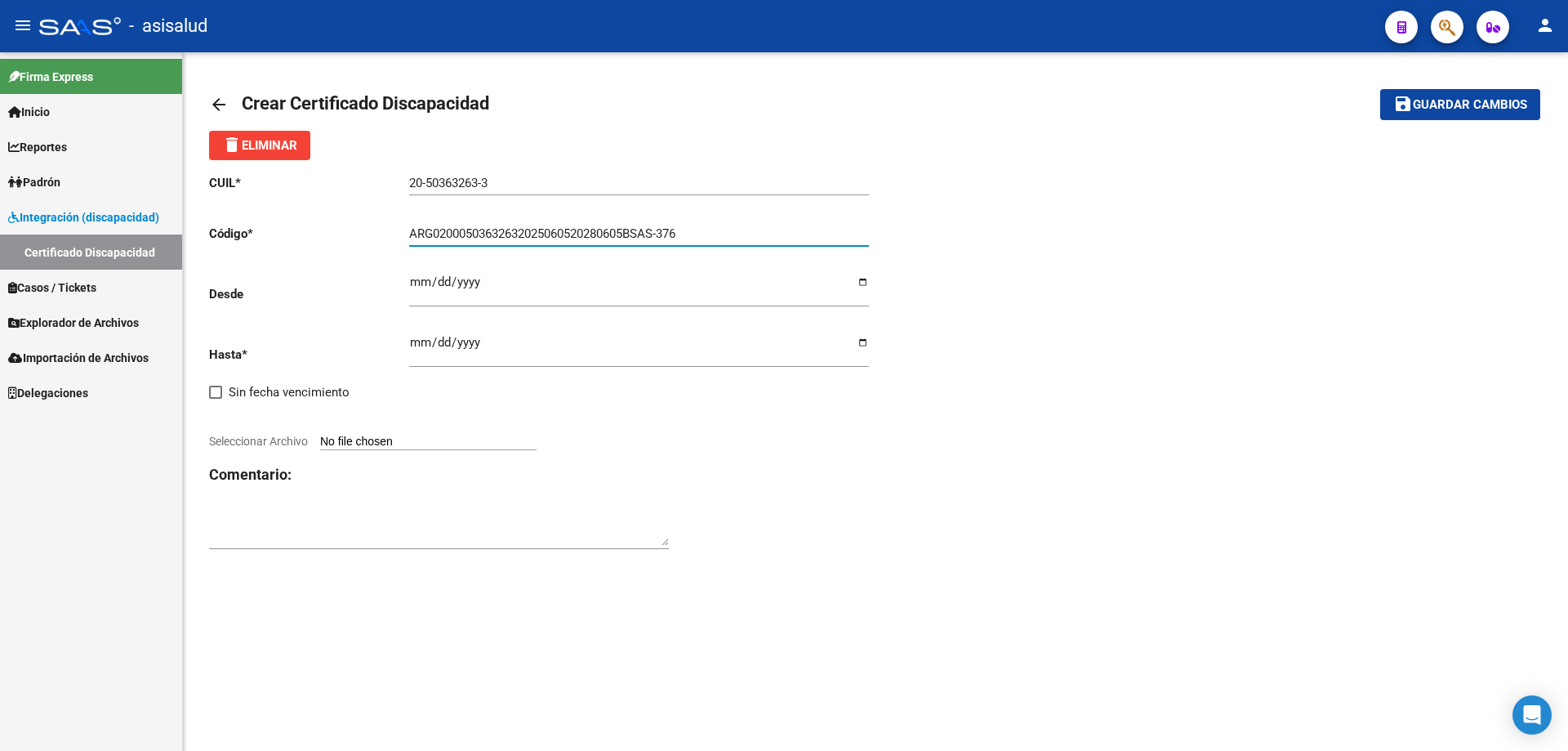
click at [666, 227] on input "ARG02000503632632025060520280605BSAS-376" at bounding box center [639, 234] width 460 height 15
type input "ARG02000503632632025060520280605BSAS376"
click at [414, 281] on input "Ingresar fec. Desde" at bounding box center [639, 288] width 460 height 26
type input "2025-06-05"
click at [420, 340] on input "Ingresar fec. Hasta" at bounding box center [639, 348] width 460 height 26
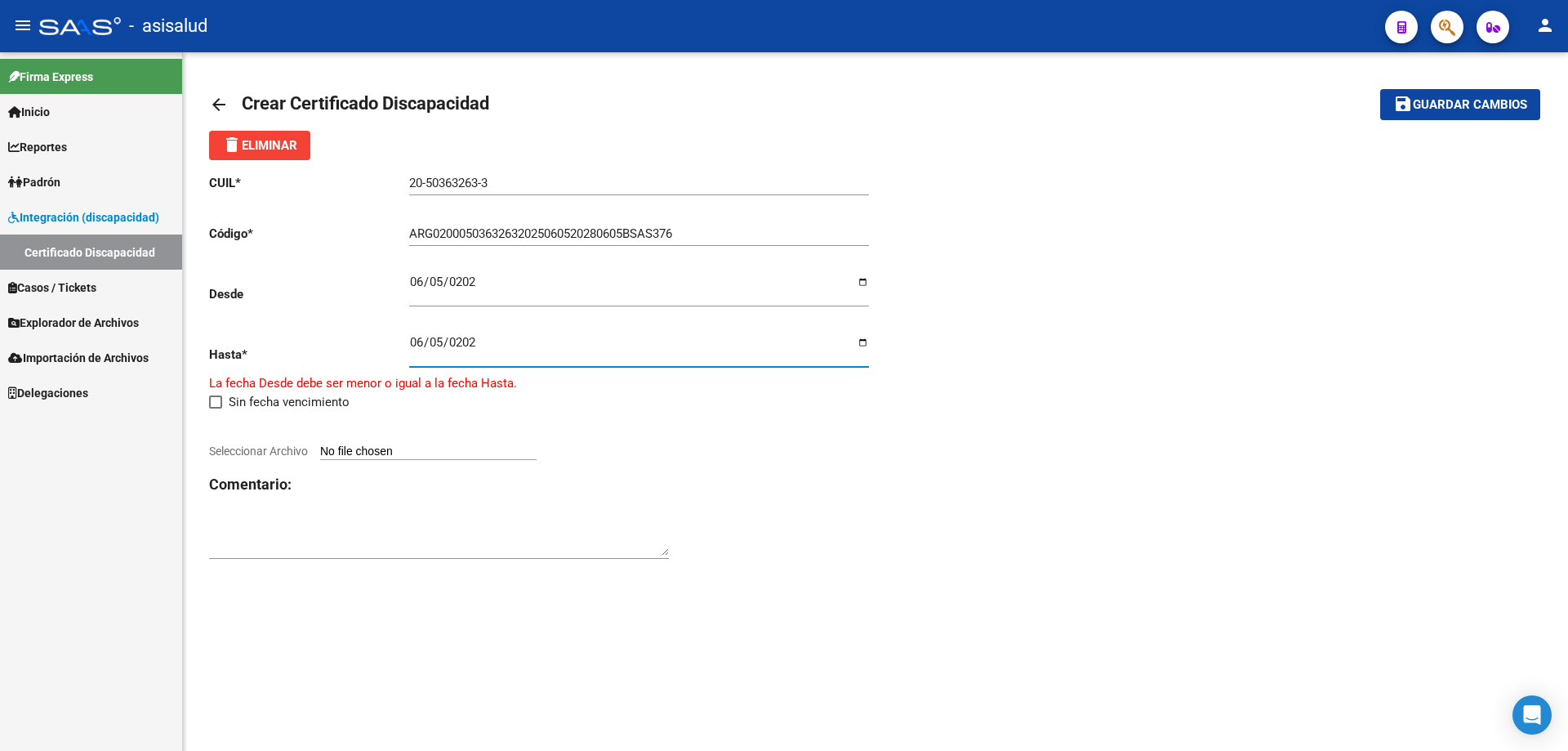
type input "2028-06-05"
click at [426, 447] on input "Seleccionar Archivo" at bounding box center [428, 442] width 217 height 16
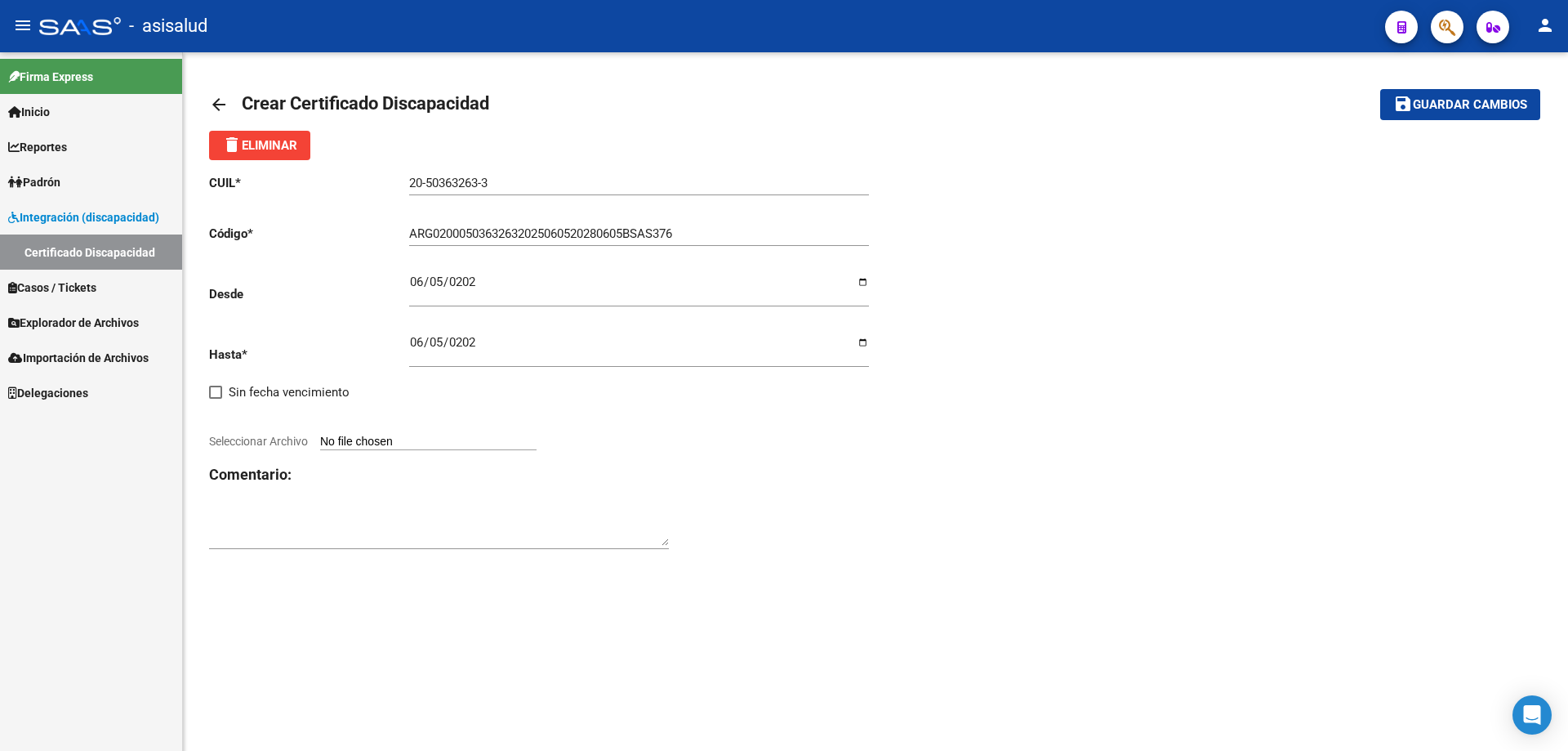
click at [254, 446] on span "Seleccionar Archivo" at bounding box center [259, 441] width 99 height 13
click at [320, 446] on input "Seleccionar Archivo" at bounding box center [428, 442] width 217 height 16
type input "C:\fakepath\CUD MAREQUE ALEXIS_rot.pdf"
click at [266, 428] on strong "VER CERTIFICADO" at bounding box center [260, 428] width 102 height 15
click at [1437, 105] on span "Guardar cambios" at bounding box center [1470, 105] width 114 height 15
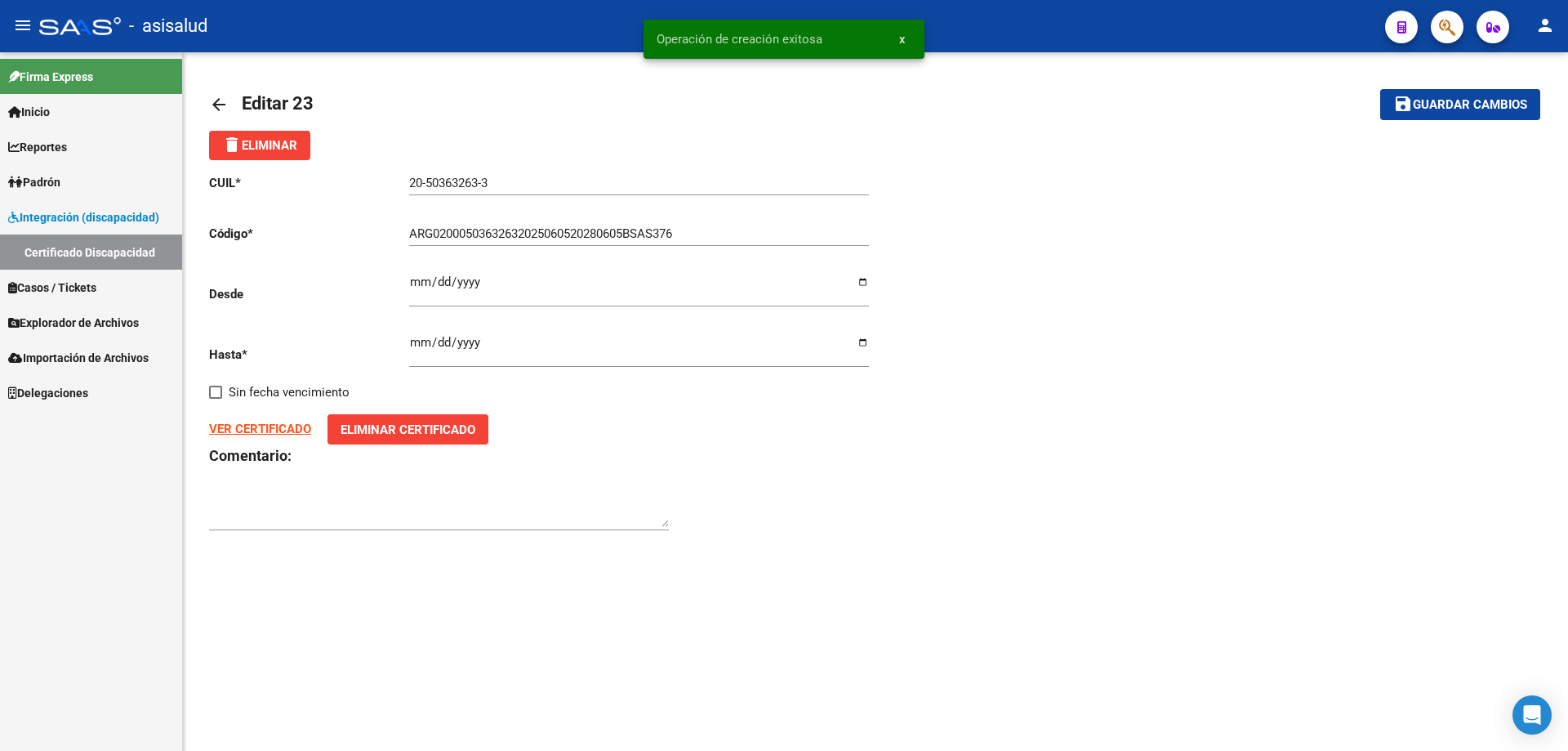
click at [1451, 114] on button "save Guardar cambios" at bounding box center [1460, 103] width 160 height 30
